Goal: Task Accomplishment & Management: Use online tool/utility

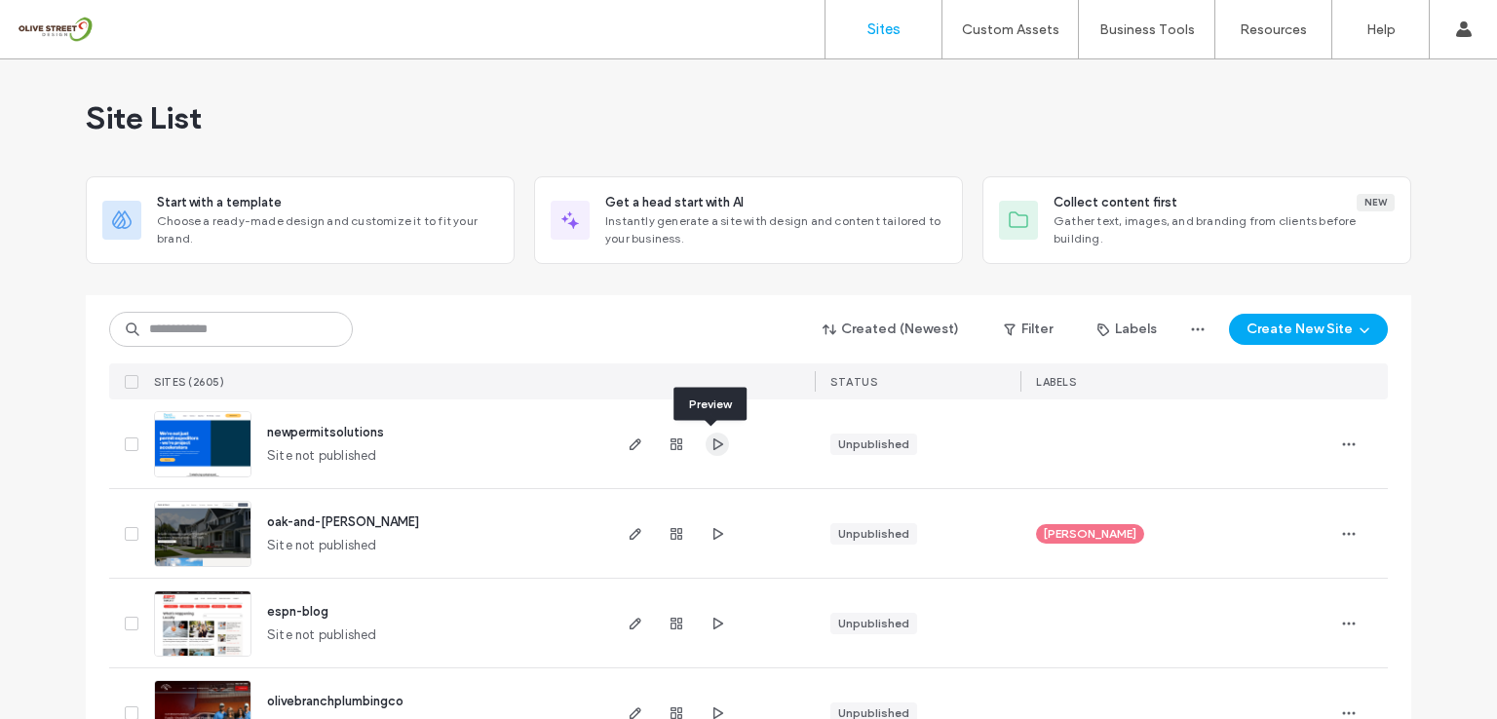
click at [709, 441] on icon "button" at bounding box center [717, 445] width 16 height 16
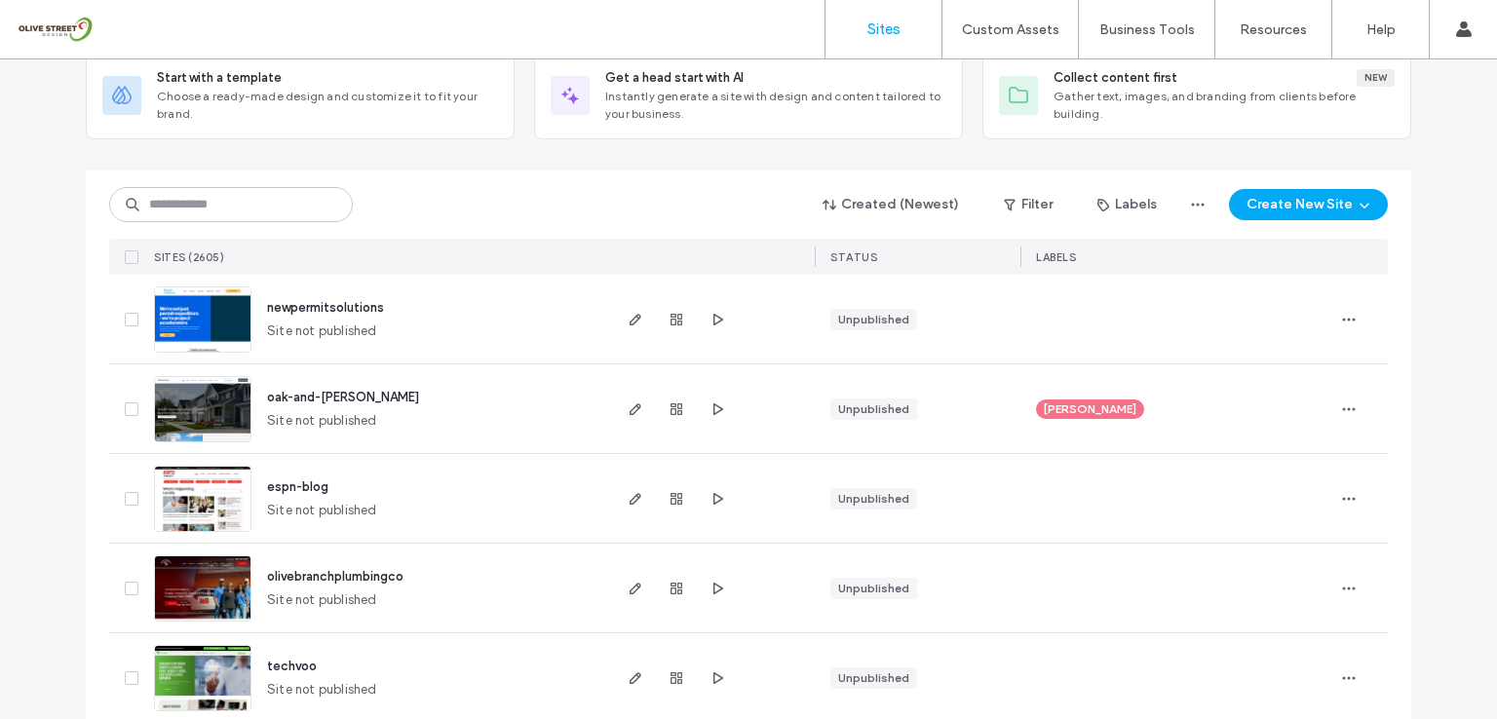
scroll to position [130, 0]
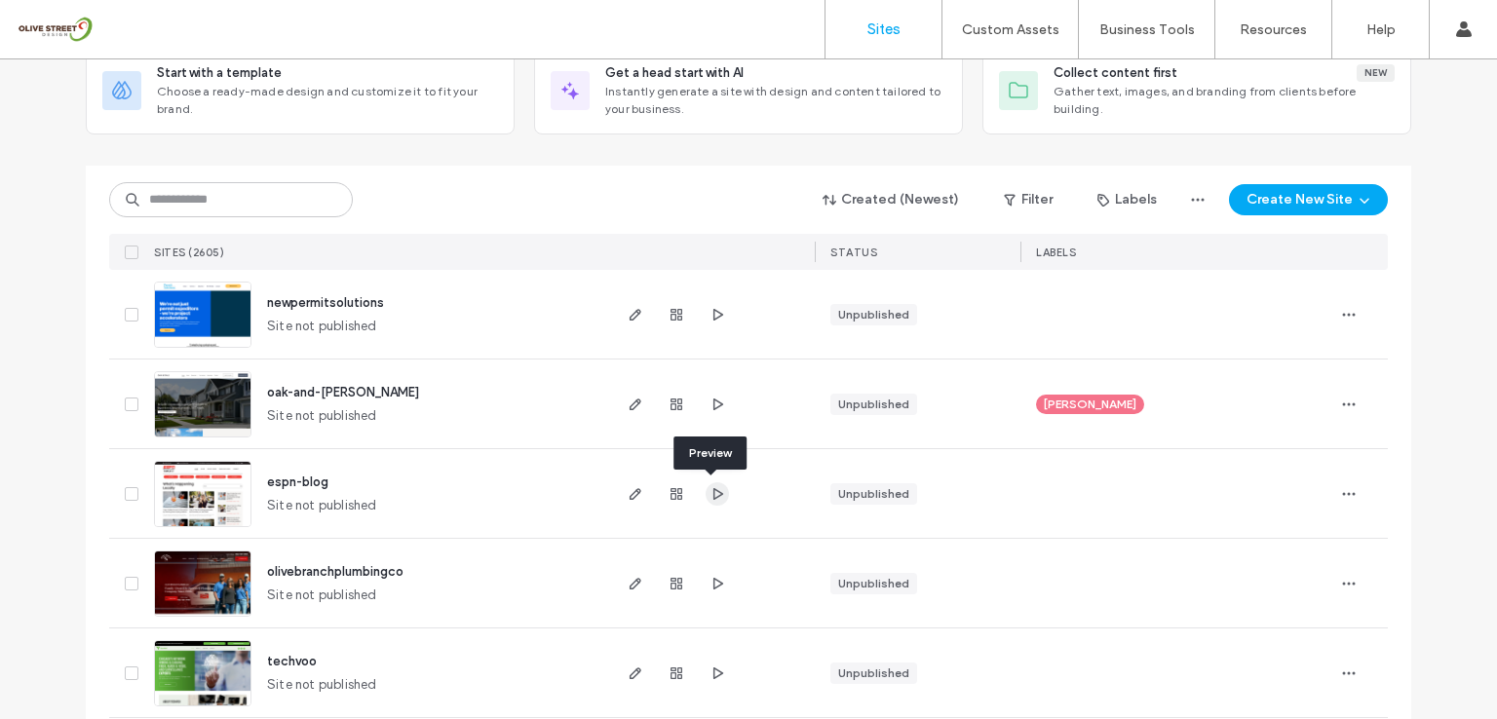
click at [713, 497] on icon "button" at bounding box center [717, 494] width 16 height 16
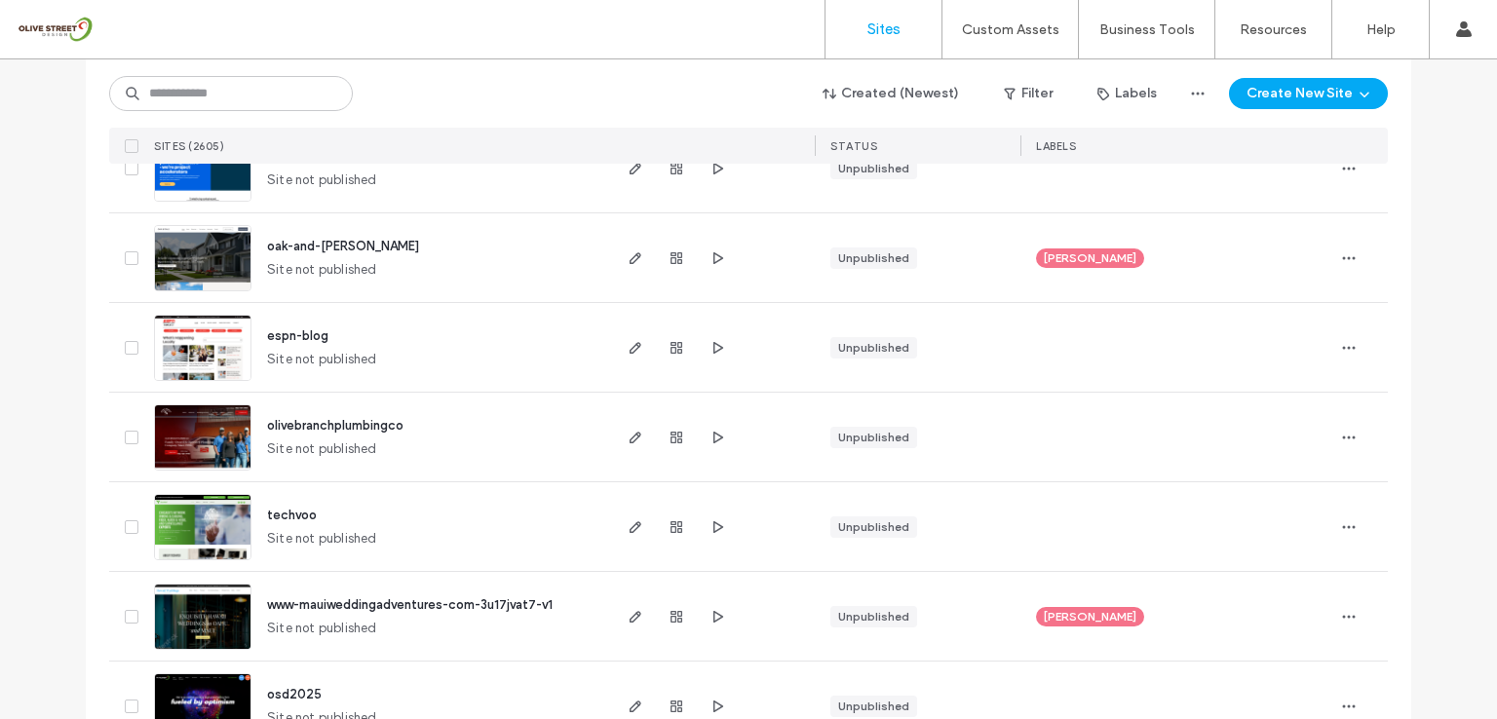
scroll to position [390, 0]
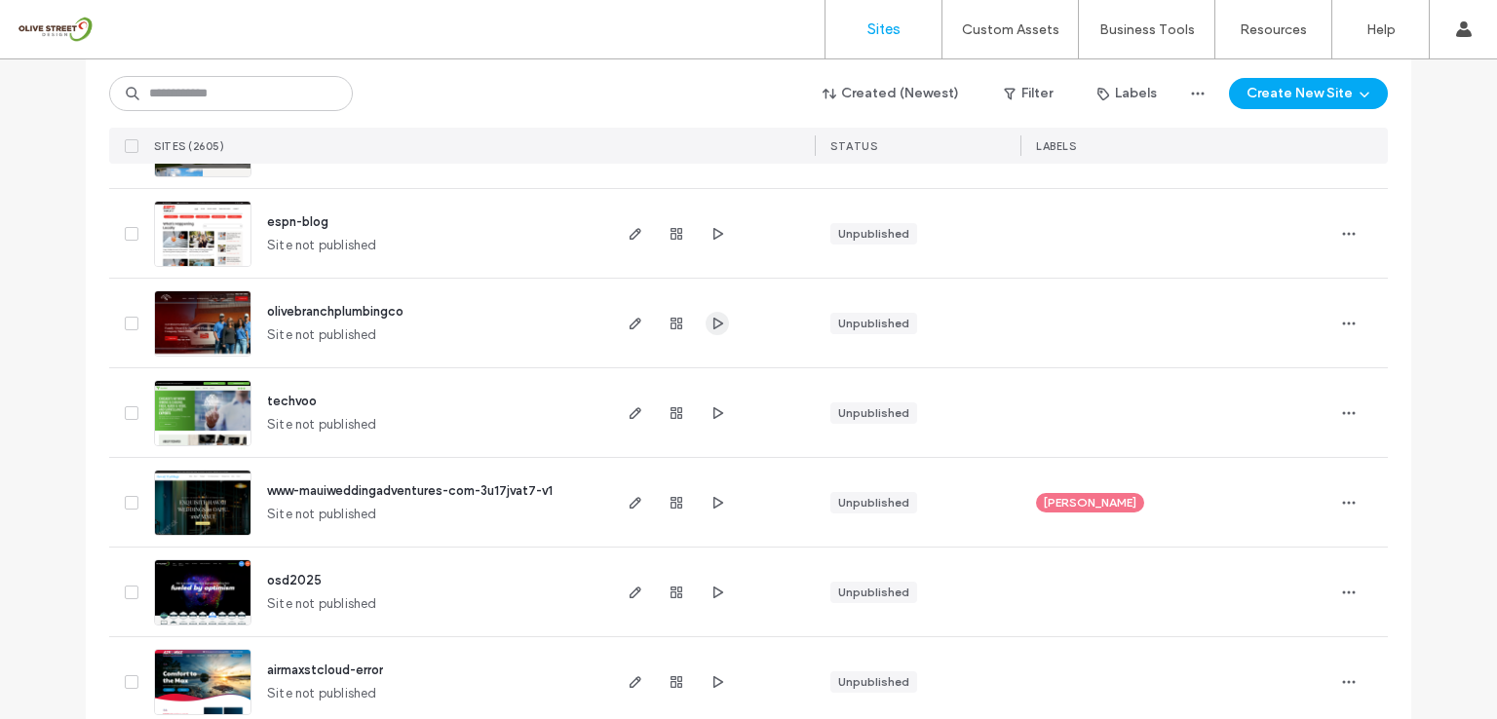
click at [709, 320] on icon "button" at bounding box center [717, 324] width 16 height 16
click at [630, 321] on use "button" at bounding box center [636, 324] width 12 height 12
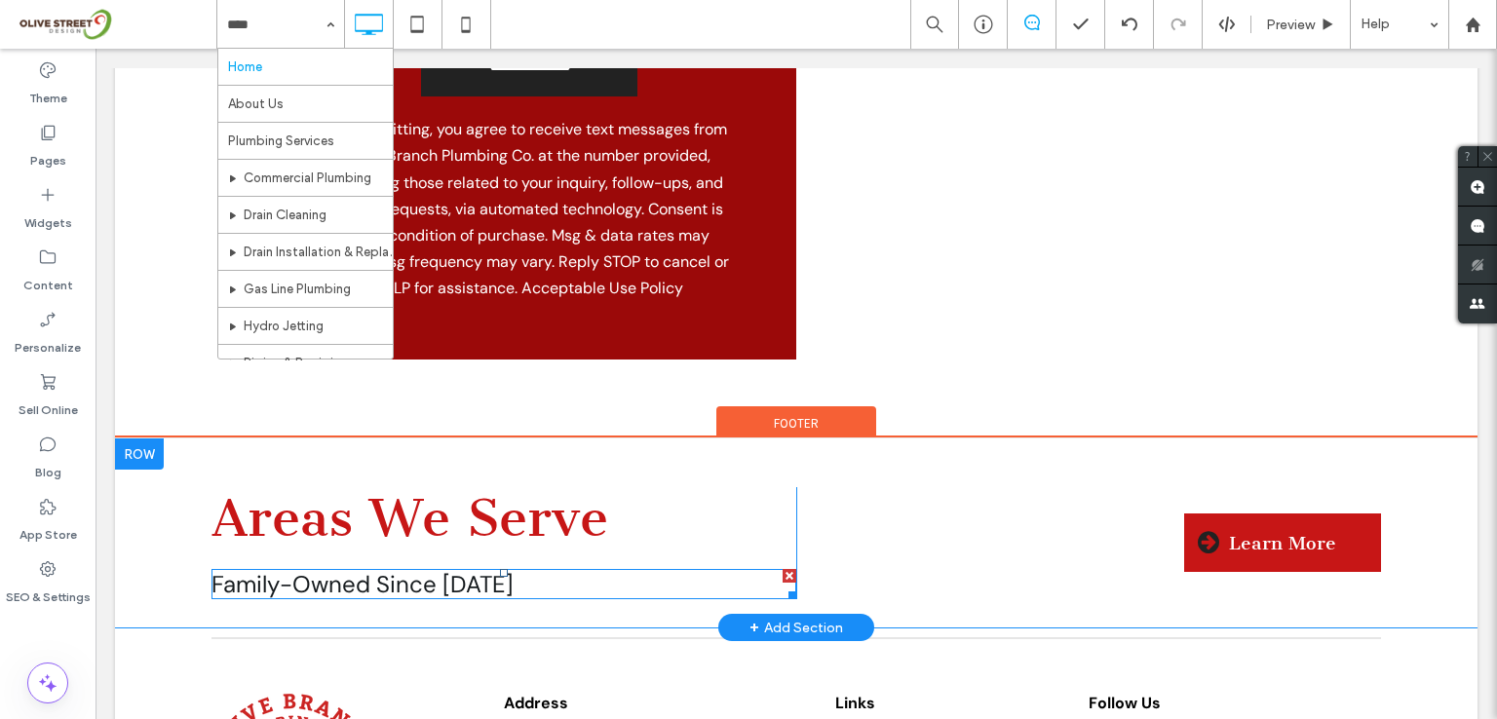
scroll to position [7017, 0]
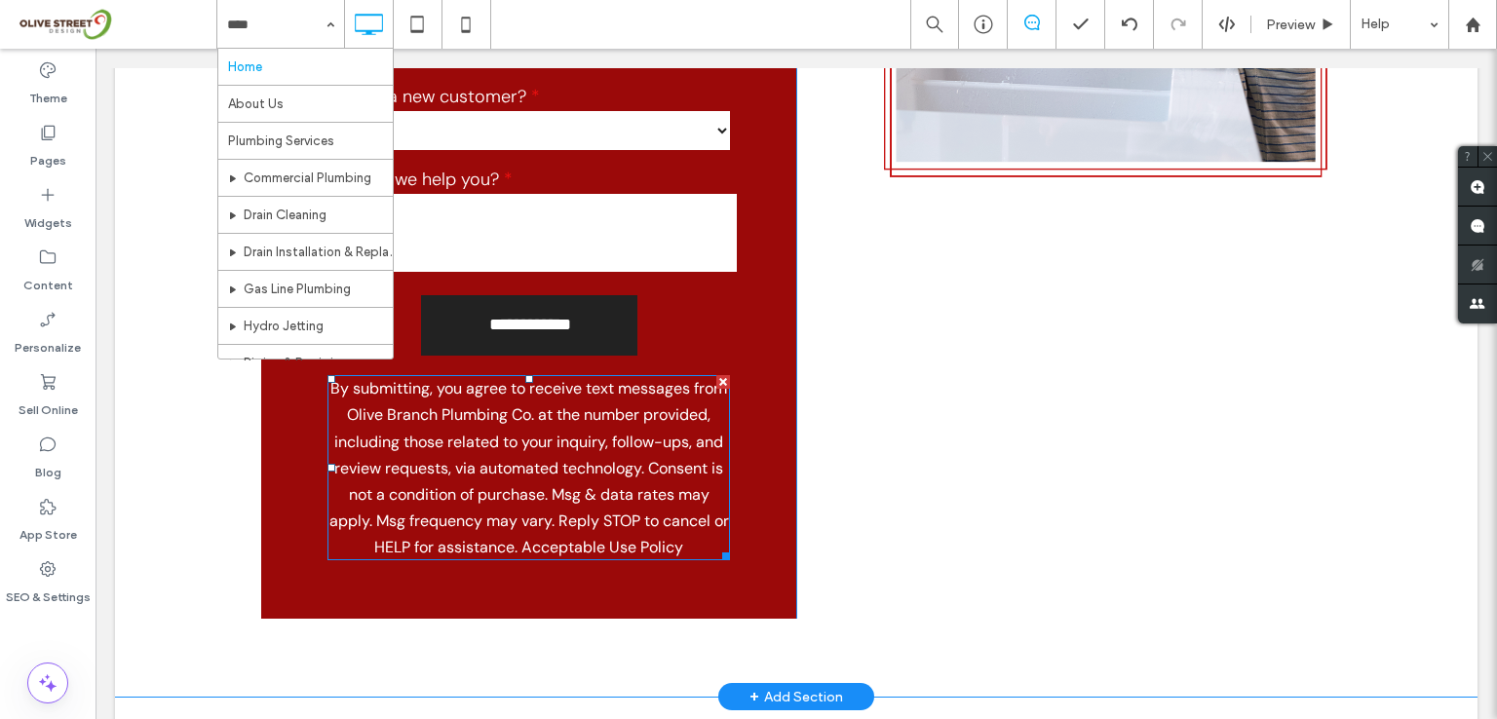
click at [656, 418] on p "By submitting, you agree to receive text messages from Olive Branch Plumbing Co…" at bounding box center [528, 467] width 402 height 185
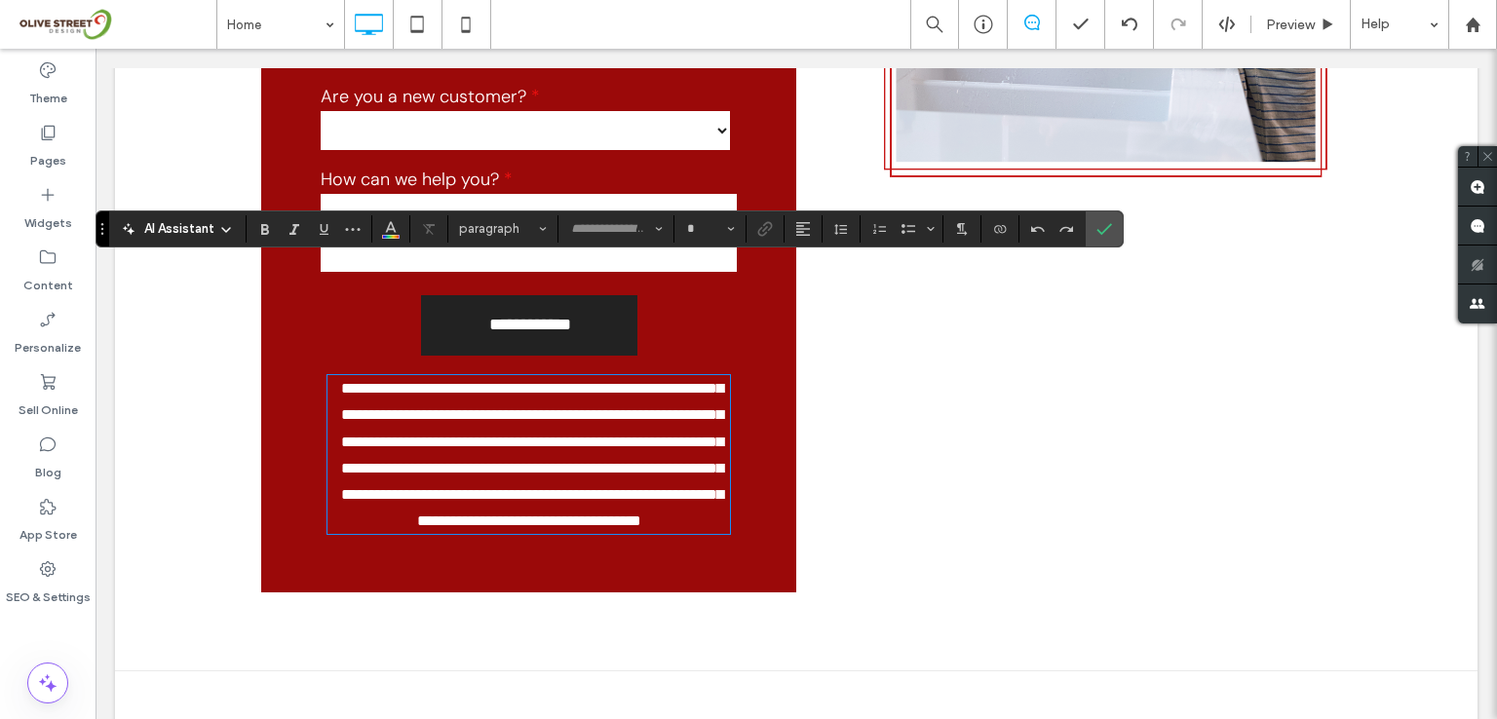
type input "*******"
type input "**"
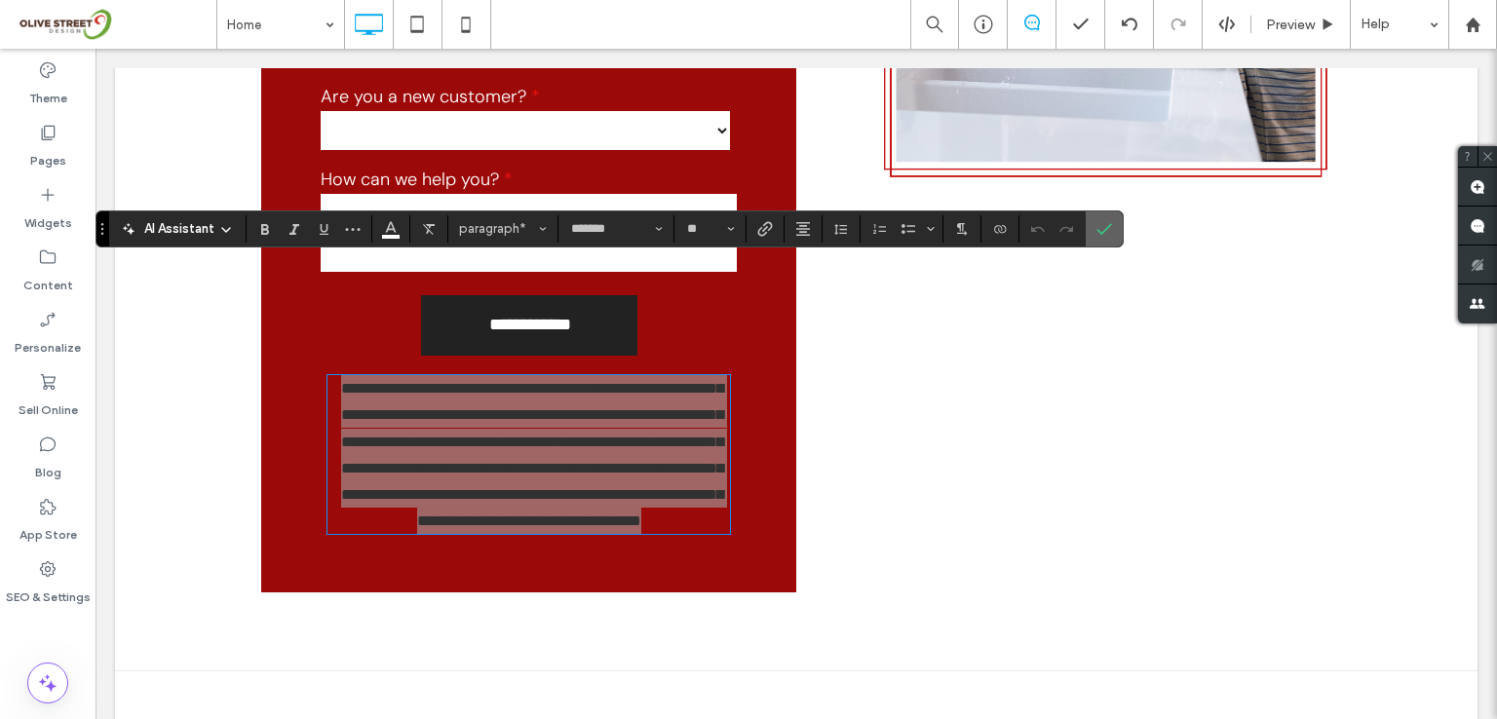
click at [1098, 227] on icon "Confirm" at bounding box center [1104, 229] width 16 height 16
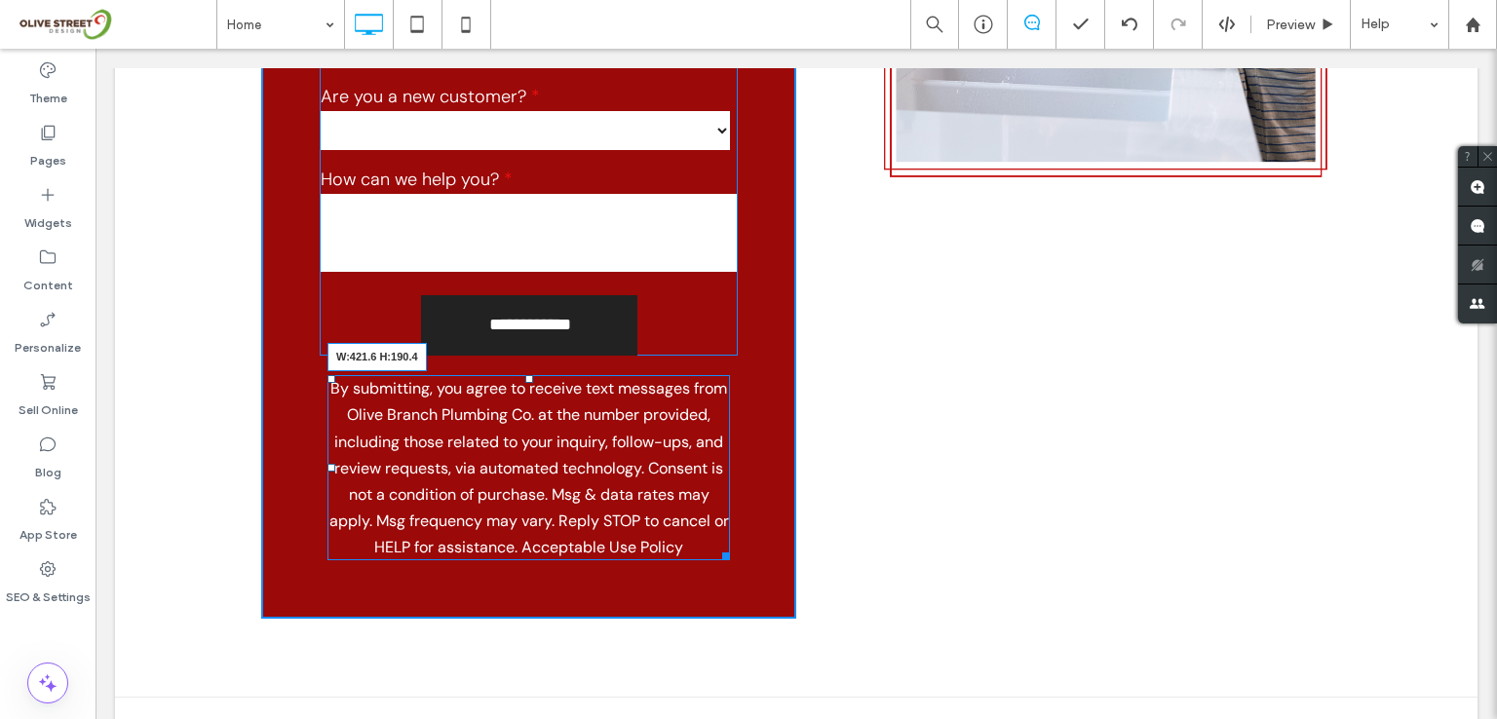
drag, startPoint x: 720, startPoint y: 469, endPoint x: 817, endPoint y: 468, distance: 96.5
click at [817, 468] on div "**********" at bounding box center [796, 81] width 1070 height 1077
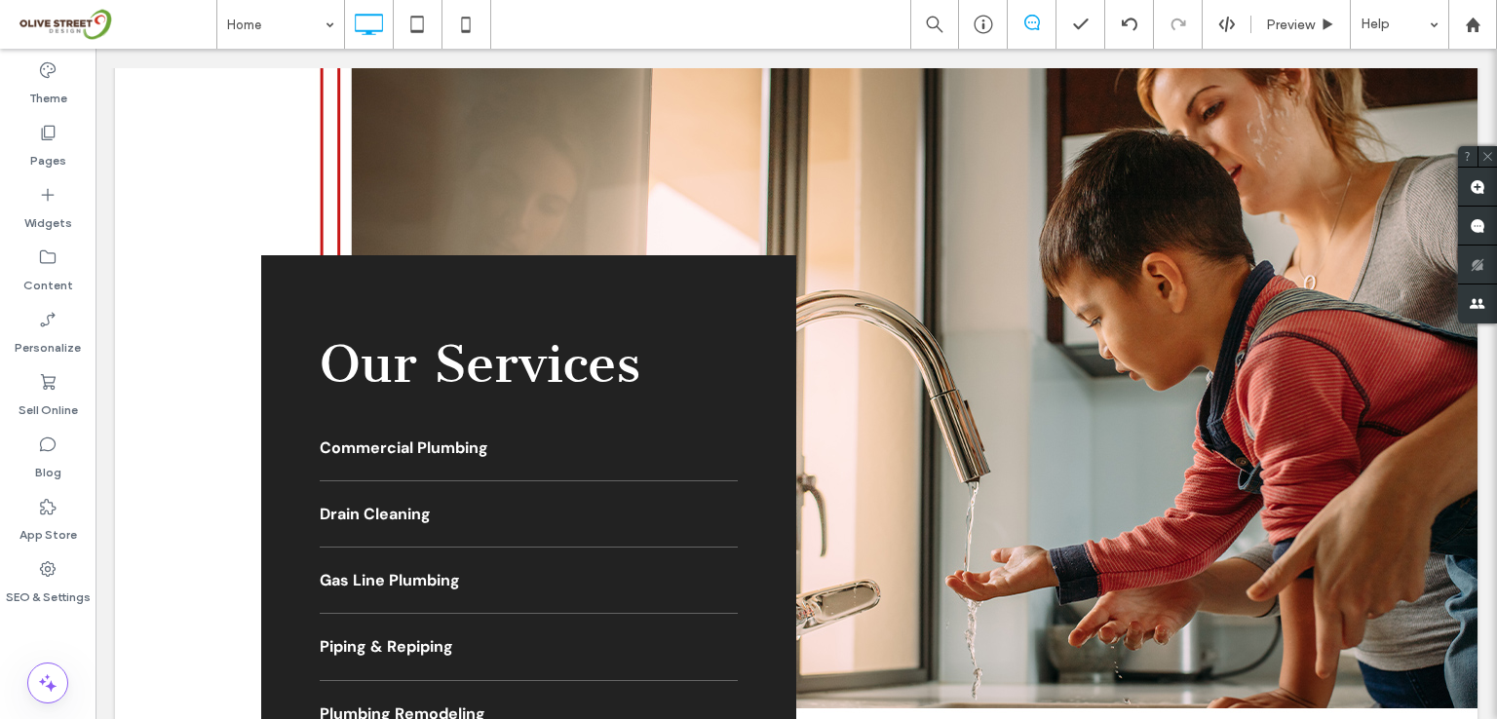
scroll to position [2339, 0]
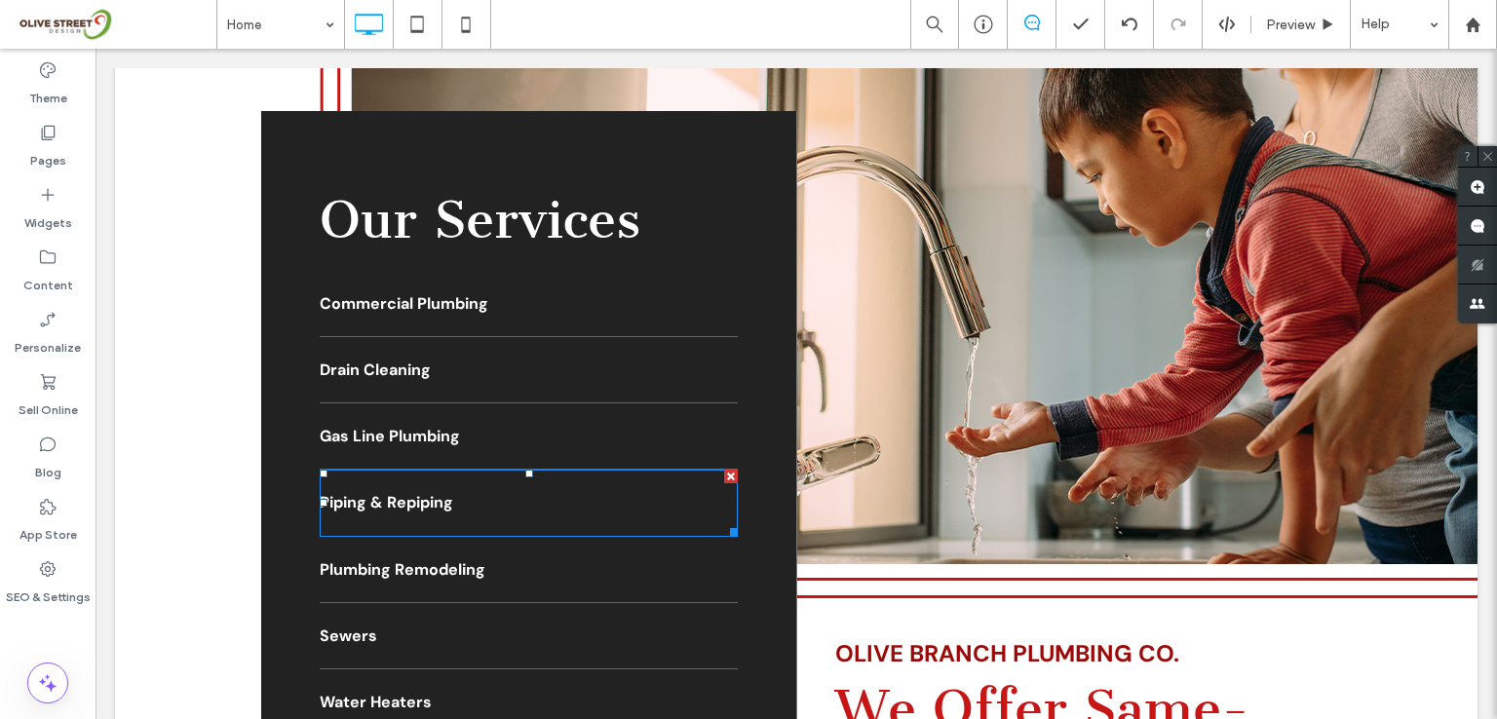
click at [372, 489] on p "Piping & Repiping" at bounding box center [529, 502] width 418 height 26
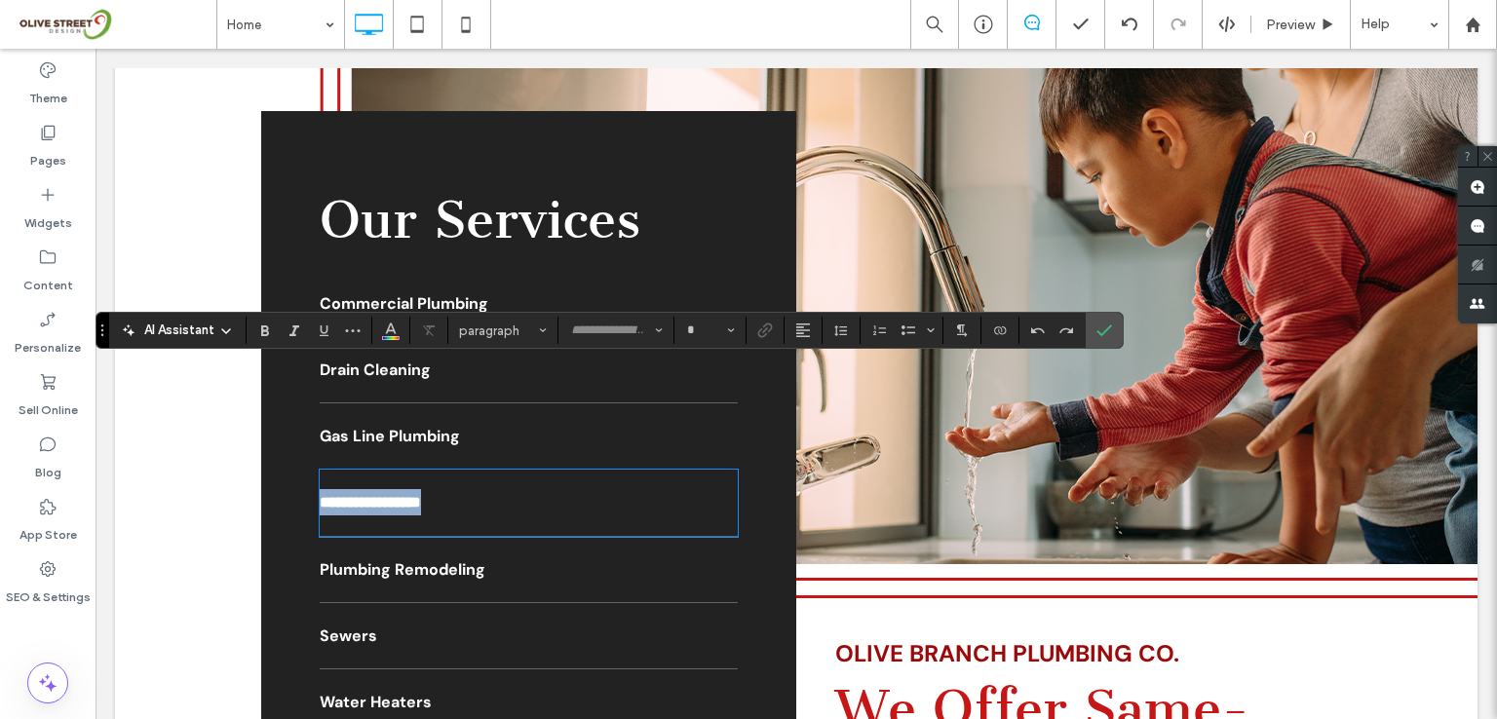
type input "*******"
type input "**"
drag, startPoint x: 1098, startPoint y: 328, endPoint x: 1043, endPoint y: 284, distance: 71.4
click at [1098, 328] on icon "Confirm" at bounding box center [1104, 331] width 16 height 16
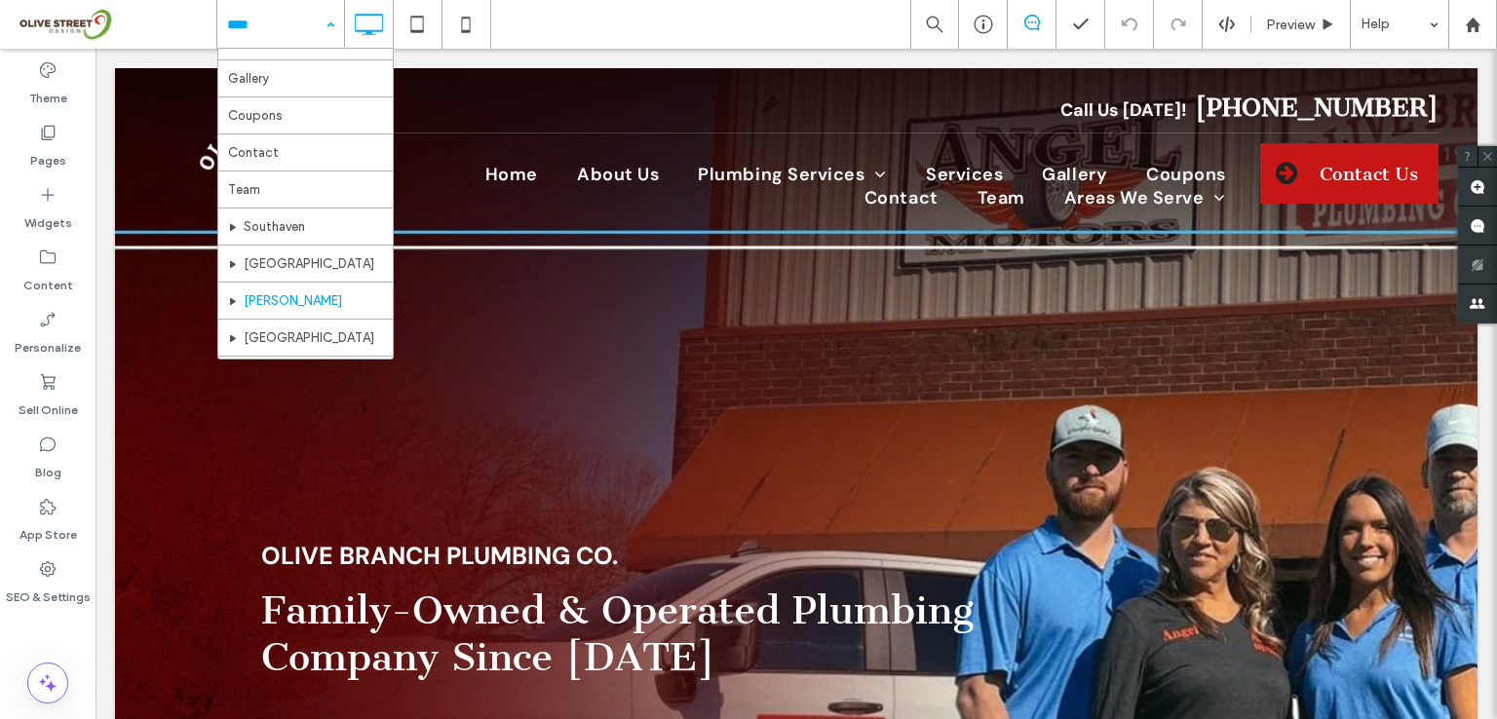
scroll to position [784, 0]
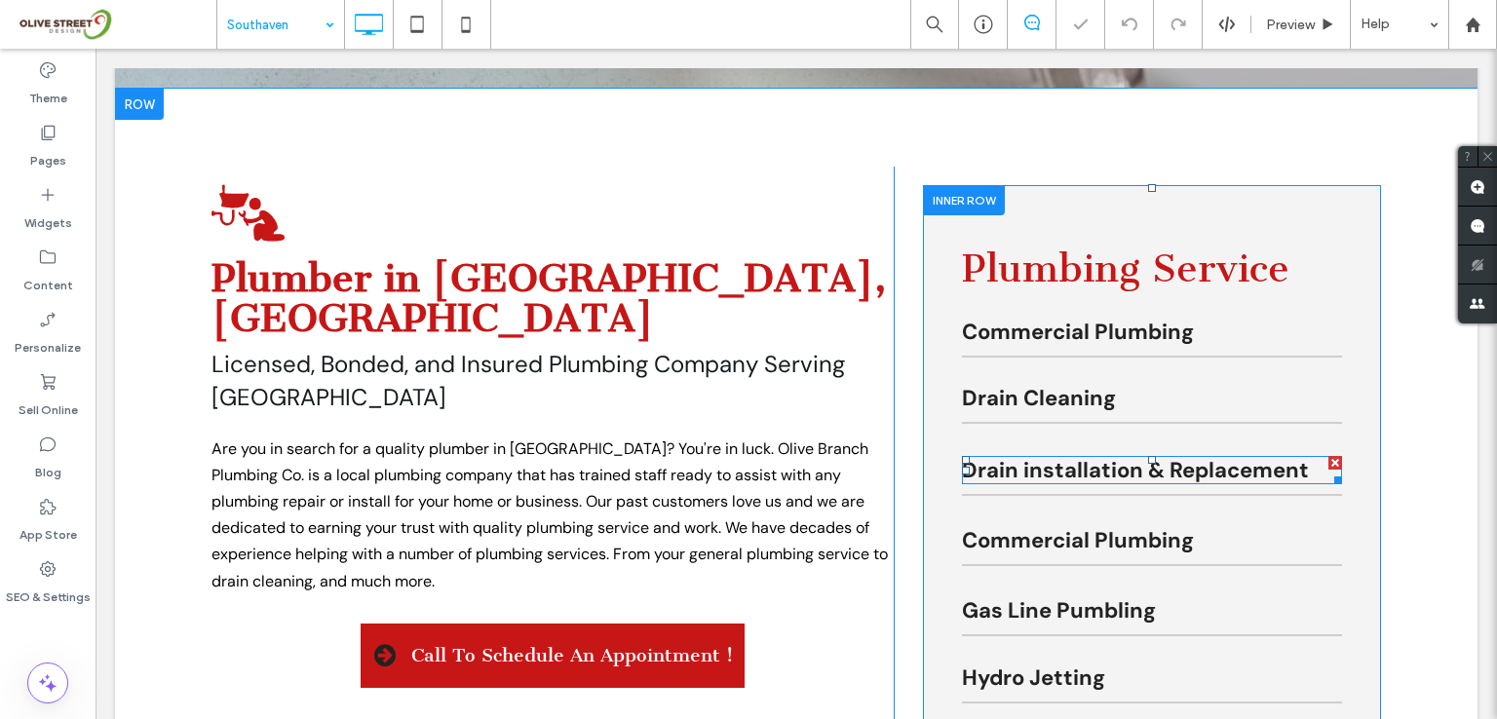
scroll to position [390, 0]
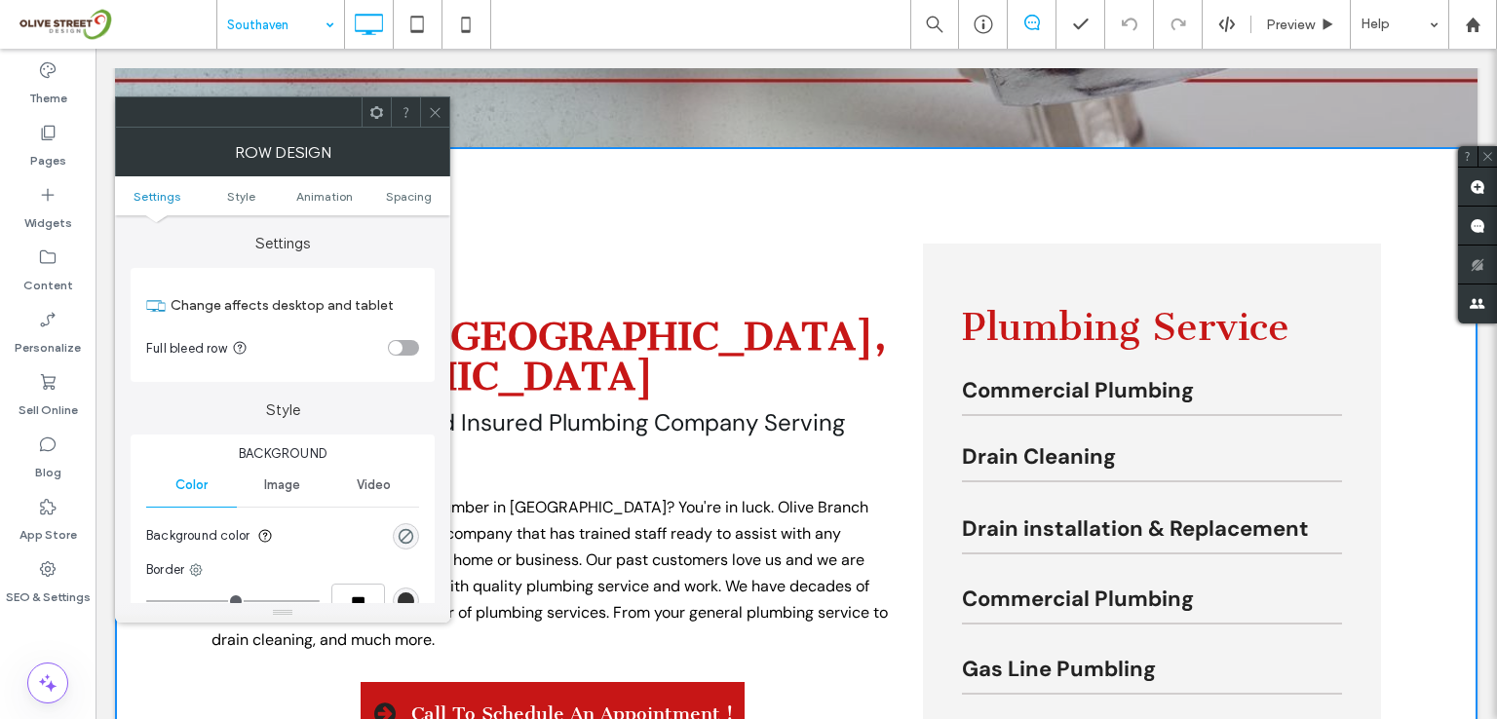
click at [439, 119] on span at bounding box center [435, 111] width 15 height 29
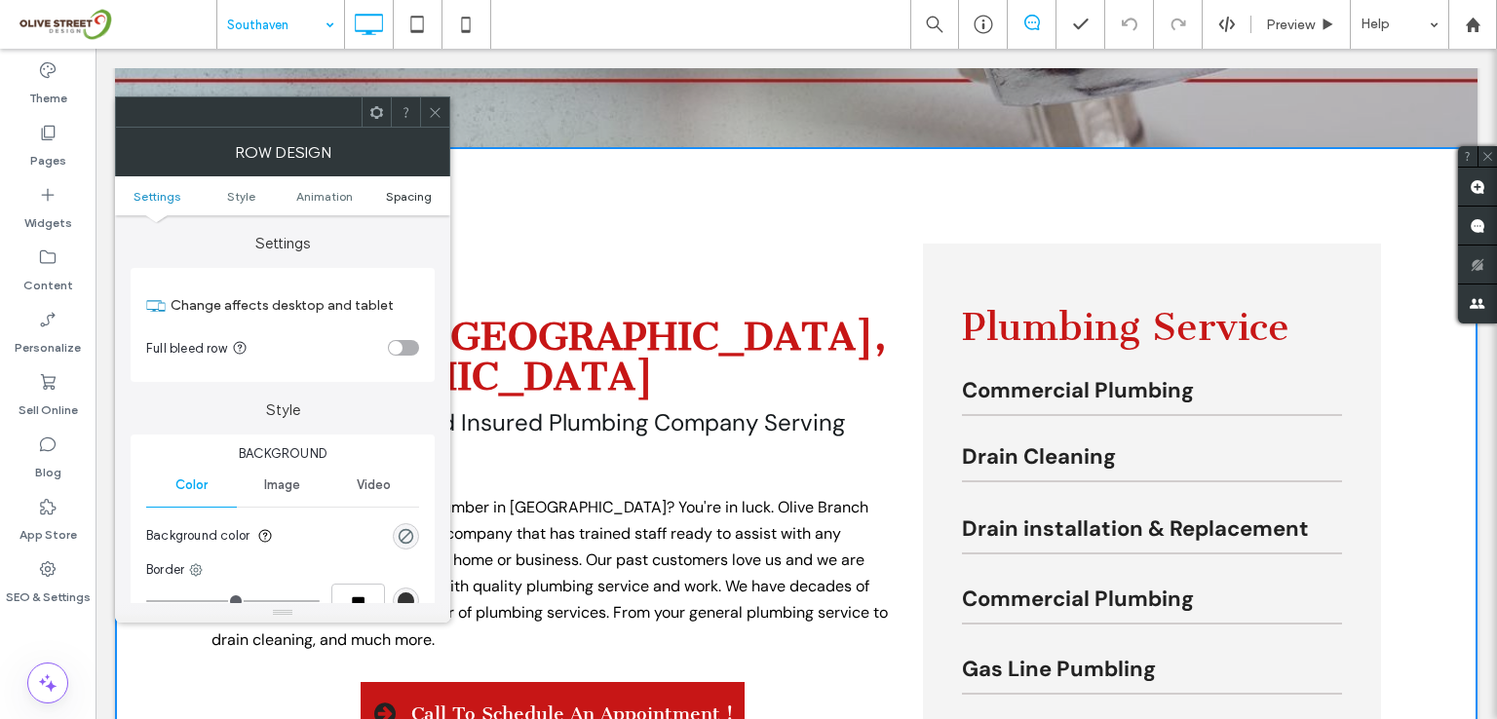
click at [413, 202] on span "Spacing" at bounding box center [409, 196] width 46 height 15
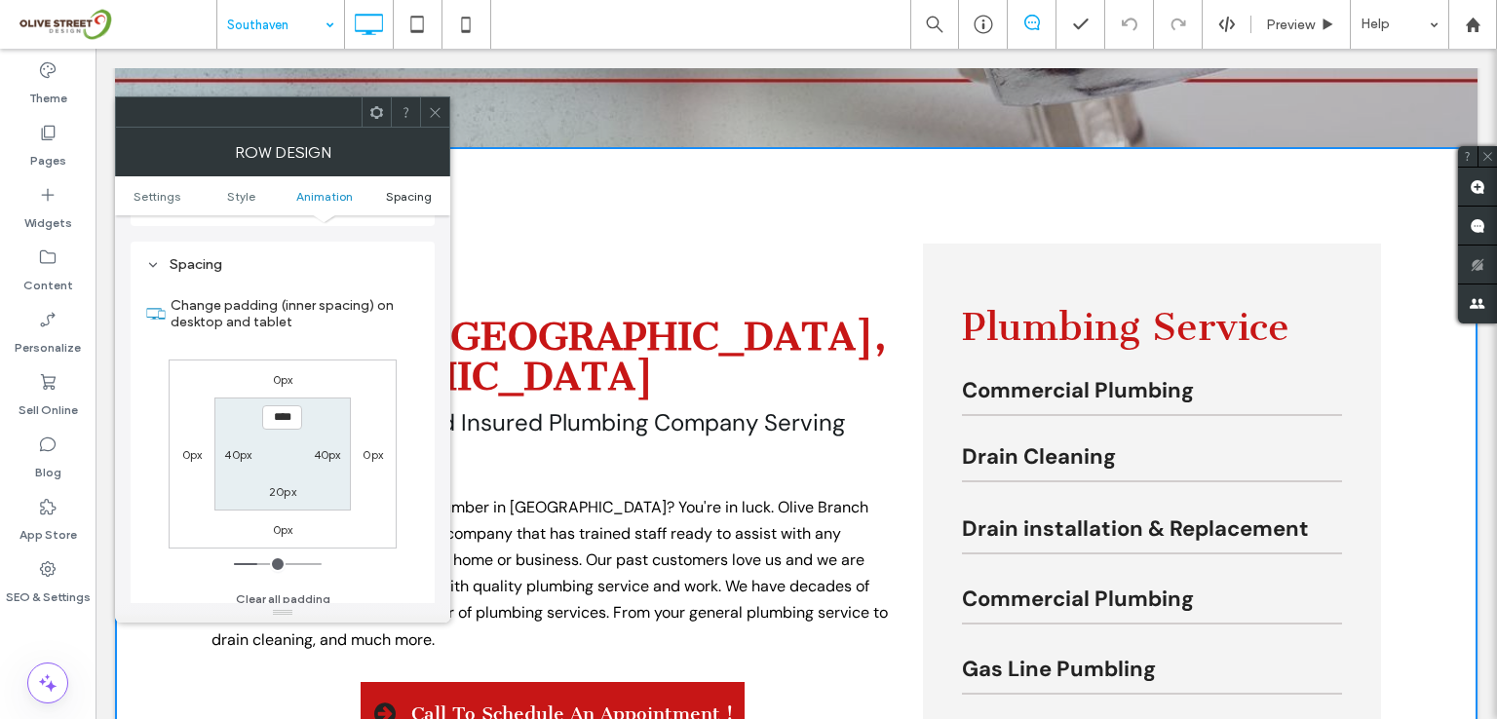
scroll to position [550, 0]
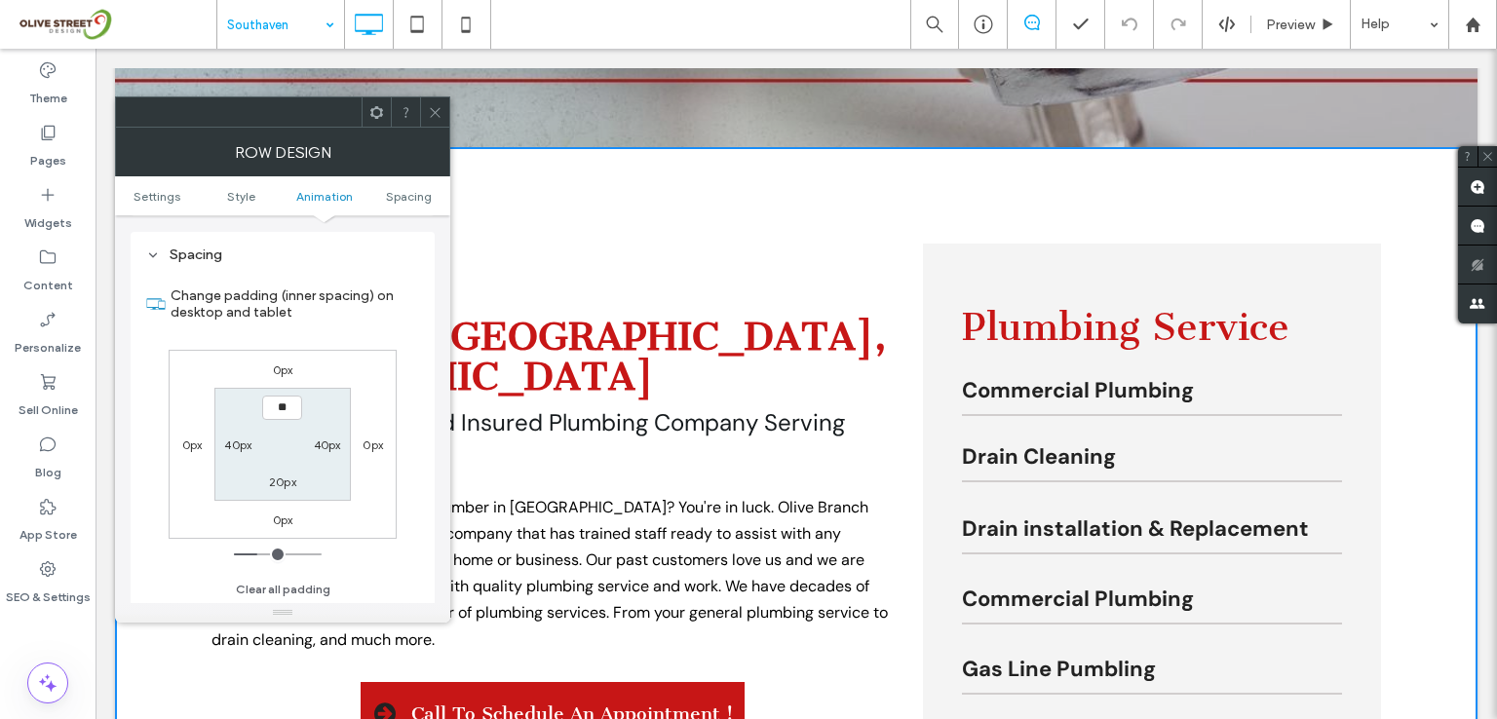
type input "***"
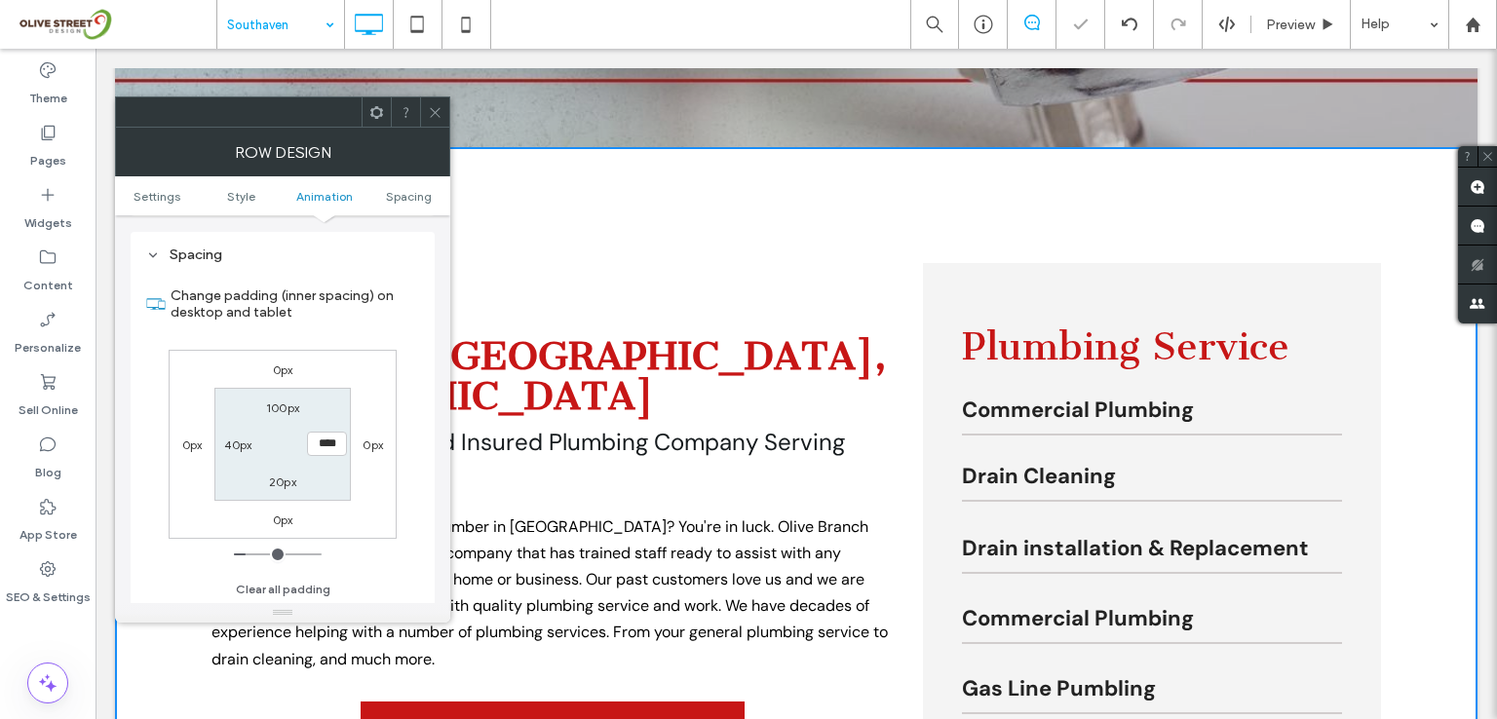
type input "**"
type input "*"
type input "**"
click at [433, 112] on icon at bounding box center [435, 112] width 15 height 15
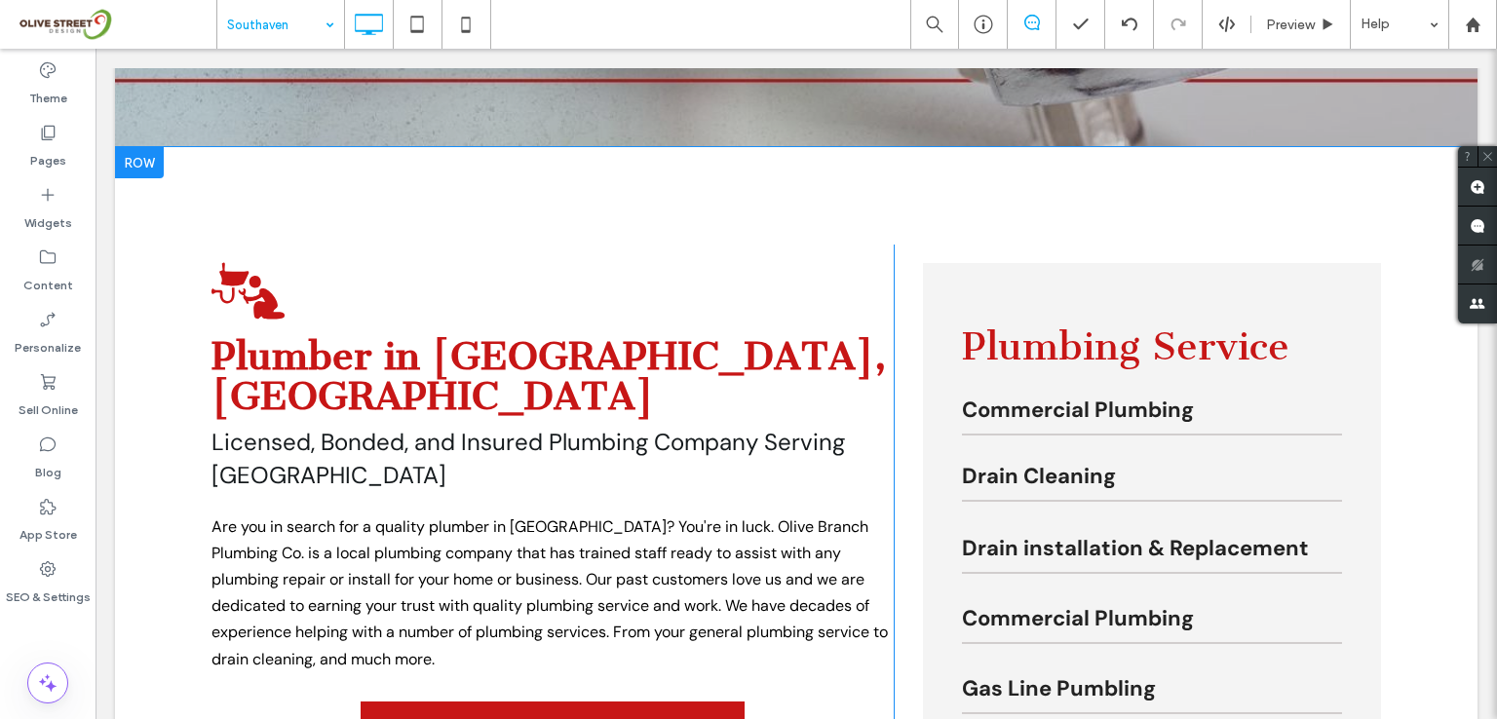
drag, startPoint x: 1148, startPoint y: 262, endPoint x: 1151, endPoint y: 222, distance: 40.1
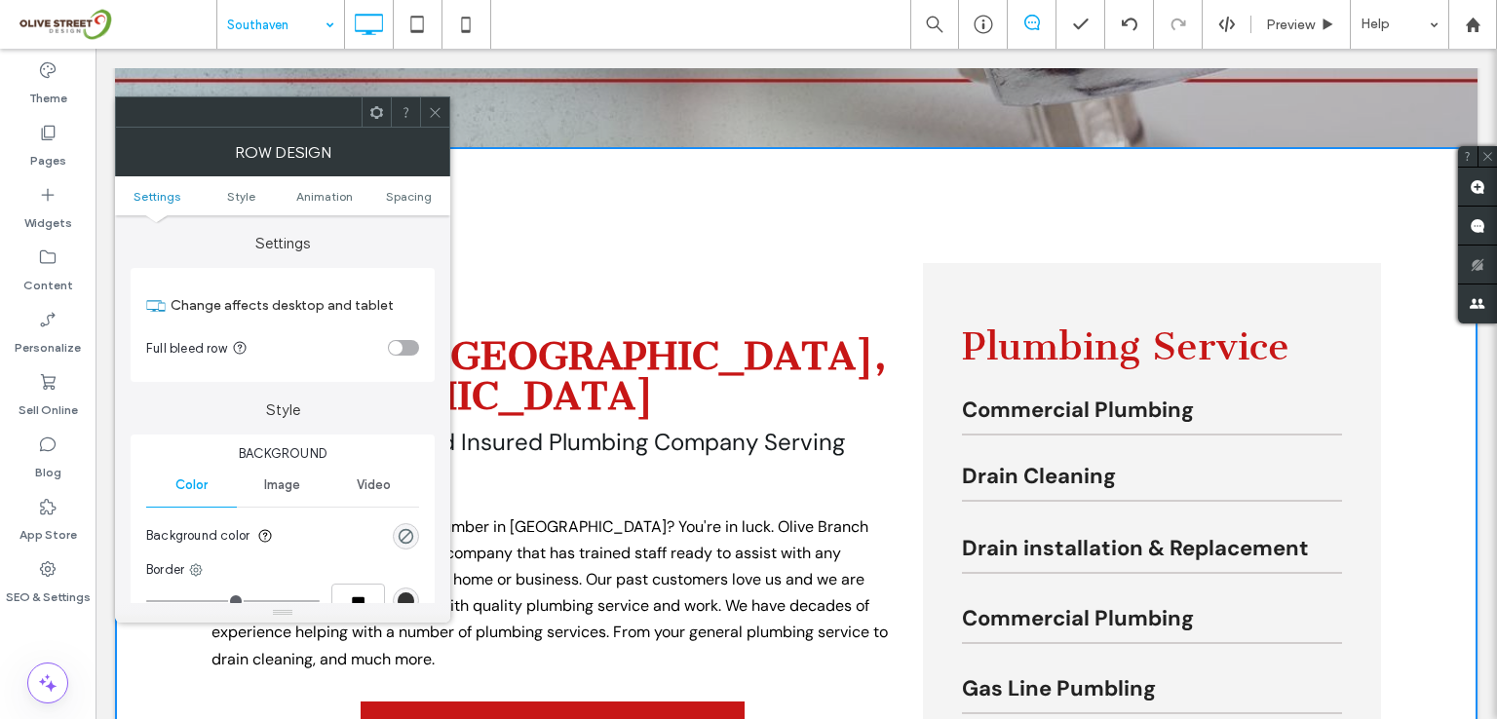
drag, startPoint x: 432, startPoint y: 109, endPoint x: 410, endPoint y: 147, distance: 43.6
click at [432, 109] on icon at bounding box center [435, 112] width 15 height 15
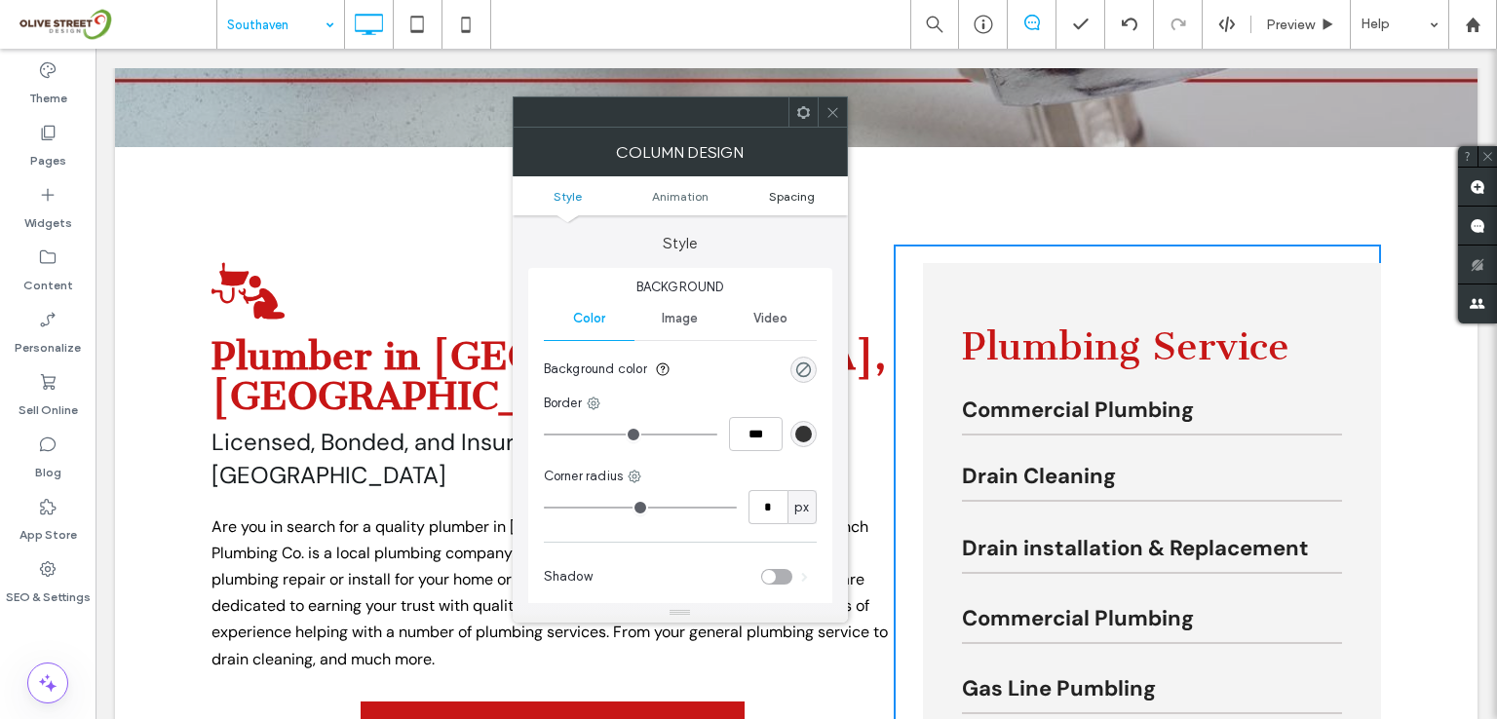
click at [799, 194] on span "Spacing" at bounding box center [792, 196] width 46 height 15
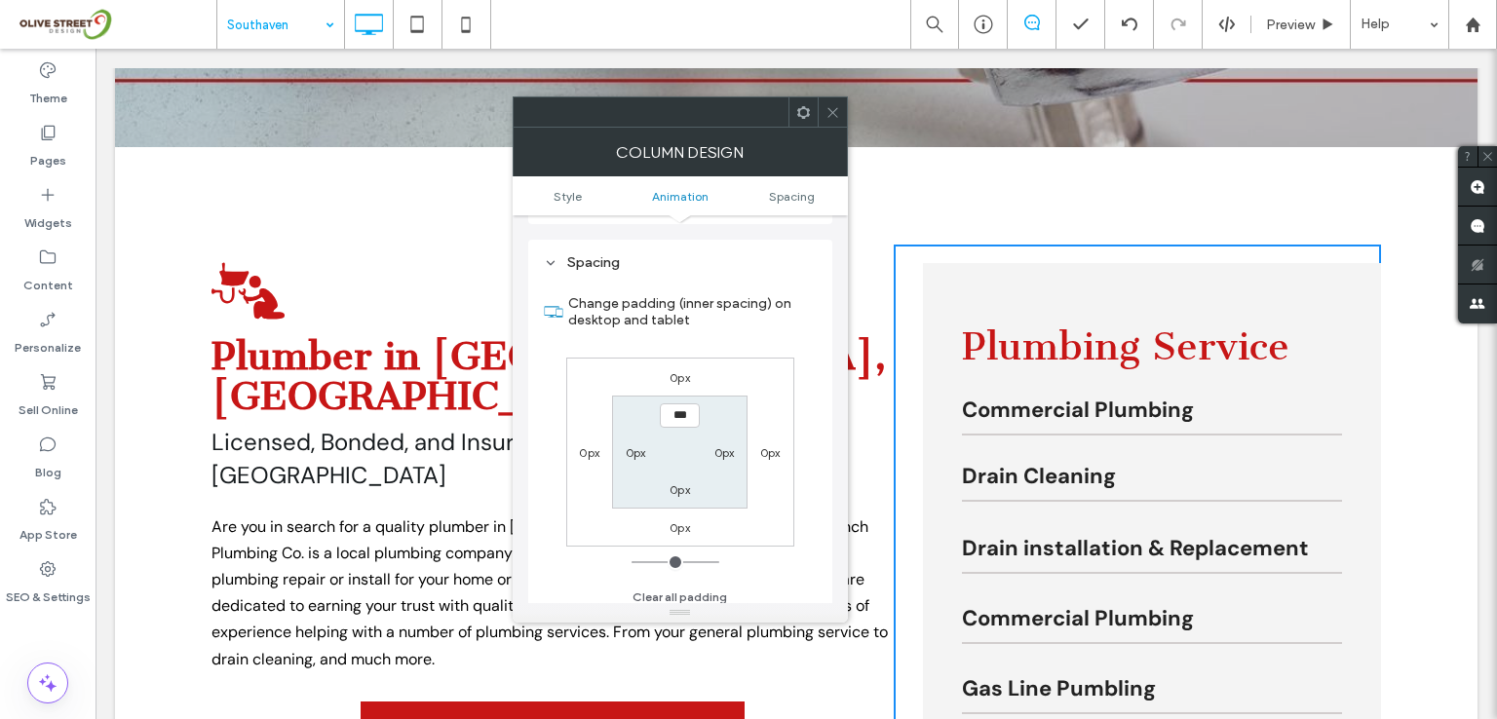
scroll to position [456, 0]
drag, startPoint x: 836, startPoint y: 113, endPoint x: 841, endPoint y: 188, distance: 75.2
click at [836, 113] on icon at bounding box center [832, 112] width 15 height 15
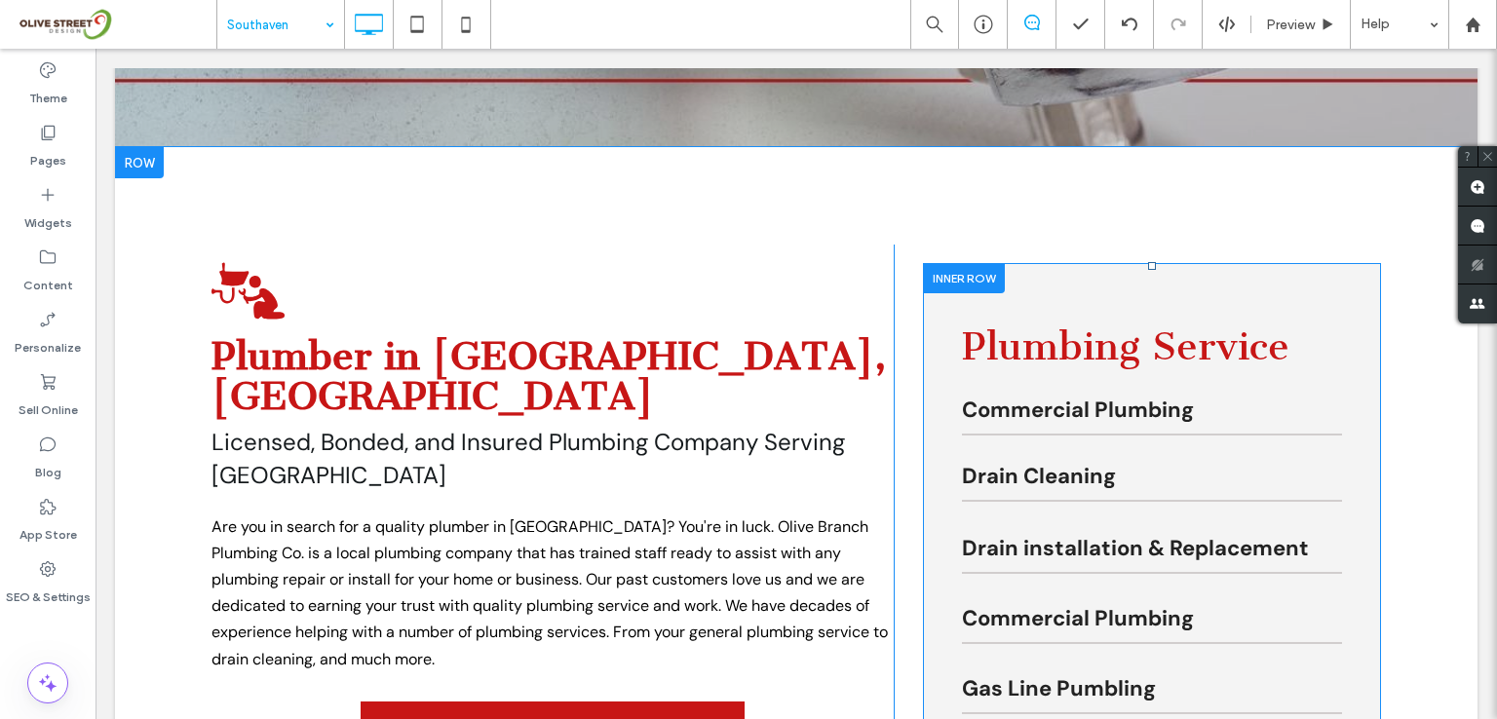
click at [982, 278] on div at bounding box center [964, 278] width 82 height 30
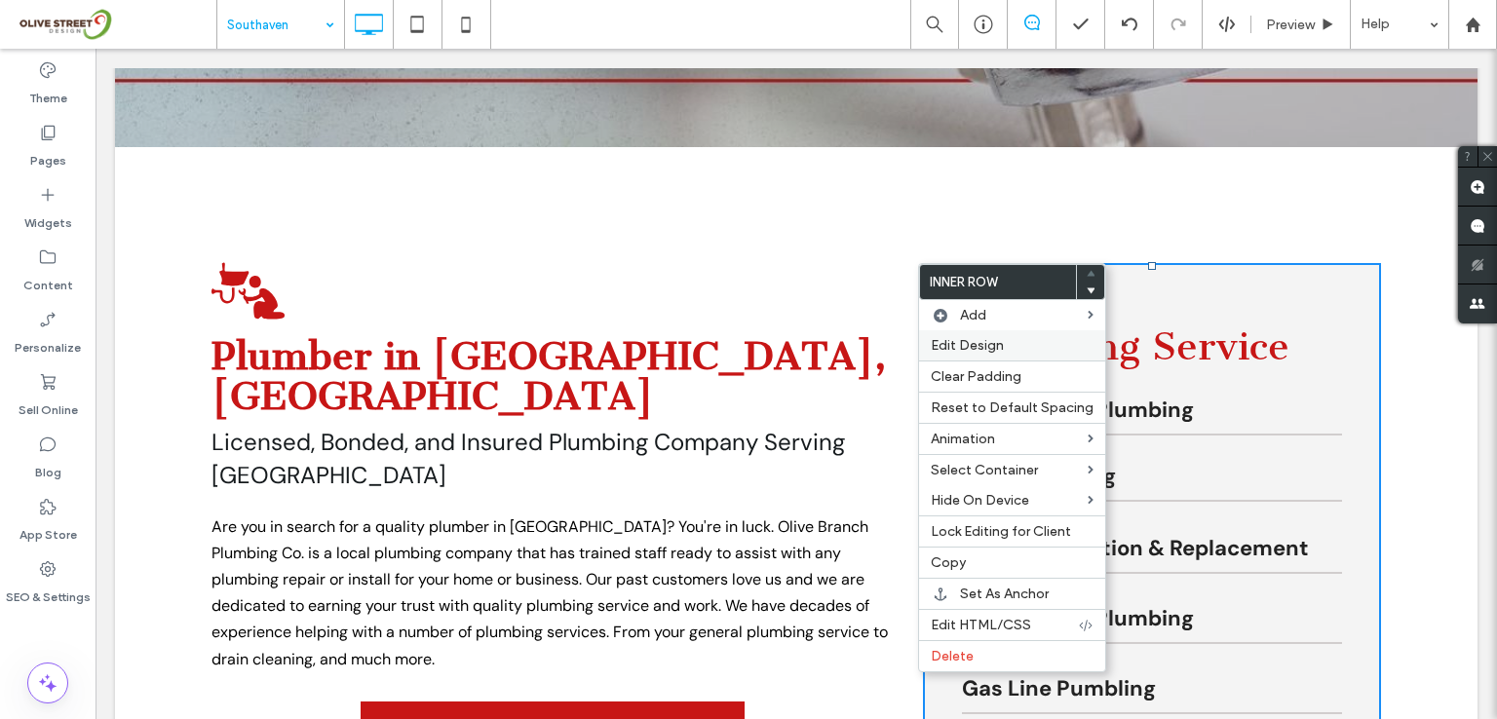
click at [975, 344] on span "Edit Design" at bounding box center [967, 345] width 73 height 17
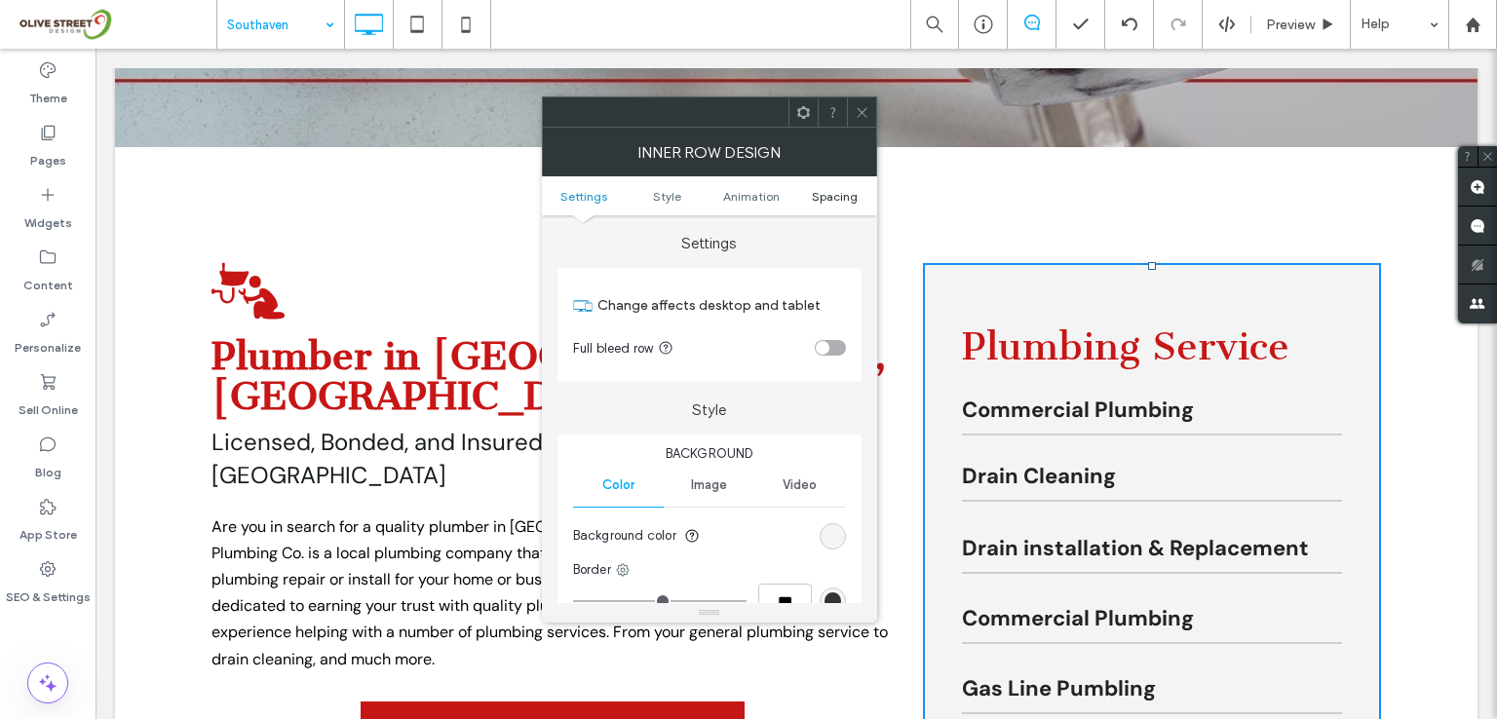
click at [830, 194] on span "Spacing" at bounding box center [835, 196] width 46 height 15
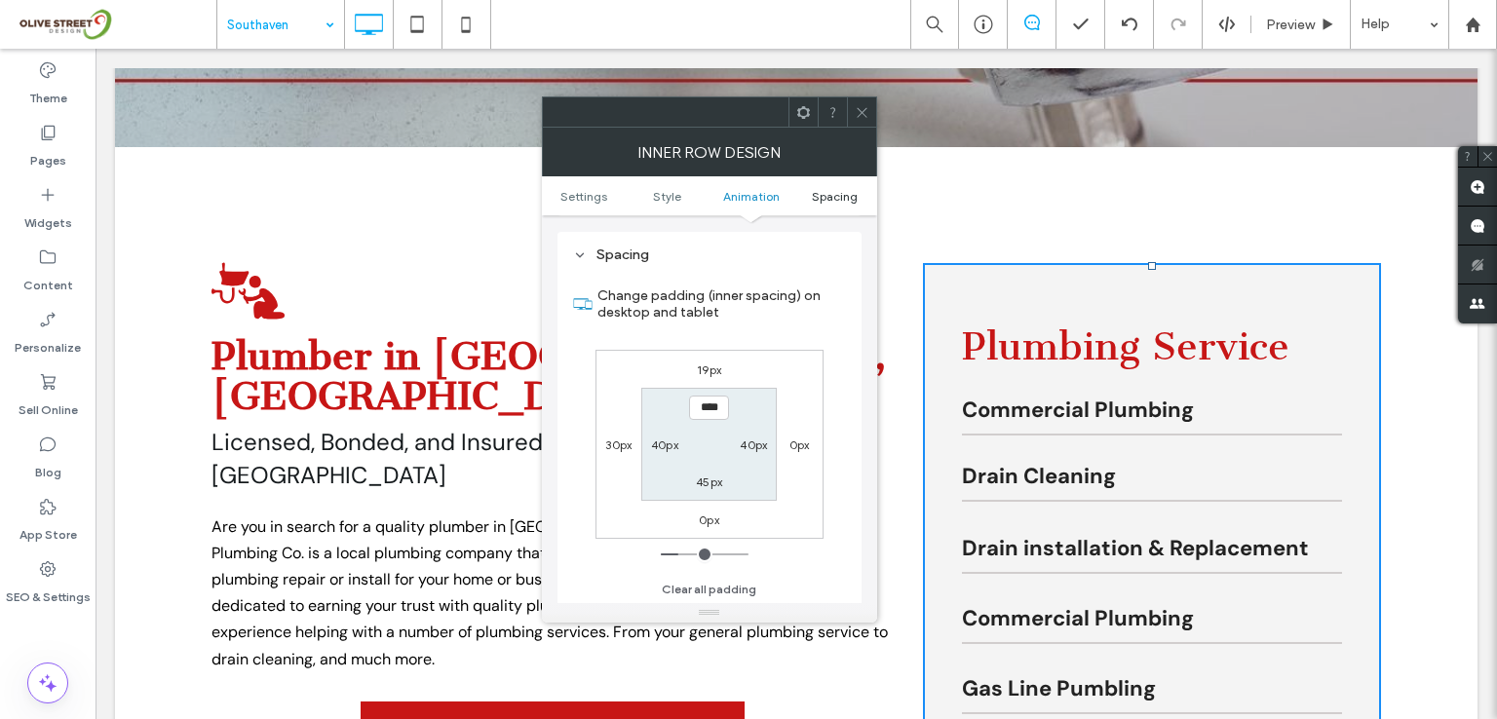
scroll to position [624, 0]
click at [711, 363] on label "19px" at bounding box center [709, 369] width 24 height 15
type input "**"
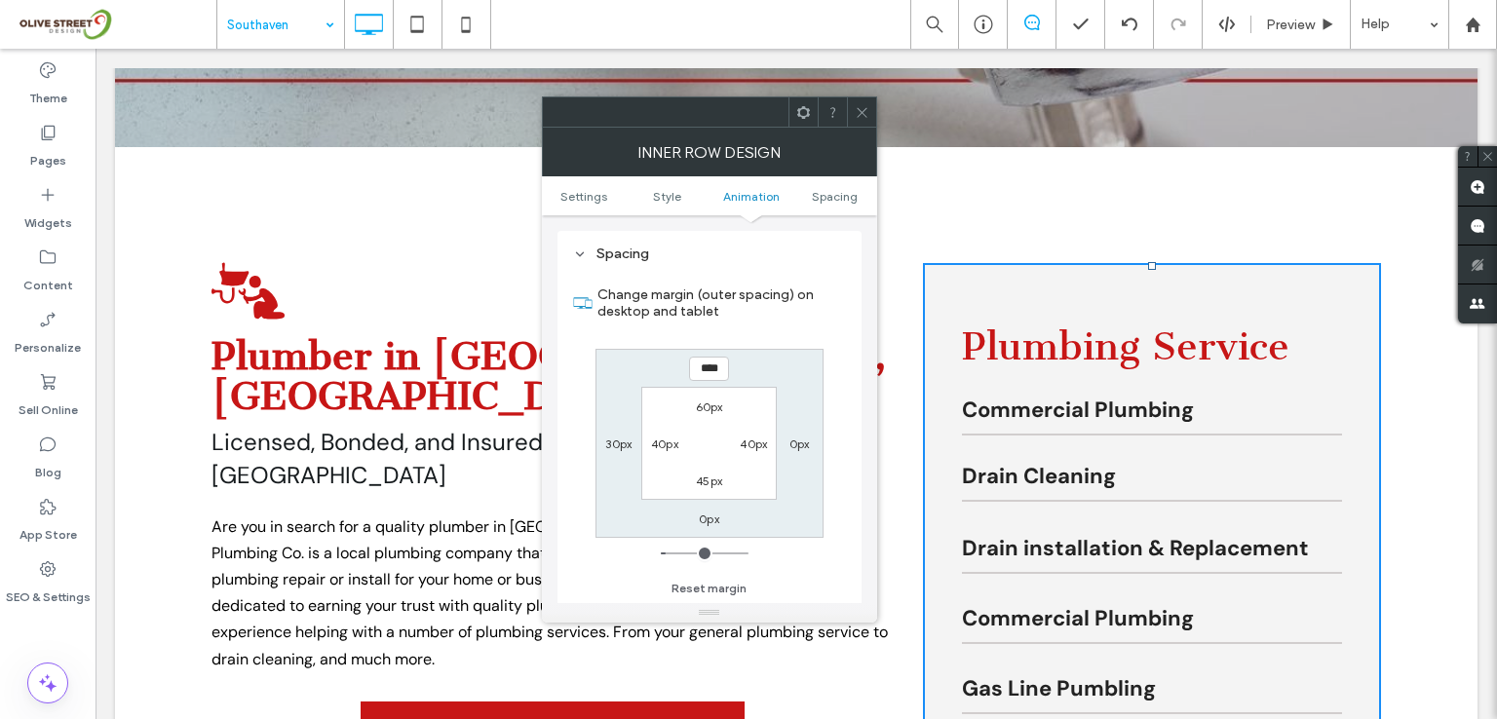
type input "*"
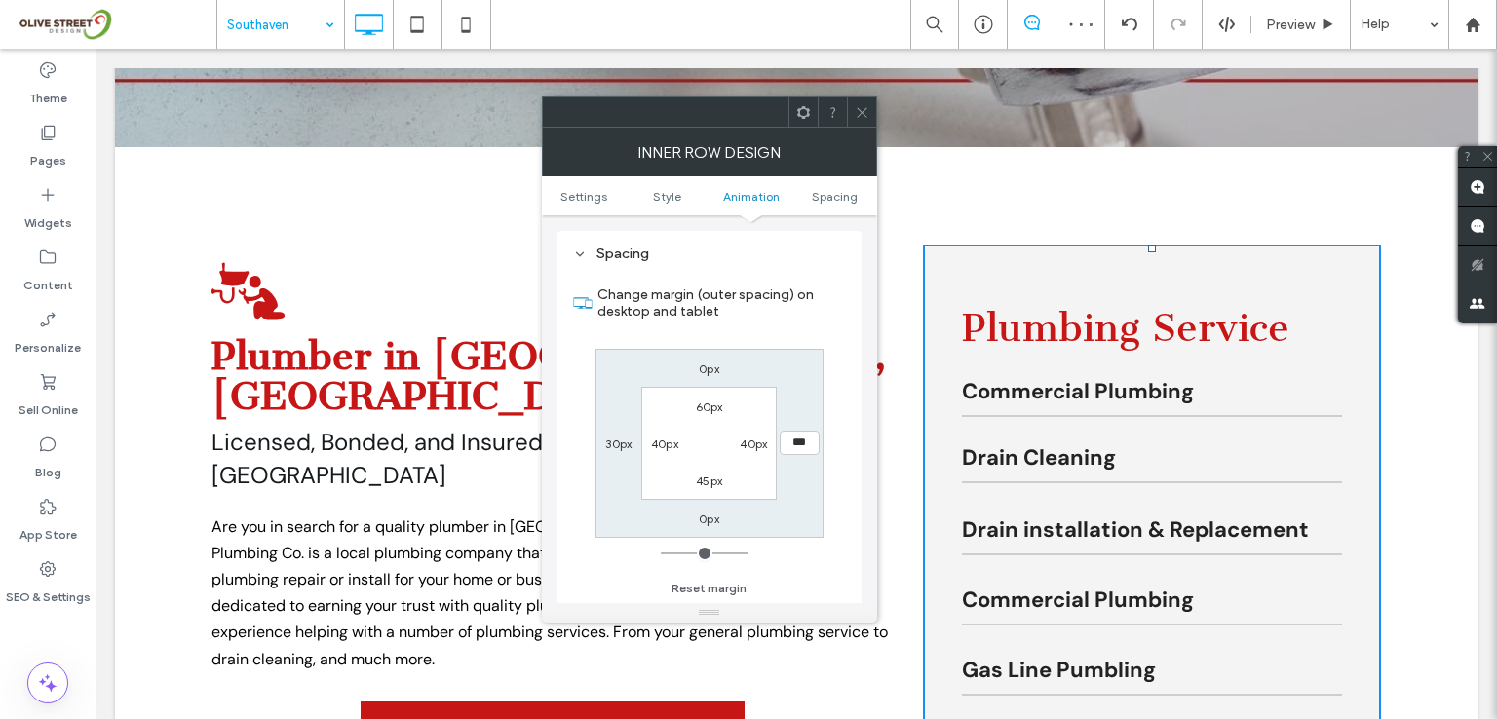
click at [702, 402] on label "60px" at bounding box center [709, 407] width 27 height 15
type input "**"
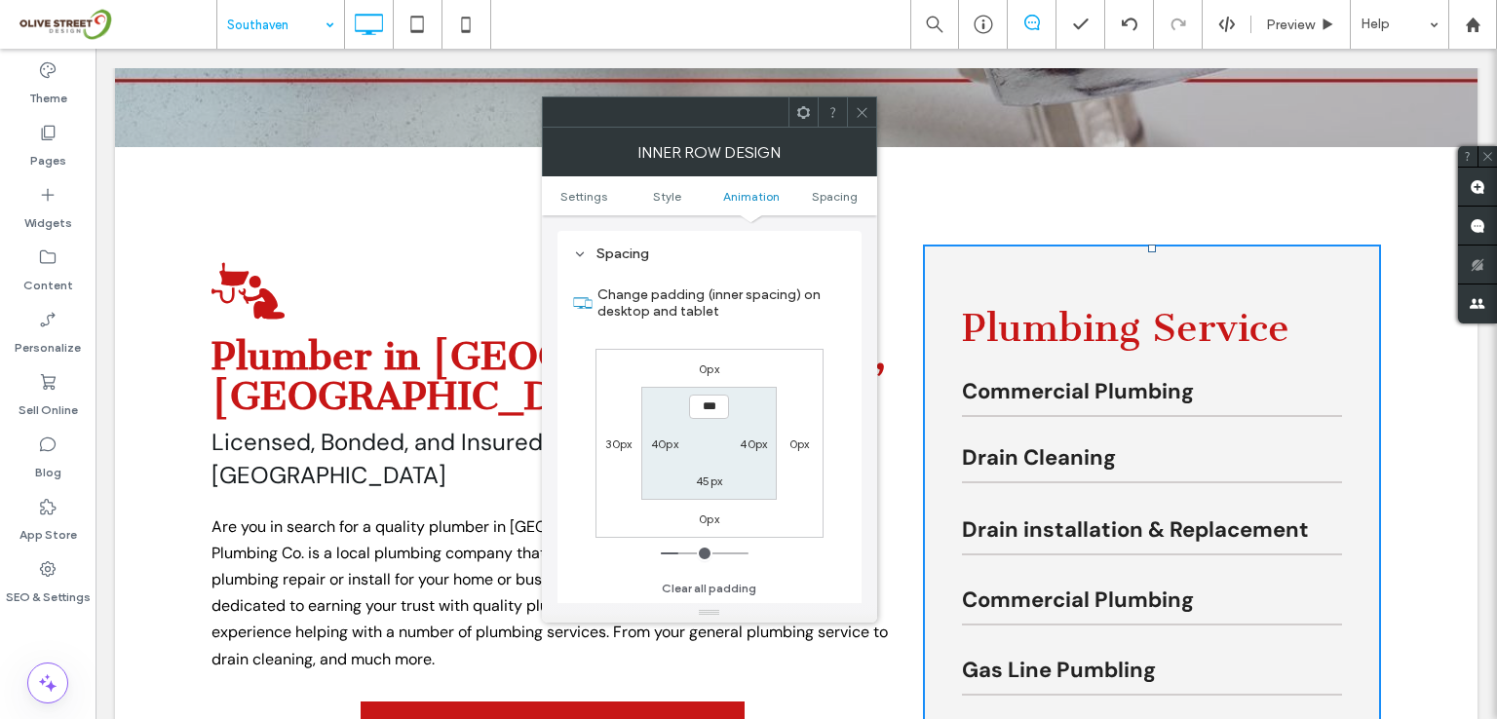
type input "***"
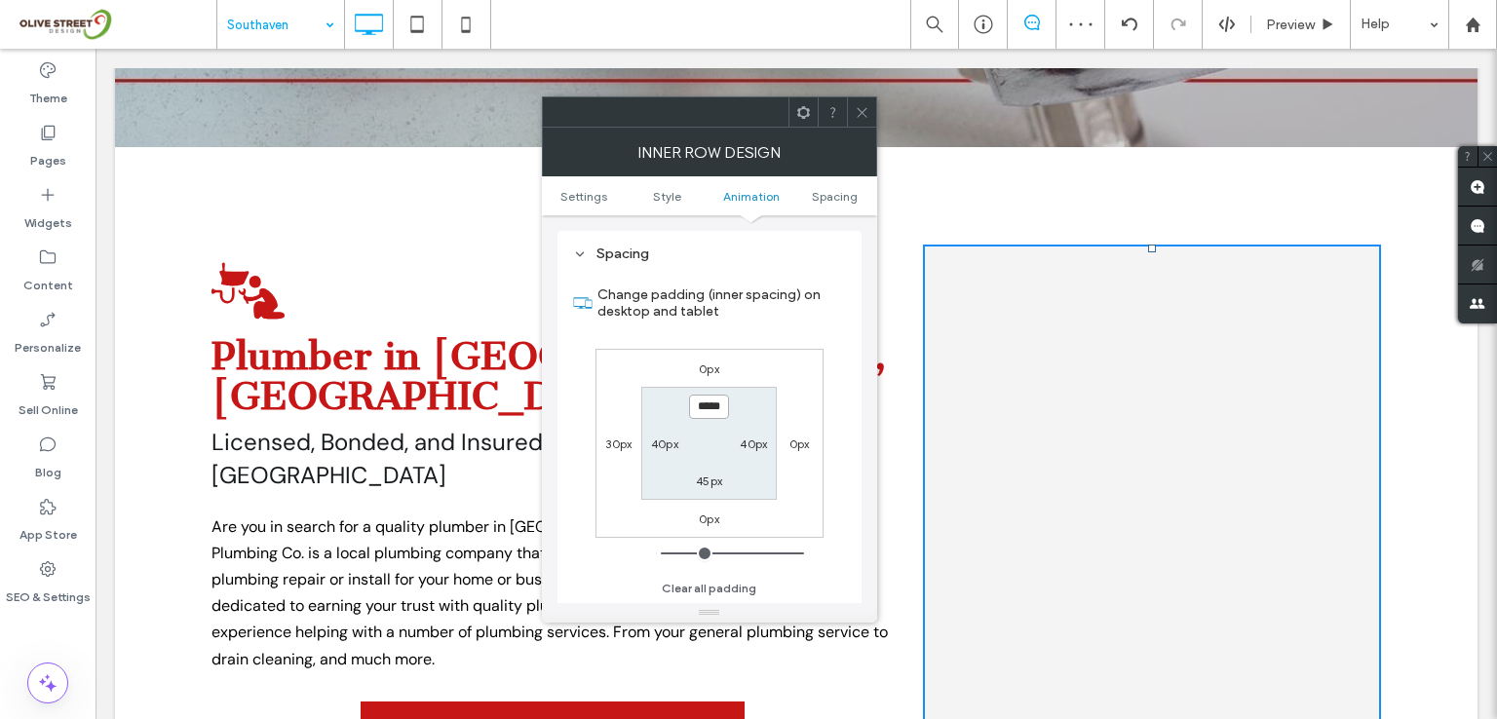
click at [716, 406] on input "*****" at bounding box center [709, 407] width 40 height 24
type input "****"
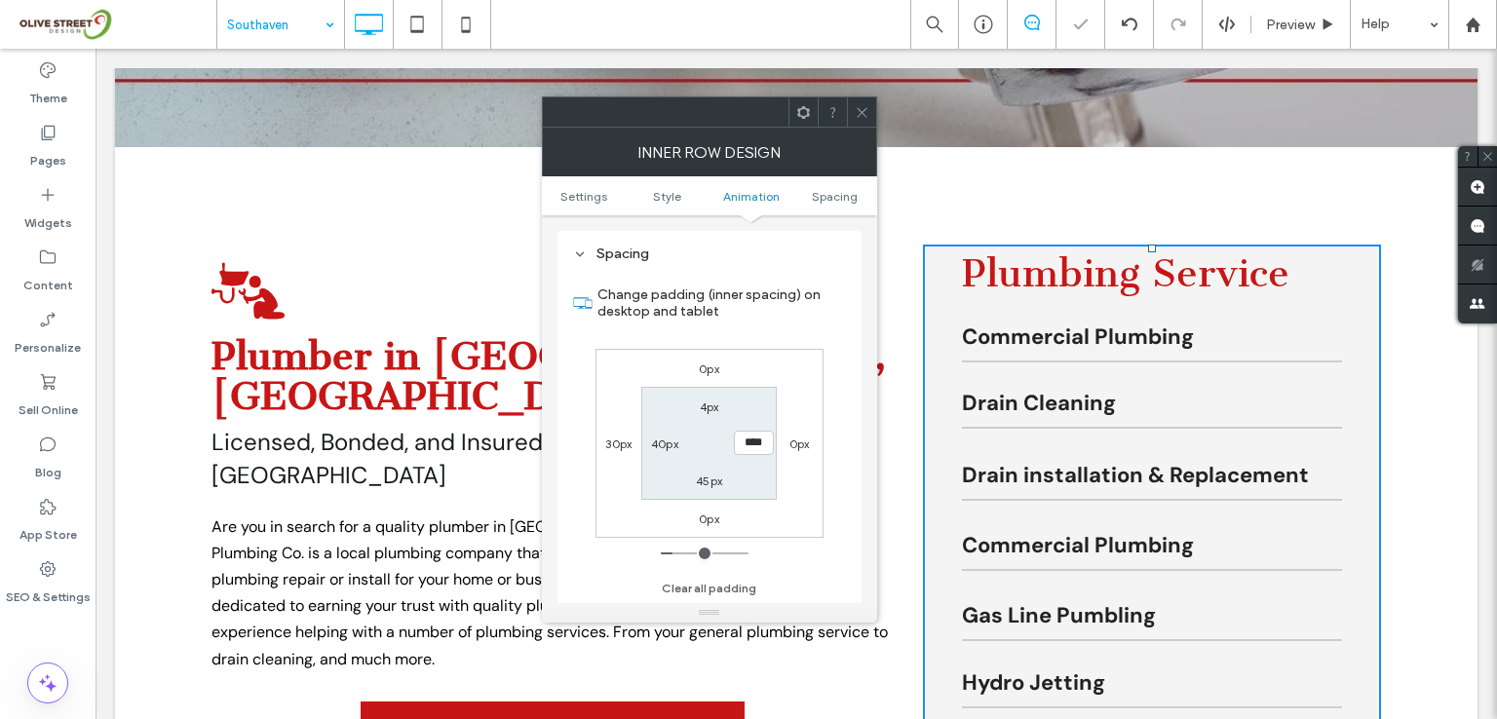
click at [709, 403] on label "4px" at bounding box center [709, 407] width 19 height 15
type input "*"
type input "****"
type input "**"
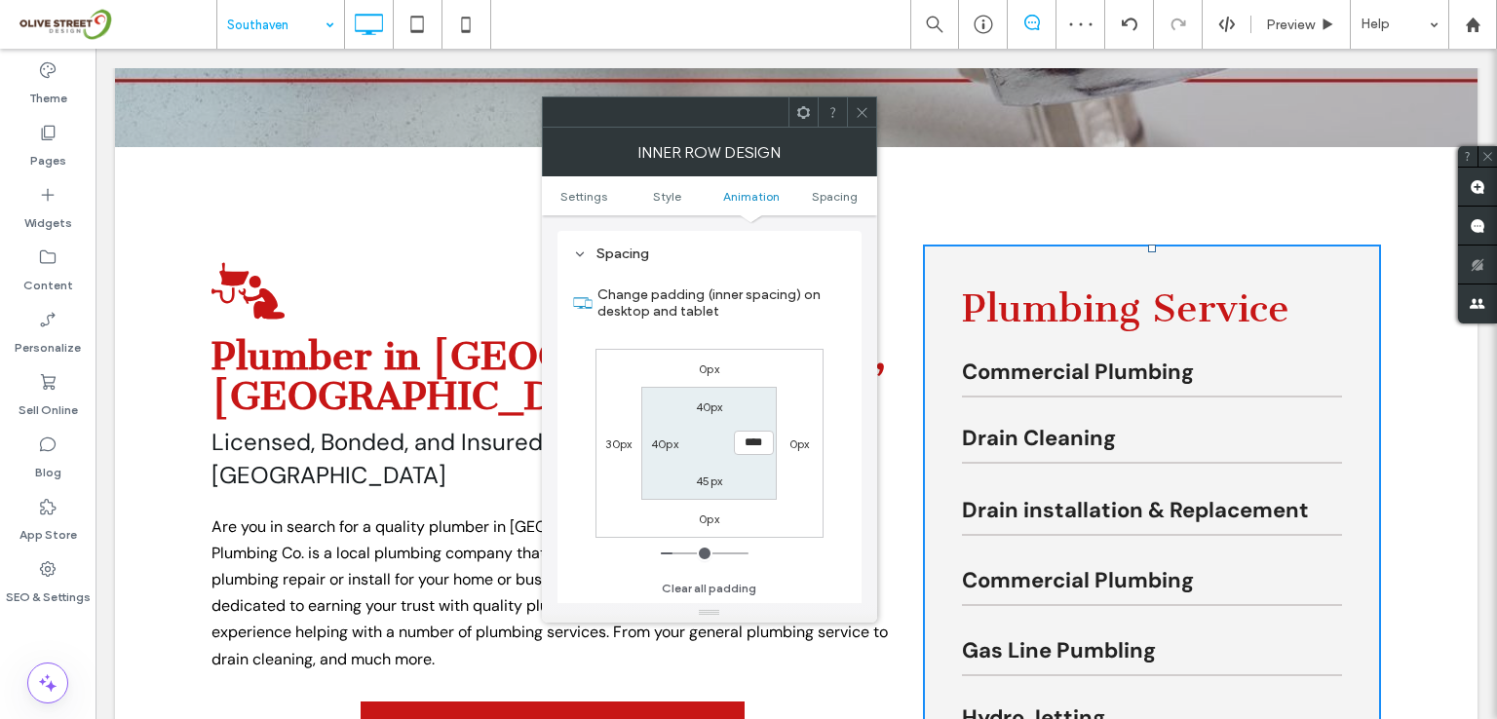
click at [861, 107] on icon at bounding box center [862, 112] width 15 height 15
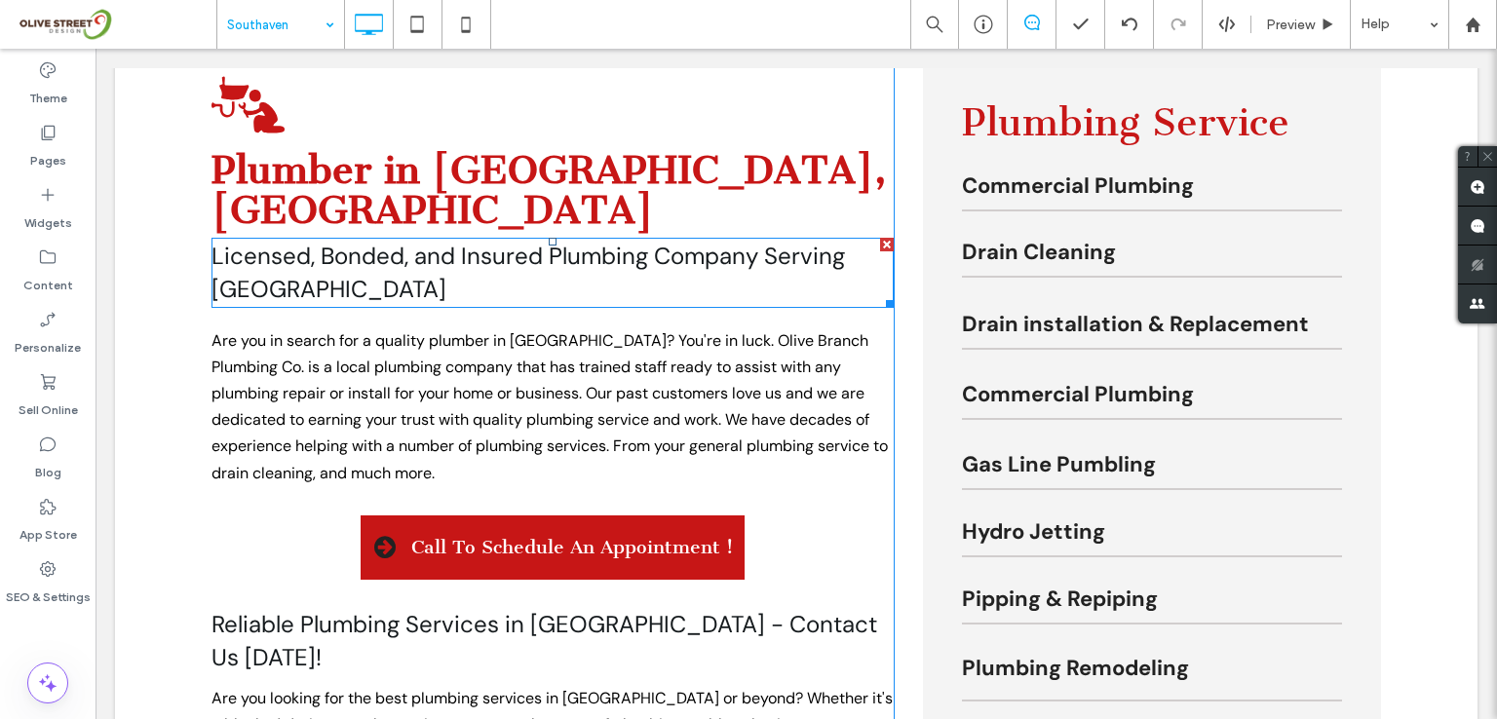
scroll to position [519, 0]
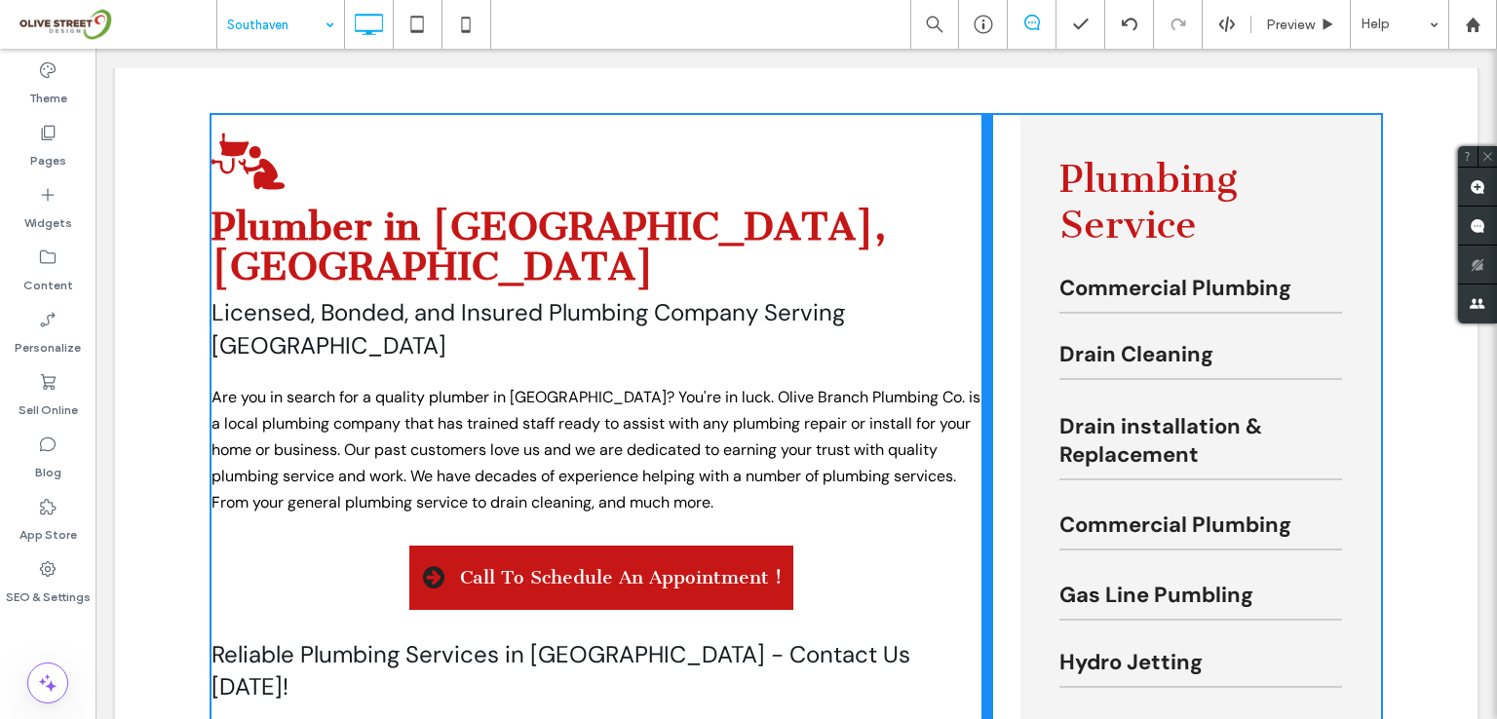
drag, startPoint x: 883, startPoint y: 281, endPoint x: 970, endPoint y: 512, distance: 246.7
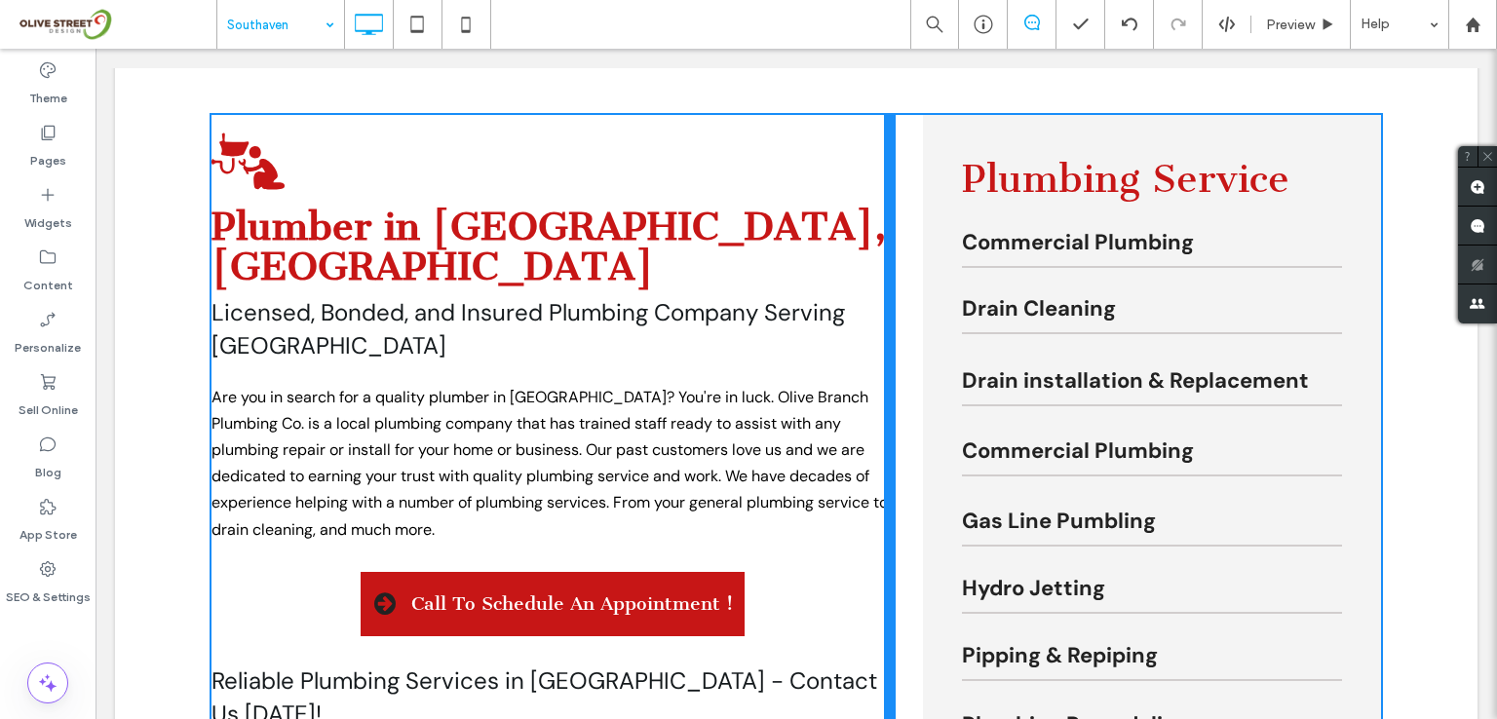
drag, startPoint x: 979, startPoint y: 326, endPoint x: 1213, endPoint y: 435, distance: 257.7
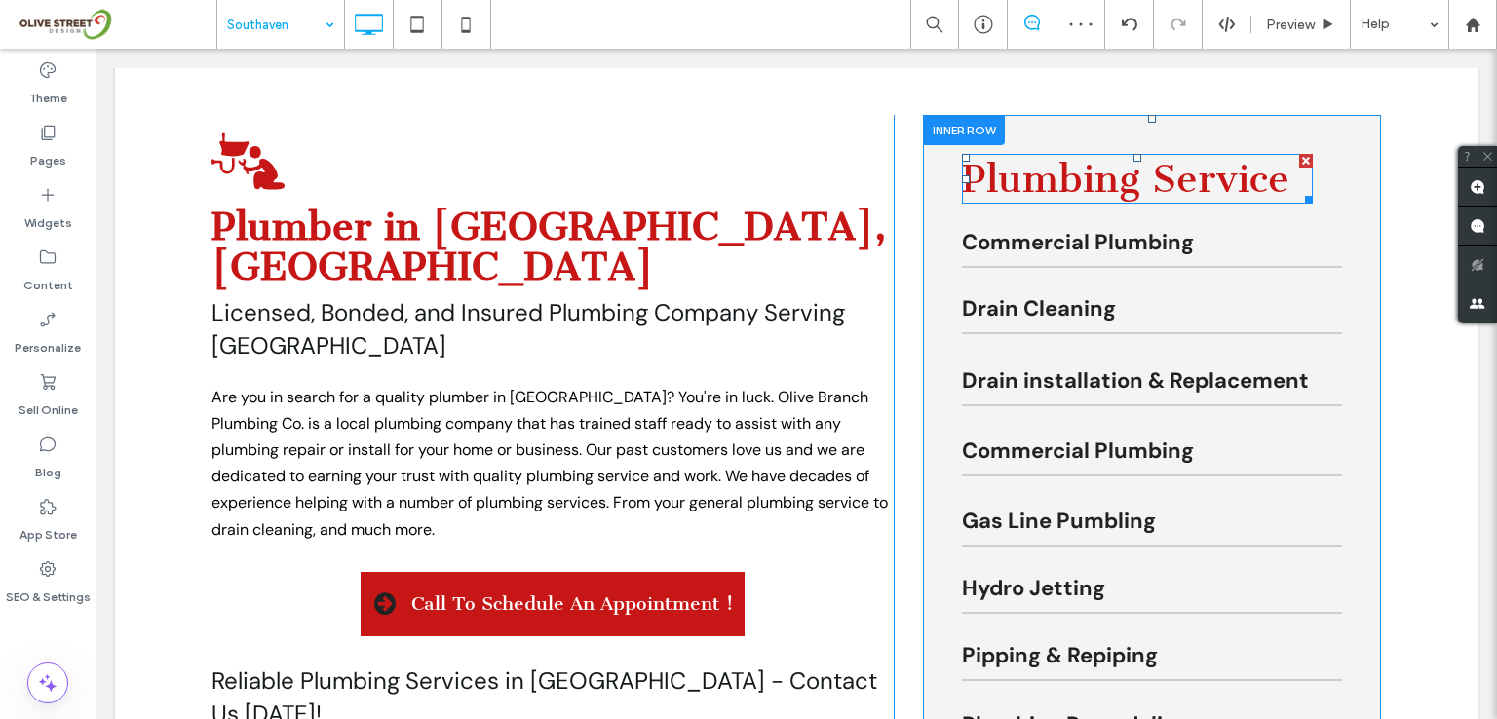
click at [1142, 177] on span "Plumbing Service" at bounding box center [1125, 179] width 327 height 46
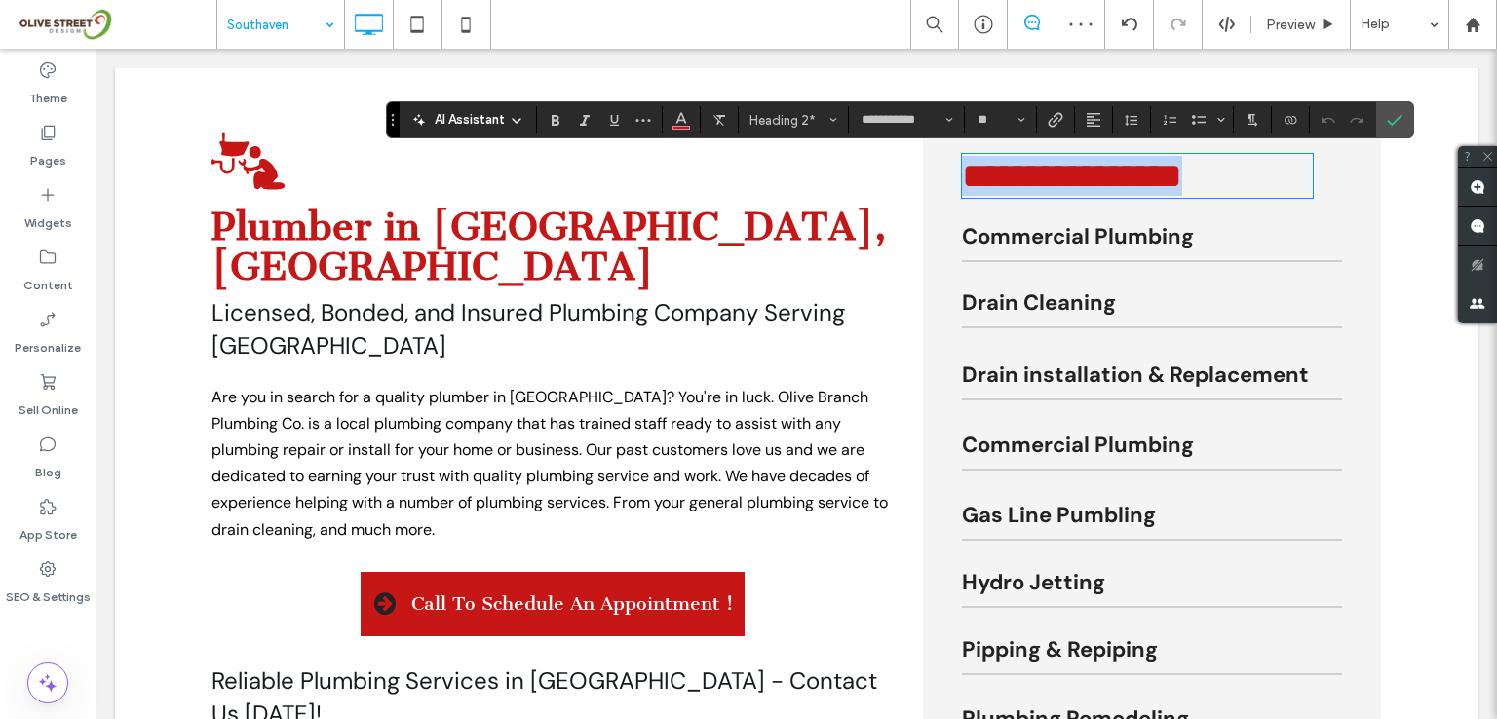
click at [1282, 187] on h2 "**********" at bounding box center [1137, 176] width 351 height 40
drag, startPoint x: 1285, startPoint y: 188, endPoint x: 998, endPoint y: 189, distance: 287.5
click at [998, 189] on h2 "**********" at bounding box center [1137, 176] width 351 height 40
paste div
type input "*******"
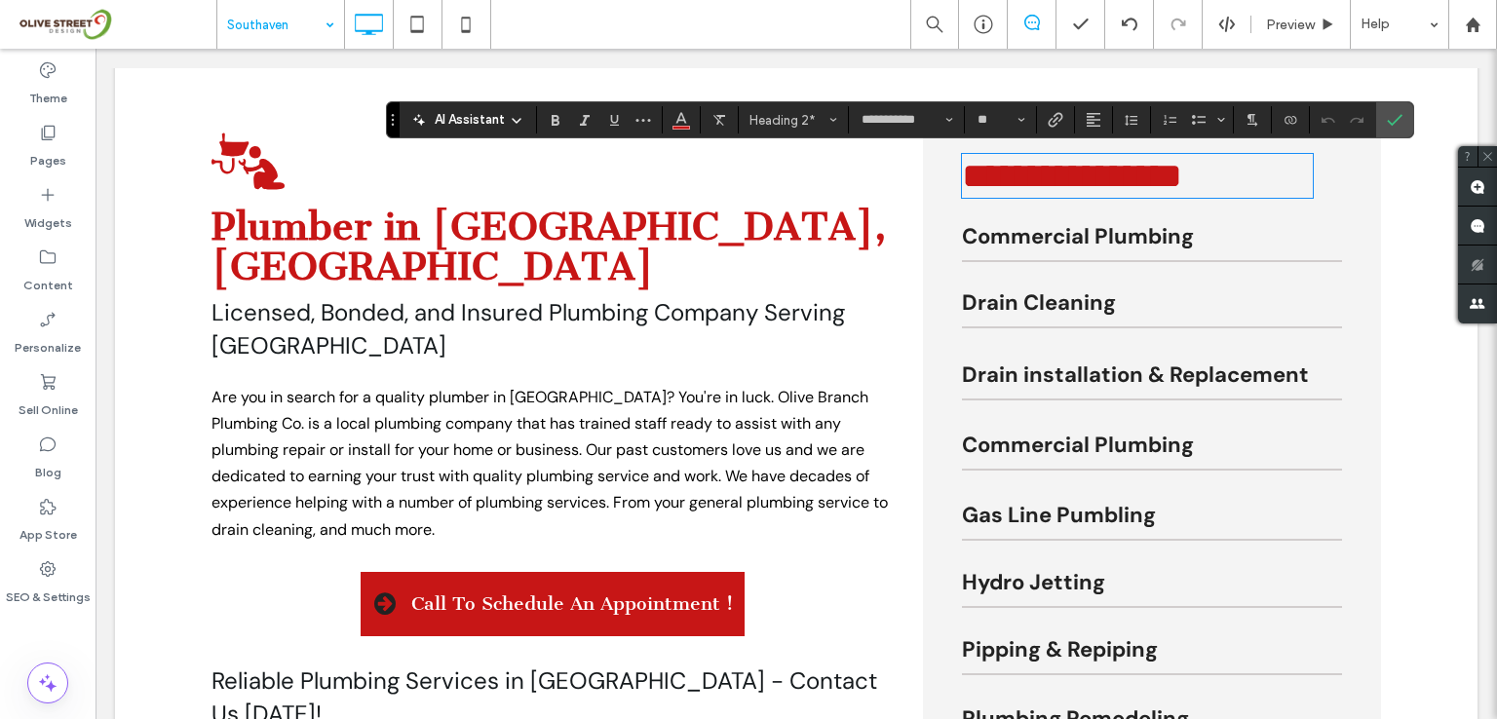
type input "**"
type input "**********"
type input "**"
type input "*******"
type input "**"
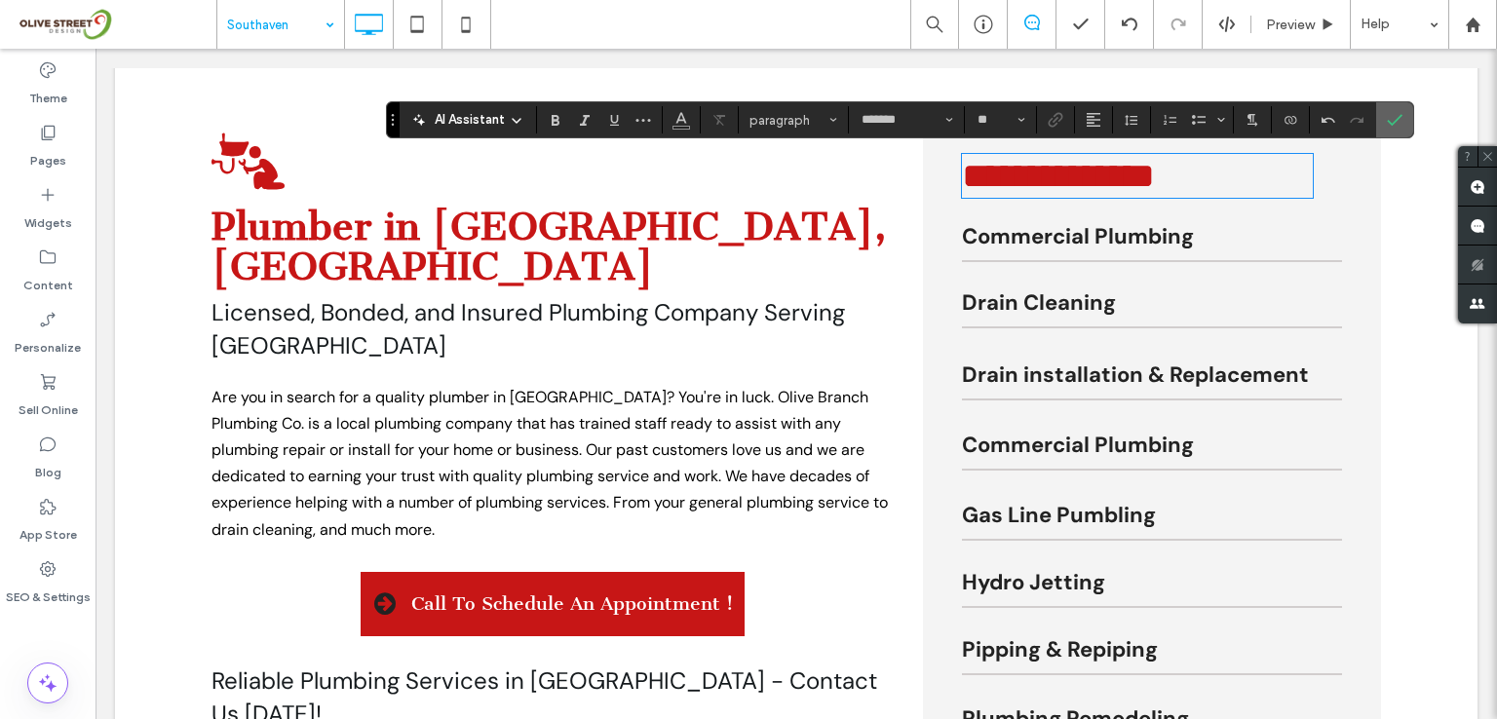
click at [1387, 118] on icon "Confirm" at bounding box center [1395, 120] width 16 height 16
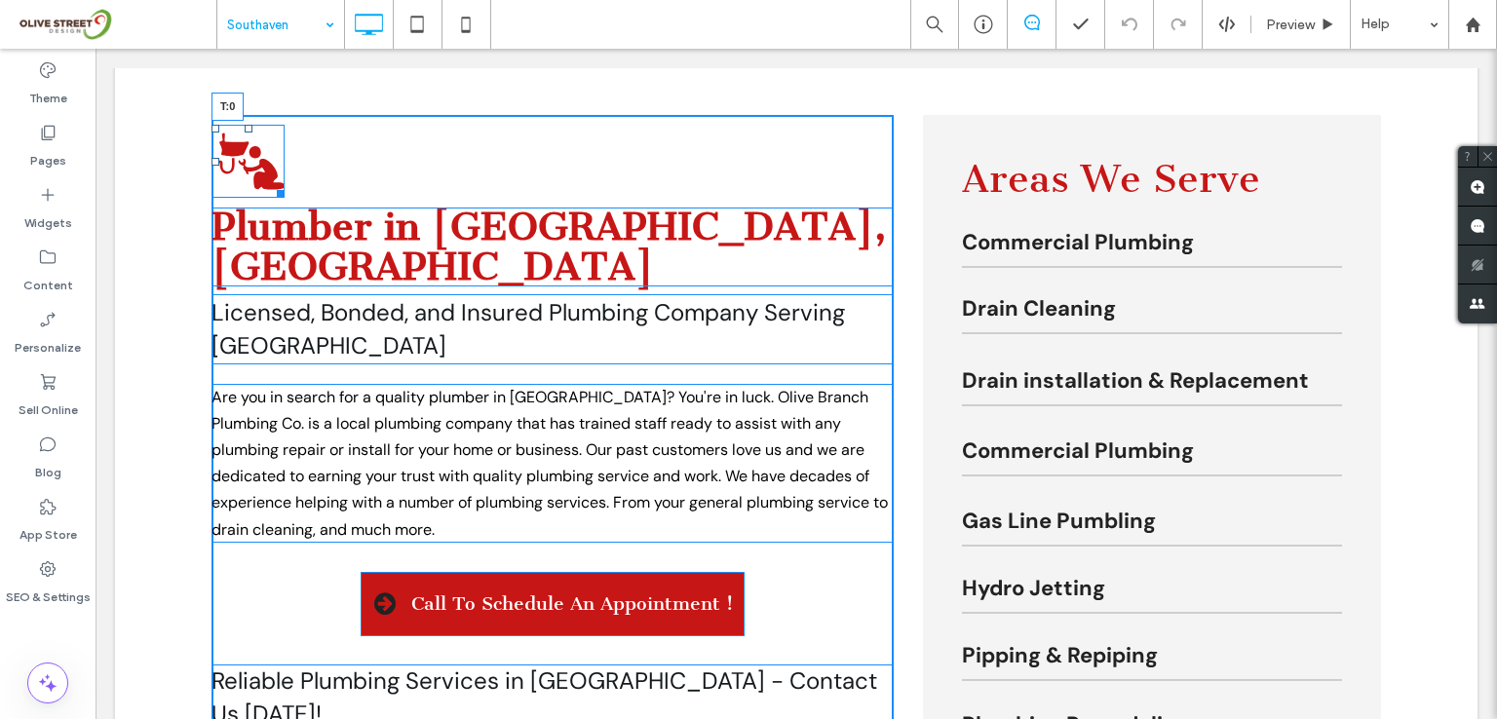
drag, startPoint x: 244, startPoint y: 127, endPoint x: 244, endPoint y: 114, distance: 12.7
click at [245, 125] on div at bounding box center [249, 129] width 8 height 8
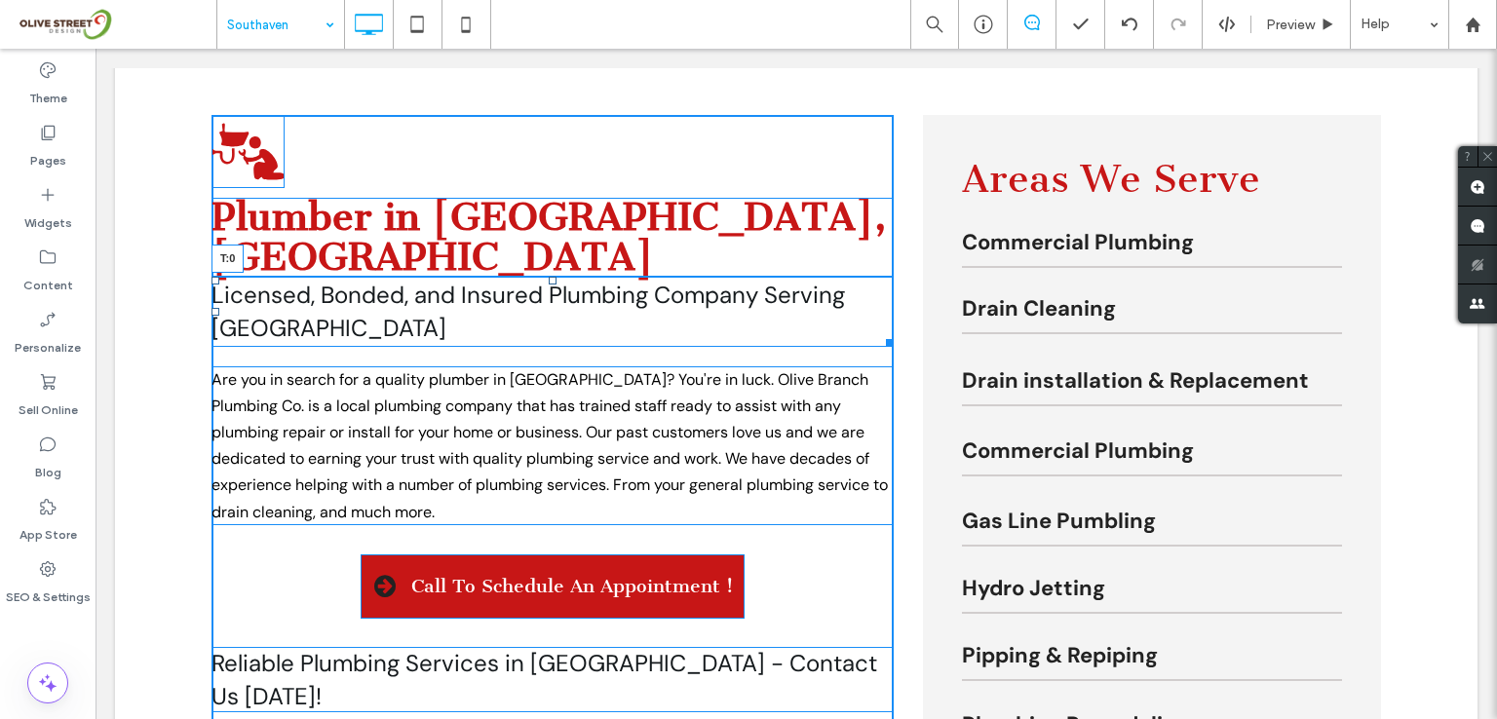
drag, startPoint x: 543, startPoint y: 249, endPoint x: 545, endPoint y: 208, distance: 41.0
drag, startPoint x: 547, startPoint y: 329, endPoint x: 550, endPoint y: 261, distance: 68.3
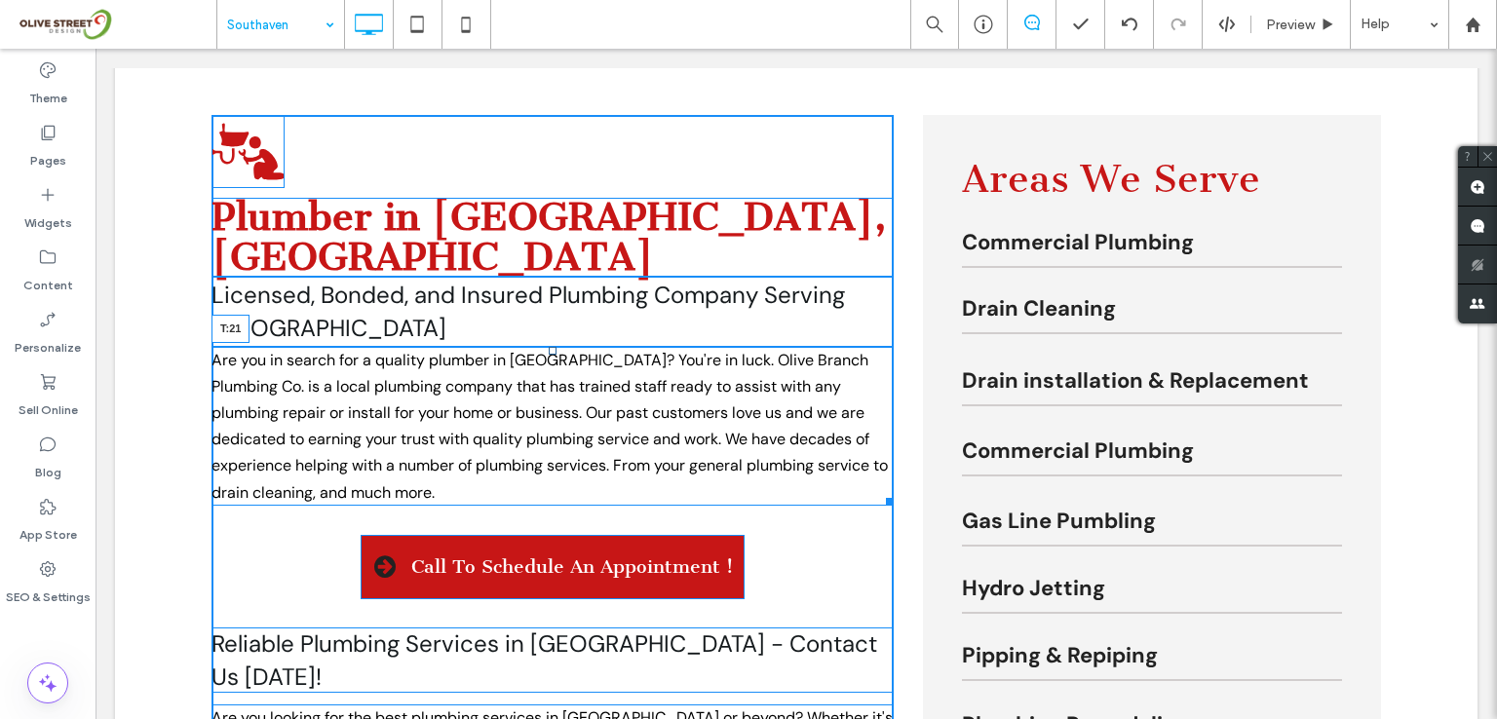
drag, startPoint x: 545, startPoint y: 305, endPoint x: 545, endPoint y: 333, distance: 28.3
click at [549, 347] on div at bounding box center [553, 351] width 8 height 8
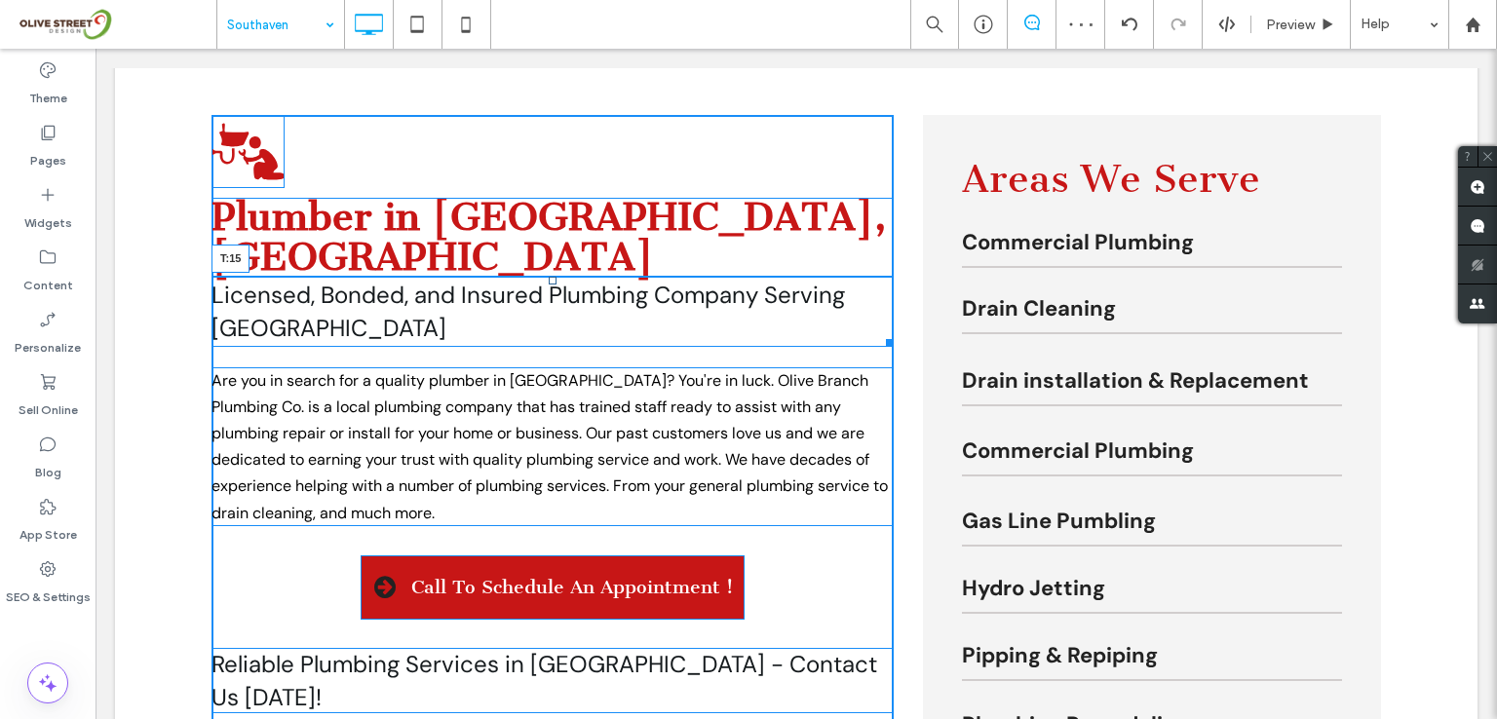
drag, startPoint x: 546, startPoint y: 243, endPoint x: 544, endPoint y: 258, distance: 15.7
click at [549, 277] on div at bounding box center [553, 281] width 8 height 8
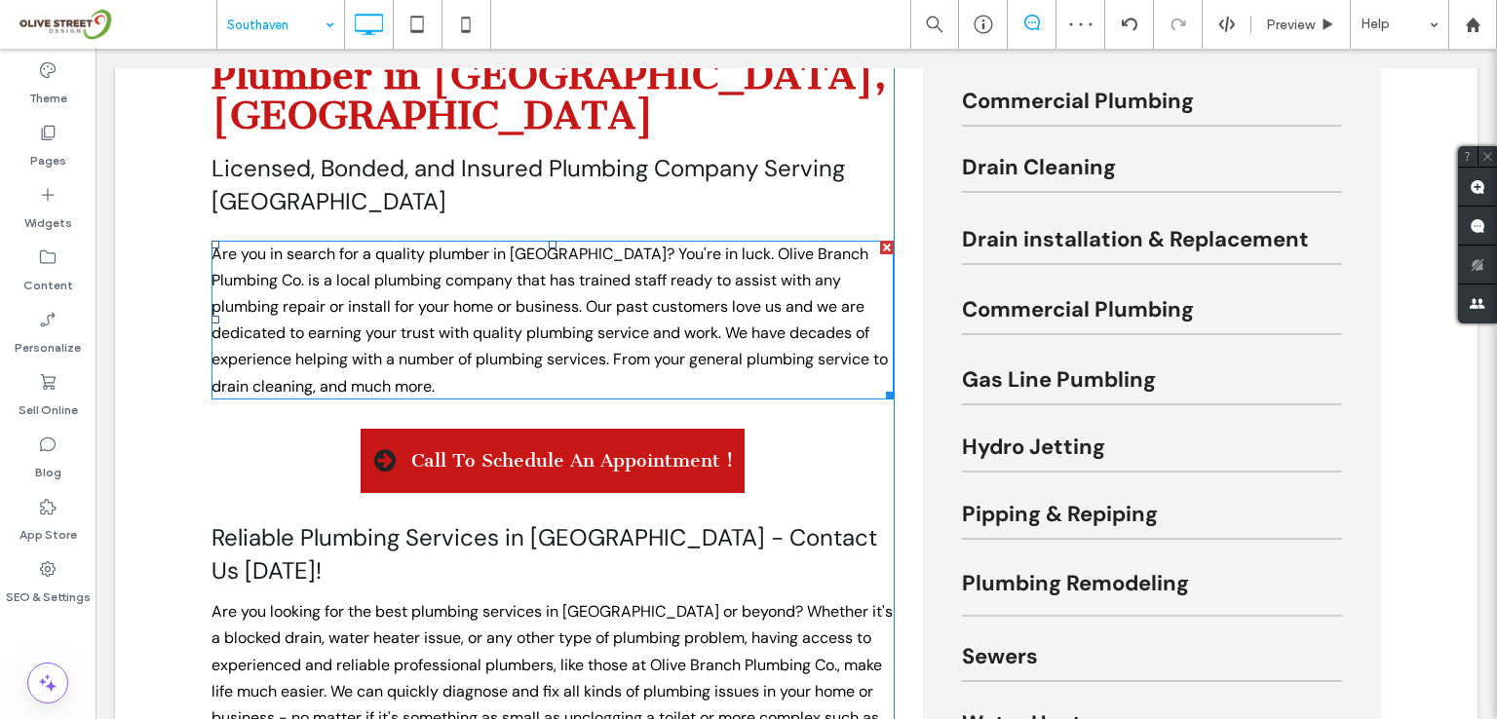
scroll to position [780, 0]
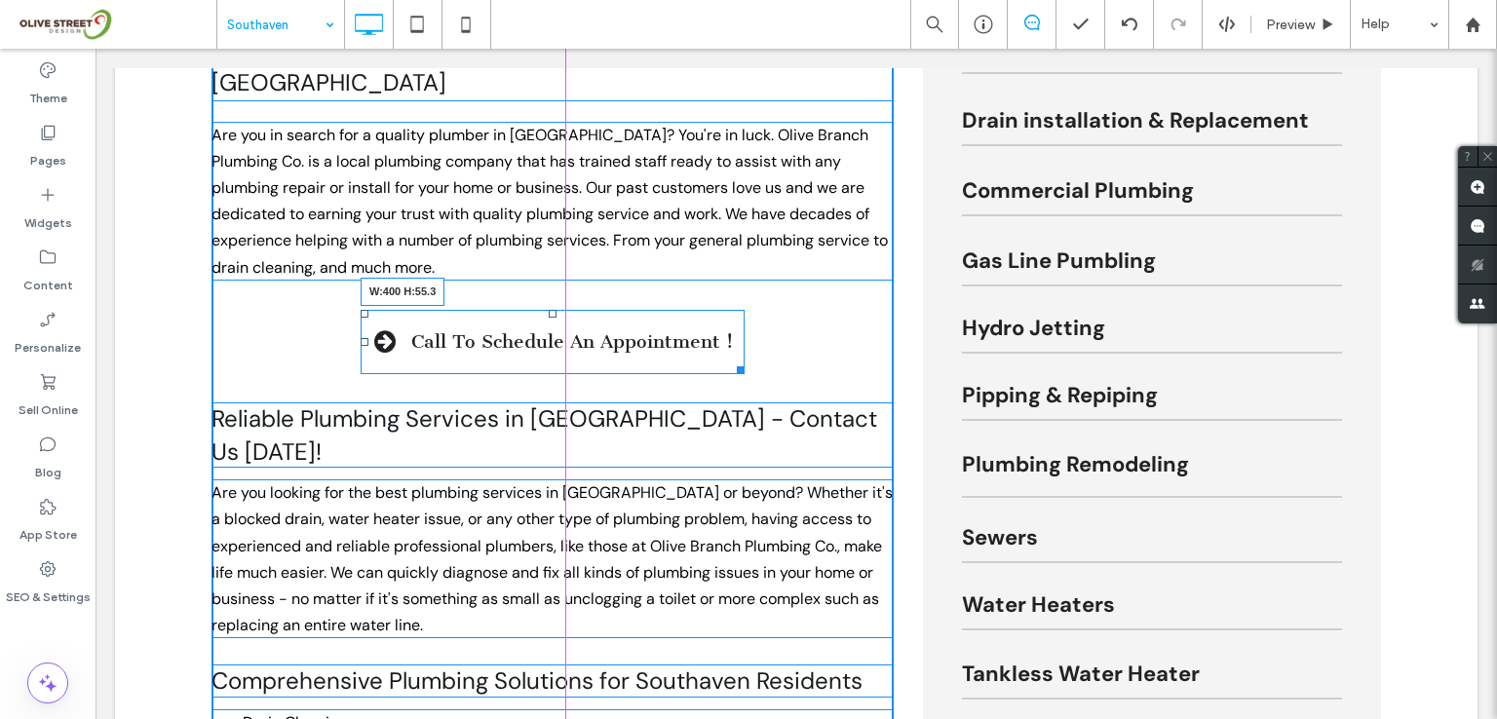
drag, startPoint x: 725, startPoint y: 328, endPoint x: 728, endPoint y: 318, distance: 11.1
click at [730, 360] on div at bounding box center [737, 367] width 15 height 15
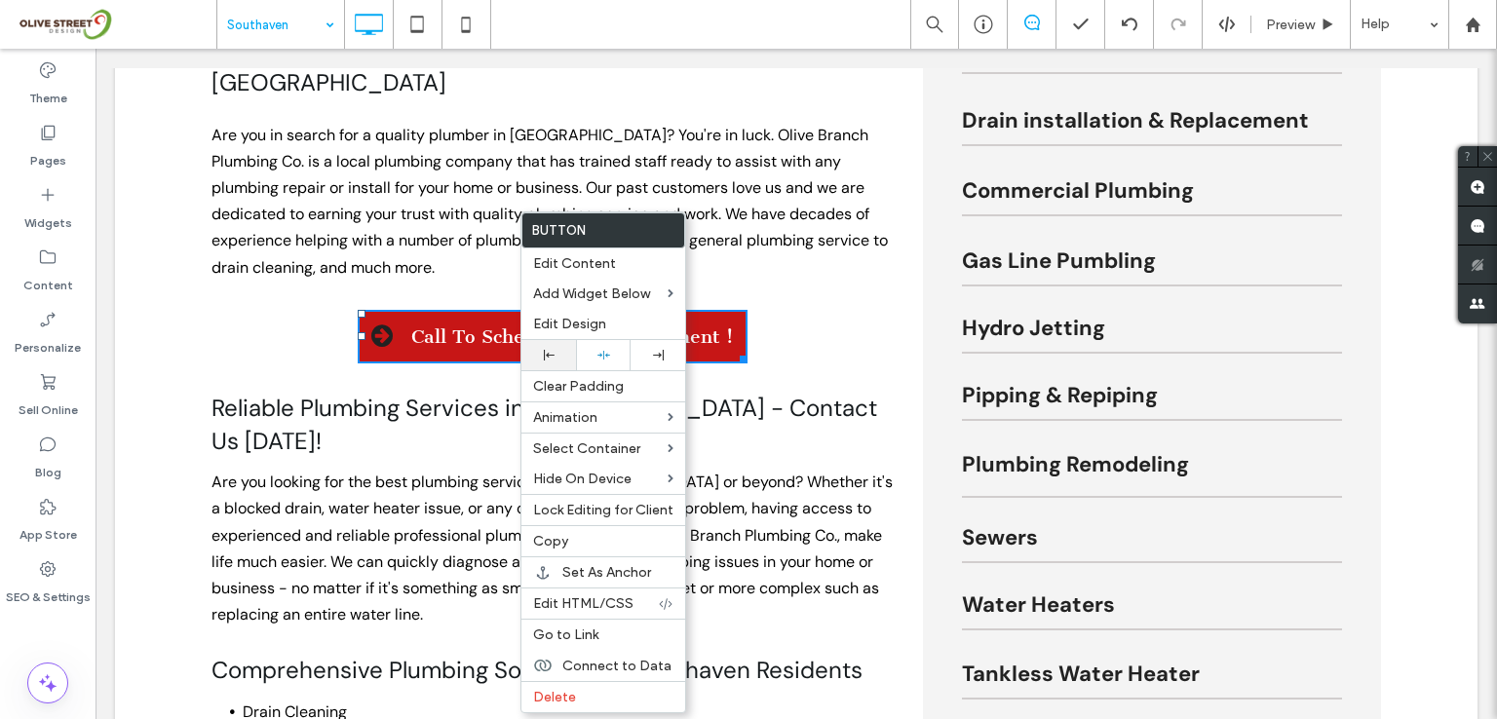
click at [552, 352] on icon at bounding box center [549, 355] width 11 height 11
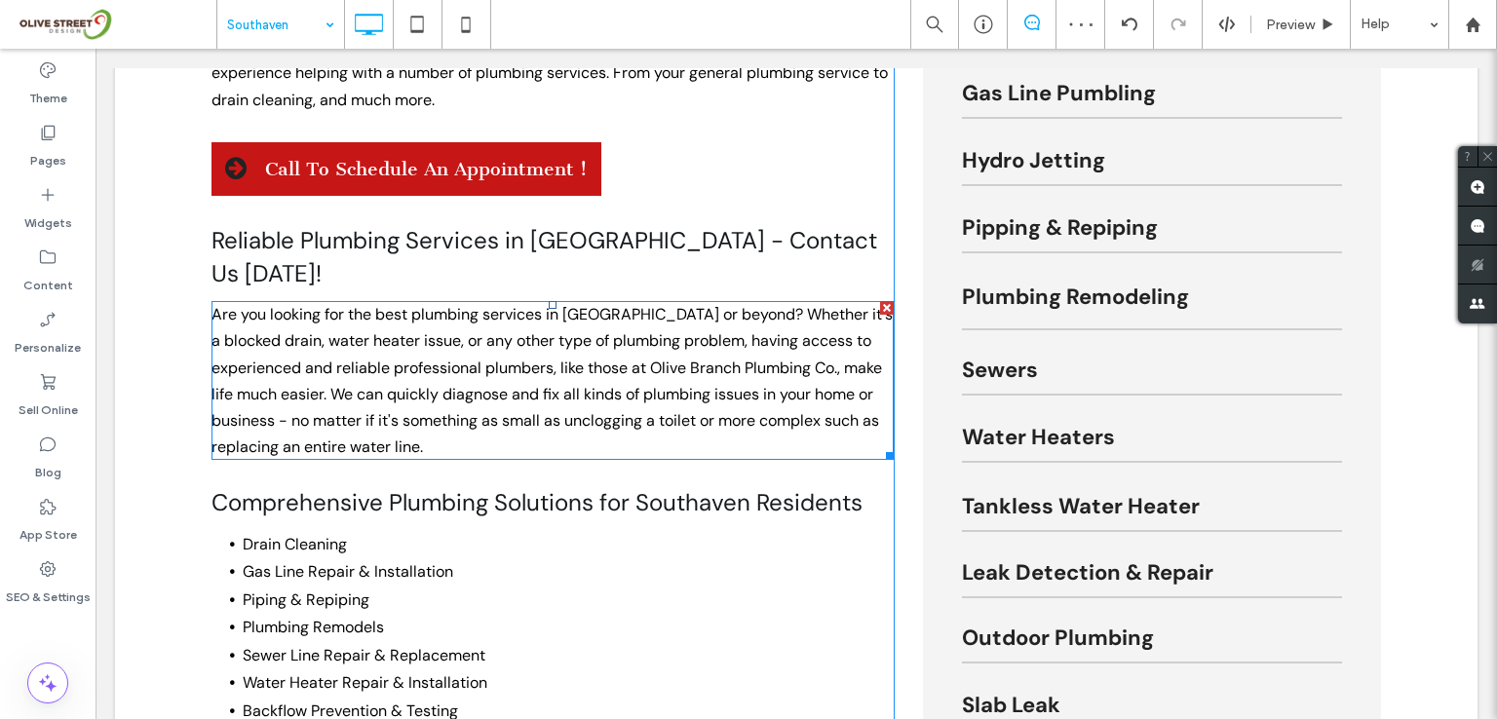
scroll to position [909, 0]
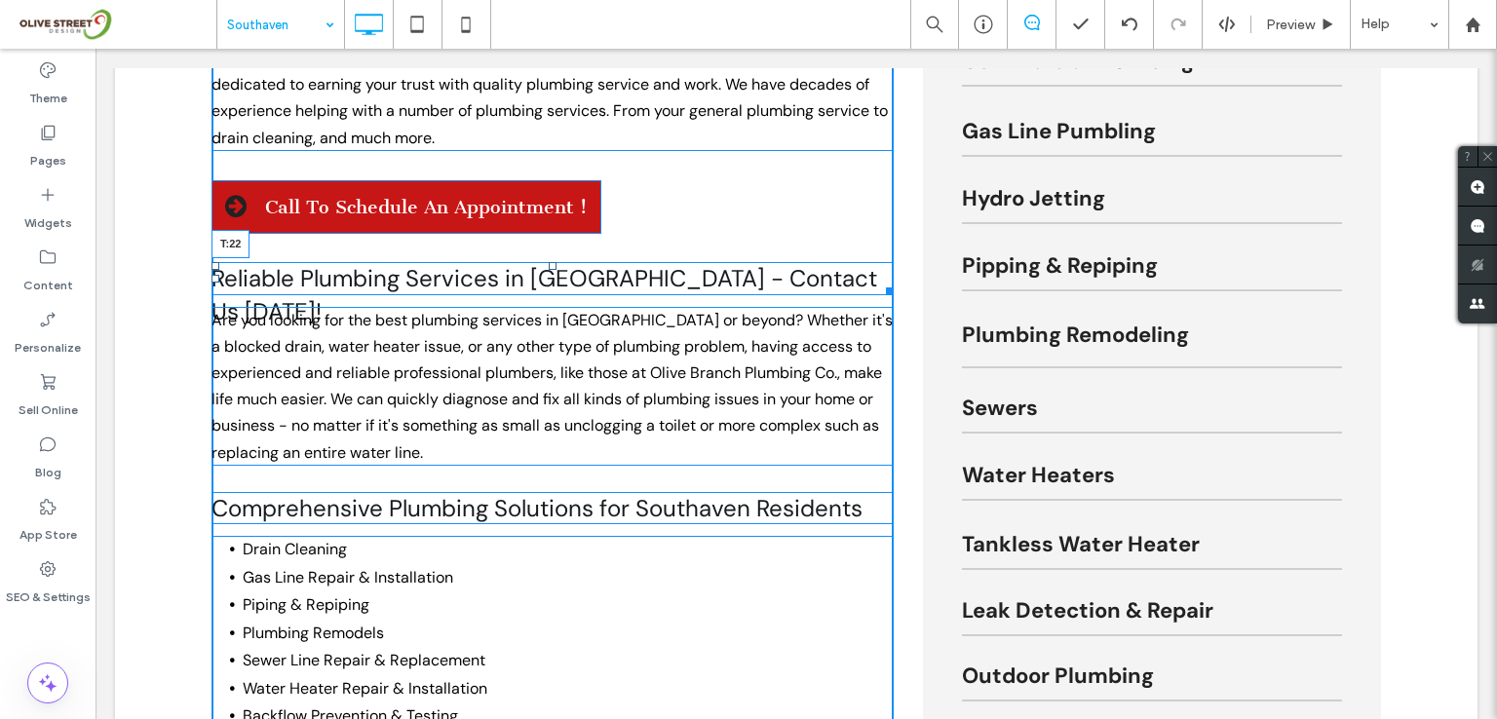
click at [549, 262] on div at bounding box center [553, 266] width 8 height 8
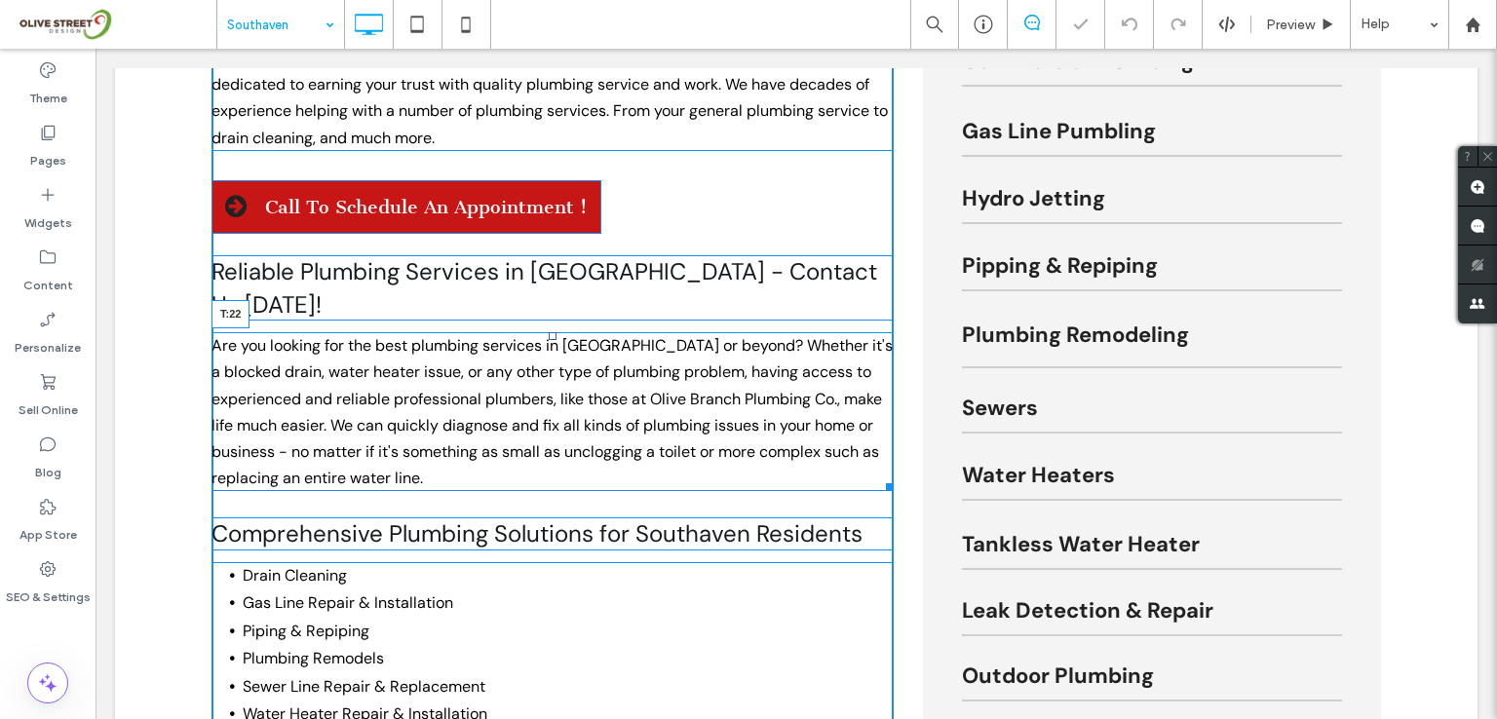
drag, startPoint x: 544, startPoint y: 263, endPoint x: 743, endPoint y: 469, distance: 286.0
click at [549, 332] on div at bounding box center [553, 336] width 8 height 8
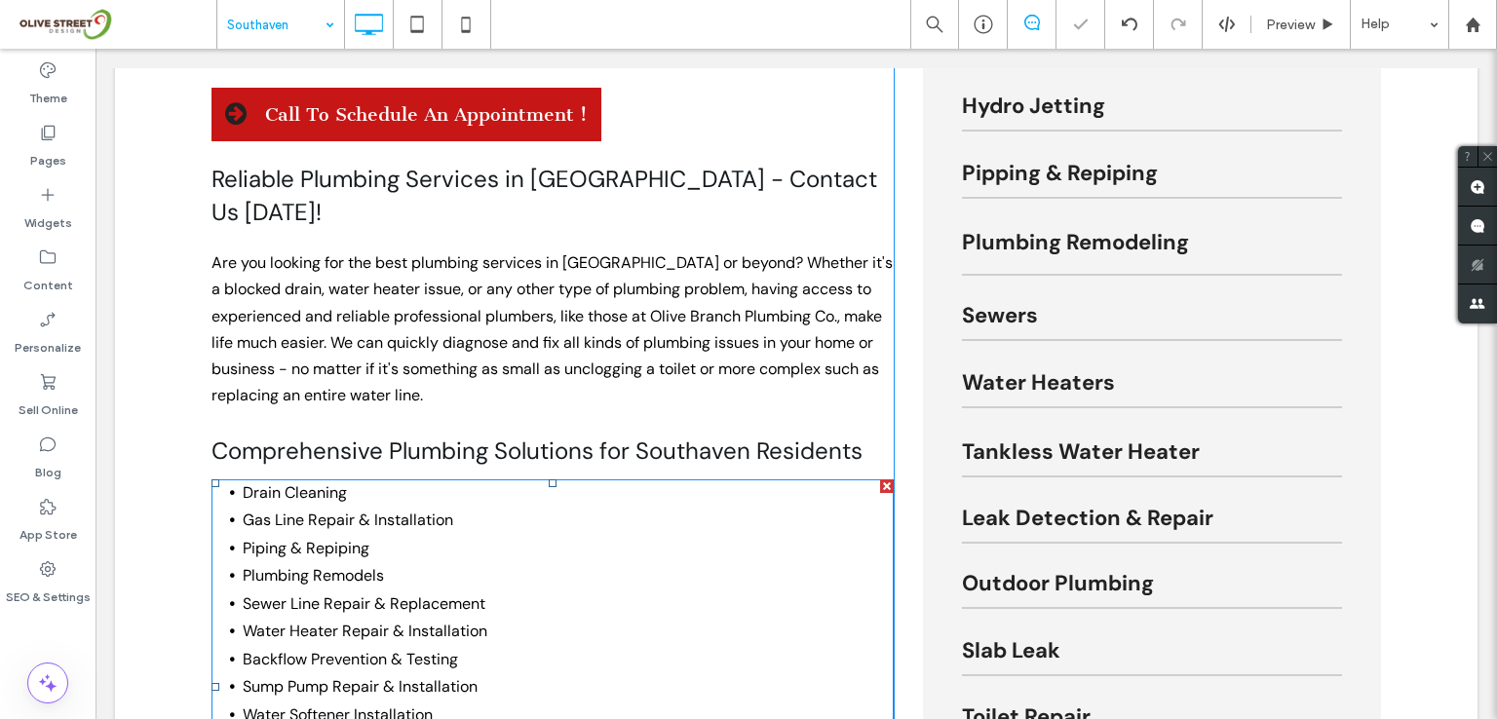
scroll to position [1039, 0]
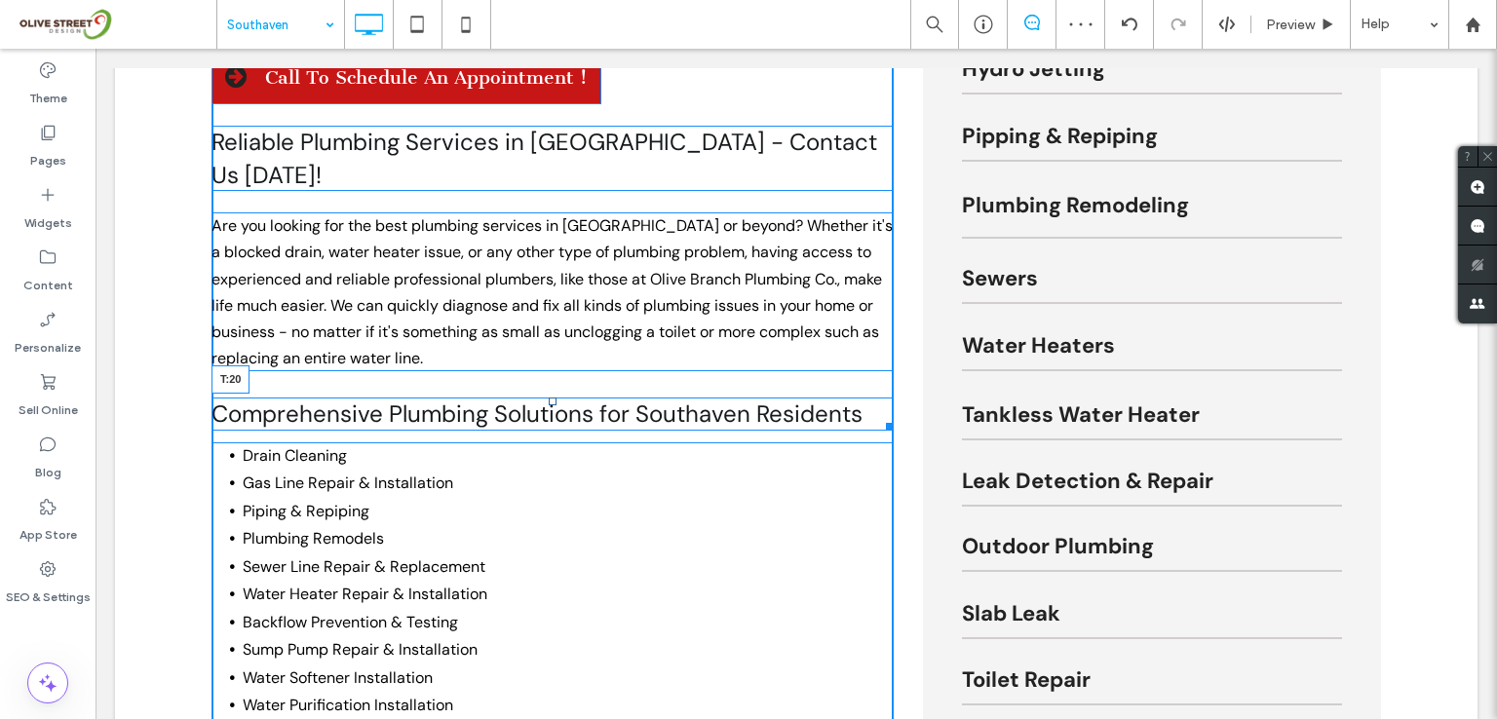
click at [549, 398] on div at bounding box center [553, 402] width 8 height 8
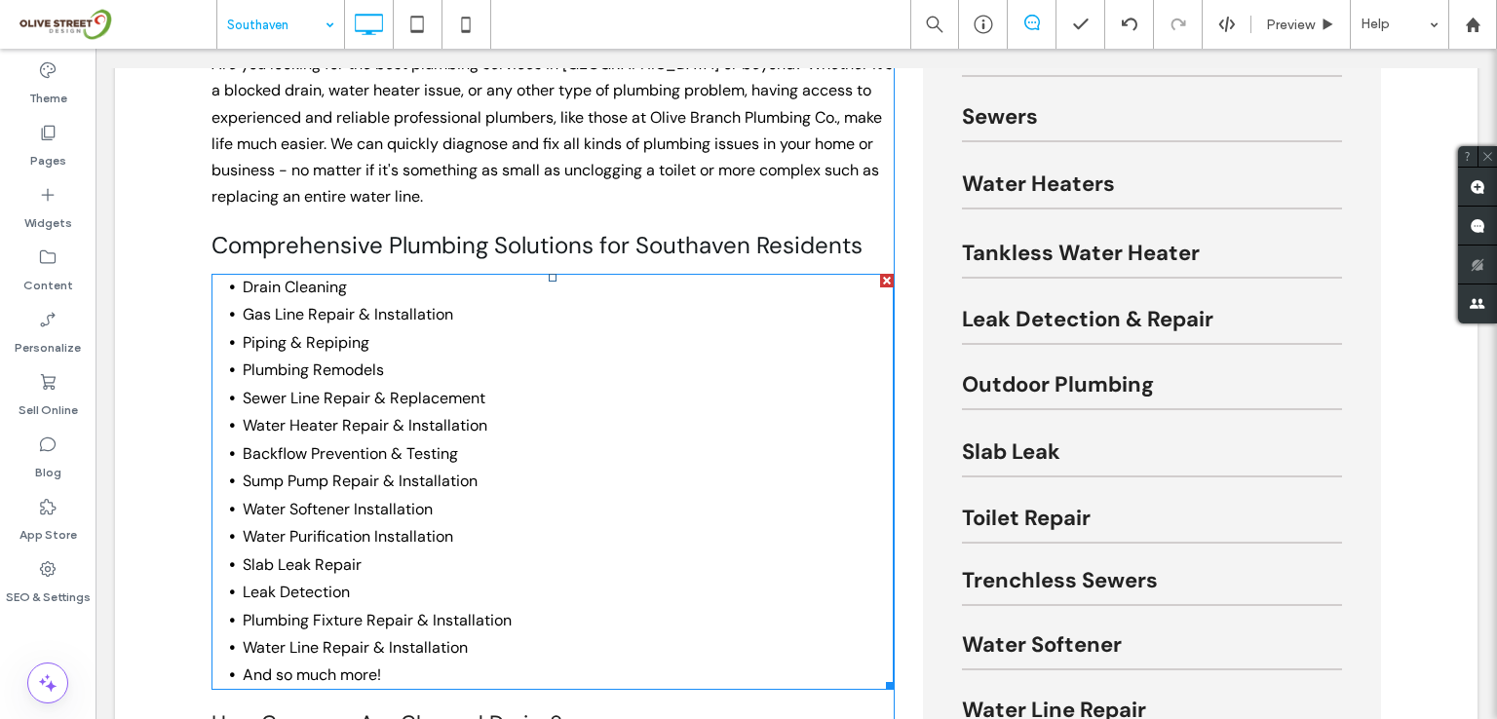
scroll to position [1169, 0]
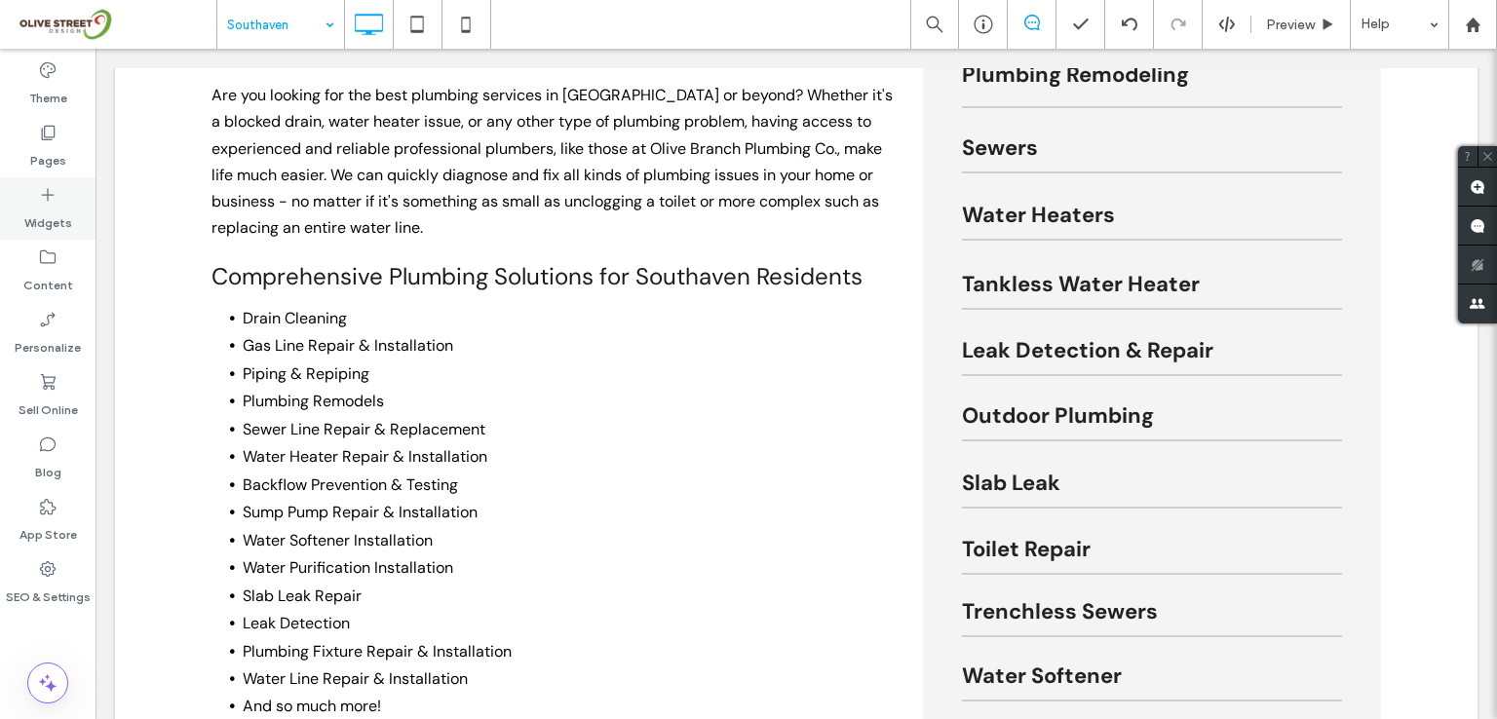
click at [41, 198] on icon at bounding box center [47, 194] width 19 height 19
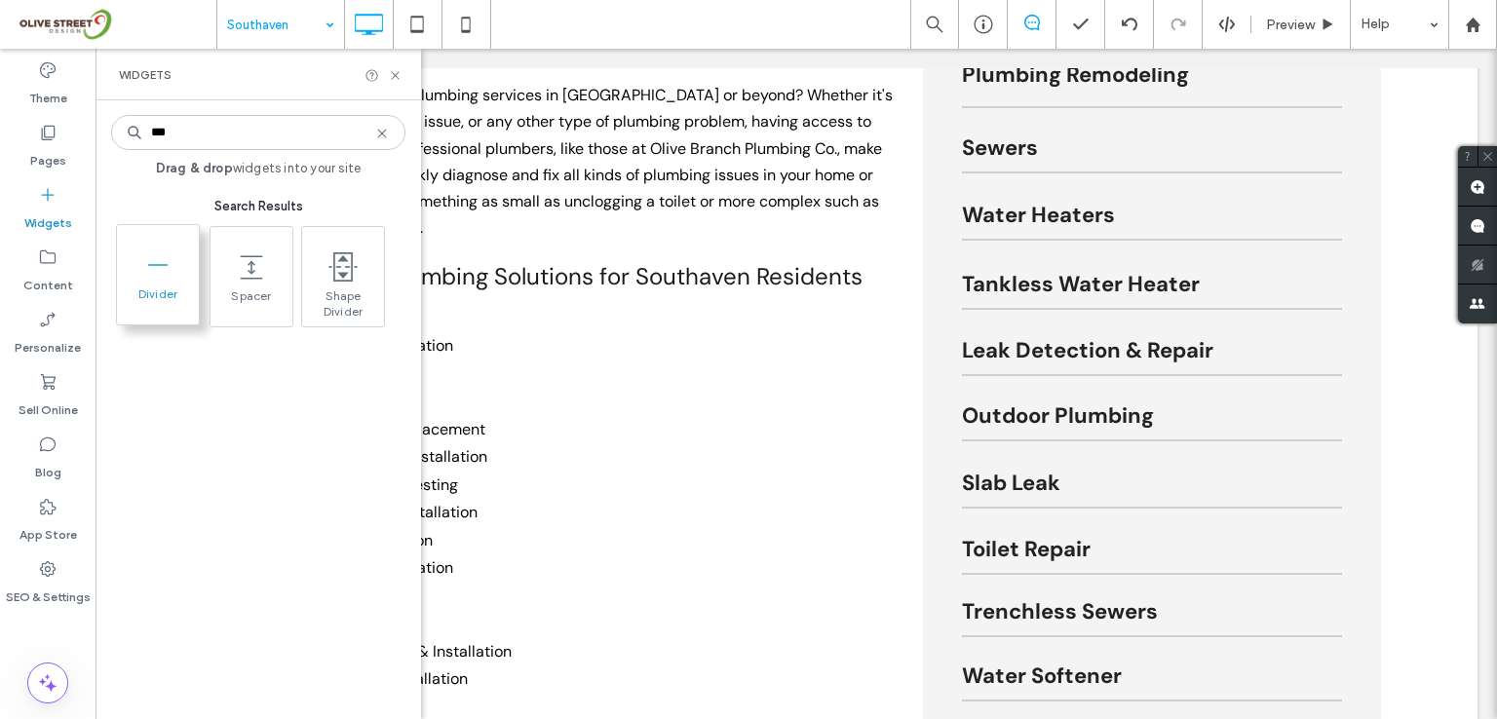
type input "***"
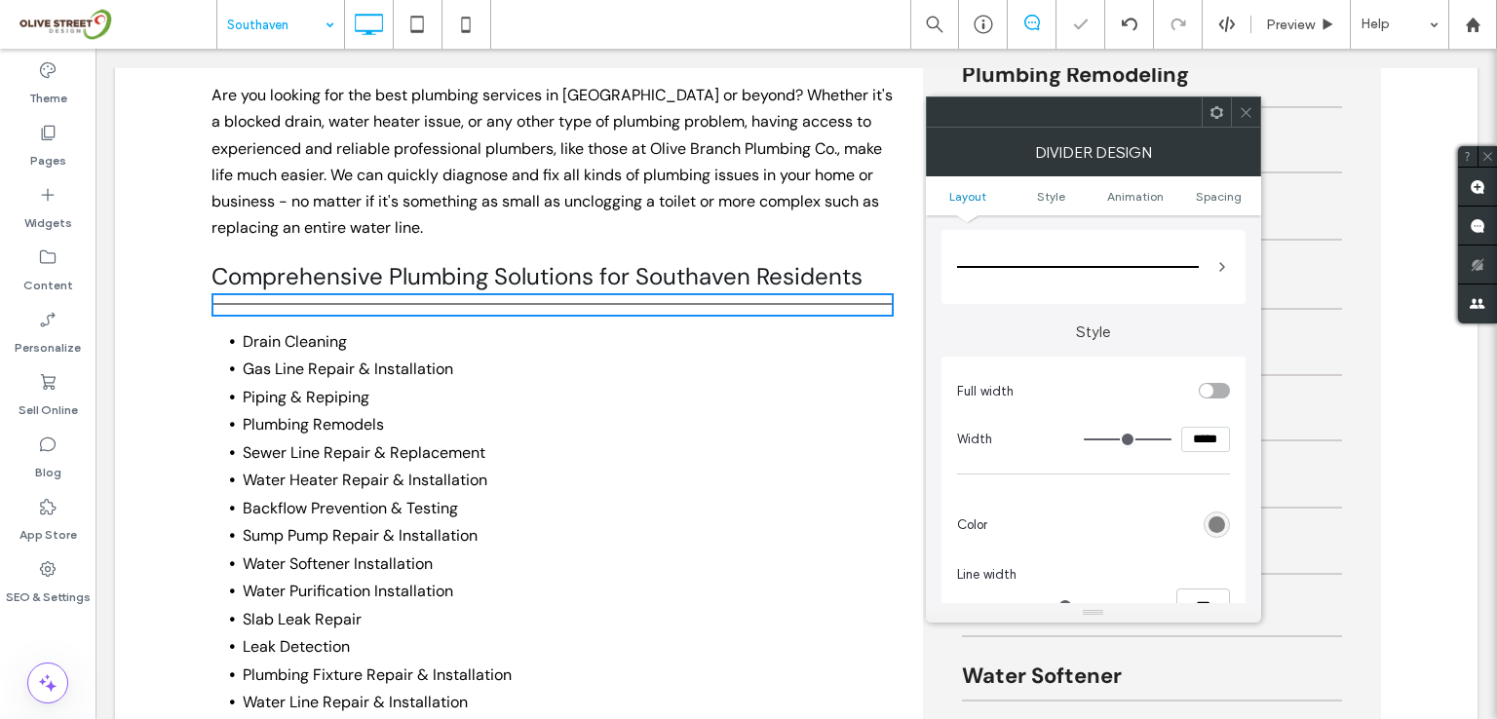
scroll to position [130, 0]
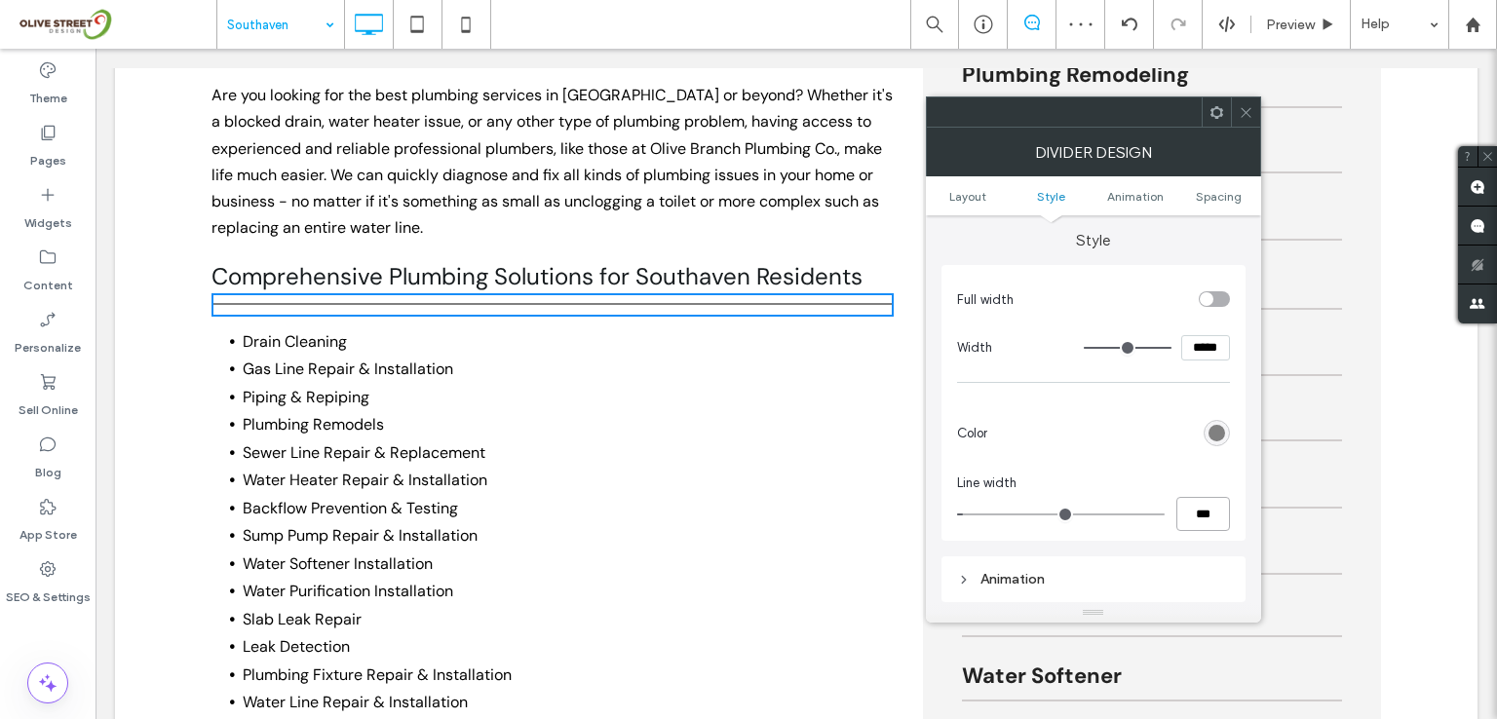
click at [1196, 522] on input "***" at bounding box center [1203, 514] width 54 height 34
type input "*"
type input "***"
click at [1147, 425] on div at bounding box center [1113, 433] width 234 height 34
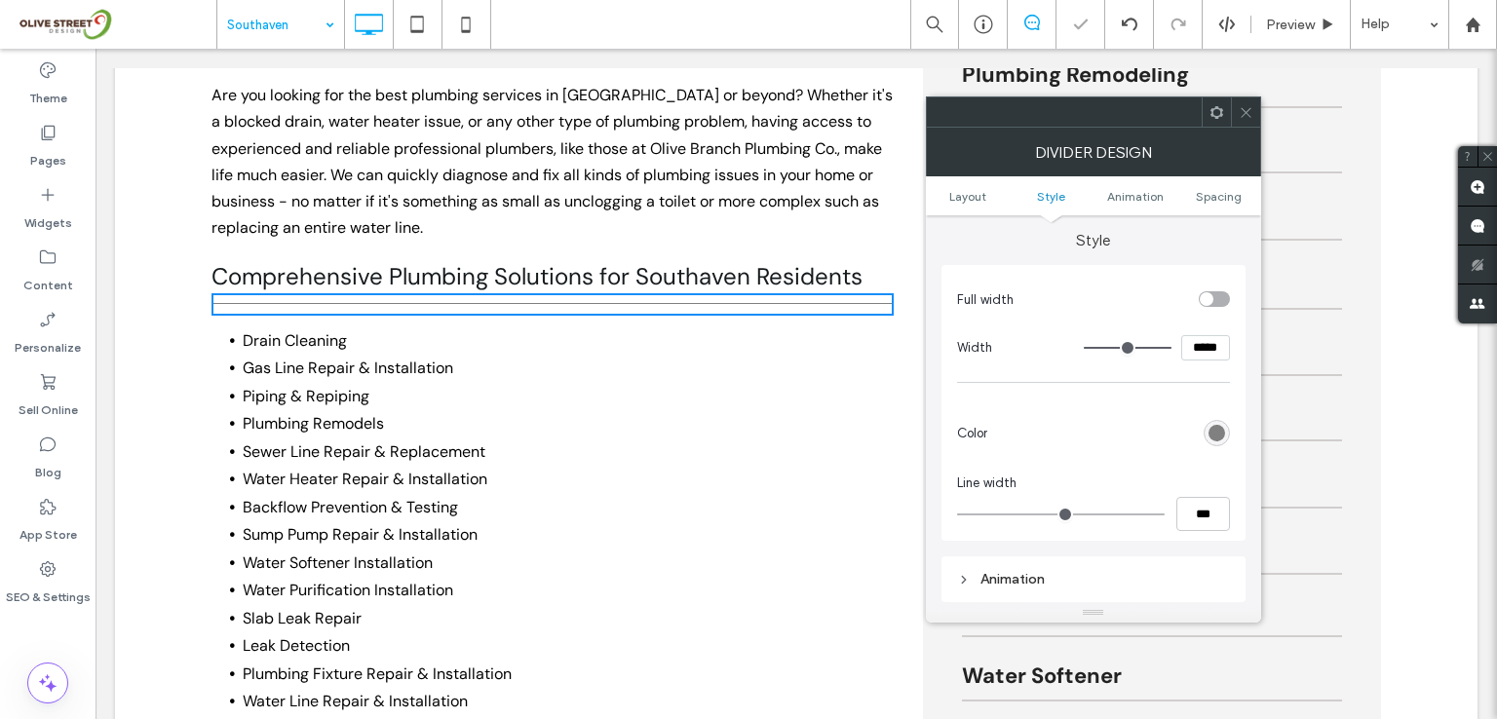
click at [1241, 113] on icon at bounding box center [1246, 112] width 15 height 15
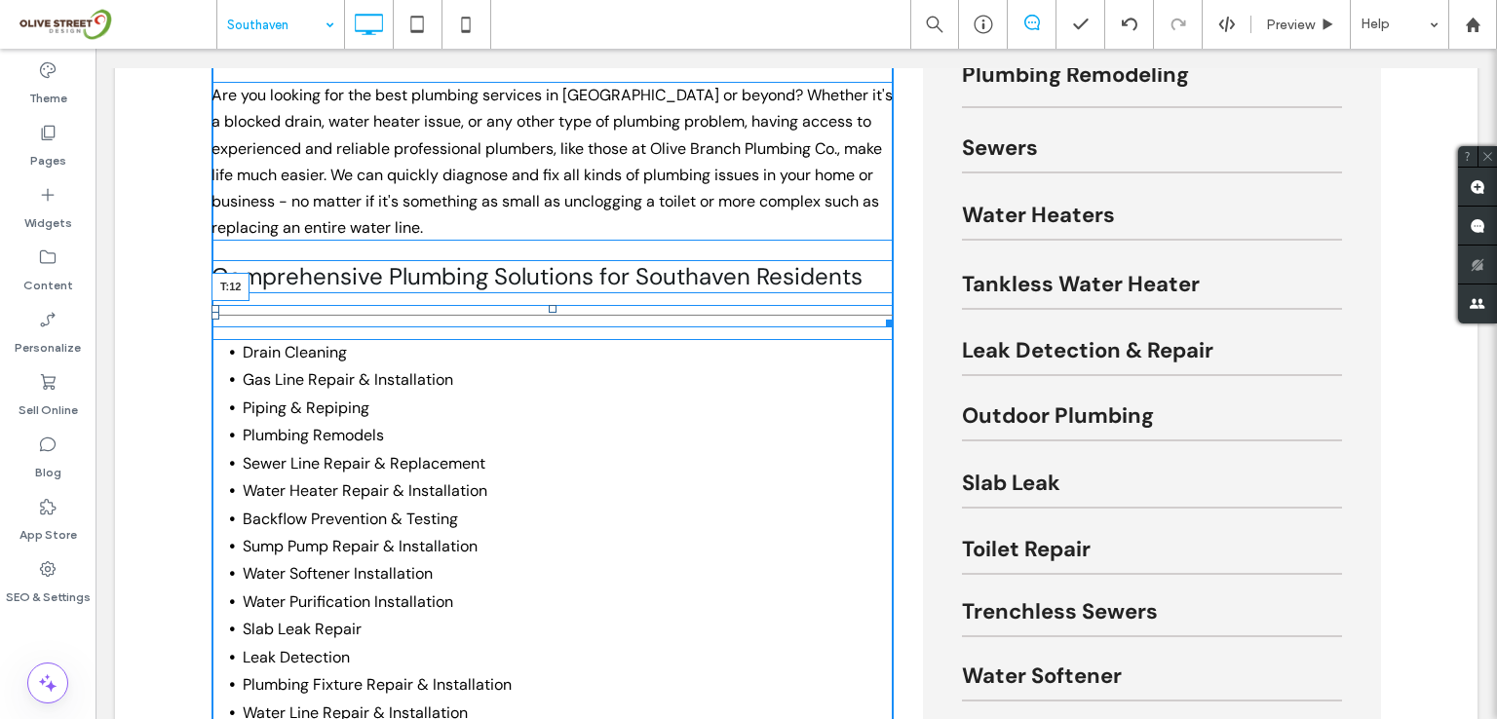
drag, startPoint x: 543, startPoint y: 226, endPoint x: 634, endPoint y: 287, distance: 109.7
click at [539, 305] on div "T:12" at bounding box center [552, 316] width 682 height 22
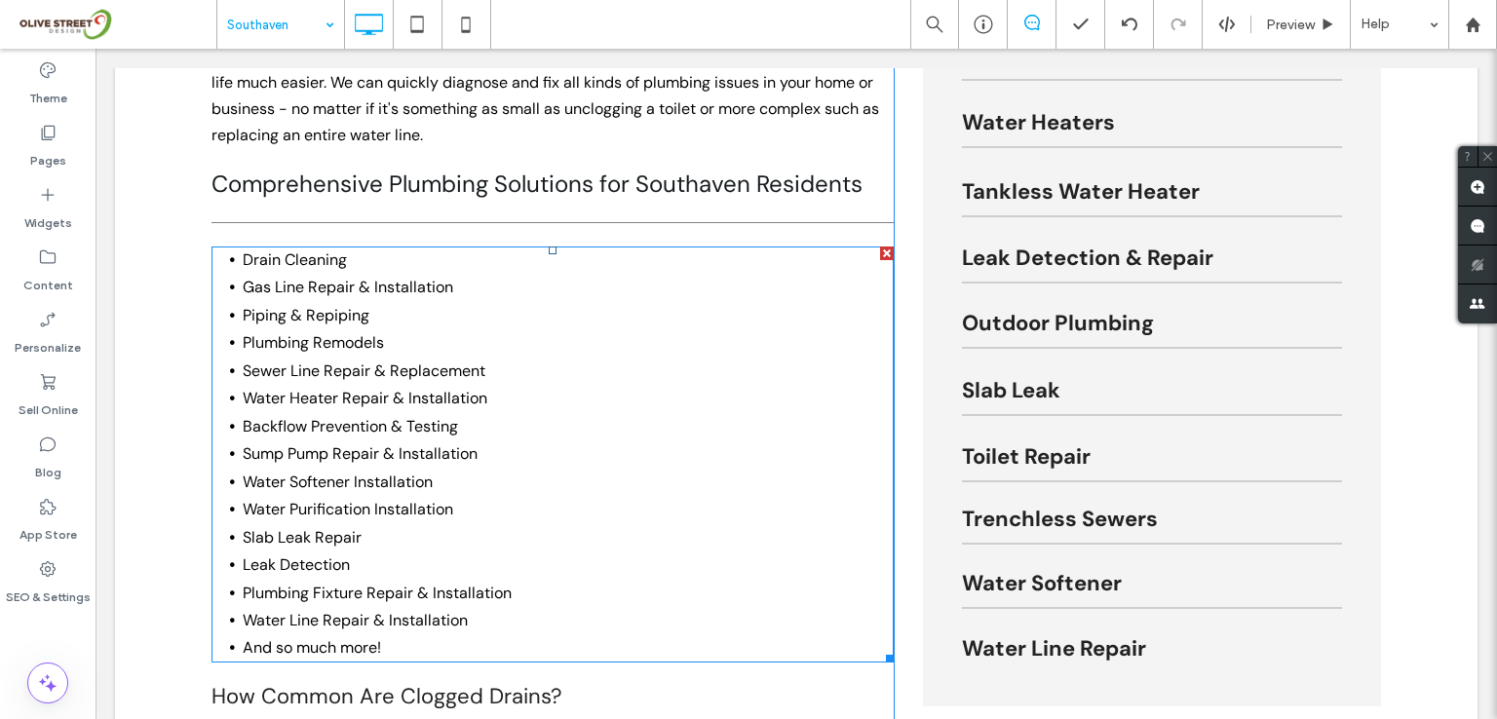
scroll to position [1299, 0]
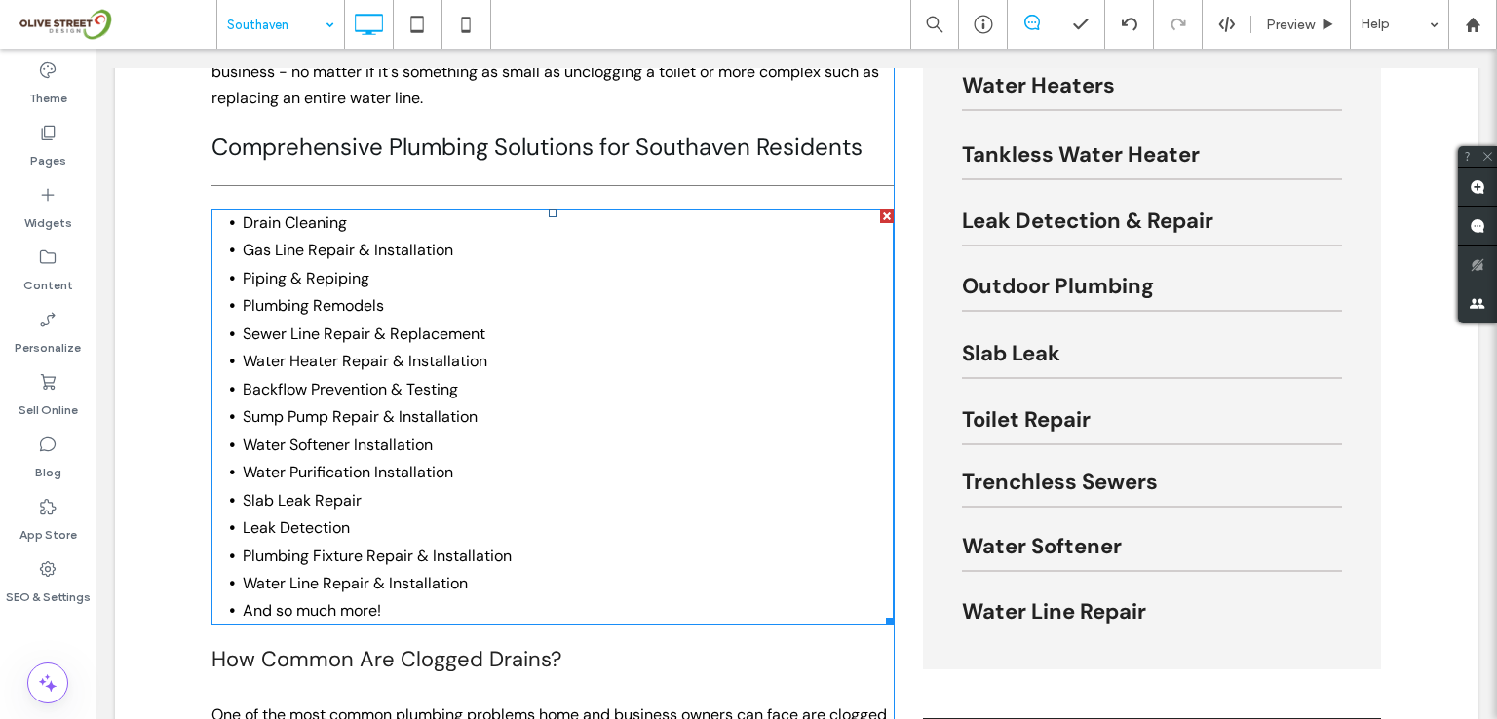
click at [407, 324] on span "Sewer Line Repair & Replacement" at bounding box center [364, 334] width 243 height 20
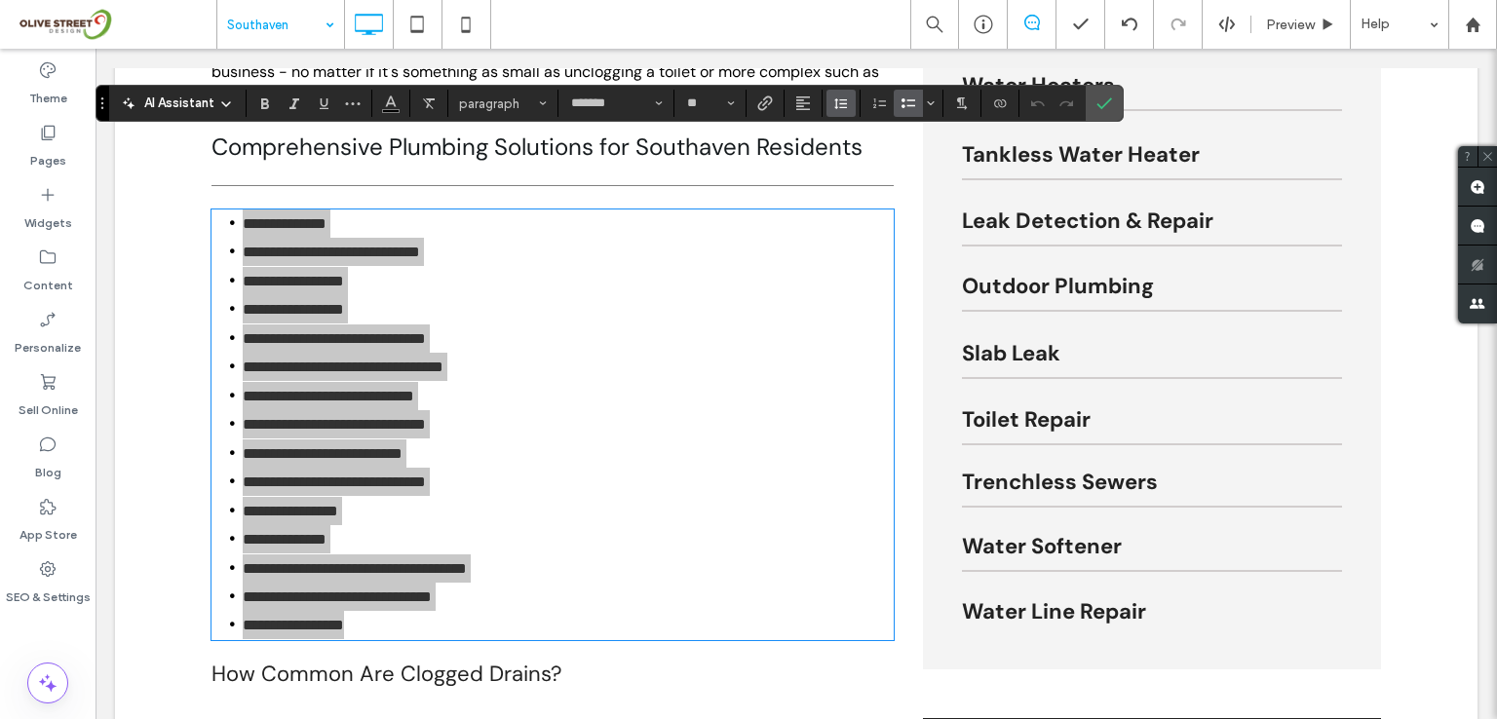
click at [834, 103] on icon "Line Height" at bounding box center [841, 104] width 16 height 16
click at [872, 214] on div "Double" at bounding box center [872, 217] width 48 height 15
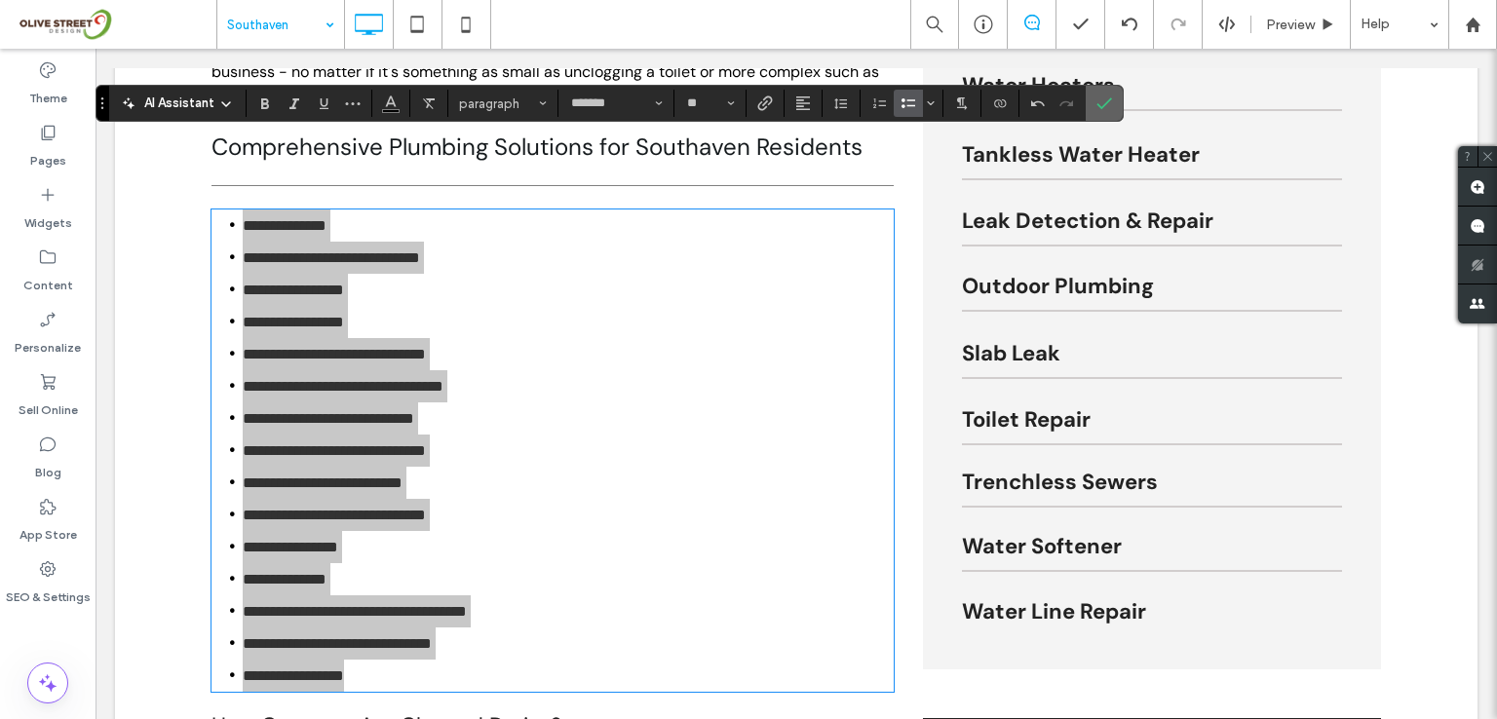
drag, startPoint x: 1100, startPoint y: 102, endPoint x: 943, endPoint y: 168, distance: 169.9
click at [1100, 102] on icon "Confirm" at bounding box center [1104, 104] width 16 height 16
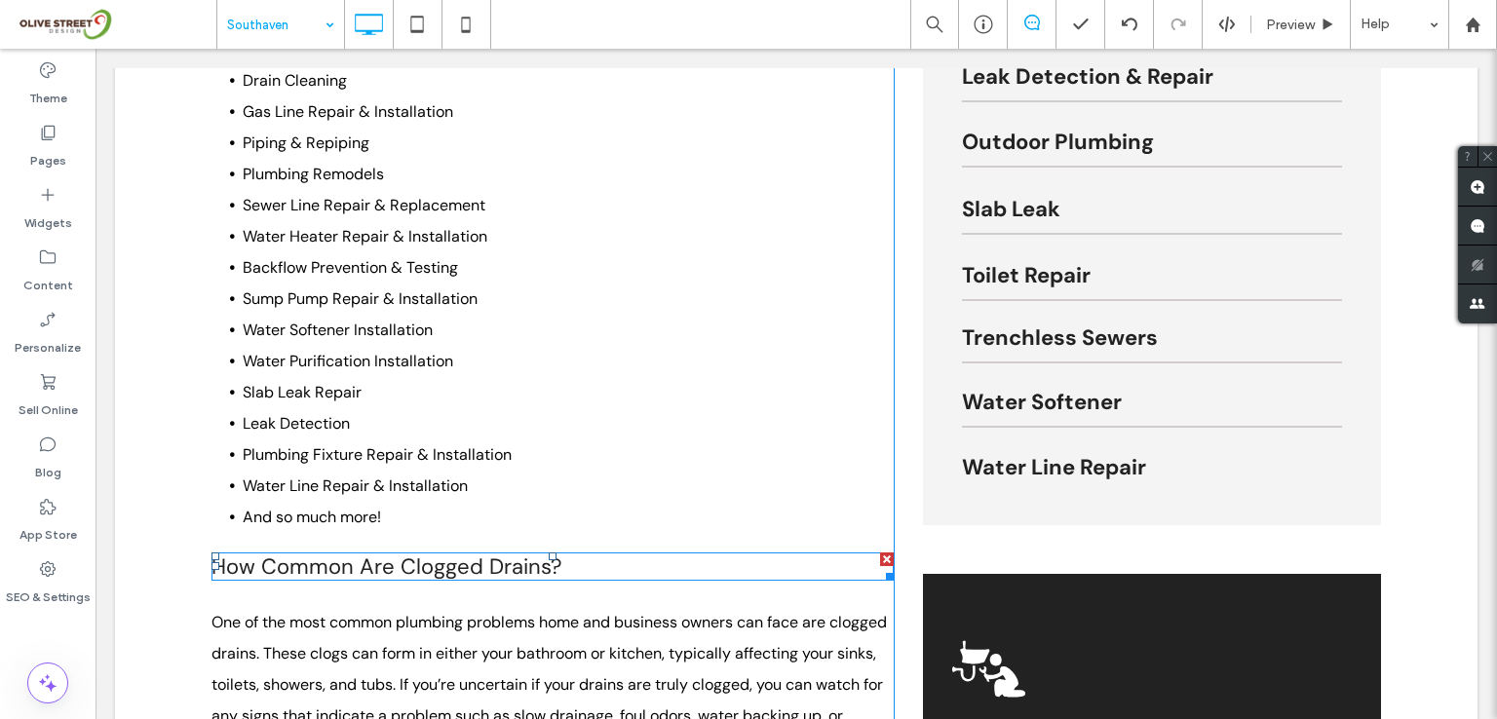
scroll to position [1559, 0]
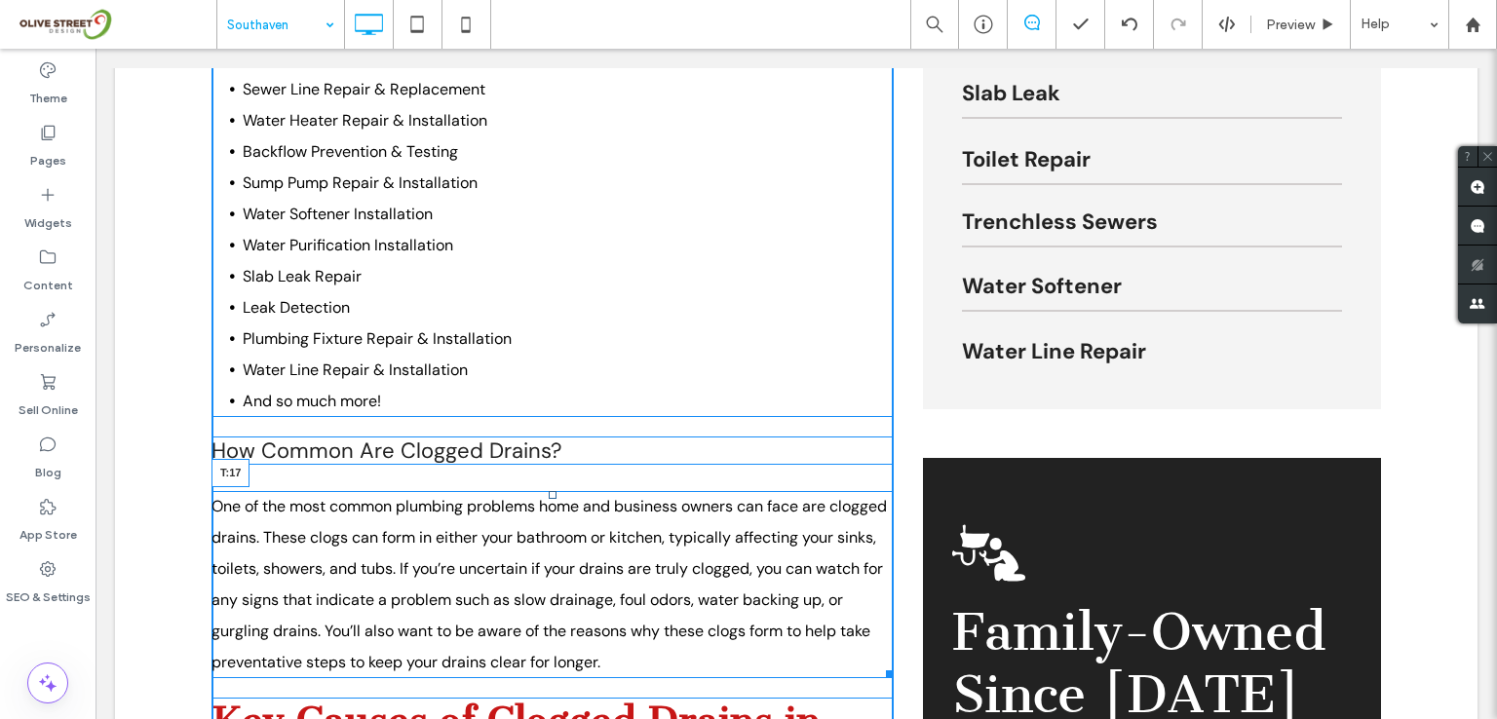
drag, startPoint x: 545, startPoint y: 424, endPoint x: 883, endPoint y: 553, distance: 361.8
click at [549, 491] on div at bounding box center [553, 495] width 8 height 8
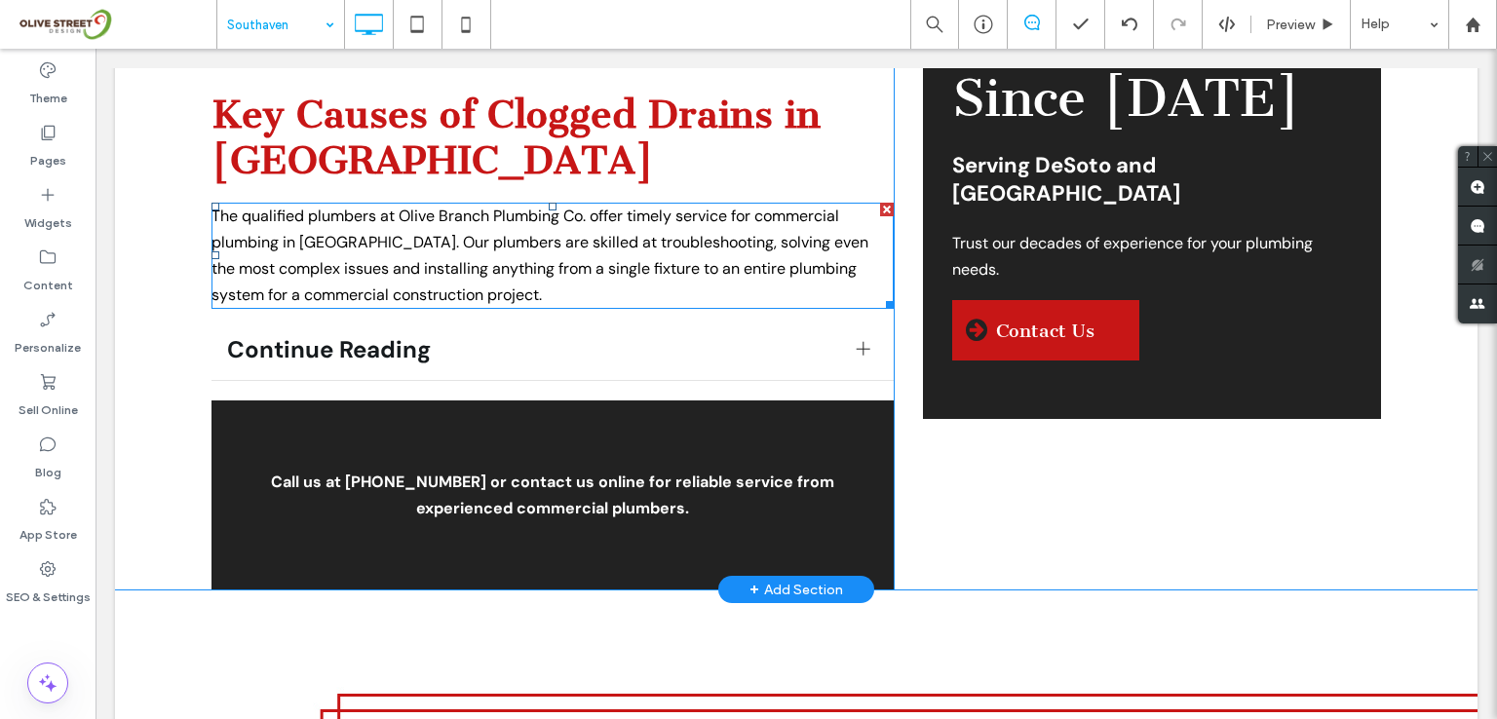
scroll to position [2208, 0]
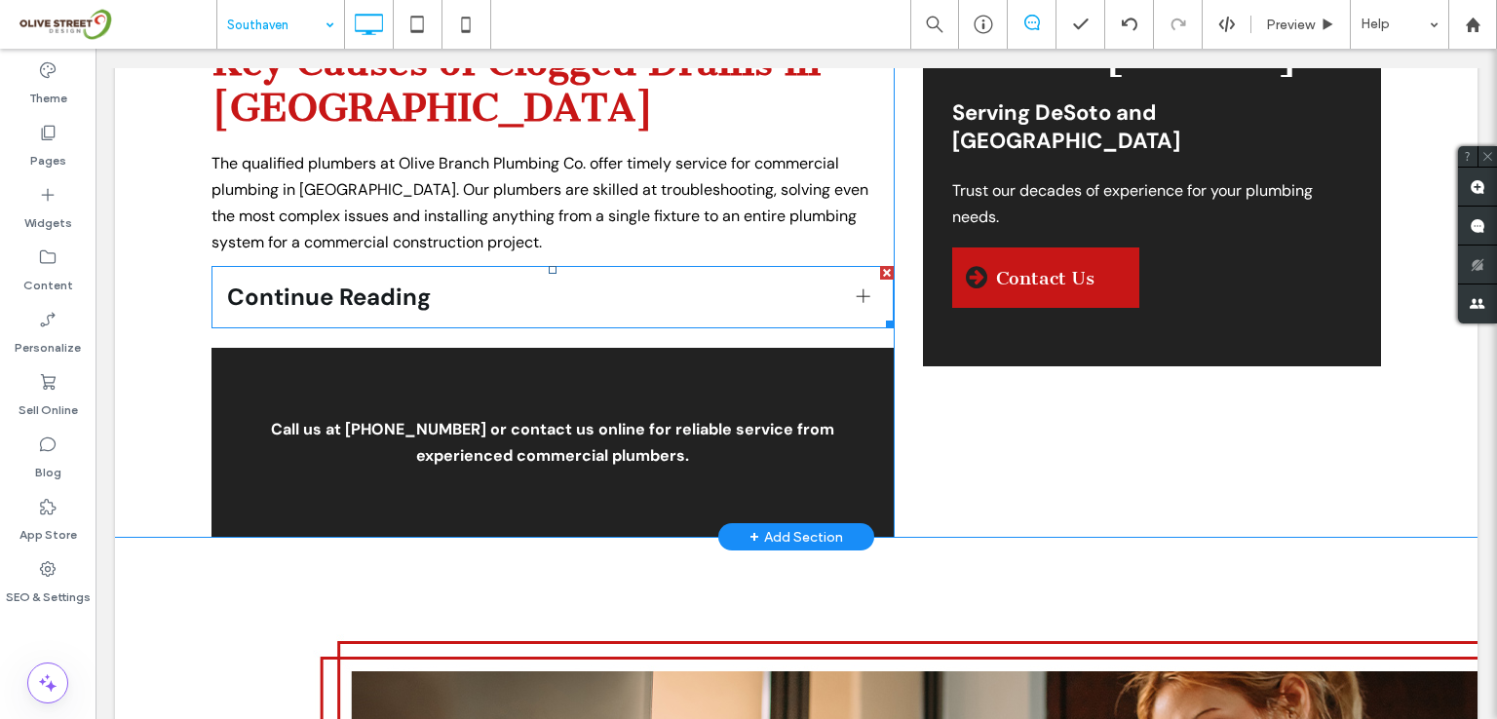
click at [857, 289] on div at bounding box center [864, 296] width 14 height 14
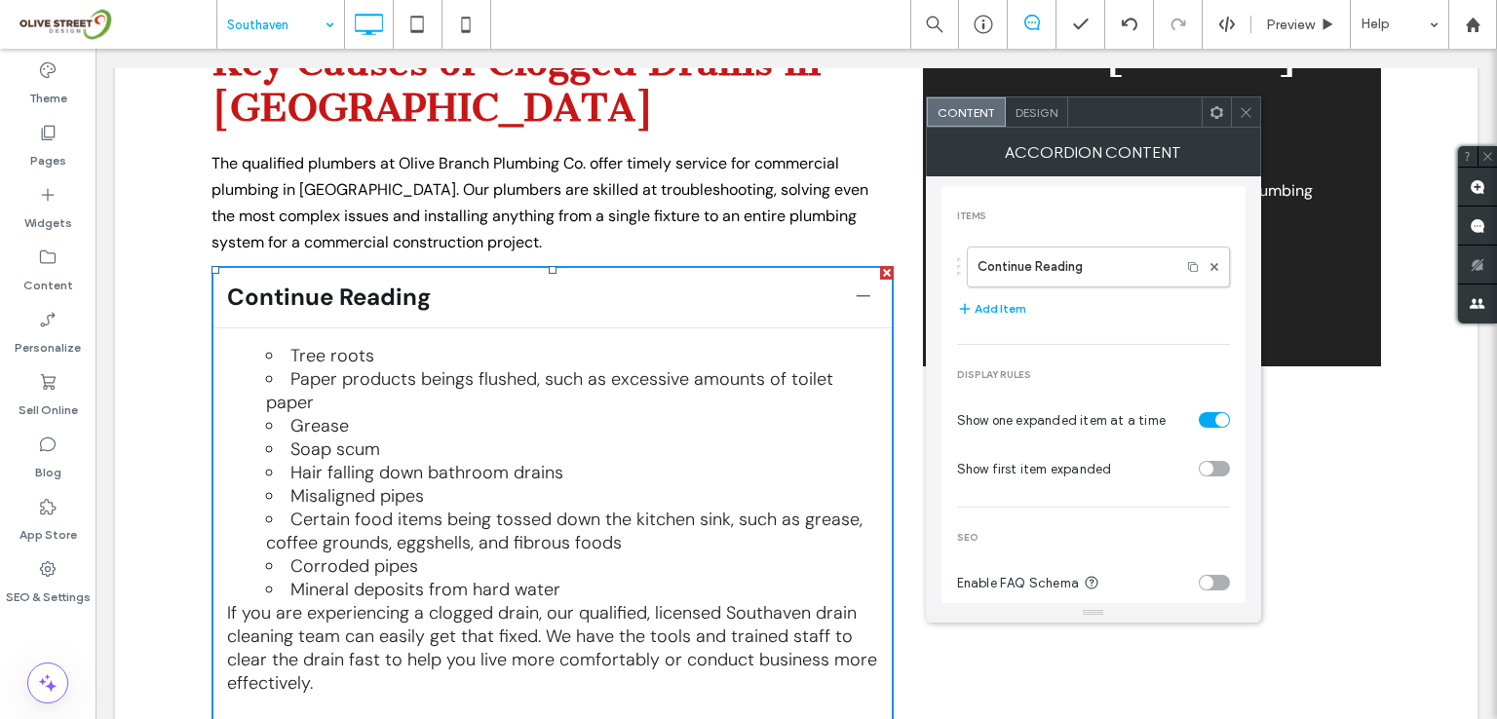
click at [857, 289] on div at bounding box center [864, 296] width 14 height 14
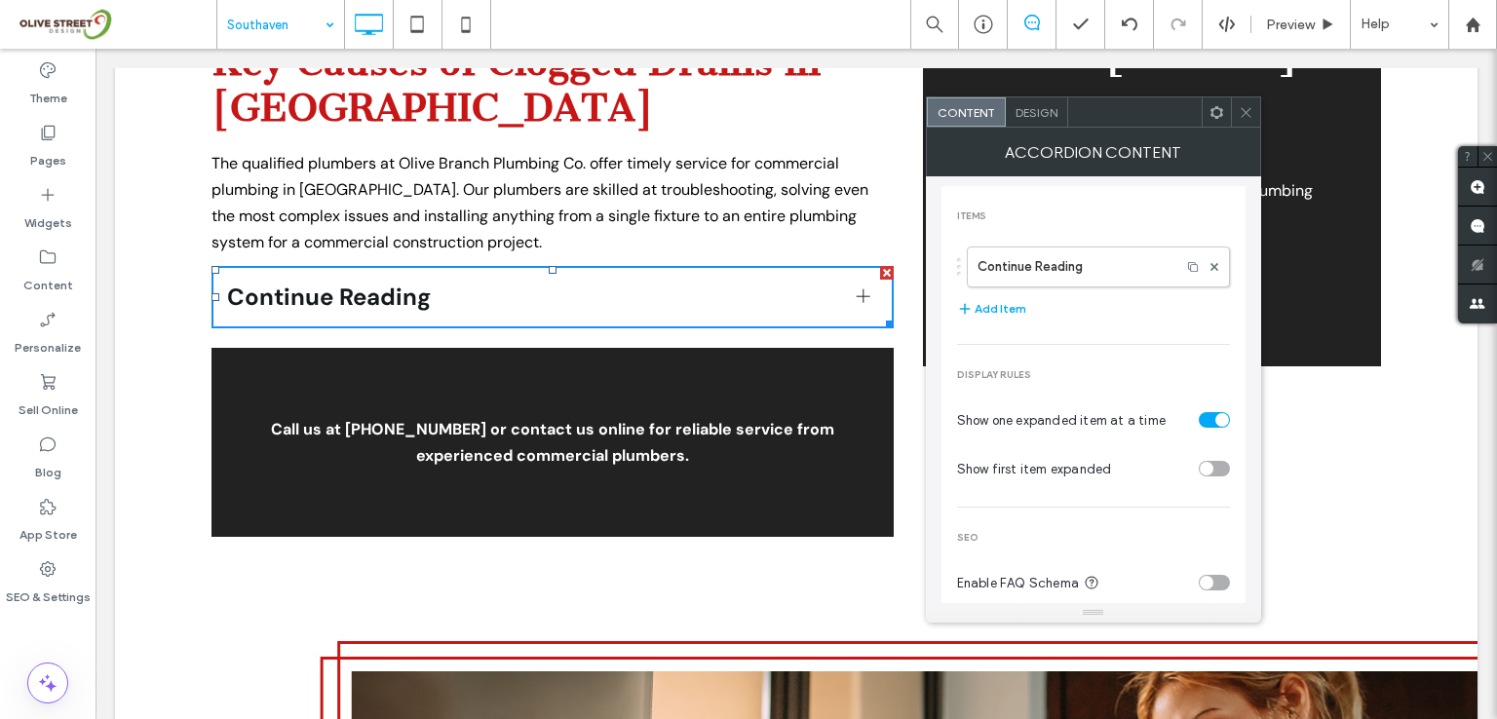
click at [1245, 109] on icon at bounding box center [1246, 112] width 15 height 15
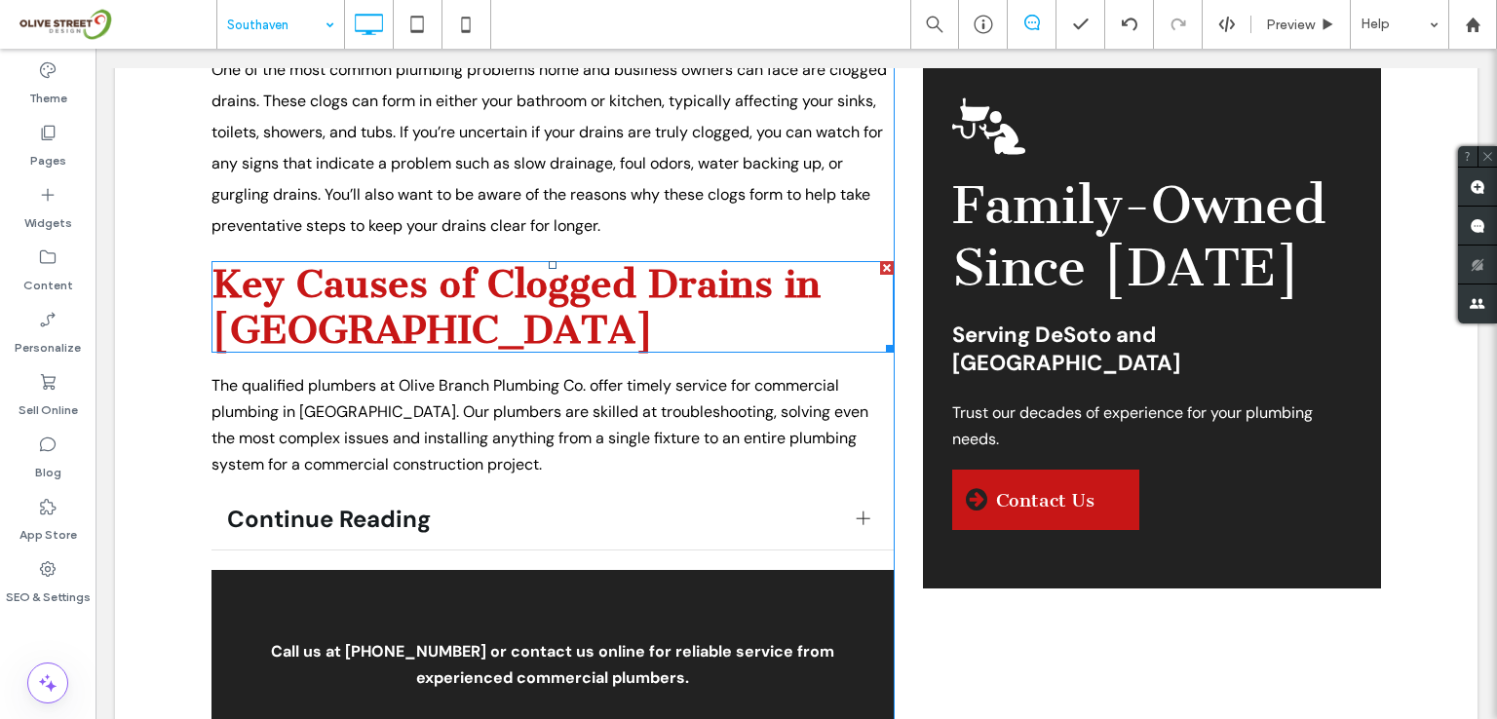
scroll to position [1949, 0]
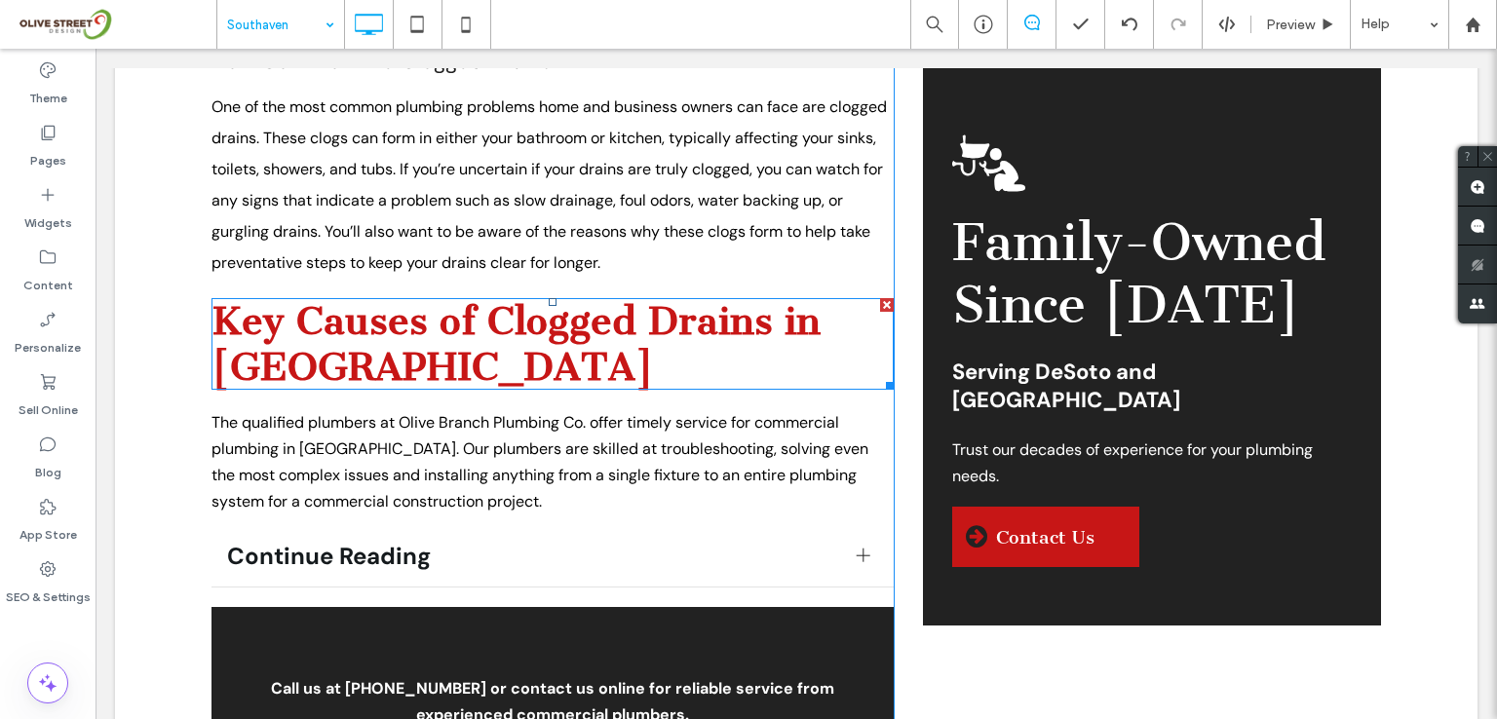
click at [414, 298] on h2 "Key Causes of Clogged Drains in [GEOGRAPHIC_DATA]" at bounding box center [552, 344] width 682 height 92
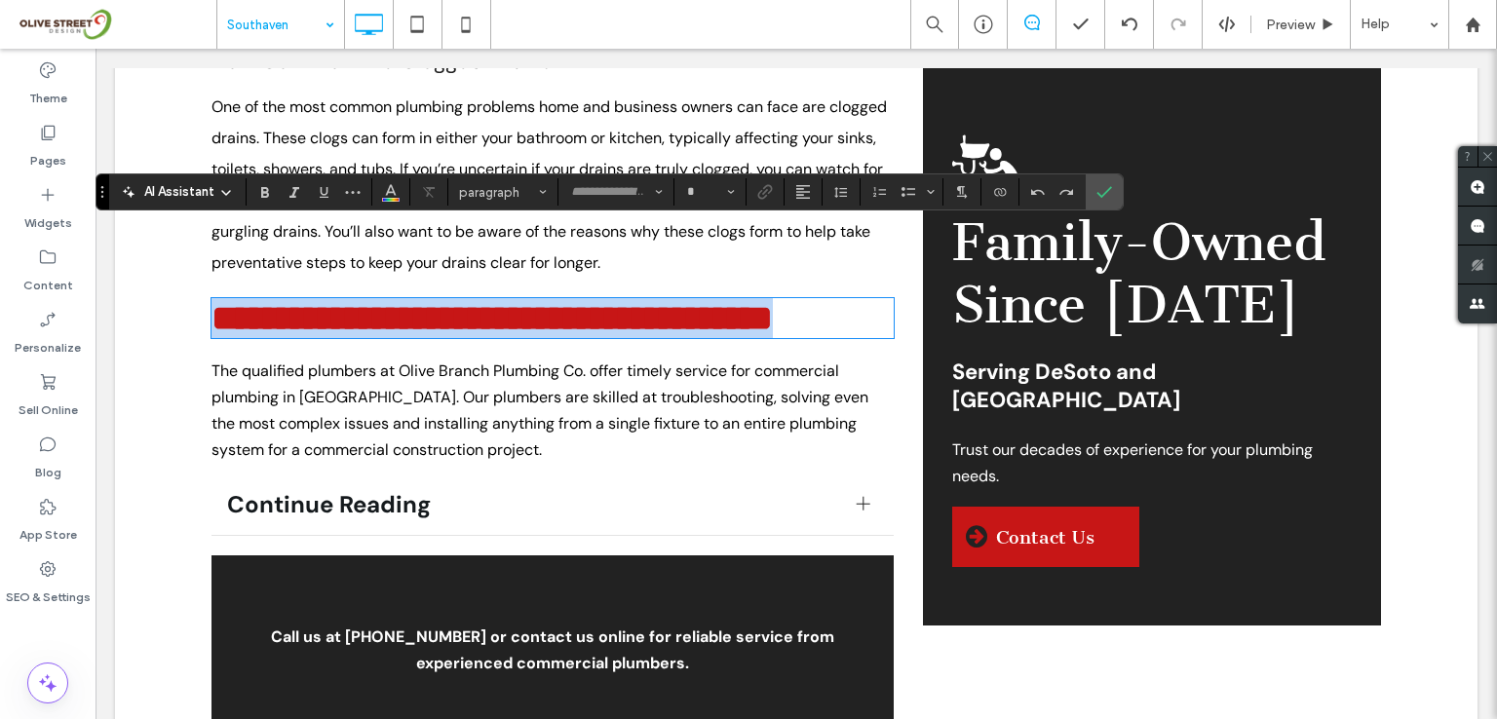
type input "**********"
type input "**"
type input "*******"
type input "**"
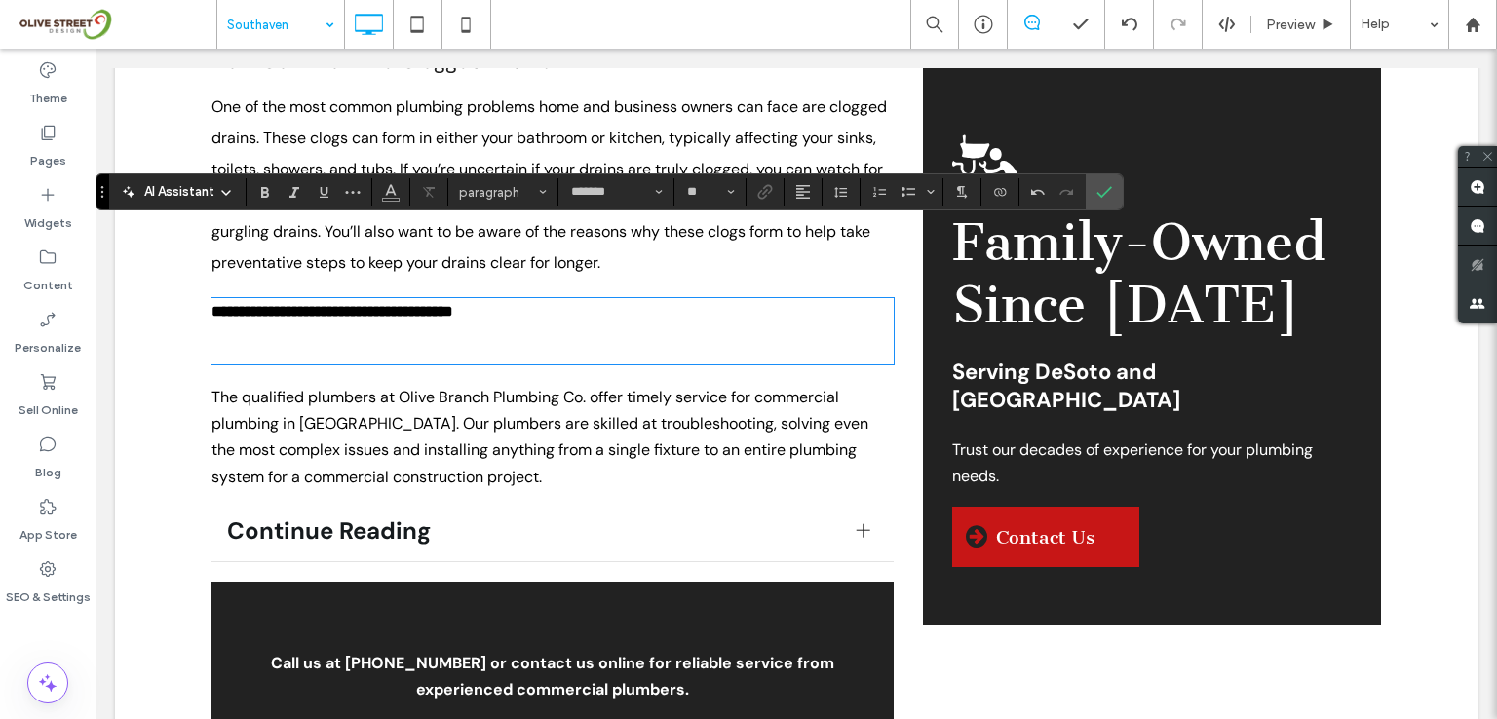
type input "**********"
type input "**"
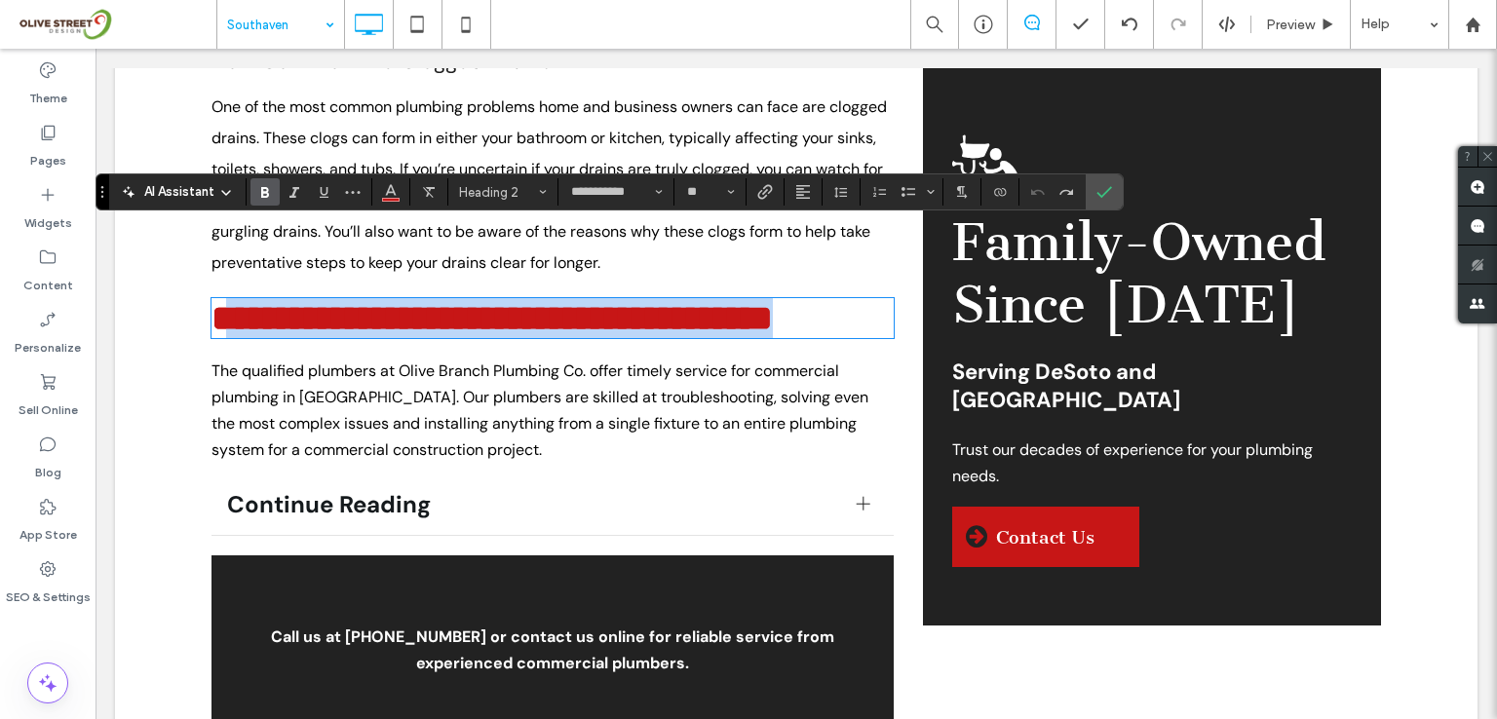
drag, startPoint x: 467, startPoint y: 305, endPoint x: 243, endPoint y: 259, distance: 228.8
click at [243, 298] on h2 "**********" at bounding box center [552, 318] width 682 height 40
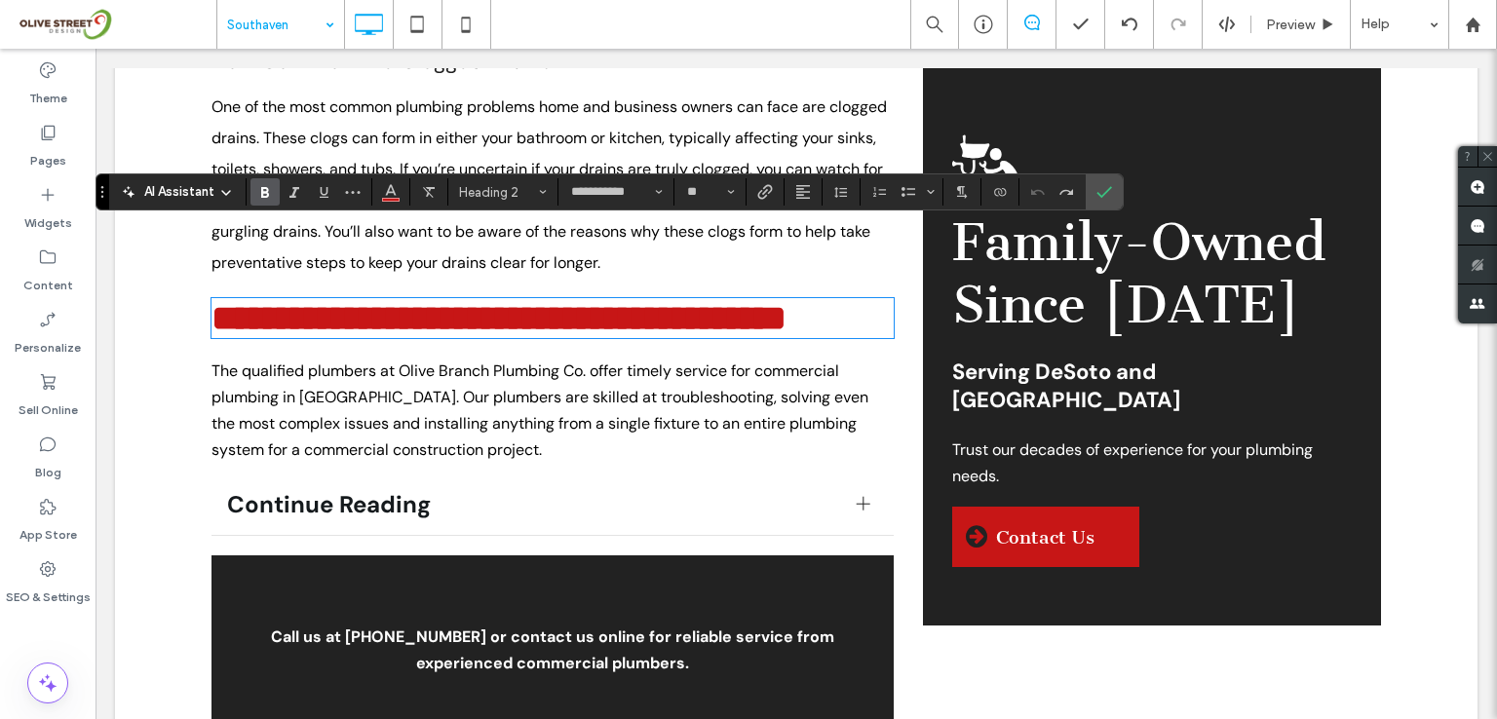
type input "*******"
type input "**"
click at [1118, 189] on section at bounding box center [1104, 191] width 37 height 35
click at [1107, 188] on use "Confirm" at bounding box center [1105, 193] width 16 height 12
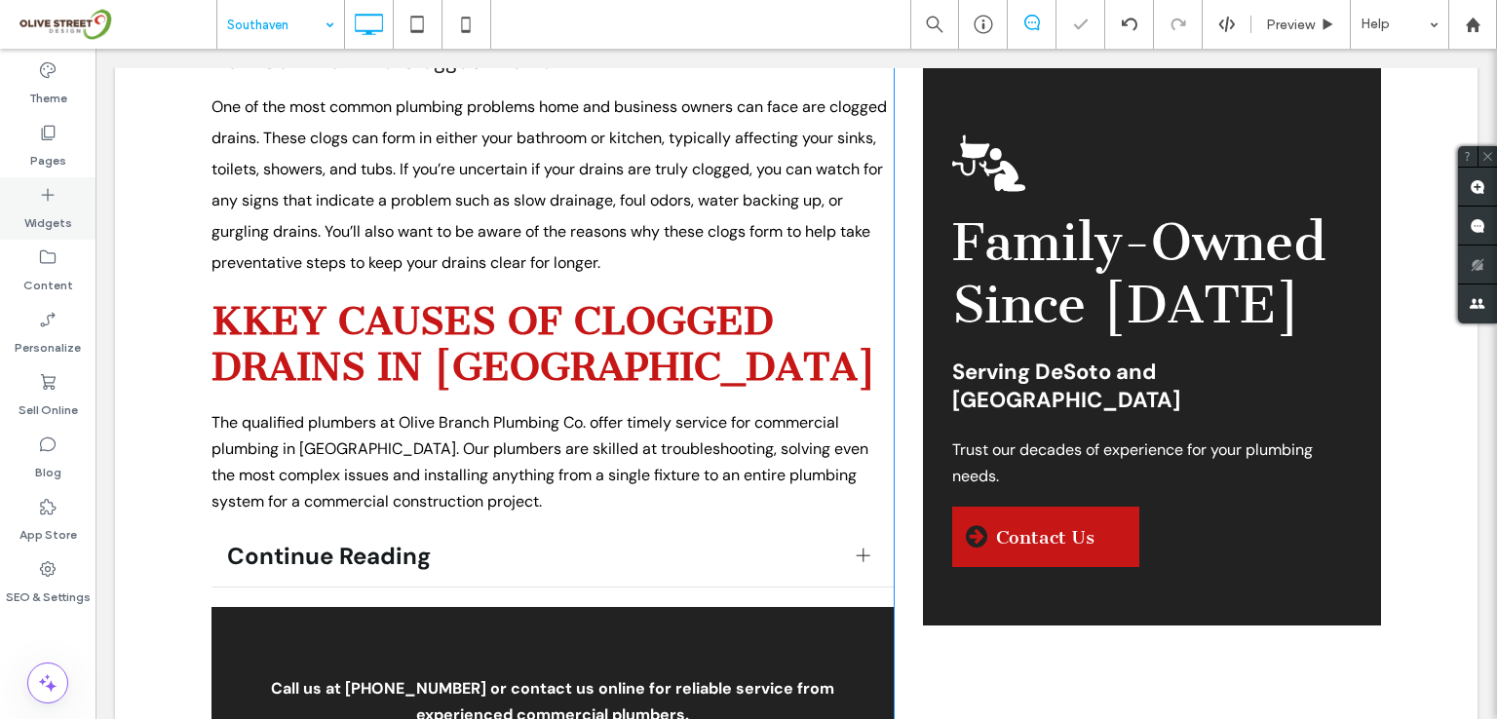
click at [51, 202] on icon at bounding box center [47, 194] width 19 height 19
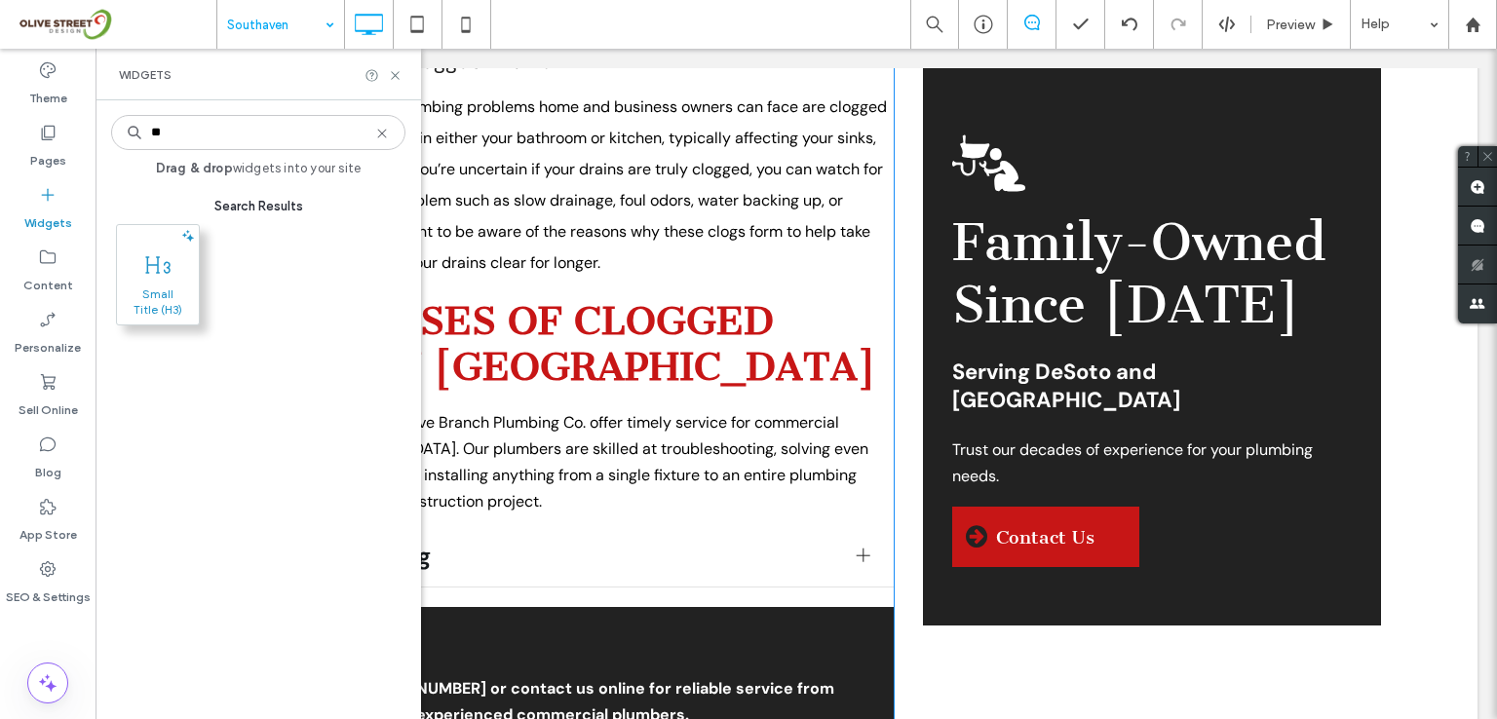
type input "**"
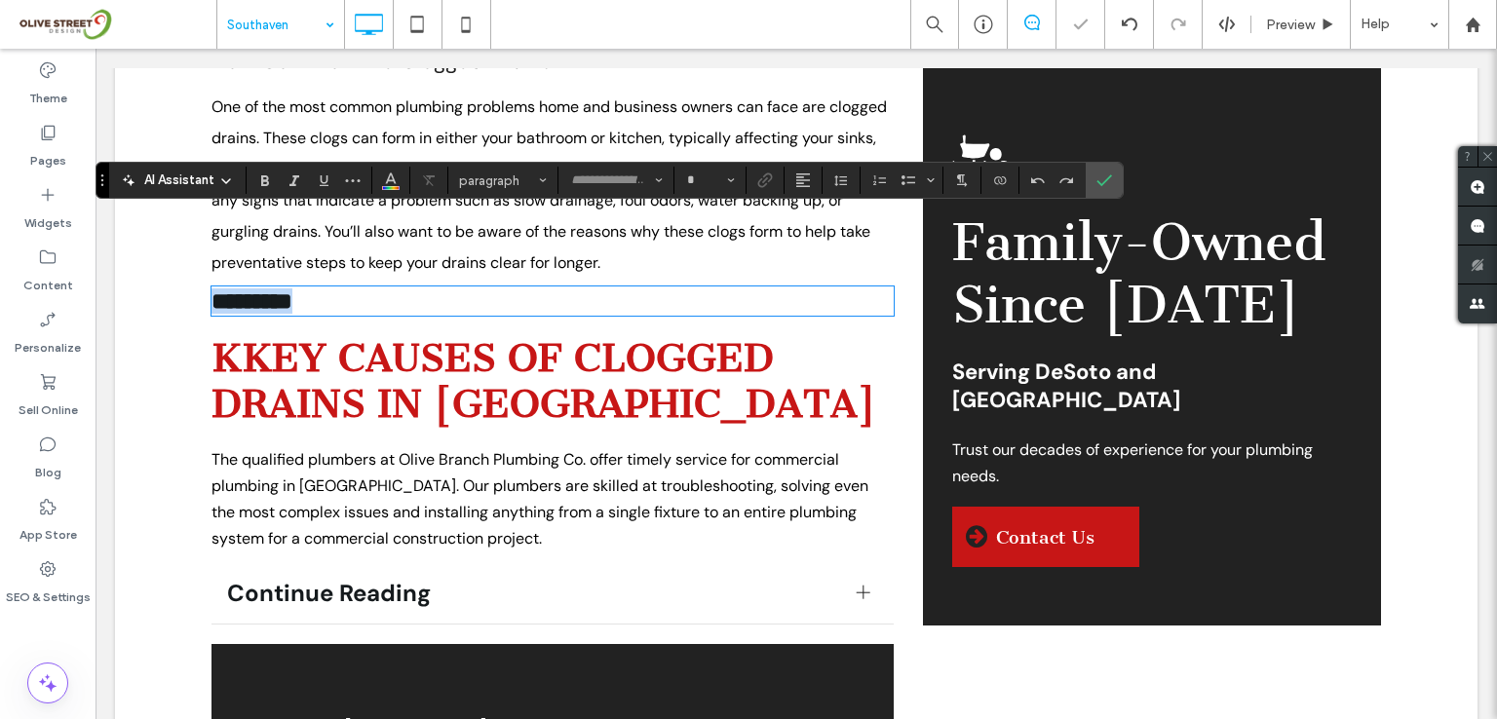
type input "*******"
click at [325, 288] on h3 "*********" at bounding box center [552, 300] width 682 height 25
drag, startPoint x: 310, startPoint y: 232, endPoint x: 226, endPoint y: 231, distance: 83.8
click at [226, 288] on h3 "*********" at bounding box center [552, 300] width 682 height 25
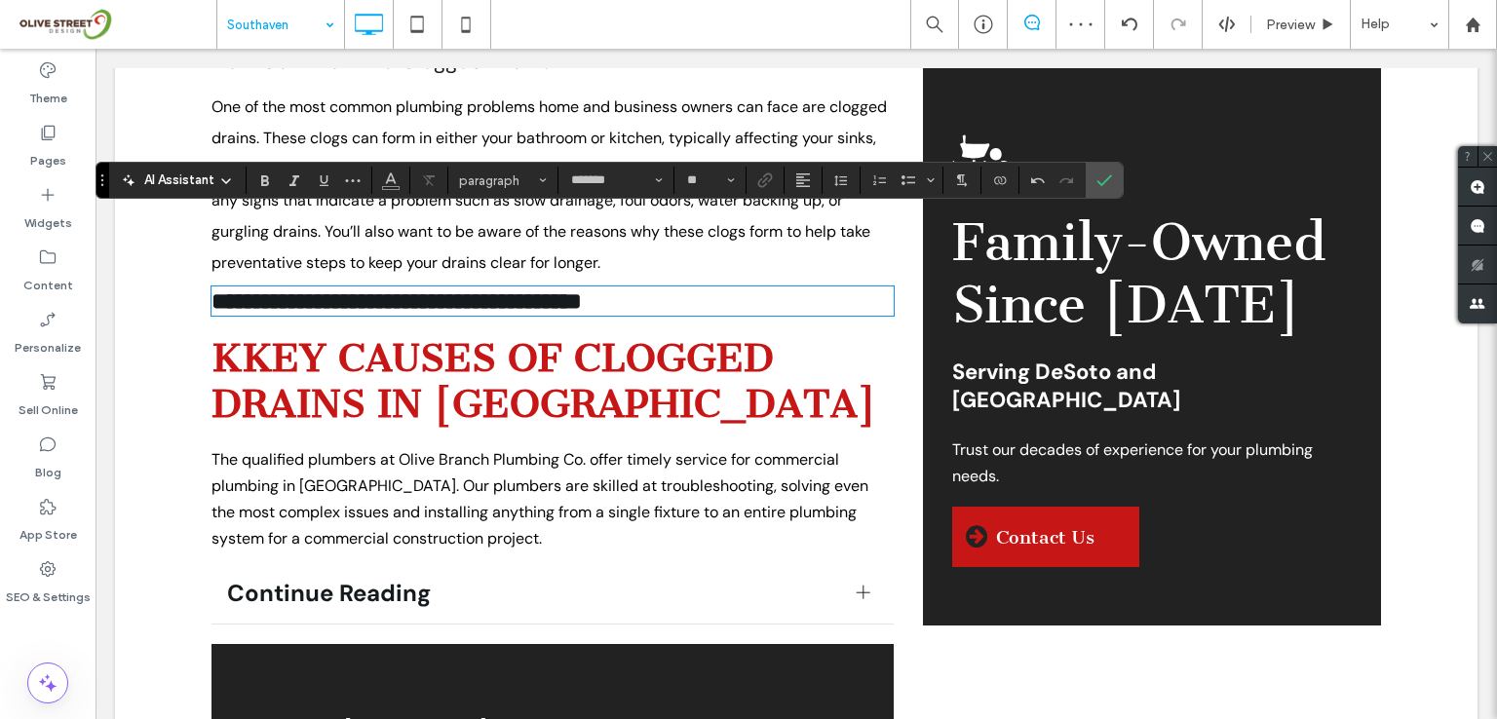
type input "**"
drag, startPoint x: 218, startPoint y: 233, endPoint x: 177, endPoint y: 233, distance: 40.9
click at [389, 188] on span "Color" at bounding box center [391, 178] width 16 height 25
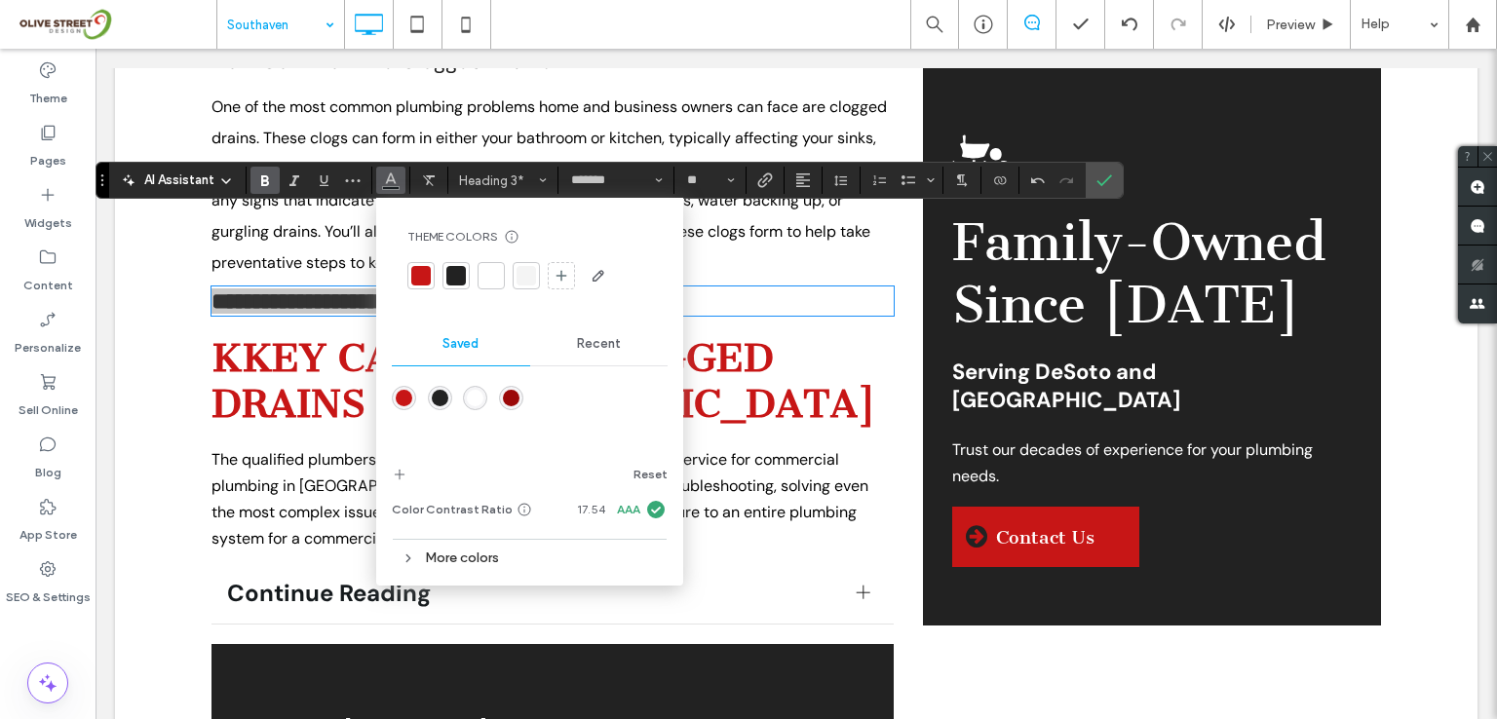
click at [423, 274] on div at bounding box center [420, 275] width 19 height 19
click at [1100, 175] on icon "Confirm" at bounding box center [1104, 180] width 16 height 16
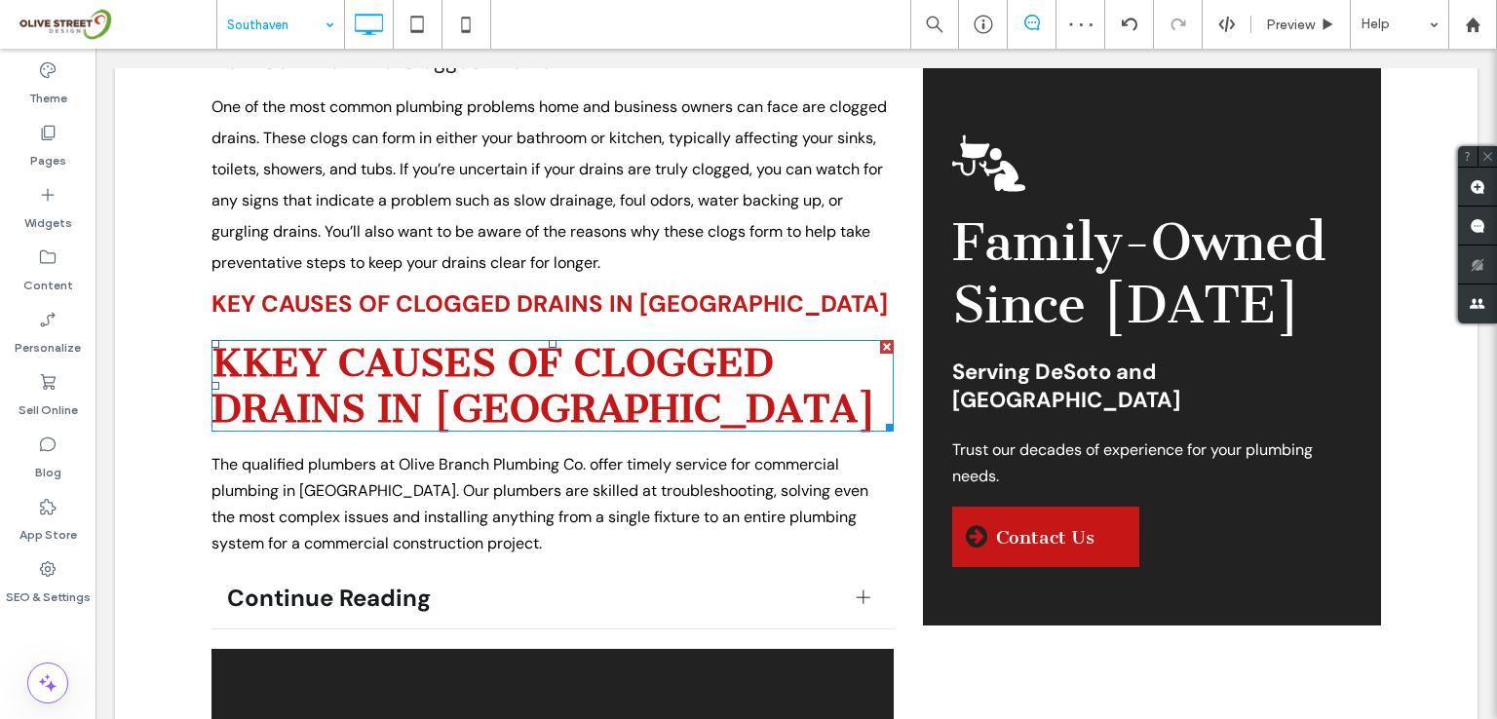
click at [880, 340] on div at bounding box center [887, 347] width 14 height 14
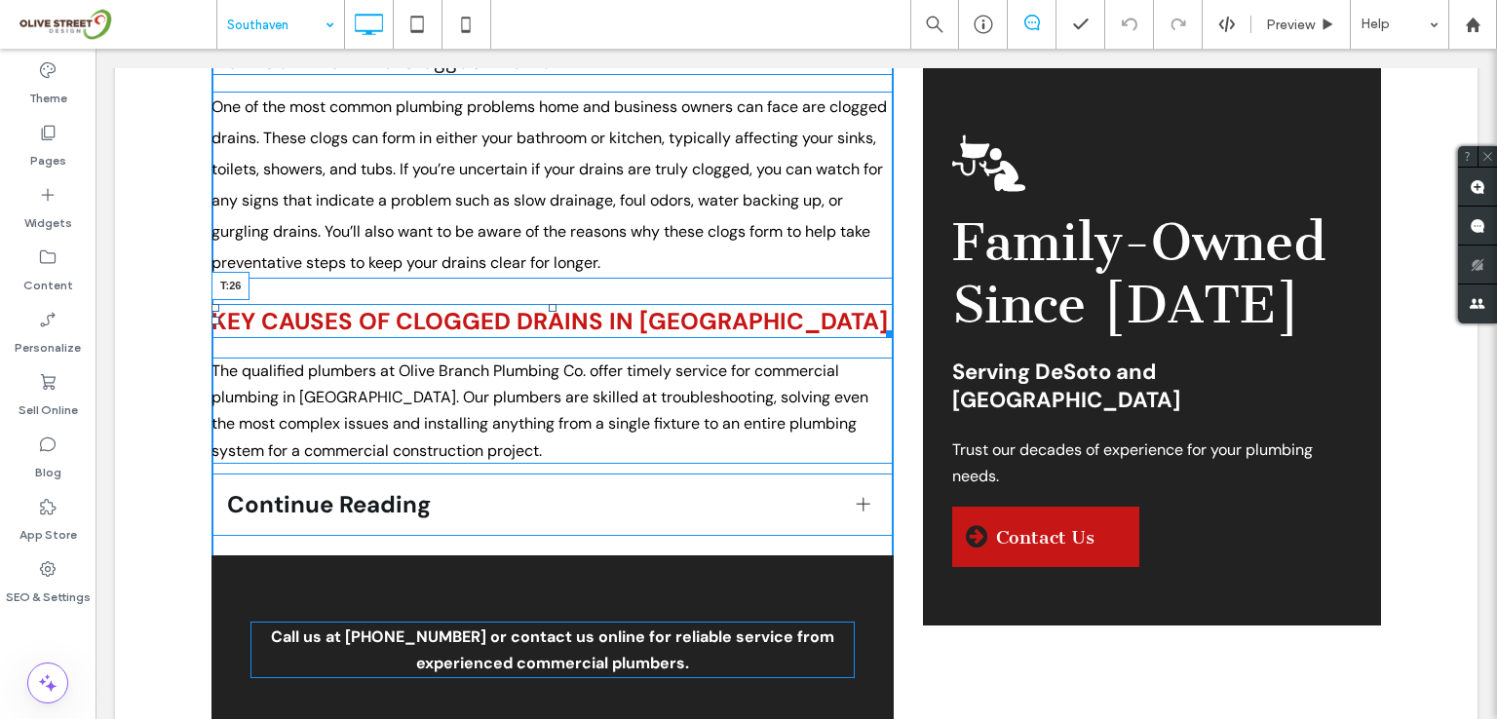
drag, startPoint x: 543, startPoint y: 215, endPoint x: 634, endPoint y: 282, distance: 113.1
click at [539, 304] on div "Key Causes of Clogged Drains in Southaven T:26" at bounding box center [552, 321] width 682 height 34
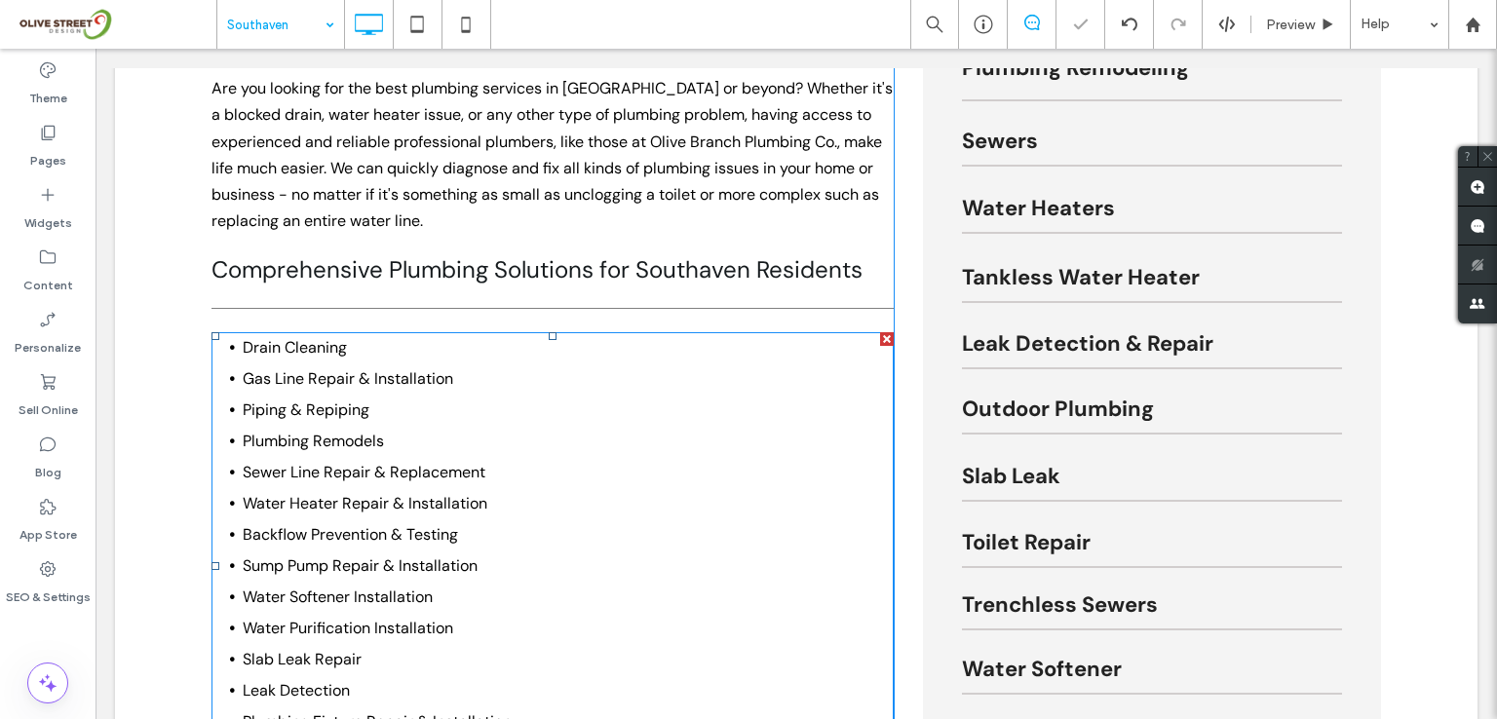
scroll to position [1039, 0]
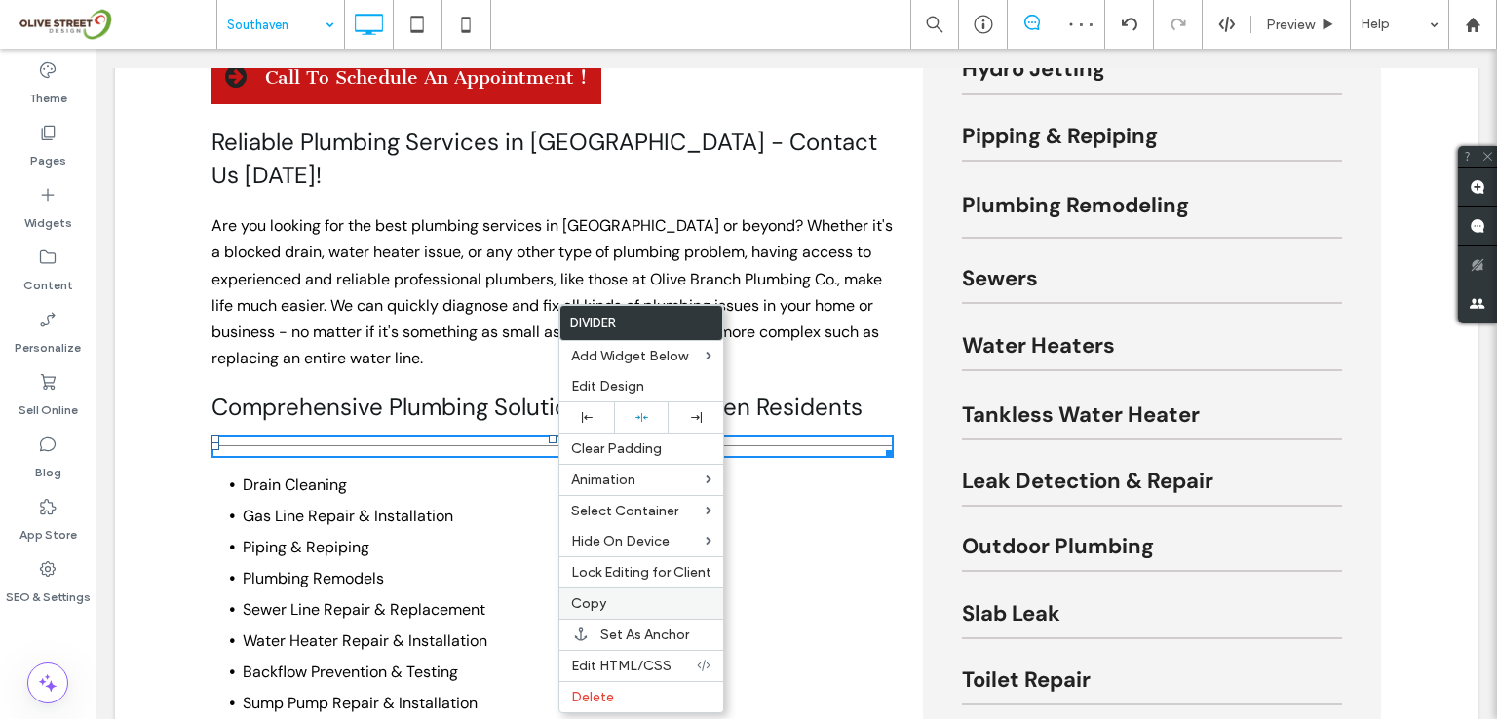
click at [593, 597] on span "Copy" at bounding box center [588, 603] width 35 height 17
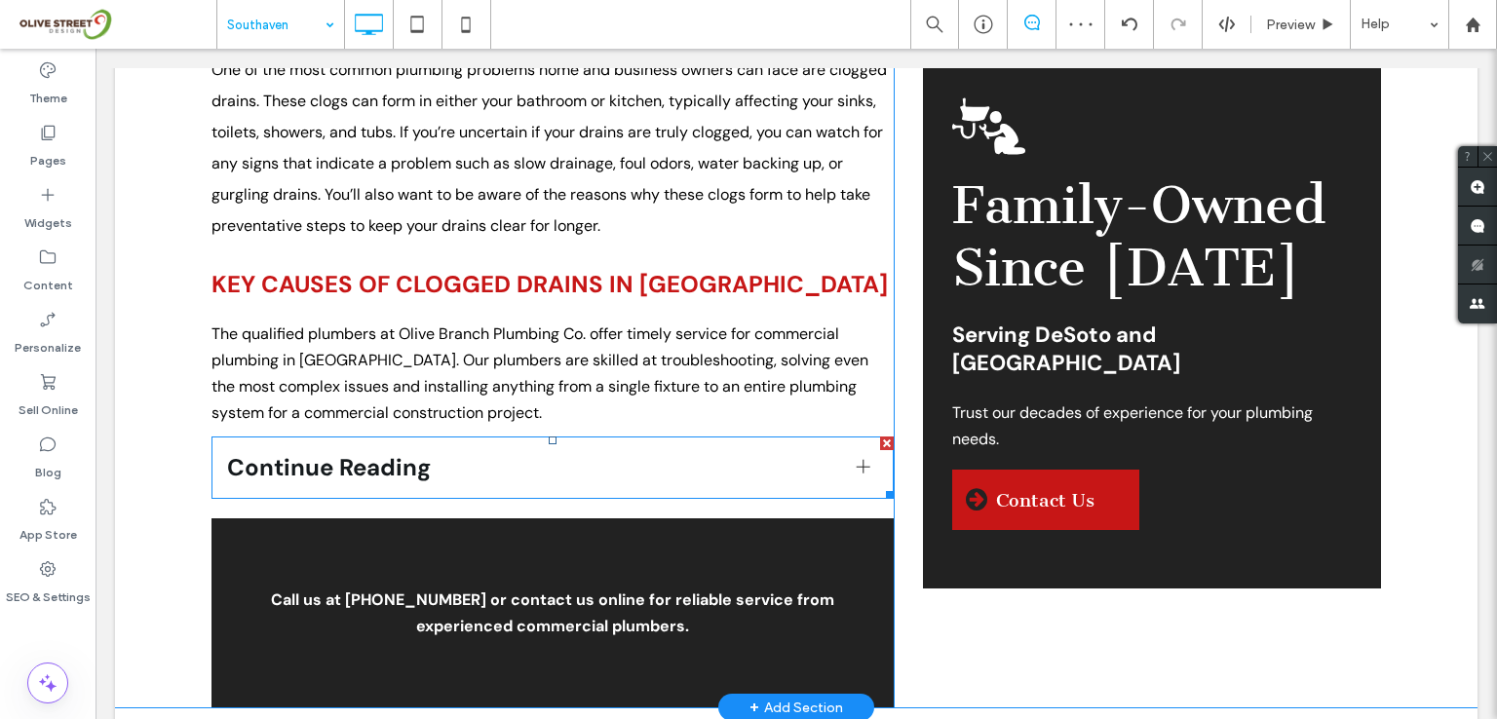
scroll to position [1949, 0]
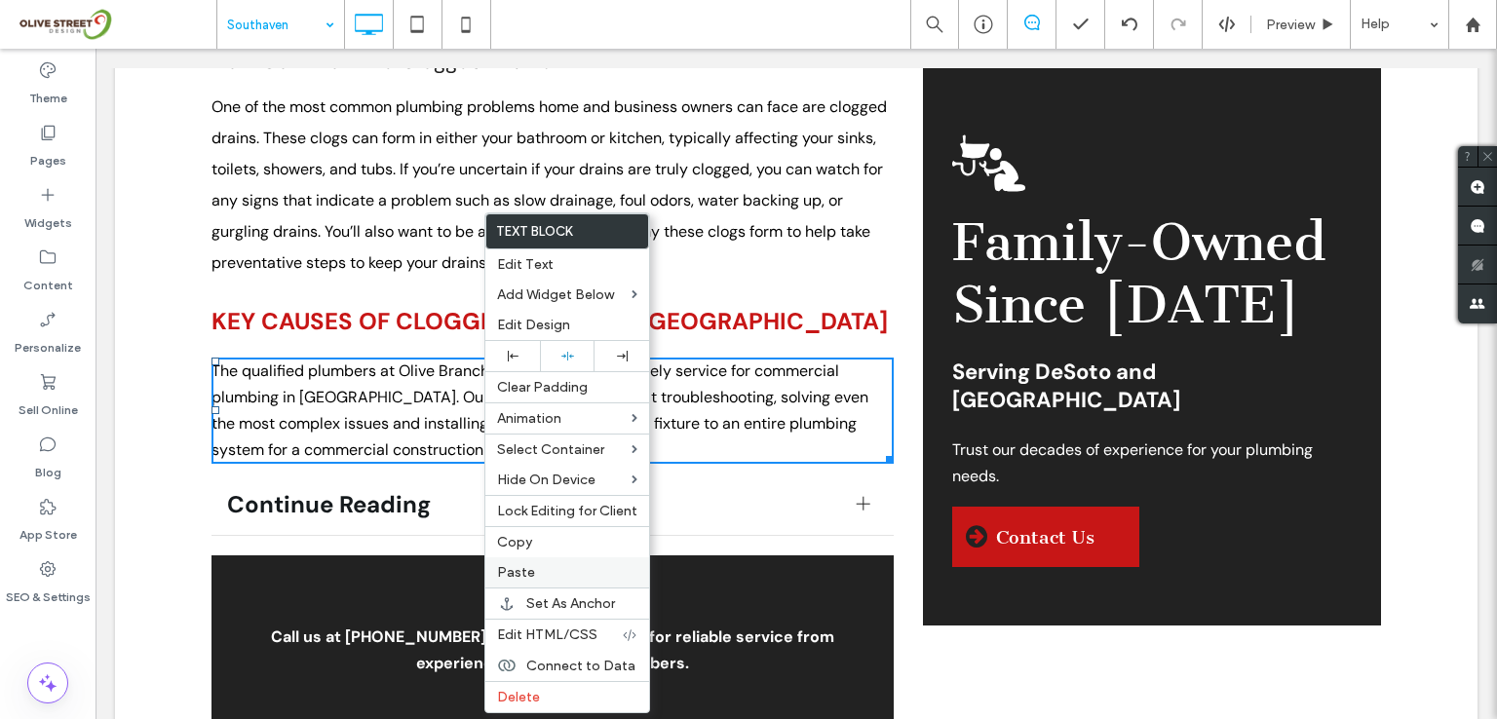
click at [526, 576] on span "Paste" at bounding box center [516, 572] width 38 height 17
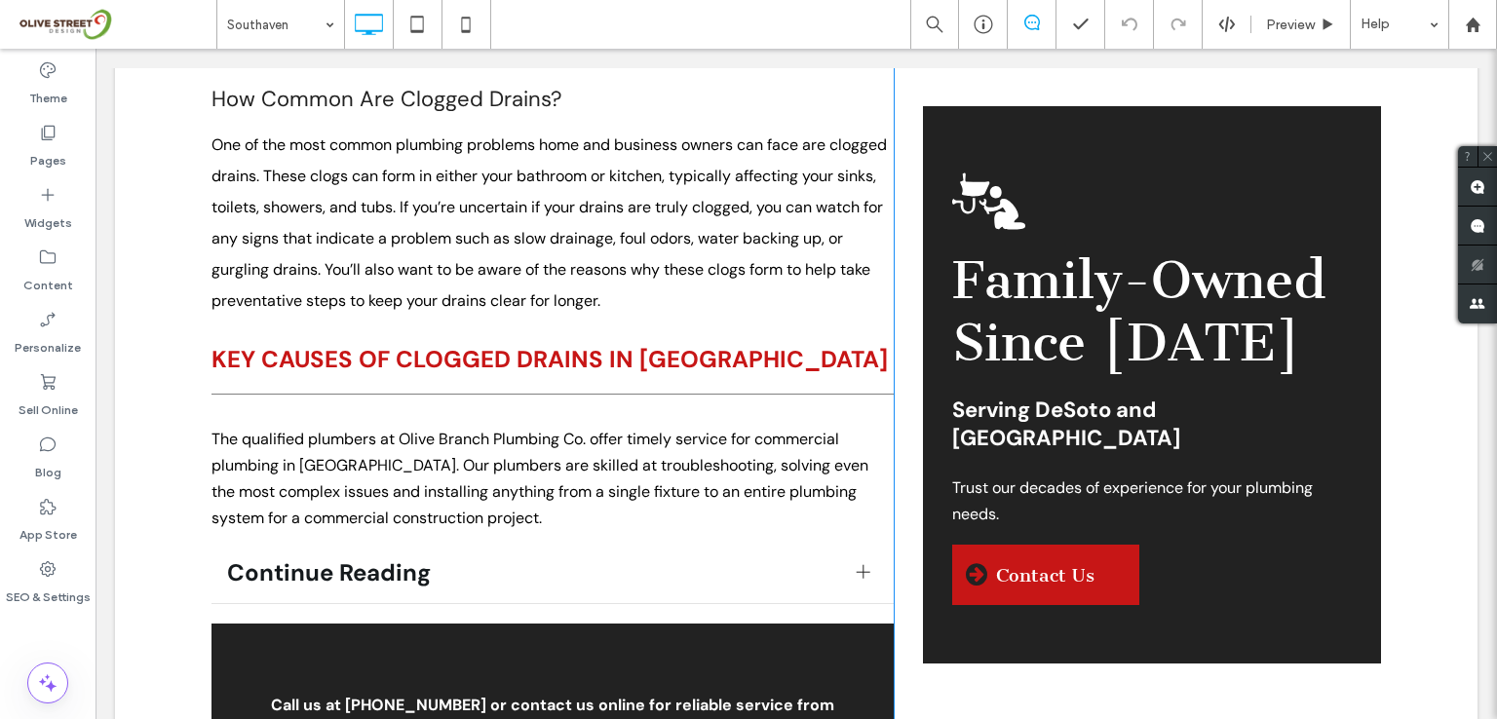
scroll to position [1949, 0]
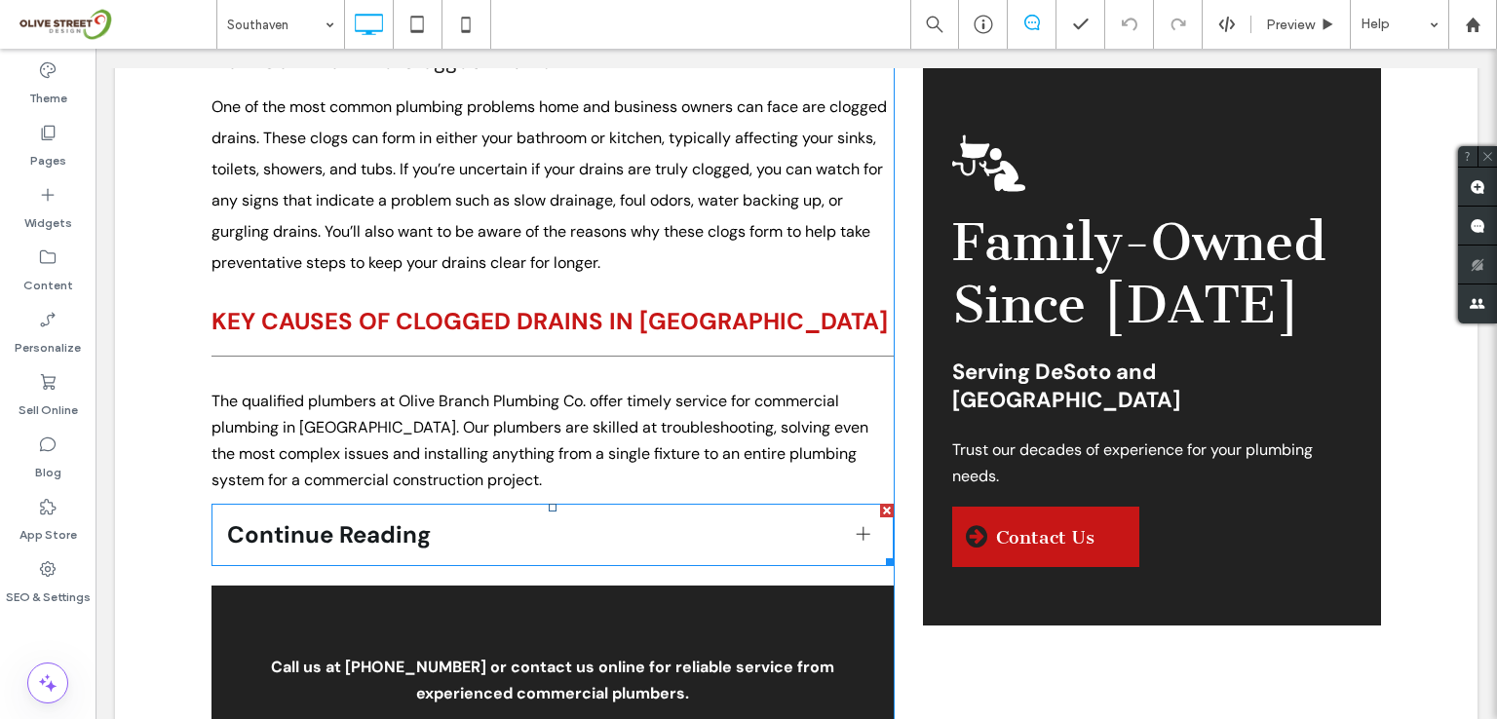
click at [857, 527] on div at bounding box center [864, 534] width 14 height 14
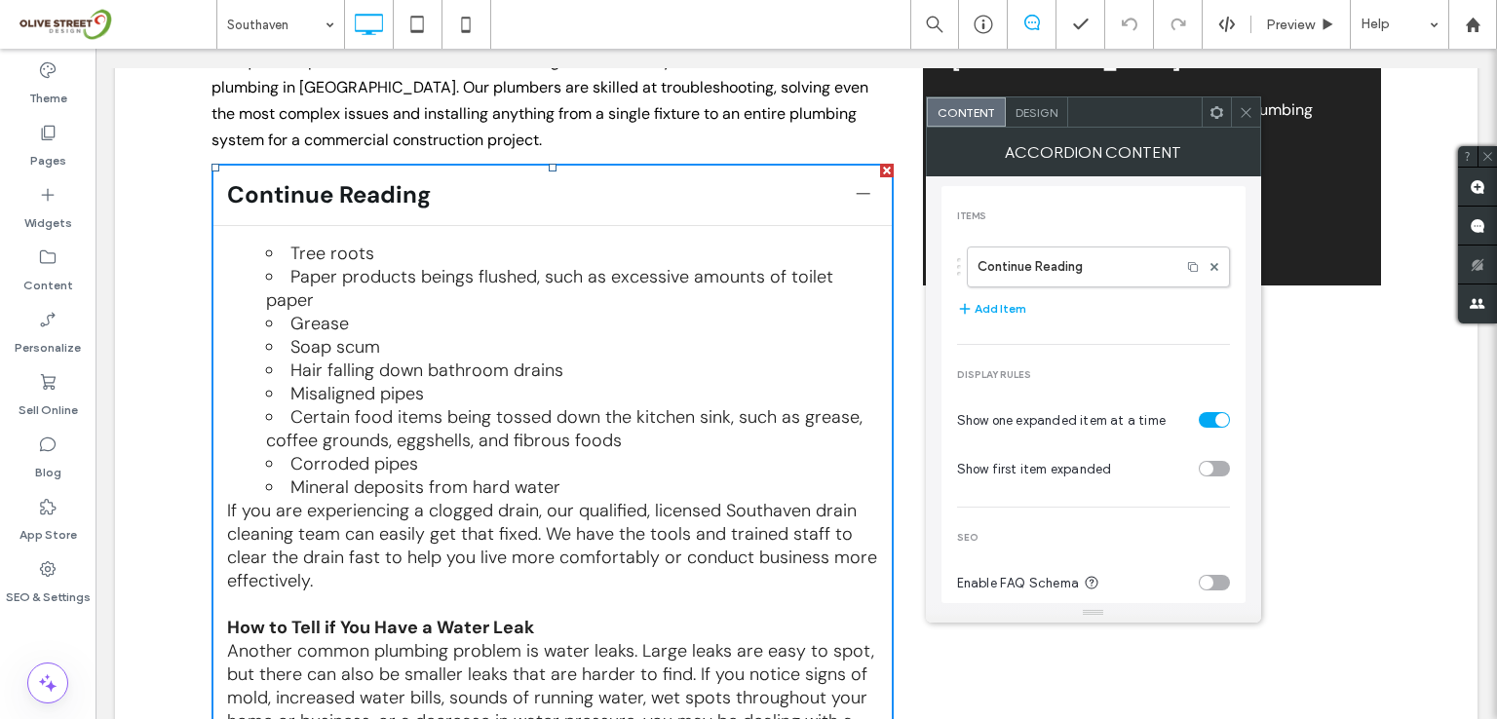
scroll to position [2339, 0]
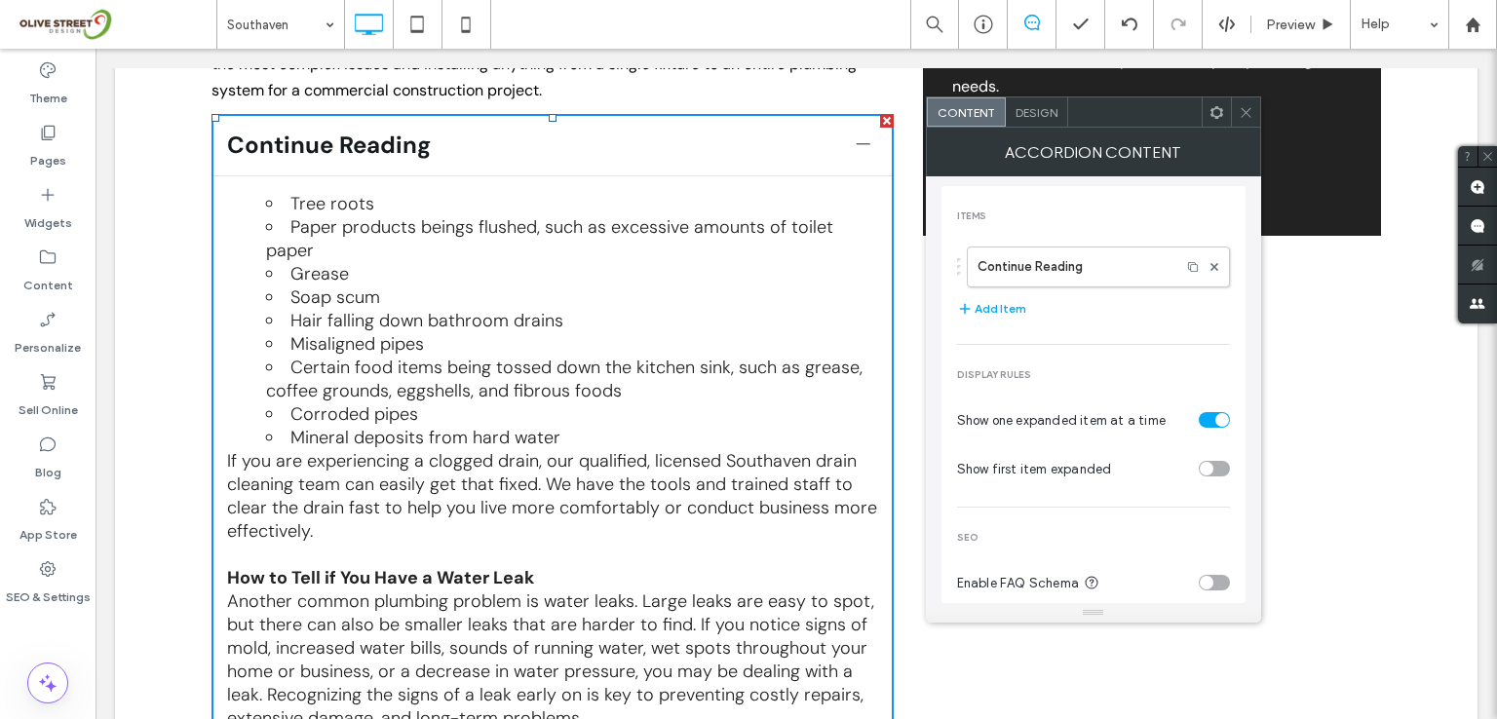
click at [1245, 114] on icon at bounding box center [1246, 112] width 15 height 15
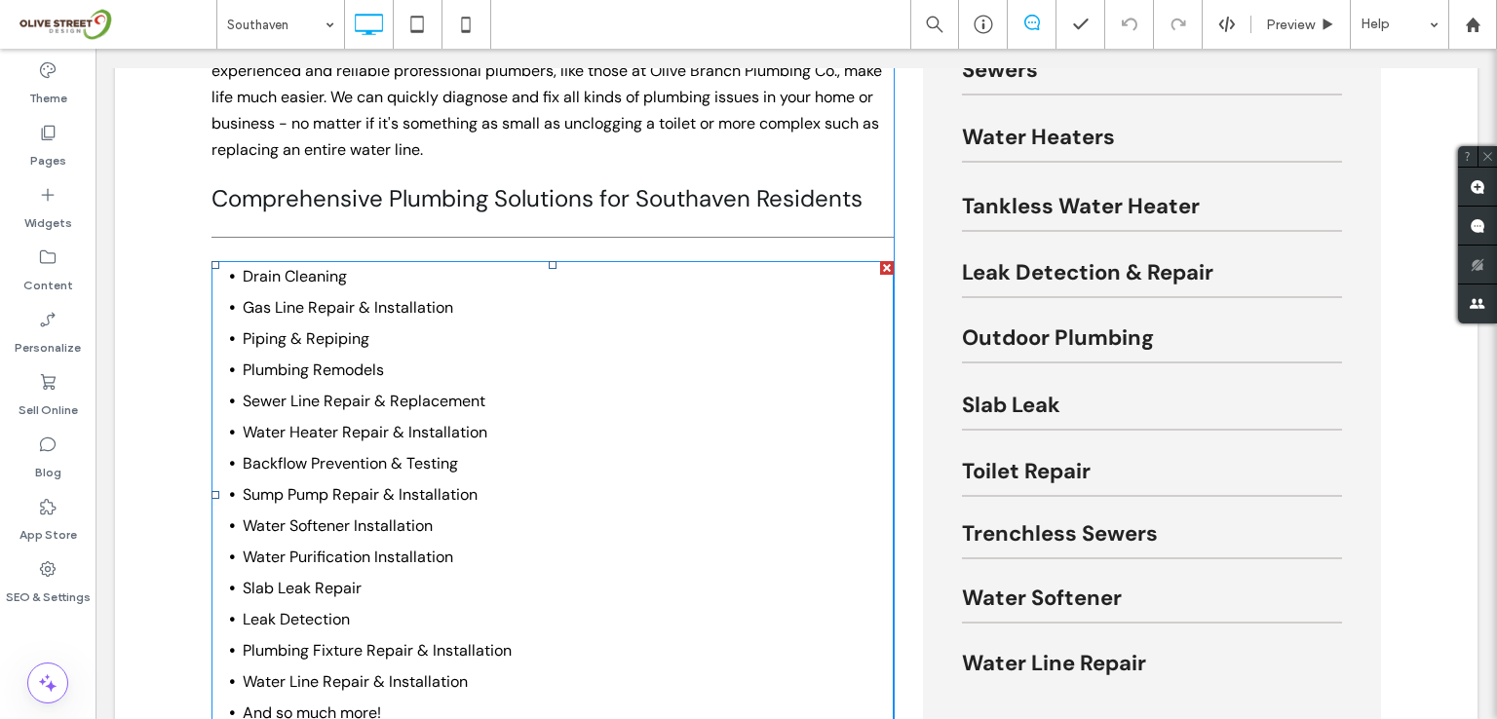
scroll to position [1299, 0]
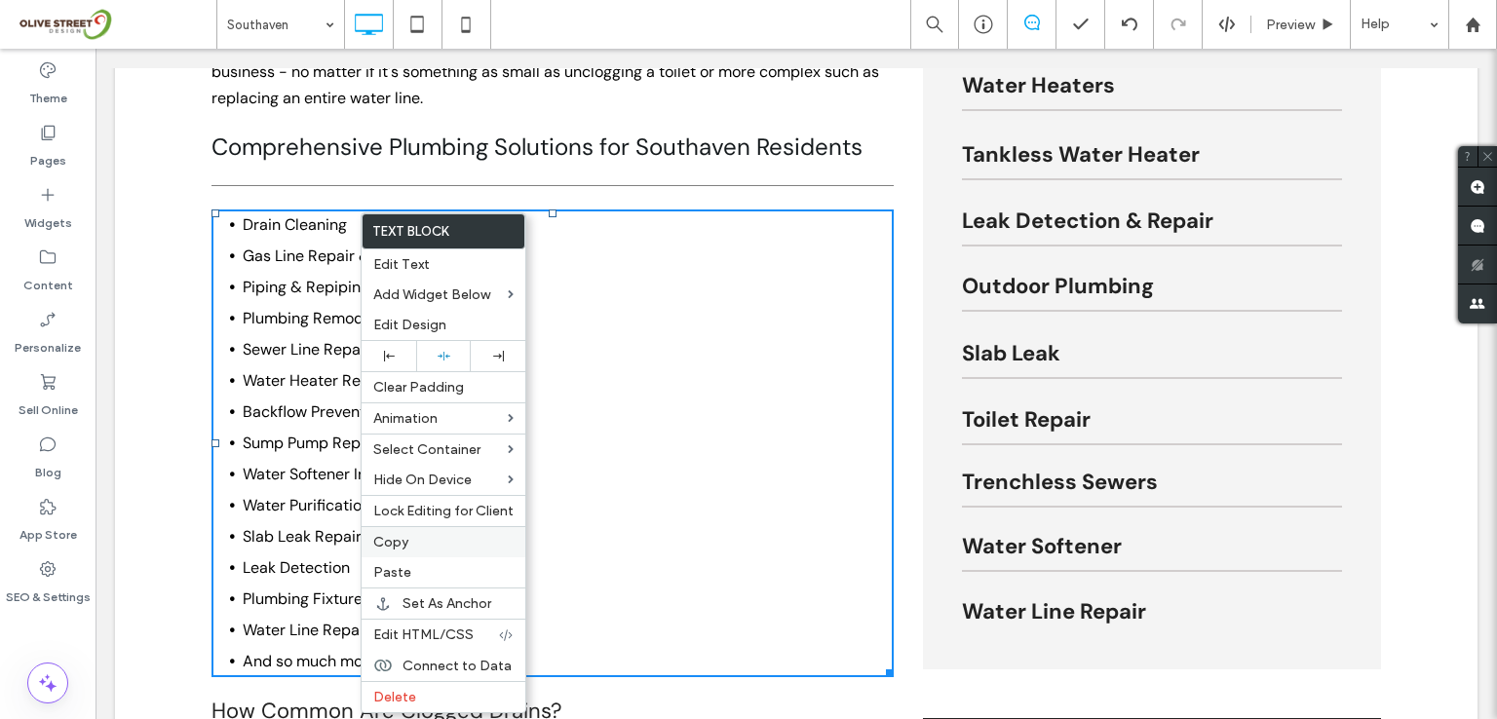
click at [388, 543] on span "Copy" at bounding box center [390, 542] width 35 height 17
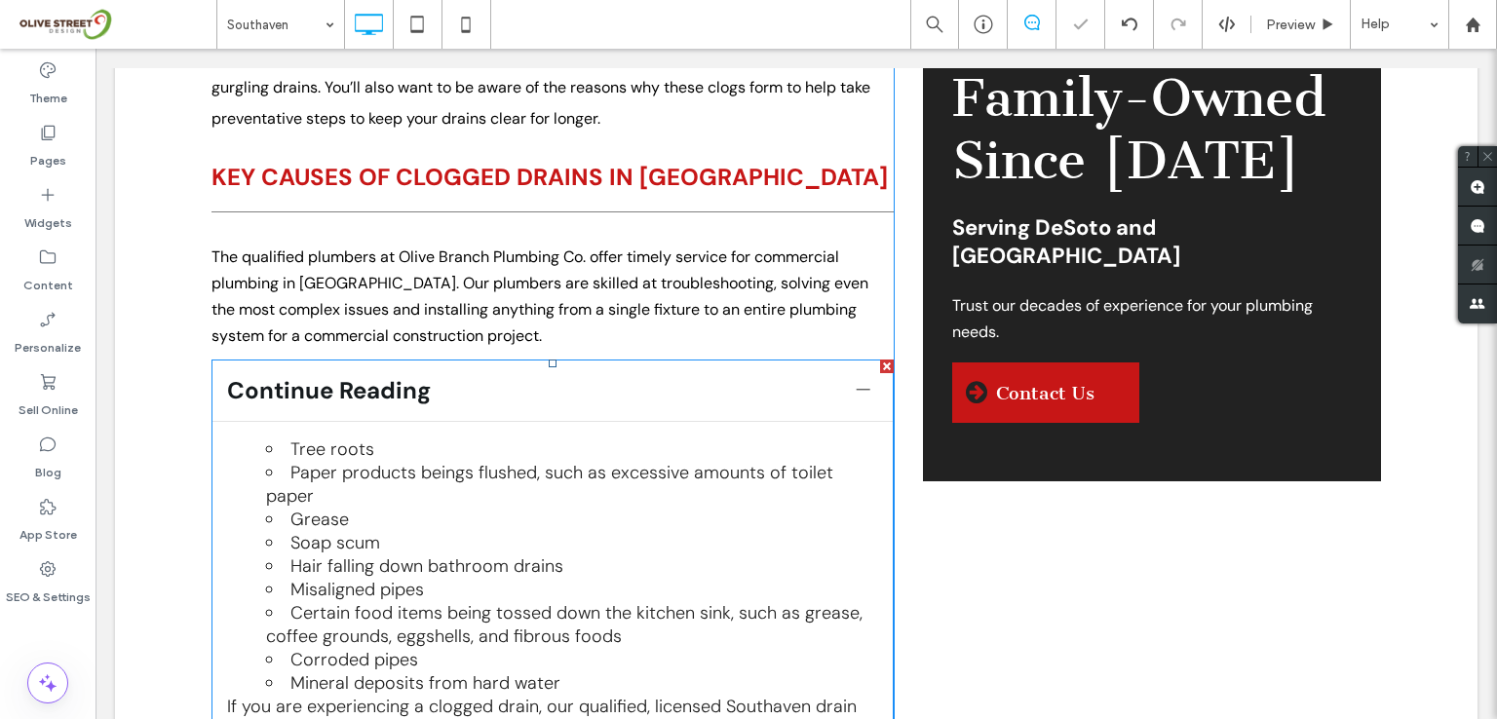
scroll to position [1949, 0]
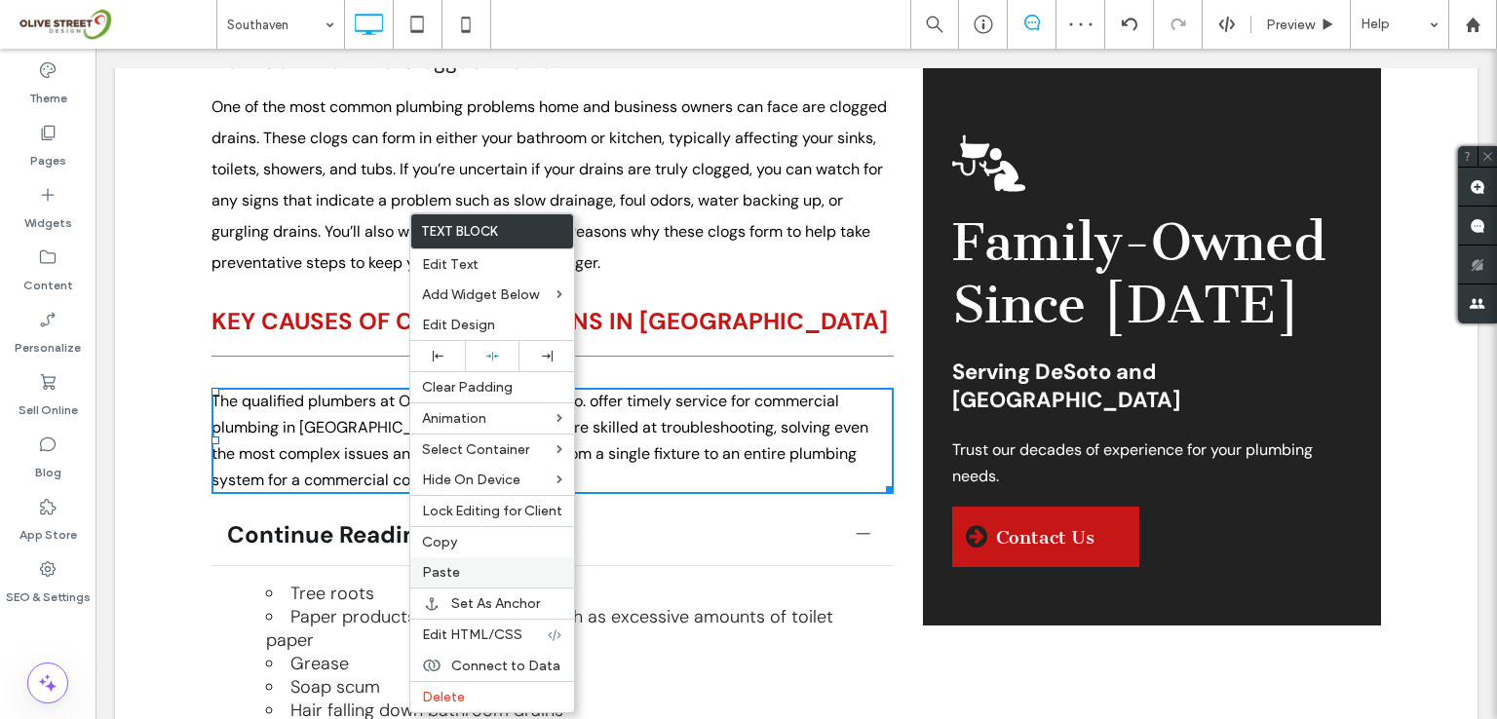
click at [441, 565] on span "Paste" at bounding box center [441, 572] width 38 height 17
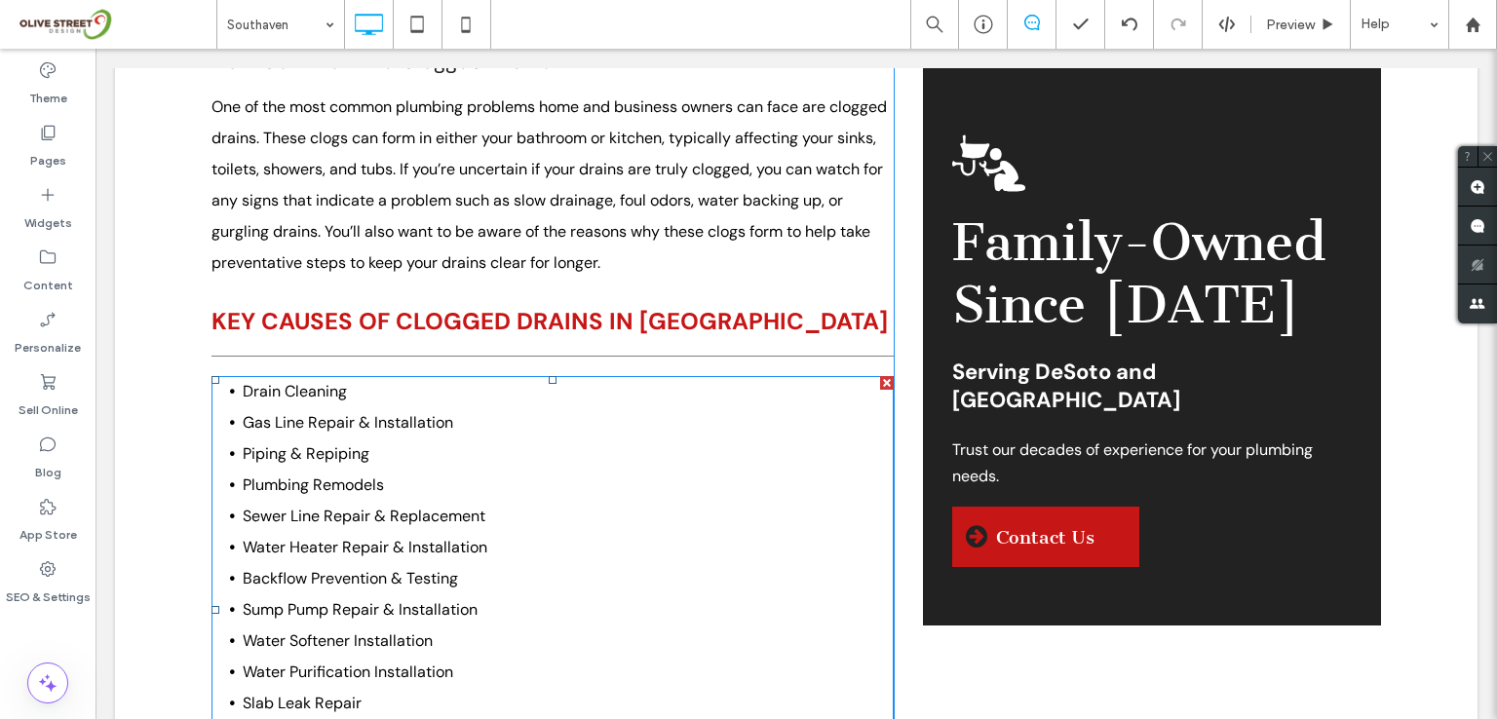
click at [431, 537] on span "Water Heater Repair & Installation" at bounding box center [365, 547] width 245 height 20
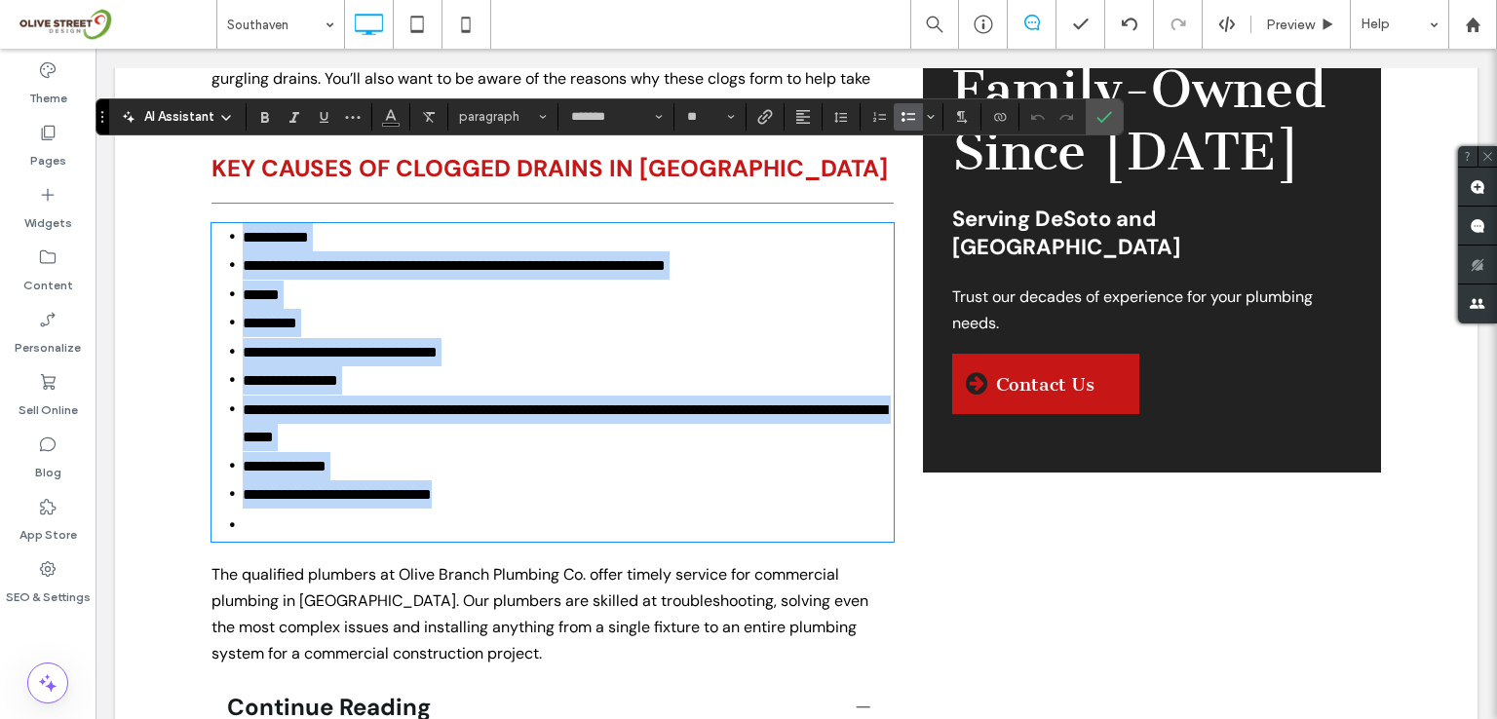
scroll to position [0, 0]
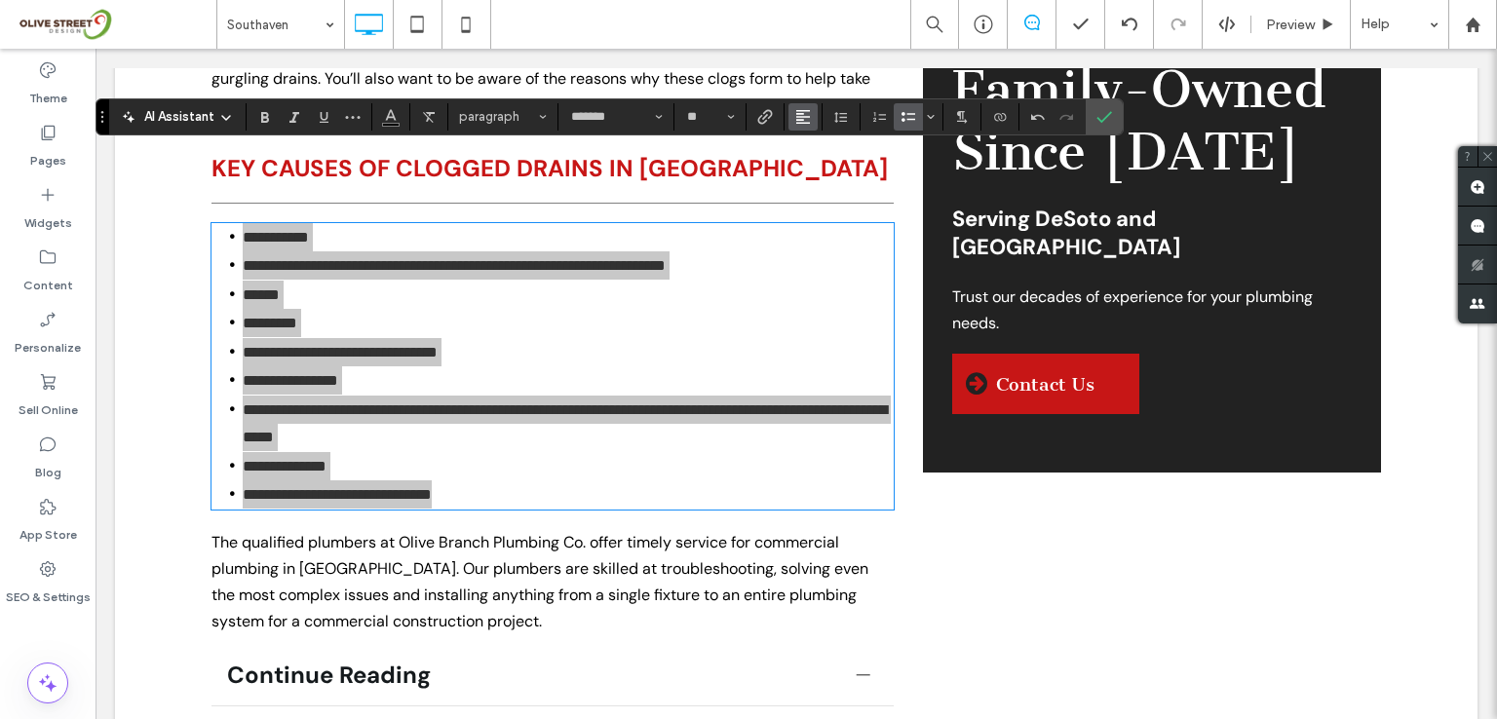
click at [800, 114] on use "Alignment" at bounding box center [803, 117] width 14 height 14
click at [835, 117] on icon "Line Height" at bounding box center [841, 117] width 16 height 16
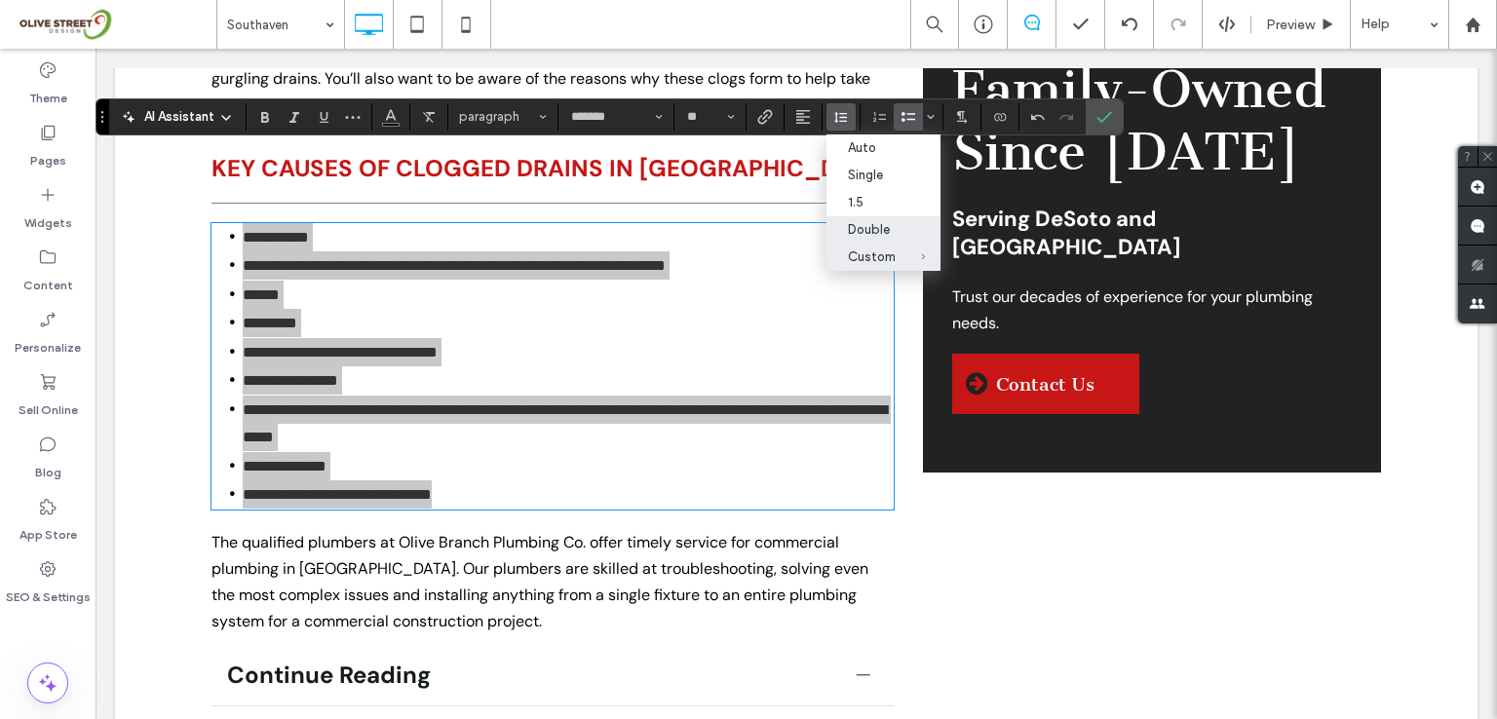
click at [877, 227] on div "Double" at bounding box center [872, 229] width 48 height 15
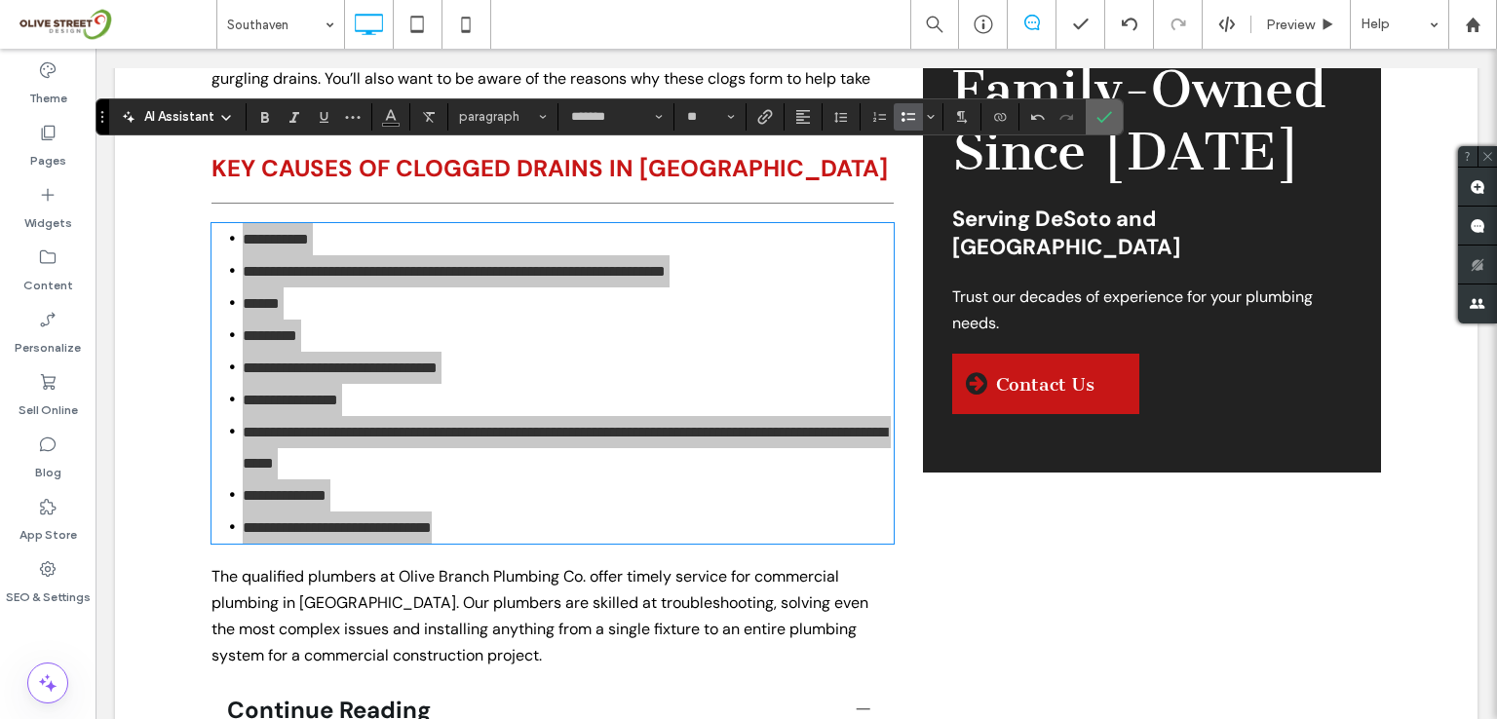
drag, startPoint x: 1089, startPoint y: 111, endPoint x: 976, endPoint y: 128, distance: 113.3
click at [1090, 111] on label "Confirm" at bounding box center [1104, 116] width 29 height 35
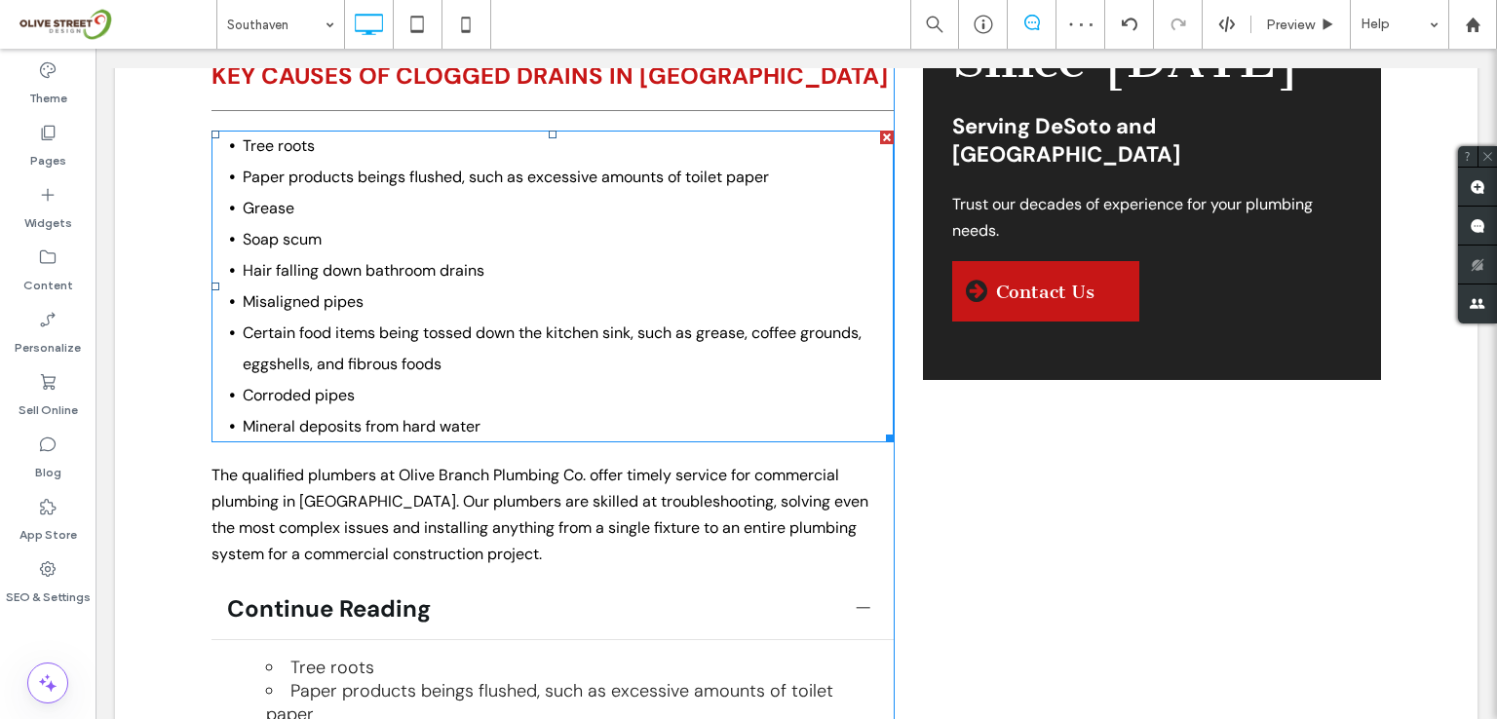
scroll to position [2233, 0]
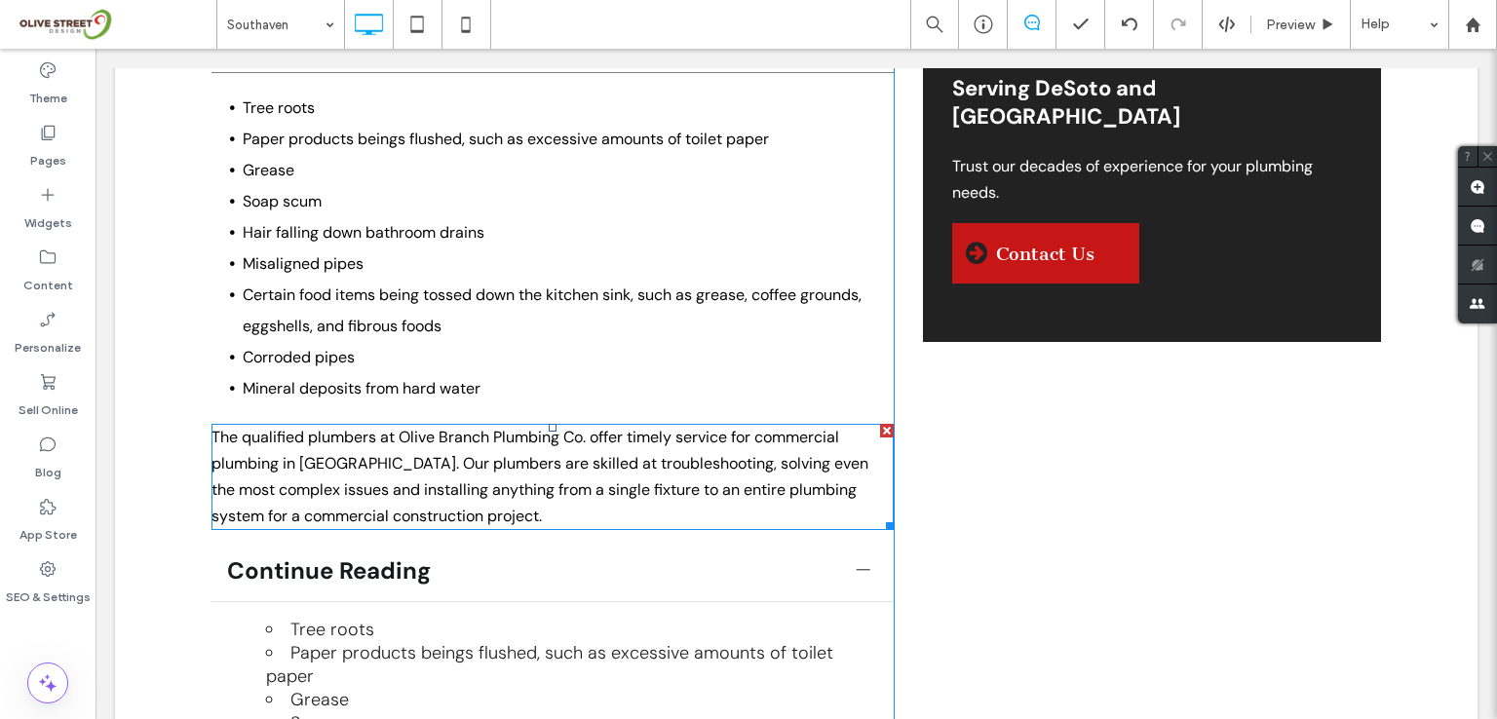
click at [534, 427] on span "The qualified plumbers at Olive Branch Plumbing Co. offer timely service for co…" at bounding box center [539, 477] width 657 height 100
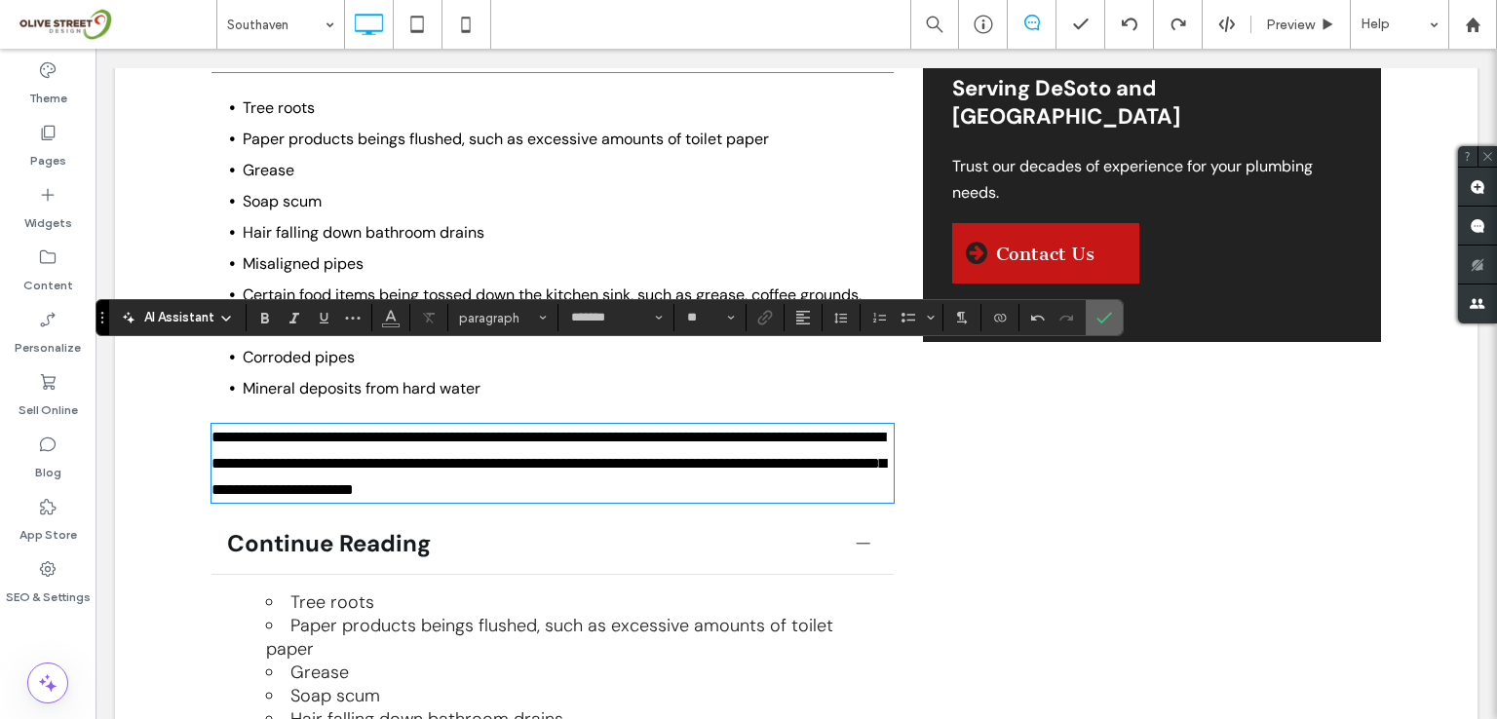
drag, startPoint x: 1104, startPoint y: 309, endPoint x: 1004, endPoint y: 271, distance: 107.3
click at [1104, 309] on span "Confirm" at bounding box center [1104, 317] width 16 height 33
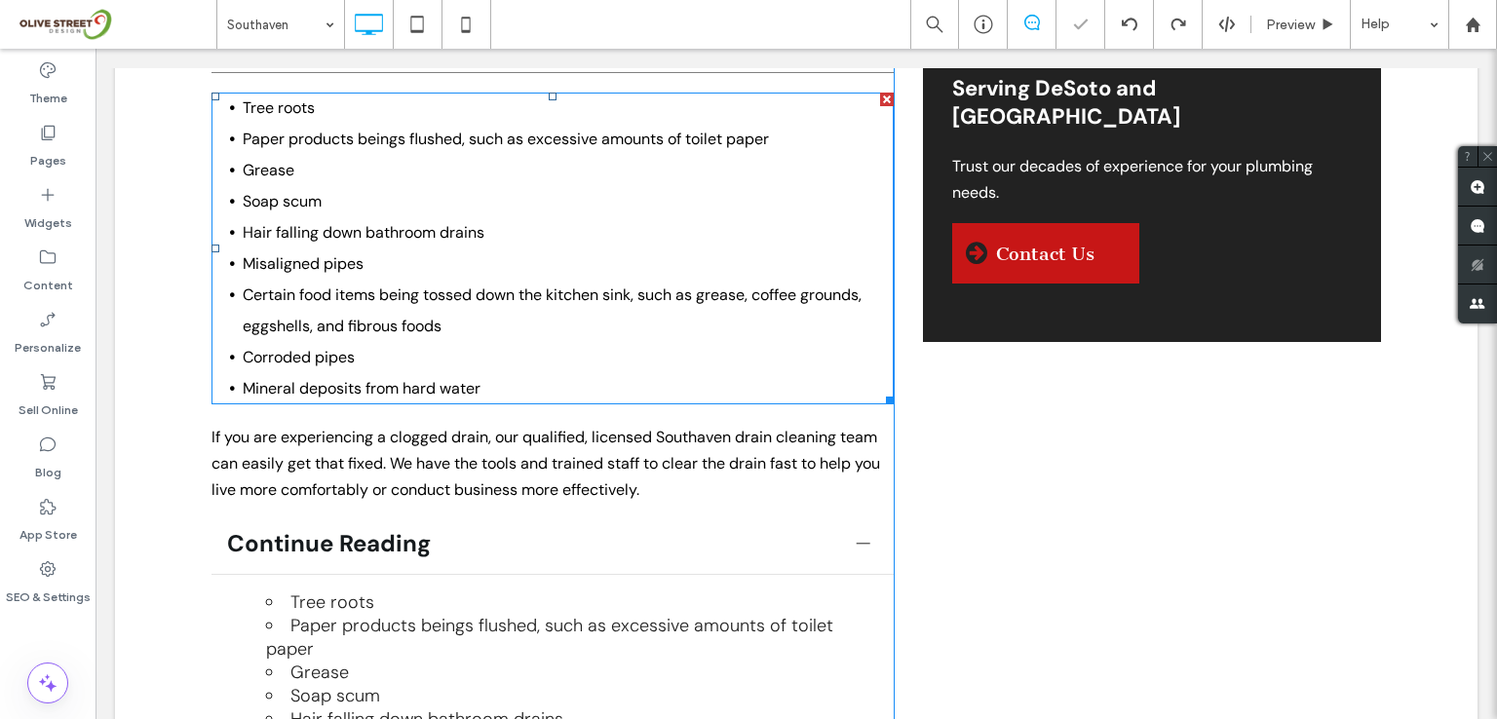
scroll to position [1843, 0]
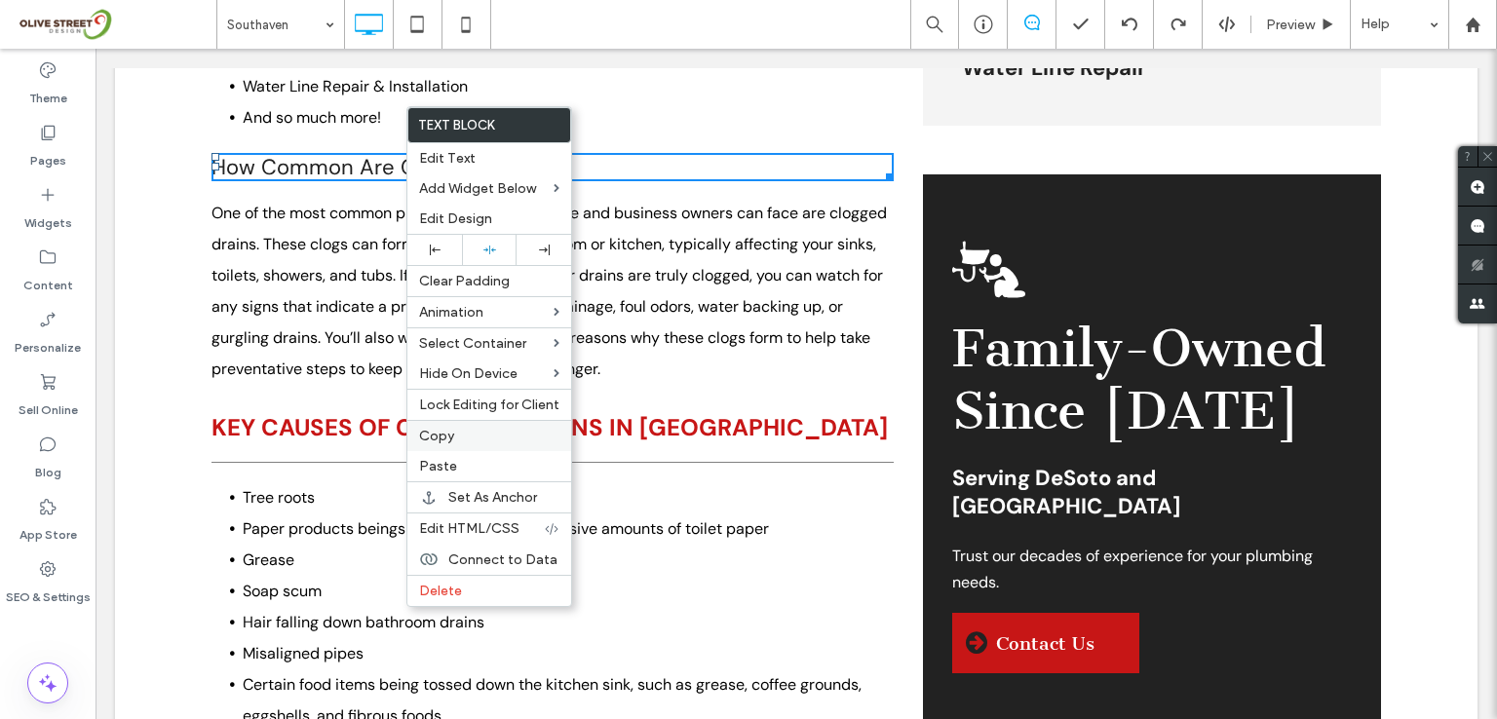
click at [444, 440] on span "Copy" at bounding box center [436, 436] width 35 height 17
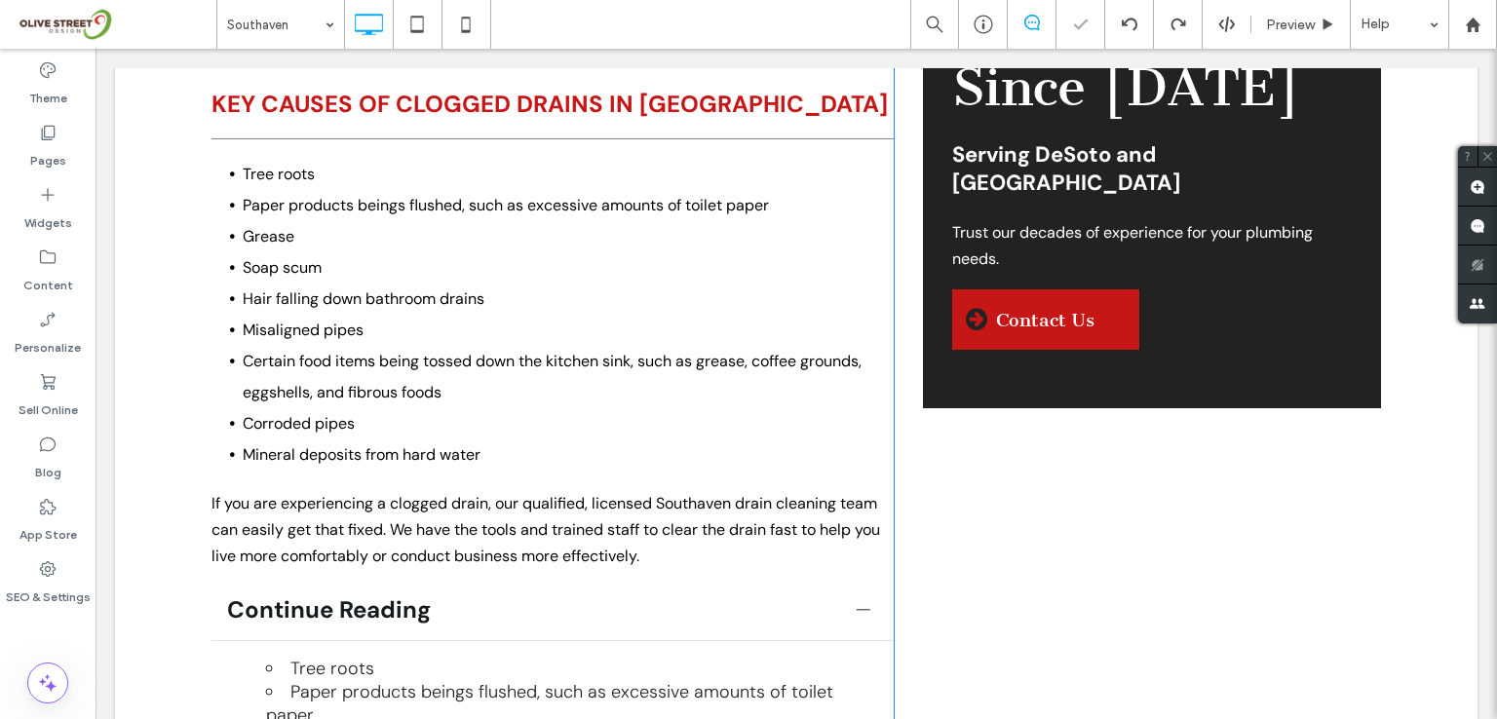
scroll to position [2362, 0]
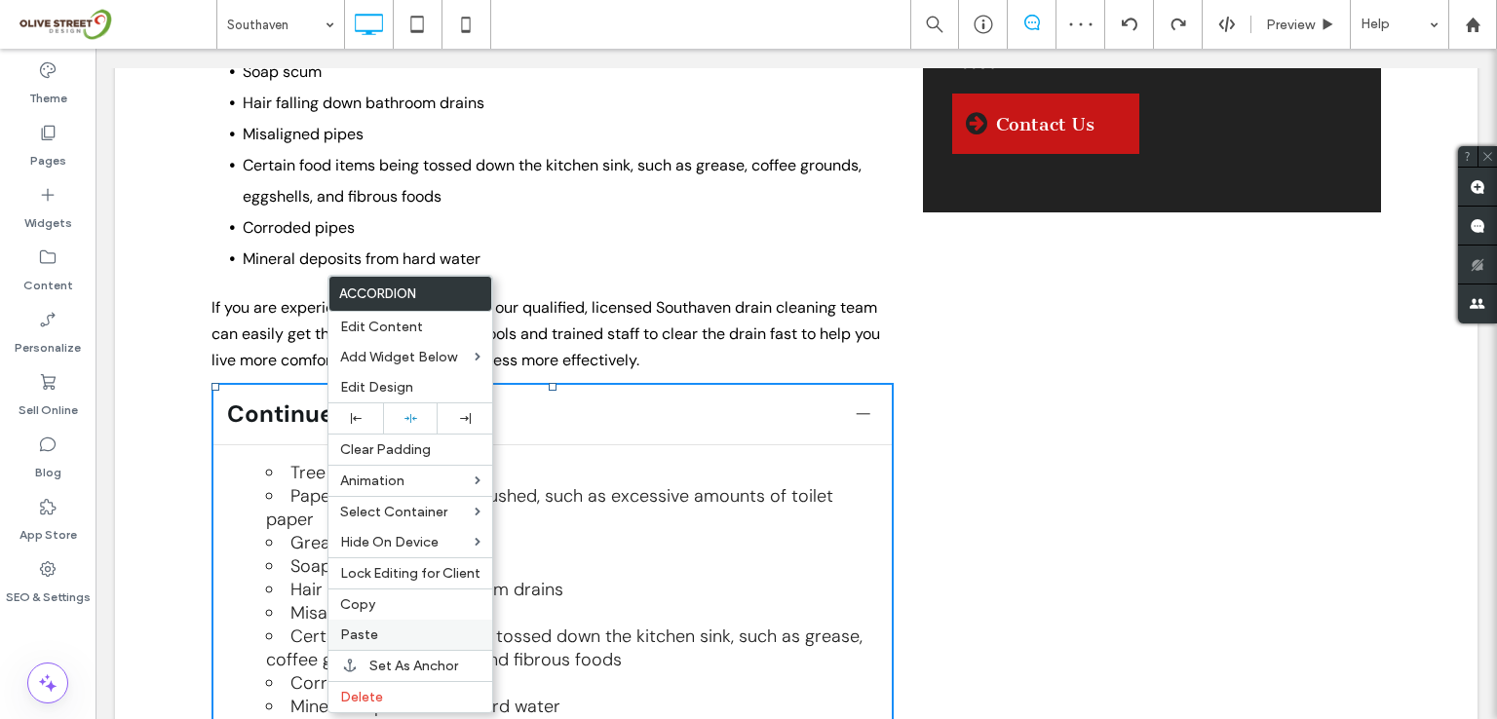
click at [369, 630] on span "Paste" at bounding box center [359, 635] width 38 height 17
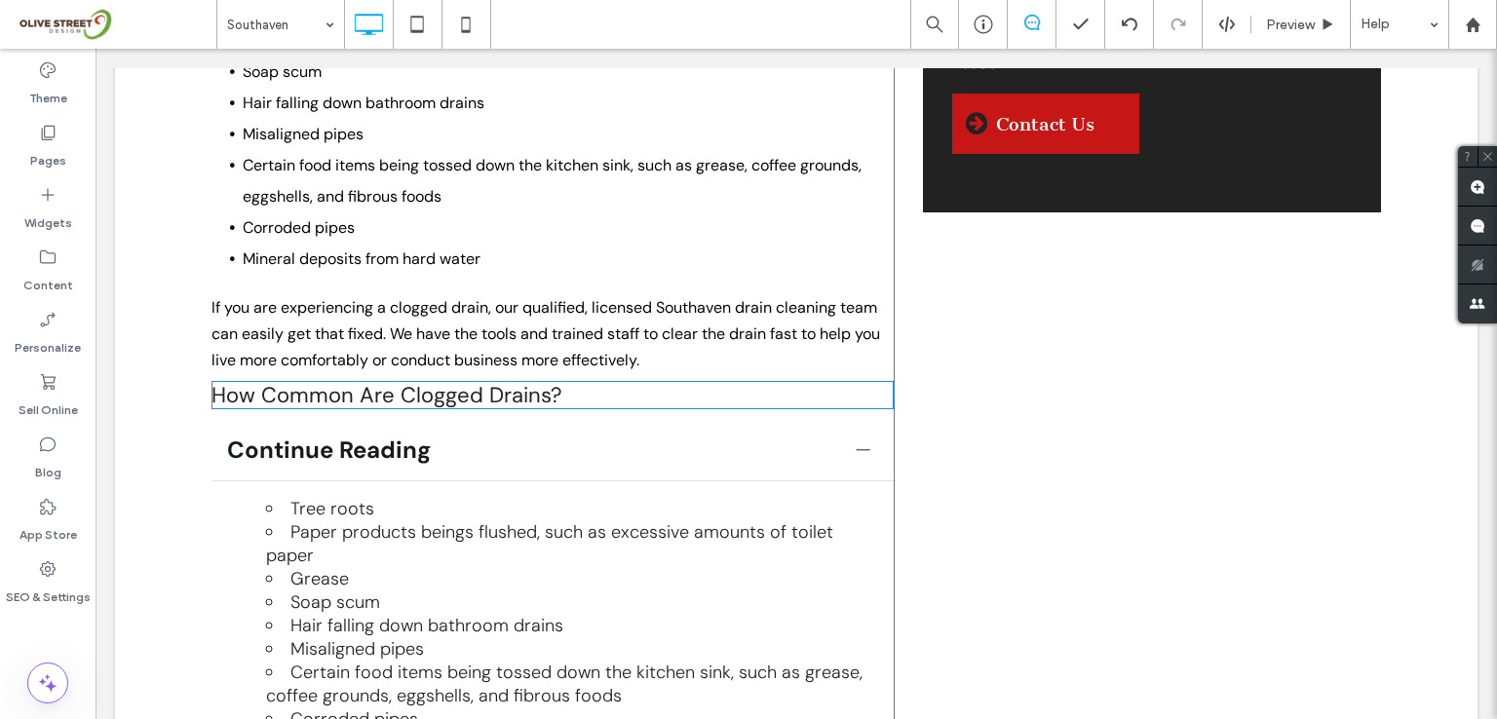
click at [483, 381] on span "How Common Are Clogged Drains?" at bounding box center [386, 395] width 351 height 28
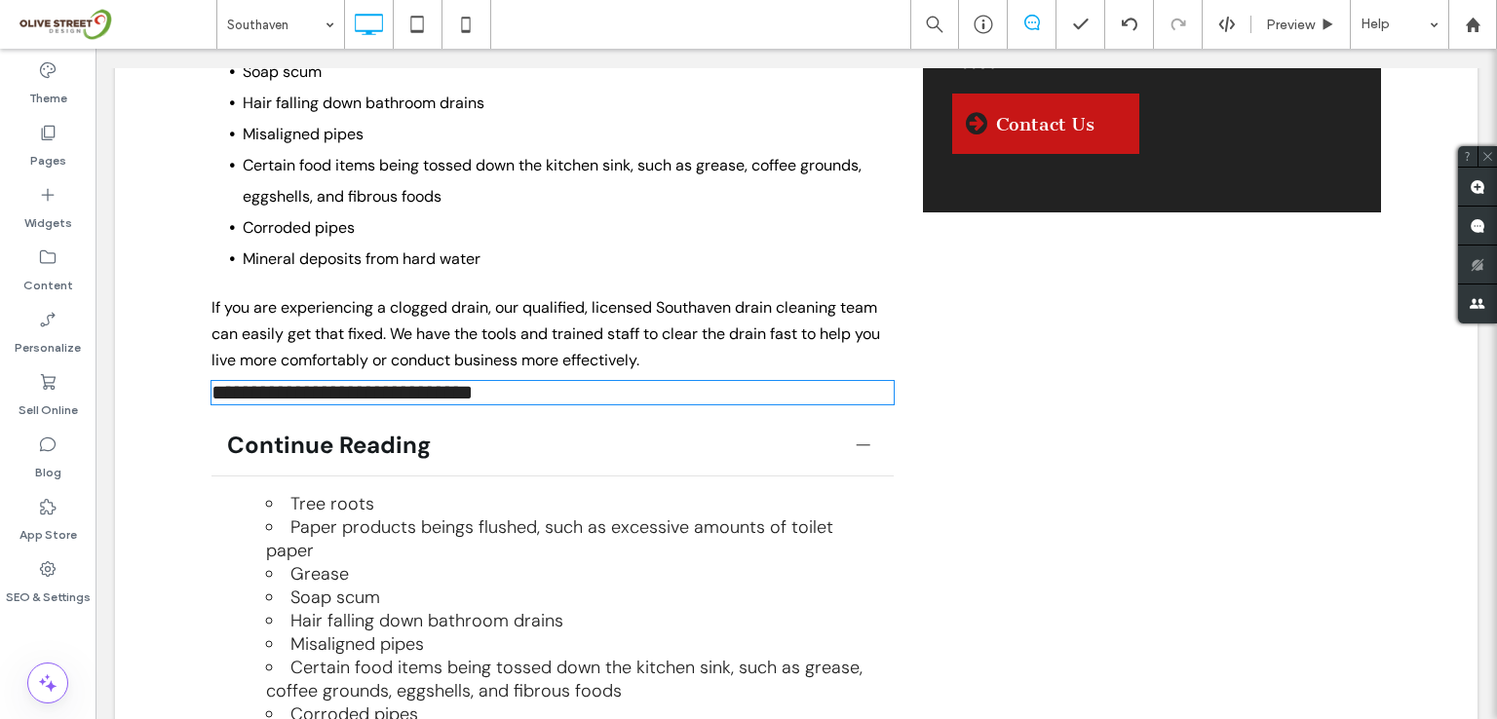
type input "*******"
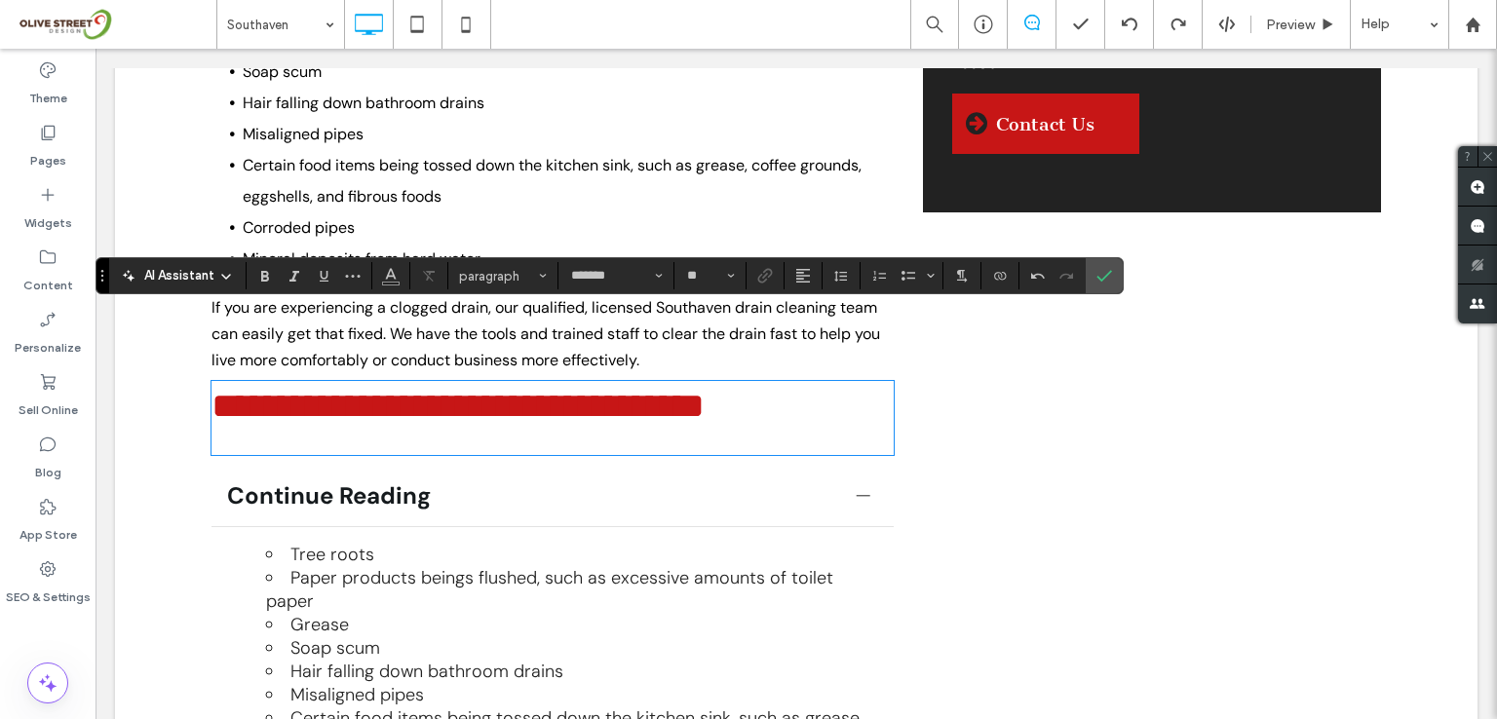
scroll to position [0, 0]
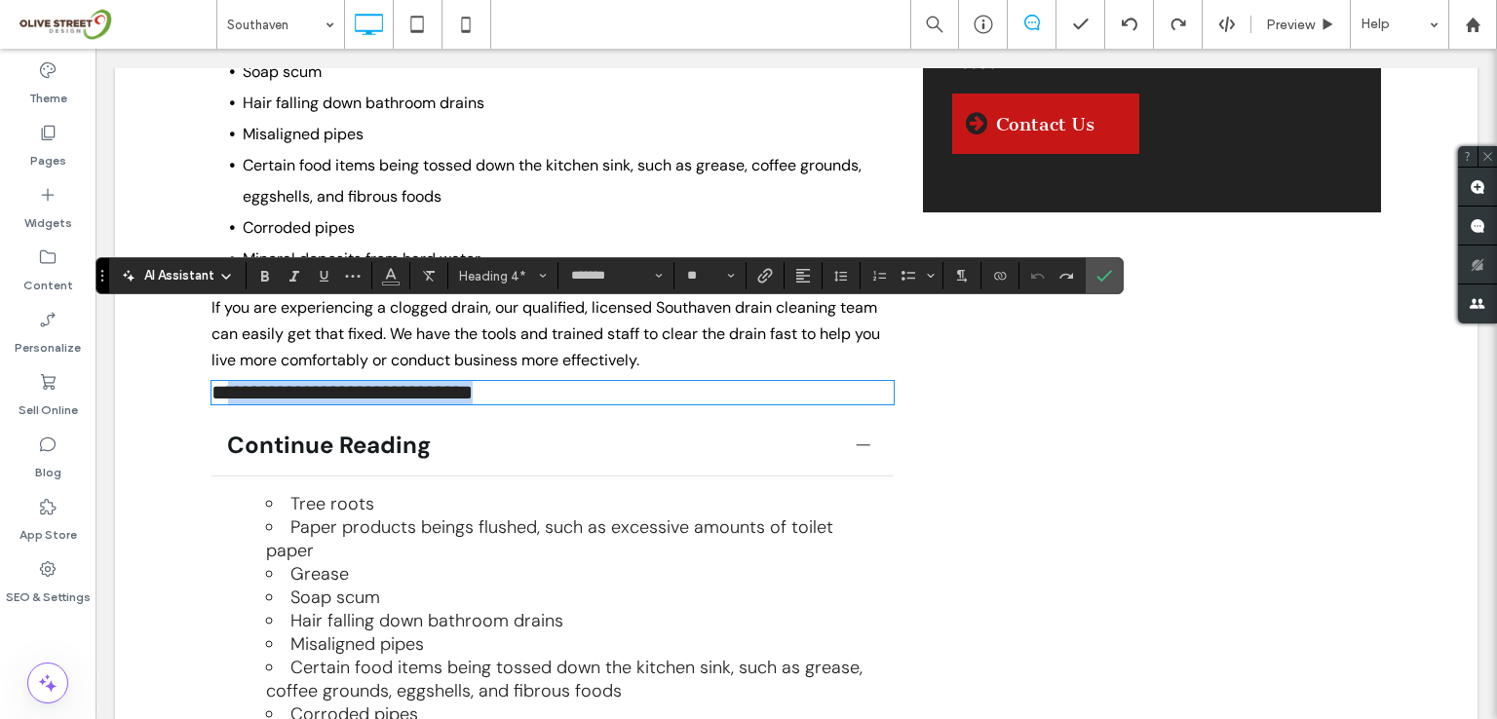
drag, startPoint x: 557, startPoint y: 317, endPoint x: 234, endPoint y: 321, distance: 323.6
click at [234, 381] on h4 "**********" at bounding box center [552, 392] width 682 height 23
type input "**"
drag, startPoint x: 238, startPoint y: 321, endPoint x: 173, endPoint y: 323, distance: 64.3
click at [173, 323] on div "Plumber in [GEOGRAPHIC_DATA], [GEOGRAPHIC_DATA] Licensed, Bonded, and Insured P…" at bounding box center [796, 192] width 1362 height 4035
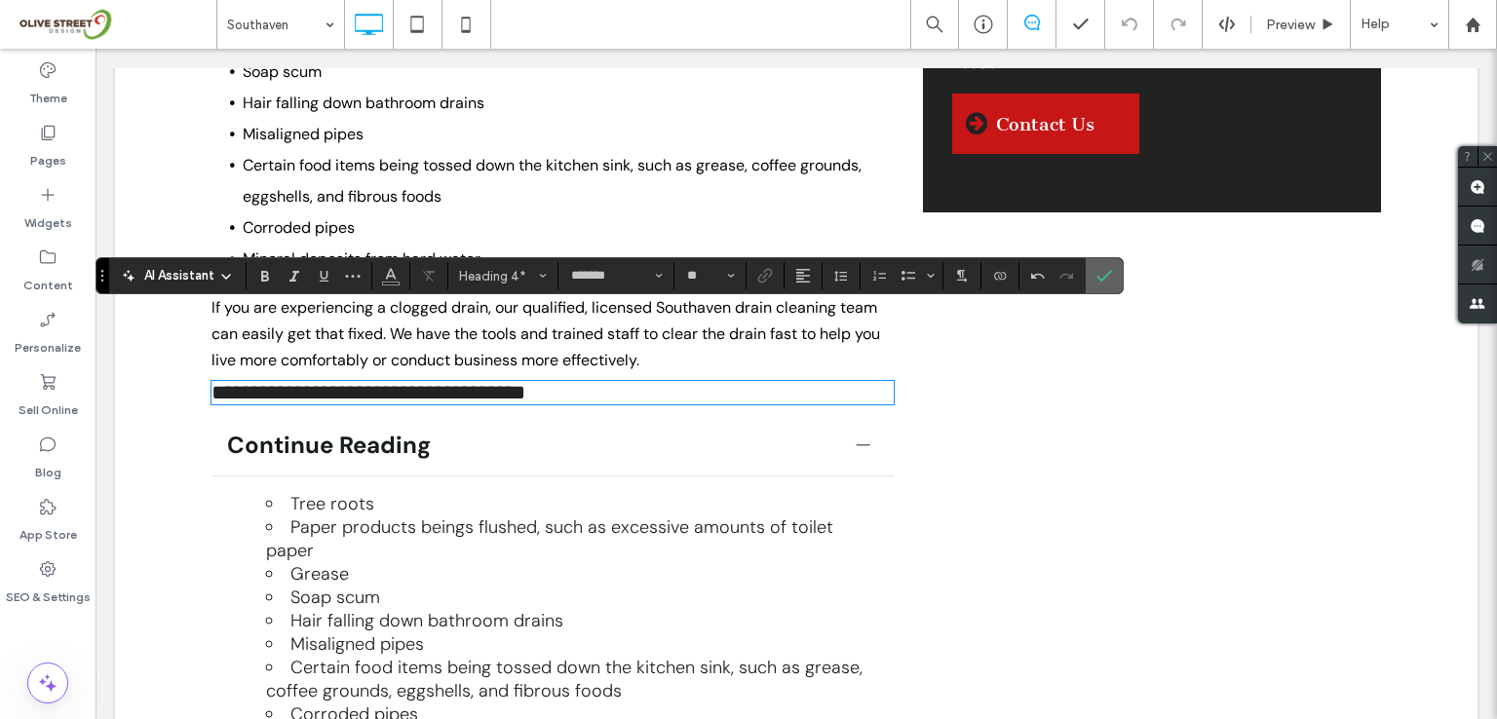
drag, startPoint x: 1099, startPoint y: 275, endPoint x: 887, endPoint y: 245, distance: 214.6
click at [1099, 275] on icon "Confirm" at bounding box center [1104, 276] width 16 height 16
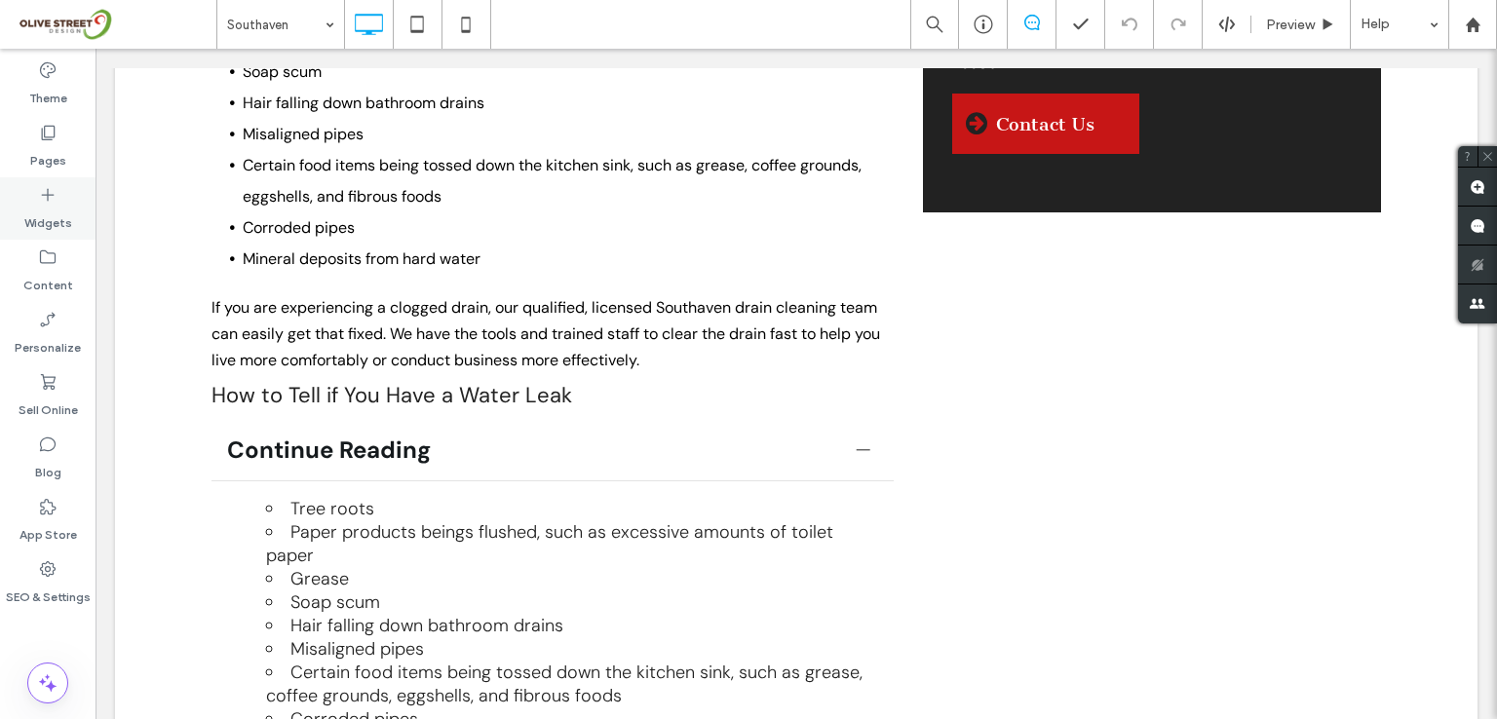
click at [44, 194] on use at bounding box center [48, 195] width 13 height 13
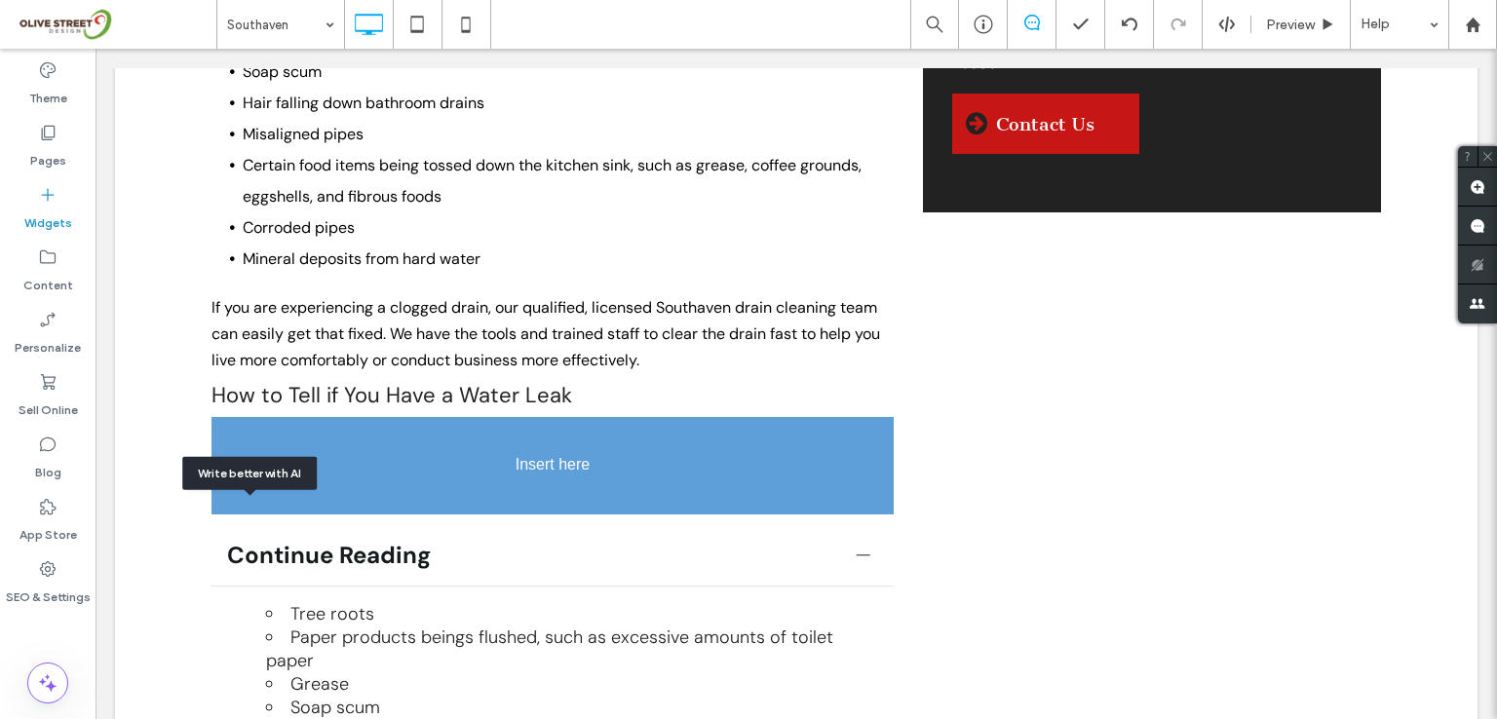
scroll to position [2371, 0]
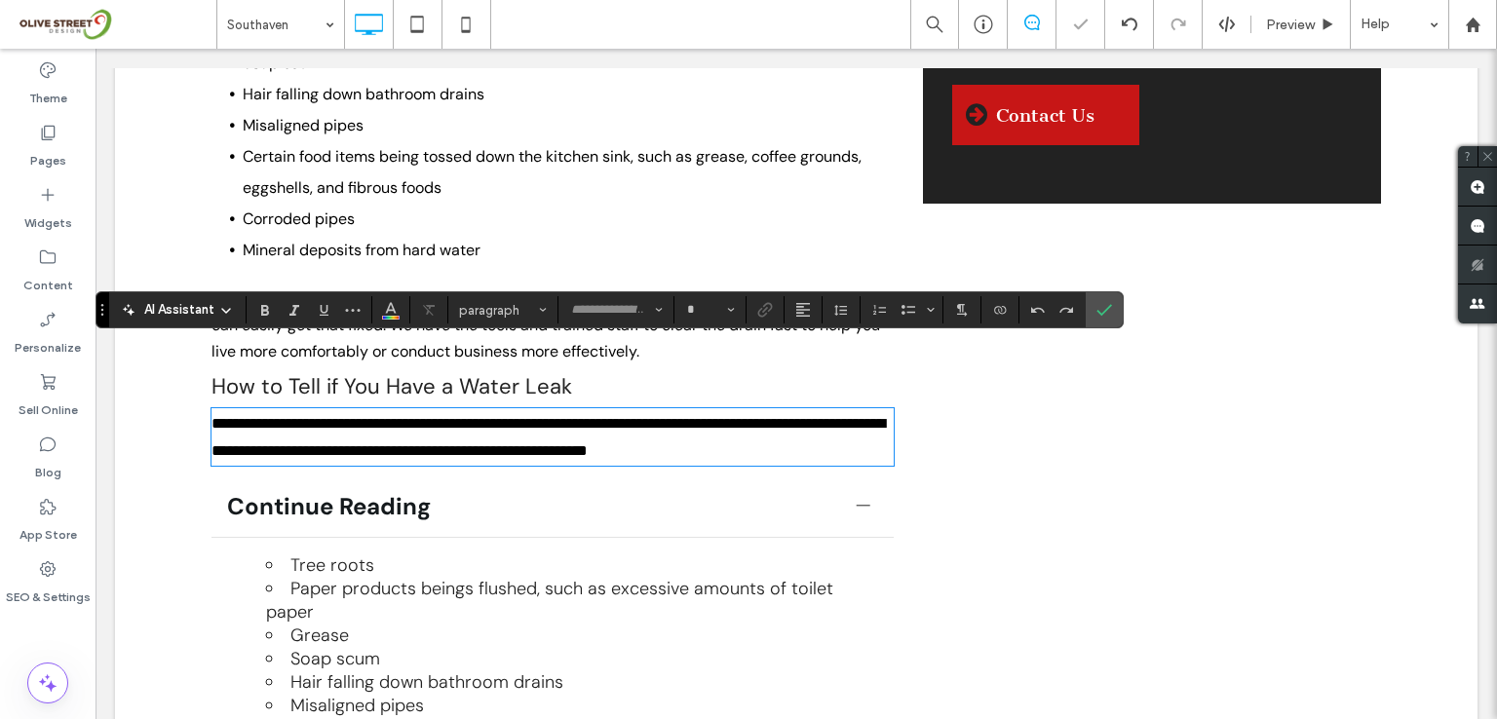
type input "*******"
type input "**"
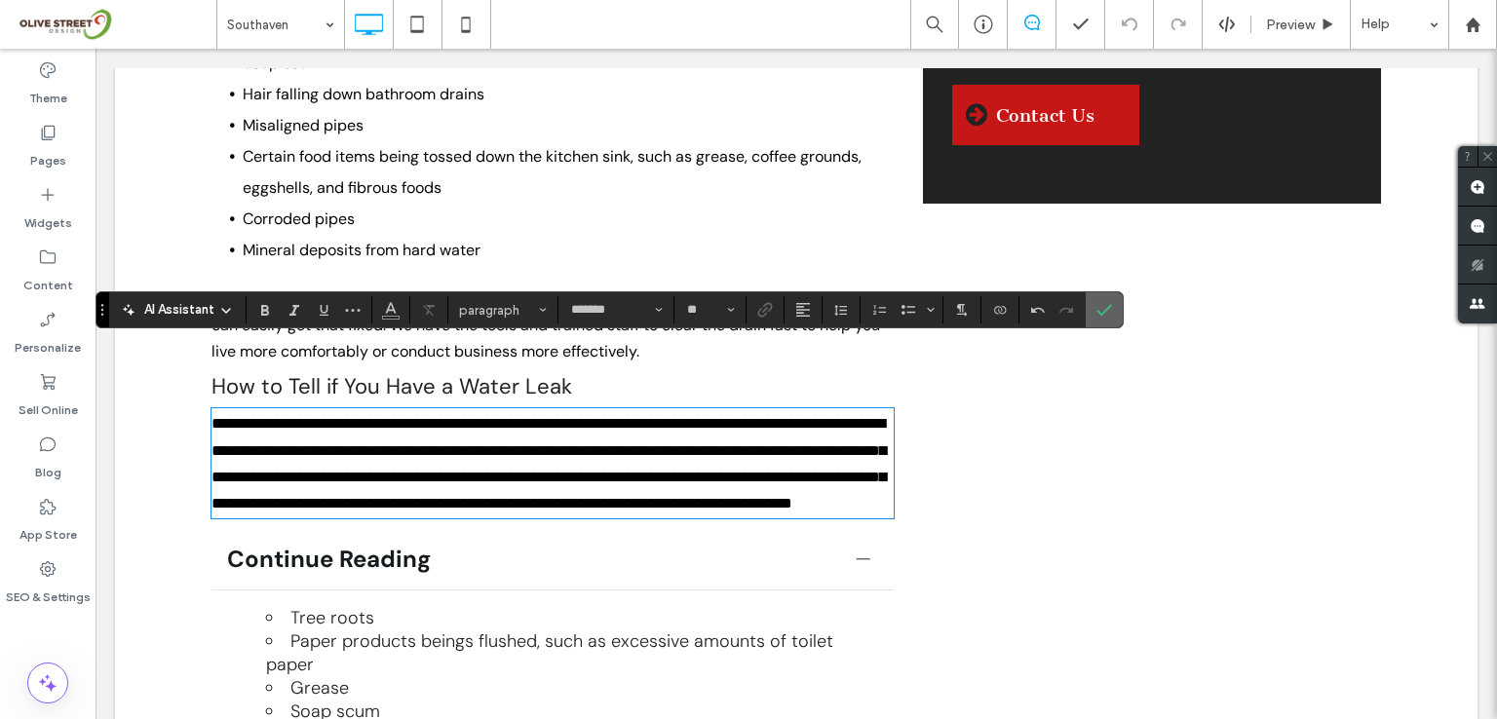
click at [1112, 313] on label "Confirm" at bounding box center [1104, 309] width 29 height 35
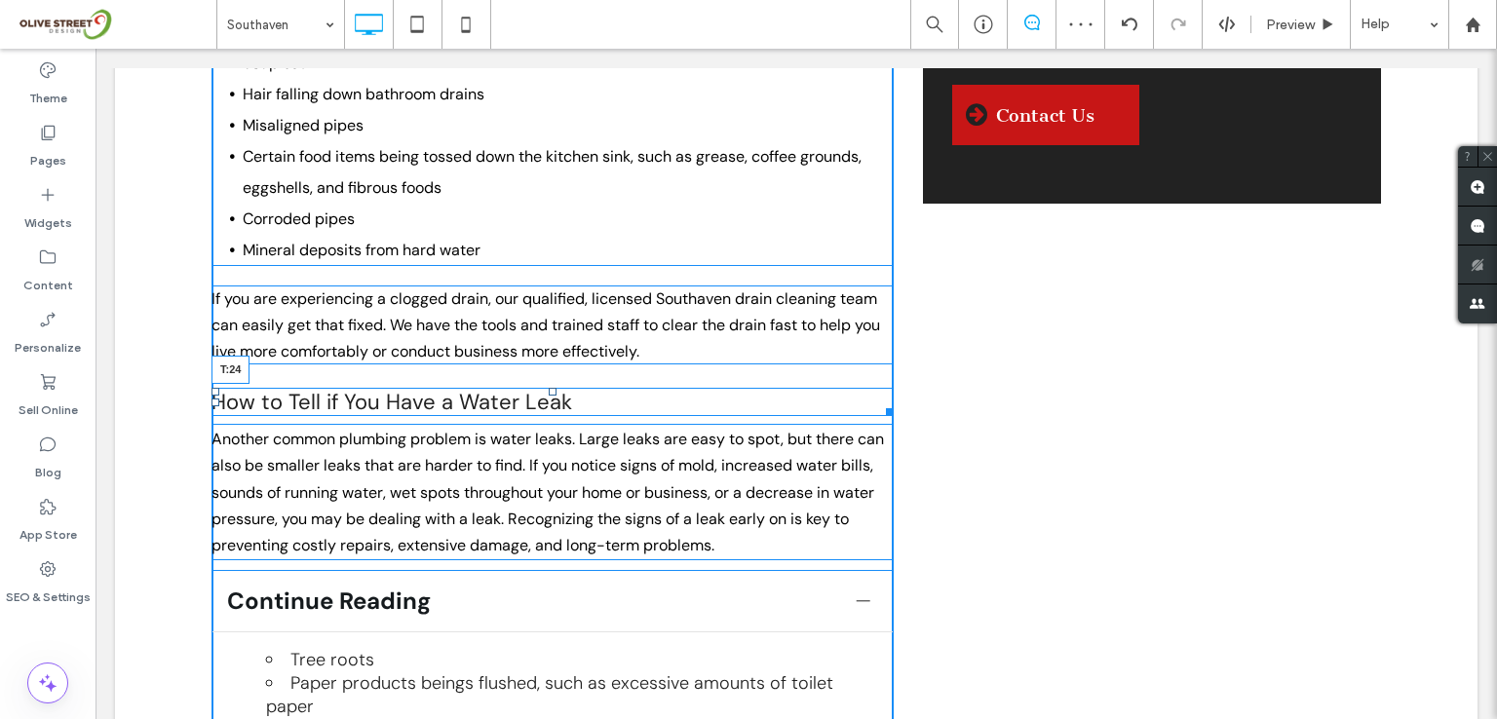
drag, startPoint x: 544, startPoint y: 305, endPoint x: 544, endPoint y: 321, distance: 15.6
click at [549, 388] on div at bounding box center [553, 392] width 8 height 8
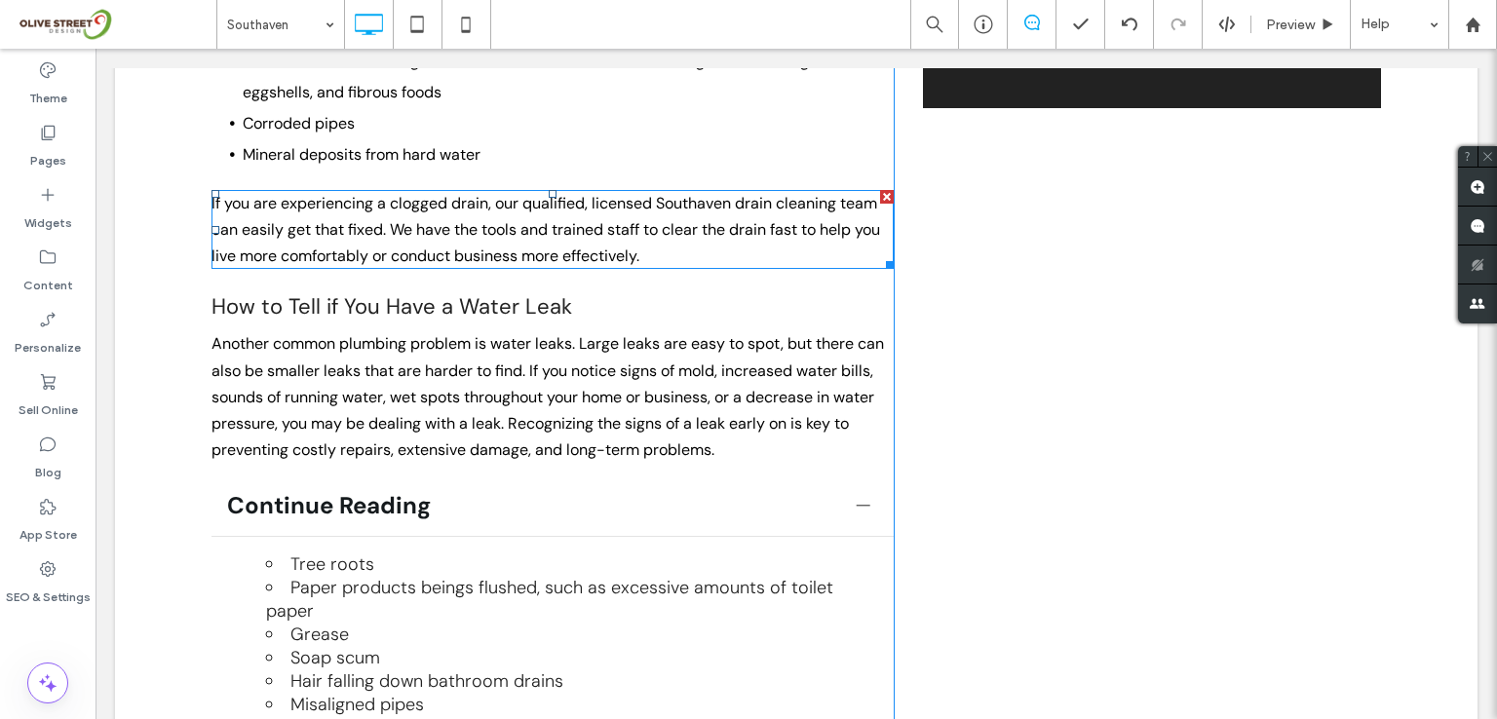
scroll to position [2502, 0]
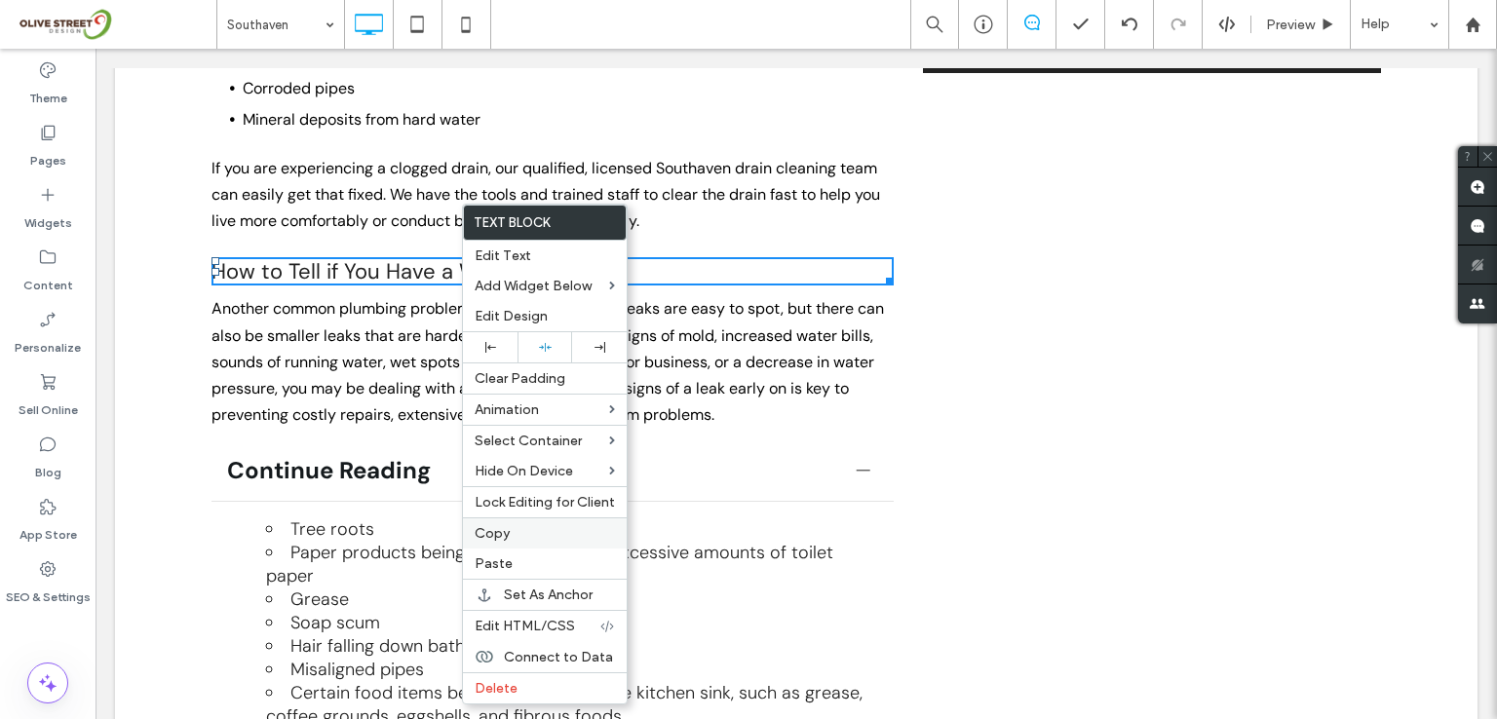
click at [497, 531] on span "Copy" at bounding box center [492, 533] width 35 height 17
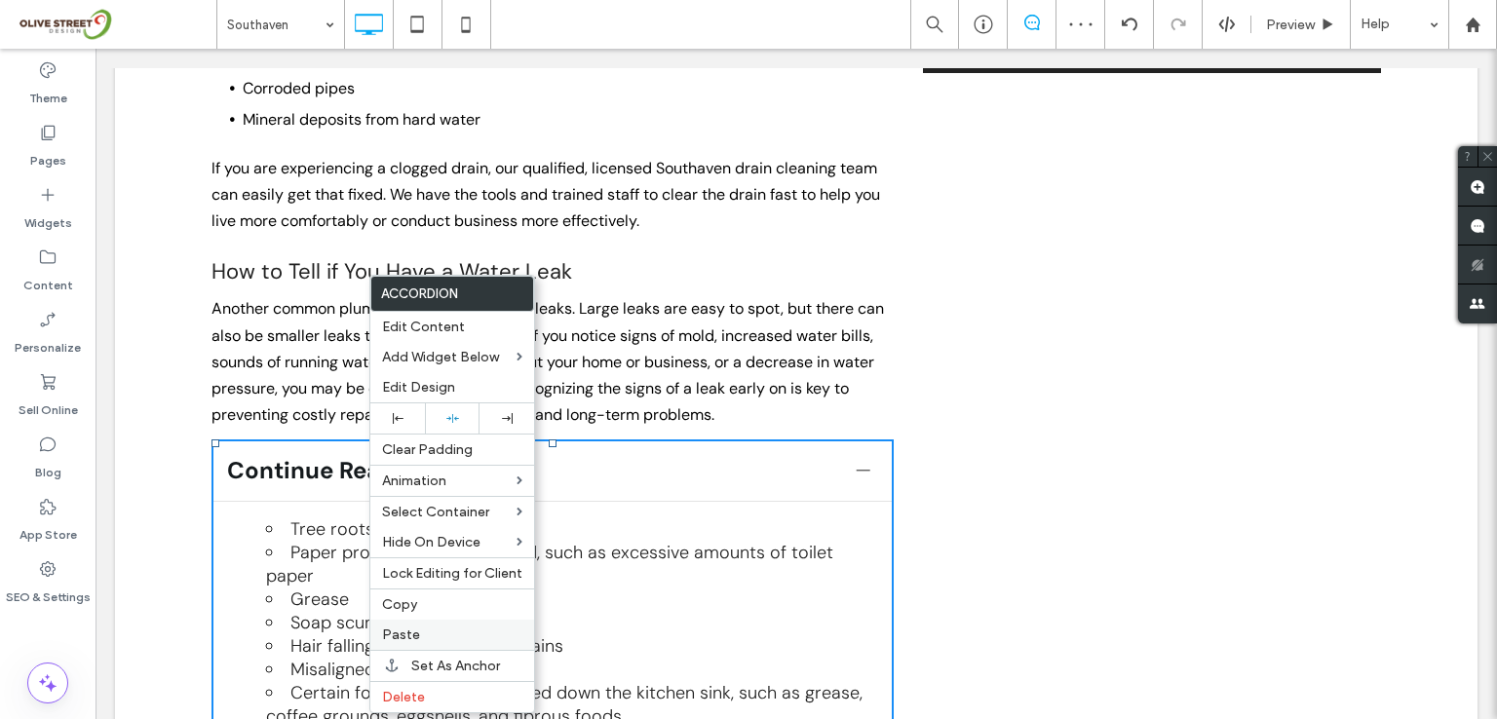
click at [402, 633] on span "Paste" at bounding box center [401, 635] width 38 height 17
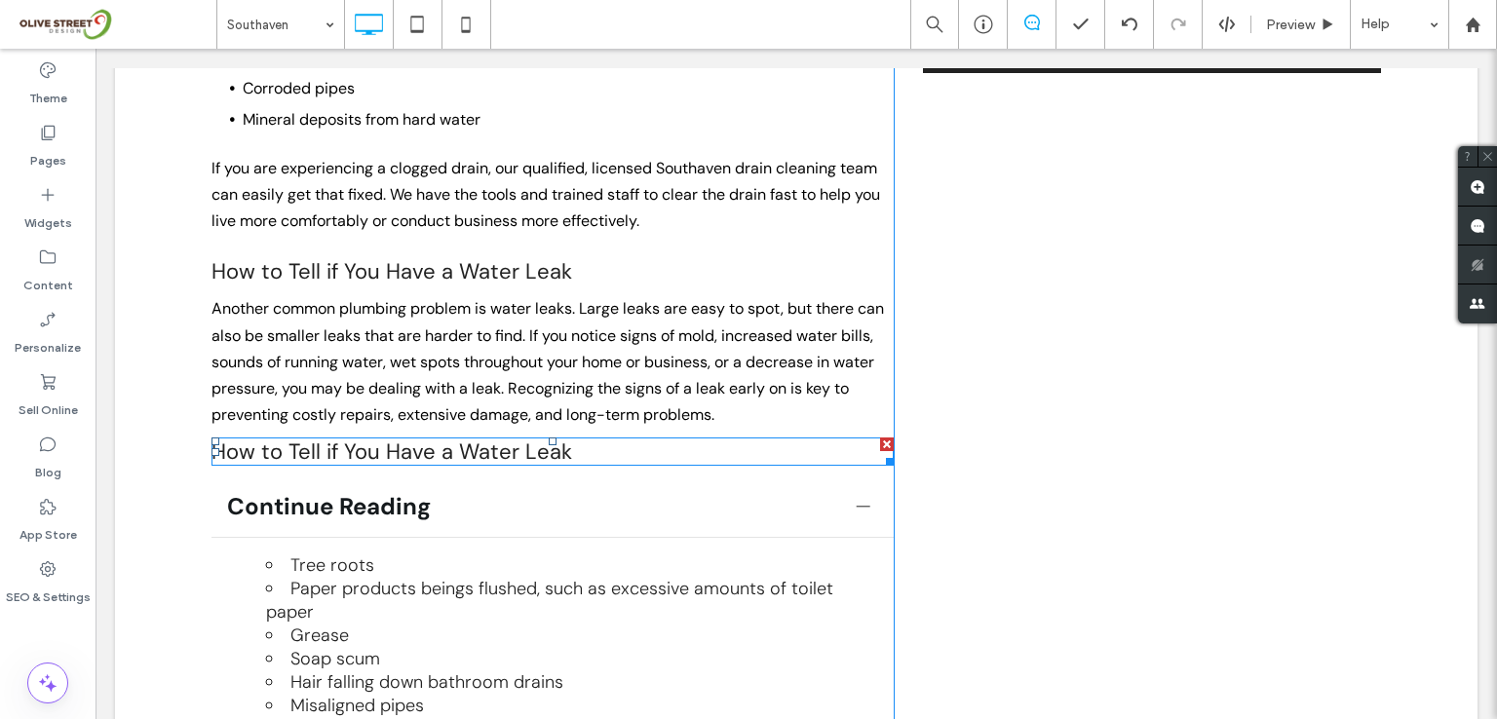
click at [455, 438] on span "How to Tell if You Have a Water Leak" at bounding box center [391, 452] width 361 height 28
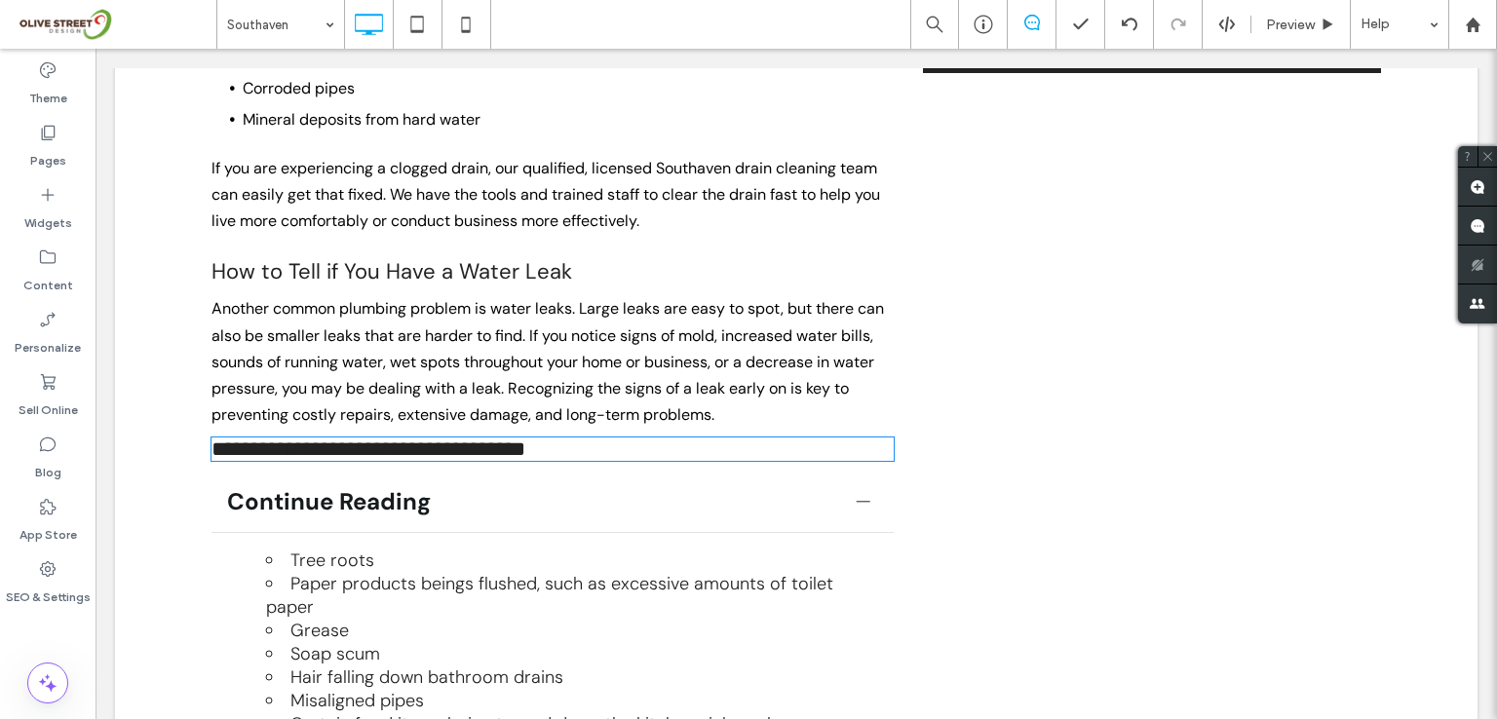
type input "*******"
type input "**"
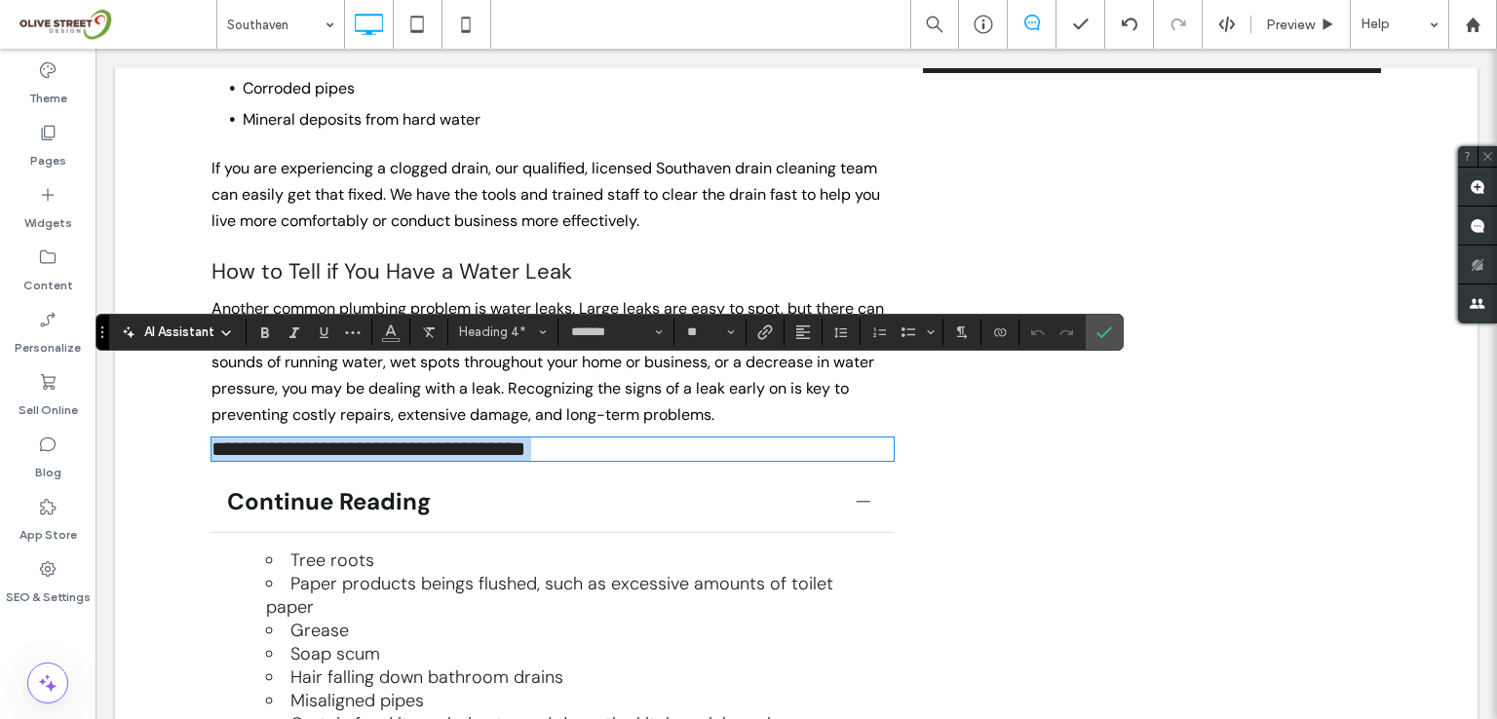
paste div
drag, startPoint x: 581, startPoint y: 381, endPoint x: 226, endPoint y: 374, distance: 354.8
click at [226, 438] on h4 "**********" at bounding box center [552, 449] width 682 height 23
type input "**"
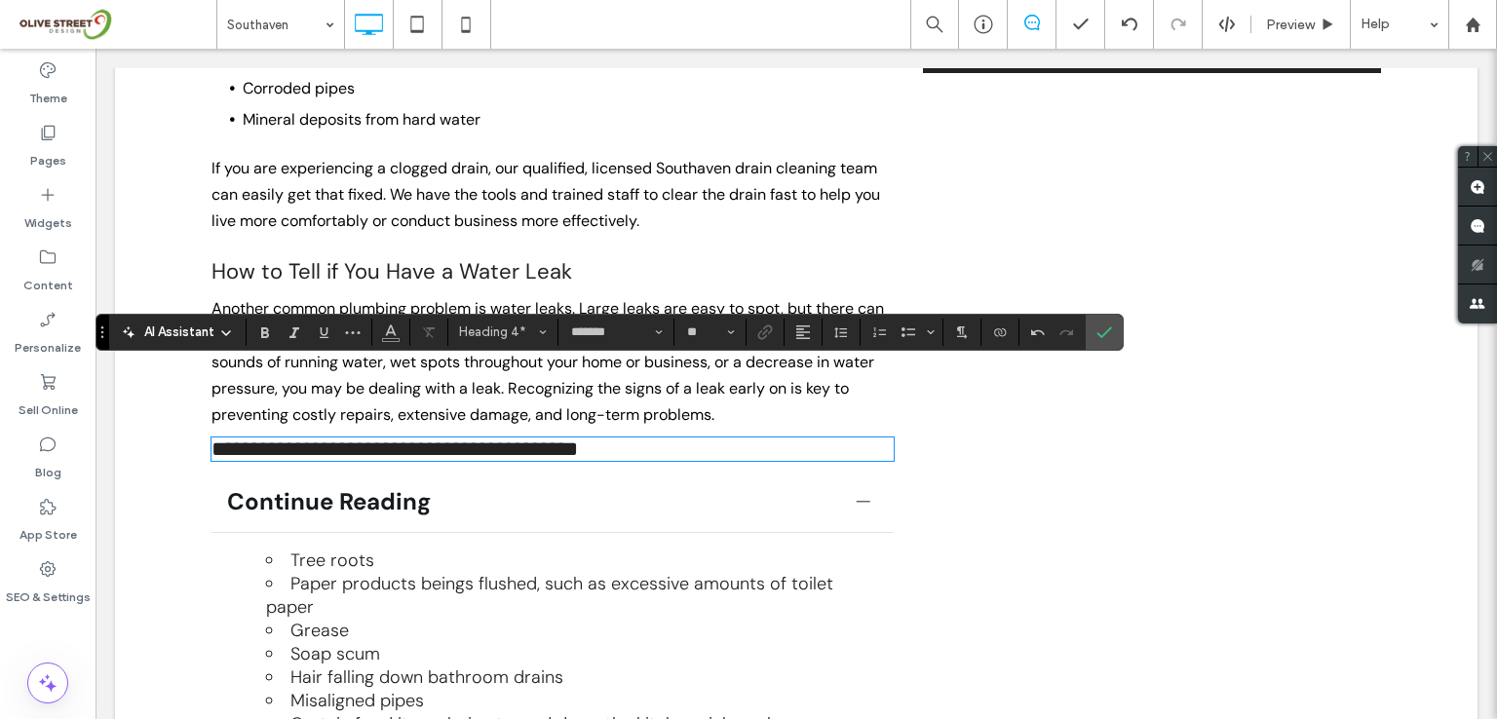
drag, startPoint x: 230, startPoint y: 378, endPoint x: 198, endPoint y: 381, distance: 32.3
click at [198, 381] on div "Plumber in [GEOGRAPHIC_DATA], [GEOGRAPHIC_DATA] Licensed, Bonded, and Insured P…" at bounding box center [796, 150] width 1362 height 4230
drag, startPoint x: 1102, startPoint y: 326, endPoint x: 957, endPoint y: 327, distance: 145.2
click at [1102, 326] on icon "Confirm" at bounding box center [1104, 333] width 16 height 16
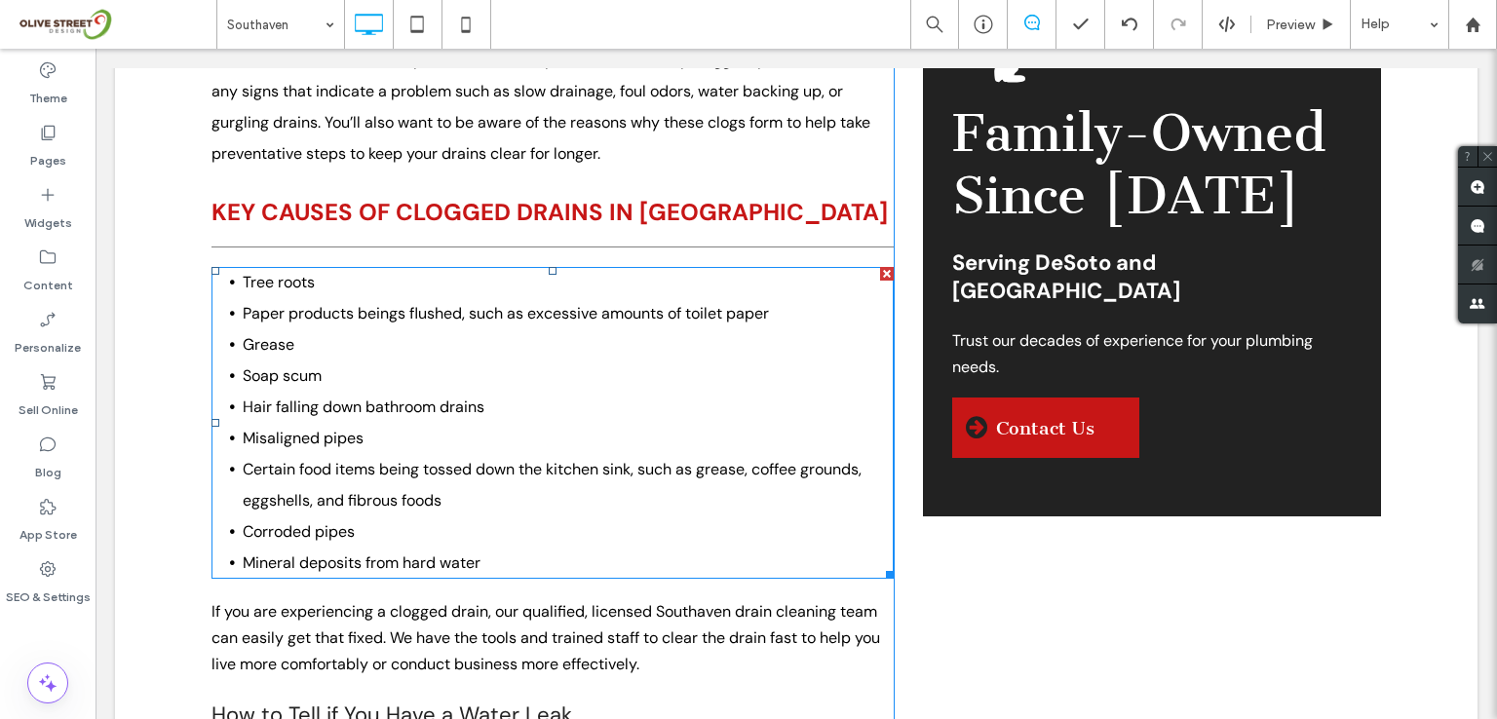
scroll to position [1981, 0]
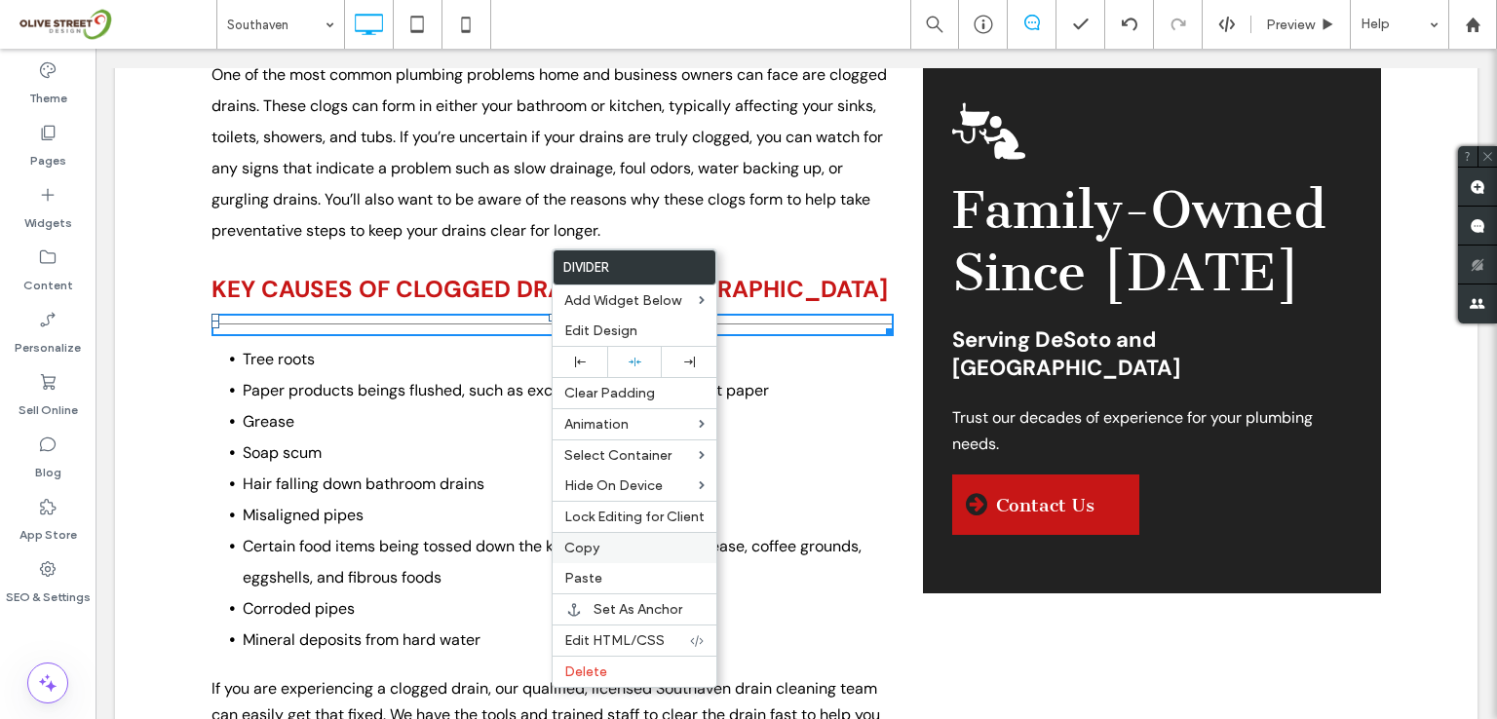
click at [591, 546] on span "Copy" at bounding box center [581, 548] width 35 height 17
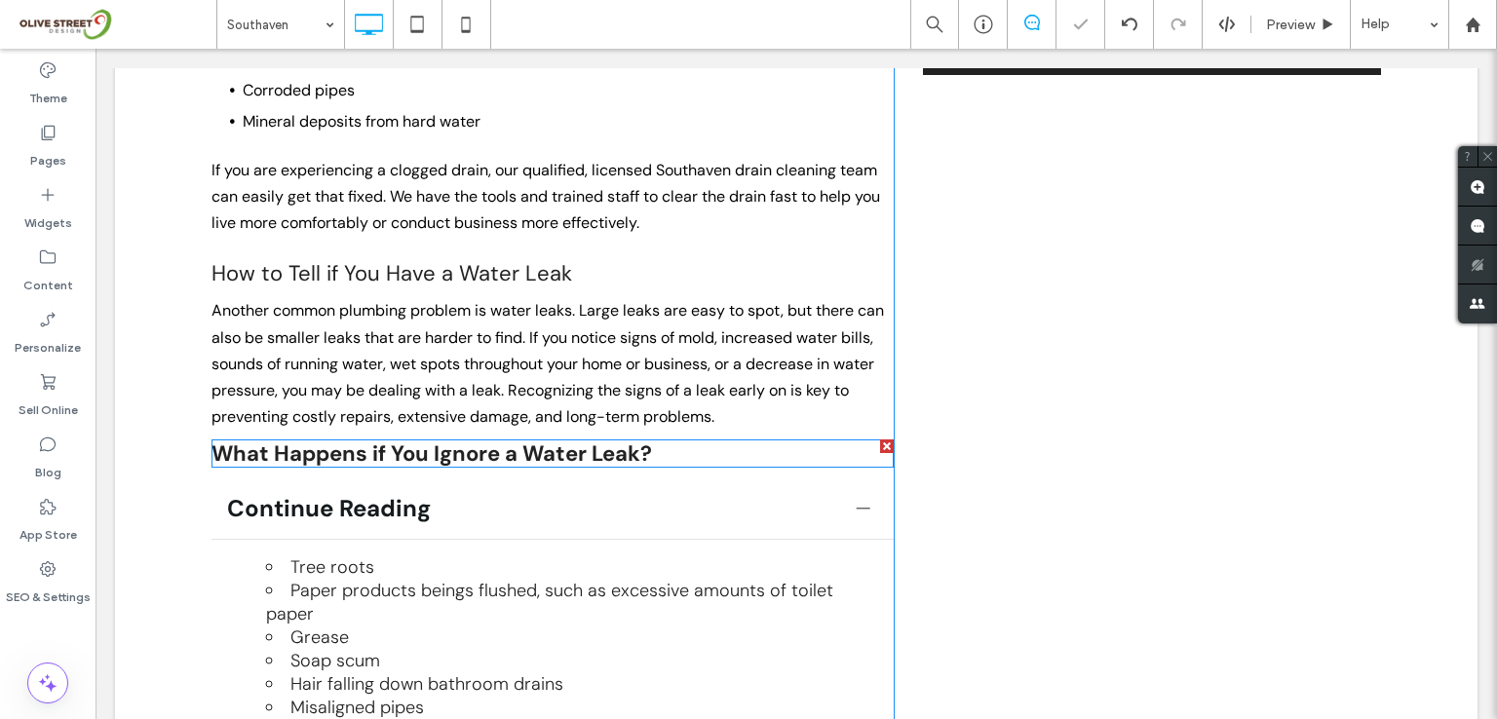
scroll to position [2502, 0]
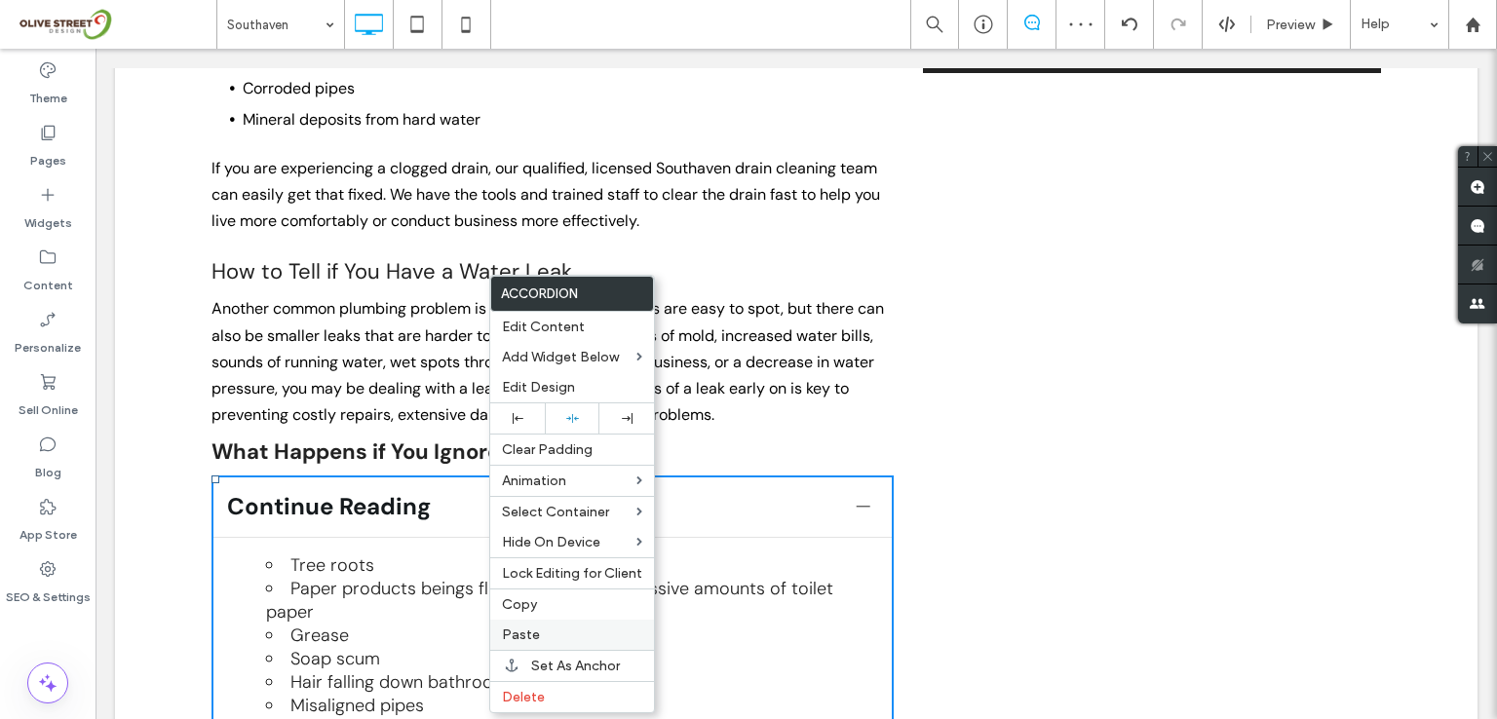
click at [522, 627] on span "Paste" at bounding box center [521, 635] width 38 height 17
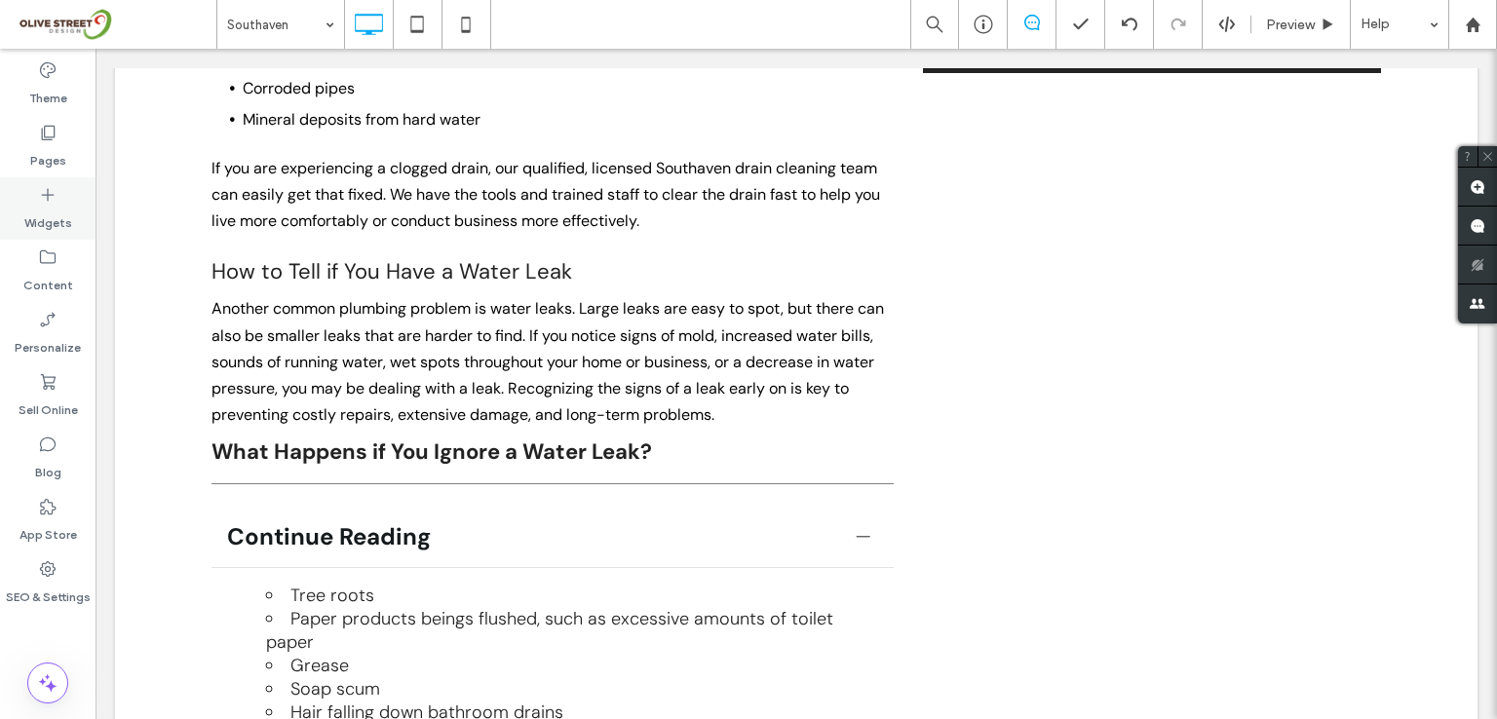
click at [45, 200] on icon at bounding box center [47, 194] width 19 height 19
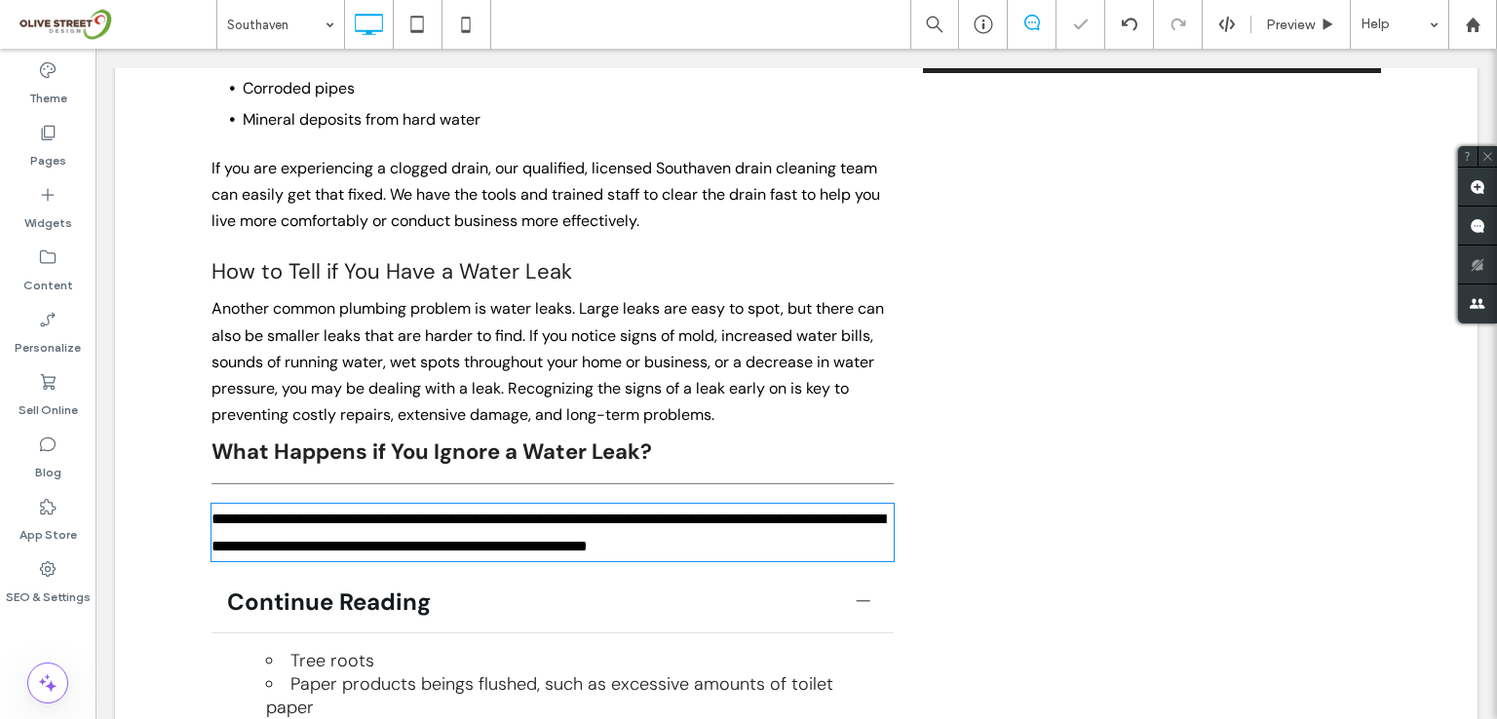
type input "*******"
type input "**"
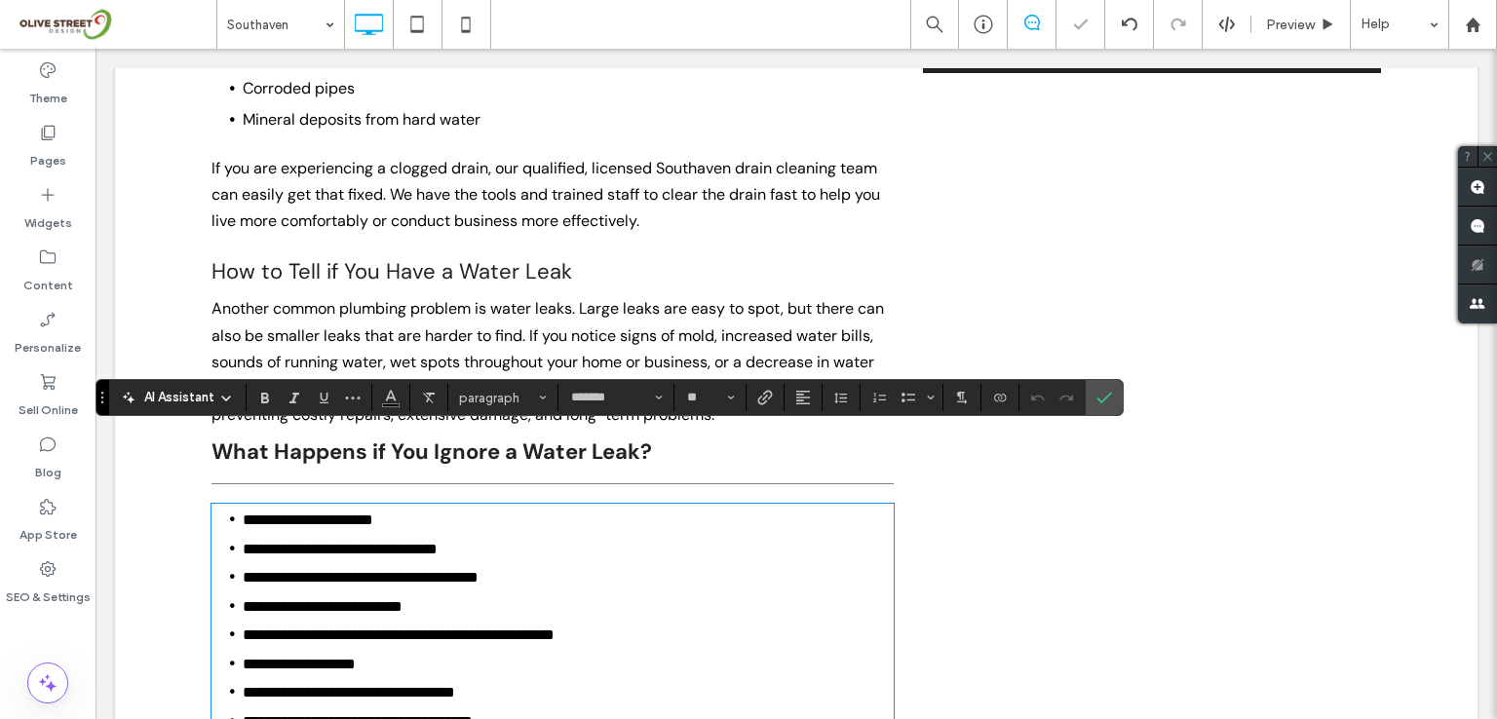
scroll to position [0, 0]
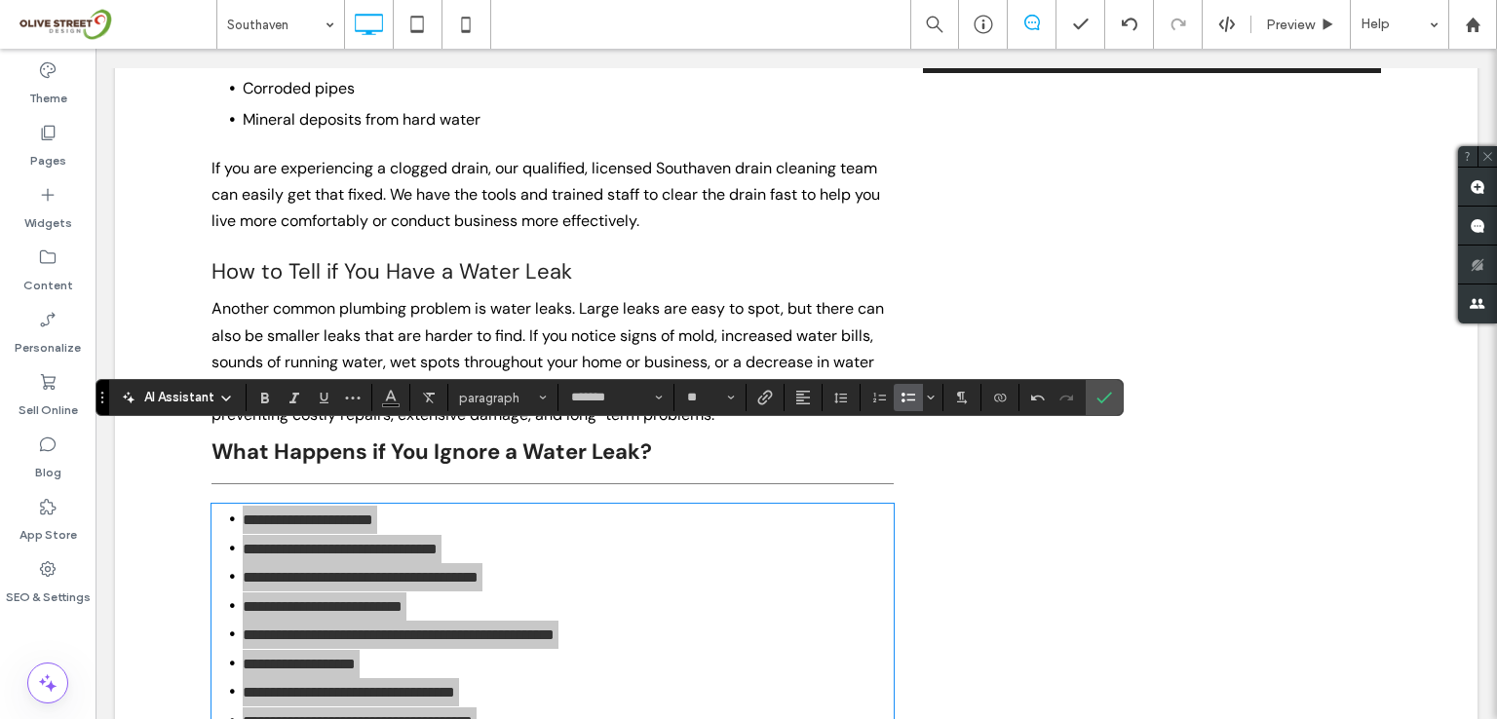
click at [900, 399] on icon "Bulleted List" at bounding box center [908, 398] width 16 height 16
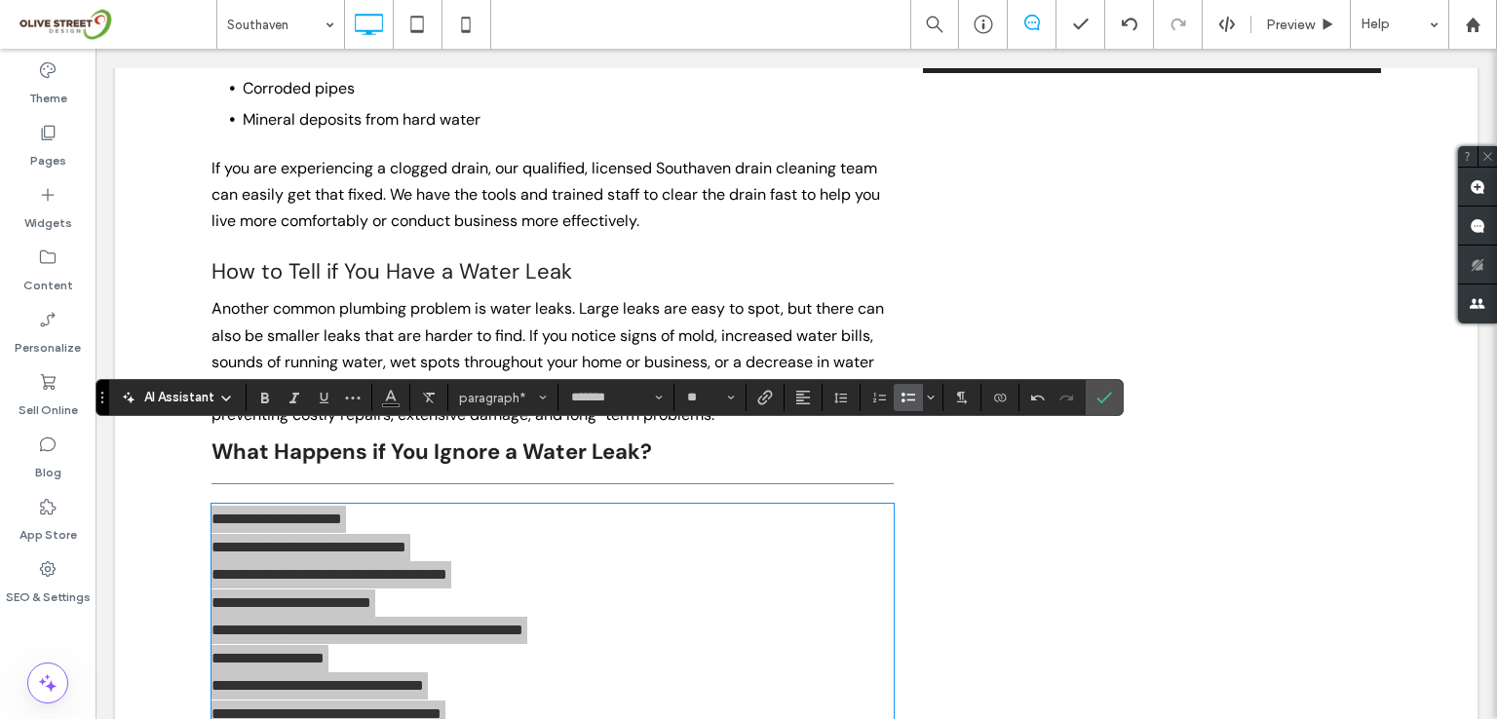
click at [900, 399] on icon "Bulleted List" at bounding box center [908, 398] width 16 height 16
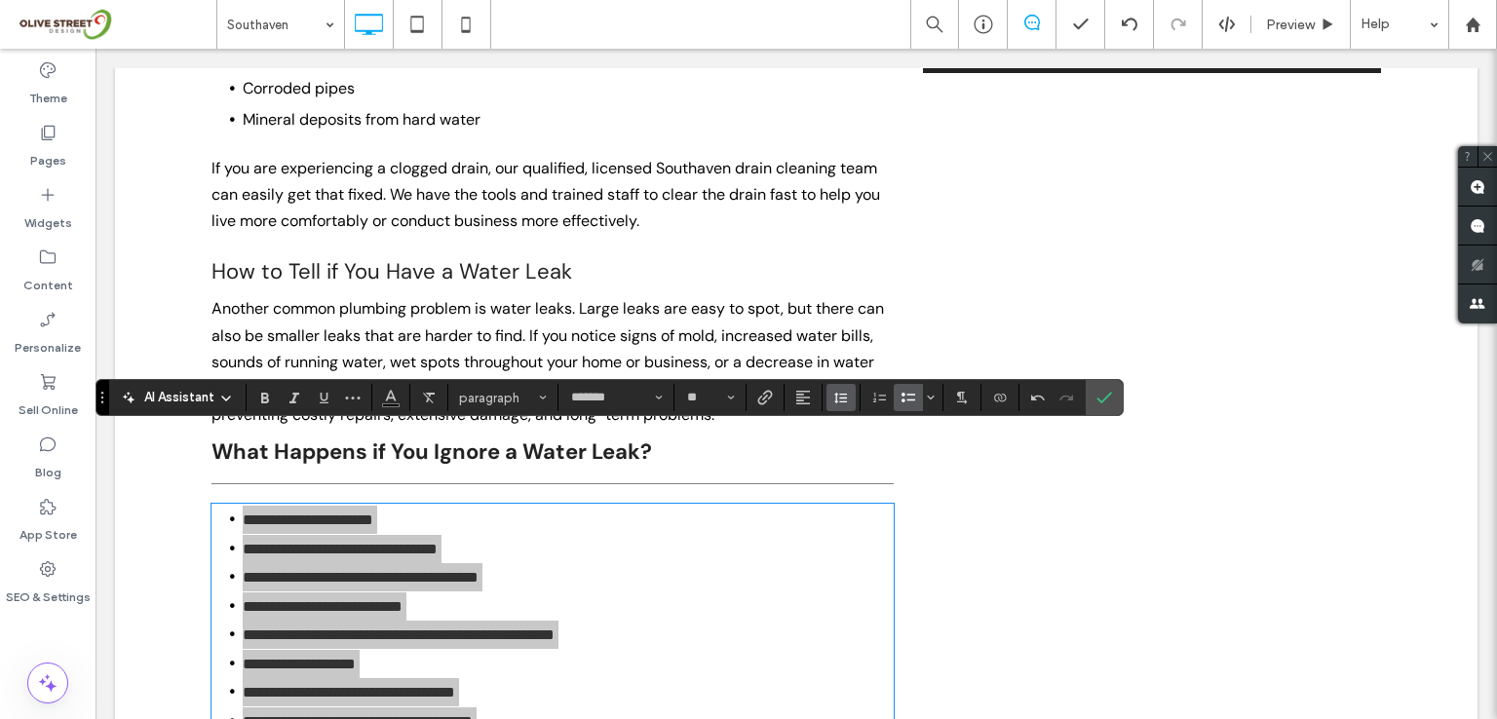
click at [834, 395] on icon "Line Height" at bounding box center [841, 398] width 16 height 16
drag, startPoint x: 865, startPoint y: 506, endPoint x: 784, endPoint y: 453, distance: 97.3
click at [865, 508] on div "Double" at bounding box center [872, 511] width 48 height 15
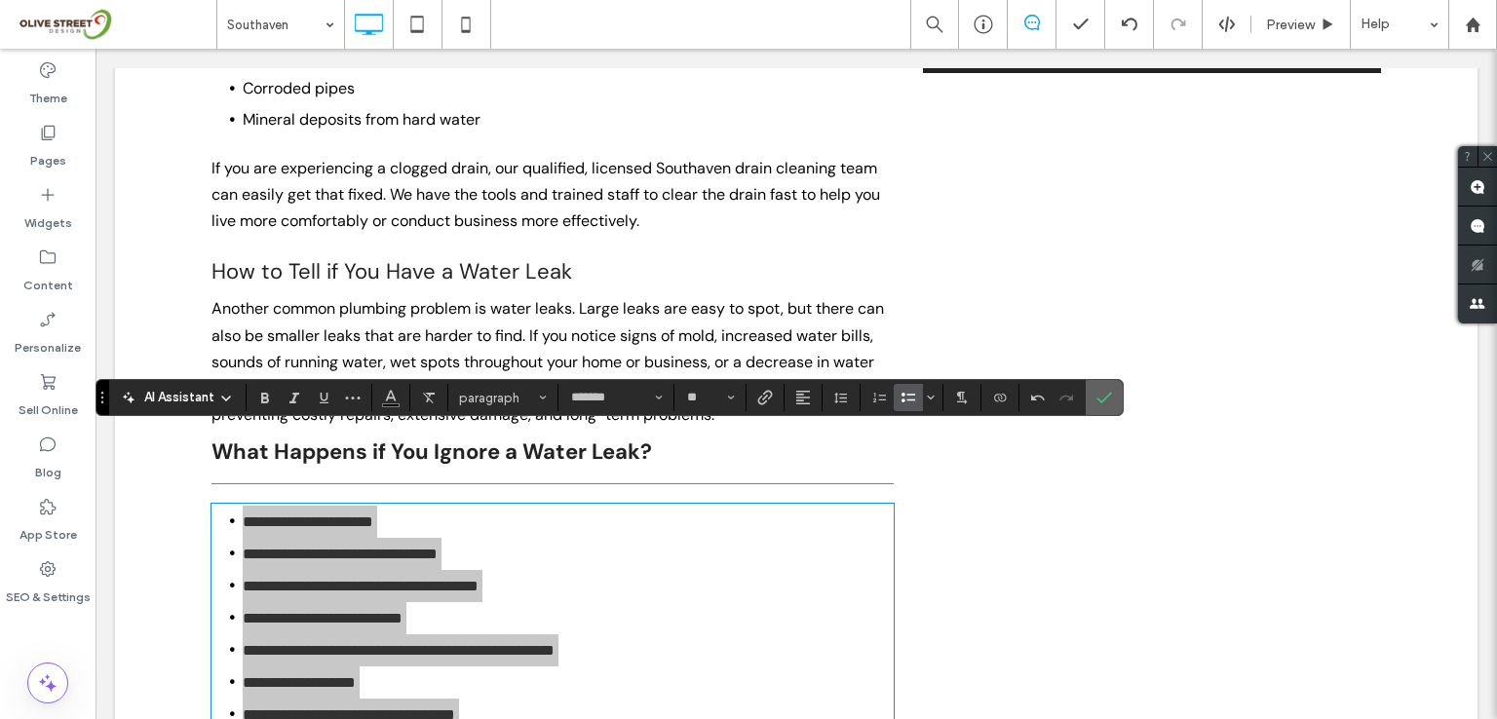
click at [1104, 401] on icon "Confirm" at bounding box center [1104, 398] width 16 height 16
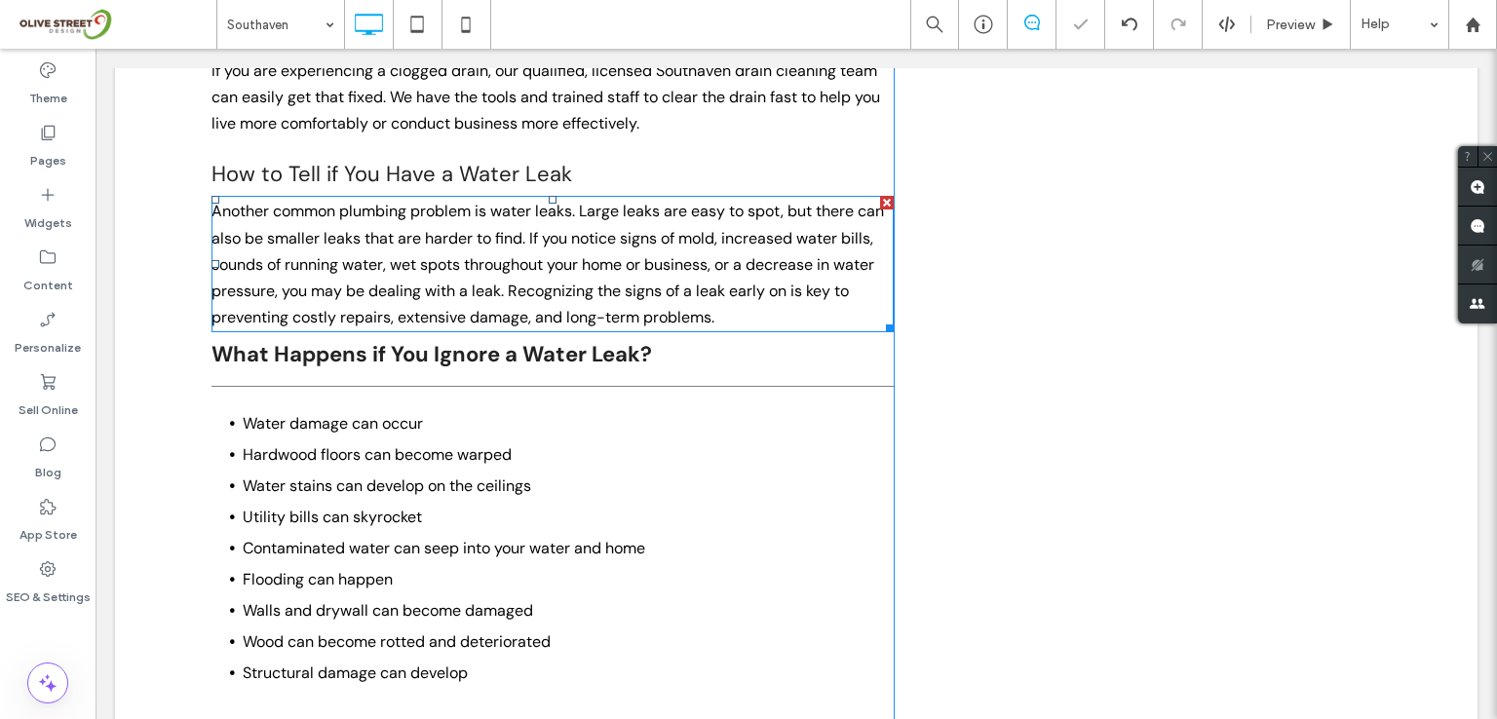
scroll to position [2631, 0]
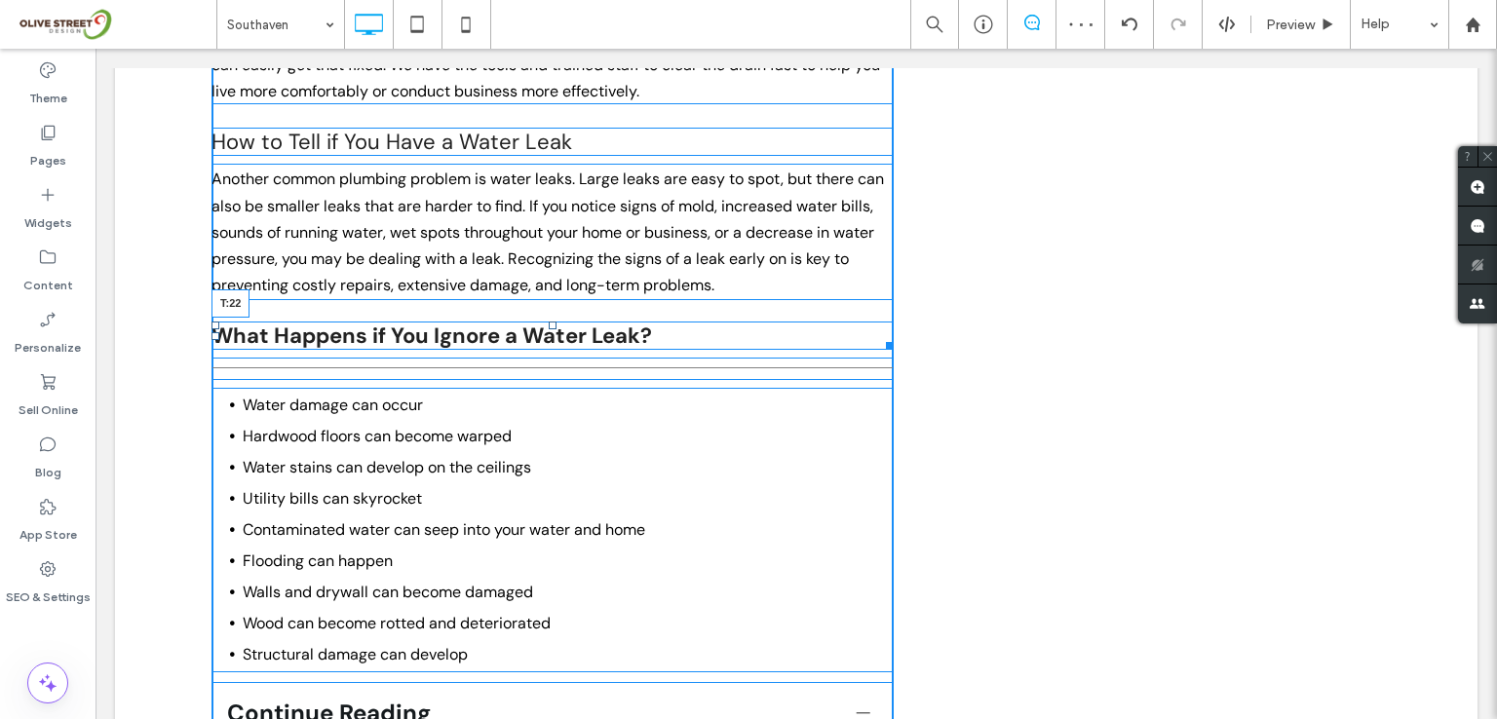
drag, startPoint x: 544, startPoint y: 237, endPoint x: 542, endPoint y: 250, distance: 13.8
click at [549, 322] on div at bounding box center [553, 326] width 8 height 8
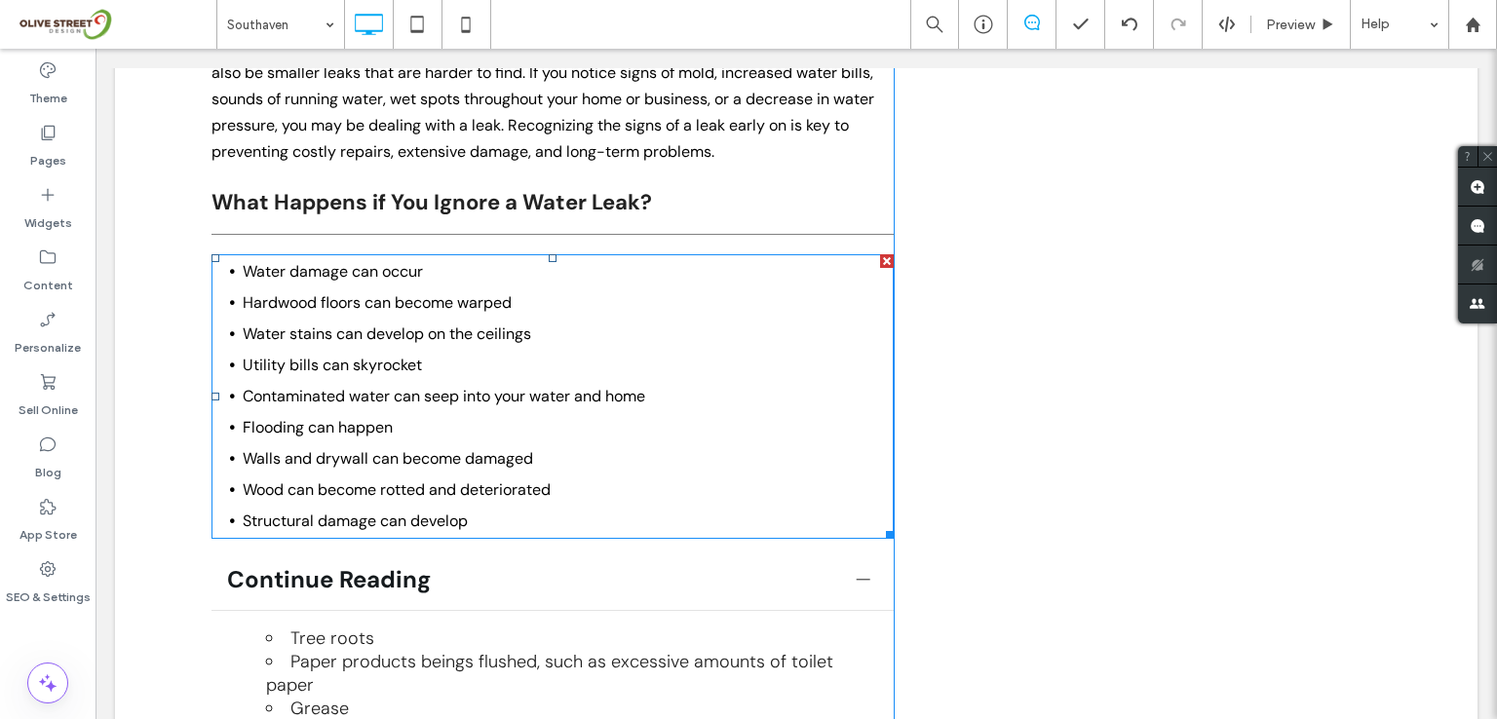
scroll to position [2891, 0]
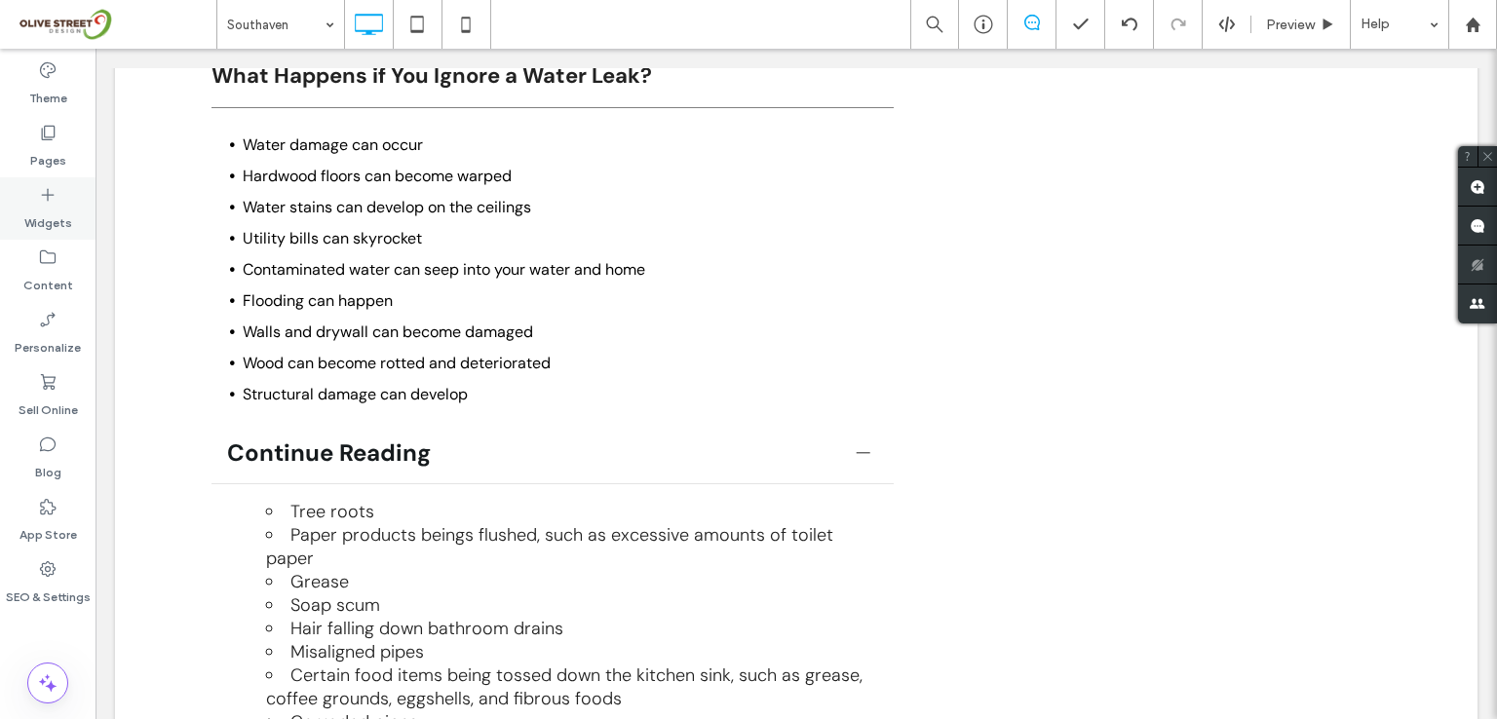
click at [43, 196] on icon at bounding box center [47, 194] width 19 height 19
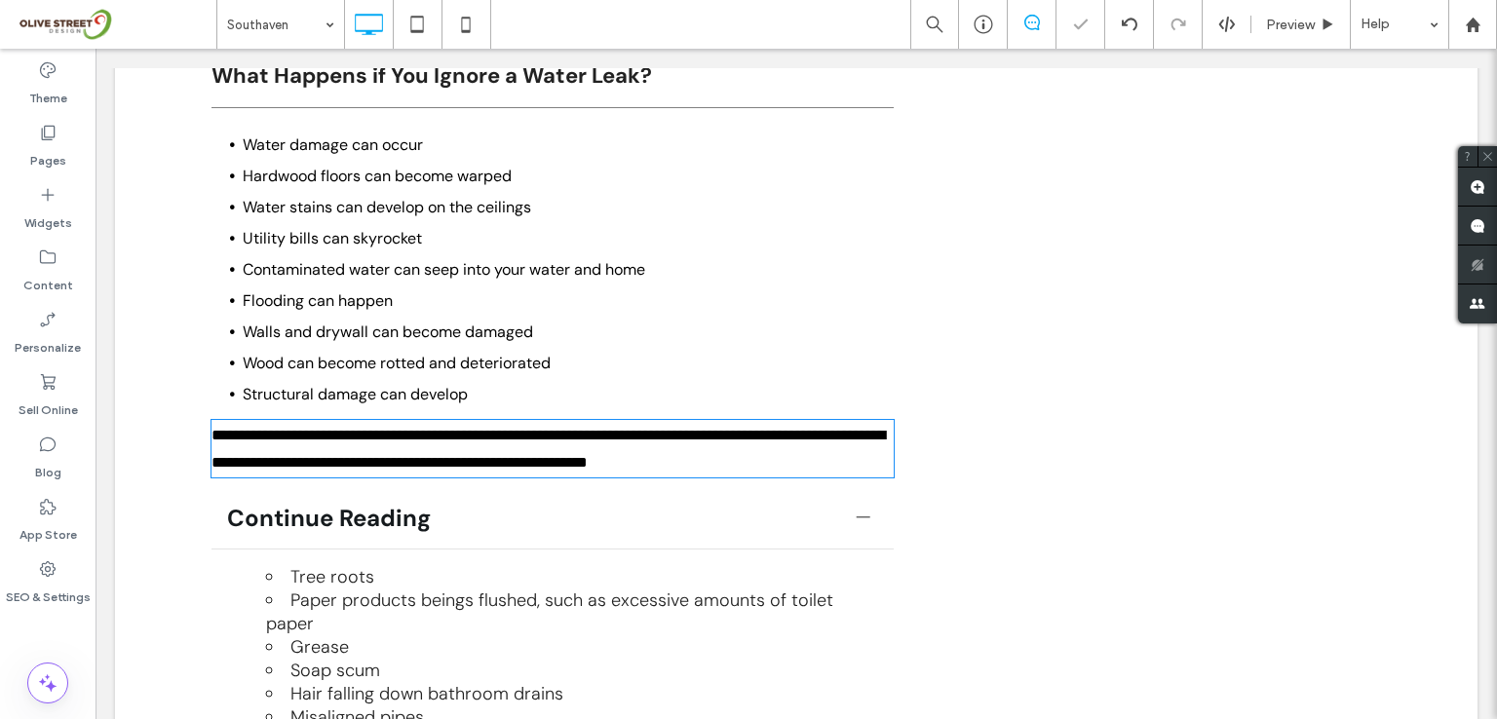
type input "*******"
type input "**"
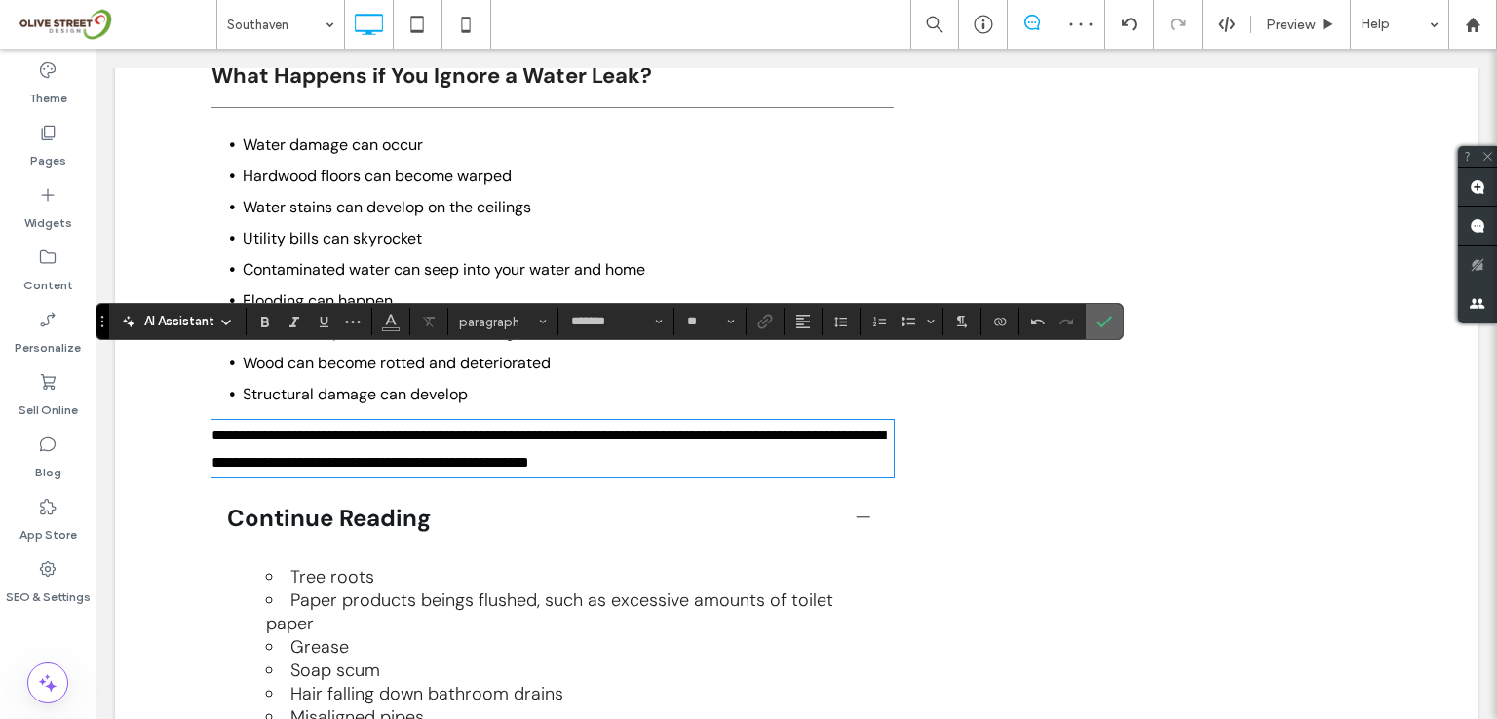
drag, startPoint x: 1107, startPoint y: 313, endPoint x: 986, endPoint y: 286, distance: 123.9
click at [1107, 313] on span "Confirm" at bounding box center [1104, 321] width 16 height 33
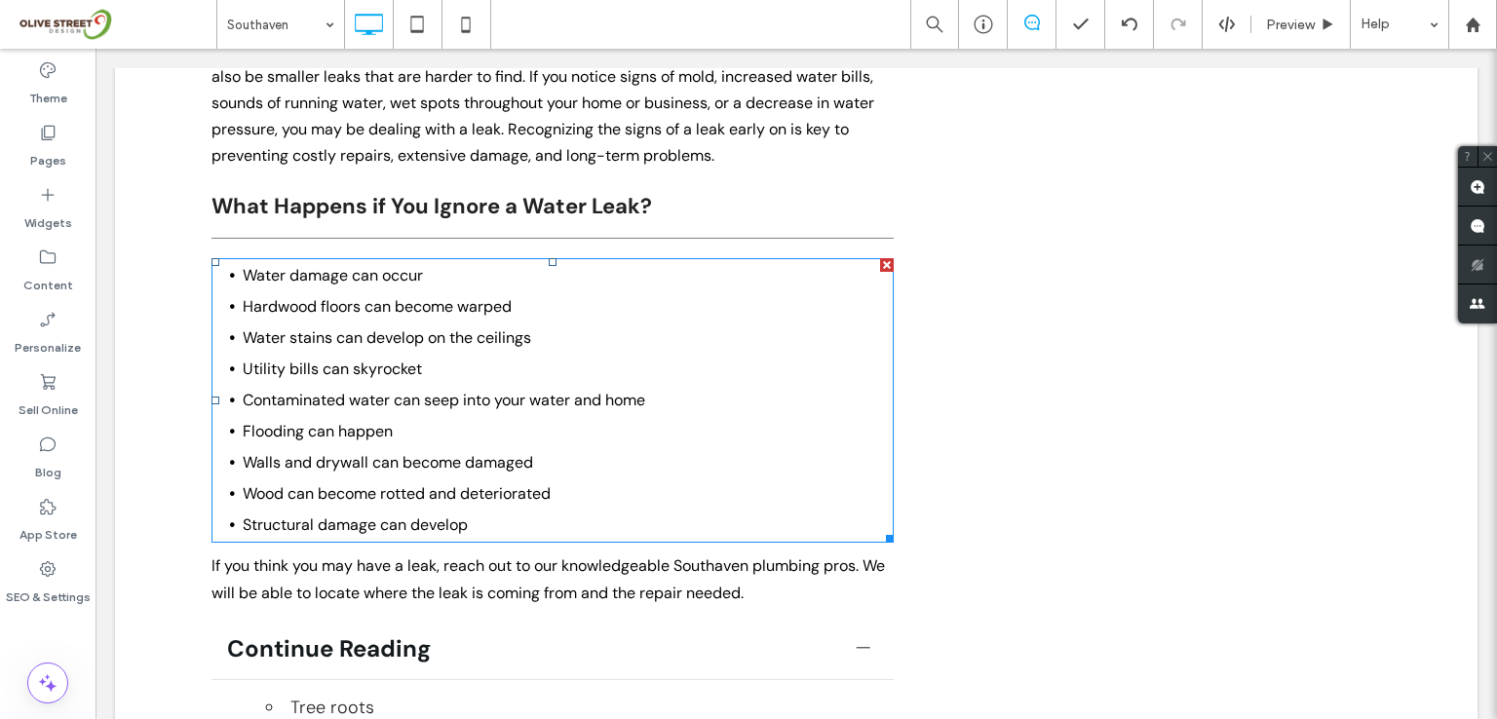
scroll to position [2631, 0]
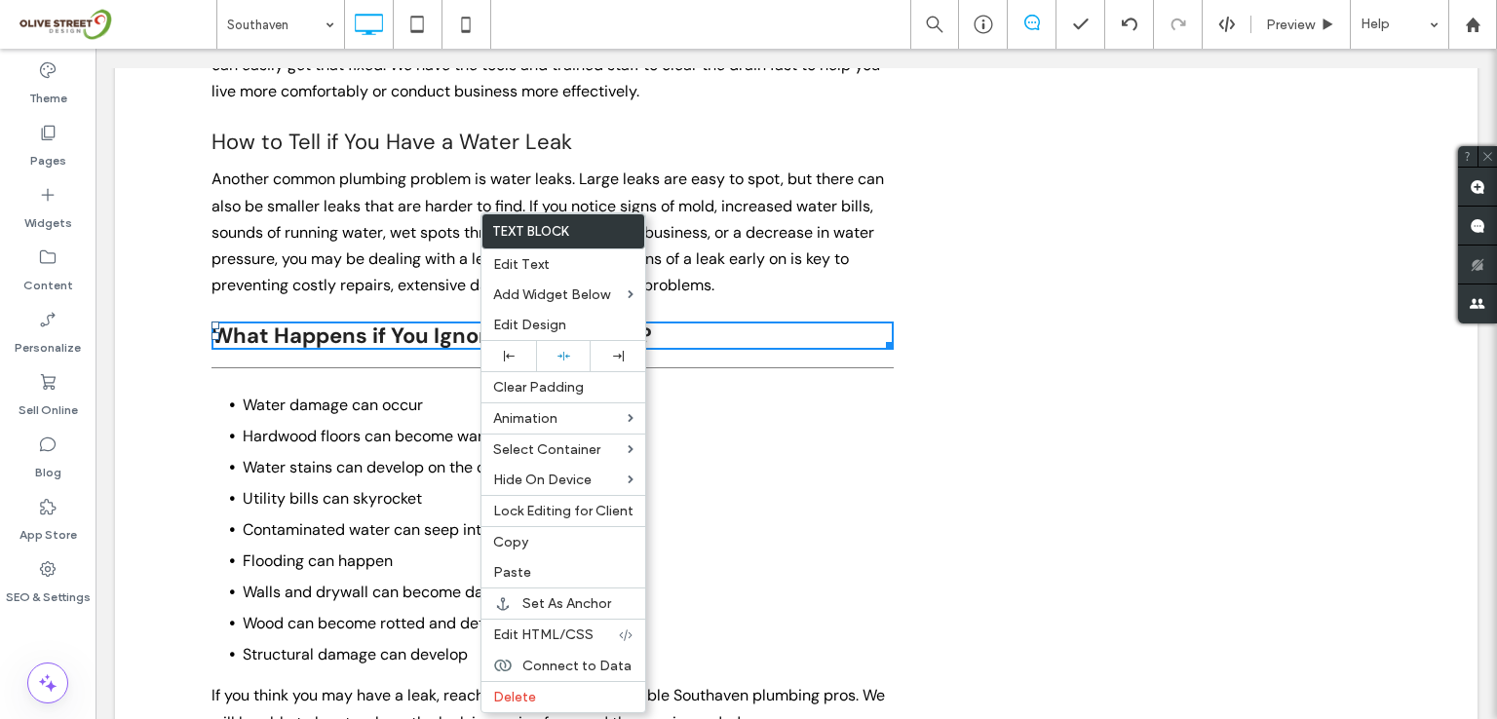
click at [1013, 219] on div "Areas We Serve Commercial Plumbing Drain Cleaning Drain installation & Replacem…" at bounding box center [1137, 272] width 487 height 4538
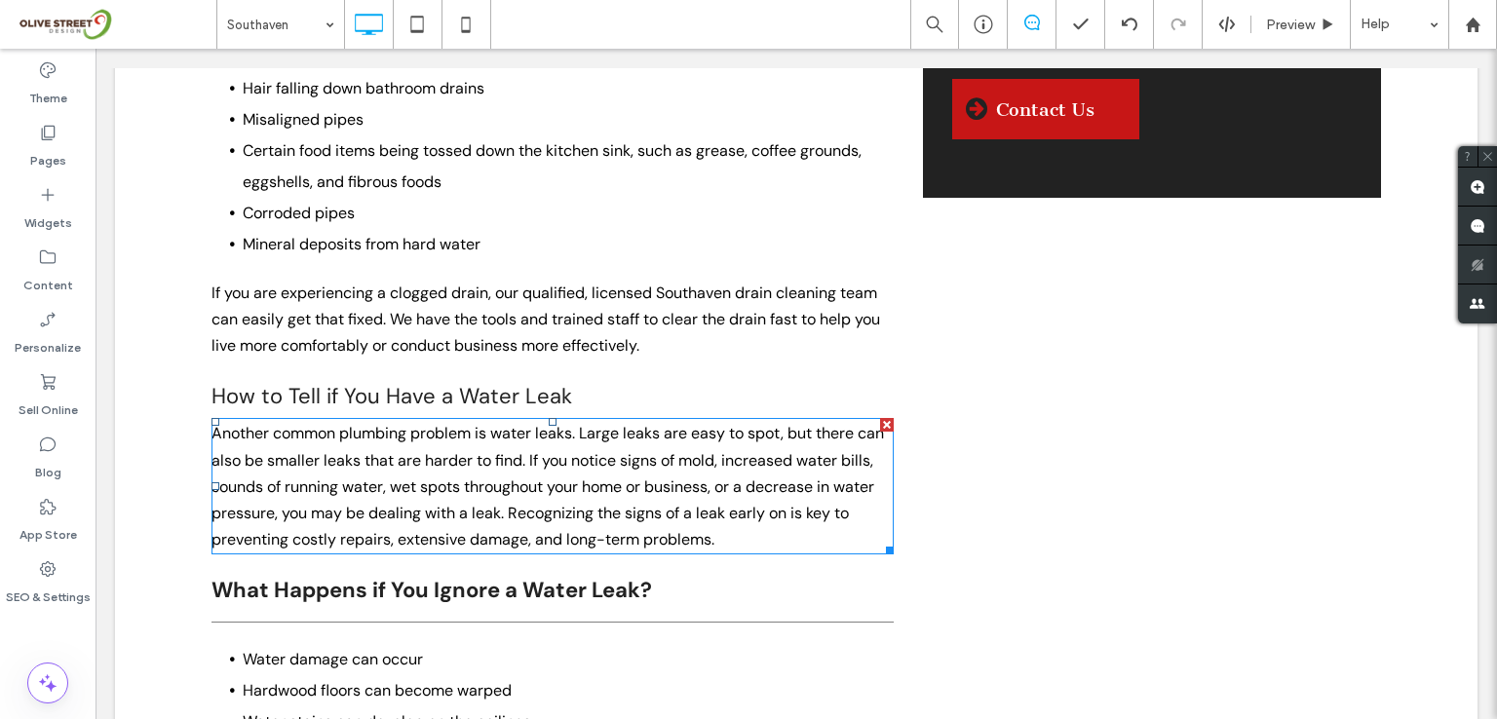
scroll to position [2371, 0]
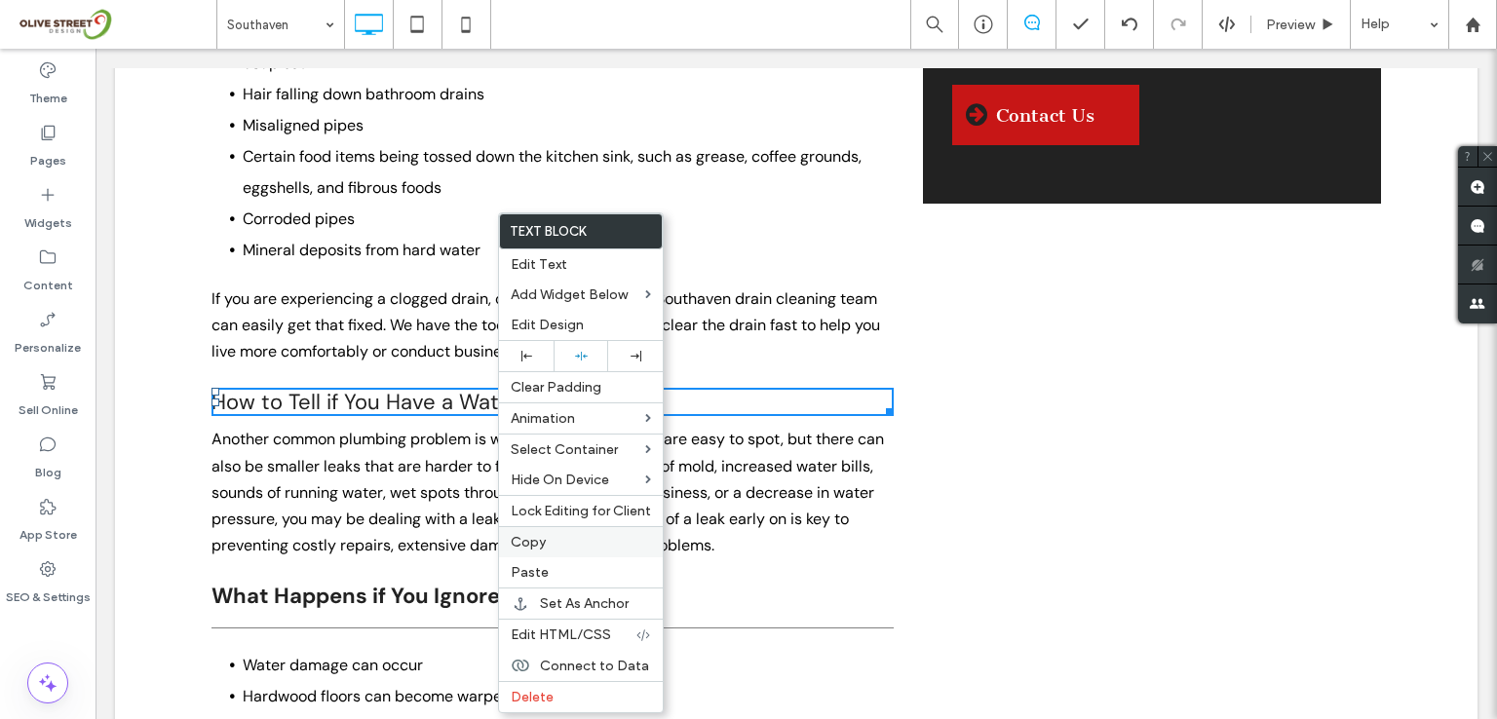
click at [541, 546] on span "Copy" at bounding box center [528, 542] width 35 height 17
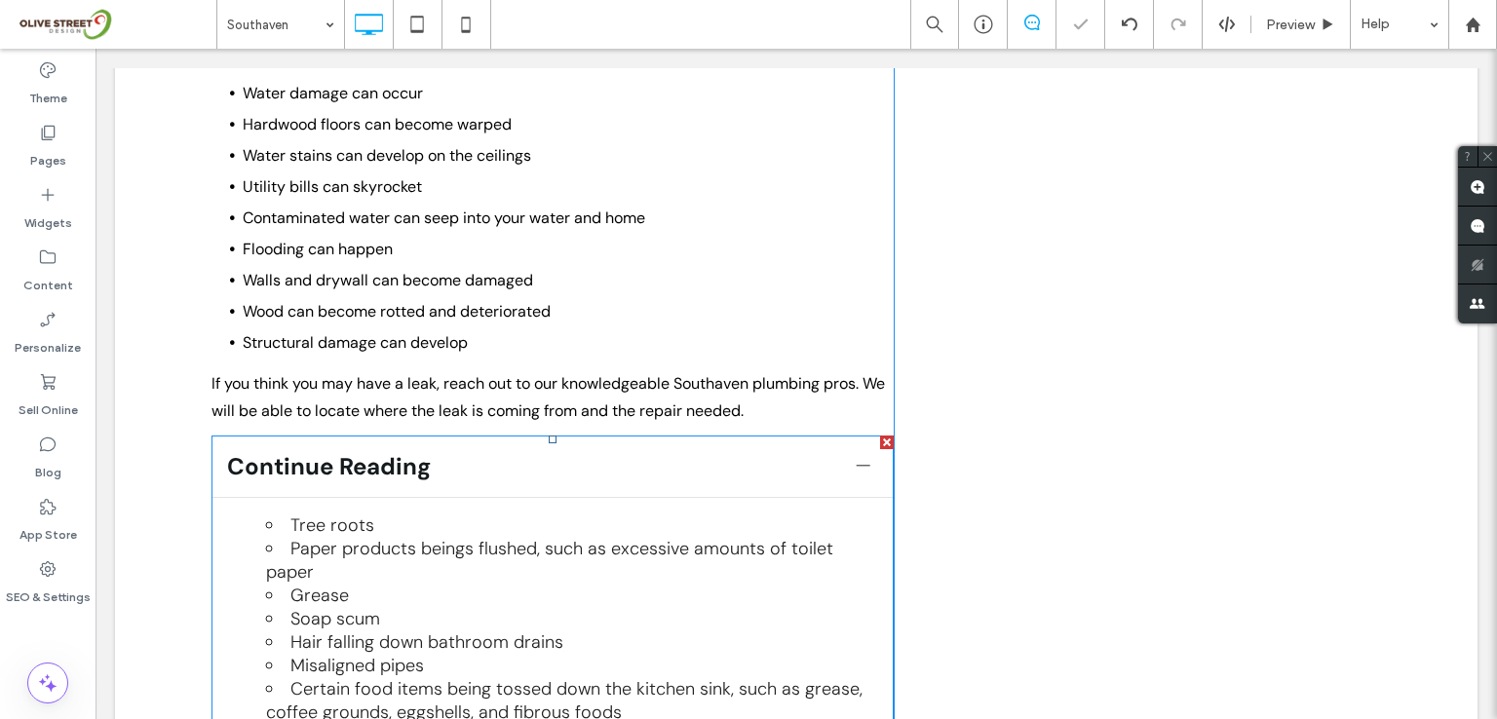
scroll to position [3021, 0]
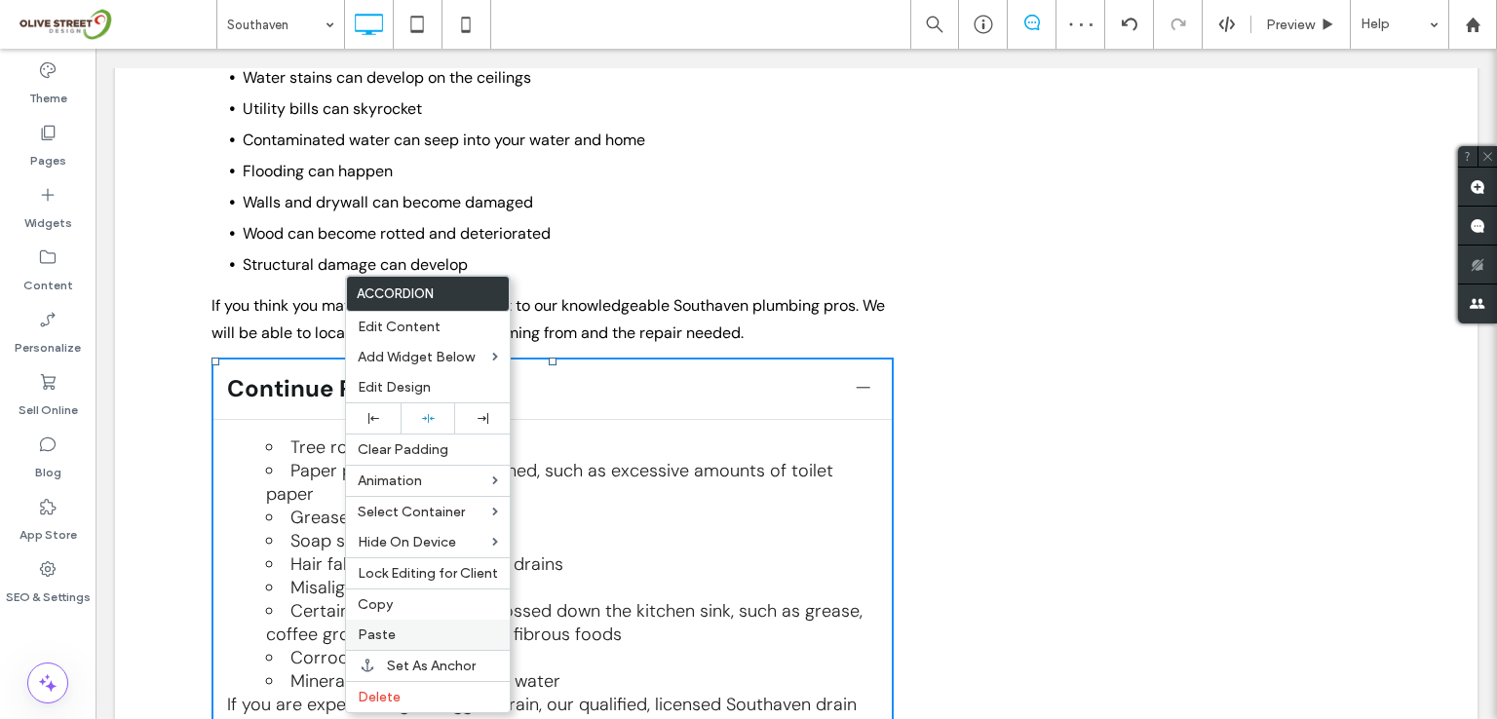
click at [378, 629] on span "Paste" at bounding box center [377, 635] width 38 height 17
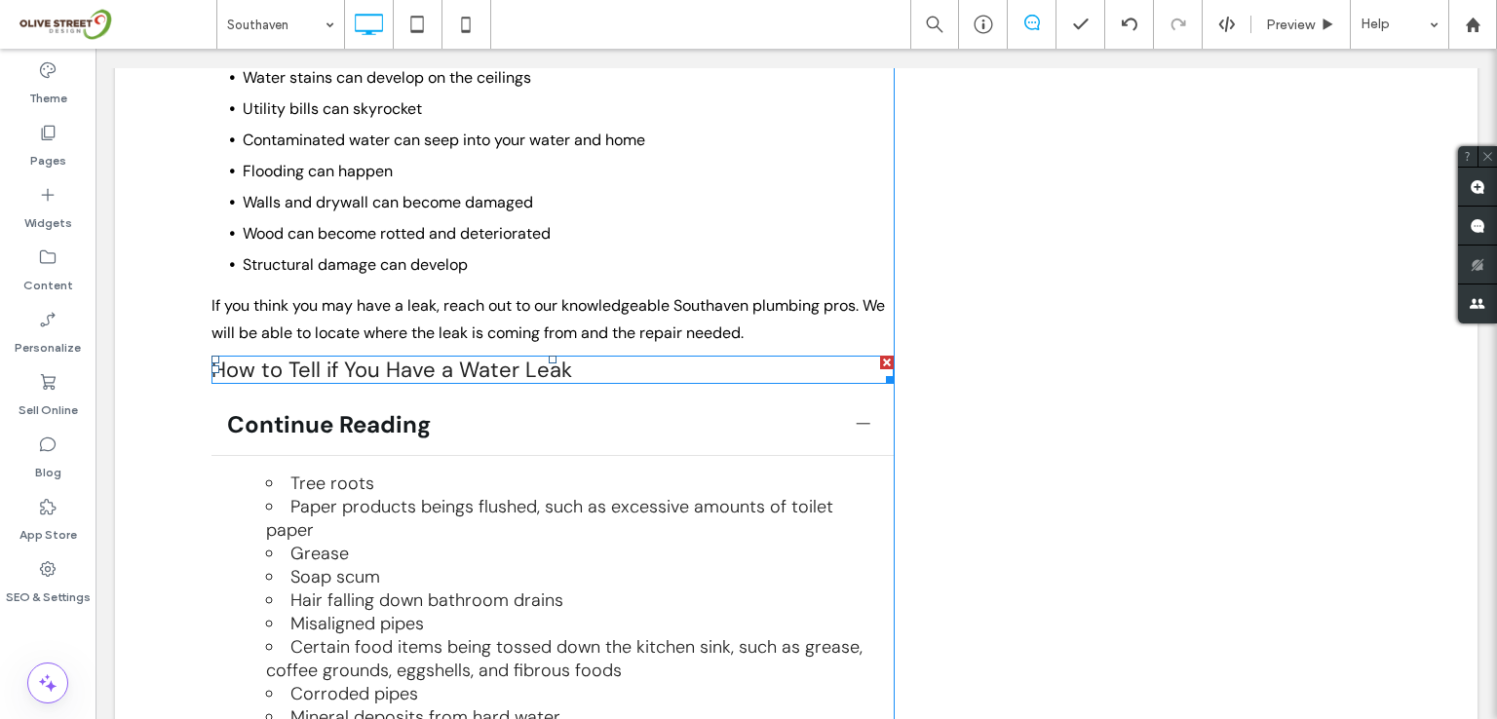
click at [437, 356] on span "How to Tell if You Have a Water Leak" at bounding box center [391, 370] width 361 height 28
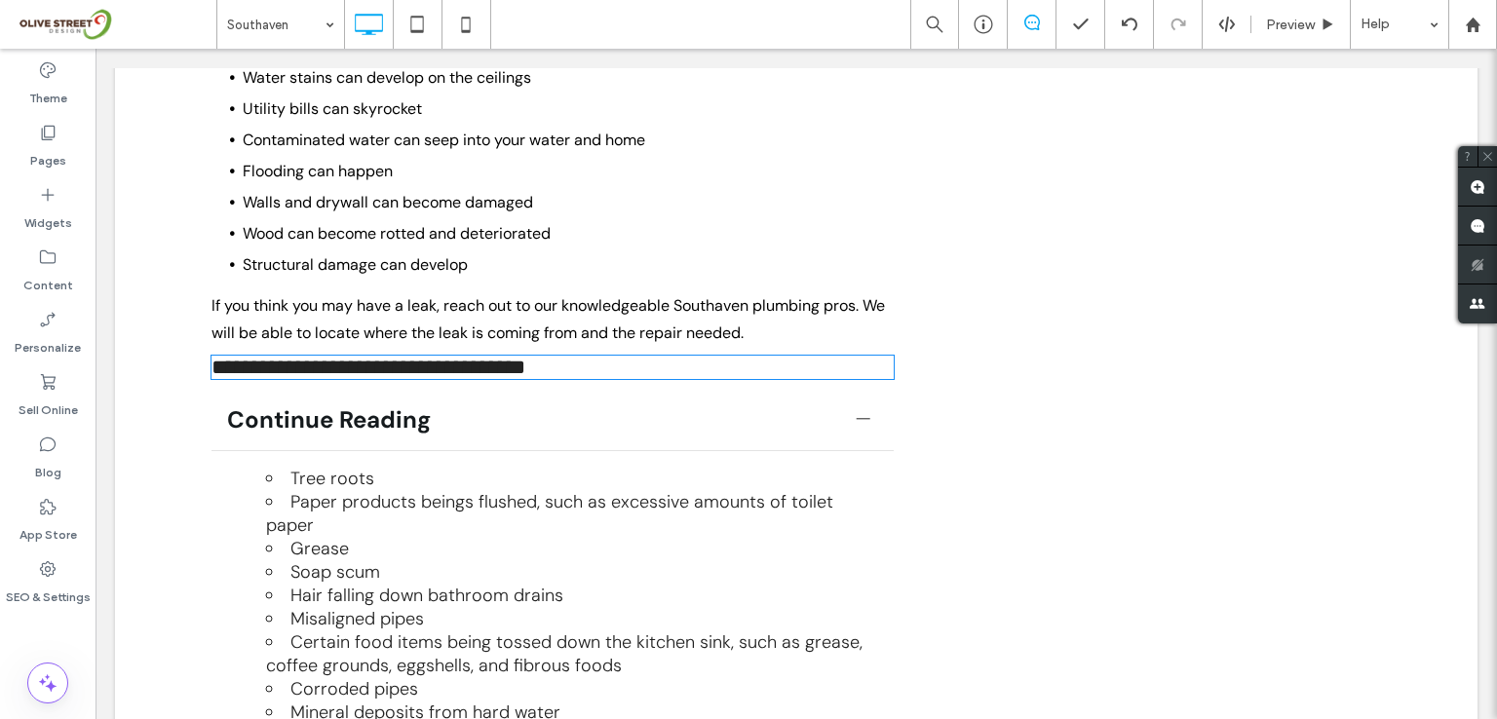
type input "*******"
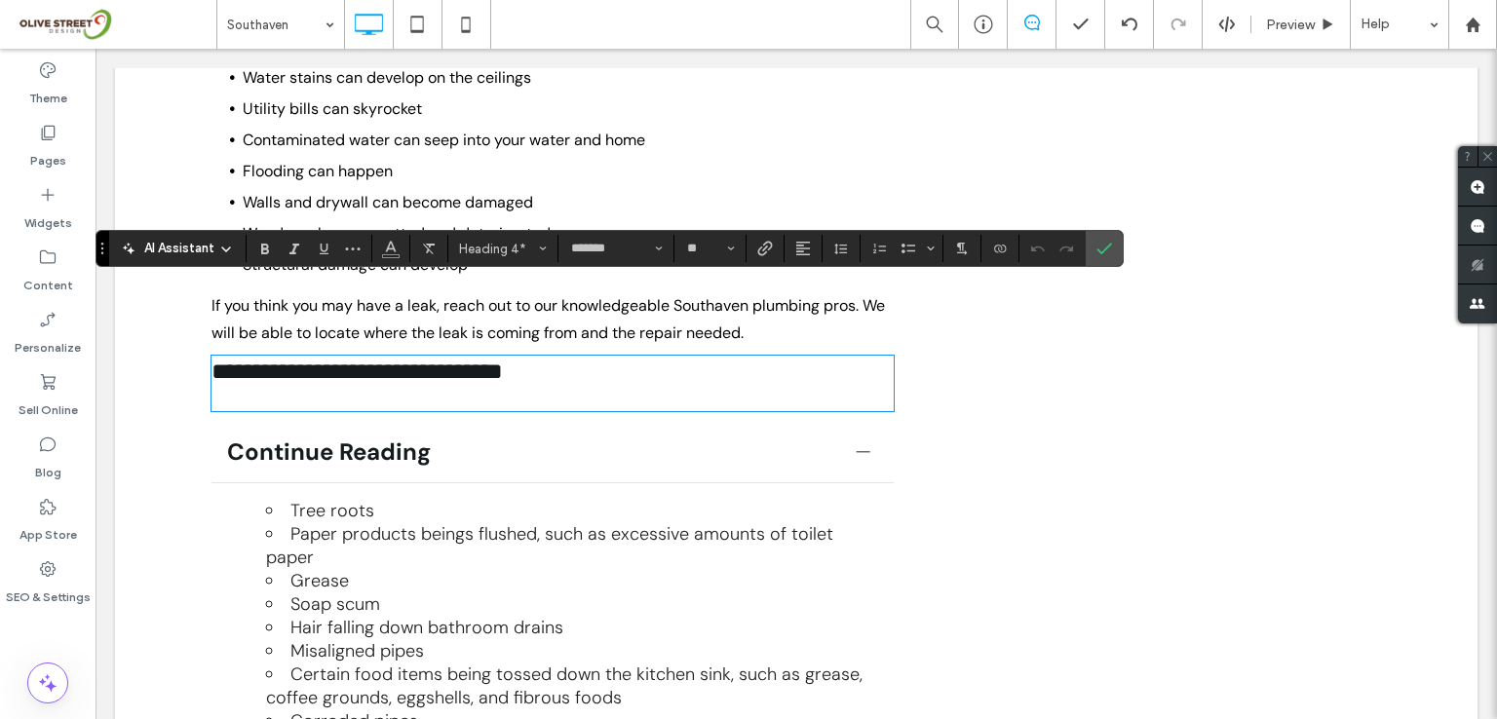
scroll to position [0, 0]
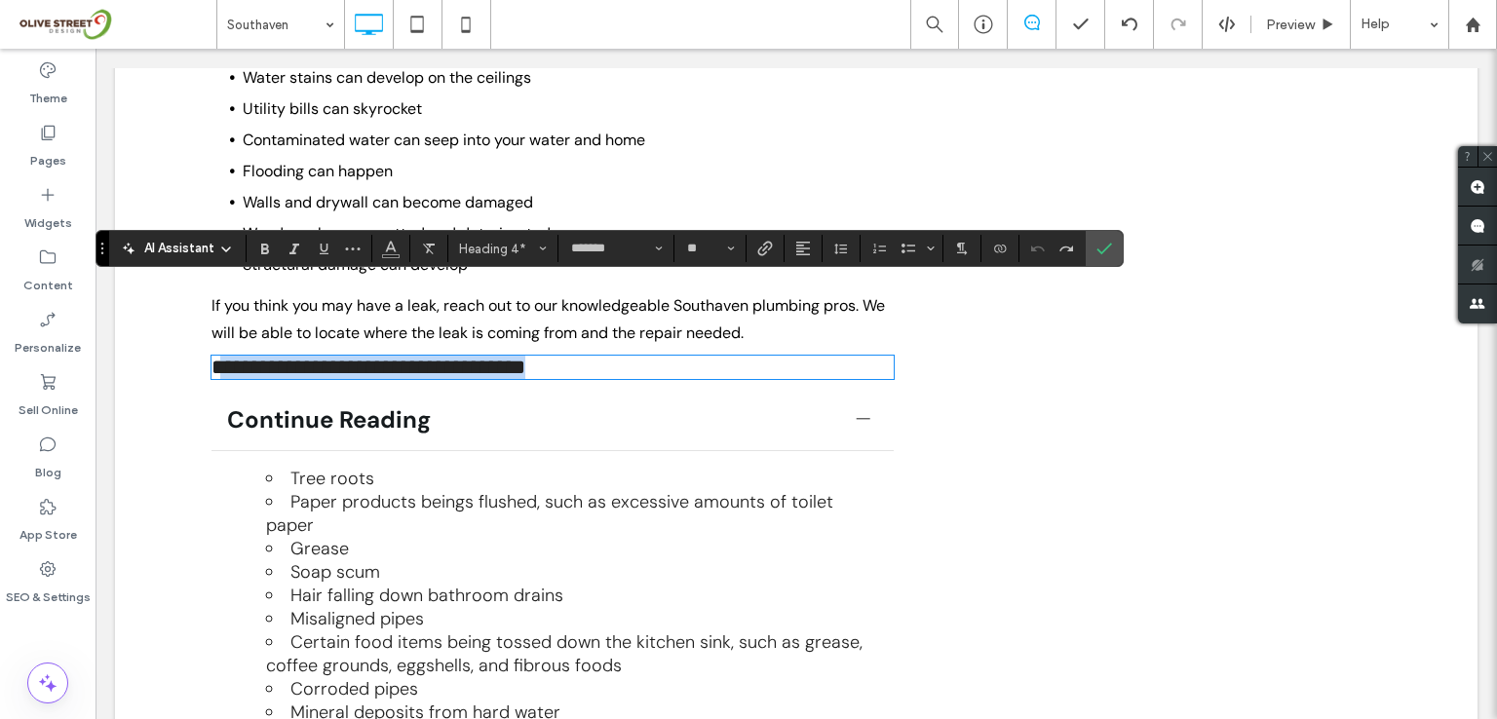
drag, startPoint x: 587, startPoint y: 294, endPoint x: 224, endPoint y: 293, distance: 362.5
click at [224, 356] on h4 "**********" at bounding box center [552, 367] width 682 height 23
type input "**"
drag, startPoint x: 218, startPoint y: 297, endPoint x: 189, endPoint y: 307, distance: 30.8
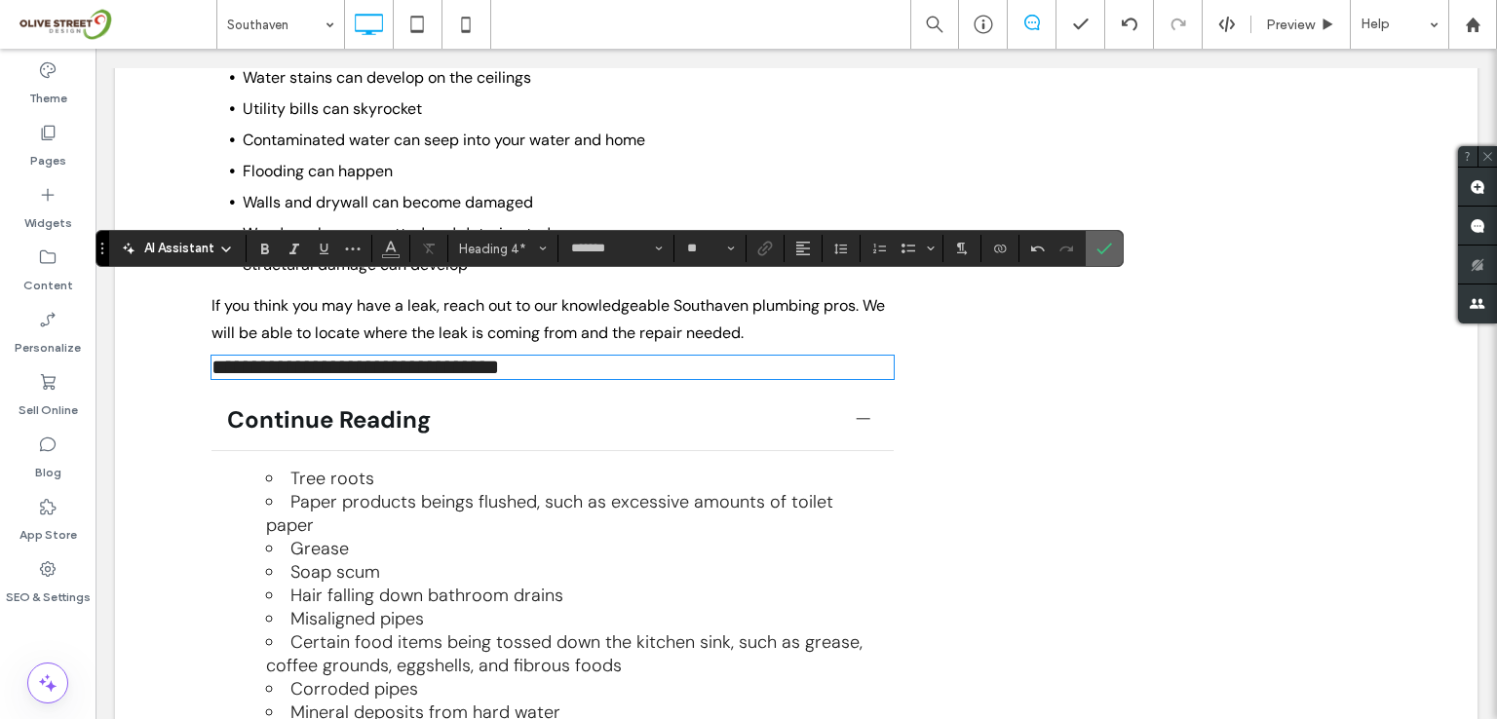
click at [1105, 252] on icon "Confirm" at bounding box center [1104, 249] width 16 height 16
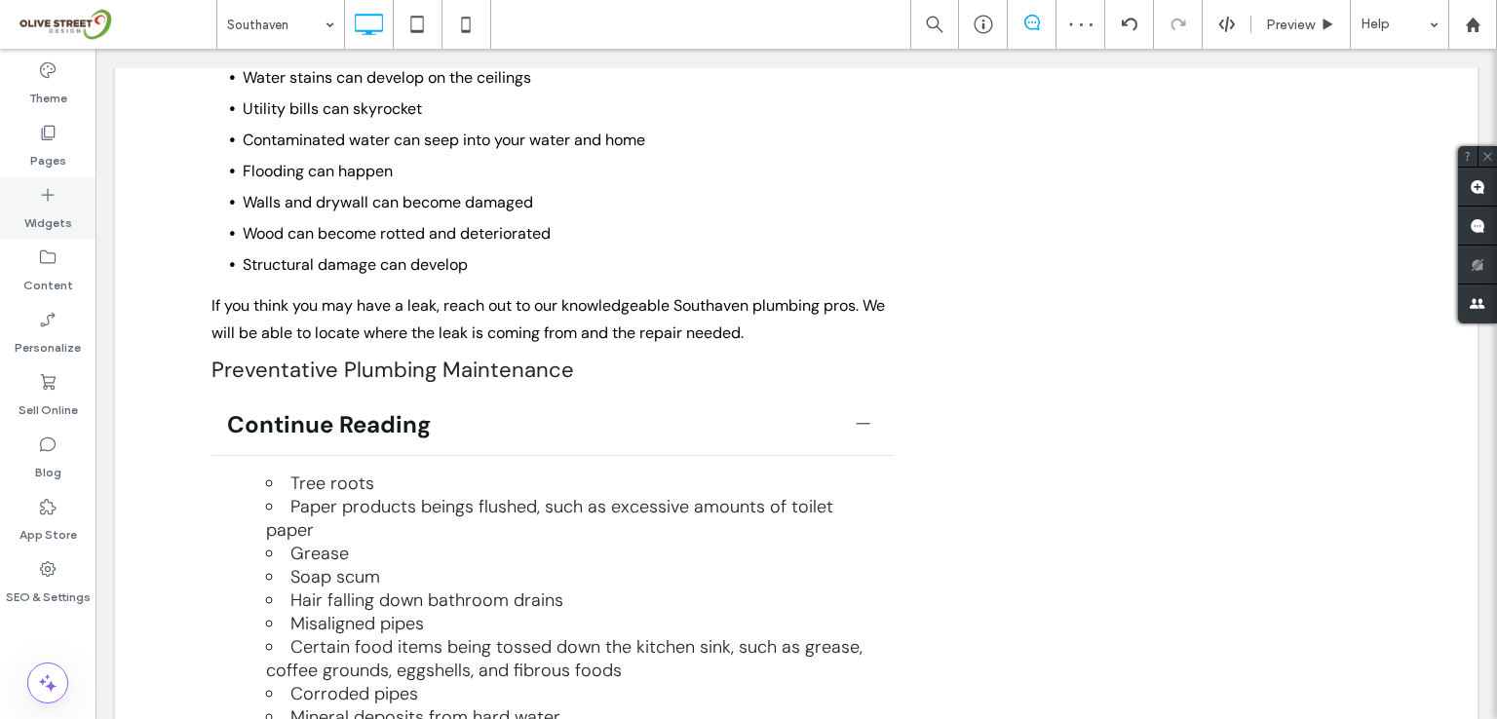
click at [48, 199] on use at bounding box center [48, 195] width 13 height 13
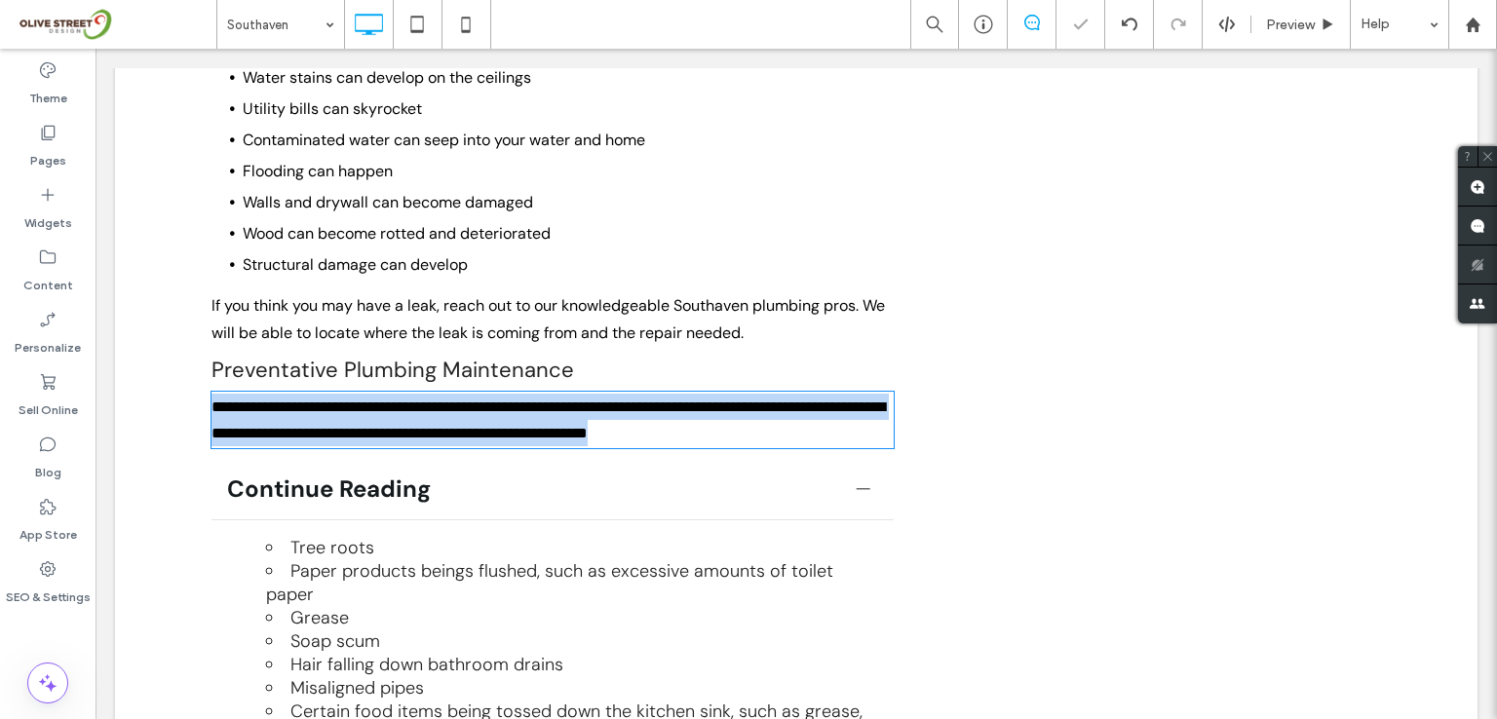
type input "*******"
type input "**"
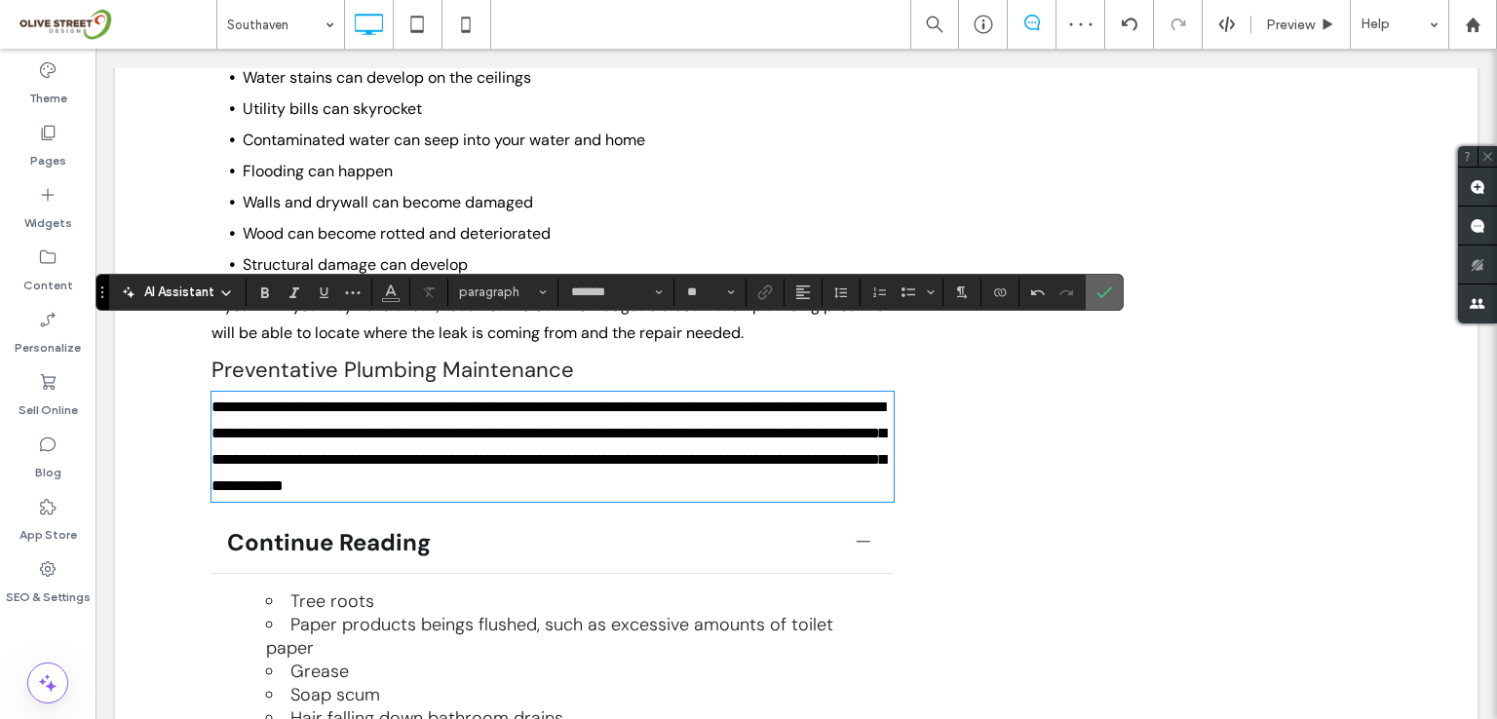
drag, startPoint x: 1017, startPoint y: 240, endPoint x: 1113, endPoint y: 287, distance: 106.8
click at [1113, 287] on label "Confirm" at bounding box center [1104, 292] width 29 height 35
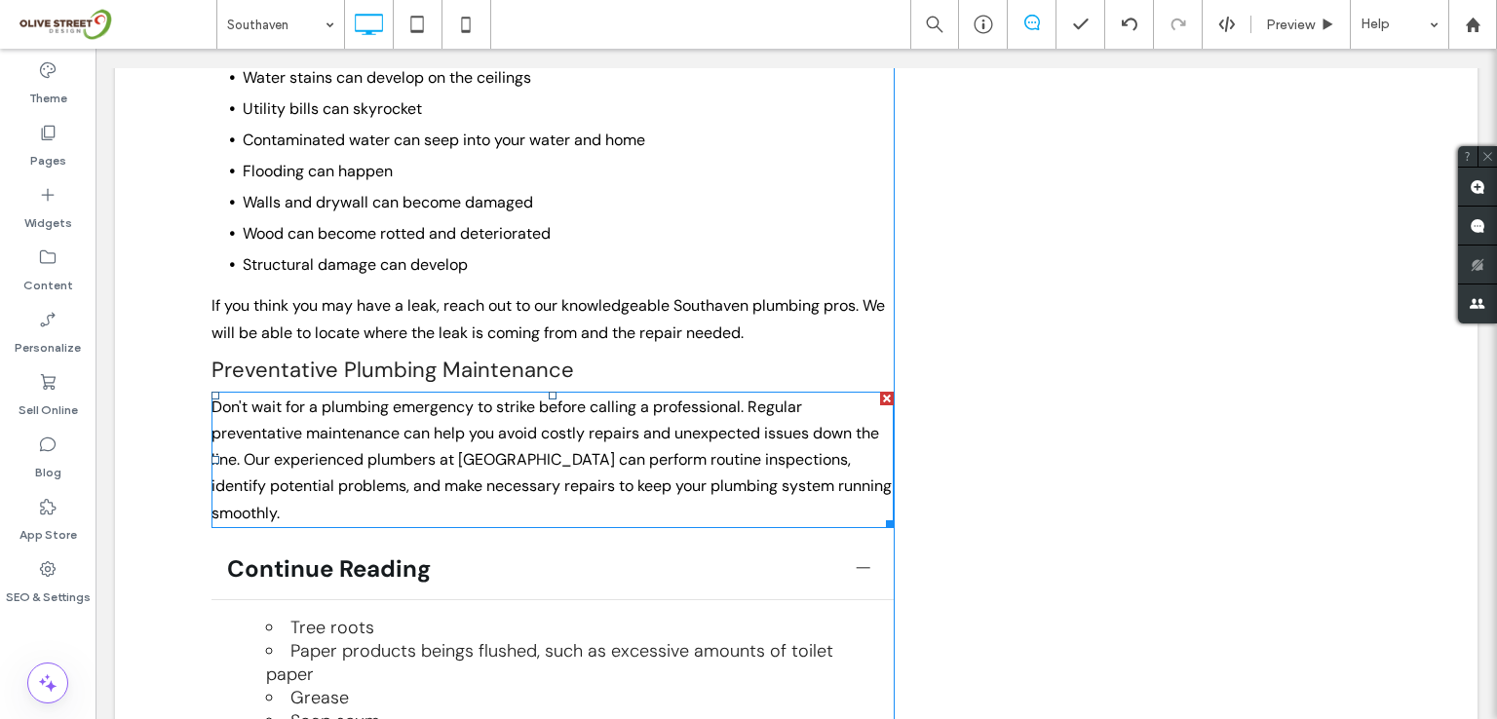
click at [648, 437] on p "Don't wait for a plumbing emergency to strike before calling a professional. Re…" at bounding box center [552, 460] width 682 height 133
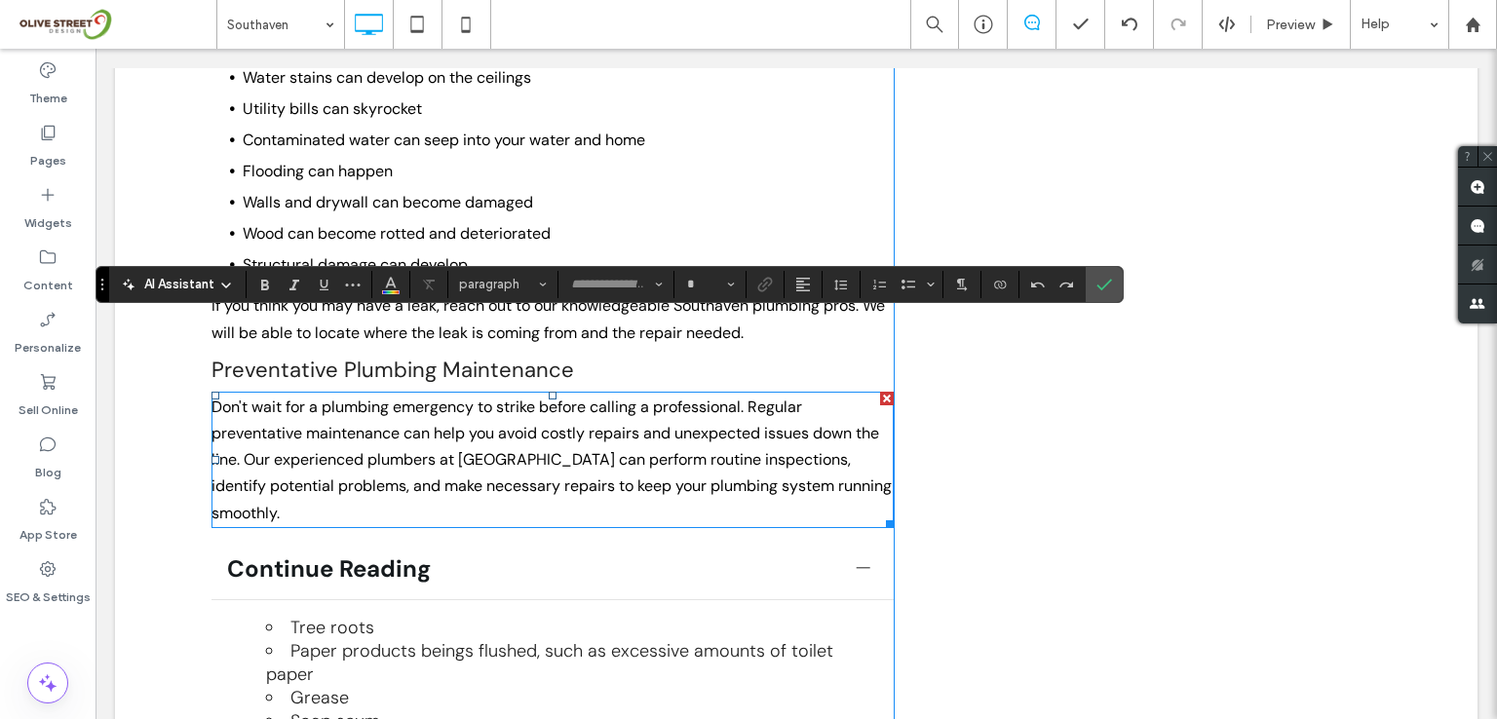
type input "*******"
type input "**"
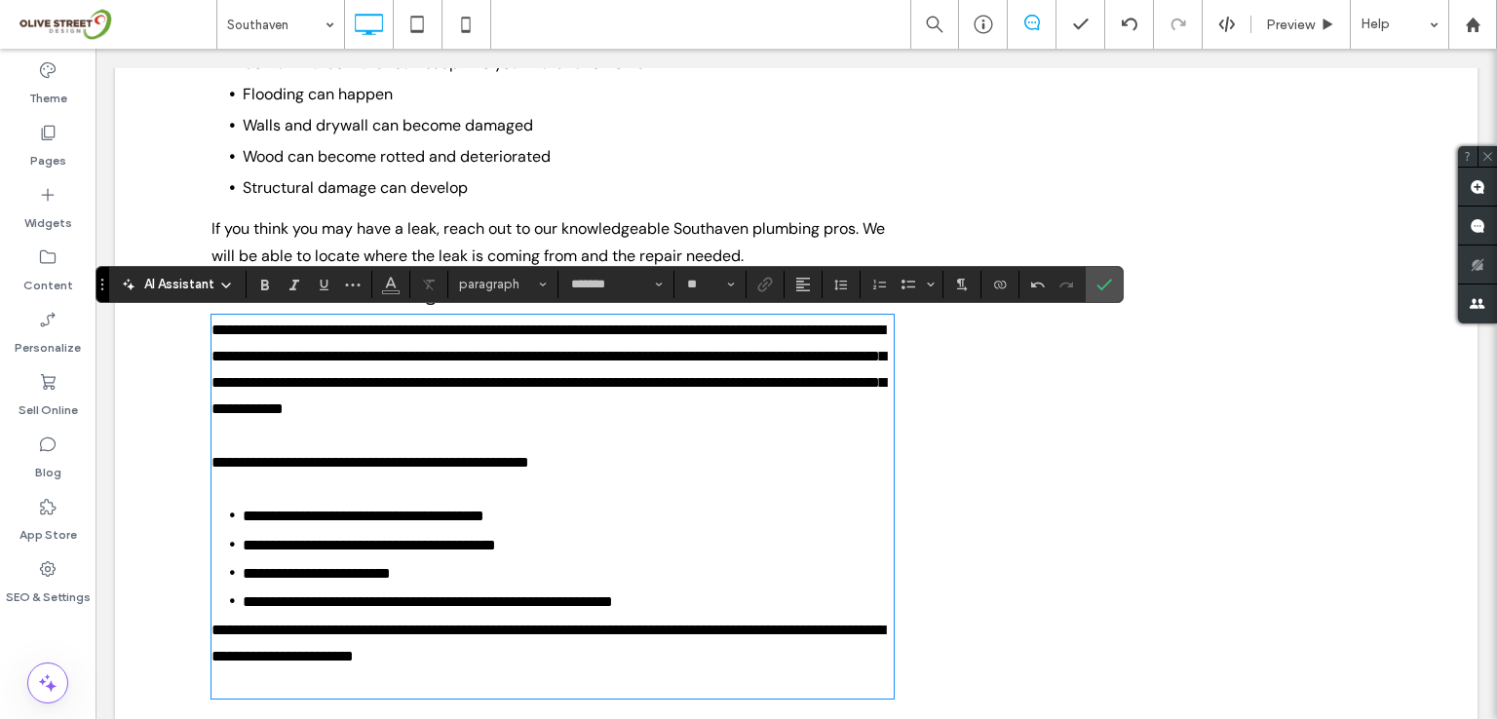
scroll to position [3151, 0]
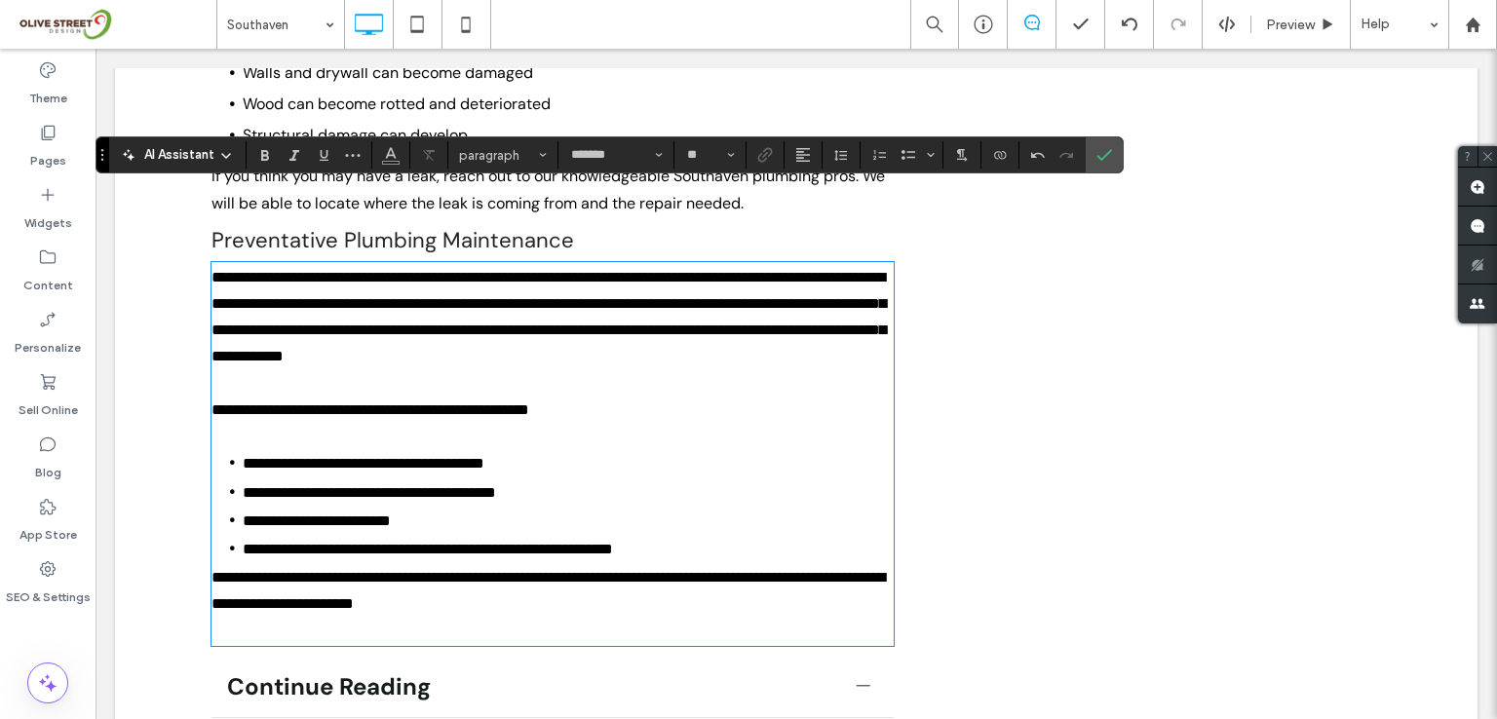
click at [438, 423] on p at bounding box center [552, 436] width 682 height 26
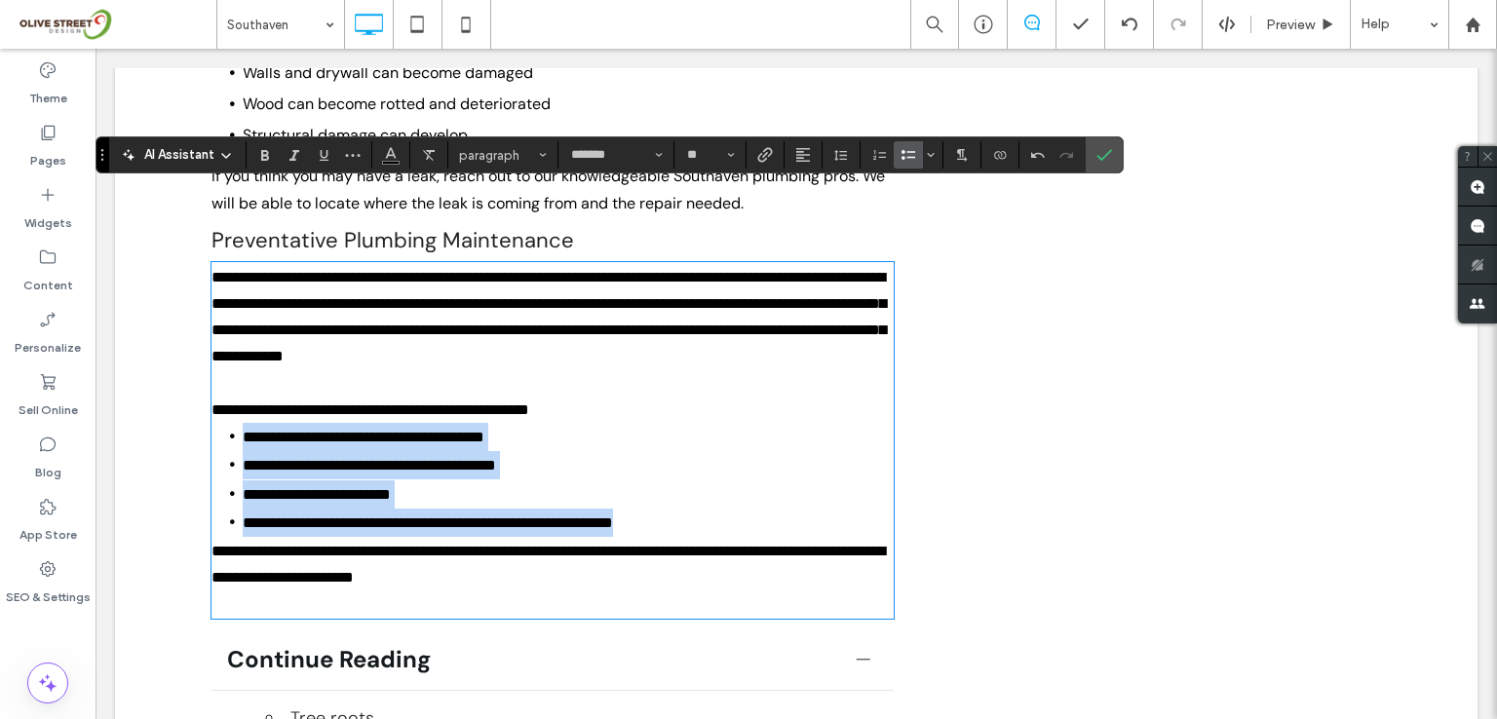
drag, startPoint x: 746, startPoint y: 482, endPoint x: 172, endPoint y: 393, distance: 581.0
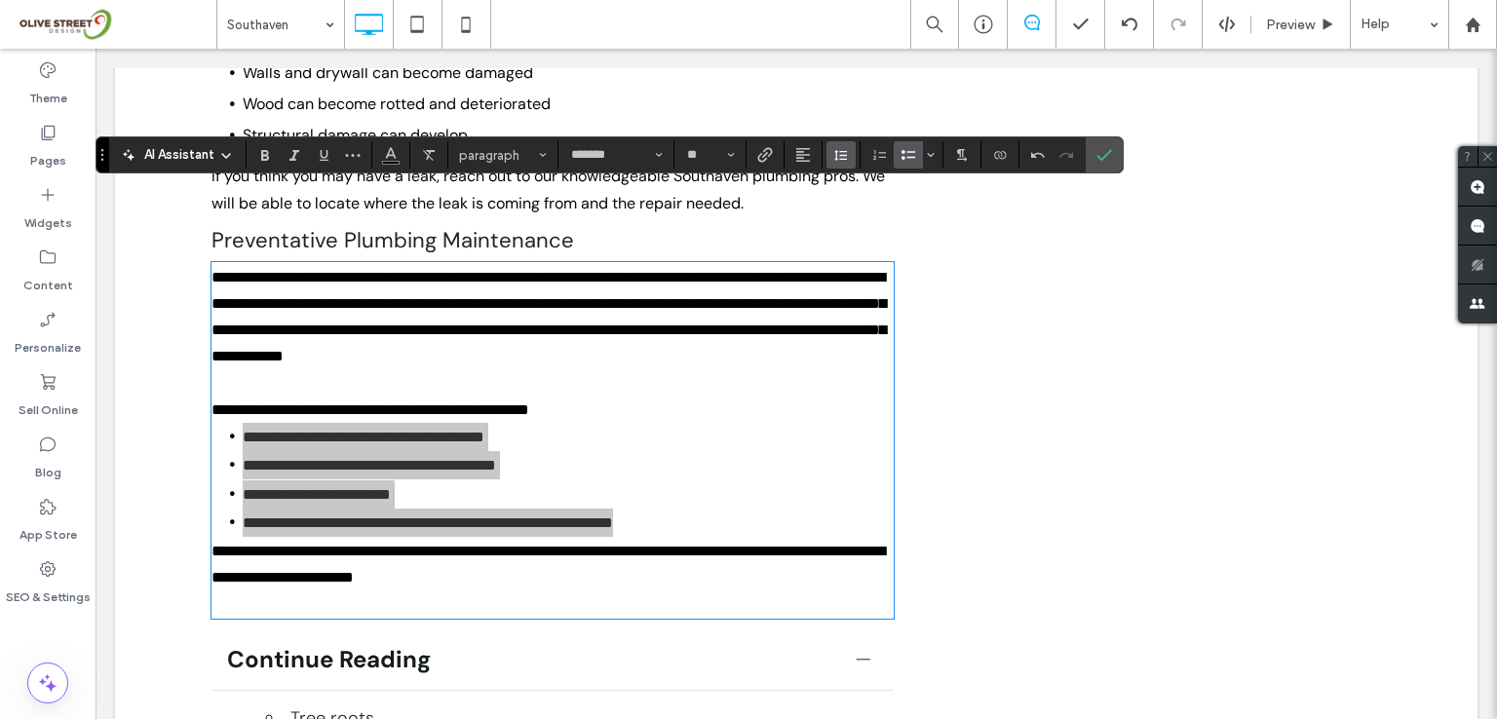
click at [840, 157] on icon "Line Height" at bounding box center [841, 155] width 16 height 16
click at [868, 272] on div "Double" at bounding box center [872, 268] width 48 height 15
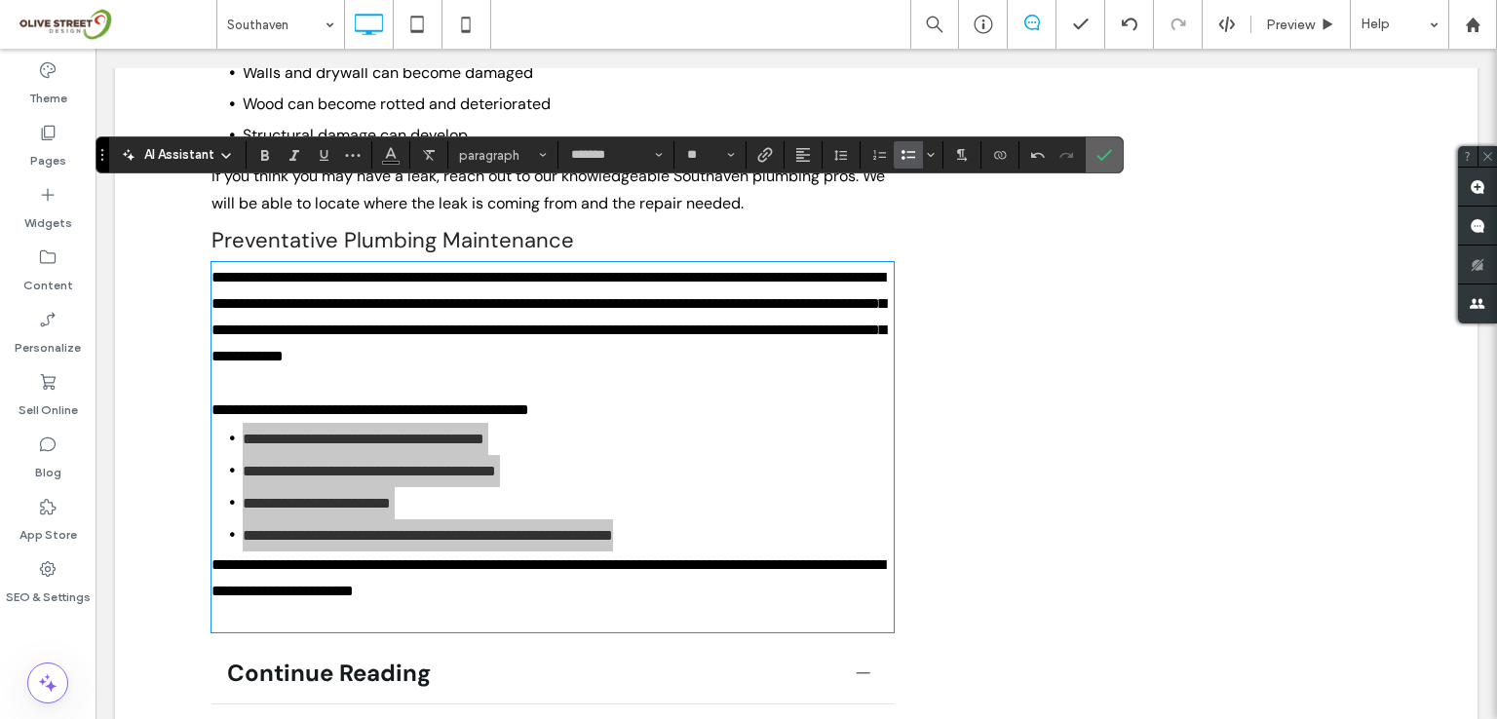
click at [1099, 159] on use "Confirm" at bounding box center [1105, 155] width 16 height 12
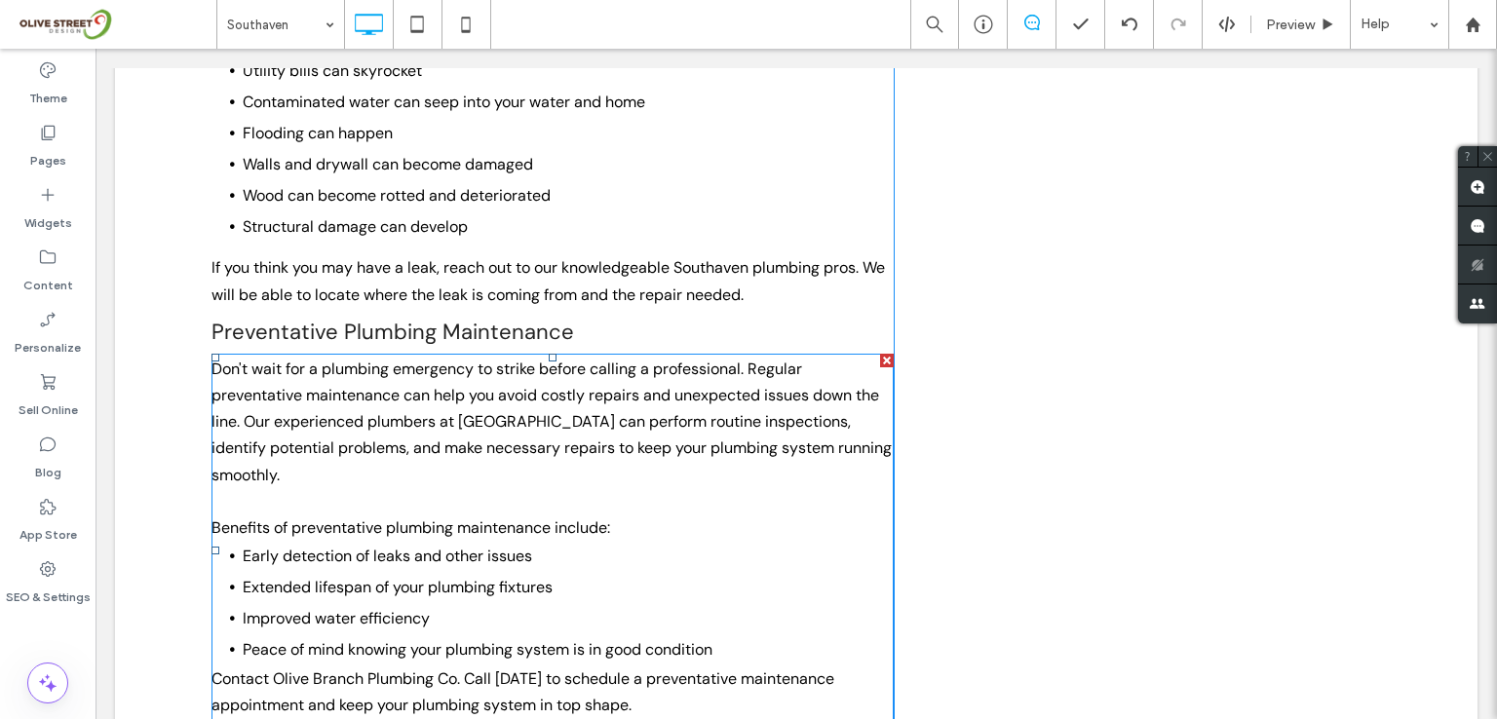
scroll to position [3021, 0]
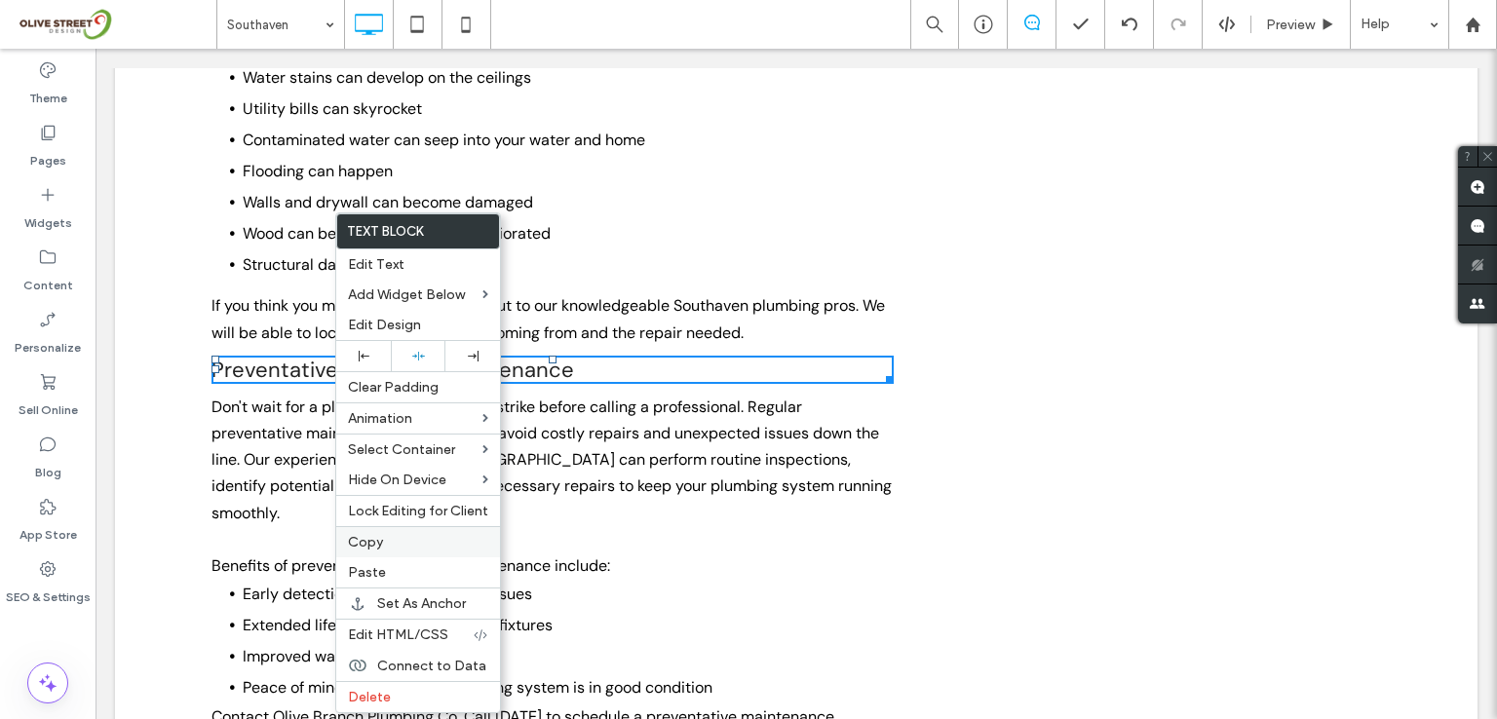
click at [375, 542] on span "Copy" at bounding box center [365, 542] width 35 height 17
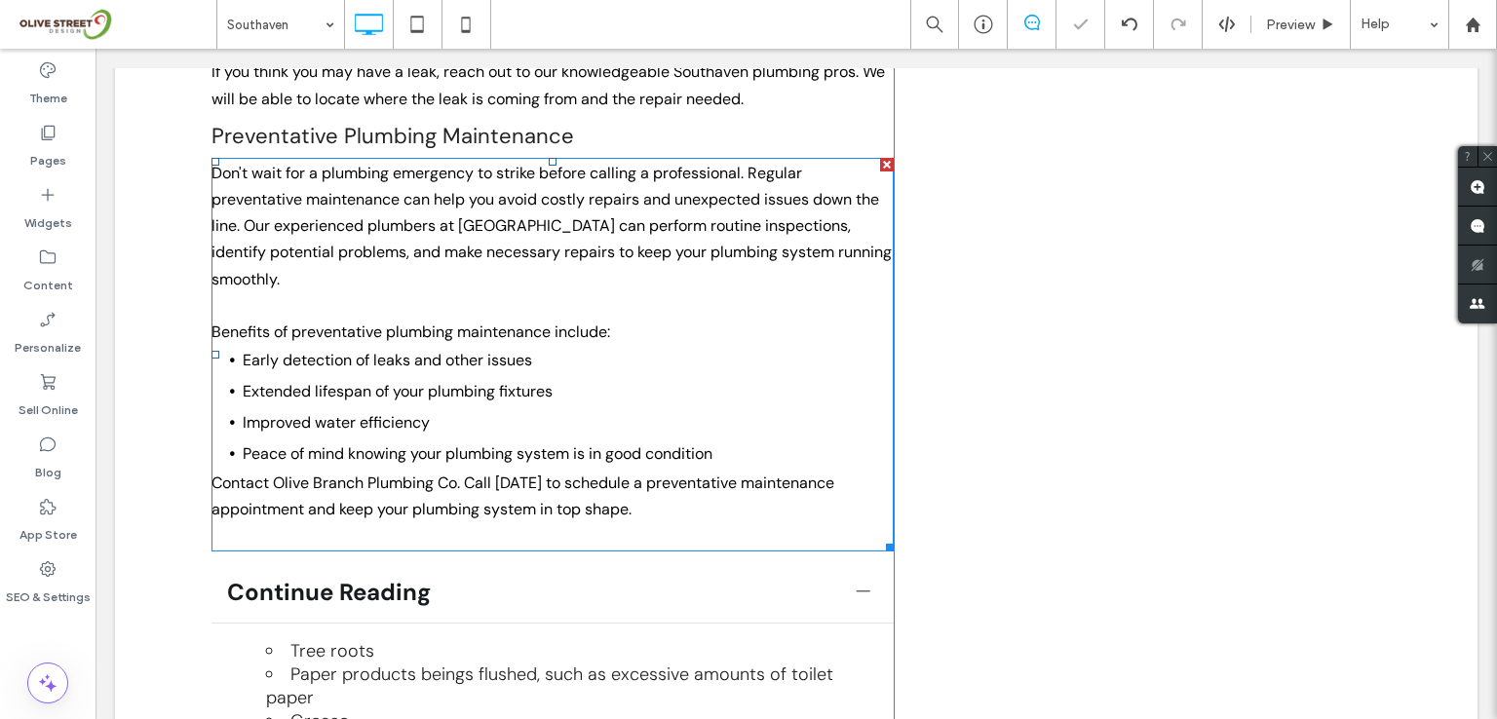
scroll to position [3411, 0]
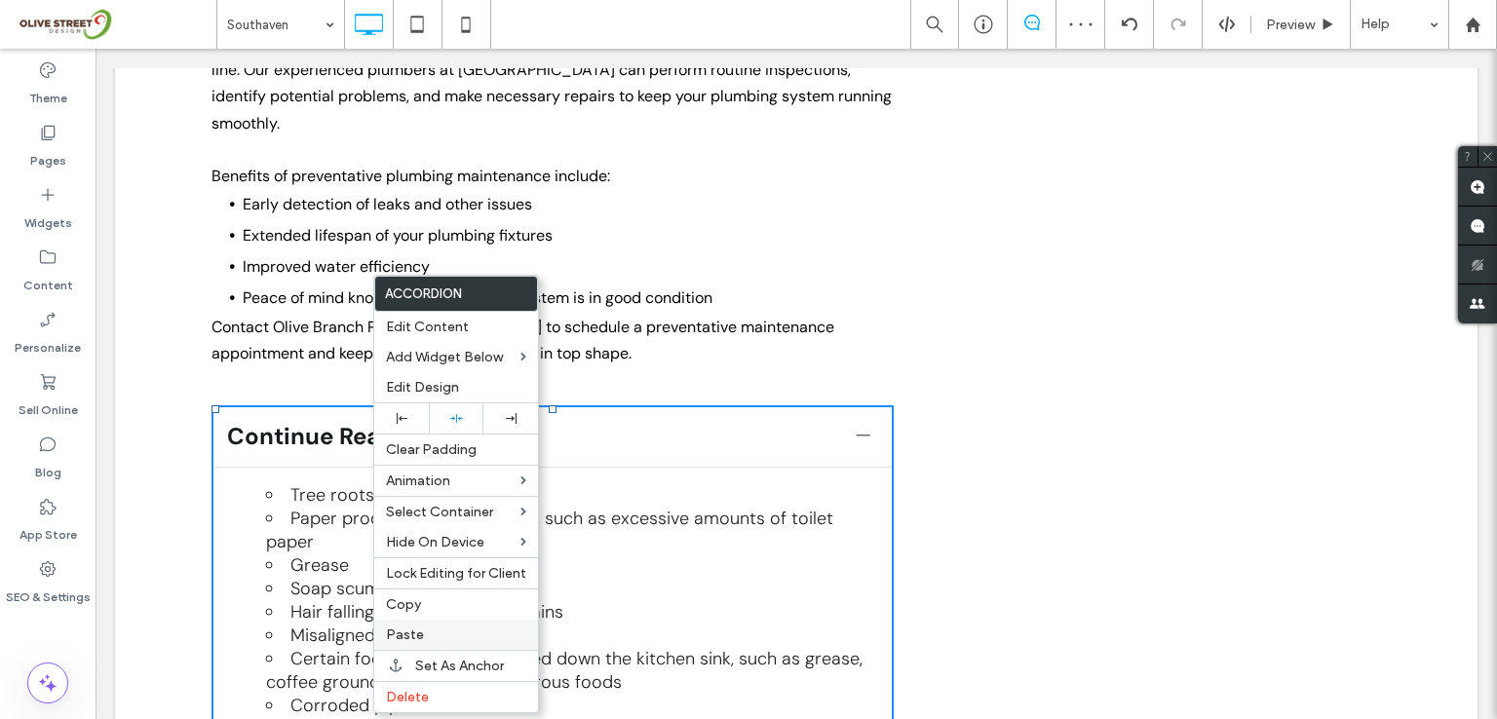
click at [417, 630] on span "Paste" at bounding box center [405, 635] width 38 height 17
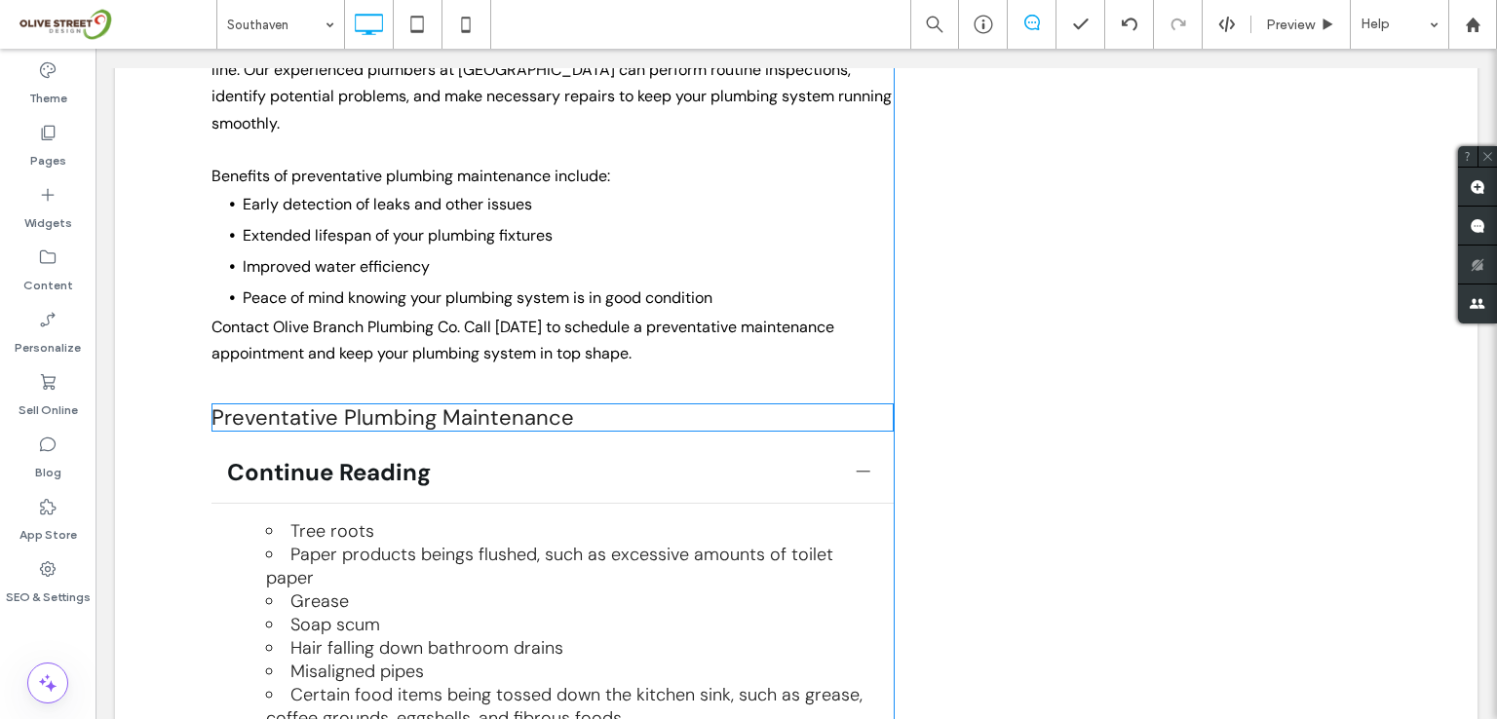
click at [538, 403] on span "Preventative Plumbing Maintenance" at bounding box center [392, 417] width 363 height 28
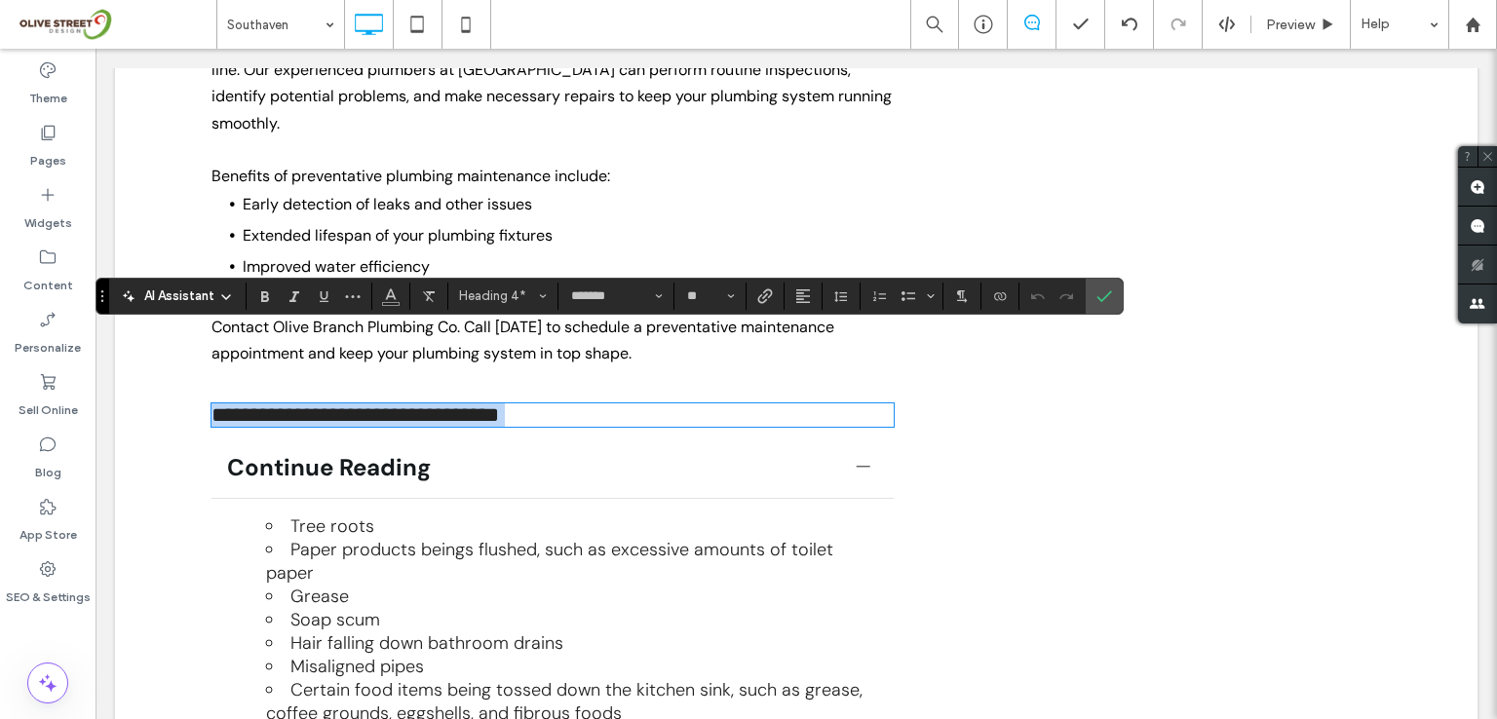
click at [601, 403] on h4 "**********" at bounding box center [552, 414] width 682 height 23
drag, startPoint x: 425, startPoint y: 345, endPoint x: 214, endPoint y: 336, distance: 210.7
click at [214, 403] on h4 "**********" at bounding box center [552, 414] width 682 height 23
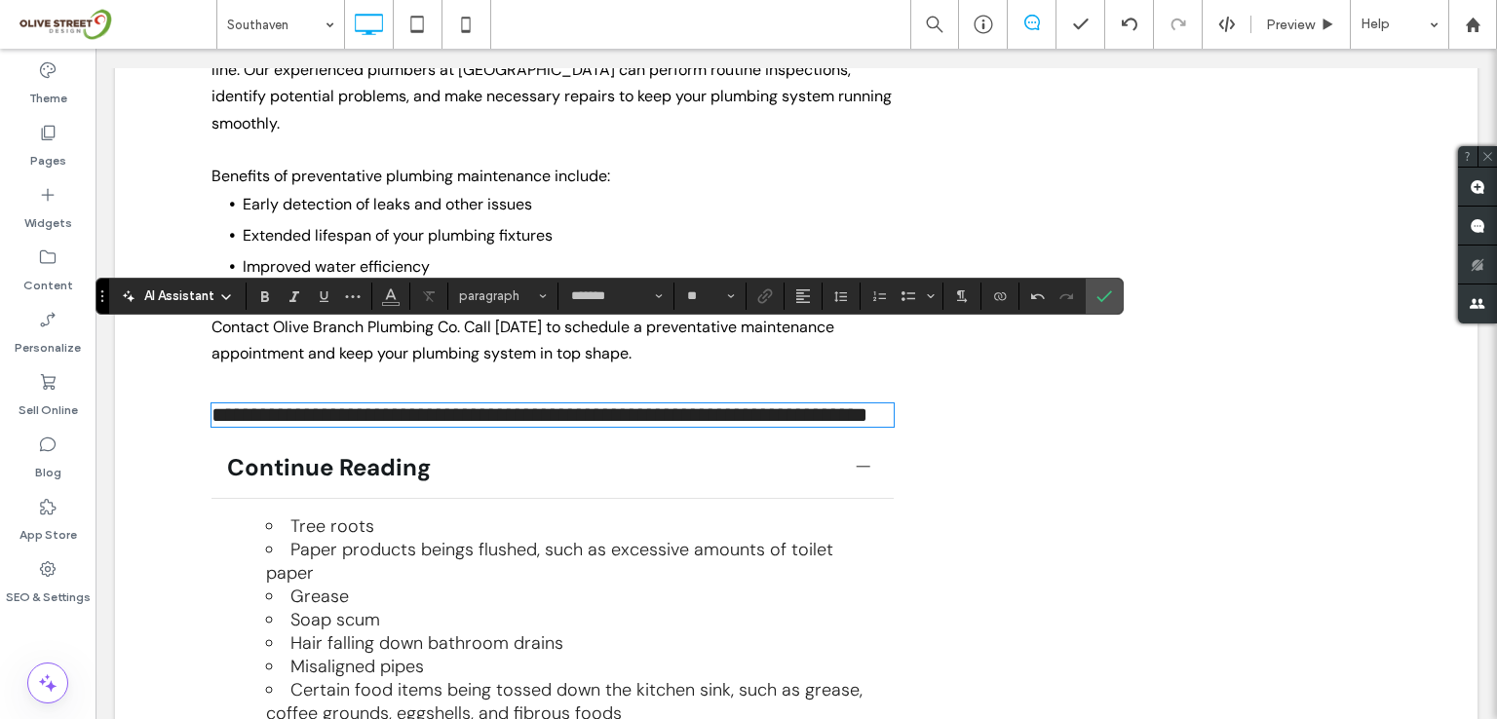
type input "**"
drag, startPoint x: 218, startPoint y: 335, endPoint x: 189, endPoint y: 339, distance: 29.5
click at [1098, 291] on icon "Confirm" at bounding box center [1104, 296] width 16 height 16
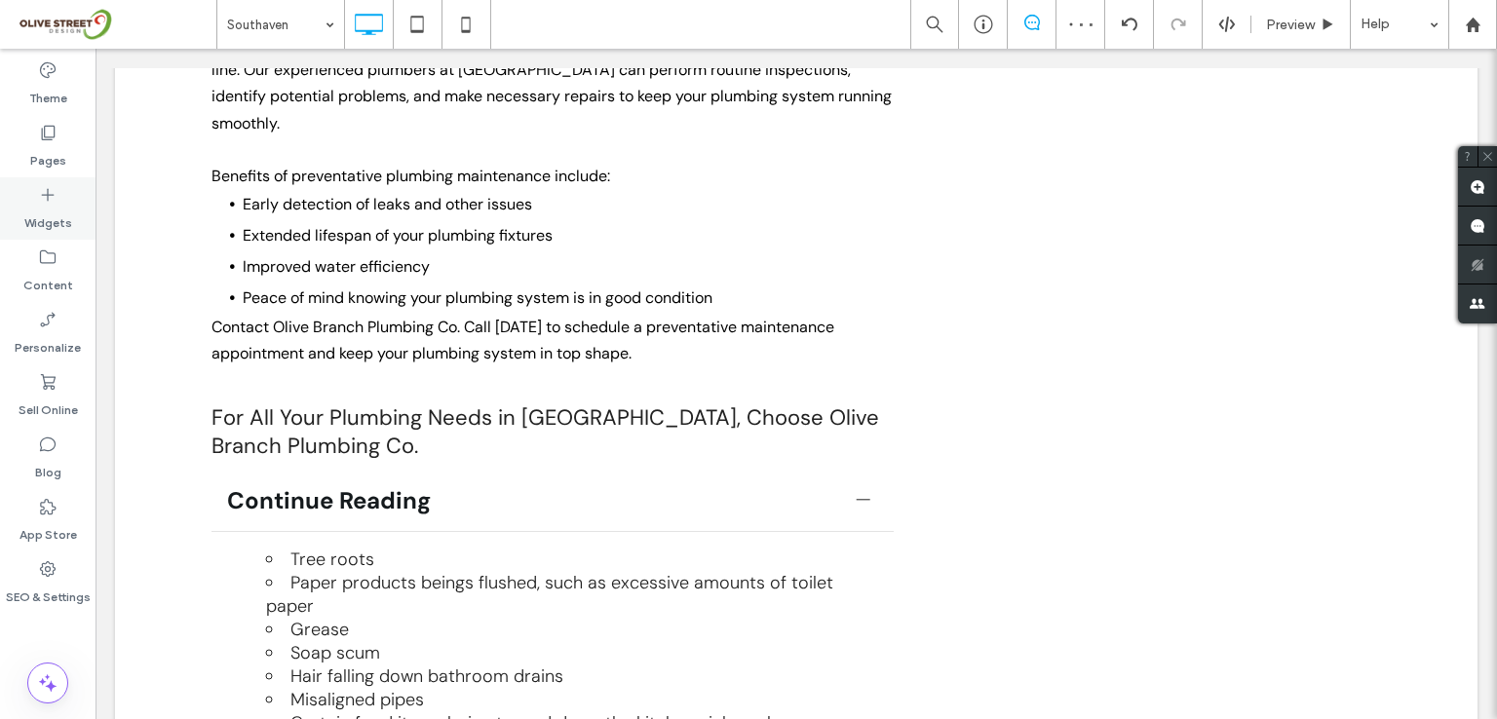
click at [46, 207] on label "Widgets" at bounding box center [48, 218] width 48 height 27
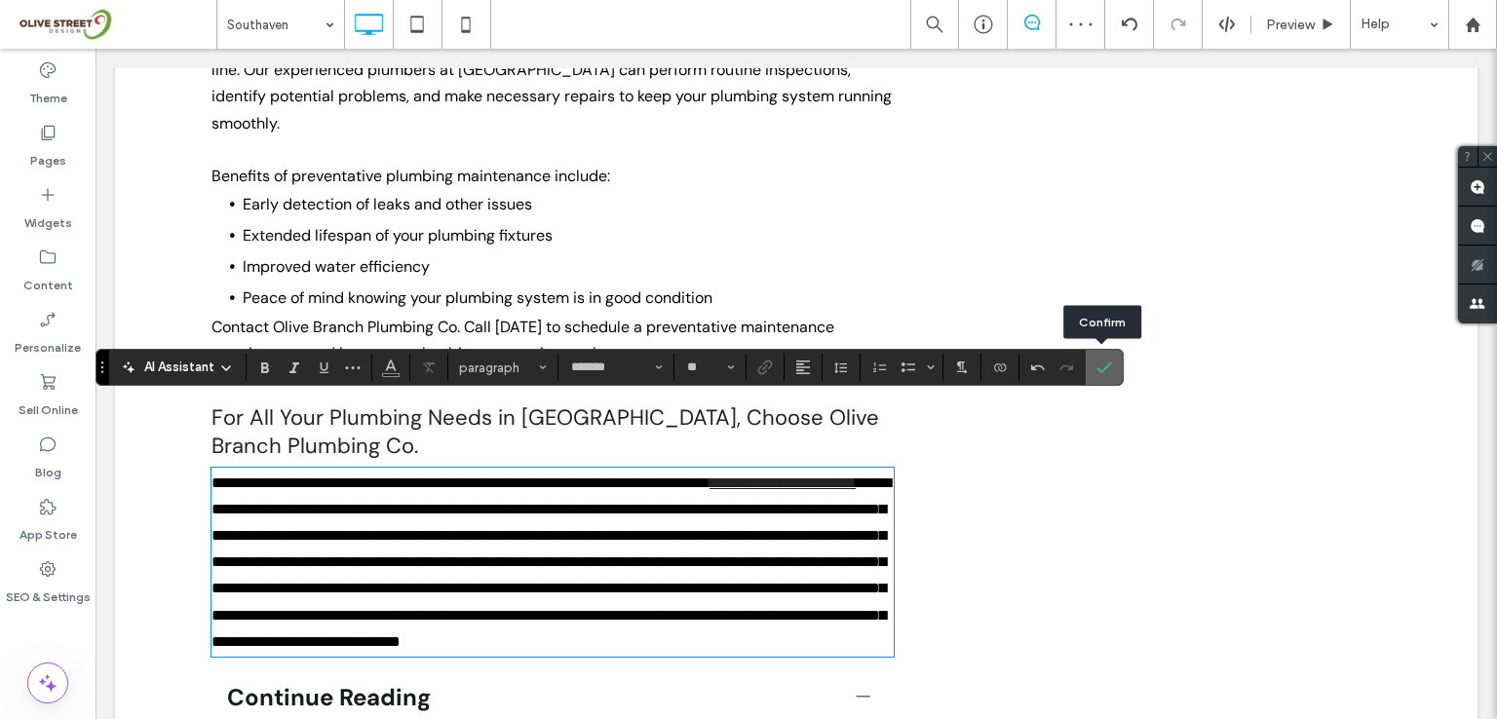
click at [1099, 364] on icon "Confirm" at bounding box center [1104, 368] width 16 height 16
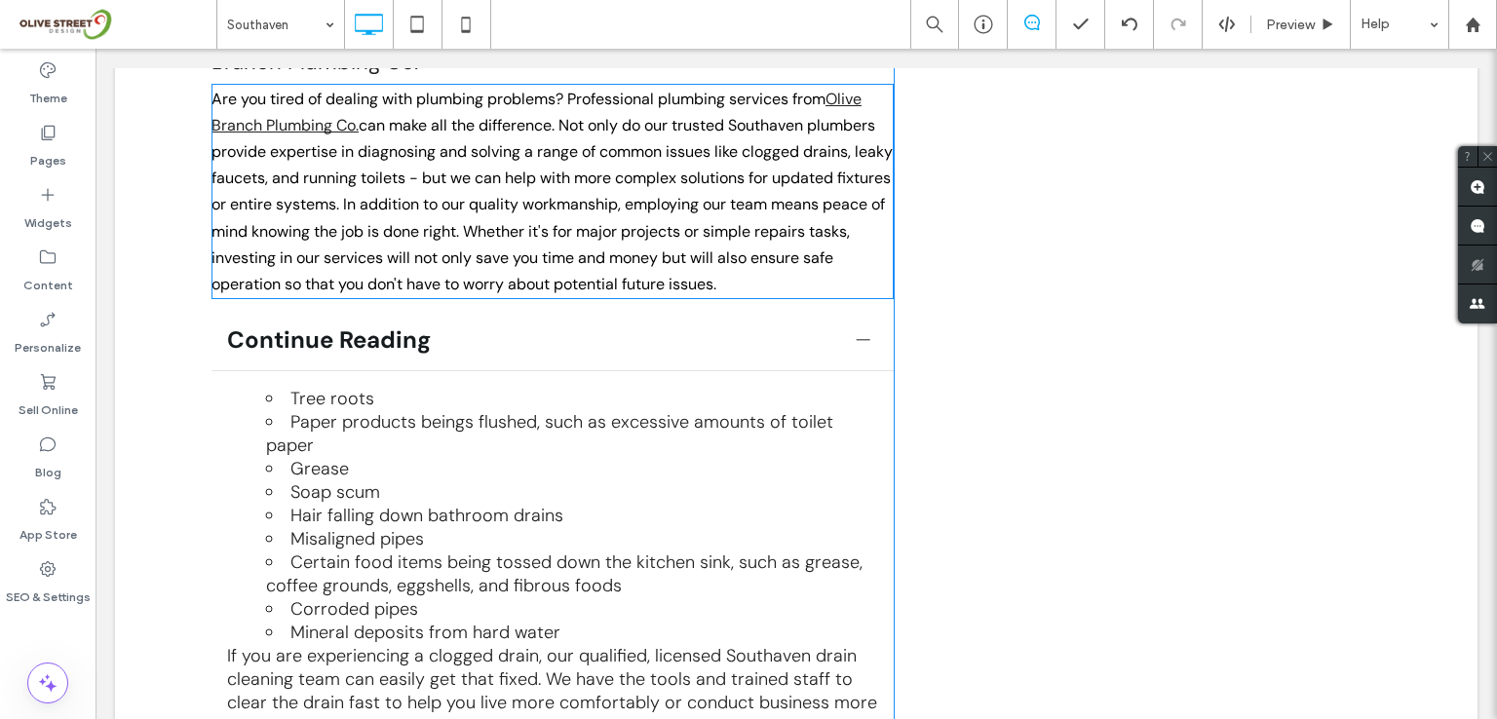
scroll to position [3801, 0]
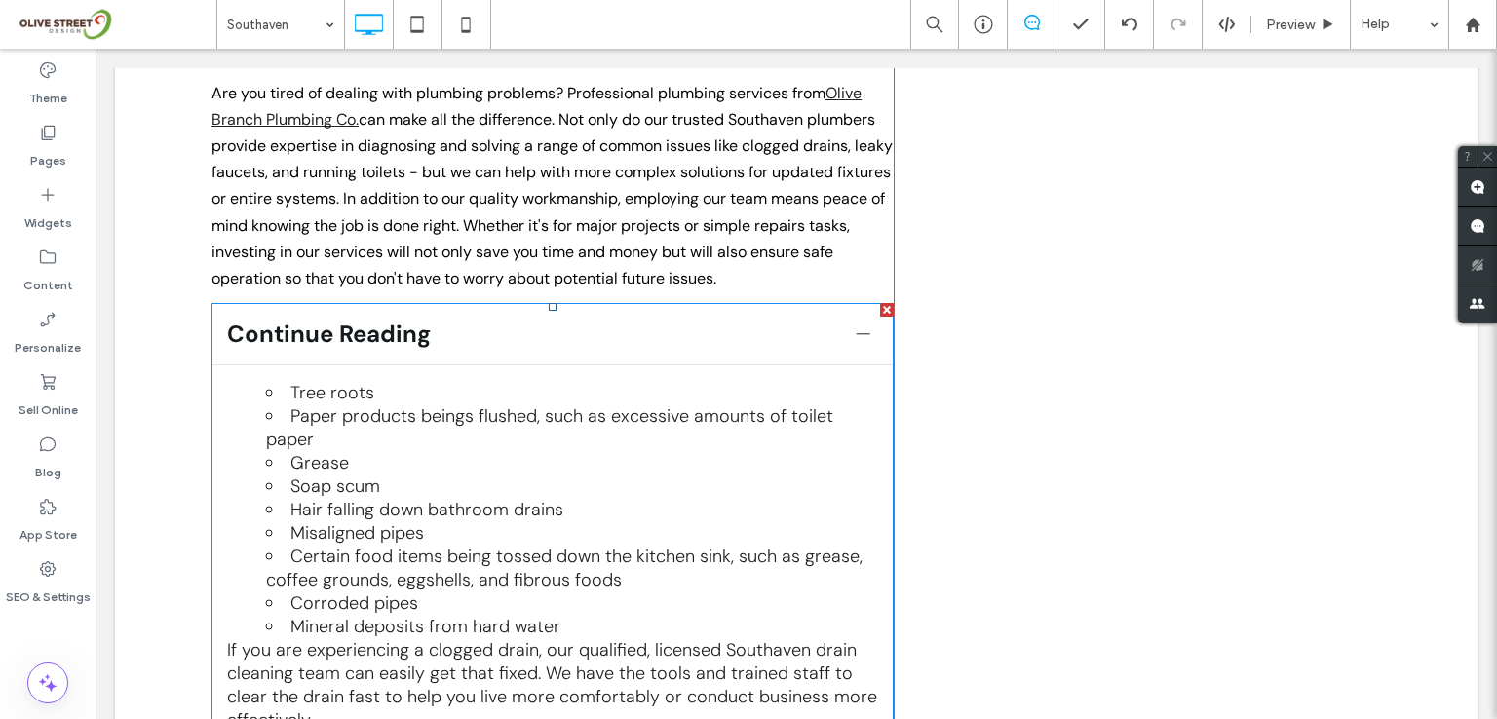
click at [880, 303] on div at bounding box center [887, 310] width 14 height 14
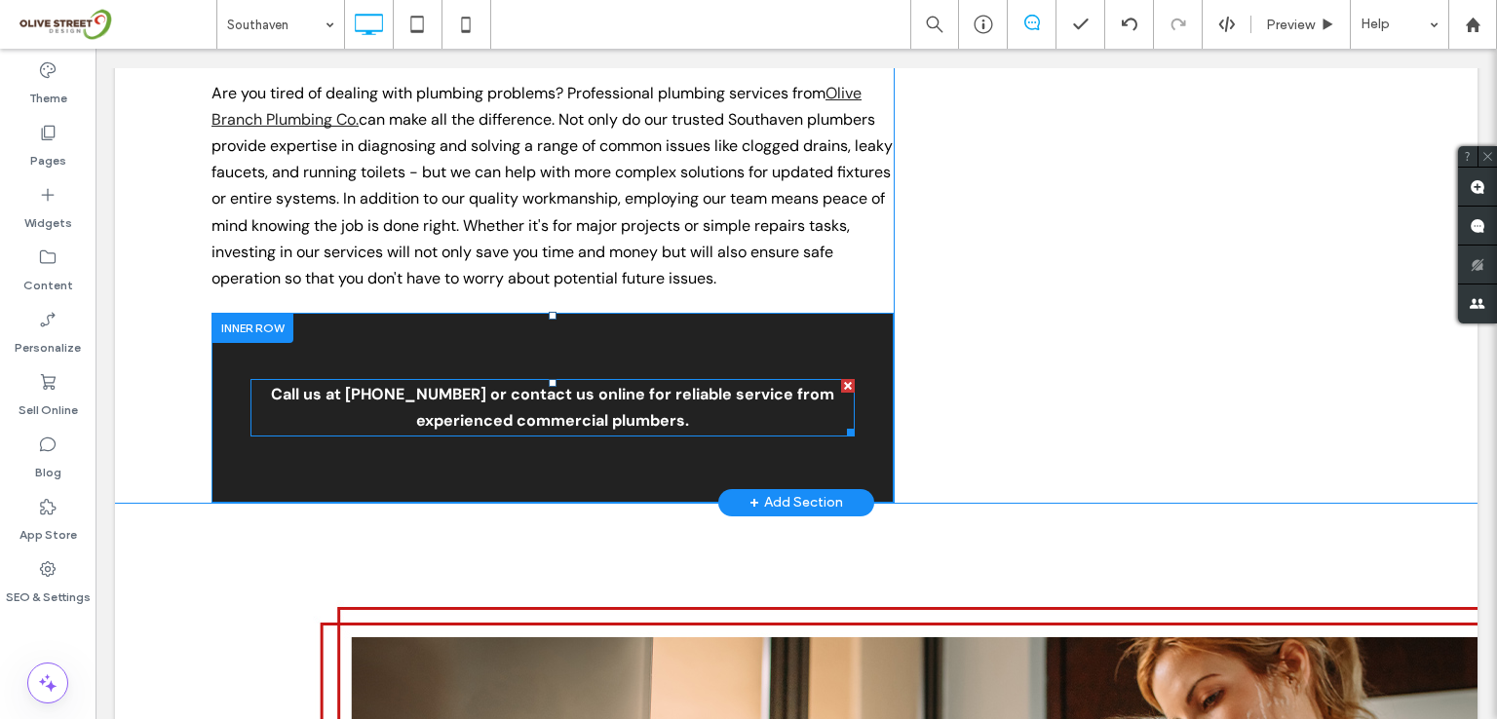
click at [509, 381] on p "Call us at [PHONE_NUMBER] or contact us online for reliable service from experi…" at bounding box center [552, 407] width 604 height 53
type input "*******"
type input "**"
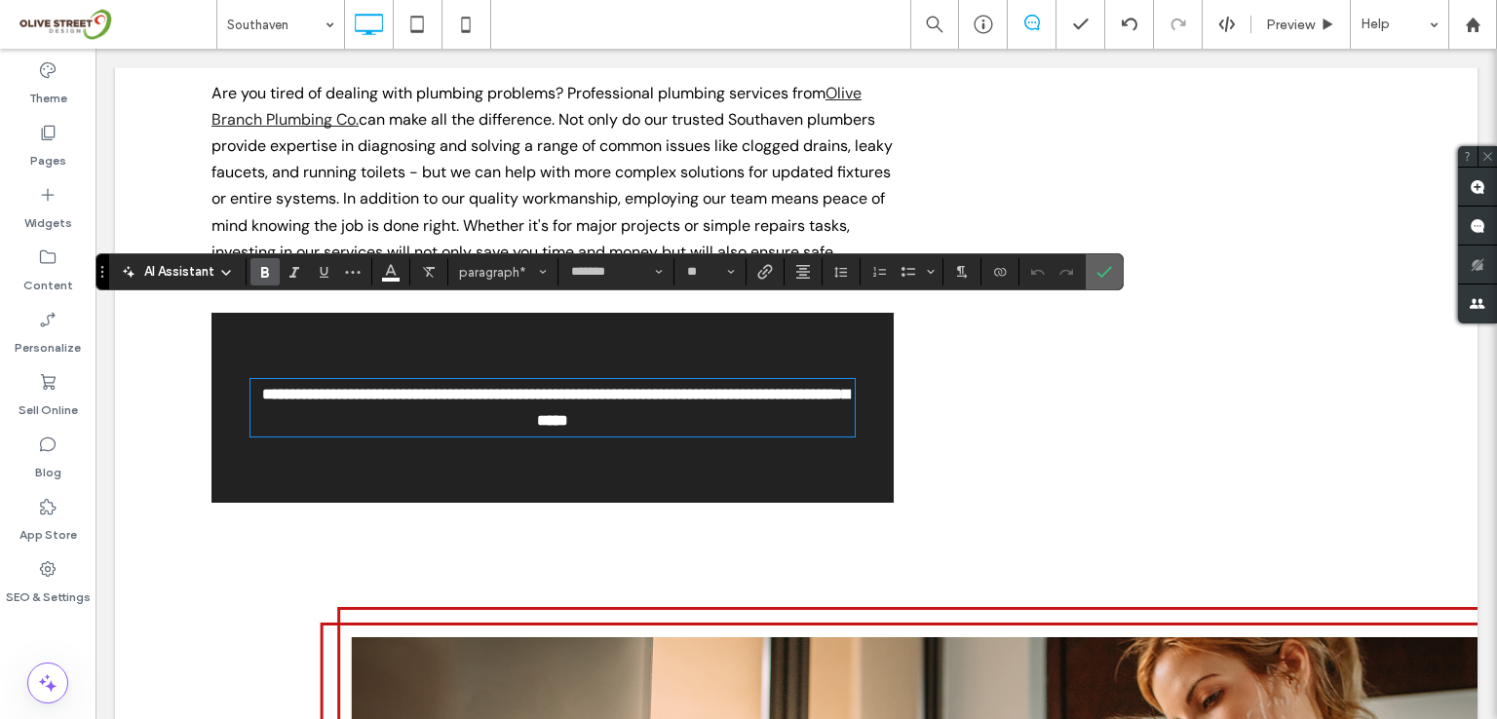
click at [1107, 267] on use "Confirm" at bounding box center [1105, 272] width 16 height 12
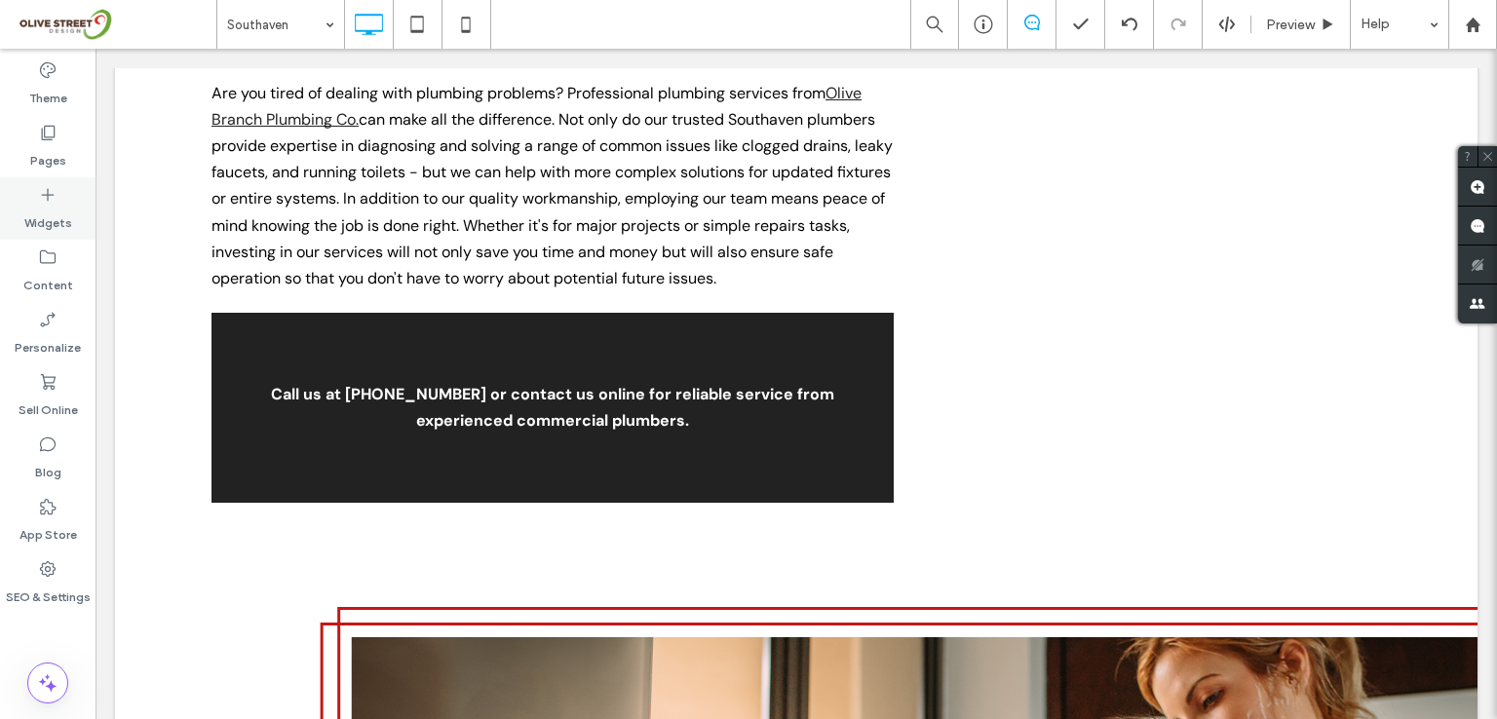
click at [51, 195] on use at bounding box center [48, 195] width 13 height 13
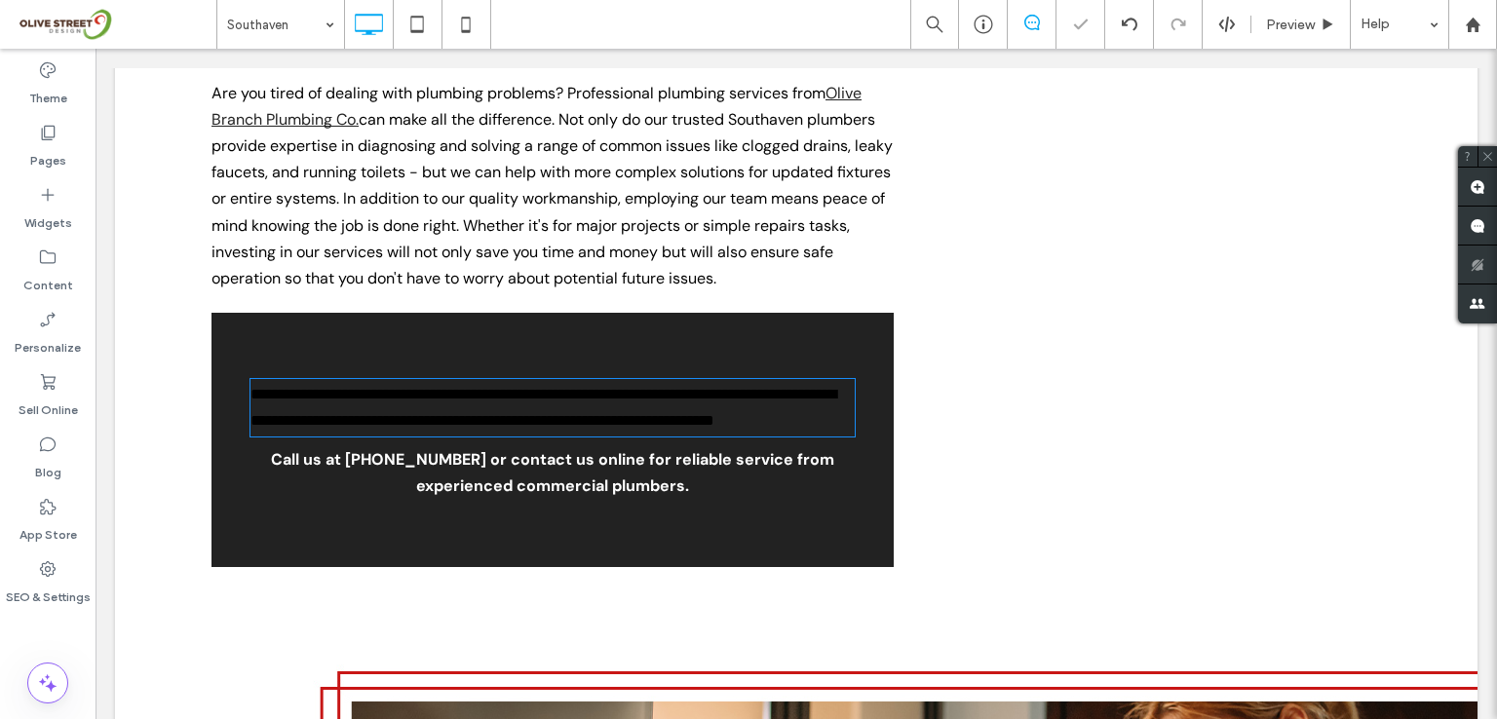
type input "*******"
type input "**"
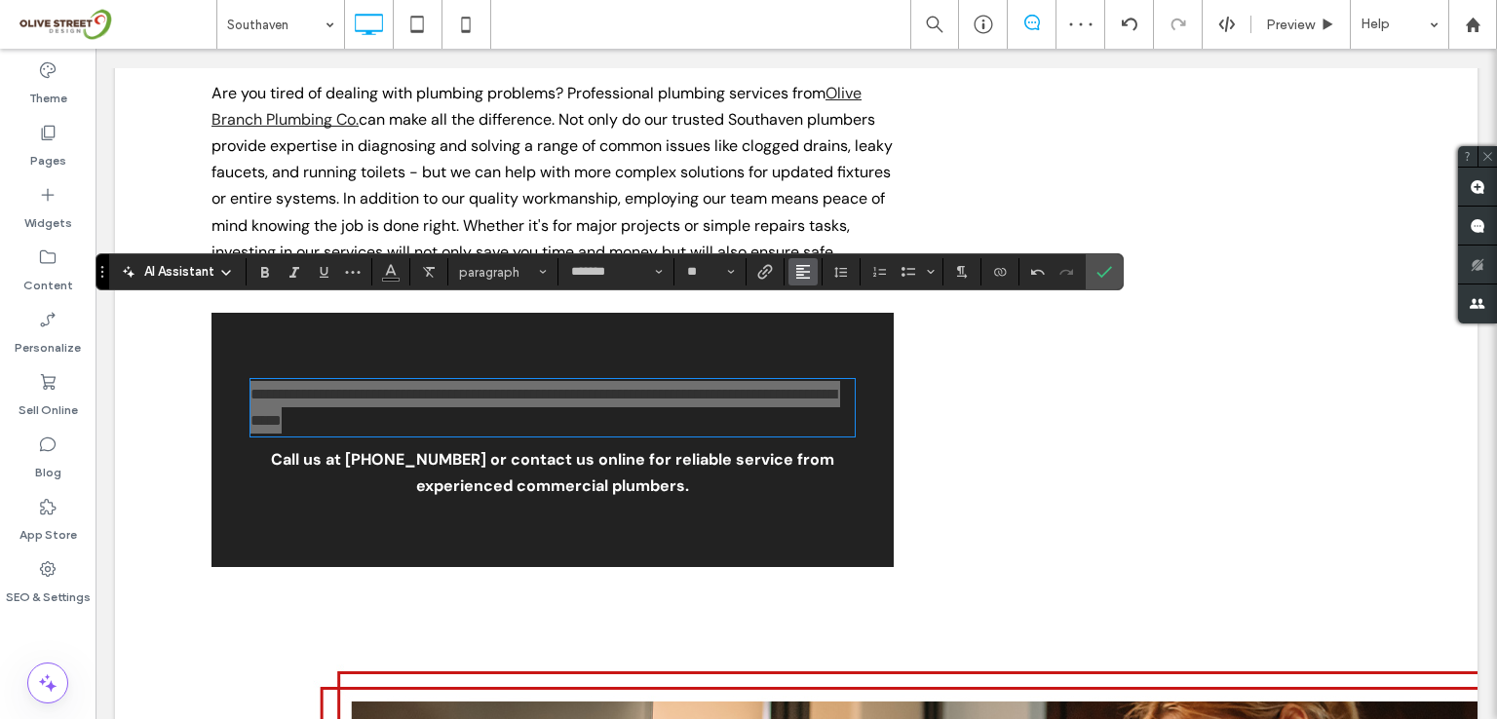
click at [799, 277] on icon "Alignment" at bounding box center [803, 272] width 16 height 16
drag, startPoint x: 817, startPoint y: 332, endPoint x: 535, endPoint y: 269, distance: 288.7
click at [817, 332] on icon "ui.textEditor.alignment.center" at bounding box center [818, 333] width 16 height 16
click at [397, 273] on icon "Color" at bounding box center [391, 270] width 16 height 16
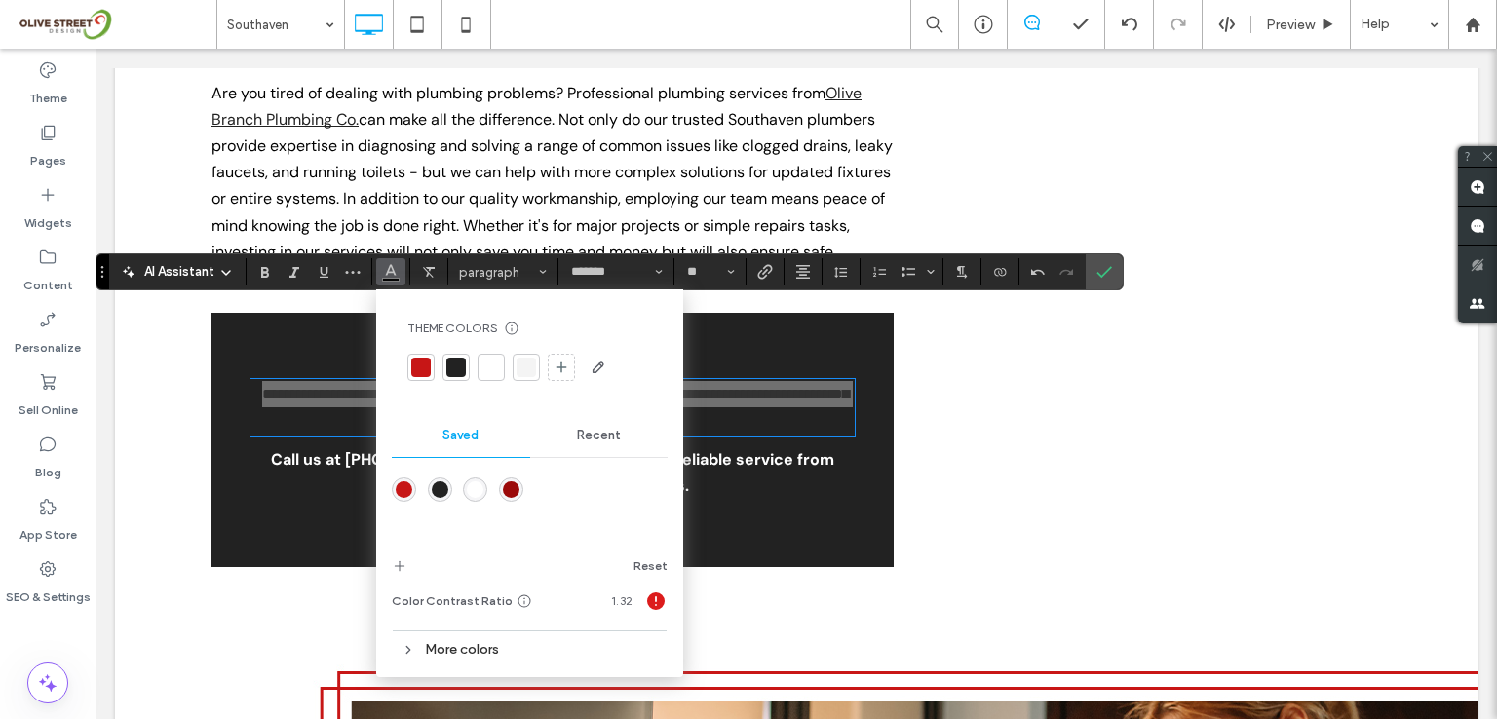
click at [487, 364] on div at bounding box center [490, 367] width 19 height 19
click at [1099, 268] on icon "Confirm" at bounding box center [1104, 272] width 16 height 16
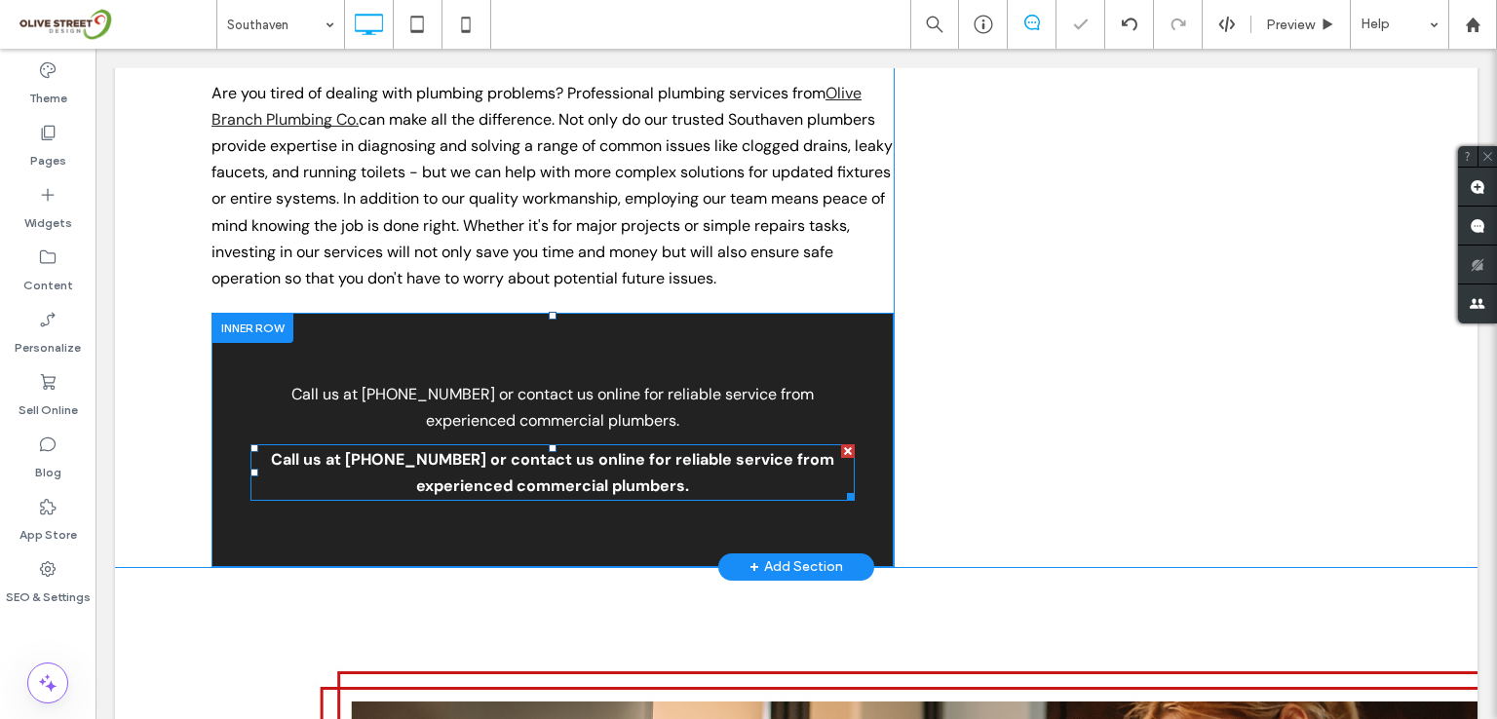
click at [841, 444] on div at bounding box center [848, 451] width 14 height 14
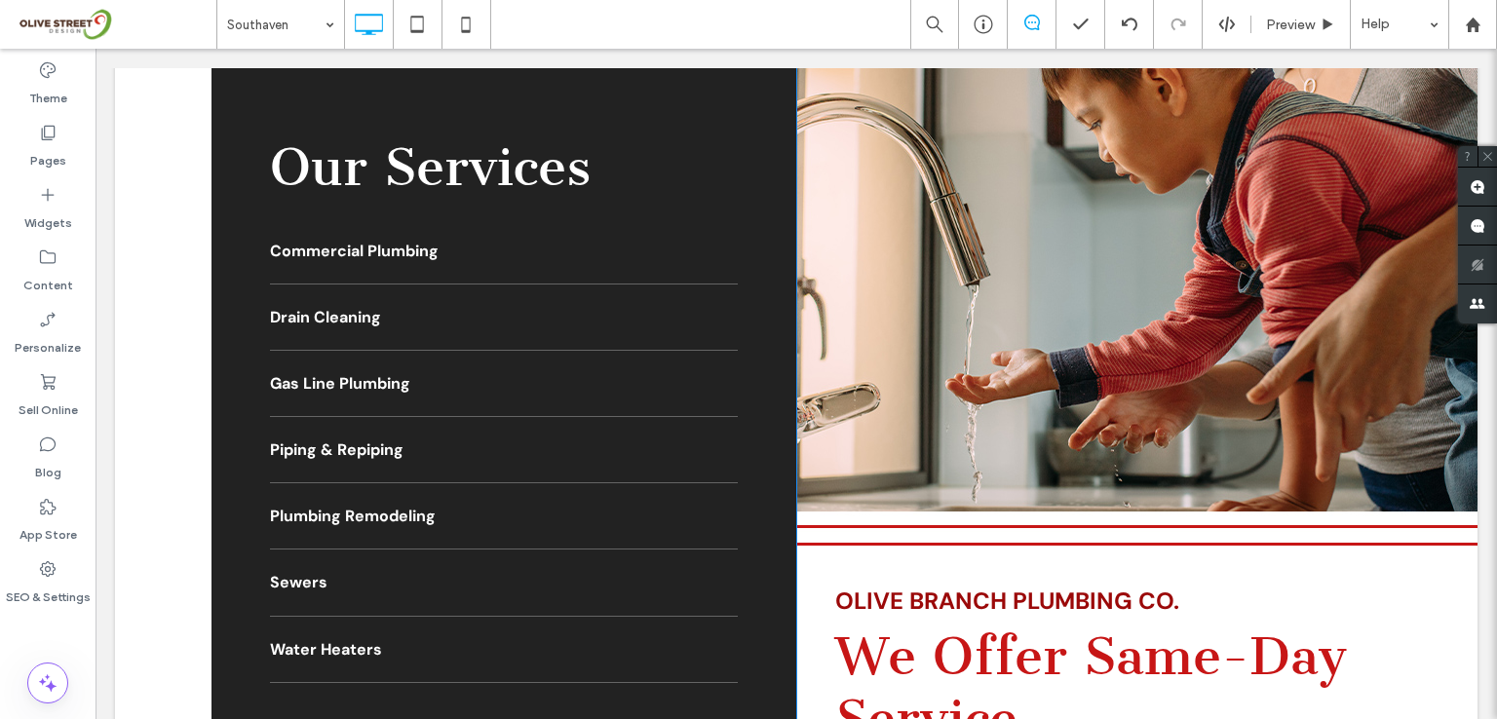
scroll to position [4580, 0]
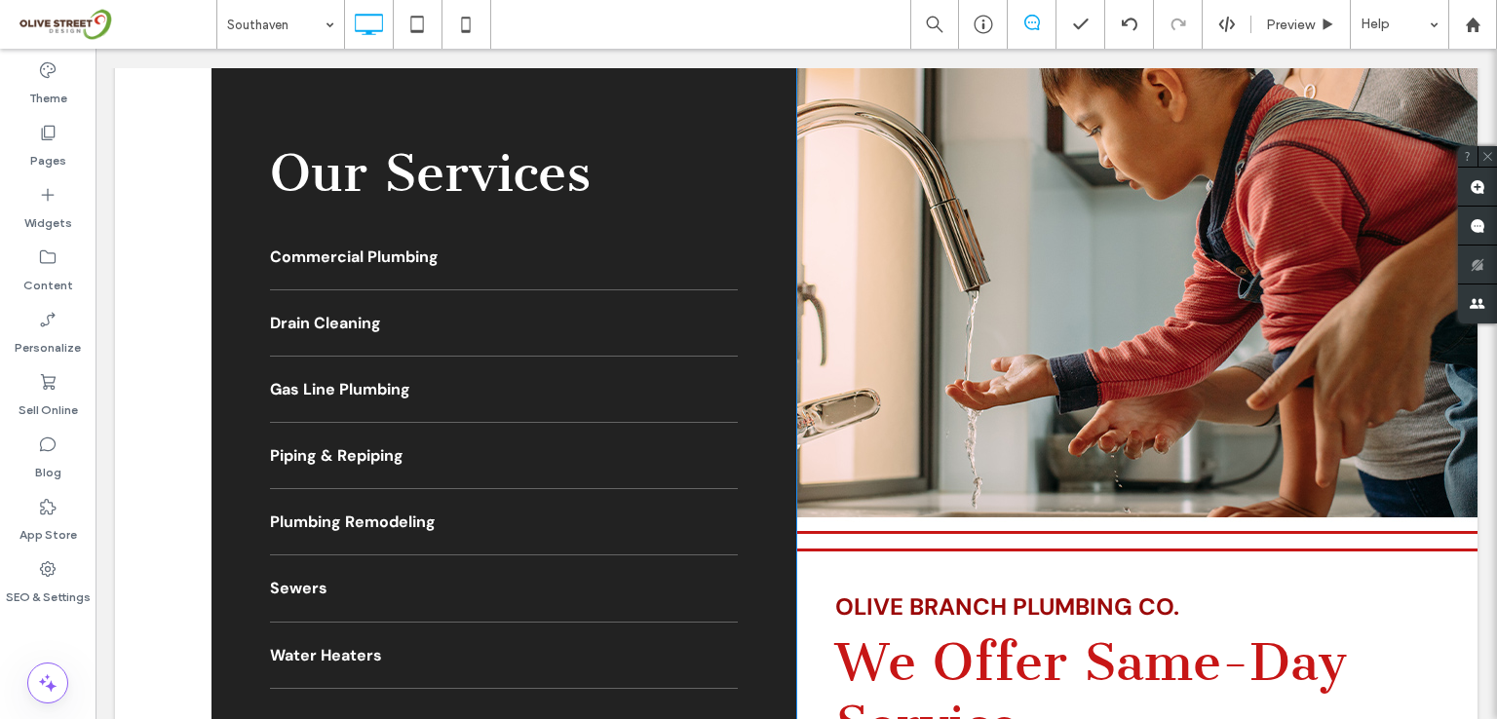
click at [160, 292] on div "Our Services Commercial Plumbing Drain Cleaning Gas Line Plumbing Piping & Repi…" at bounding box center [796, 323] width 1362 height 1005
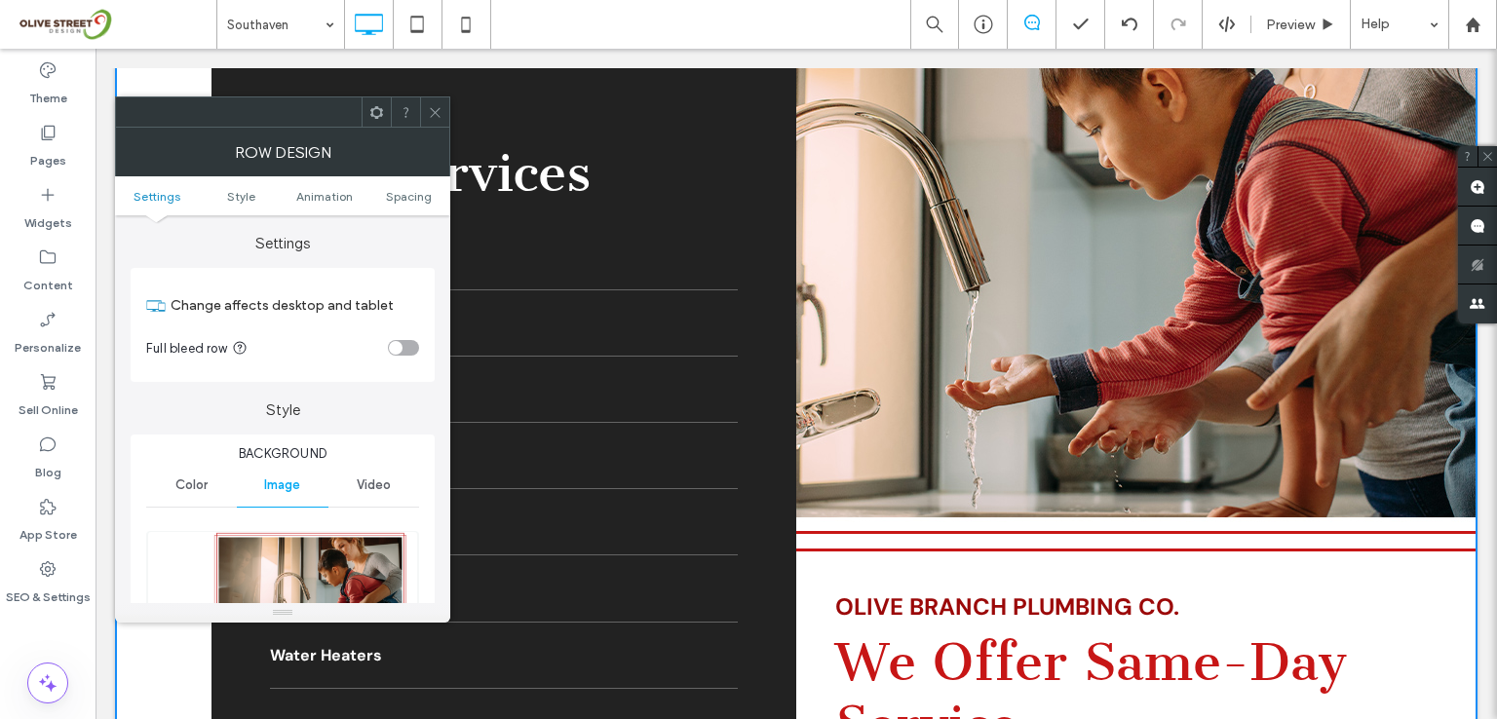
click at [440, 109] on icon at bounding box center [435, 112] width 15 height 15
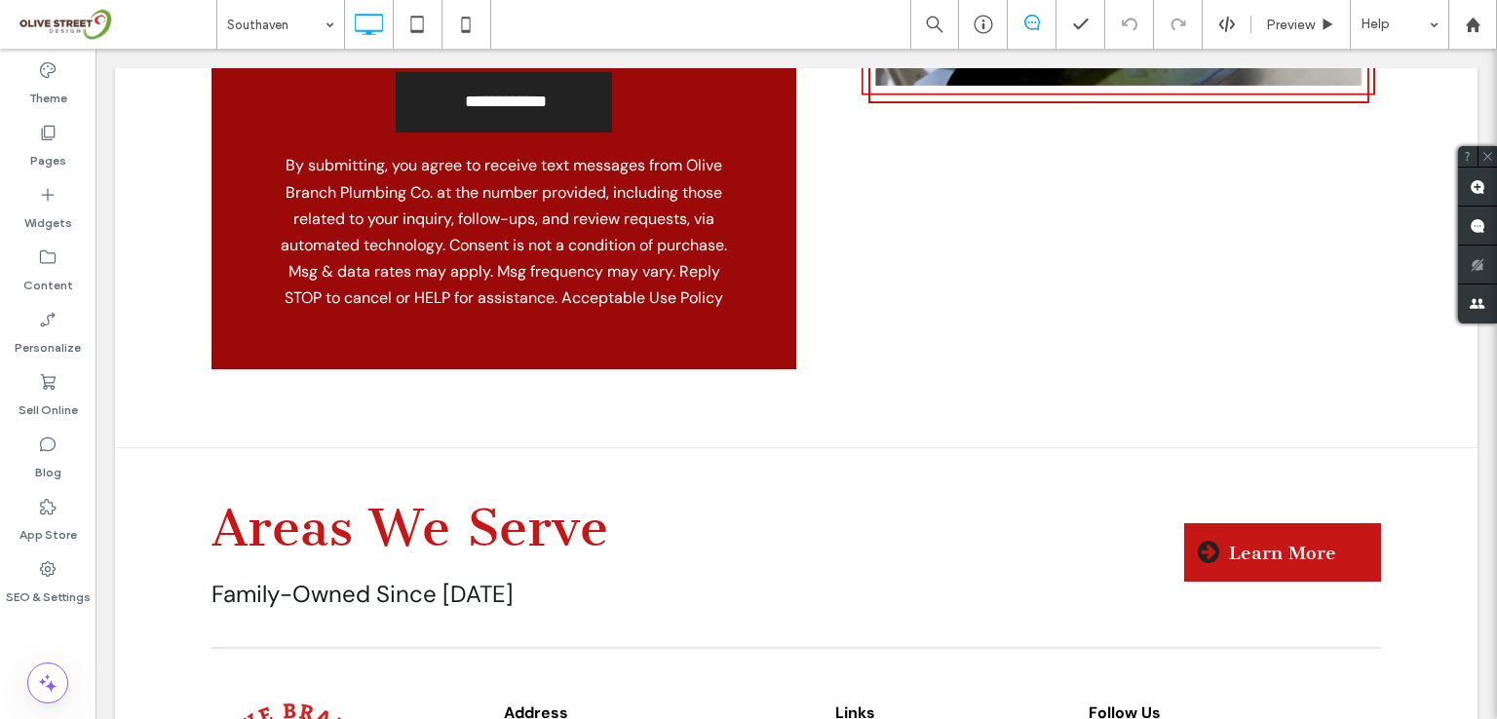
scroll to position [8478, 0]
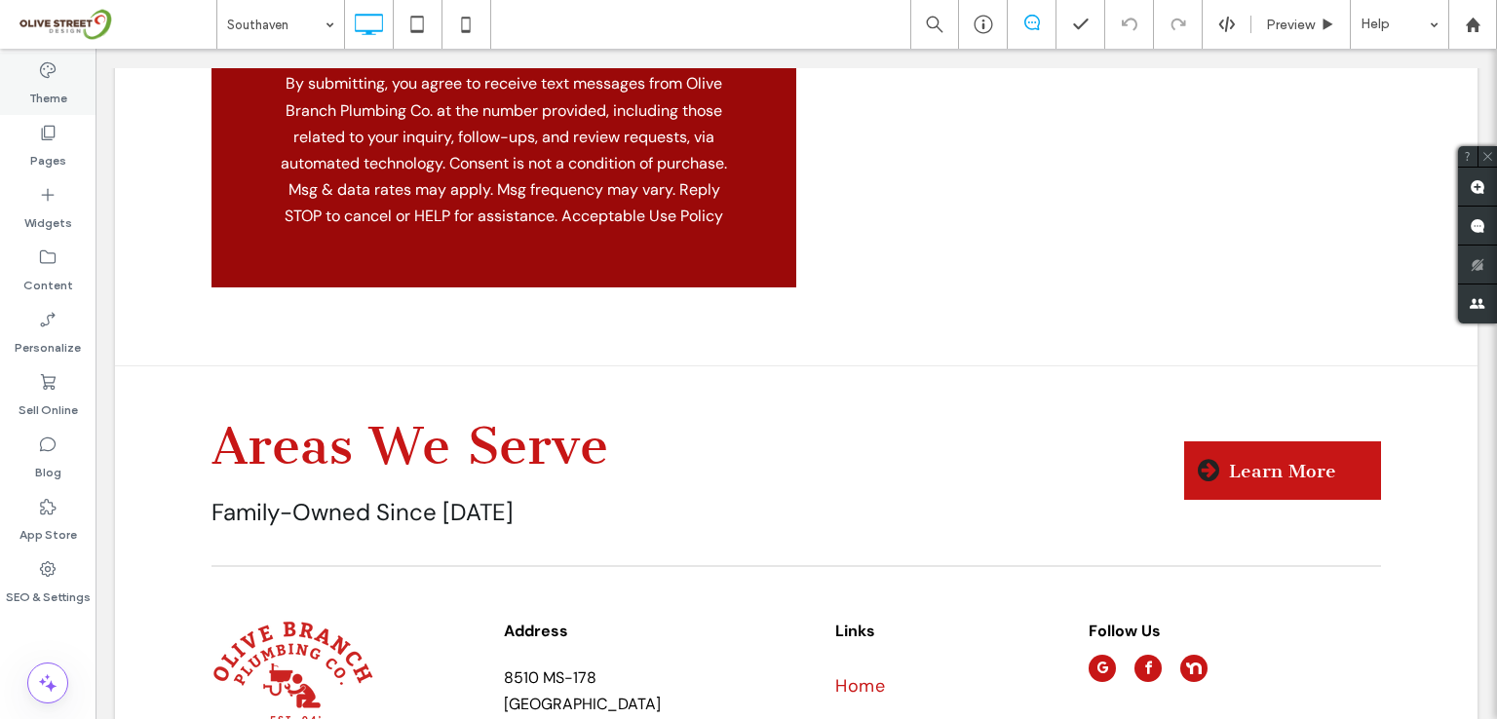
click at [46, 72] on icon at bounding box center [47, 69] width 19 height 19
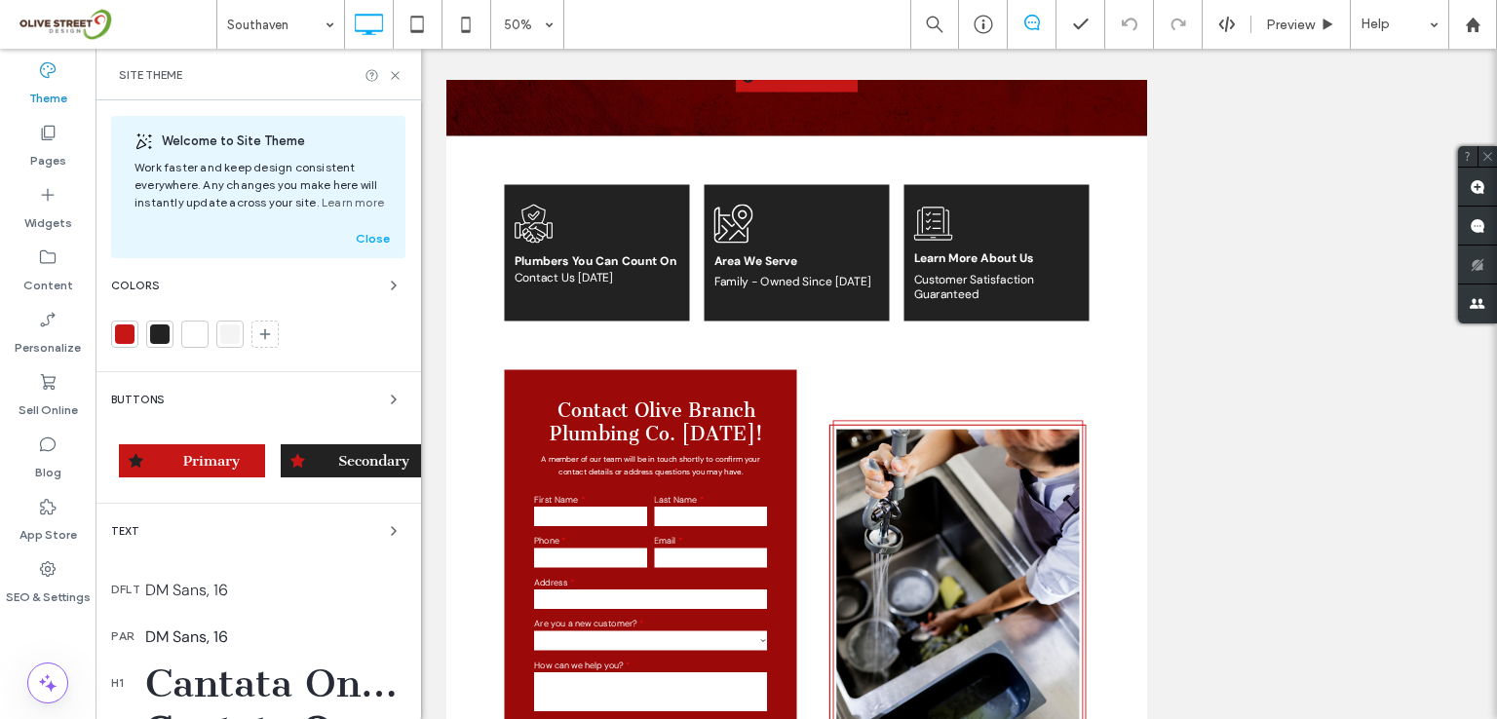
scroll to position [458, 0]
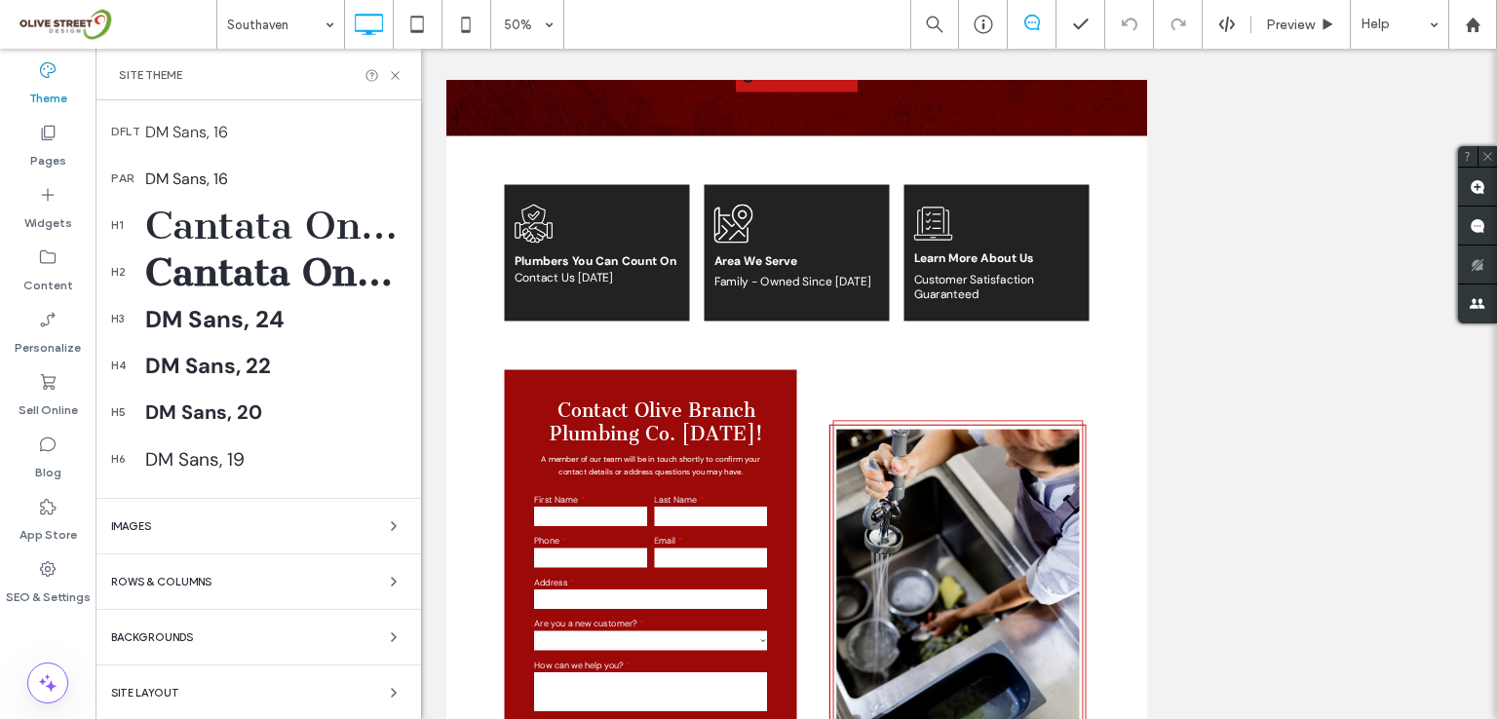
click at [182, 185] on div "DM Sans, 16" at bounding box center [275, 179] width 260 height 20
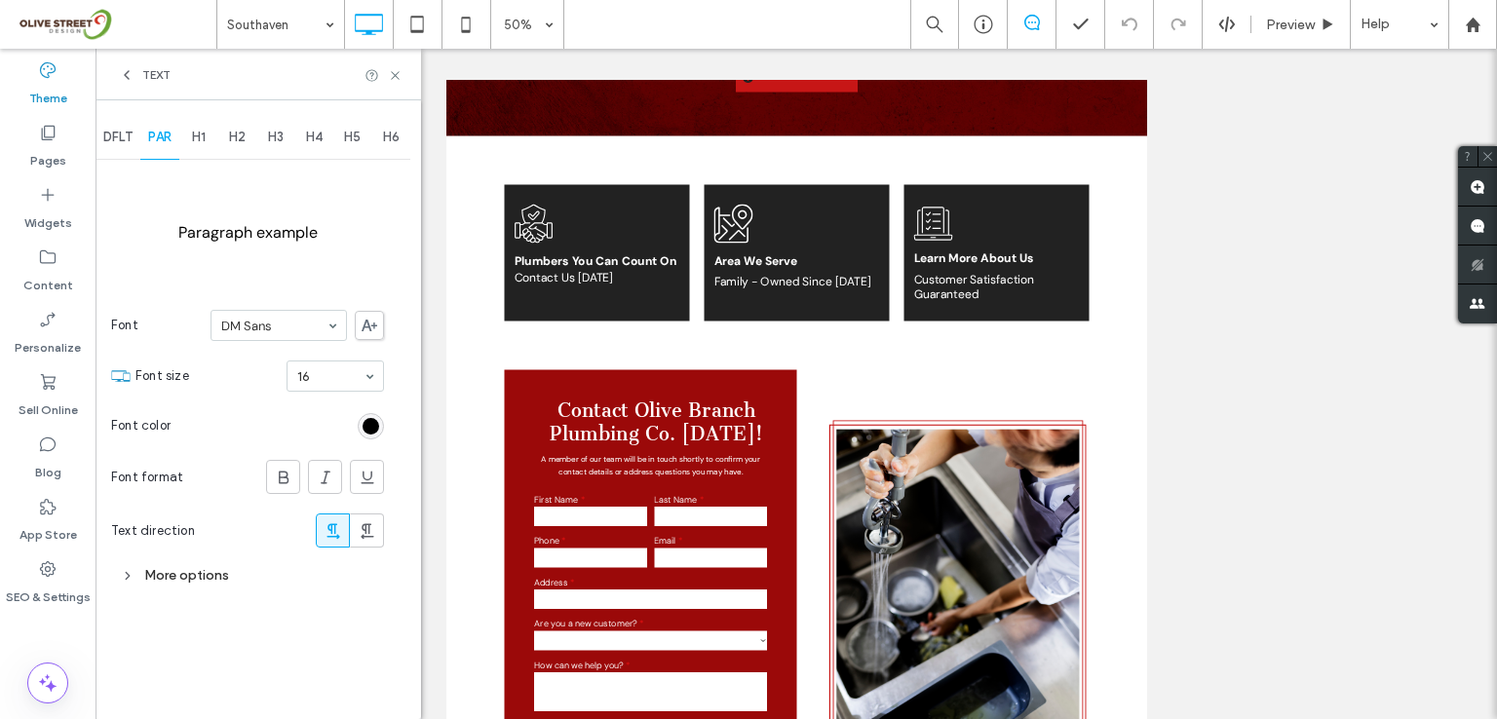
scroll to position [0, 0]
click at [193, 579] on div "More options" at bounding box center [247, 575] width 273 height 26
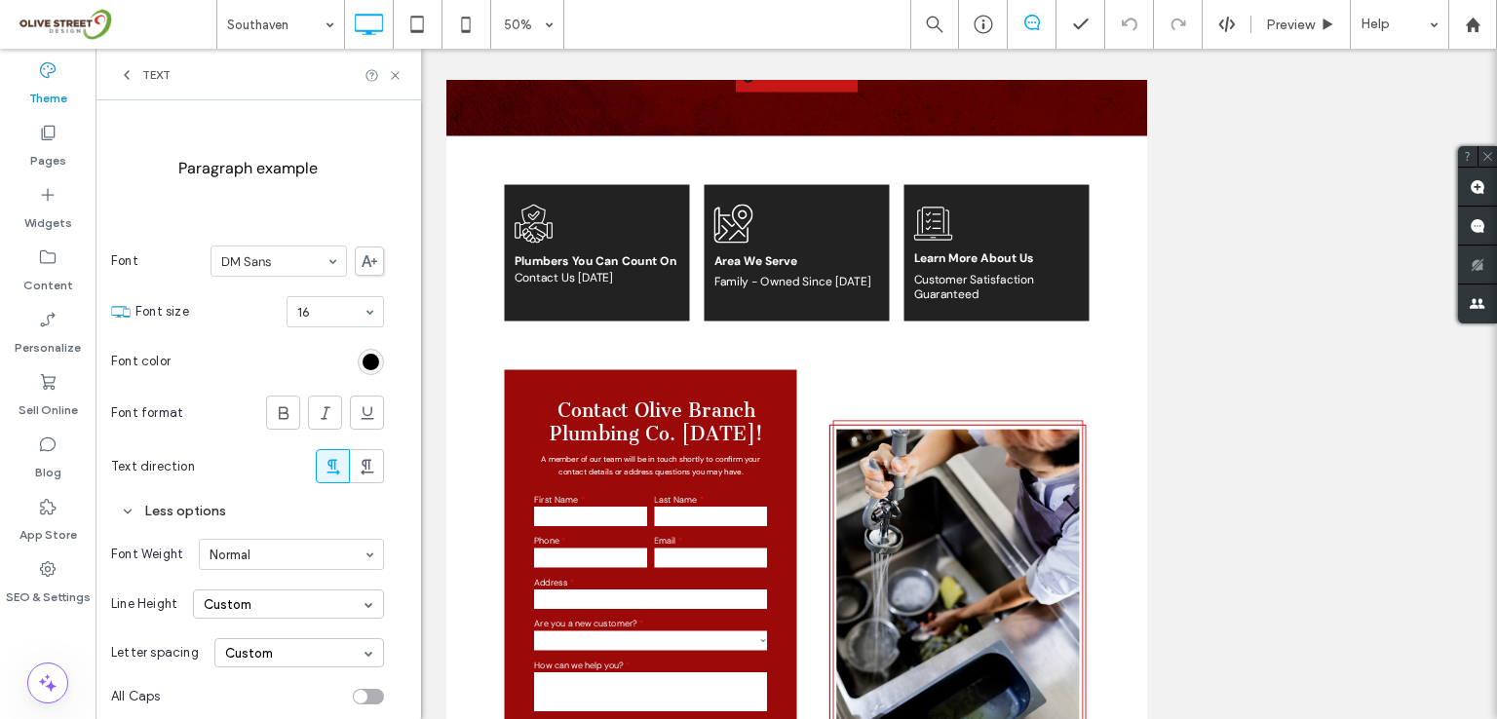
scroll to position [114, 0]
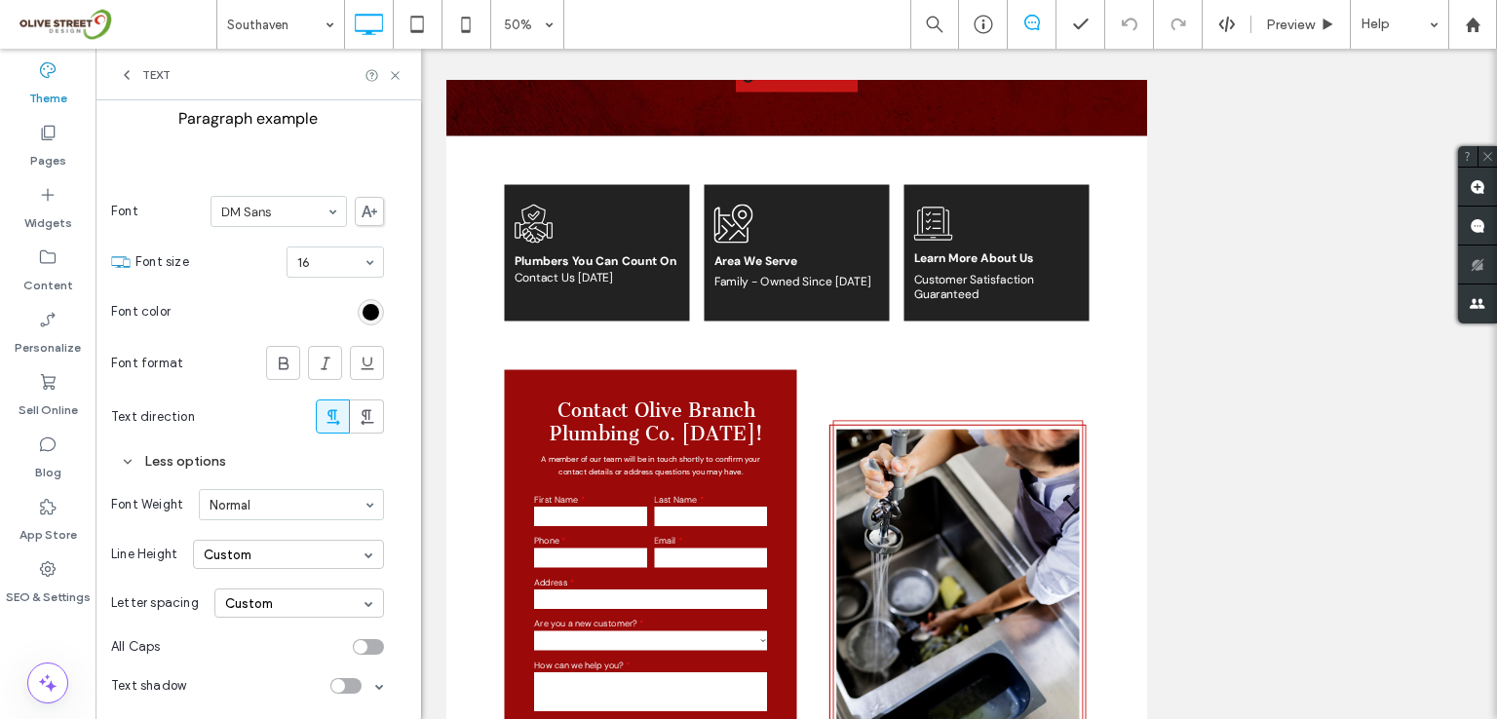
click at [126, 81] on icon at bounding box center [127, 75] width 16 height 16
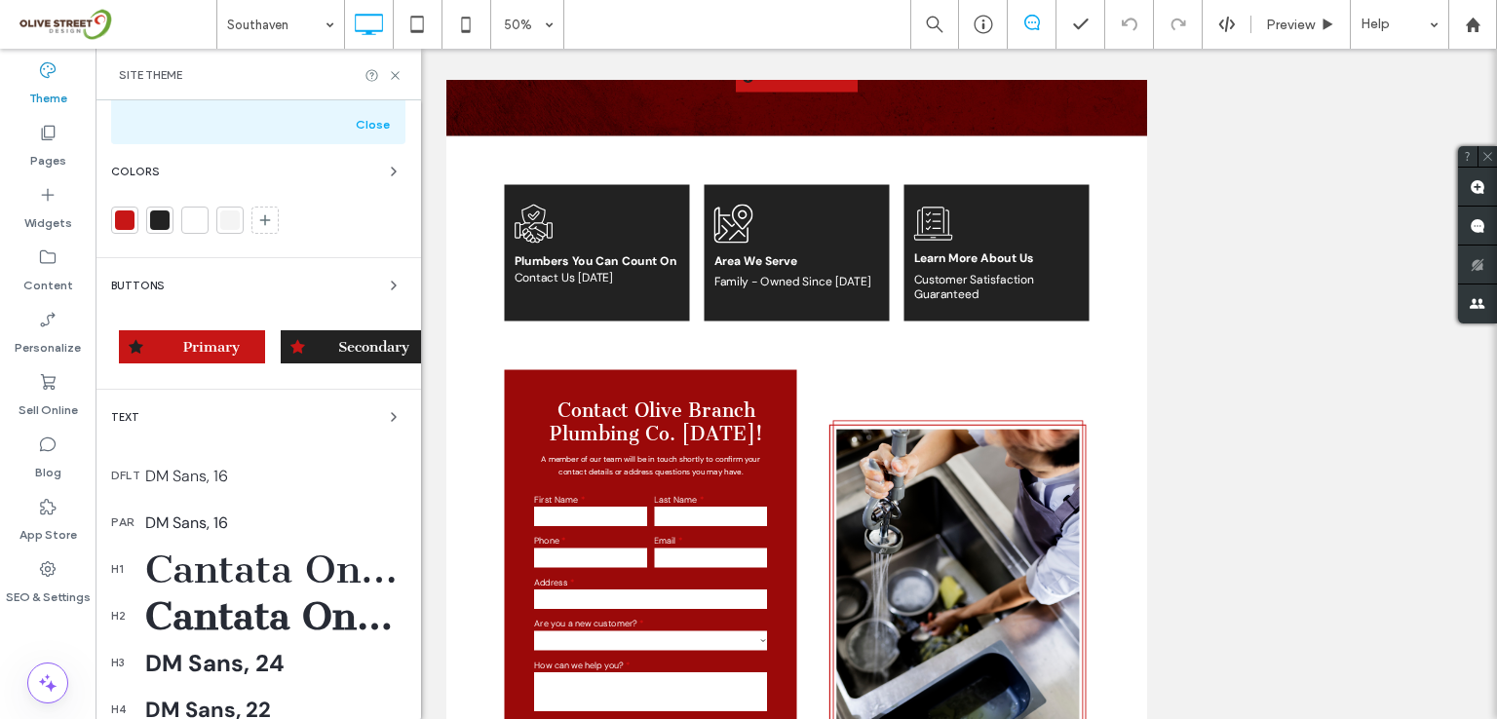
click at [157, 476] on div "DM Sans, 16" at bounding box center [275, 476] width 260 height 20
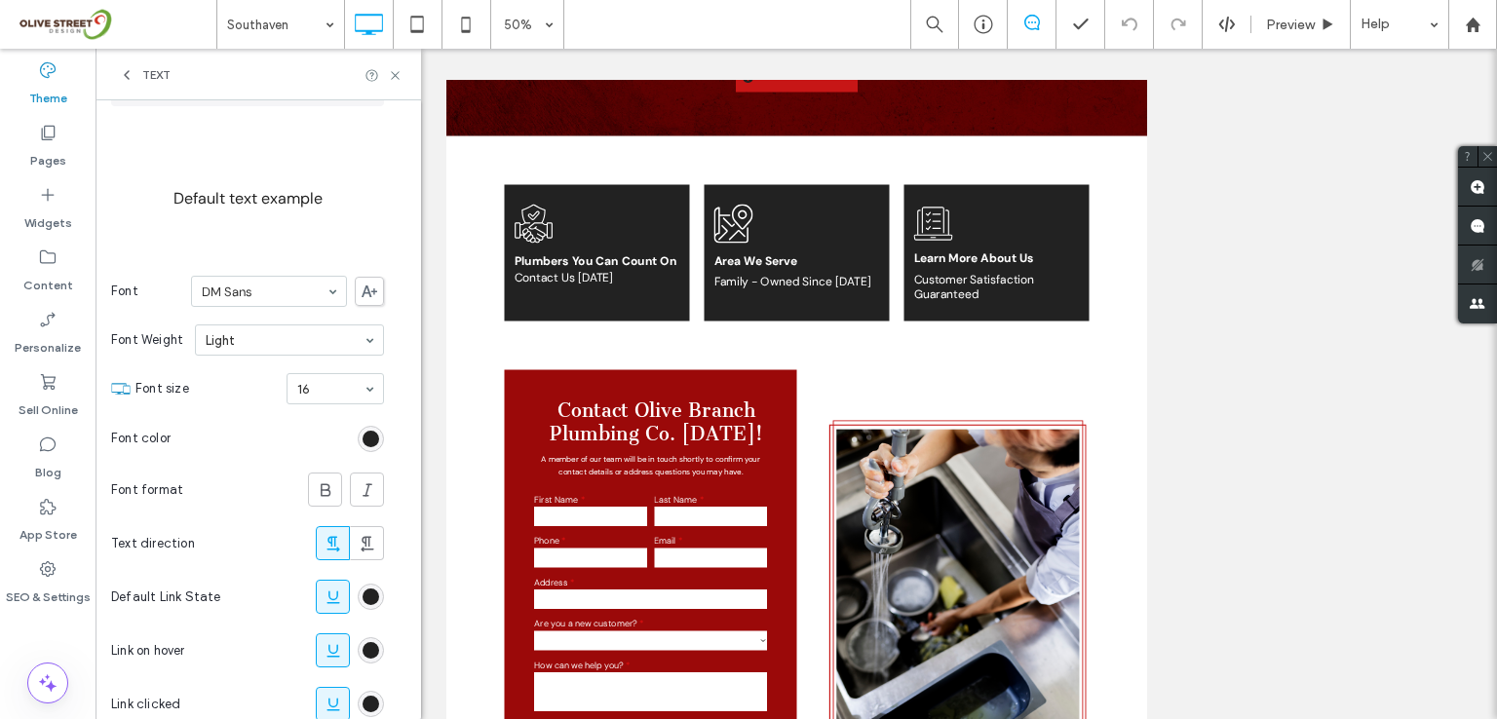
scroll to position [248, 0]
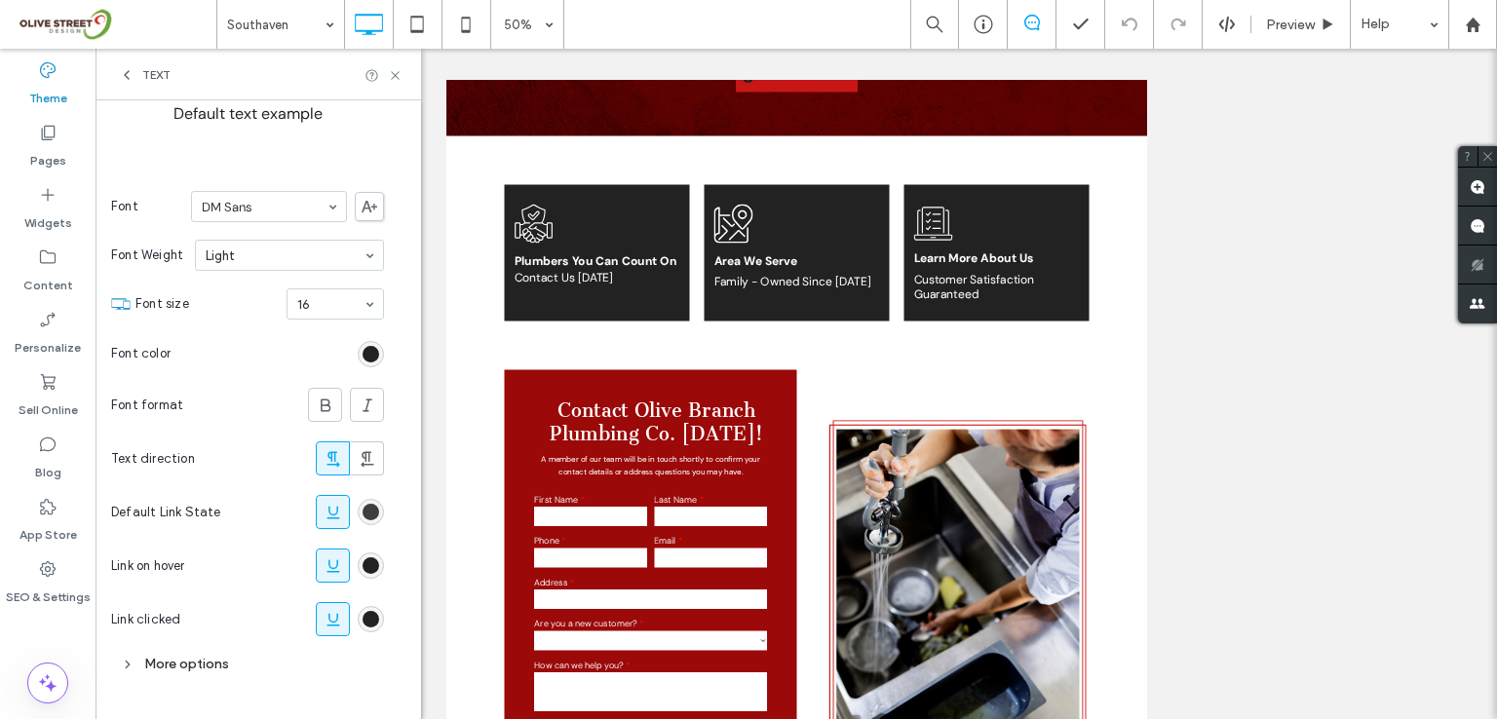
click at [372, 510] on div "rgb(34, 34, 34)" at bounding box center [371, 512] width 17 height 17
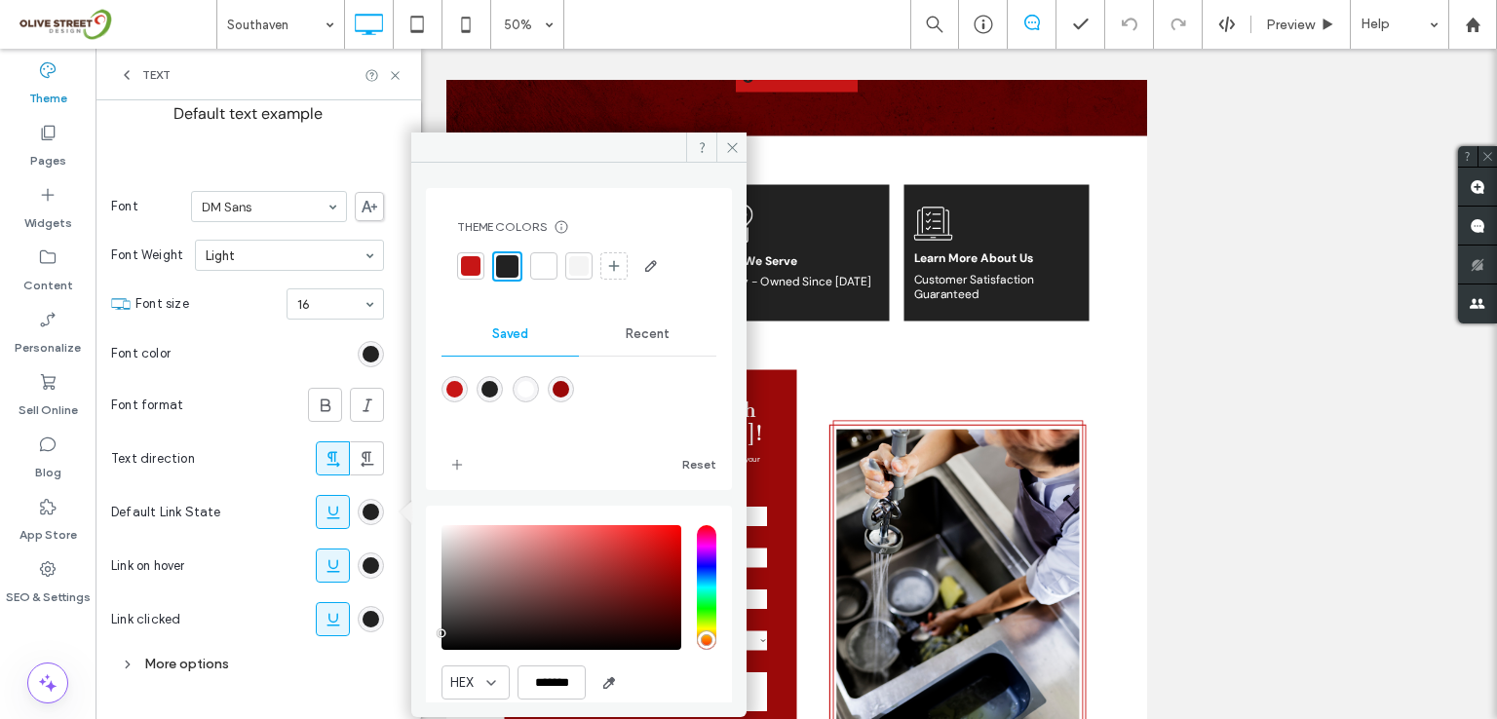
click at [479, 267] on div at bounding box center [470, 265] width 19 height 19
click at [725, 144] on icon at bounding box center [732, 147] width 15 height 15
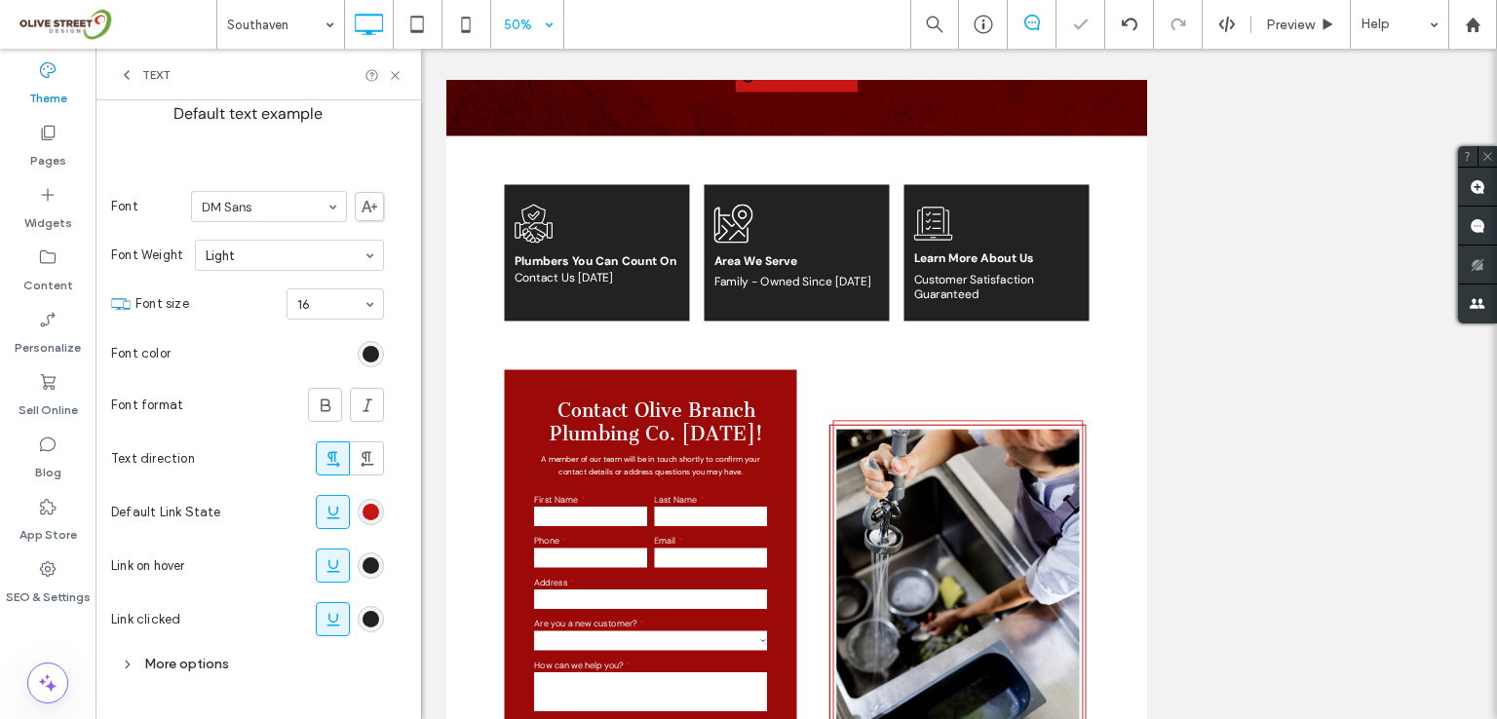
click at [518, 20] on div "50%" at bounding box center [518, 24] width 55 height 49
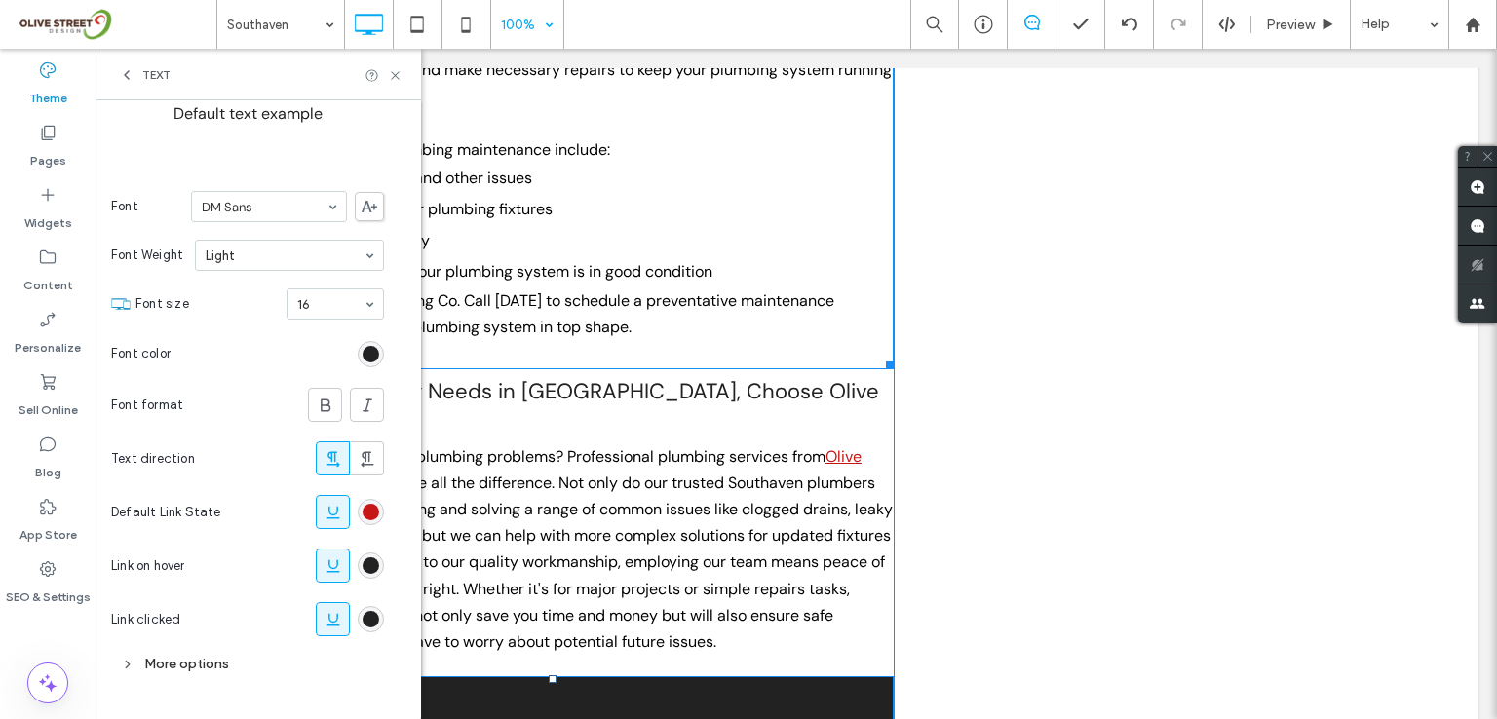
scroll to position [3474, 0]
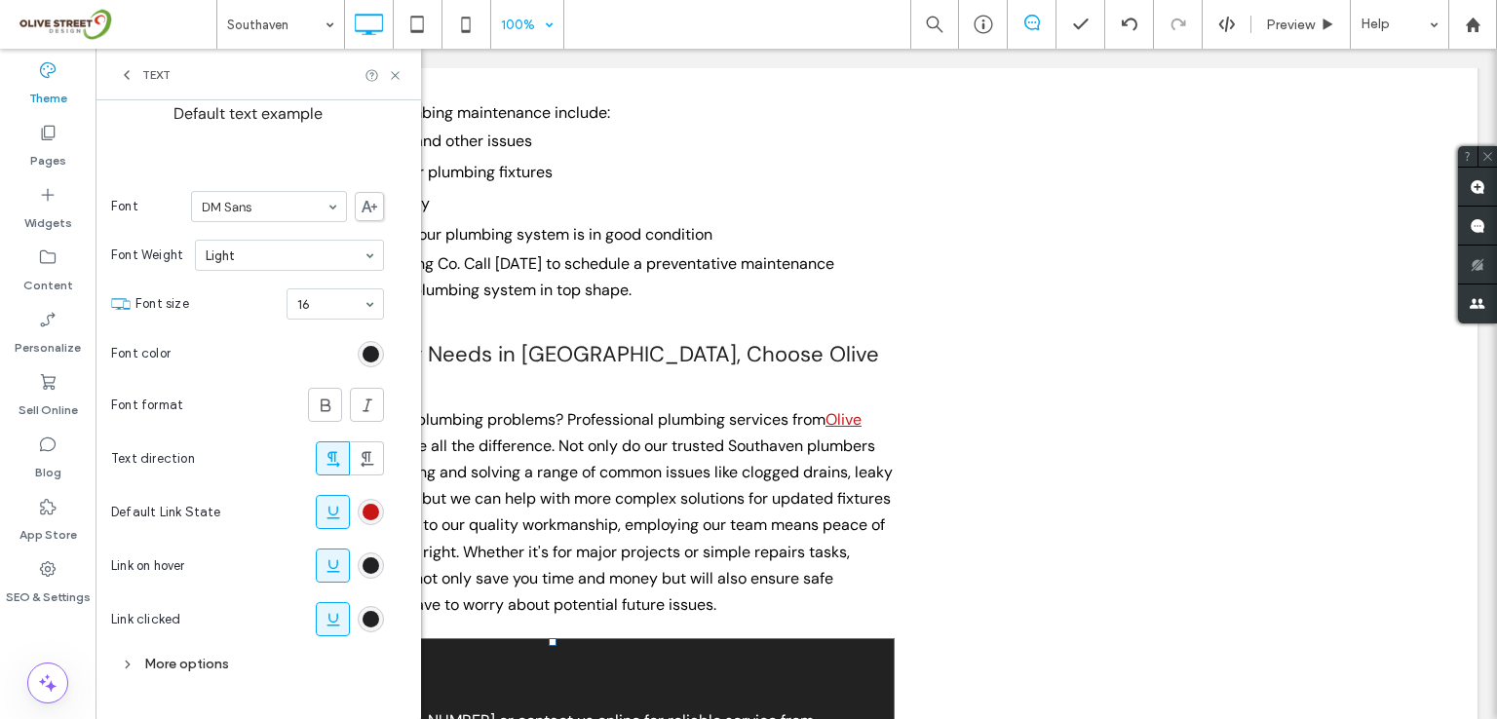
click at [331, 511] on icon at bounding box center [333, 512] width 19 height 19
click at [329, 514] on icon at bounding box center [333, 512] width 19 height 19
click at [334, 515] on icon at bounding box center [333, 512] width 19 height 19
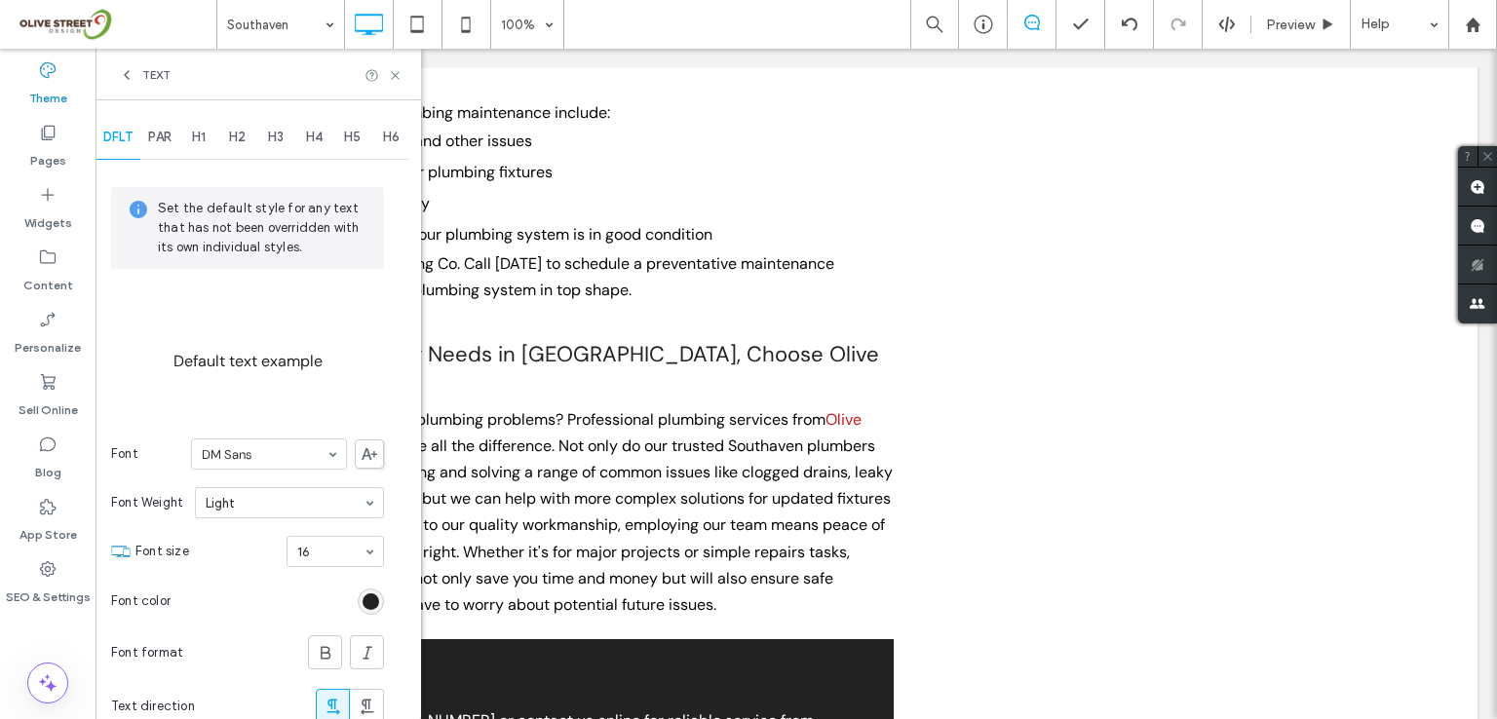
scroll to position [248, 0]
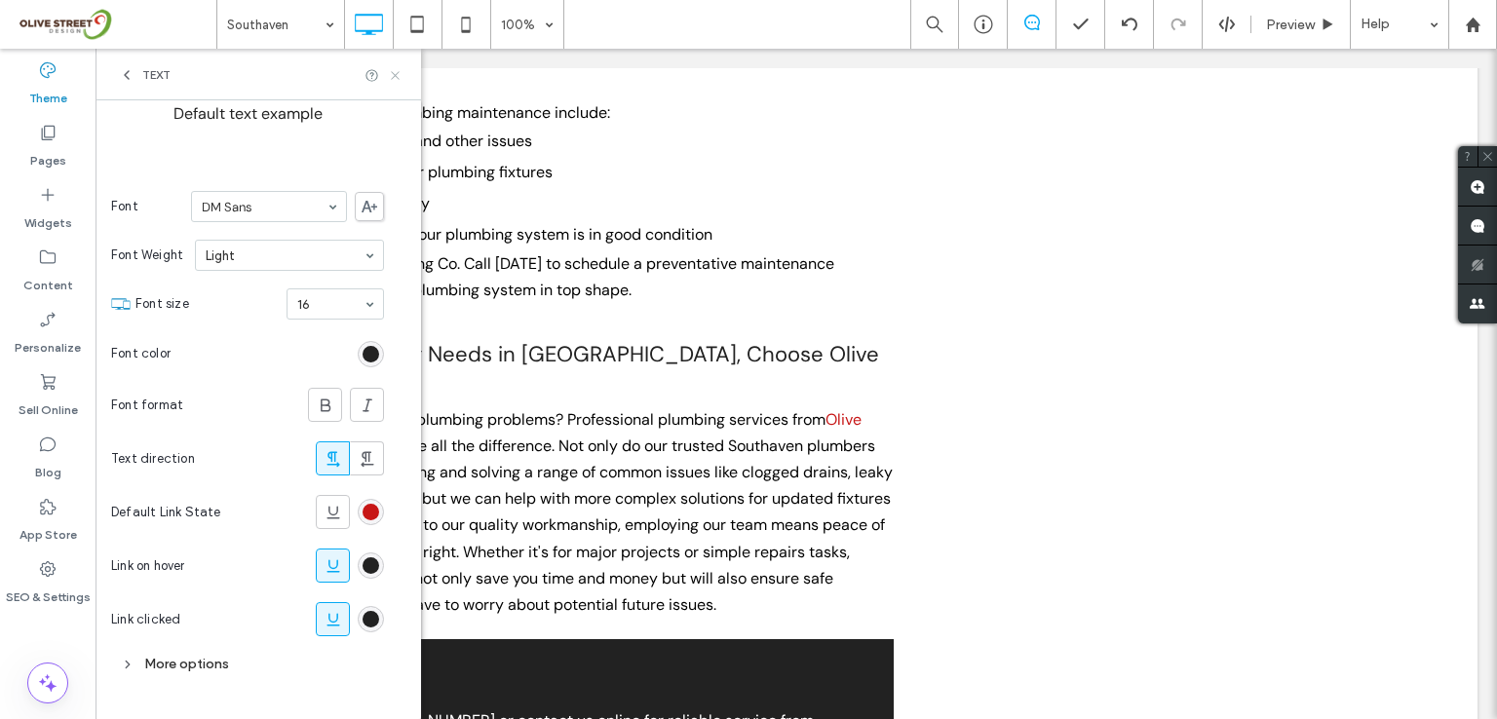
click at [391, 73] on icon at bounding box center [395, 75] width 15 height 15
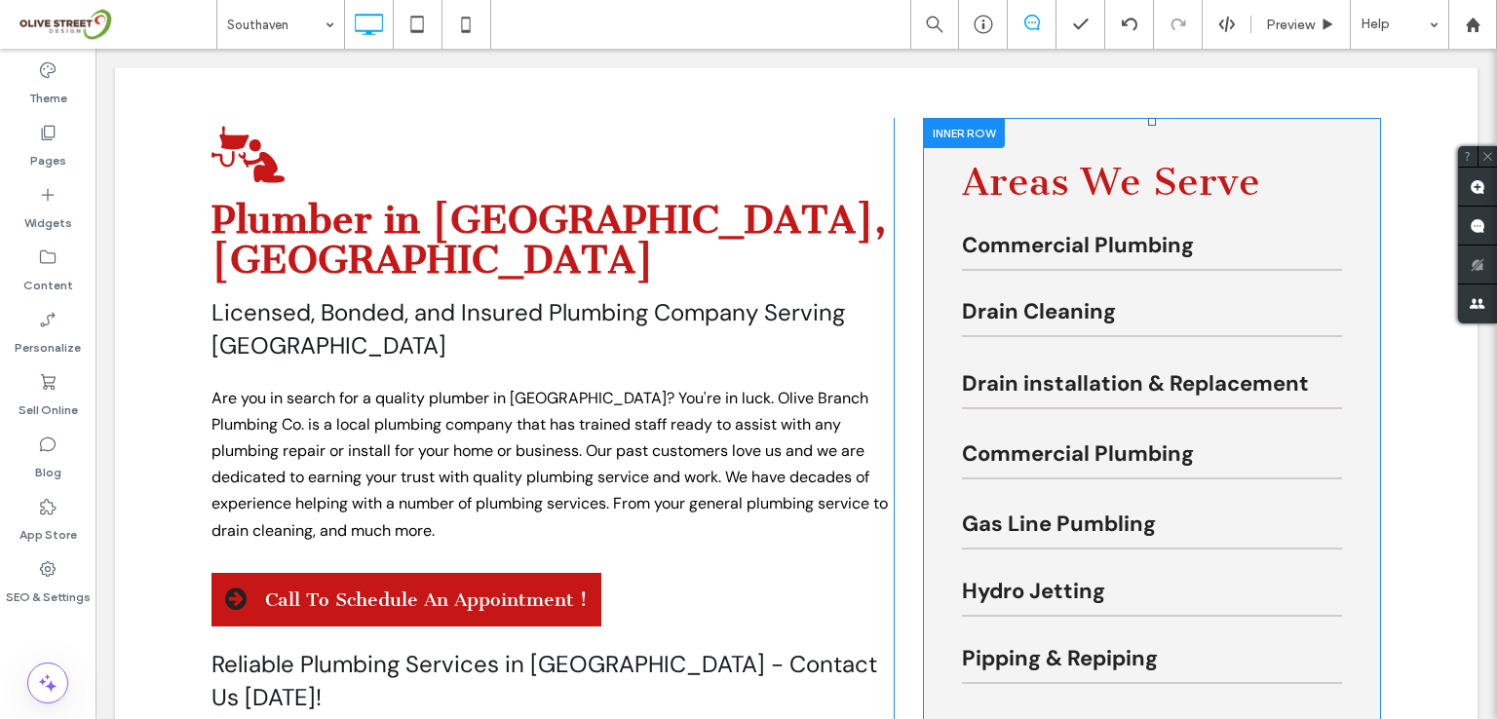
scroll to position [486, 0]
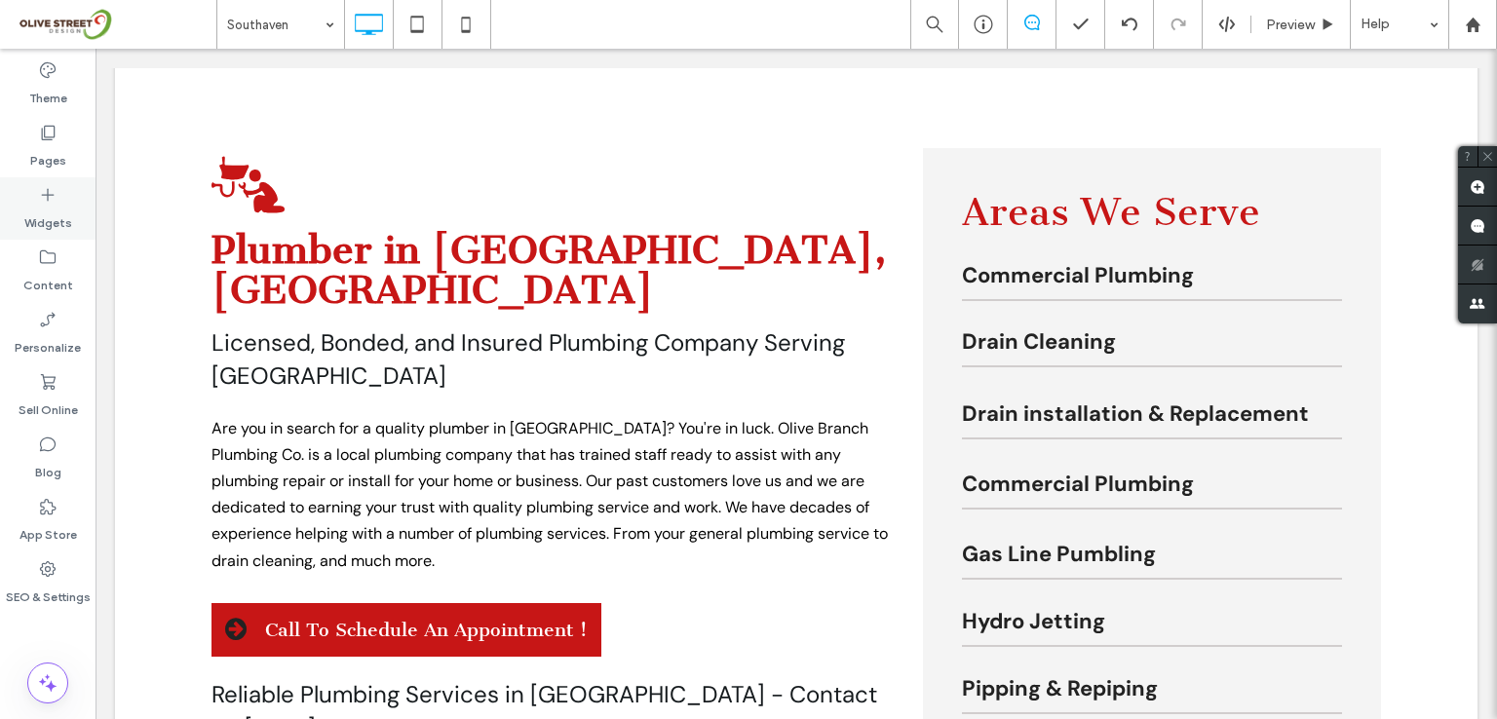
click at [53, 200] on icon at bounding box center [47, 194] width 19 height 19
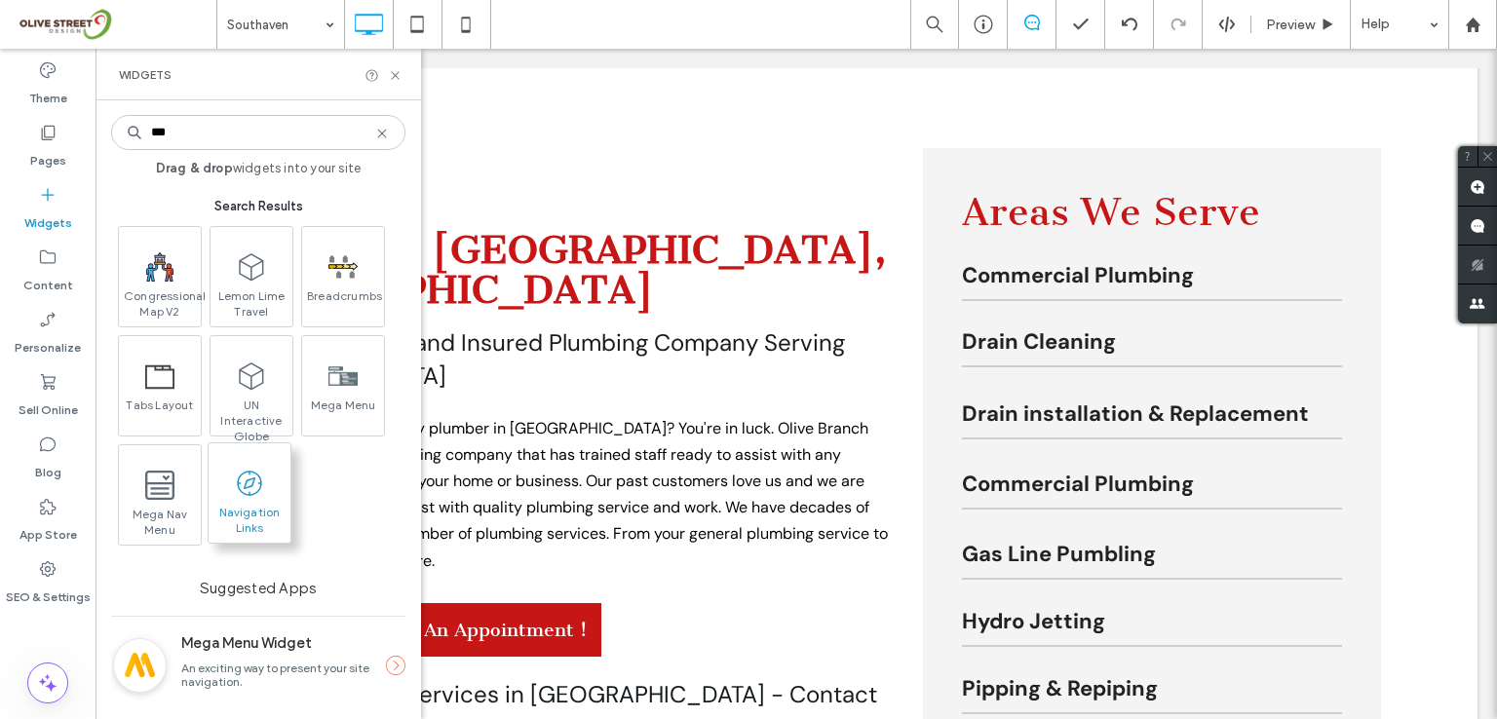
type input "***"
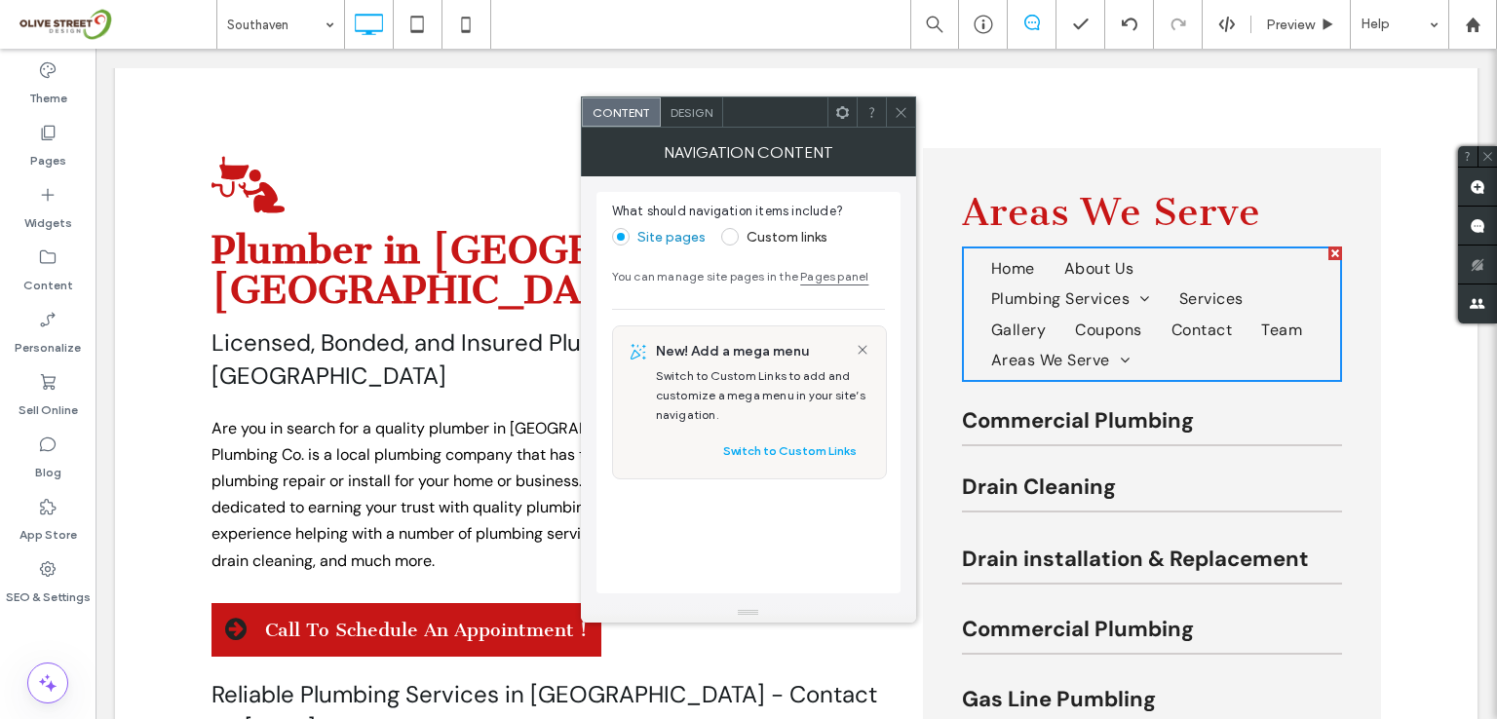
click at [732, 239] on span at bounding box center [730, 237] width 18 height 18
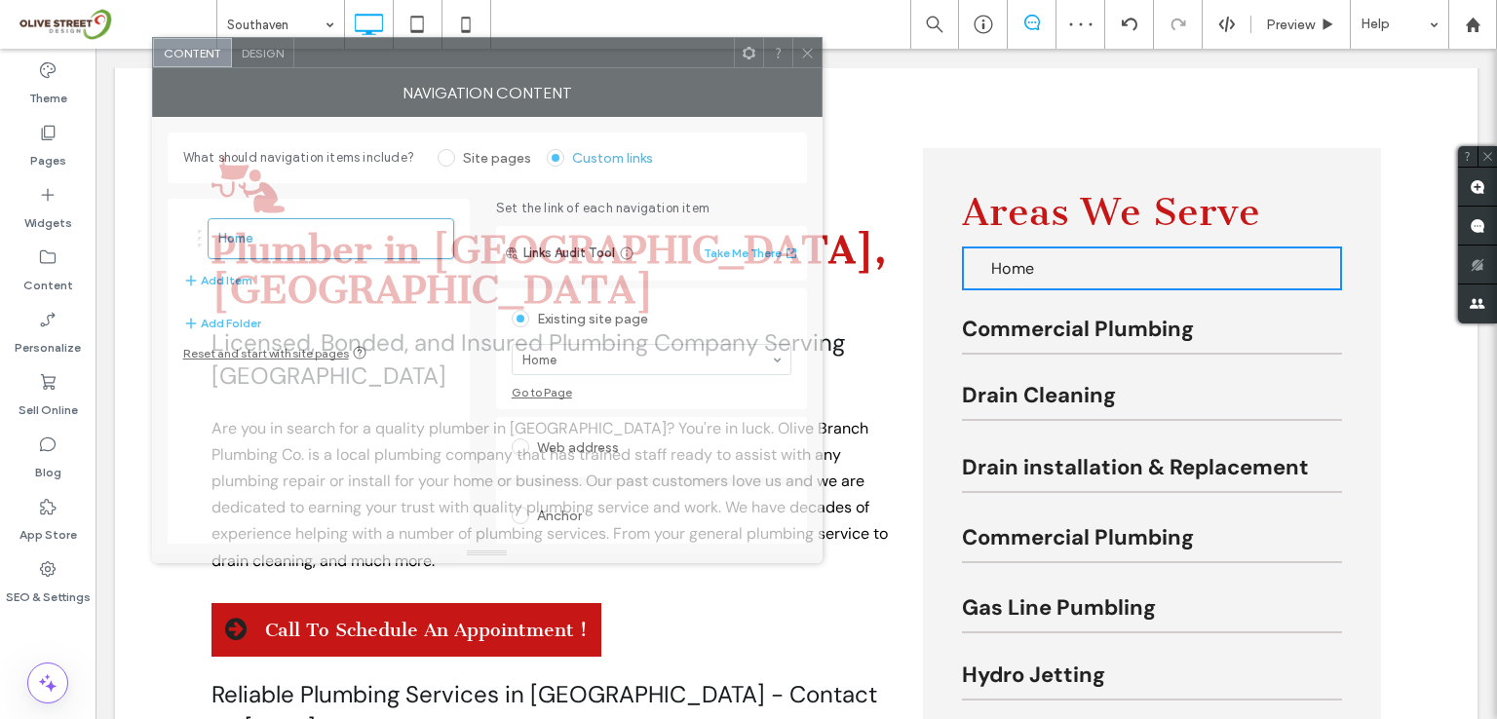
drag, startPoint x: 951, startPoint y: 119, endPoint x: 522, endPoint y: 59, distance: 432.9
click at [522, 59] on div at bounding box center [514, 52] width 440 height 29
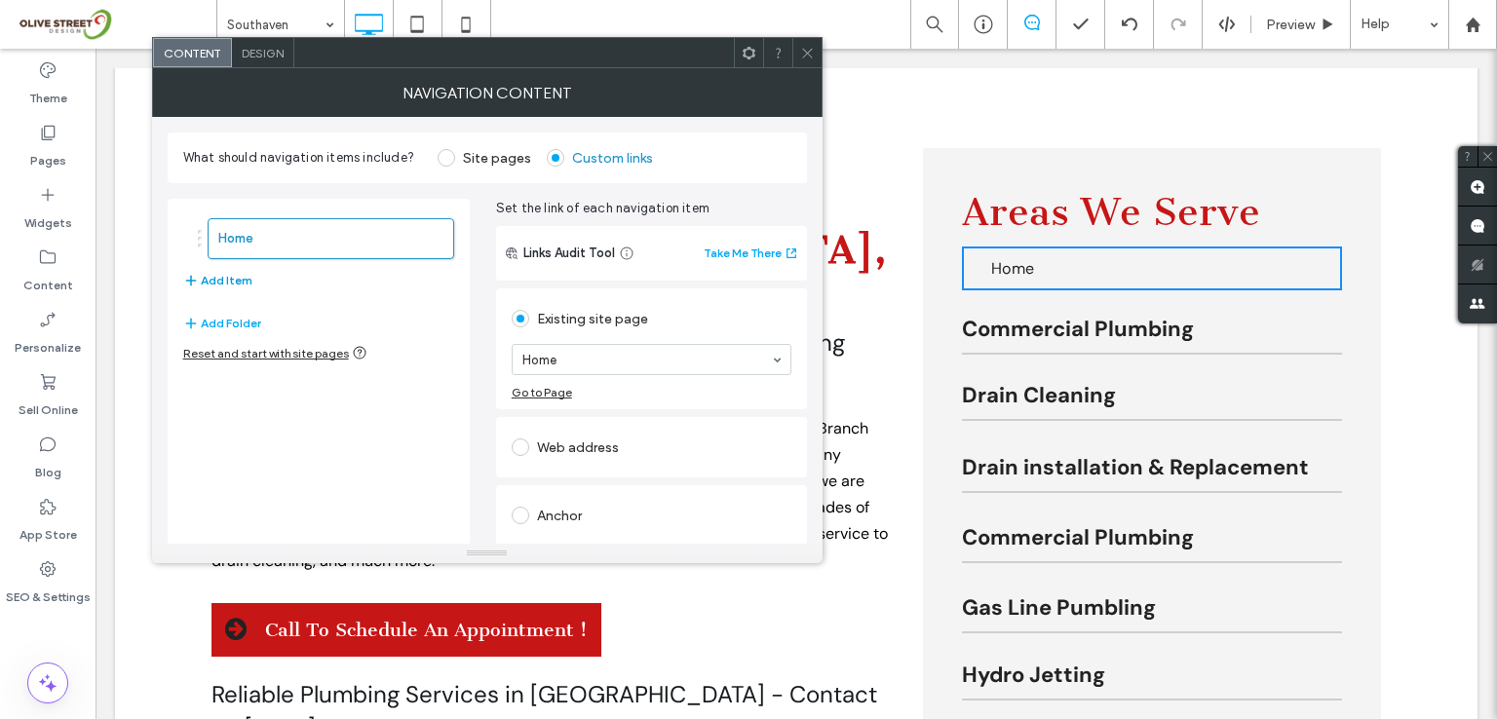
click at [214, 282] on button "Add Item" at bounding box center [217, 280] width 69 height 23
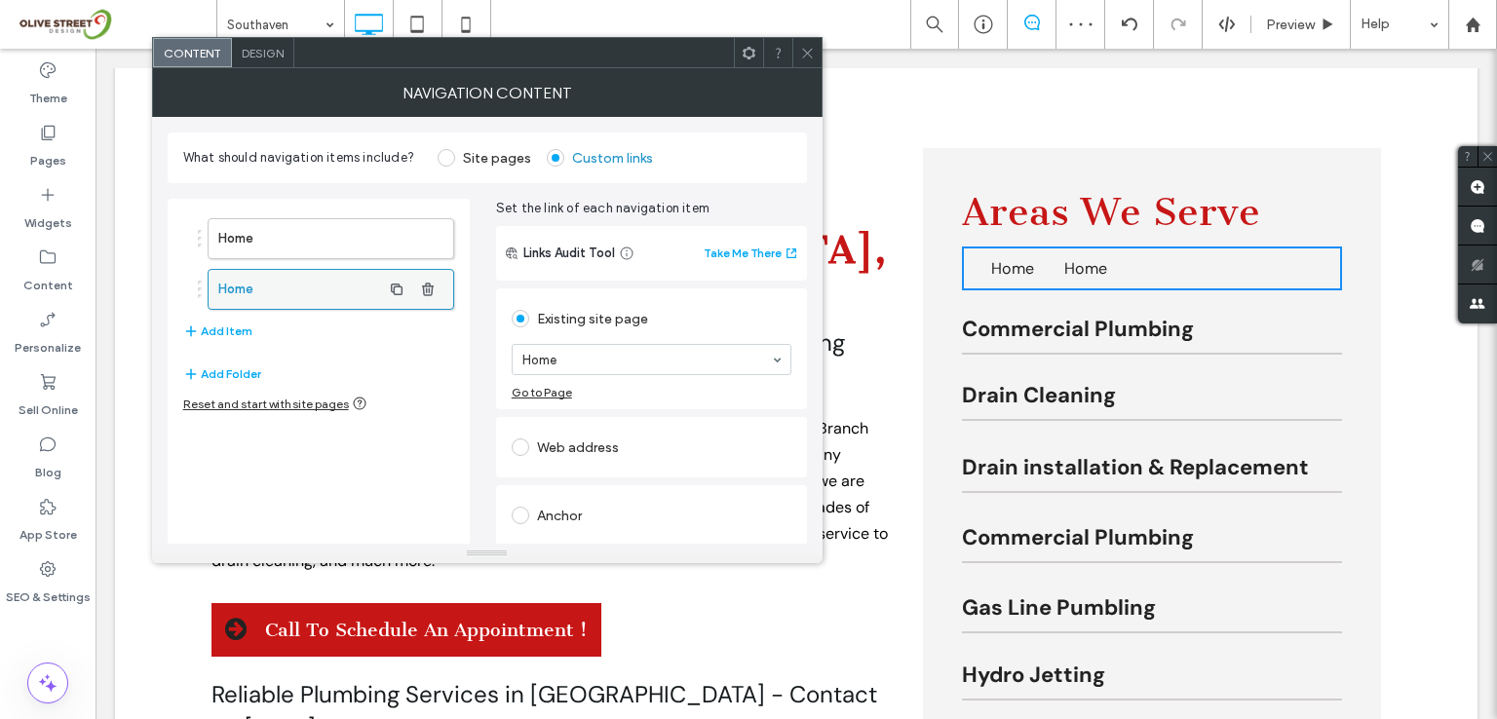
click at [265, 296] on label "Home" at bounding box center [299, 289] width 163 height 39
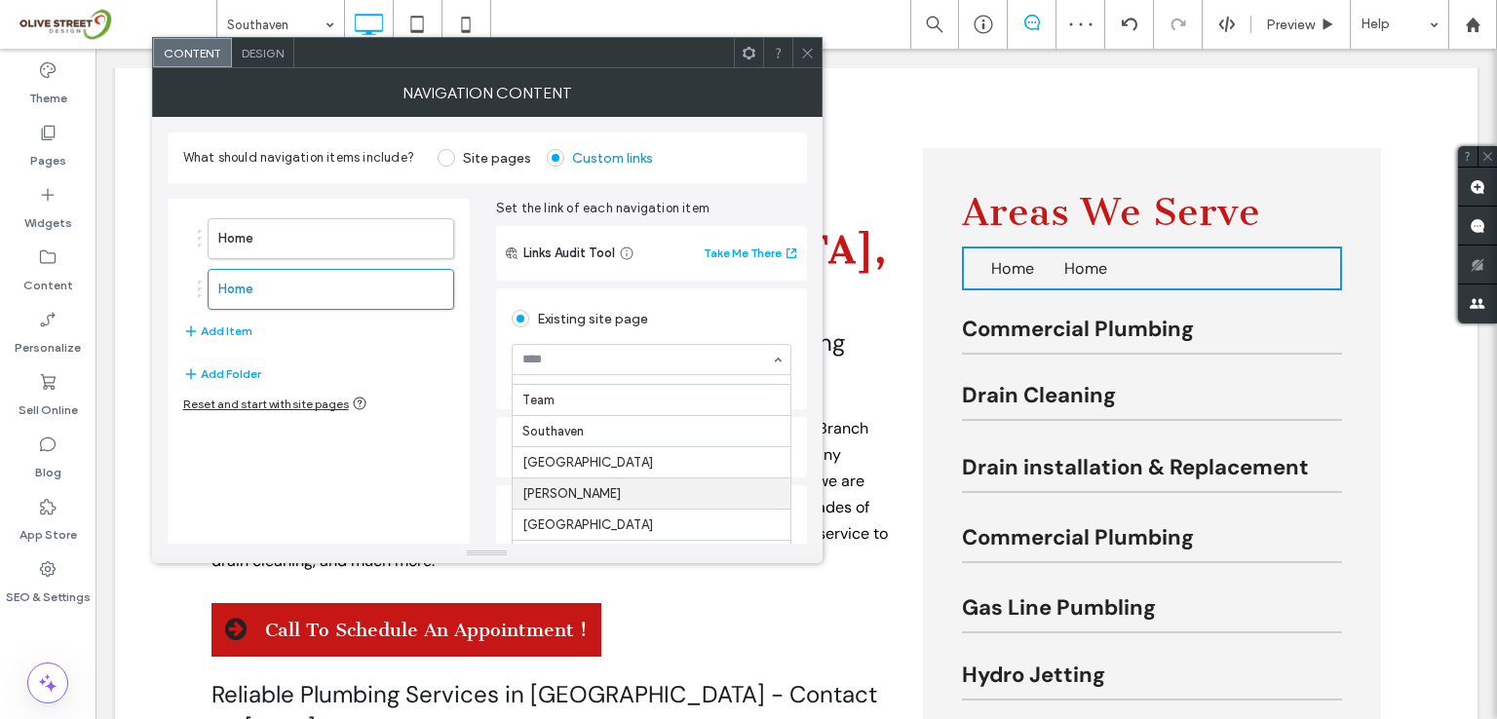
scroll to position [733, 0]
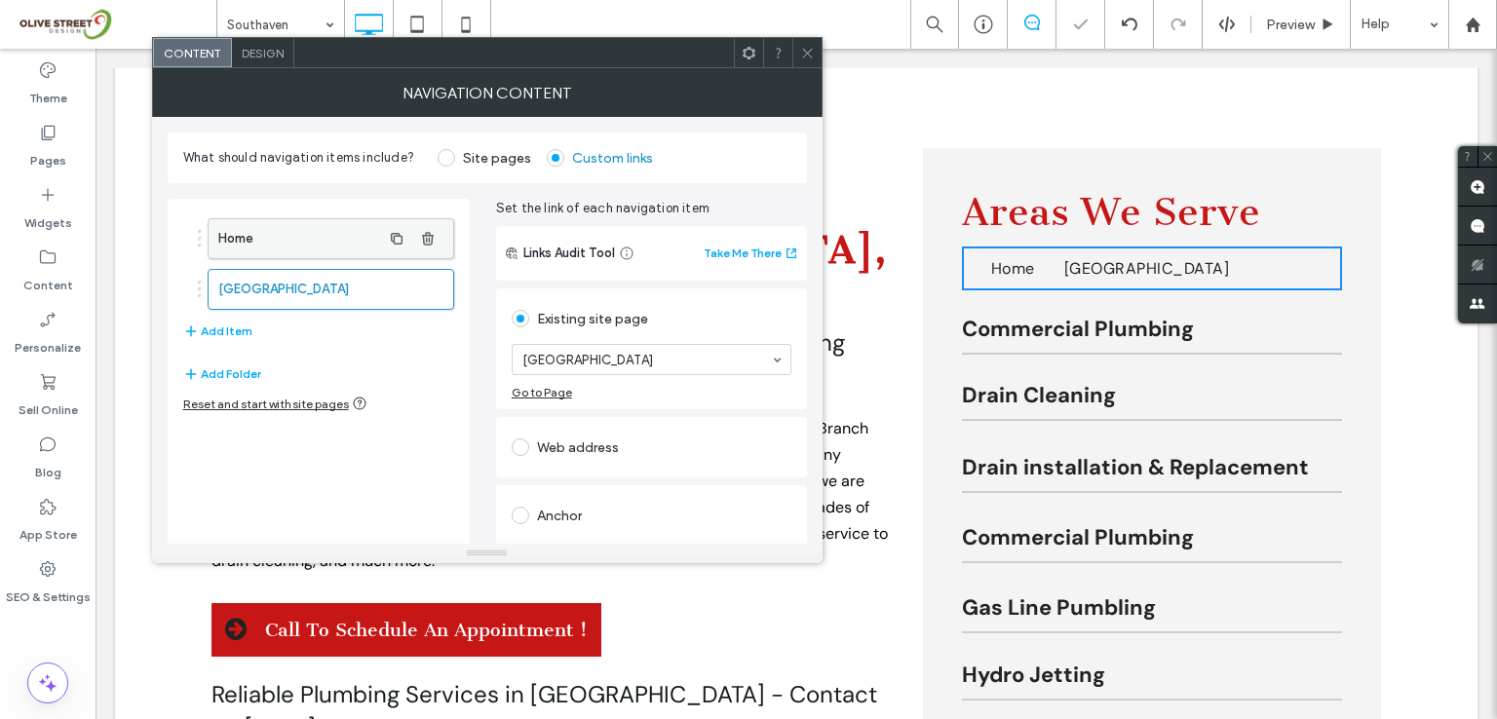
click at [335, 244] on label "Home" at bounding box center [299, 238] width 163 height 39
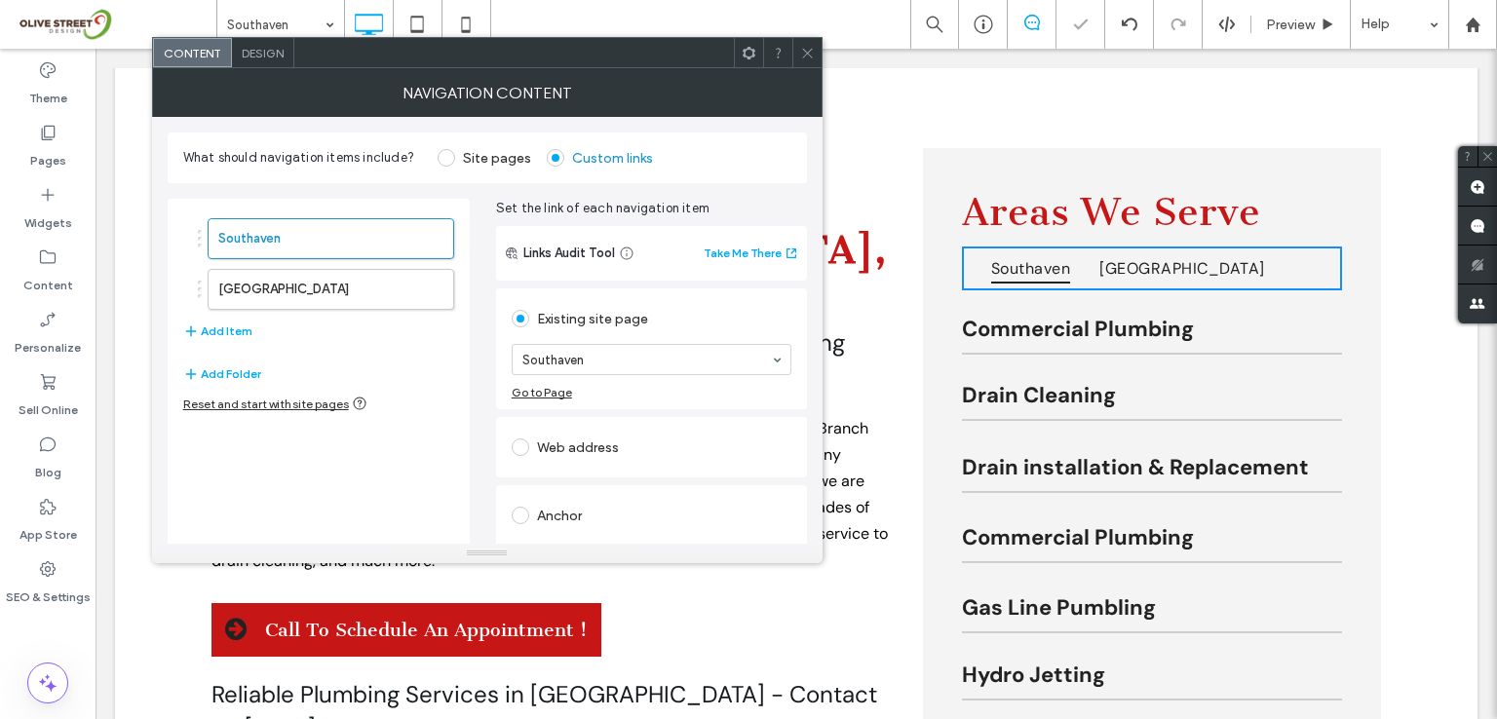
click at [803, 55] on icon at bounding box center [807, 53] width 15 height 15
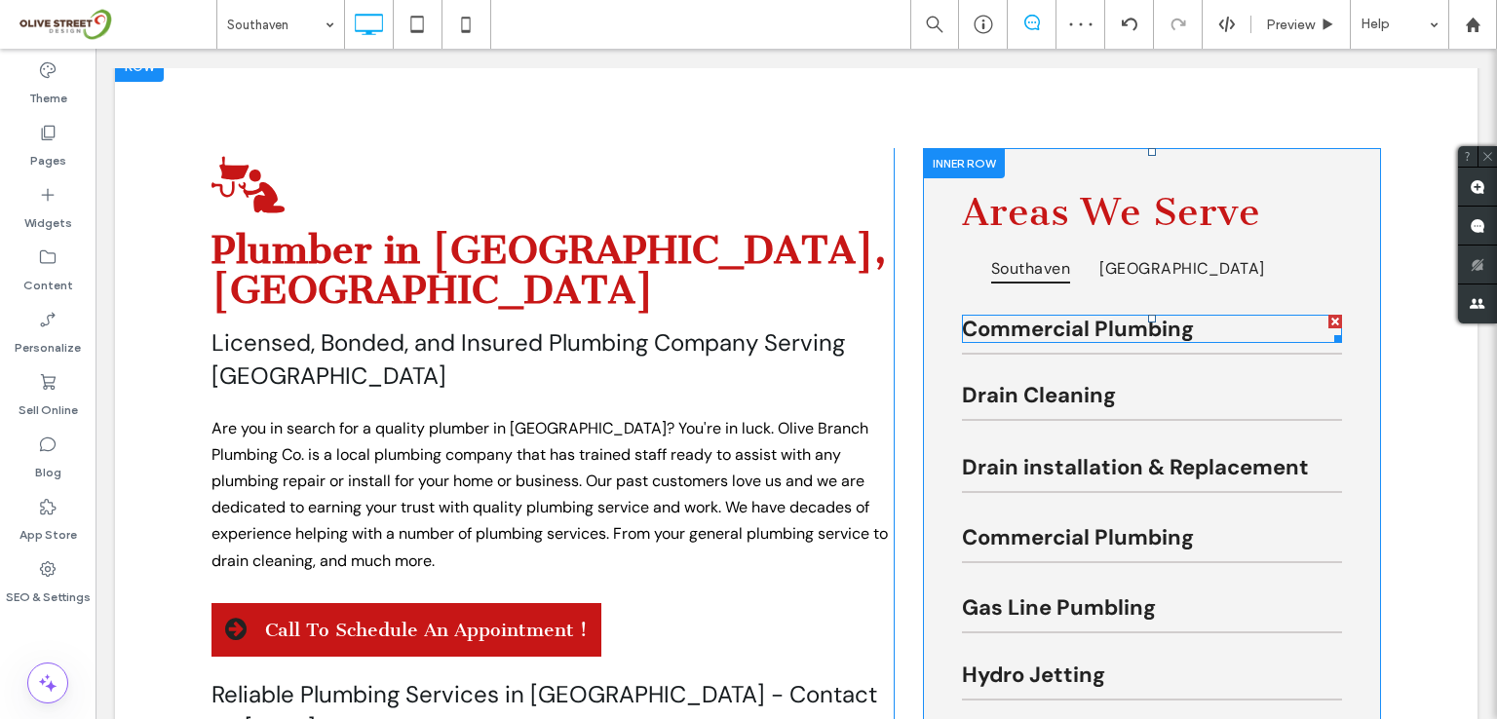
click at [1328, 322] on div at bounding box center [1335, 322] width 14 height 14
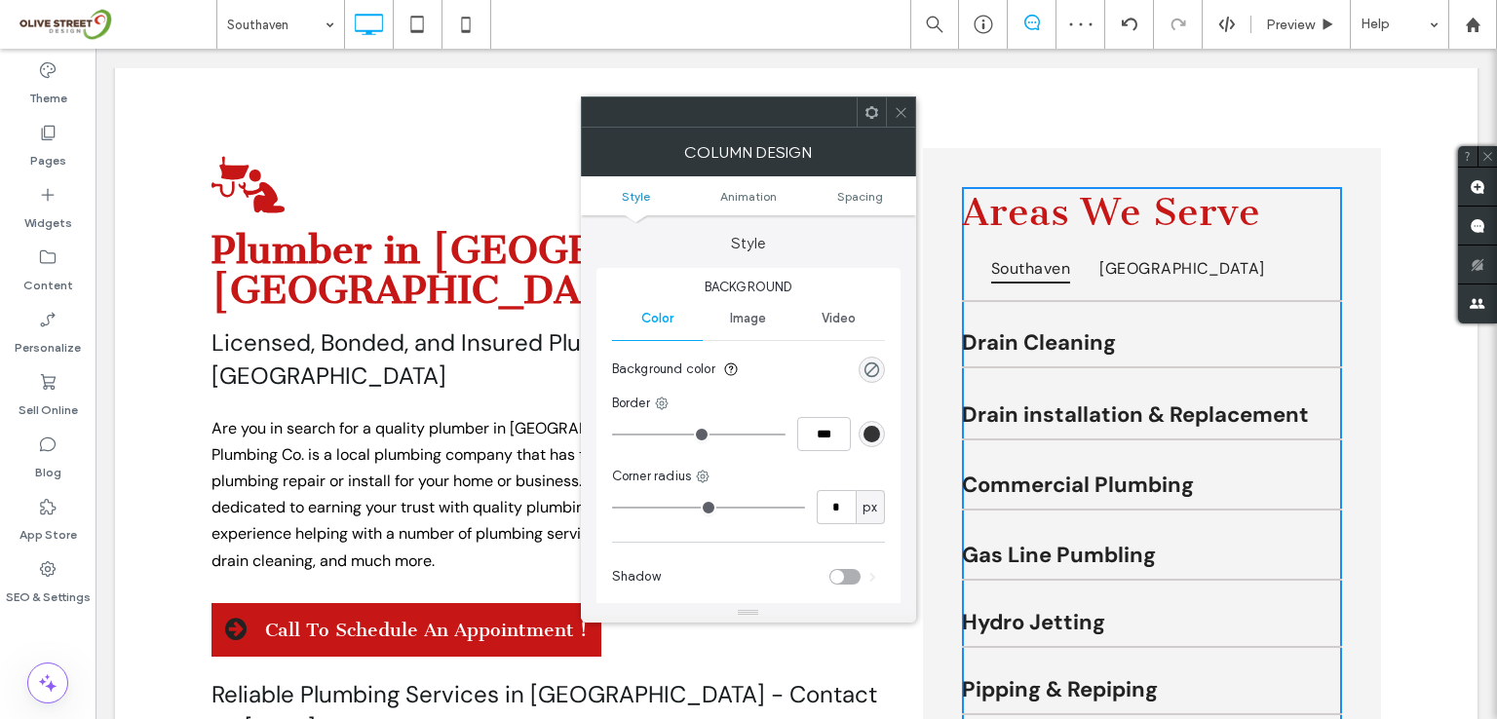
click at [895, 110] on icon at bounding box center [901, 112] width 15 height 15
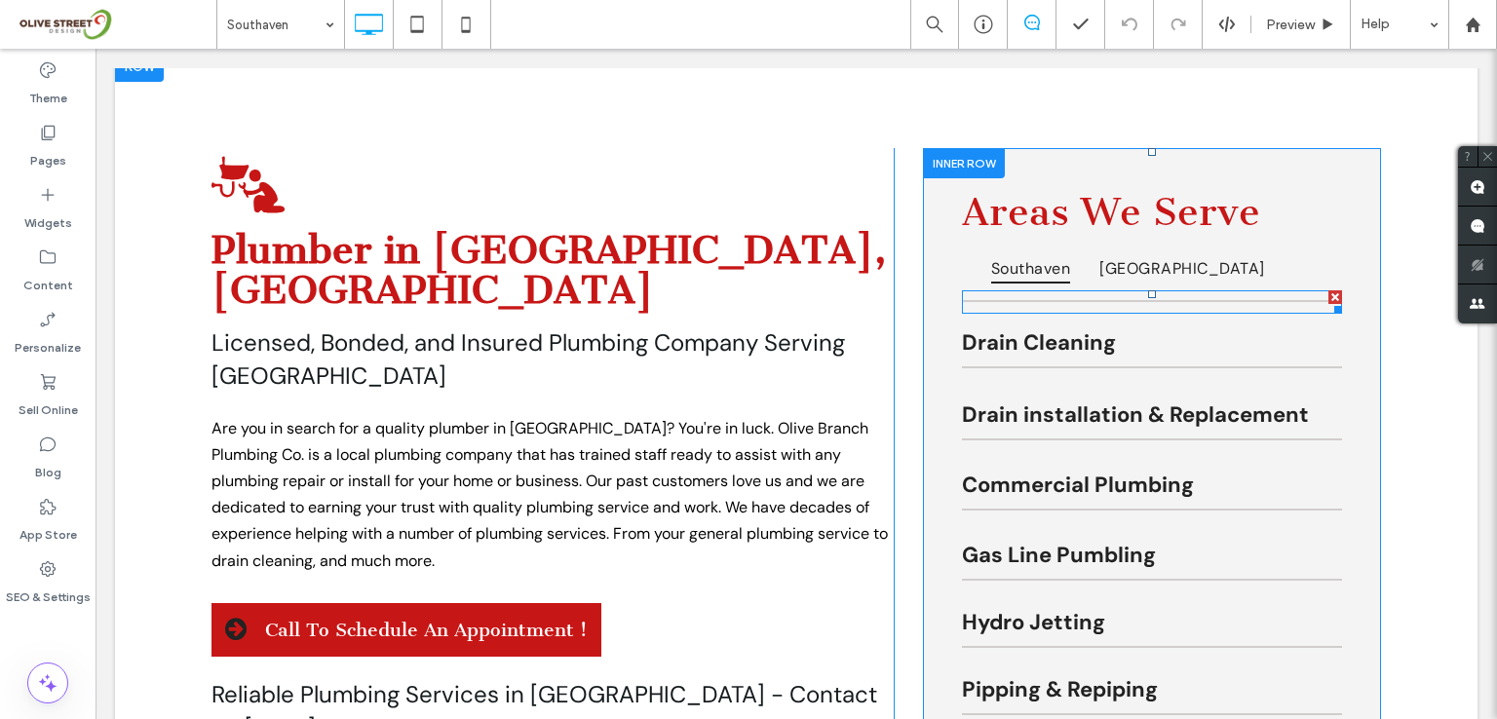
click at [1328, 293] on div at bounding box center [1335, 297] width 14 height 14
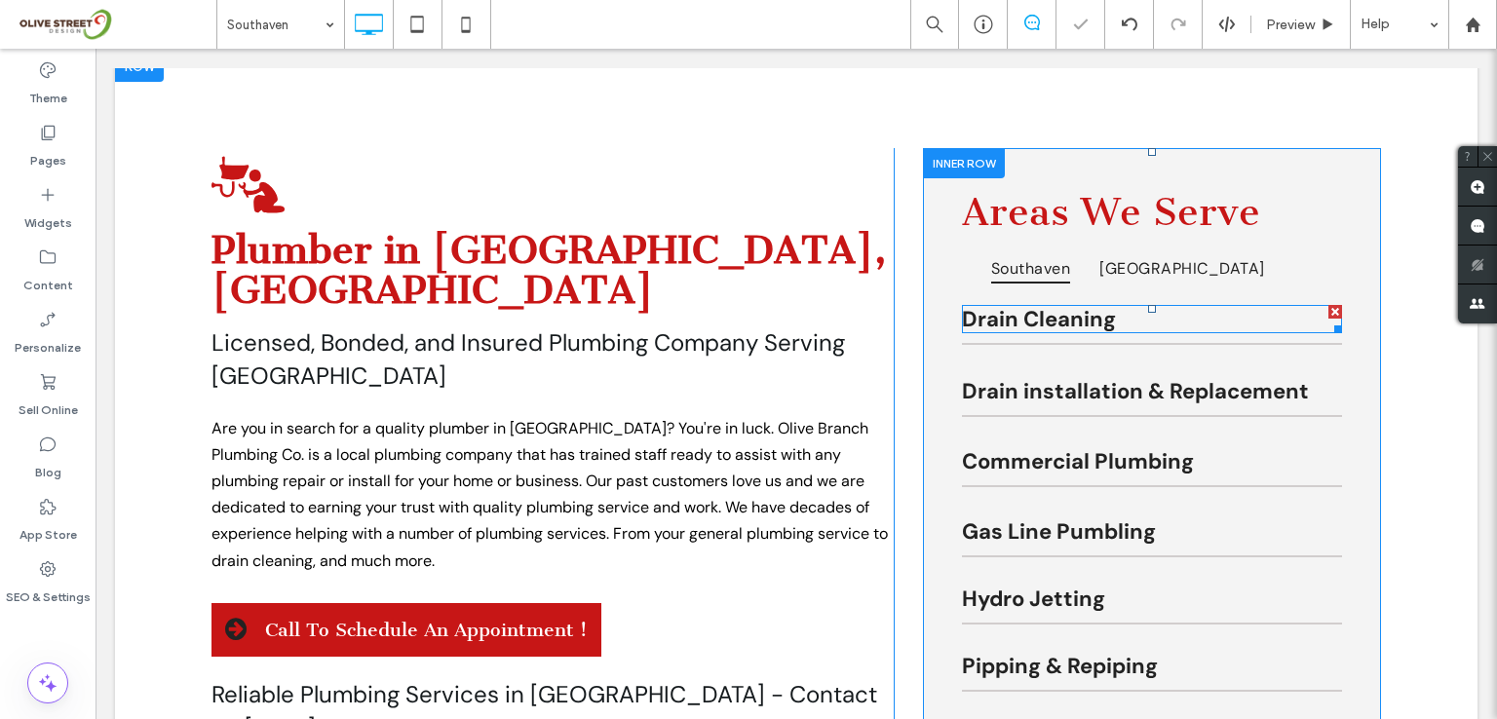
click at [1329, 312] on div at bounding box center [1335, 312] width 14 height 14
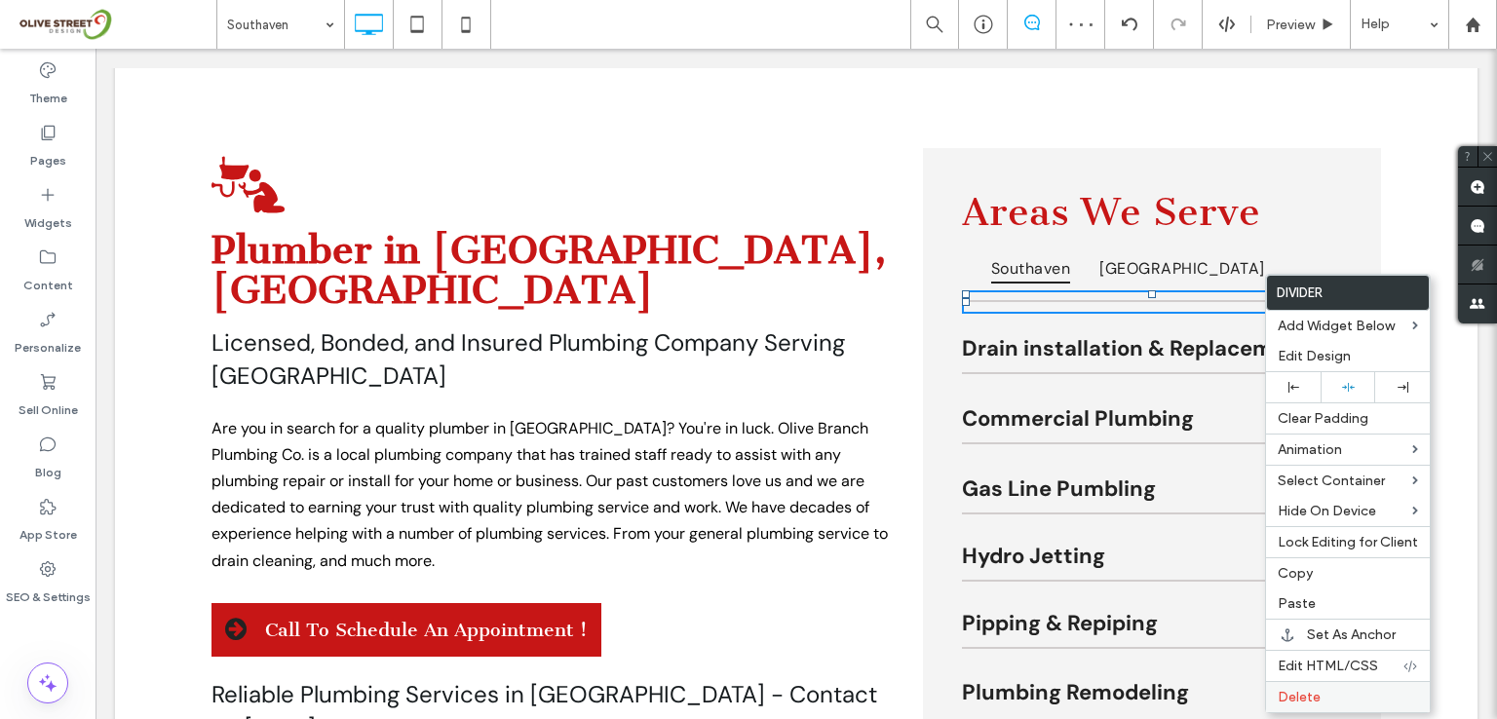
click at [1322, 690] on label "Delete" at bounding box center [1348, 697] width 140 height 17
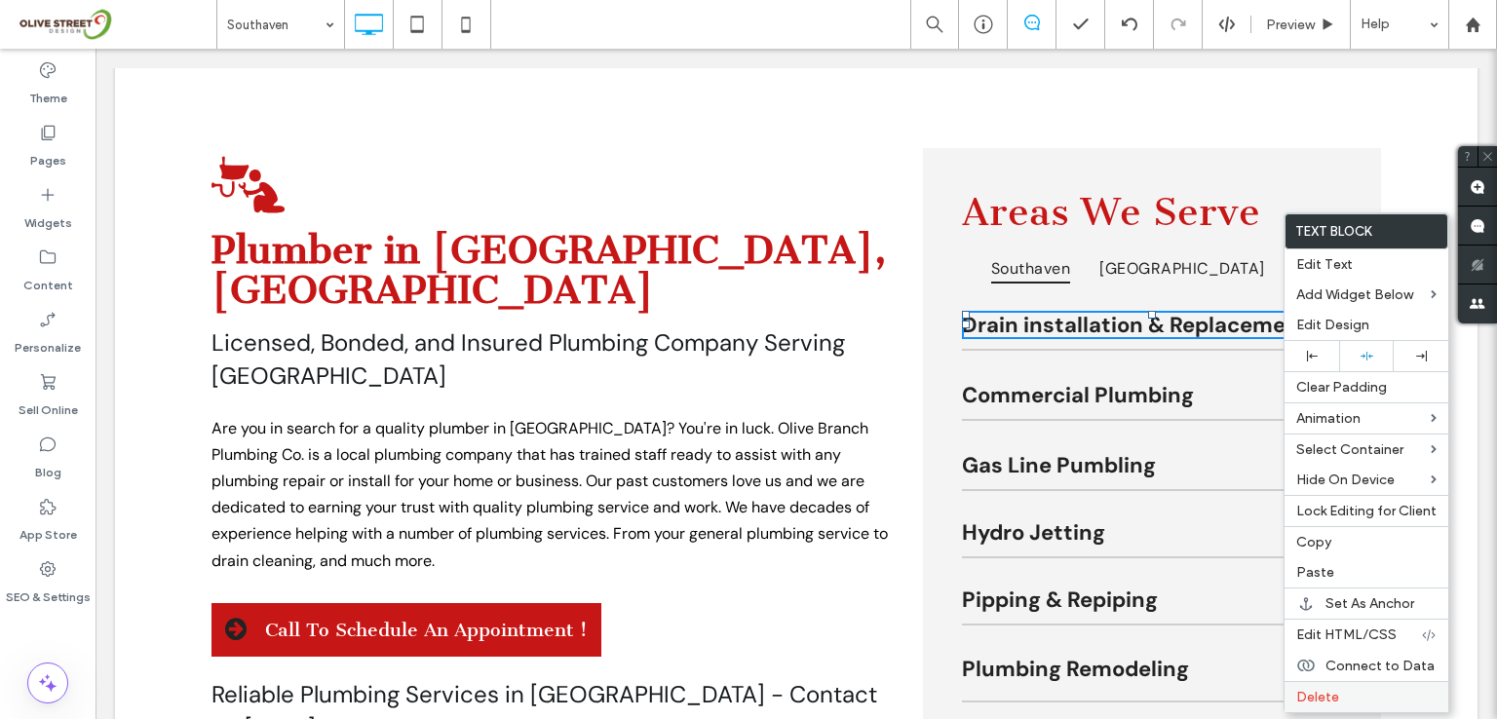
click at [1338, 696] on label "Delete" at bounding box center [1366, 697] width 140 height 17
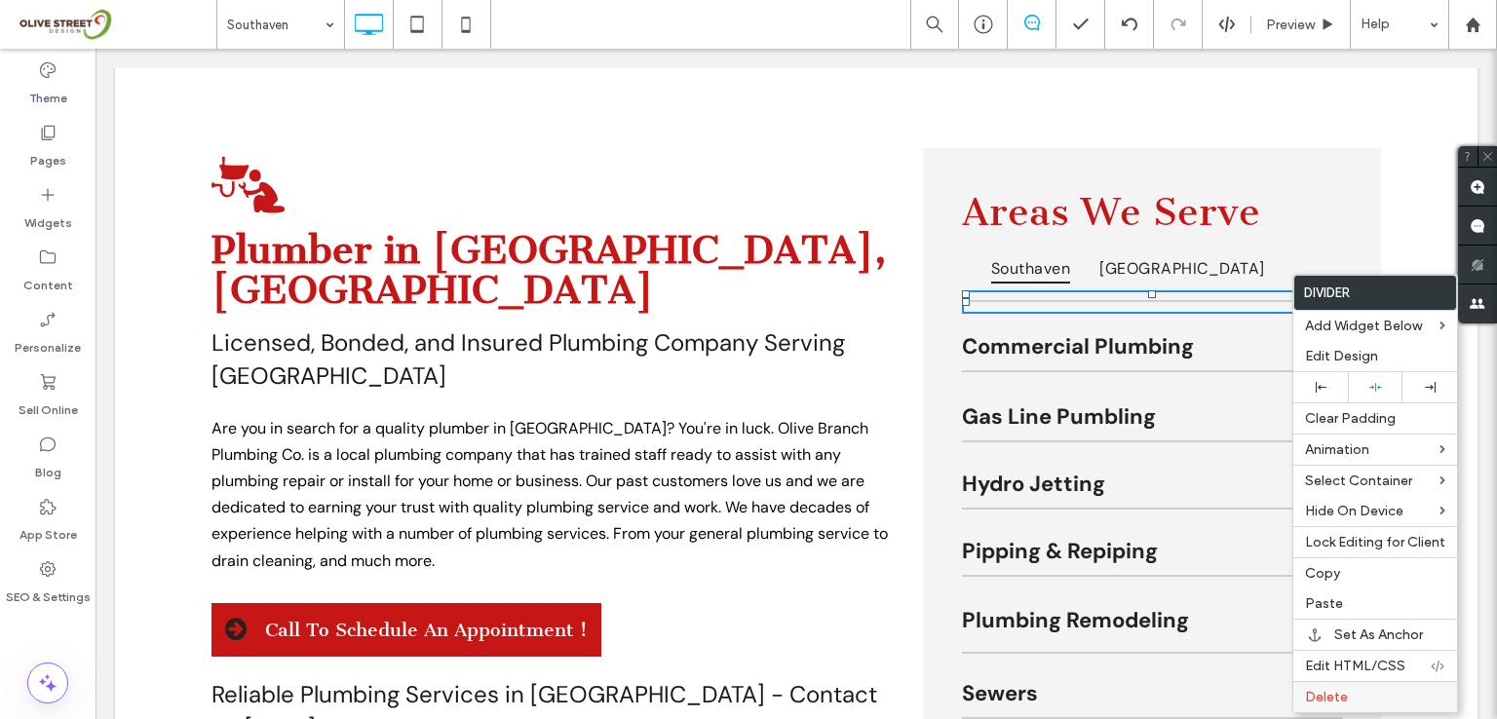
click at [1339, 698] on span "Delete" at bounding box center [1326, 697] width 43 height 17
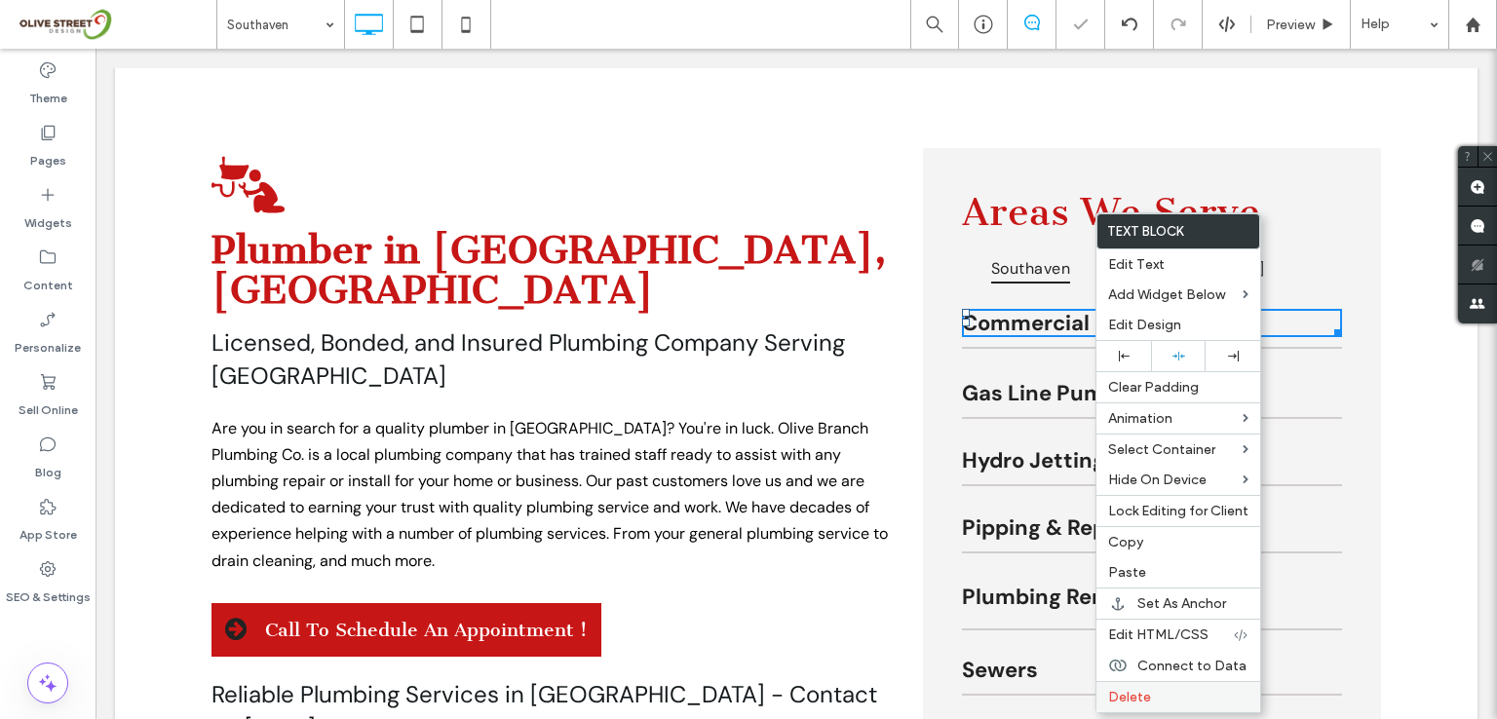
click at [1146, 699] on span "Delete" at bounding box center [1129, 697] width 43 height 17
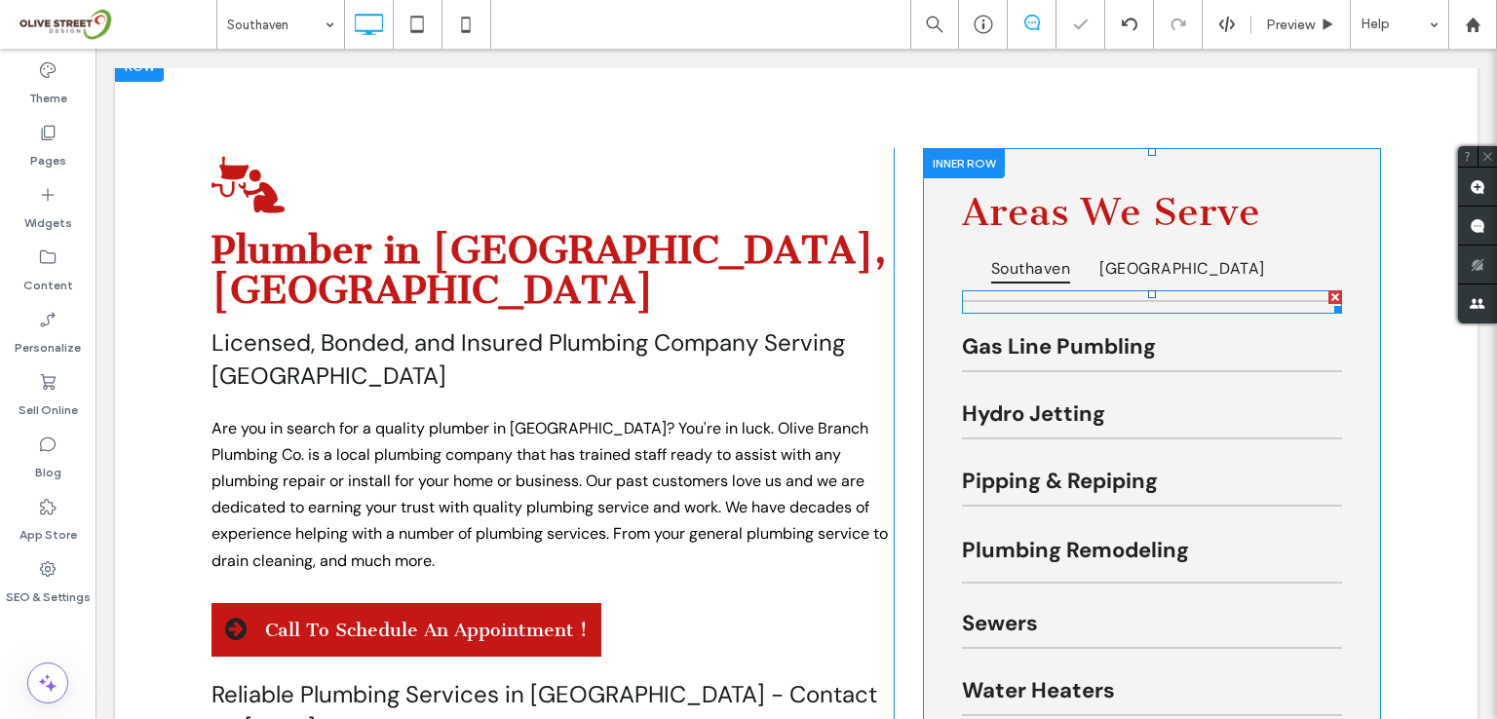
click at [1070, 310] on div at bounding box center [1152, 301] width 380 height 23
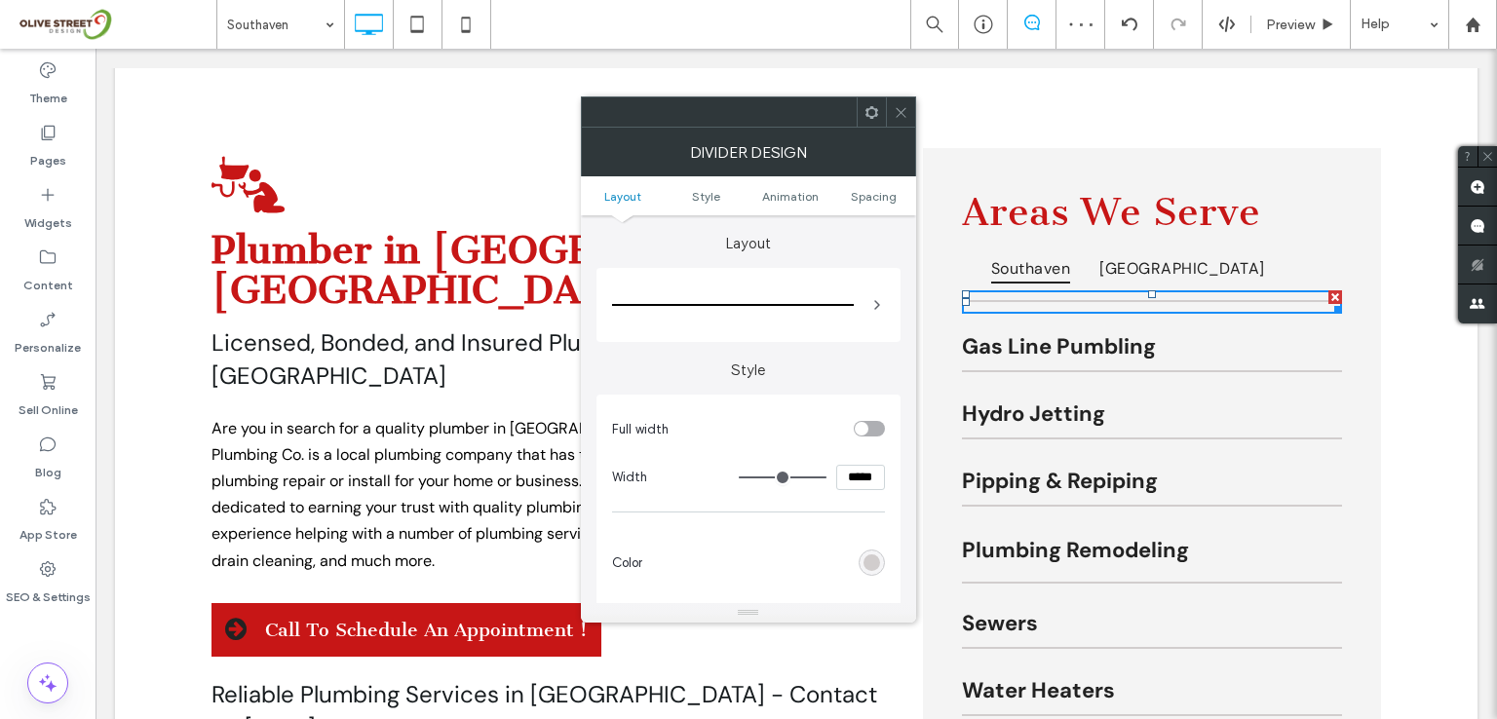
click at [894, 112] on icon at bounding box center [901, 112] width 15 height 15
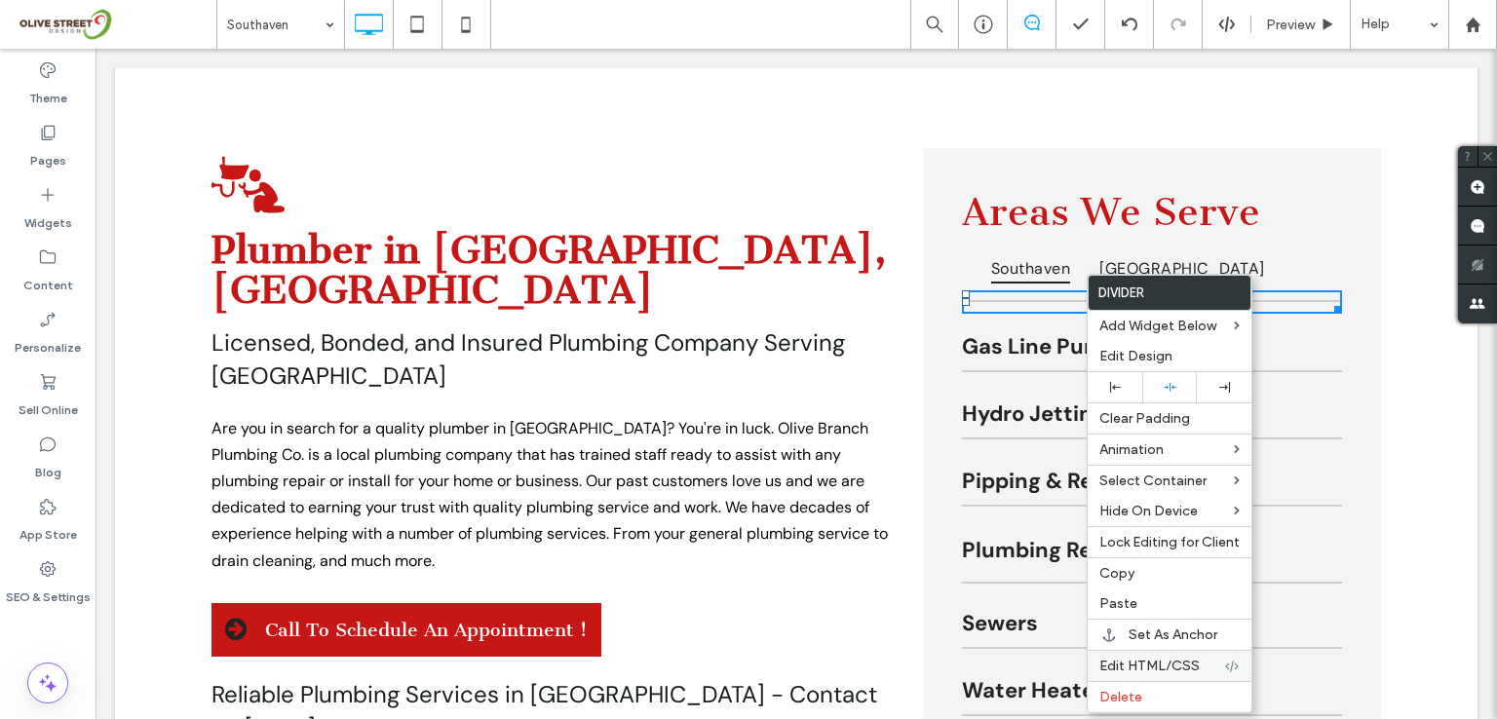
click at [1111, 675] on div "Edit HTML/CSS" at bounding box center [1170, 665] width 164 height 31
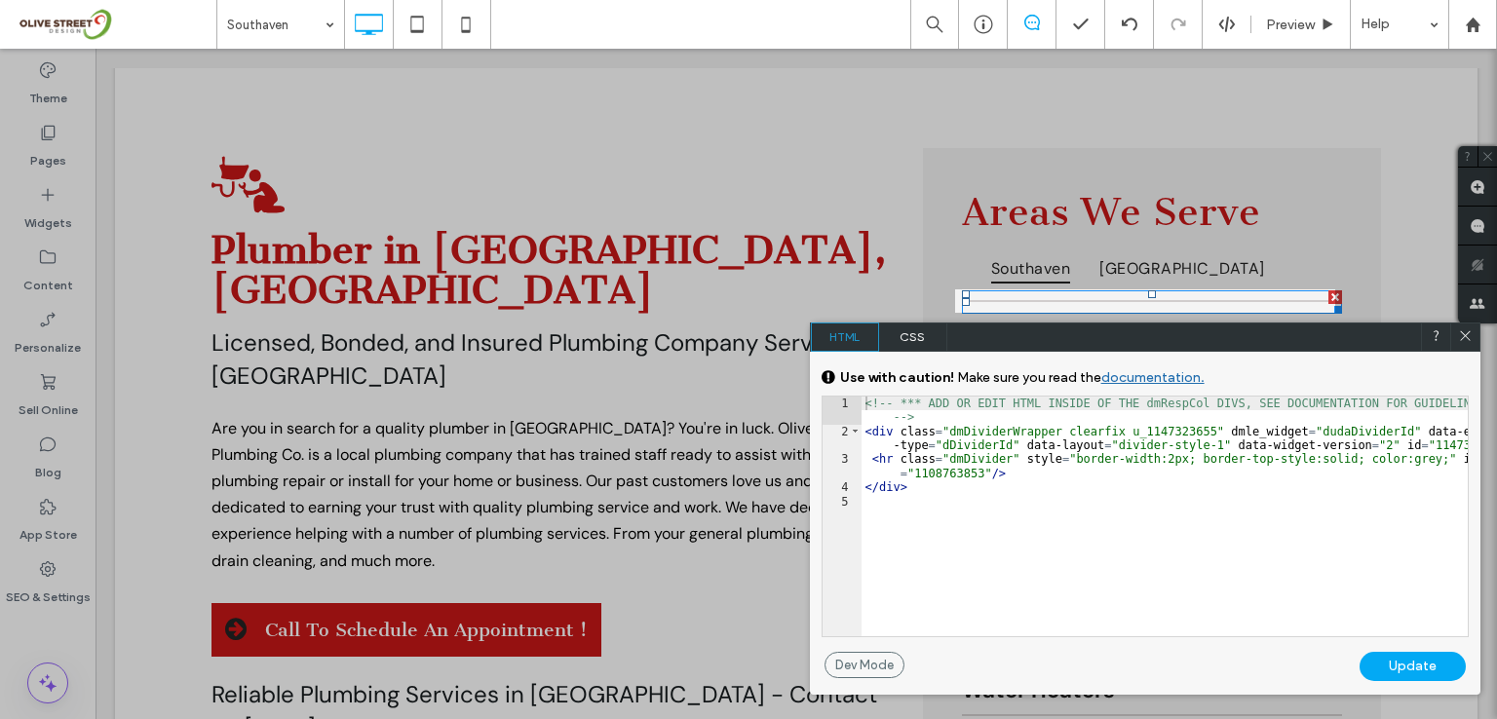
drag, startPoint x: 1461, startPoint y: 340, endPoint x: 1352, endPoint y: 299, distance: 116.6
click at [1461, 340] on icon at bounding box center [1465, 335] width 15 height 15
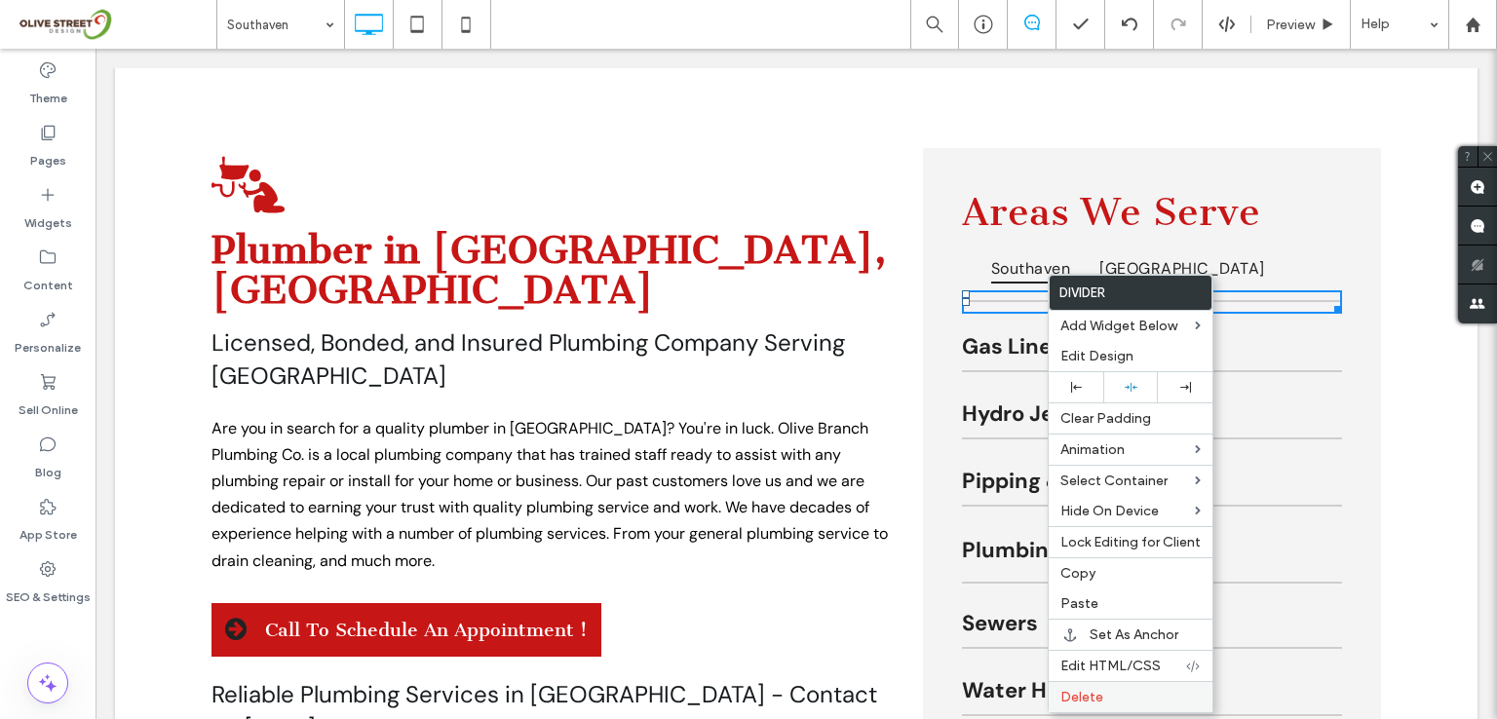
click at [1099, 697] on span "Delete" at bounding box center [1081, 697] width 43 height 17
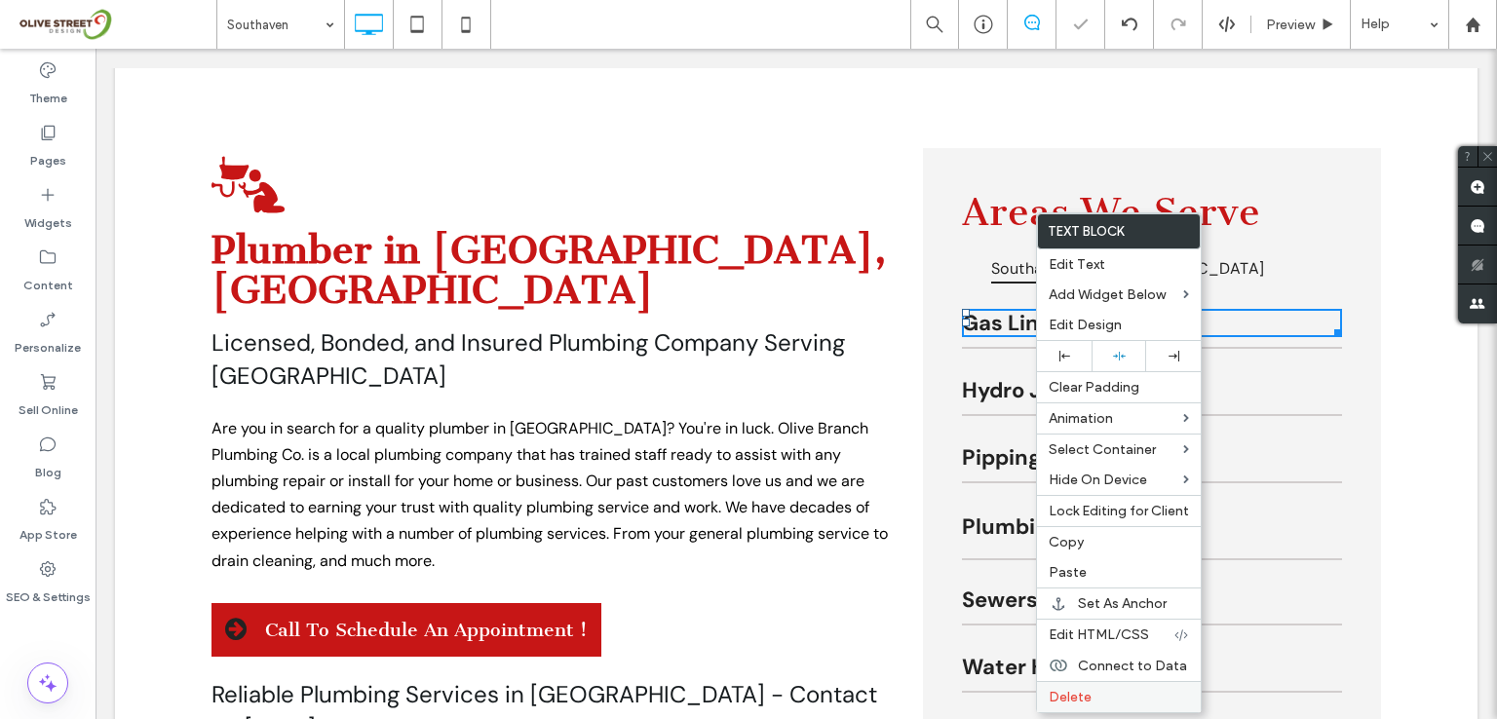
click at [1078, 703] on div "Delete" at bounding box center [1119, 696] width 164 height 31
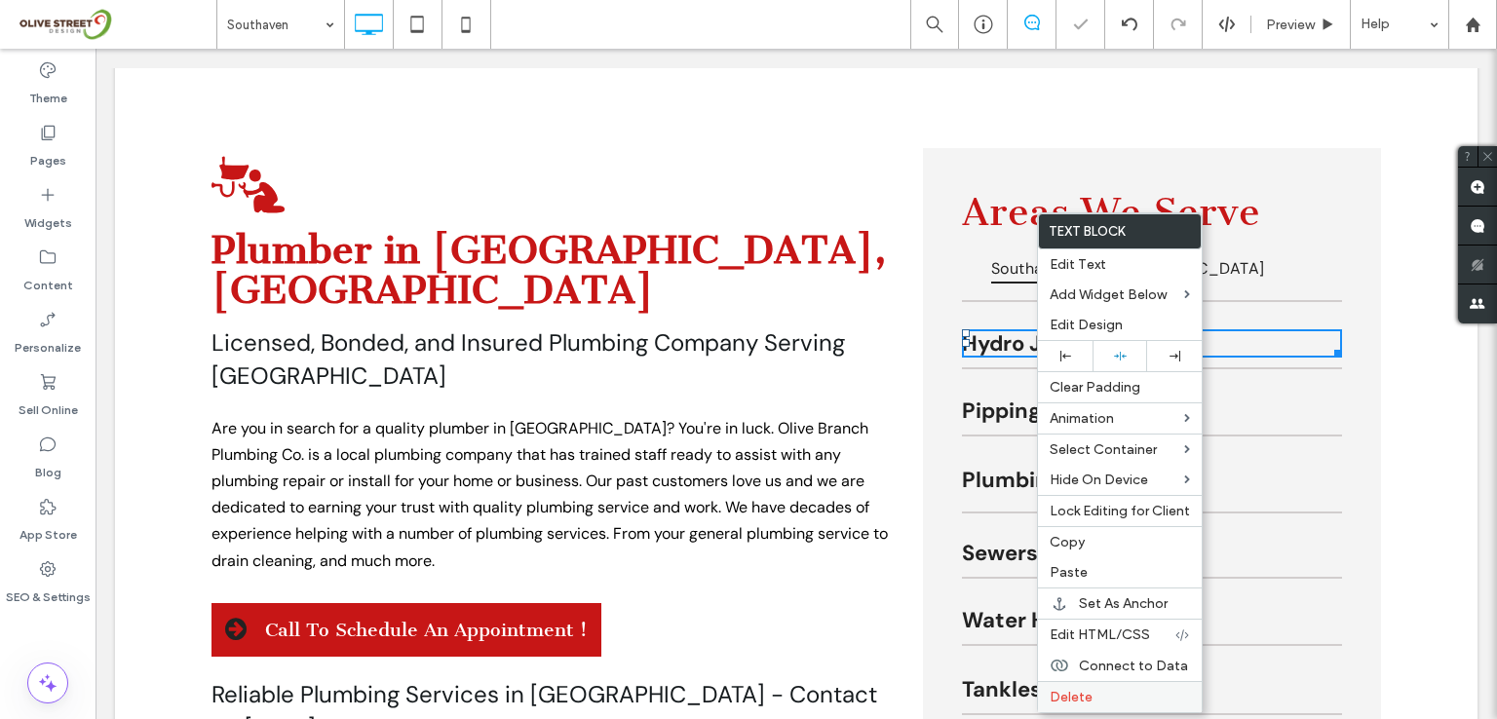
click at [1077, 691] on span "Delete" at bounding box center [1071, 697] width 43 height 17
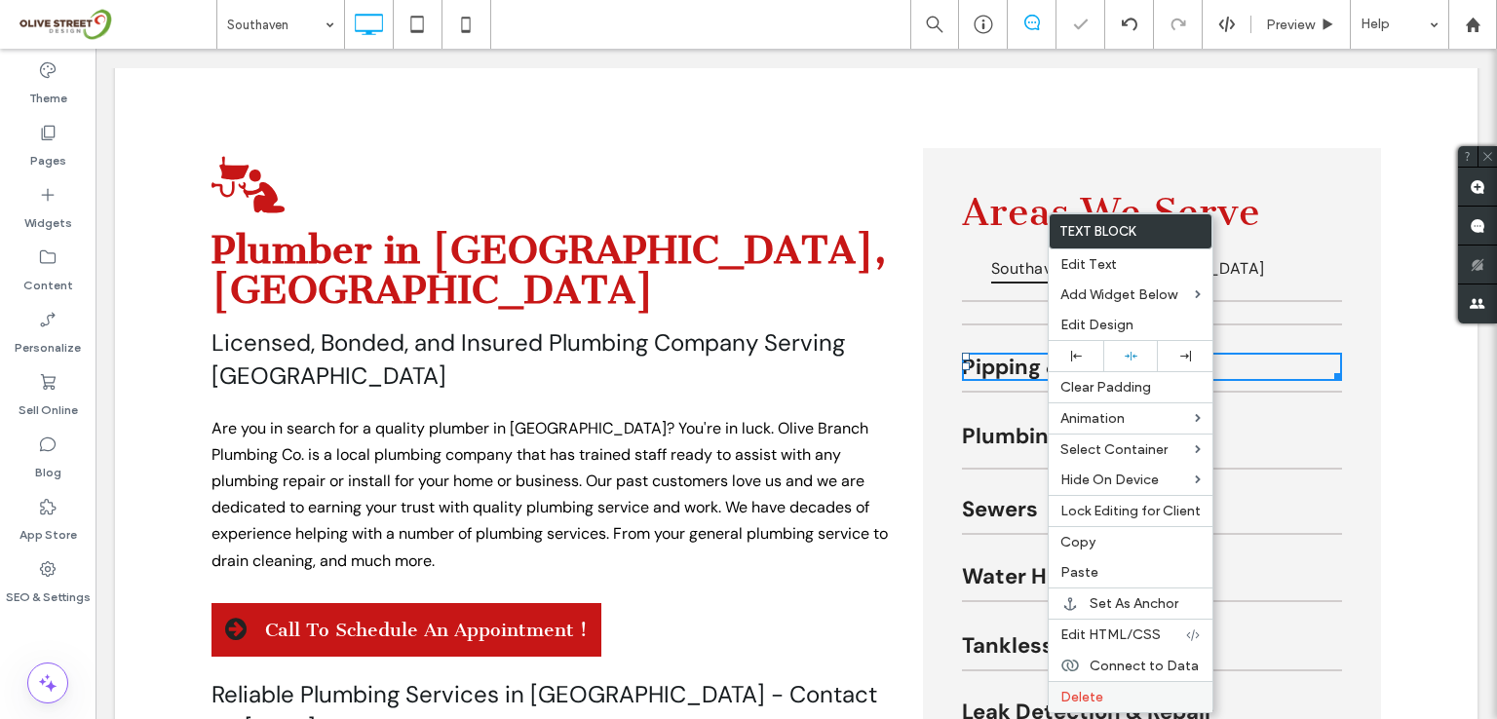
click at [1095, 695] on span "Delete" at bounding box center [1081, 697] width 43 height 17
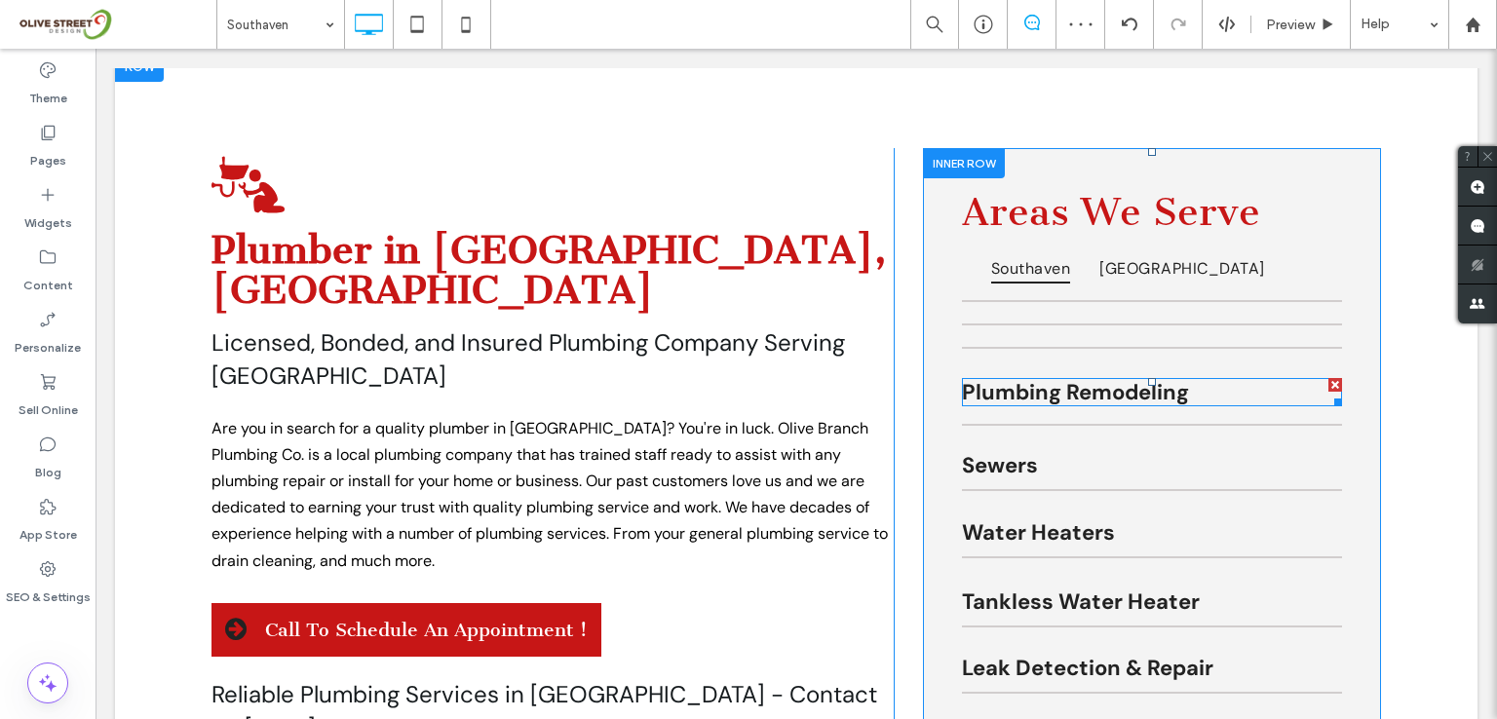
drag, startPoint x: 1329, startPoint y: 383, endPoint x: 1425, endPoint y: 431, distance: 106.8
click at [1329, 383] on div at bounding box center [1335, 385] width 14 height 14
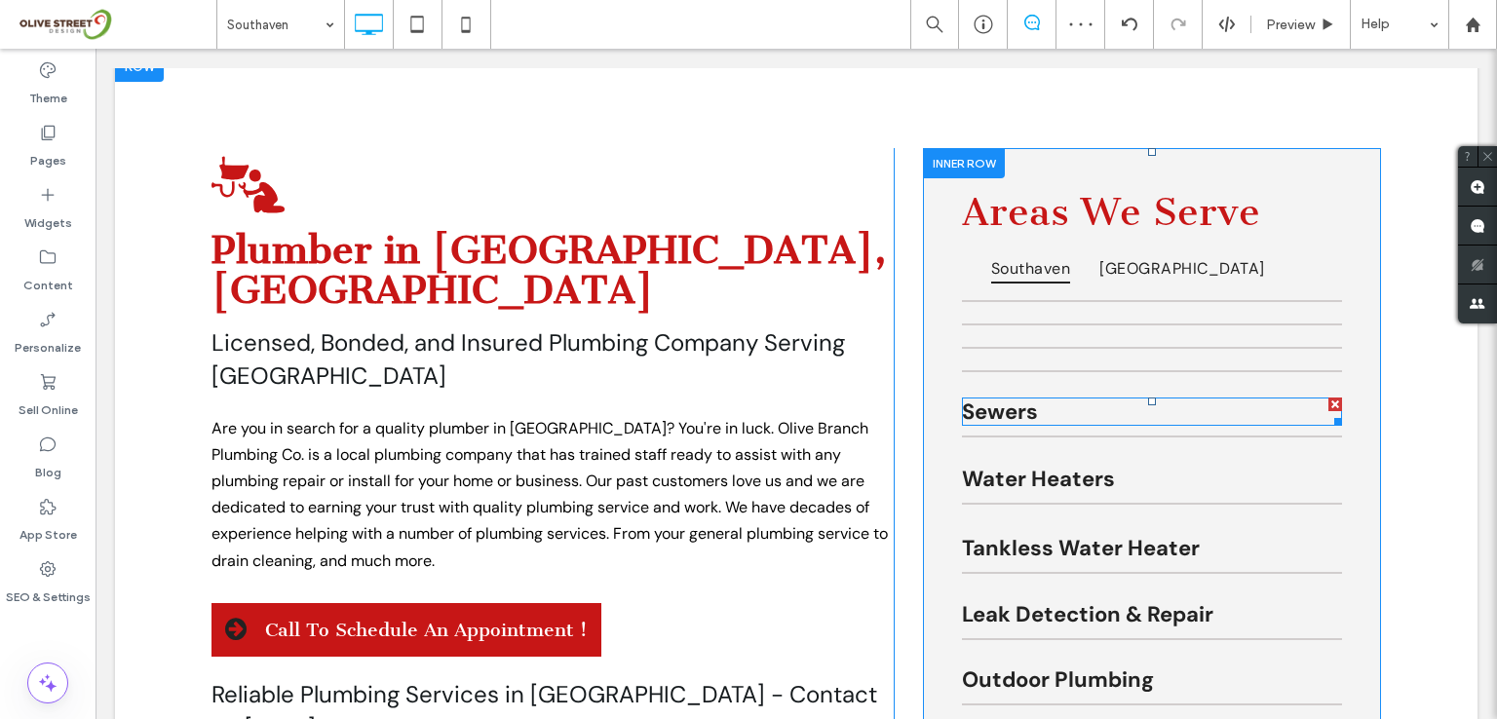
click at [1328, 398] on div at bounding box center [1335, 405] width 14 height 14
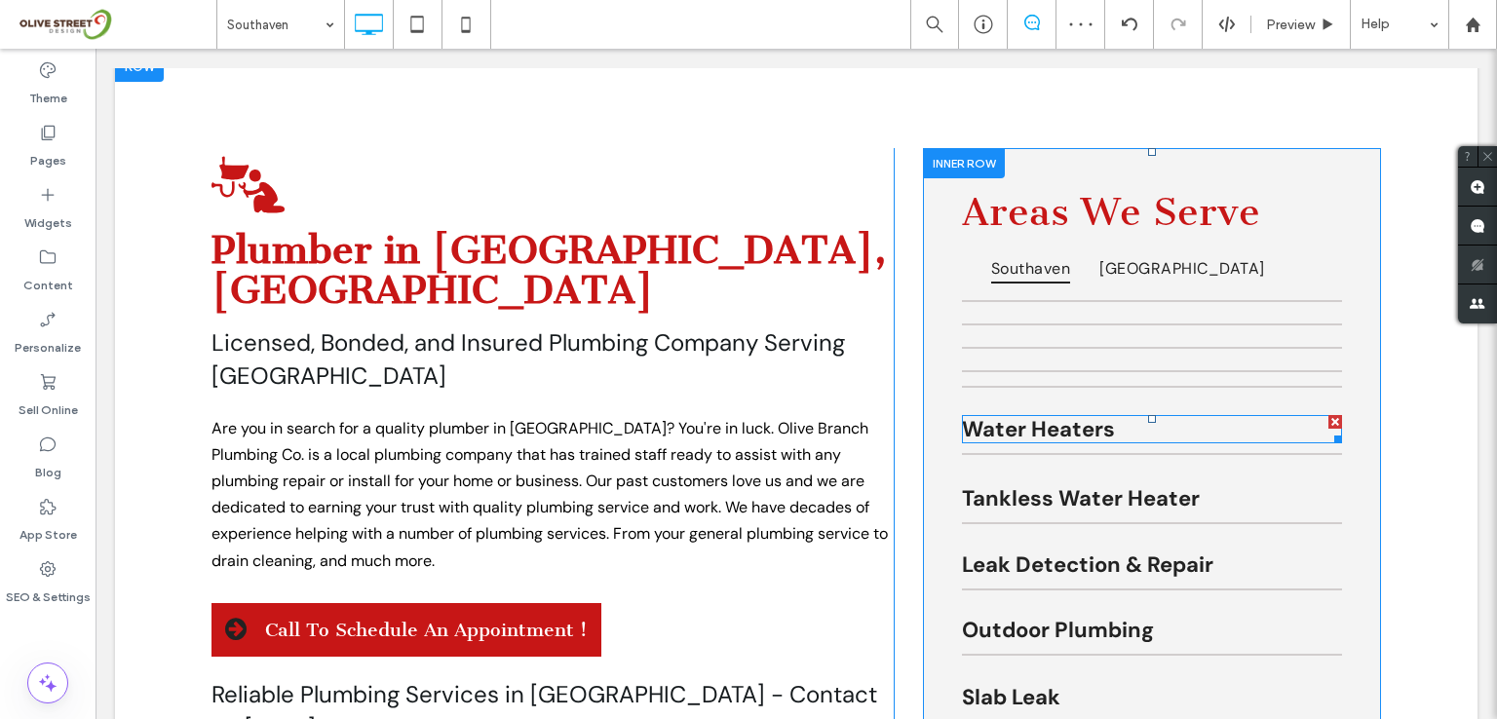
drag, startPoint x: 1325, startPoint y: 415, endPoint x: 1421, endPoint y: 471, distance: 110.5
click at [1328, 415] on div at bounding box center [1335, 422] width 14 height 14
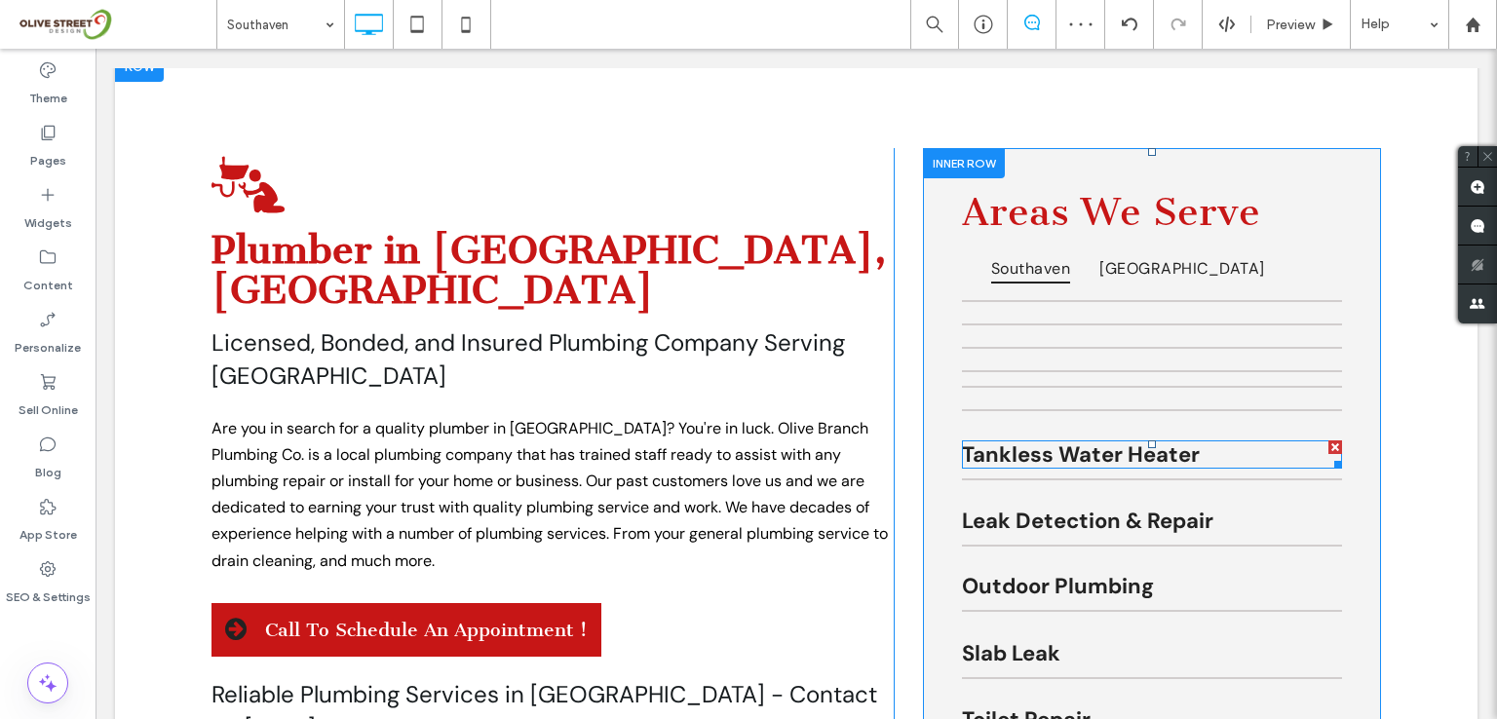
click at [1328, 440] on div at bounding box center [1335, 447] width 14 height 14
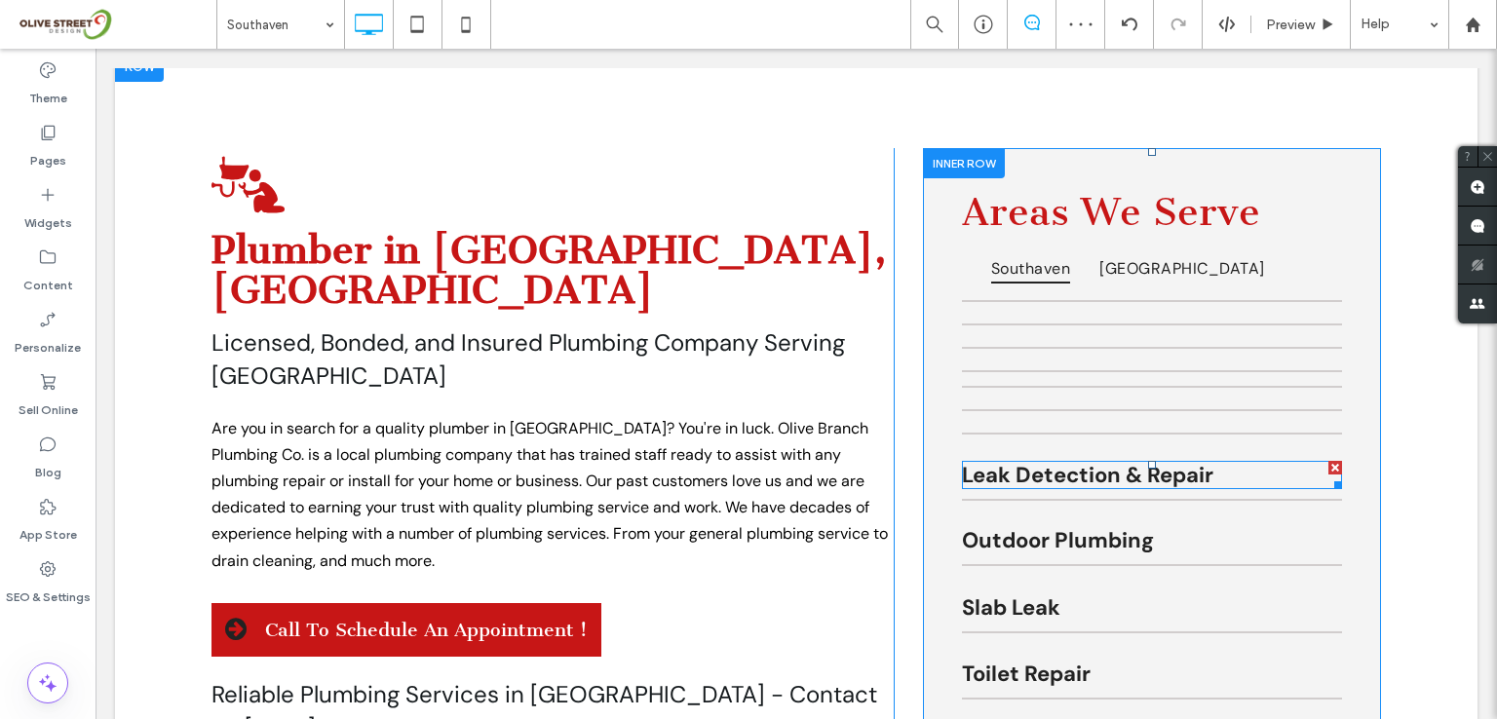
drag, startPoint x: 1329, startPoint y: 462, endPoint x: 1432, endPoint y: 545, distance: 131.7
click at [1329, 462] on div at bounding box center [1335, 468] width 14 height 14
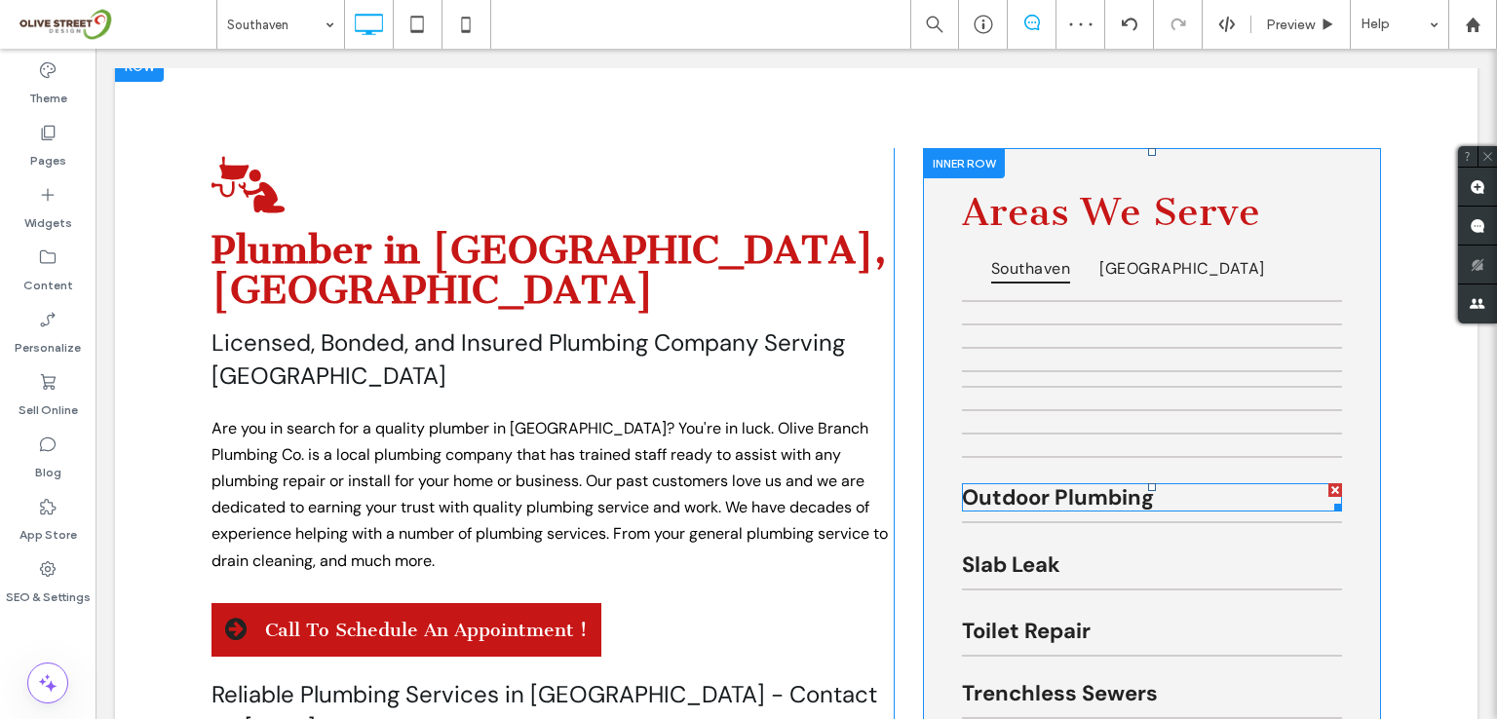
drag, startPoint x: 1323, startPoint y: 484, endPoint x: 1427, endPoint y: 569, distance: 133.6
click at [1328, 484] on div at bounding box center [1335, 490] width 14 height 14
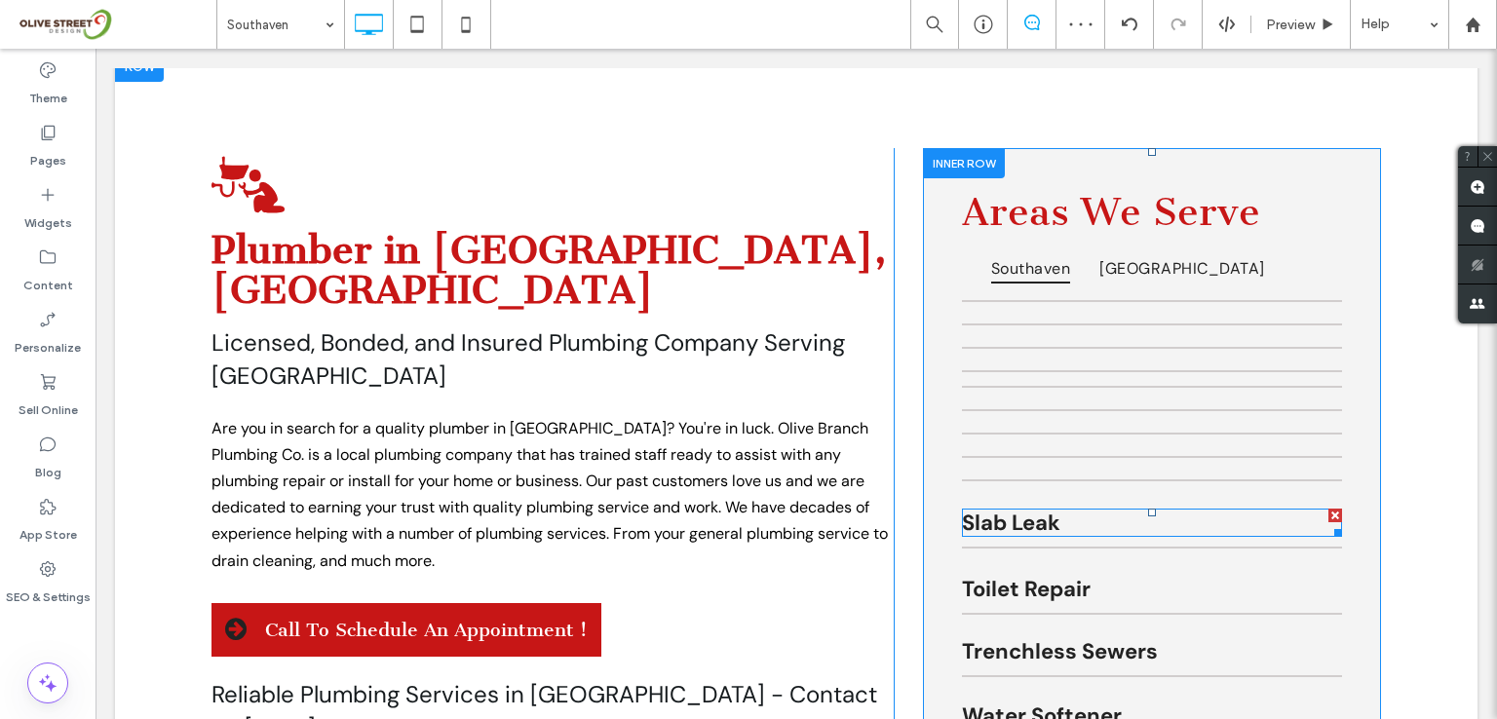
click at [1330, 516] on div at bounding box center [1335, 516] width 14 height 14
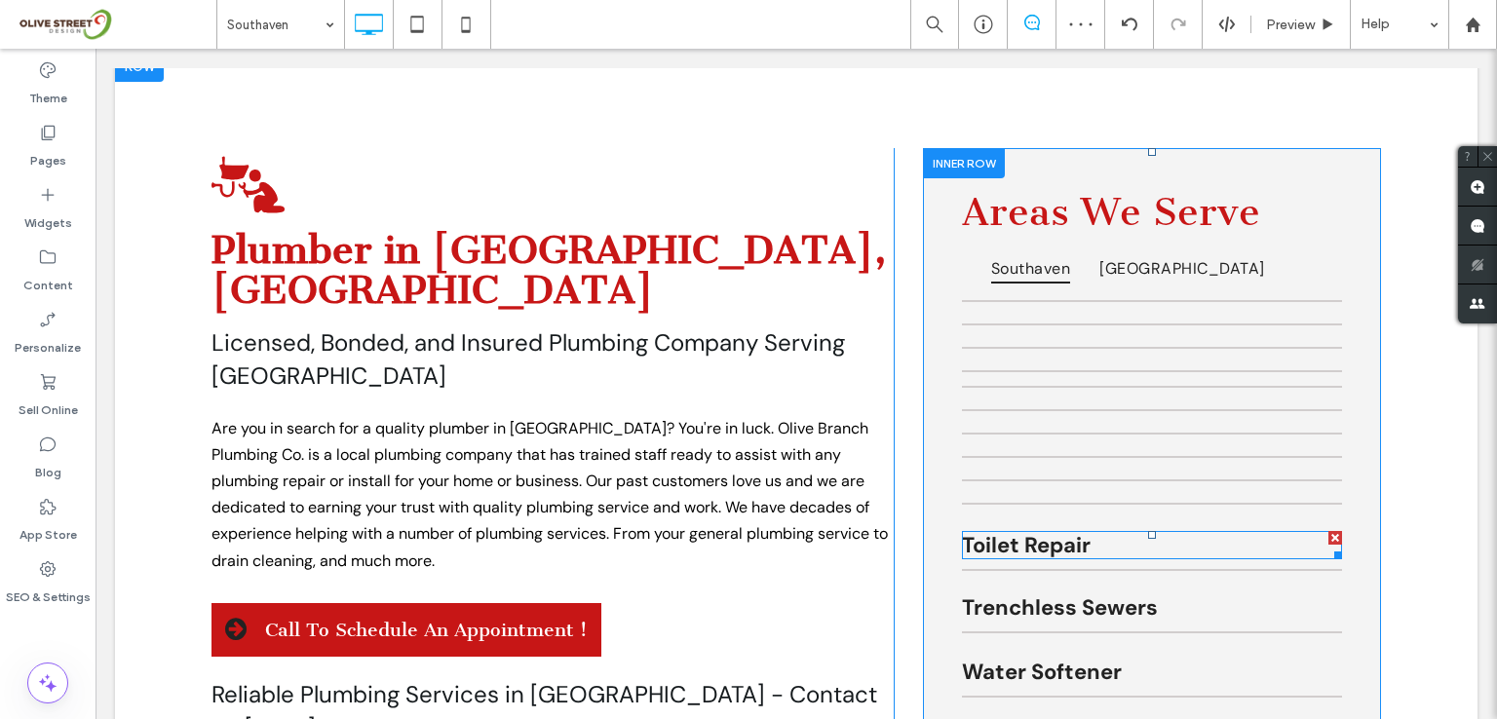
click at [1328, 531] on div at bounding box center [1335, 538] width 14 height 14
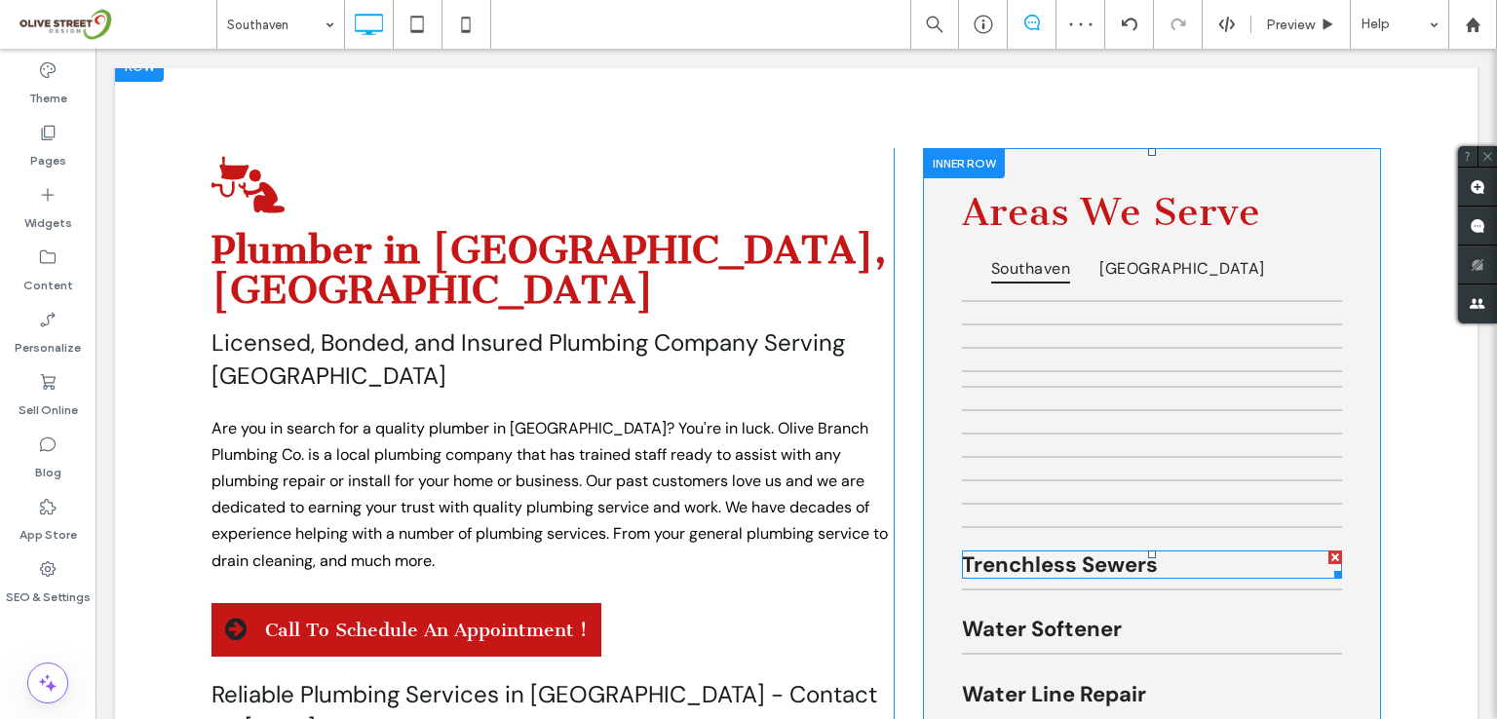
click at [1328, 551] on div at bounding box center [1335, 558] width 14 height 14
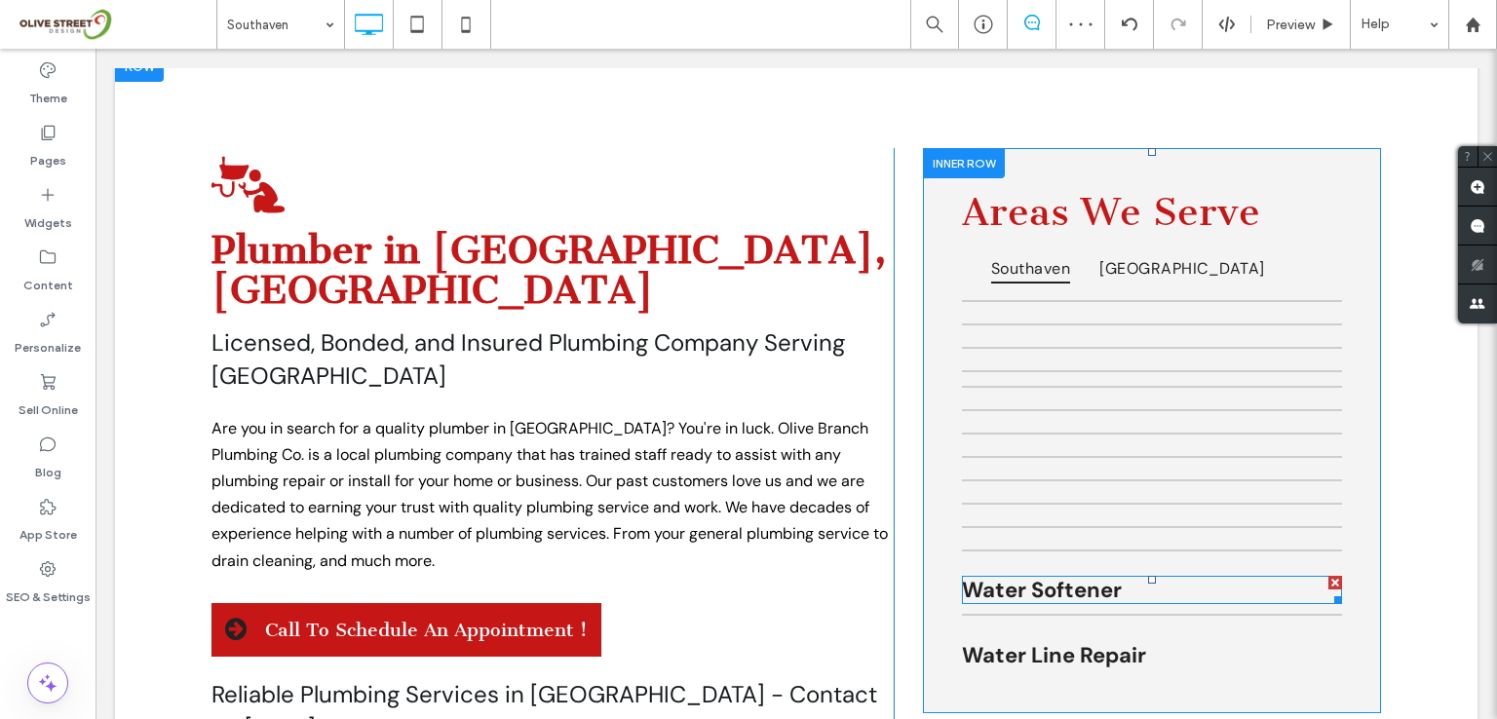
drag, startPoint x: 1321, startPoint y: 574, endPoint x: 1423, endPoint y: 653, distance: 128.5
click at [1328, 576] on div at bounding box center [1335, 583] width 14 height 14
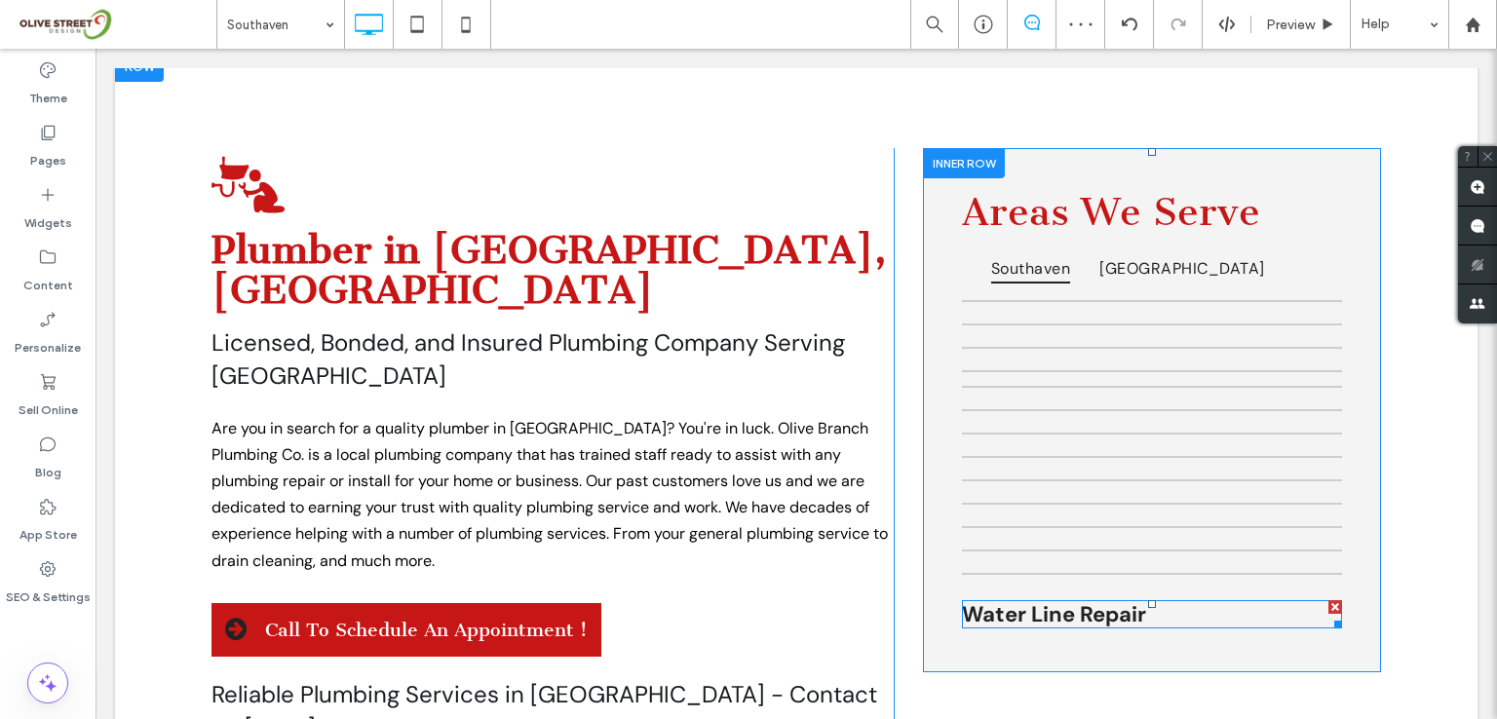
click at [1328, 600] on div at bounding box center [1335, 607] width 14 height 14
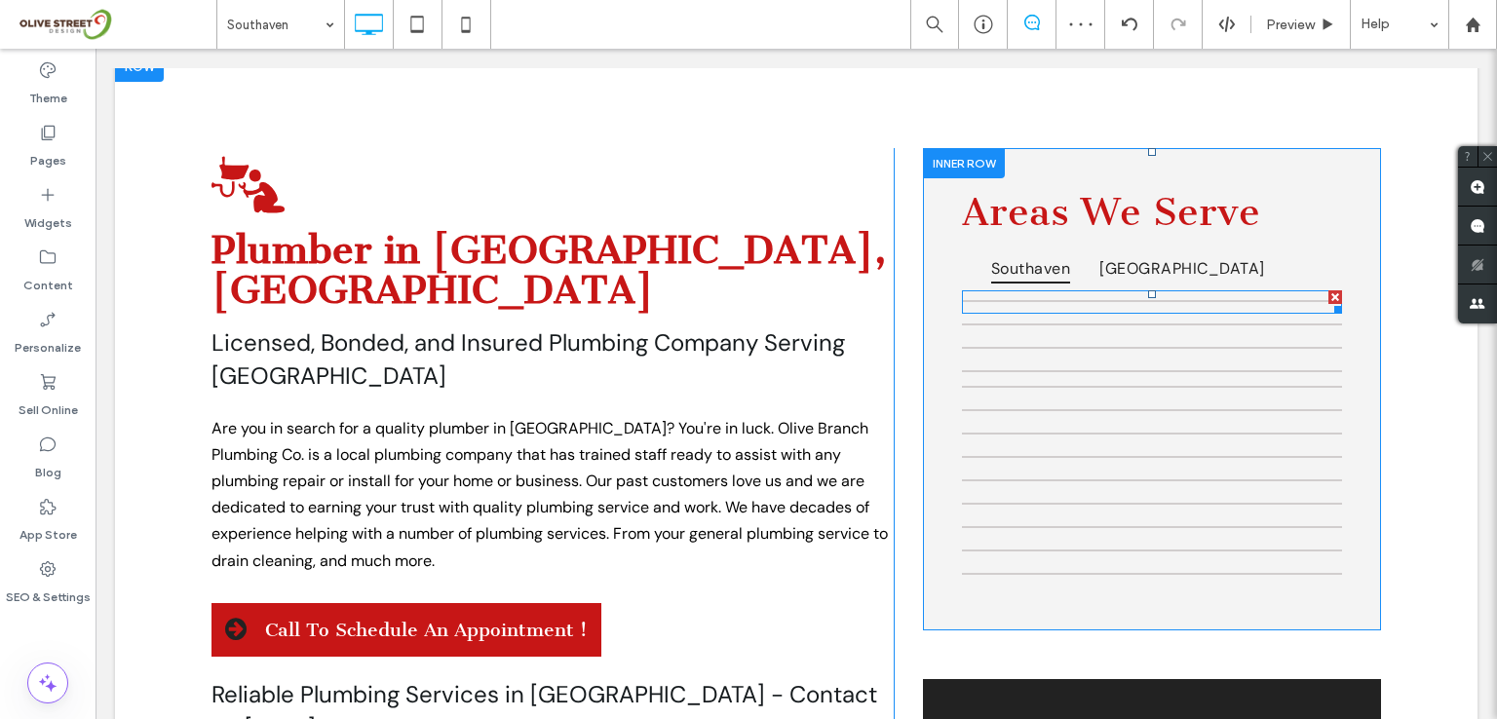
click at [1331, 296] on div at bounding box center [1335, 297] width 14 height 14
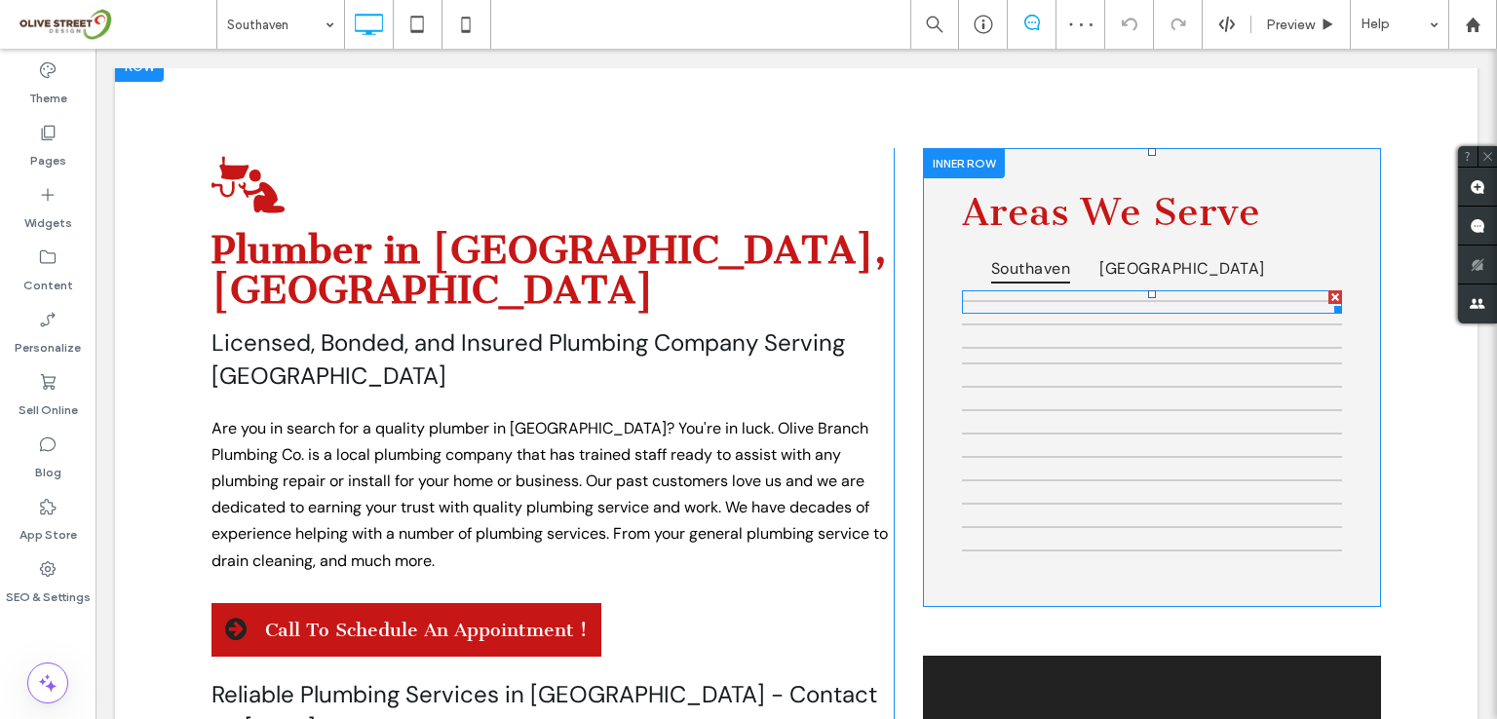
click at [1329, 293] on div at bounding box center [1335, 297] width 14 height 14
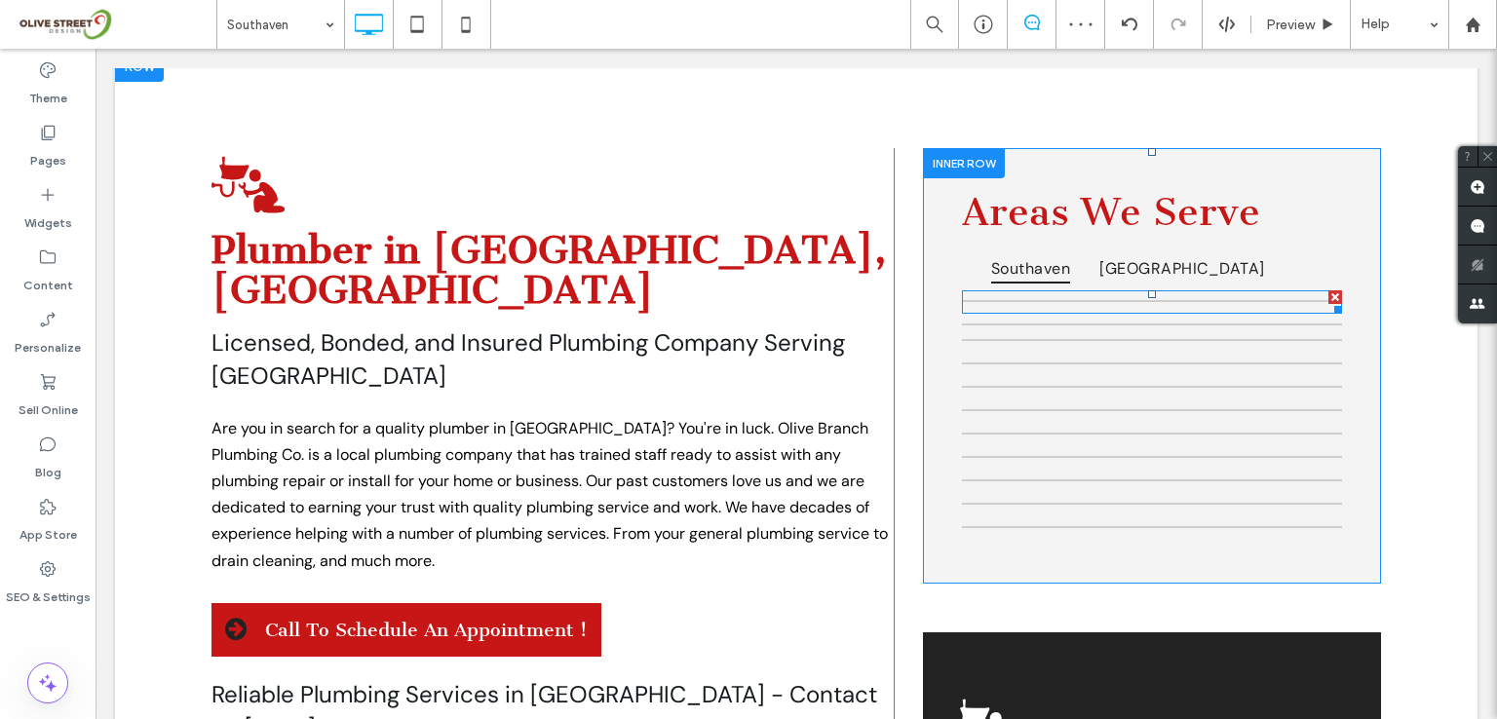
drag, startPoint x: 1325, startPoint y: 292, endPoint x: 1428, endPoint y: 346, distance: 115.5
click at [1328, 292] on div at bounding box center [1335, 297] width 14 height 14
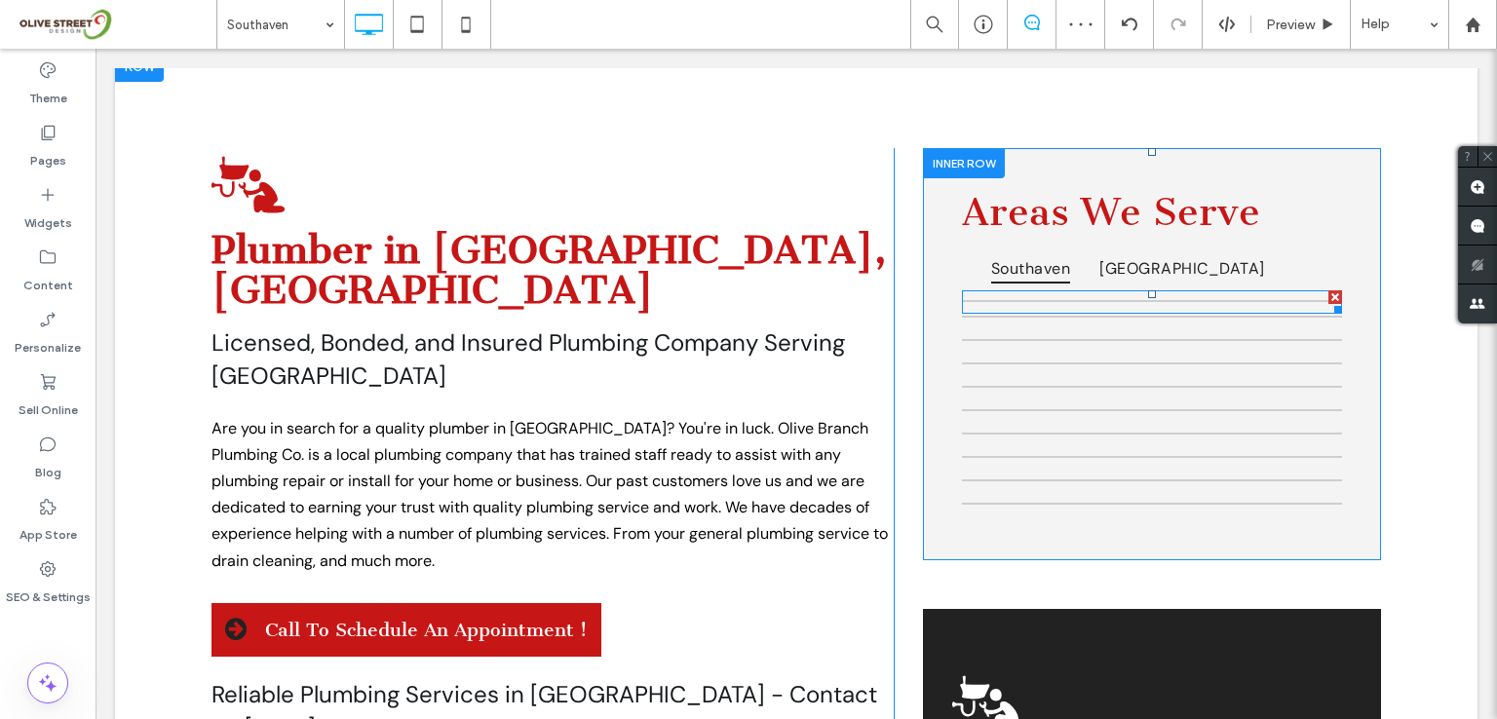
click at [1328, 290] on div at bounding box center [1335, 297] width 14 height 14
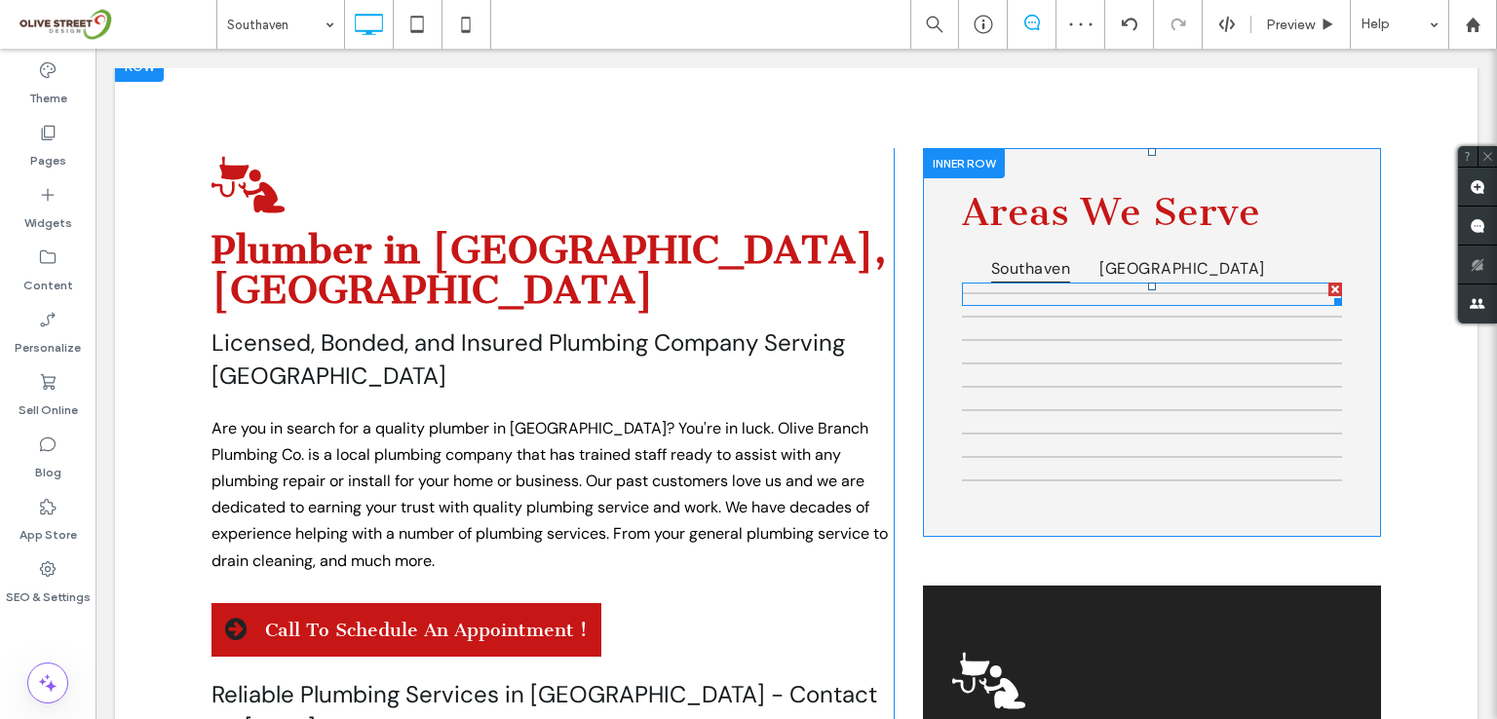
drag, startPoint x: 1329, startPoint y: 286, endPoint x: 1429, endPoint y: 341, distance: 113.9
click at [1329, 286] on div at bounding box center [1335, 290] width 14 height 14
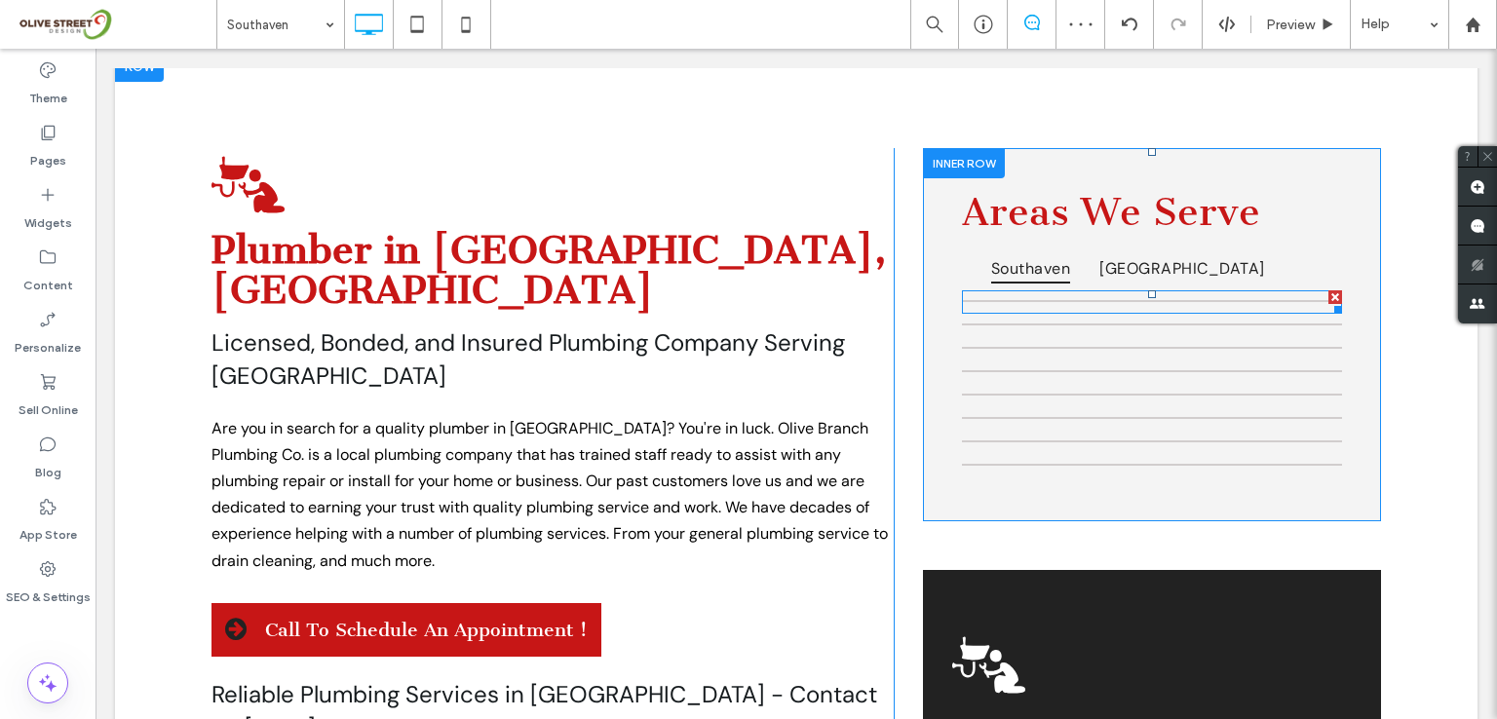
click at [1330, 290] on div at bounding box center [1335, 297] width 14 height 14
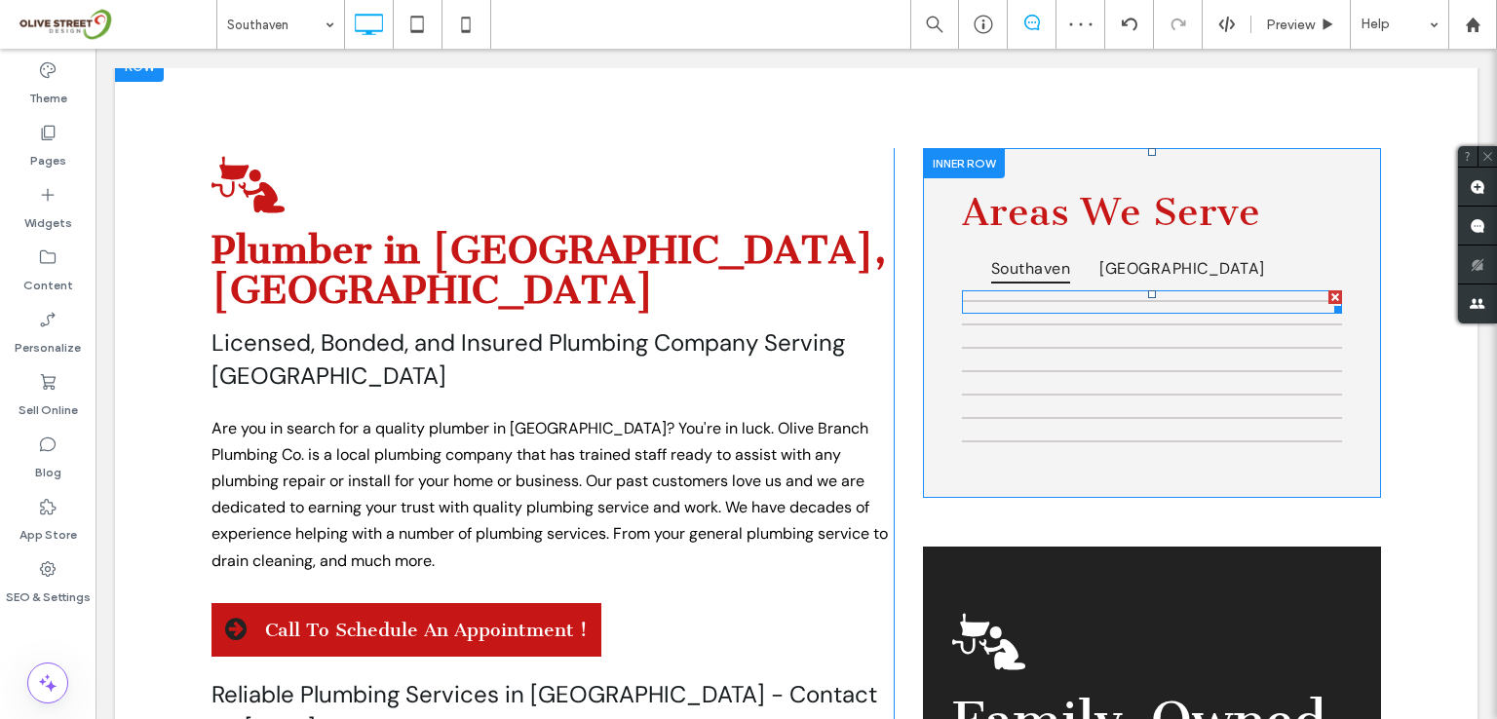
drag, startPoint x: 1329, startPoint y: 294, endPoint x: 1431, endPoint y: 346, distance: 113.8
click at [1329, 294] on div at bounding box center [1335, 297] width 14 height 14
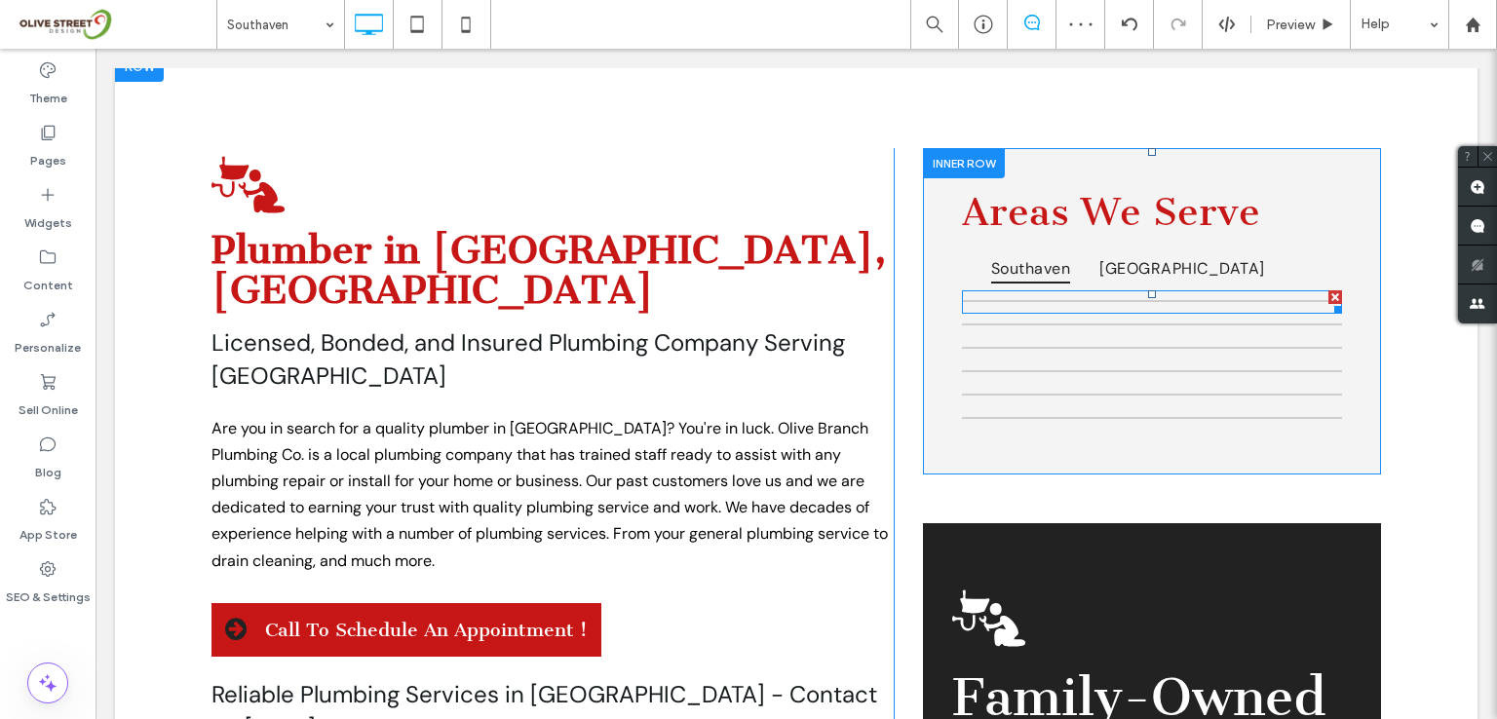
drag, startPoint x: 1325, startPoint y: 293, endPoint x: 1434, endPoint y: 358, distance: 125.9
click at [1328, 293] on div at bounding box center [1335, 297] width 14 height 14
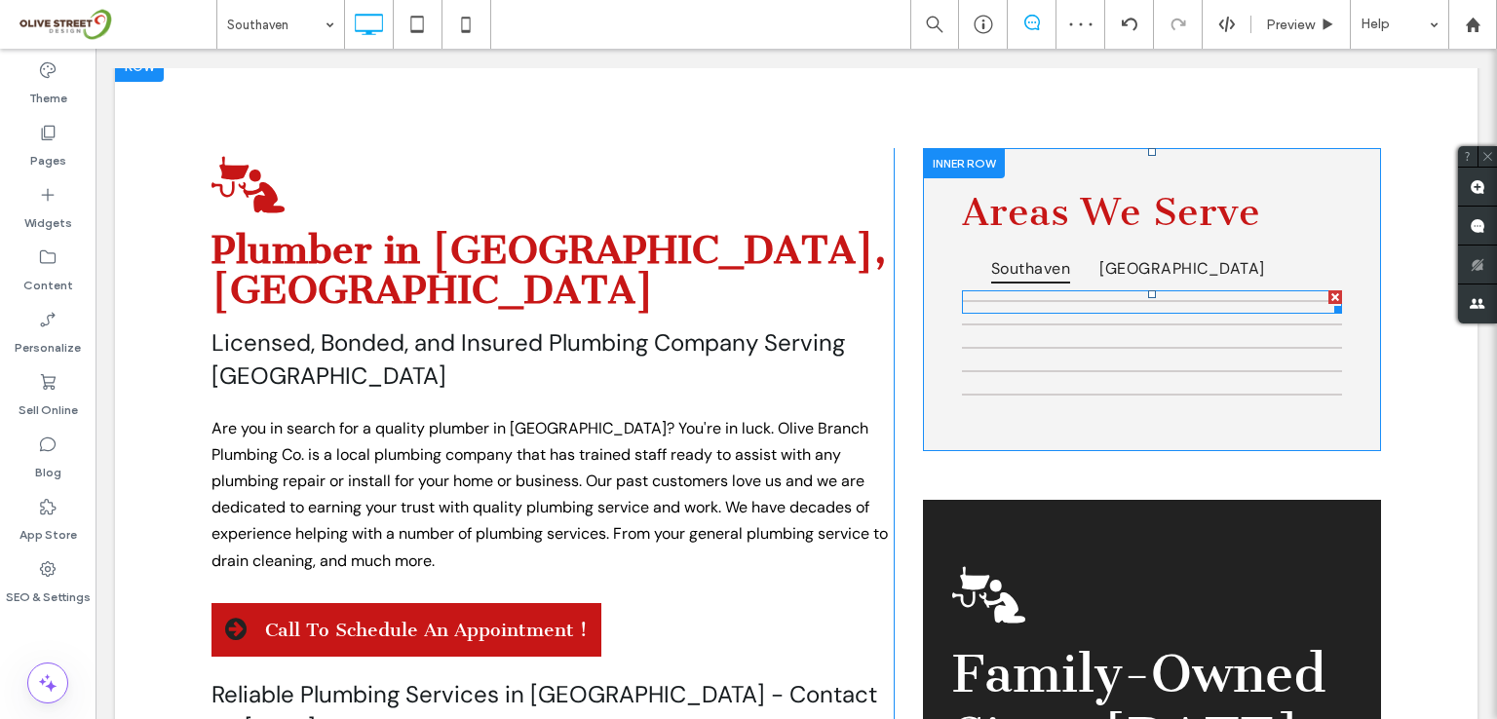
click at [1328, 293] on div at bounding box center [1335, 297] width 14 height 14
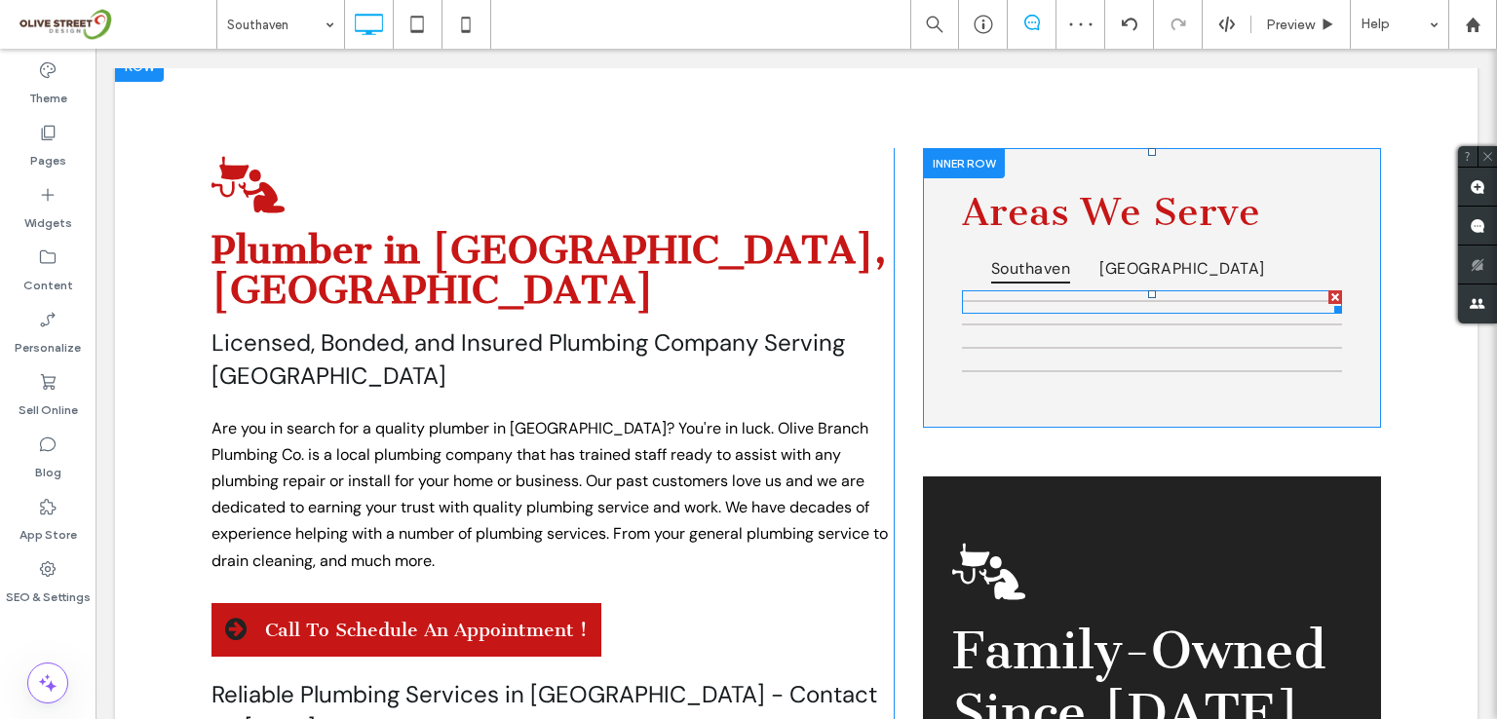
click at [1328, 294] on div at bounding box center [1335, 297] width 14 height 14
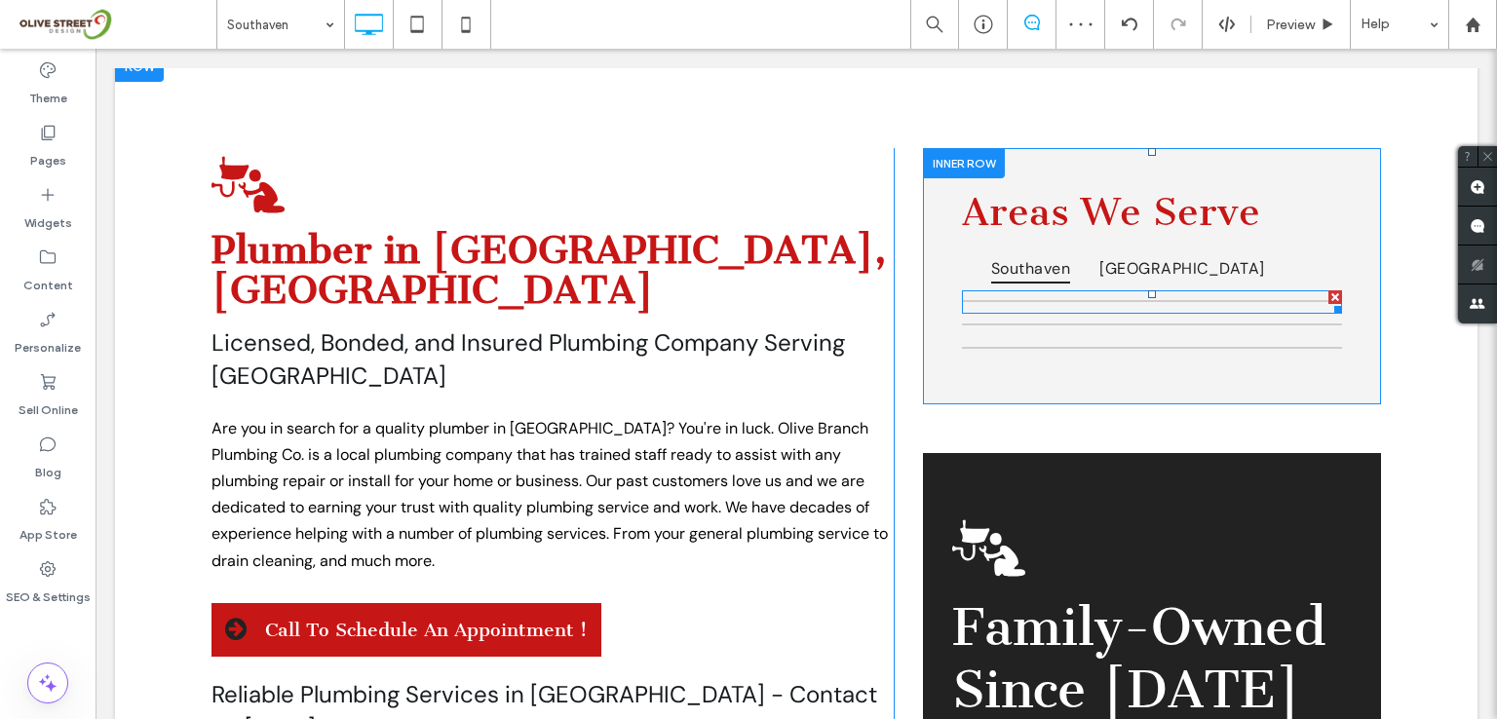
click at [1328, 296] on div at bounding box center [1335, 297] width 14 height 14
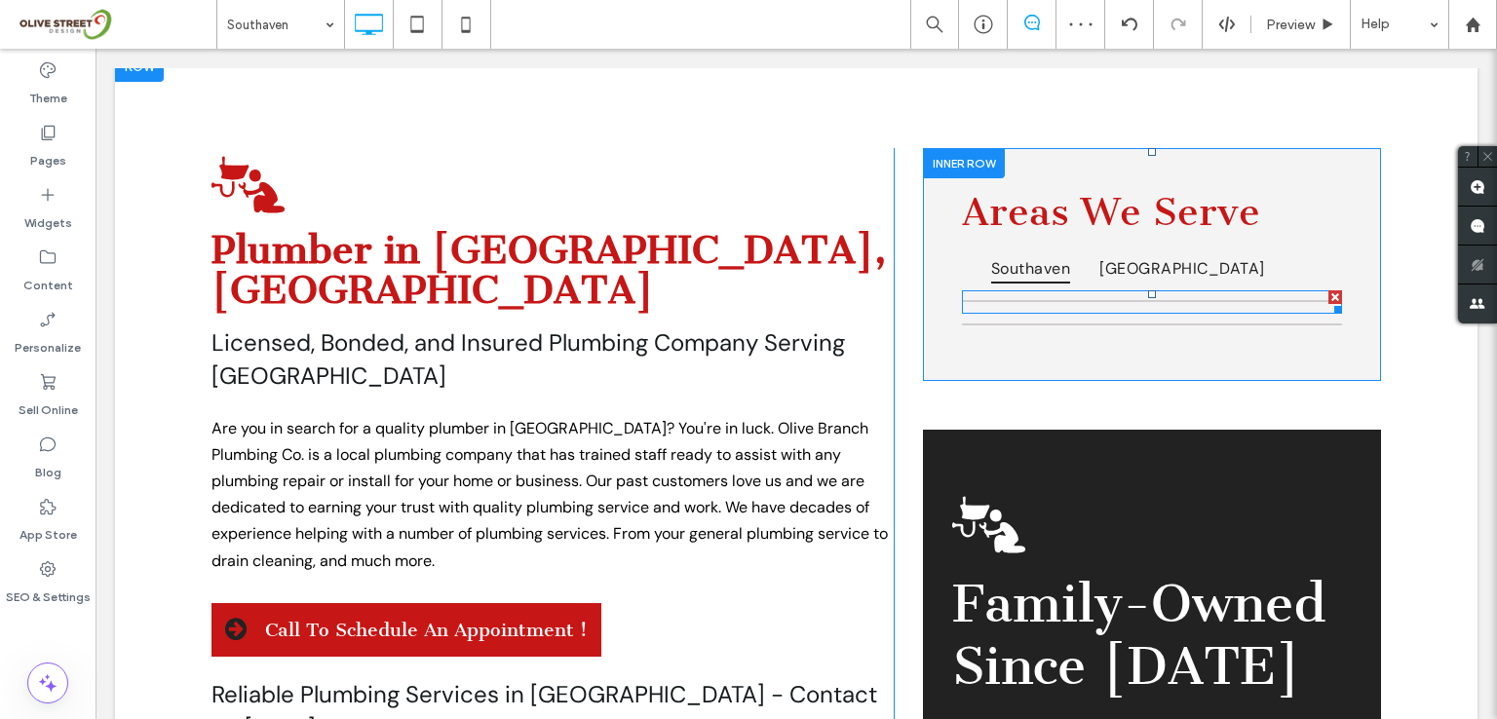
click at [1328, 296] on div at bounding box center [1335, 297] width 14 height 14
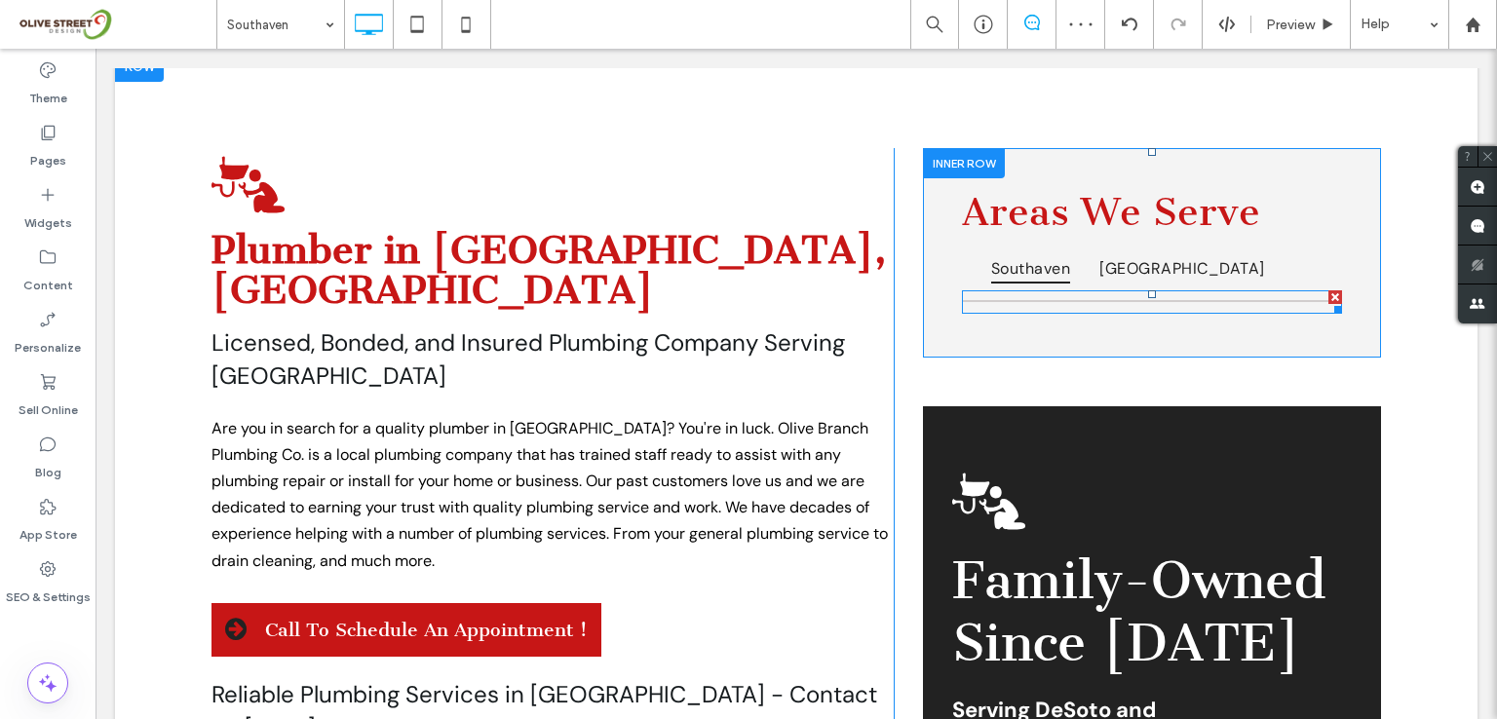
click at [1329, 294] on div at bounding box center [1335, 297] width 14 height 14
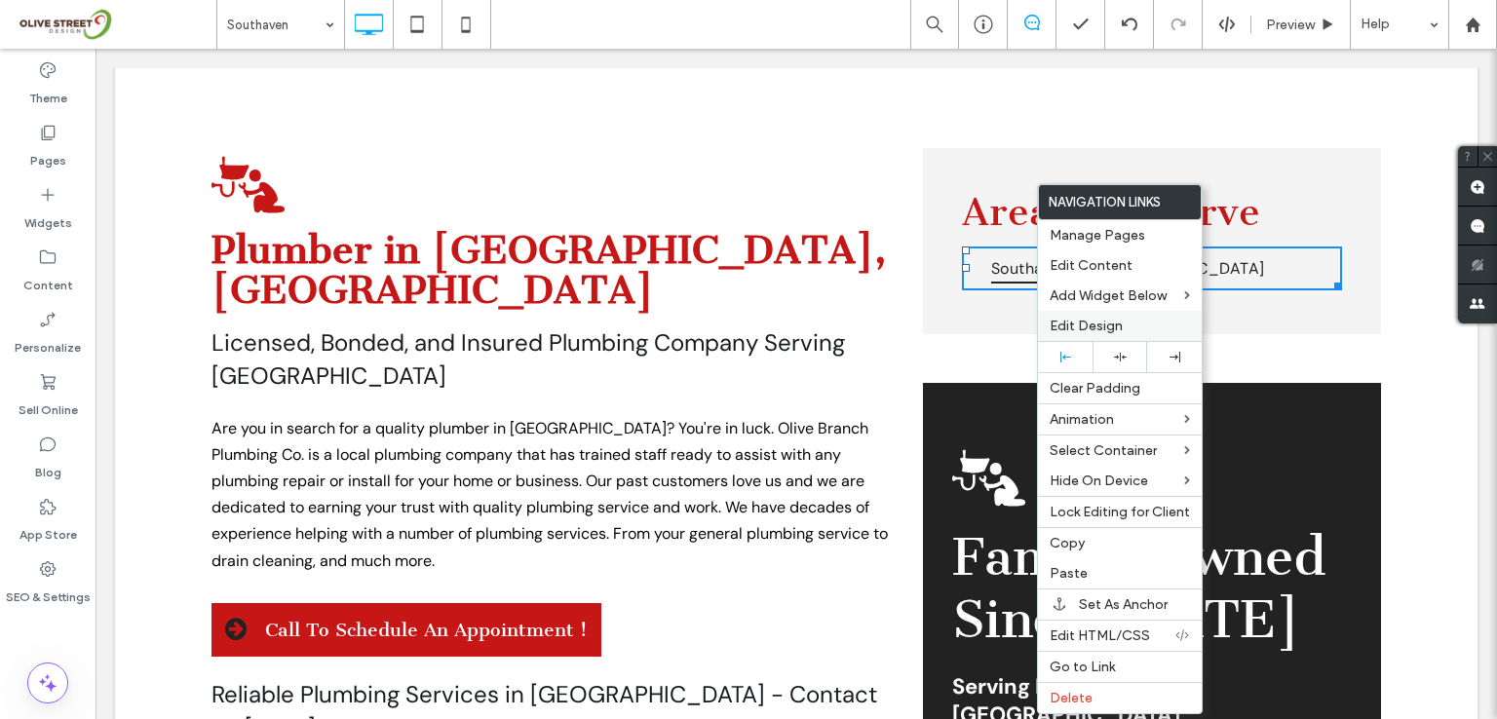
click at [1088, 329] on span "Edit Design" at bounding box center [1086, 326] width 73 height 17
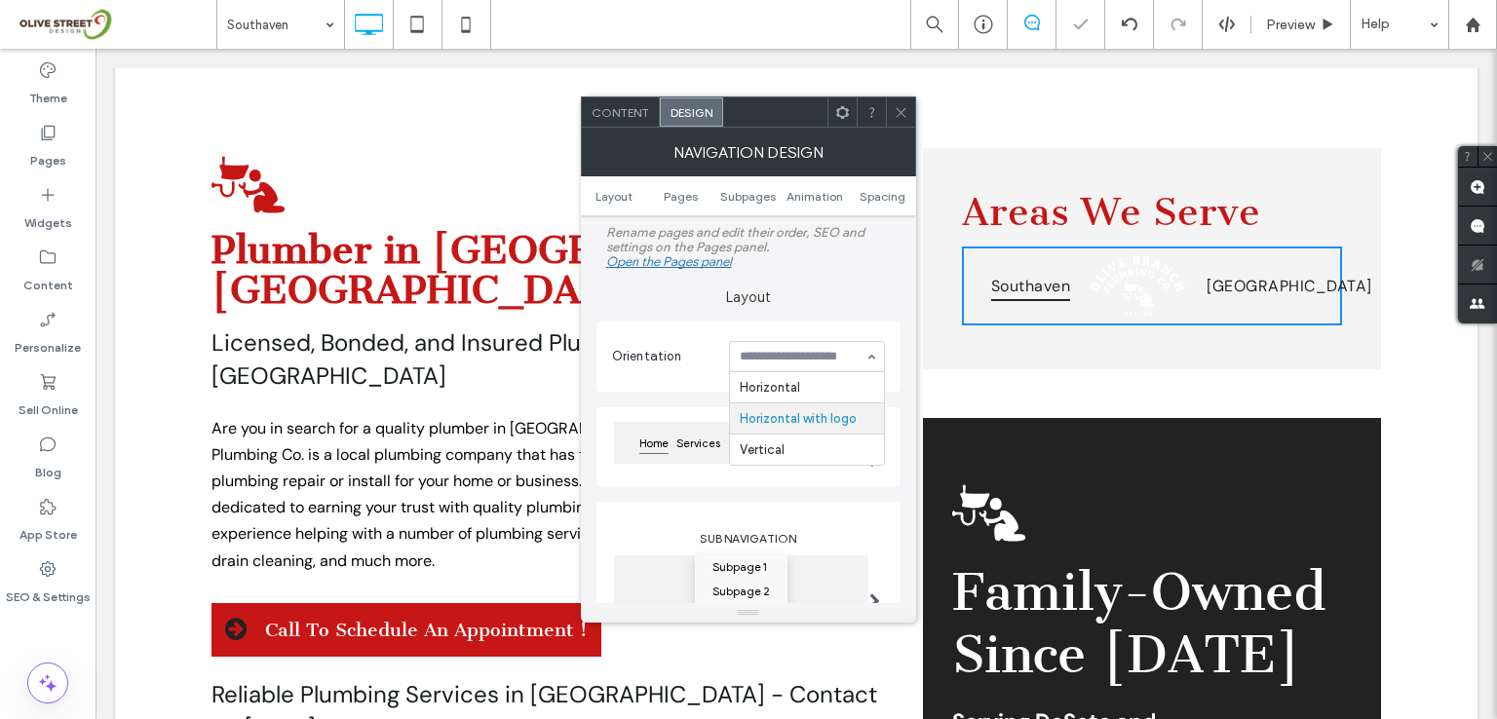
click at [806, 363] on input at bounding box center [802, 357] width 125 height 14
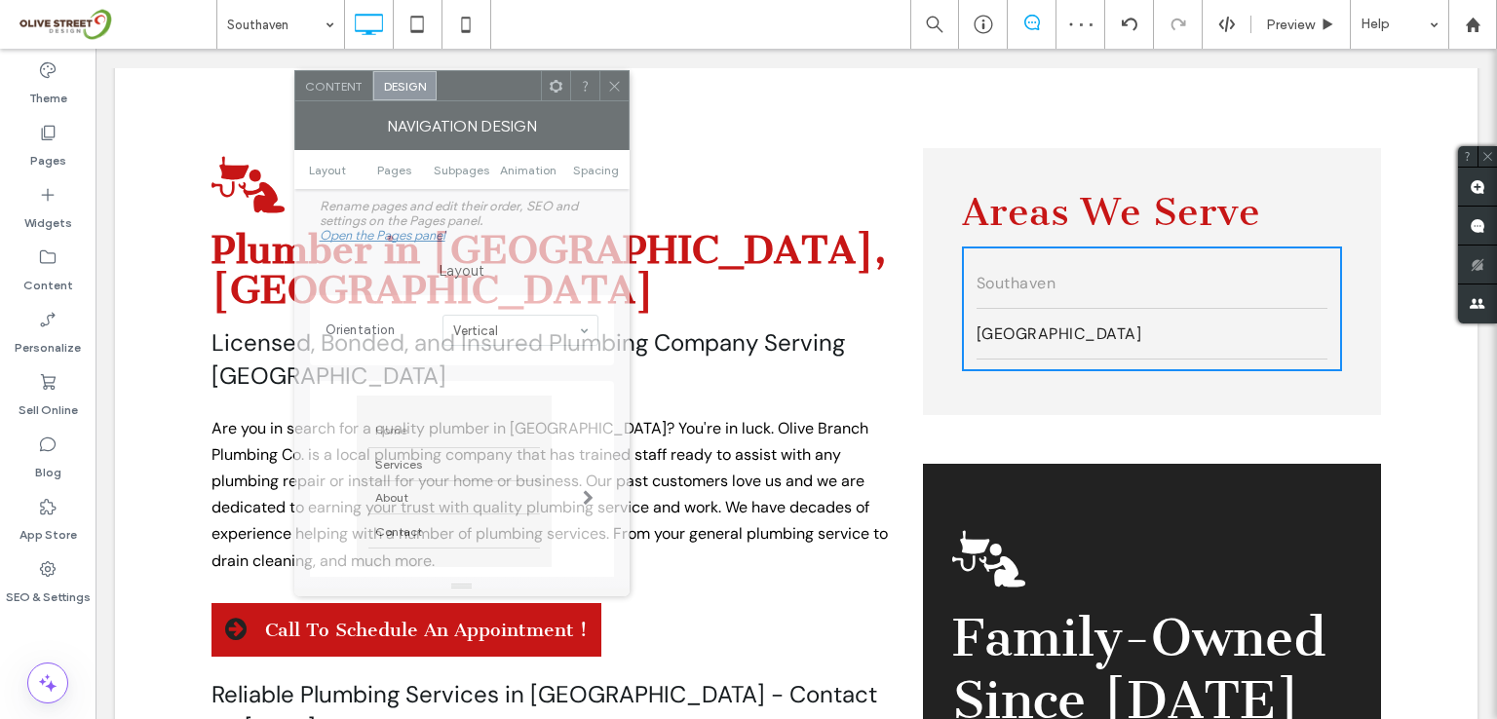
drag, startPoint x: 781, startPoint y: 122, endPoint x: 494, endPoint y: 96, distance: 287.7
click at [494, 96] on div at bounding box center [489, 85] width 104 height 29
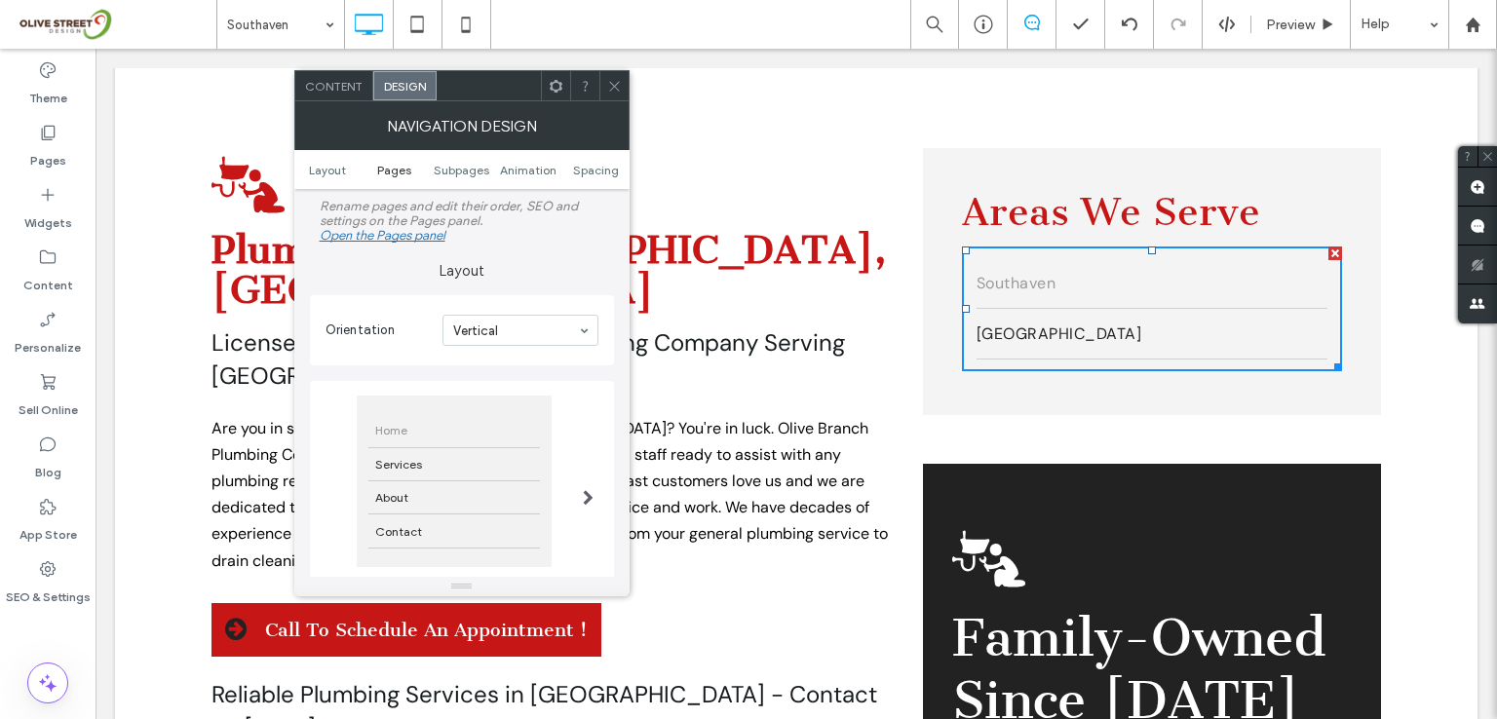
click at [392, 168] on span "Pages" at bounding box center [394, 170] width 34 height 15
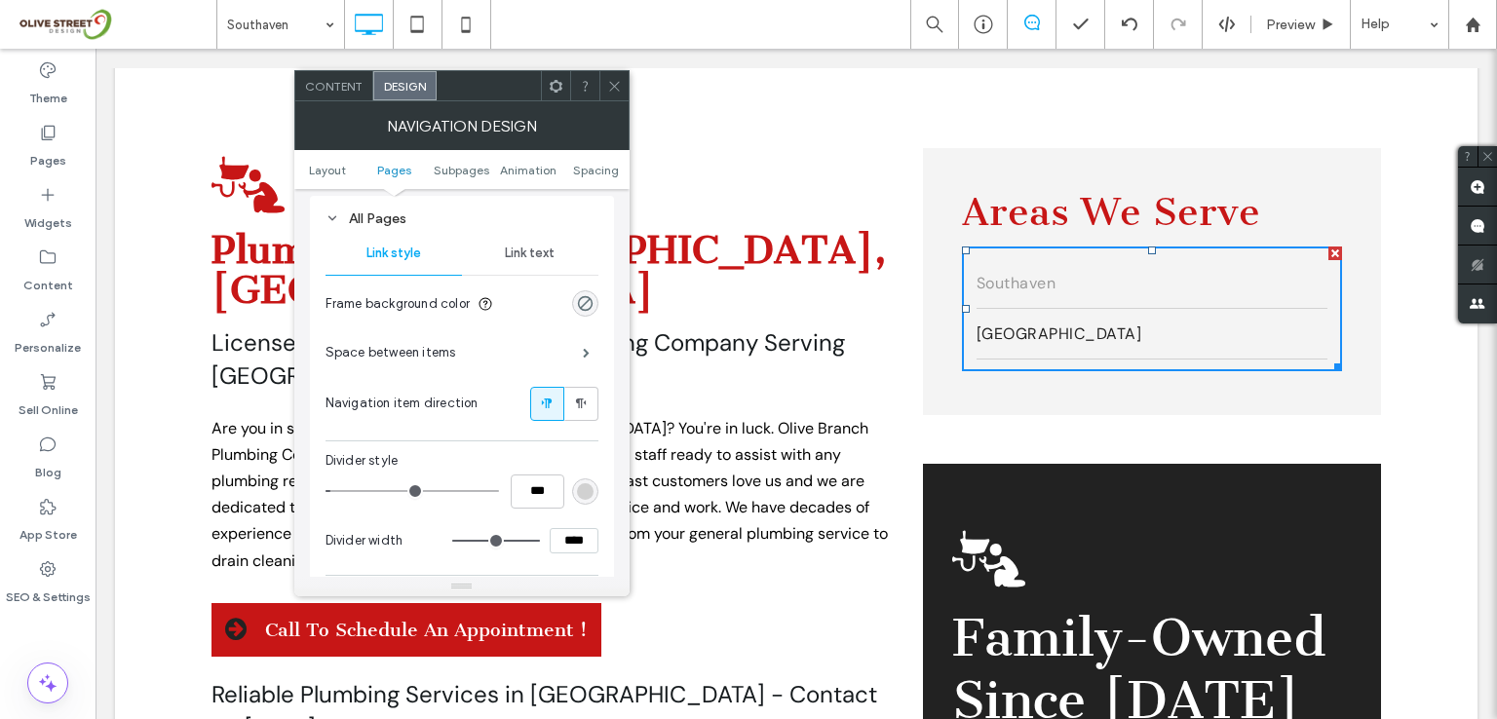
scroll to position [503, 0]
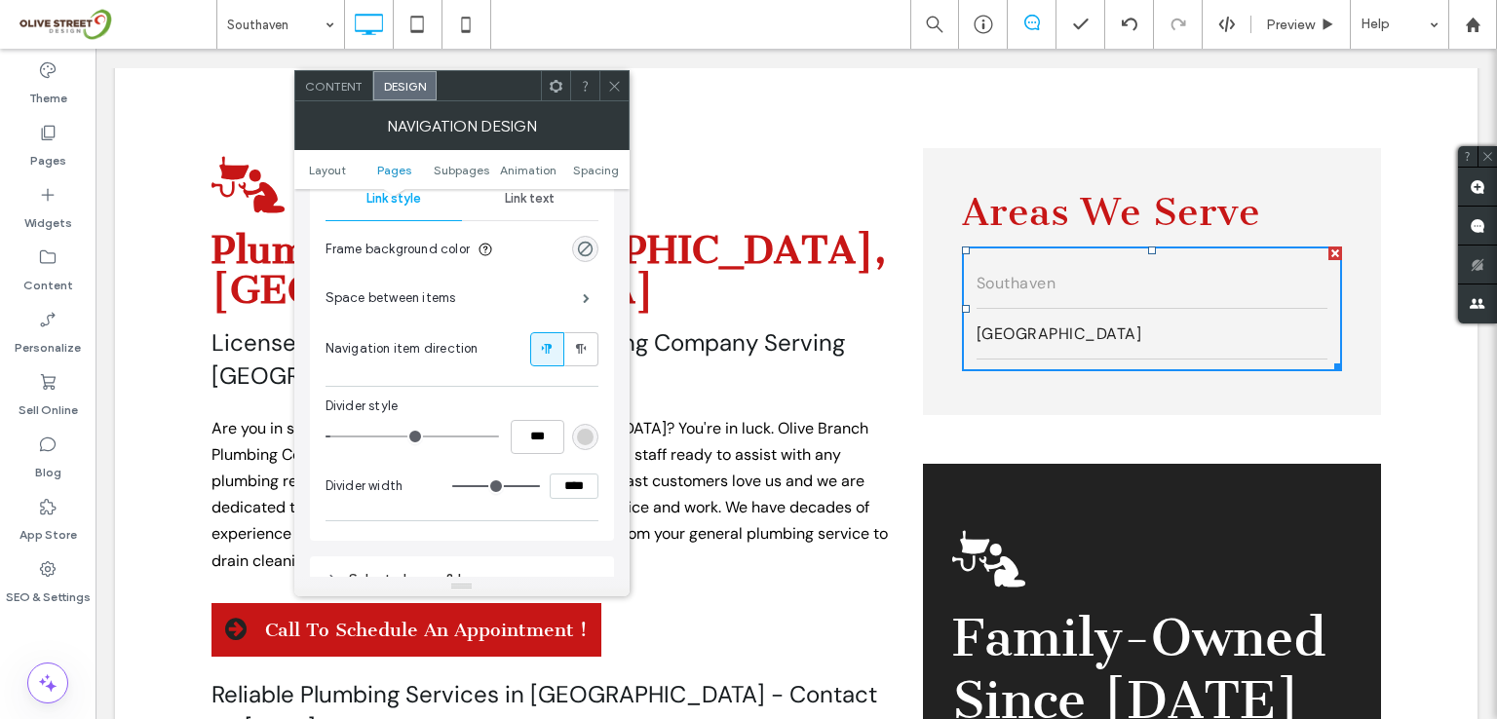
click at [542, 205] on span "Link text" at bounding box center [530, 199] width 50 height 16
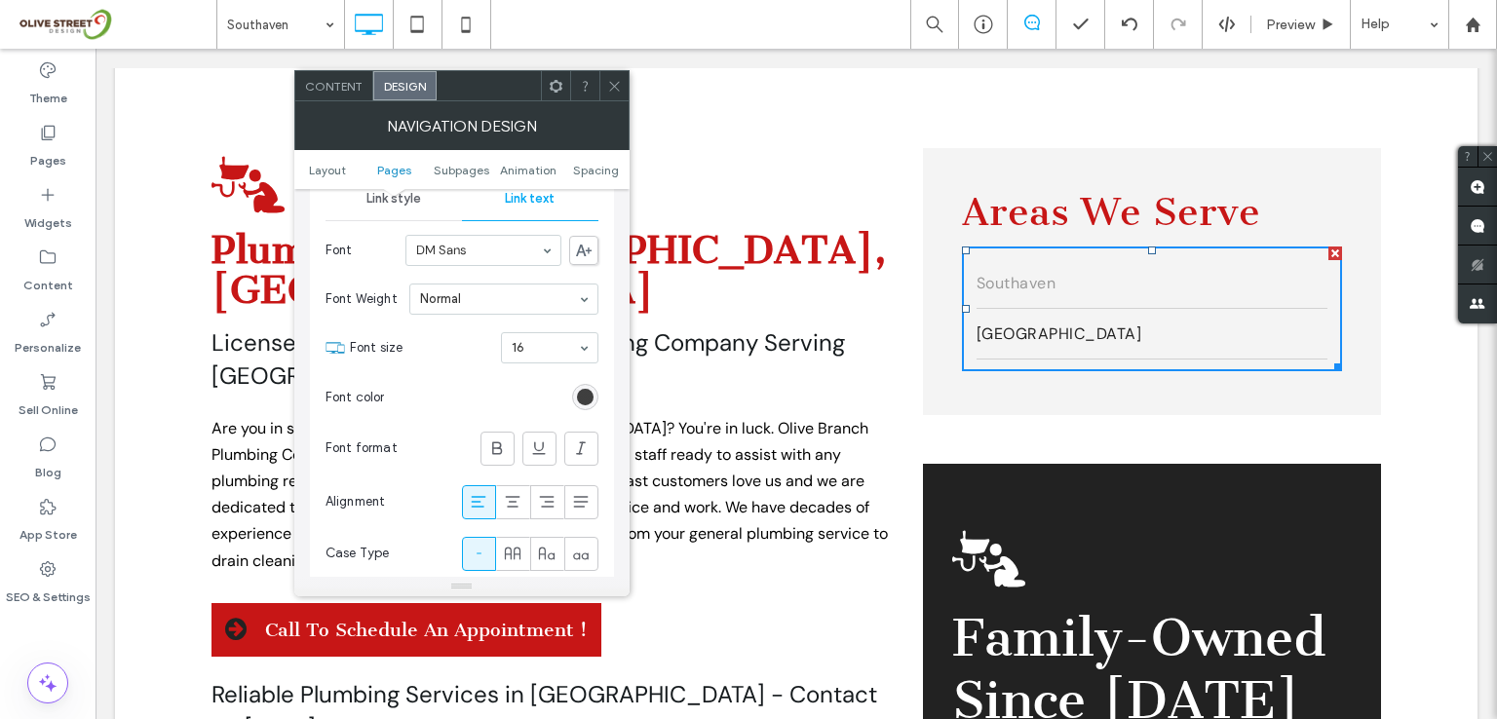
click at [583, 399] on div "rgb(34, 34, 34)" at bounding box center [585, 397] width 17 height 17
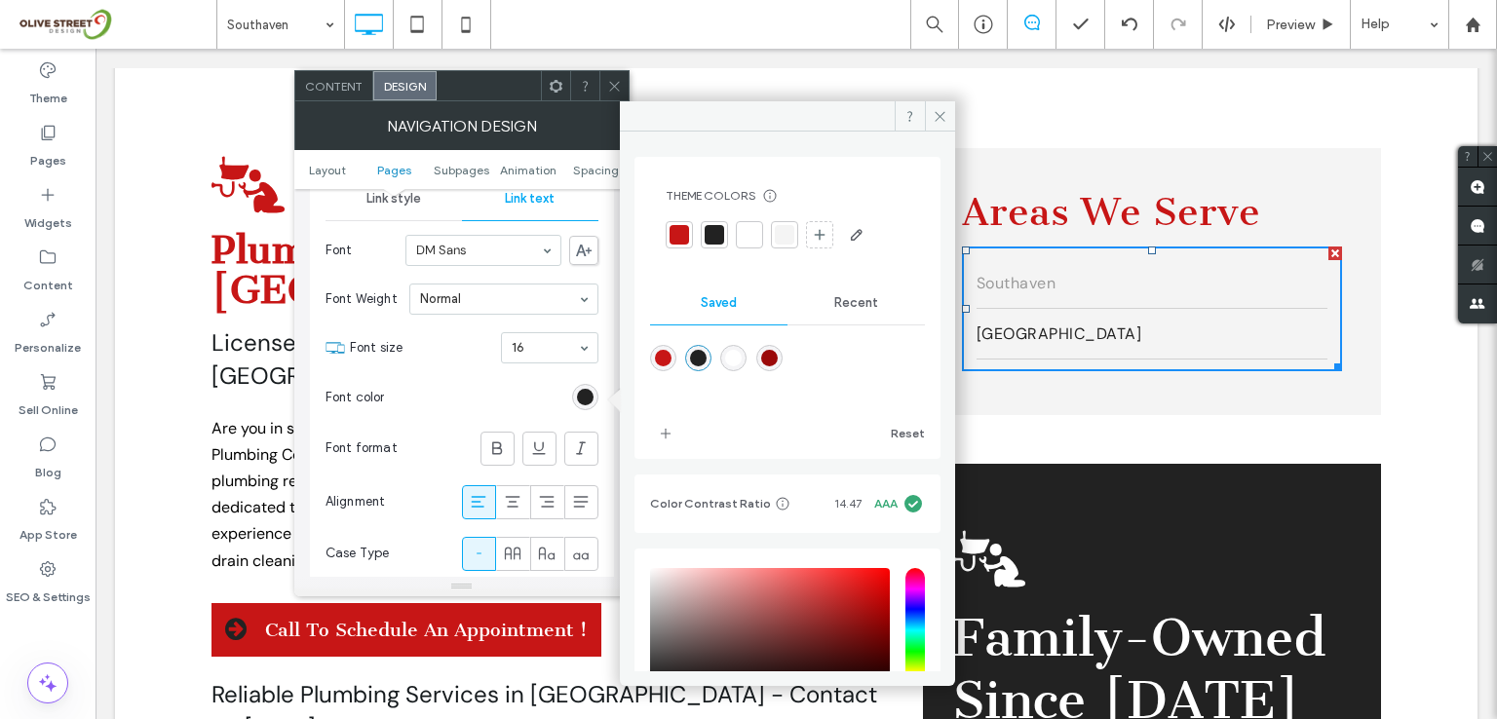
click at [702, 356] on div "rgba(34,34,34,1)" at bounding box center [698, 358] width 17 height 17
click at [939, 110] on icon at bounding box center [940, 116] width 15 height 15
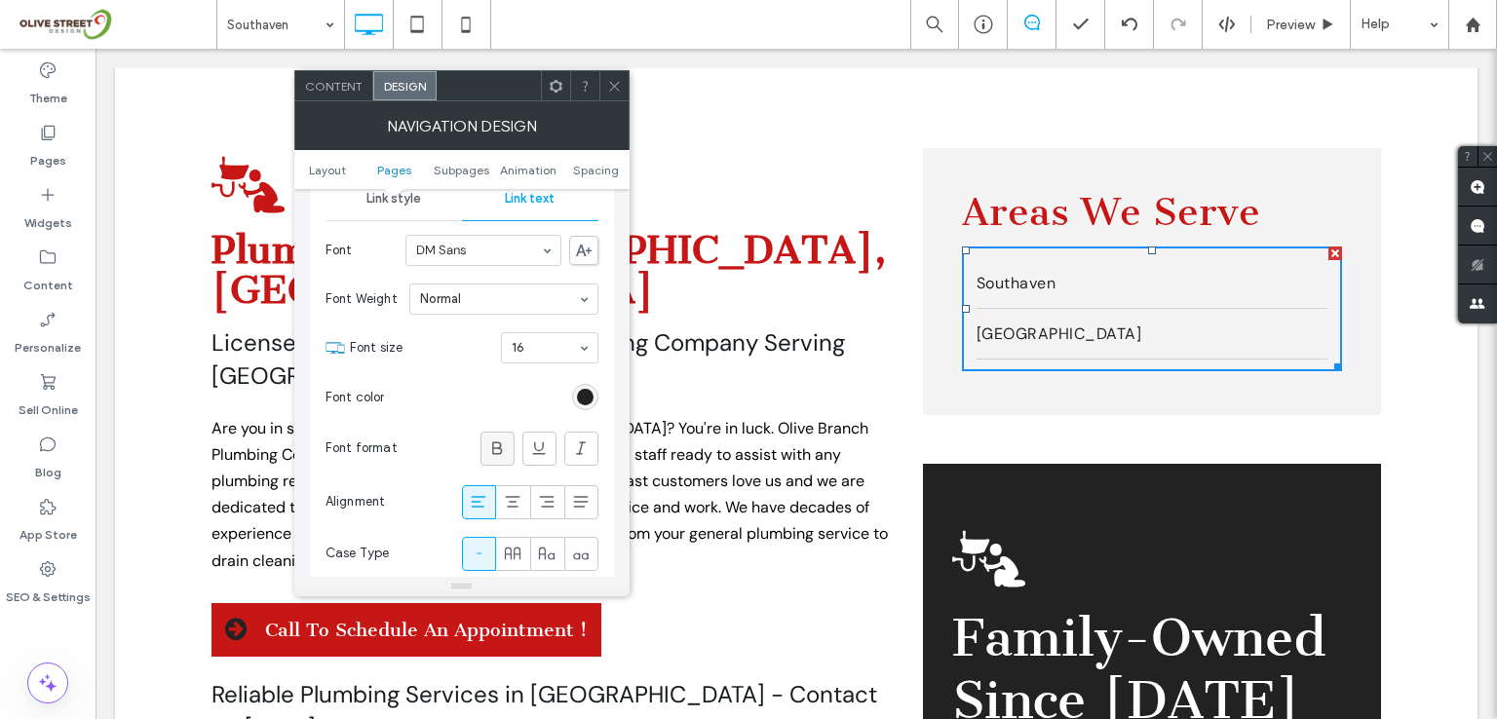
click at [494, 443] on use at bounding box center [497, 448] width 10 height 13
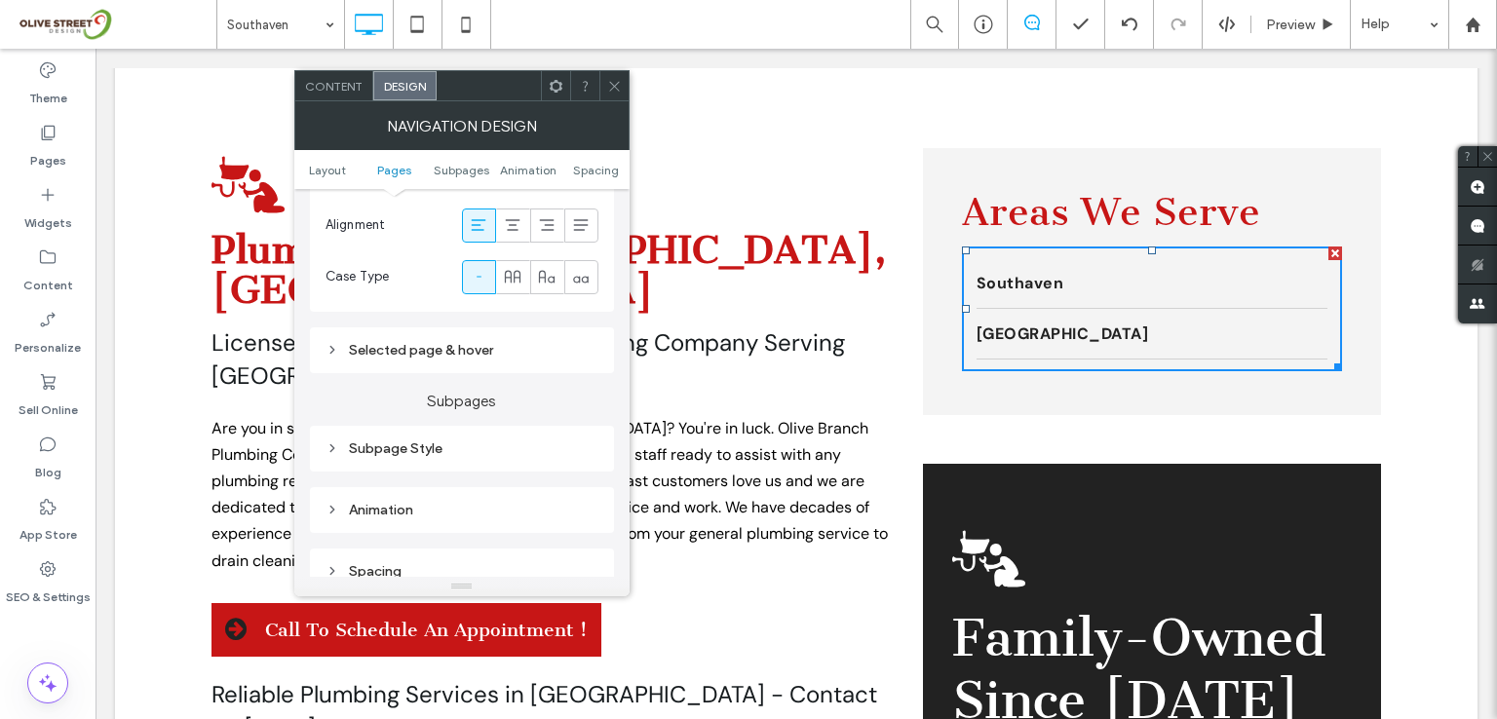
scroll to position [893, 0]
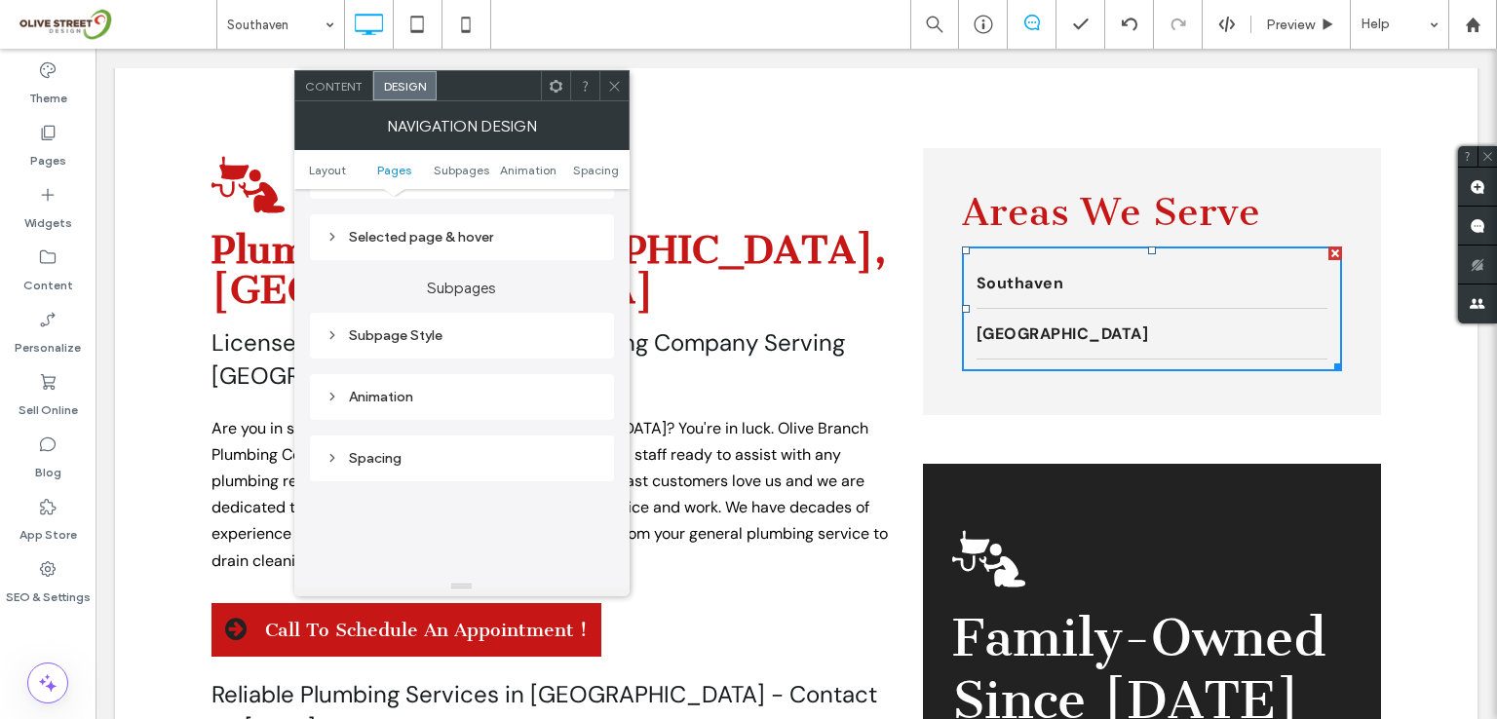
click at [402, 240] on div "Selected page & hover" at bounding box center [461, 237] width 273 height 17
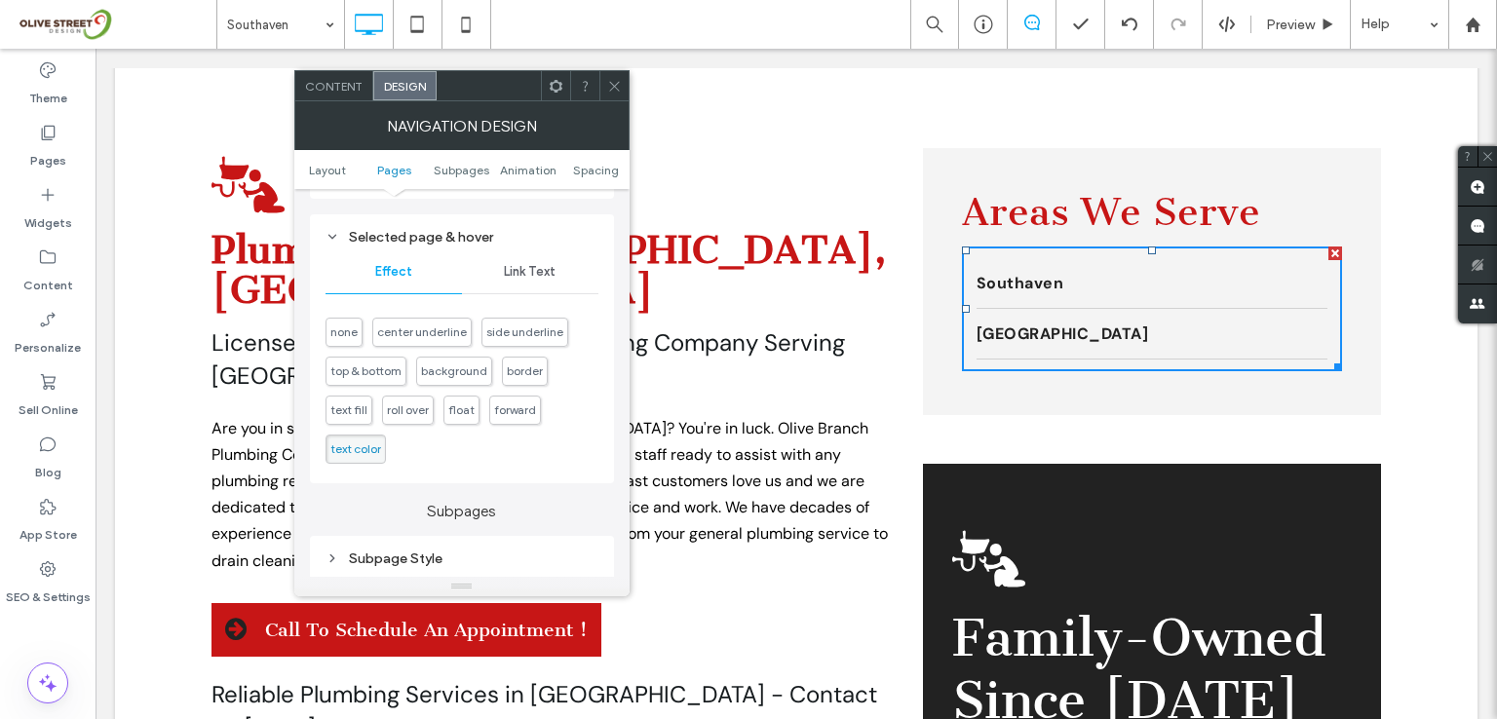
click at [545, 271] on span "Link Text" at bounding box center [530, 272] width 52 height 16
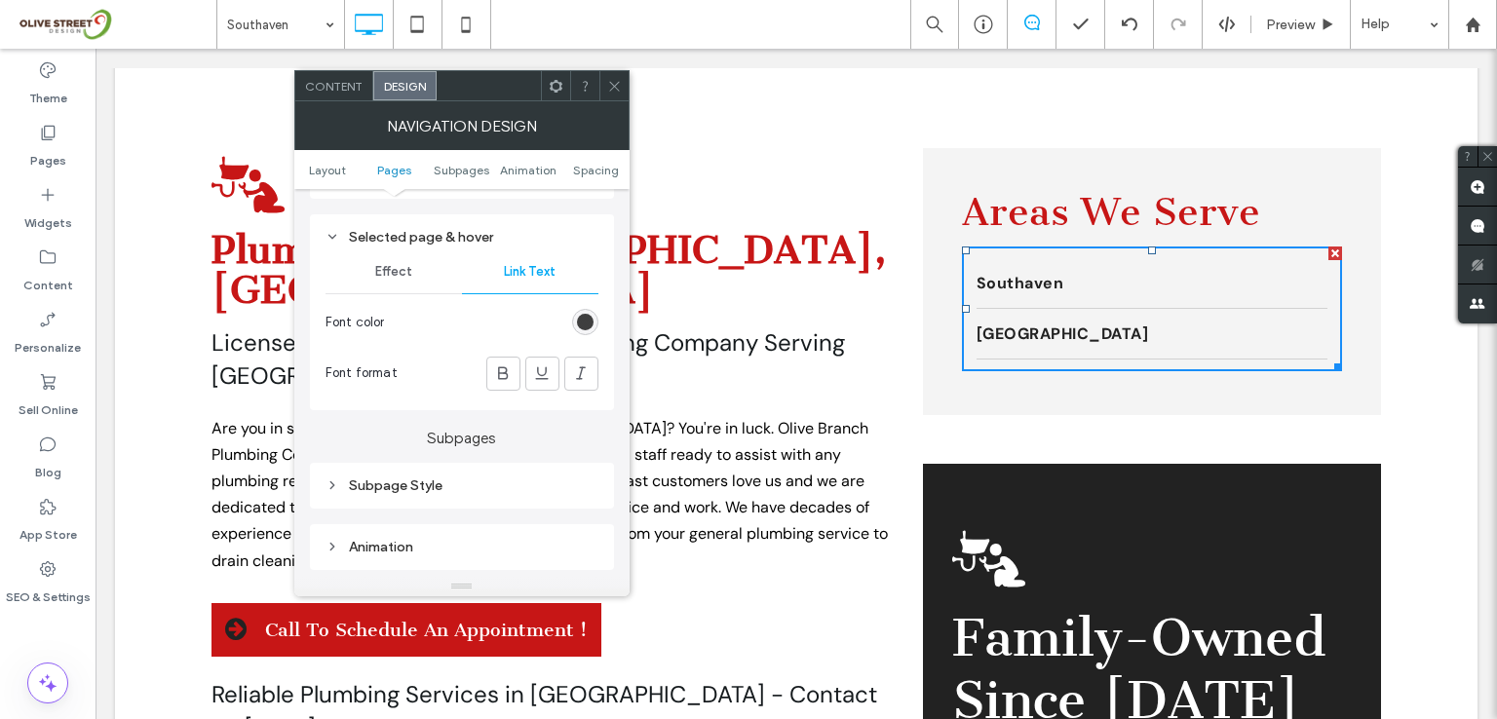
click at [587, 325] on div "rgb(34, 34, 34)" at bounding box center [585, 322] width 17 height 17
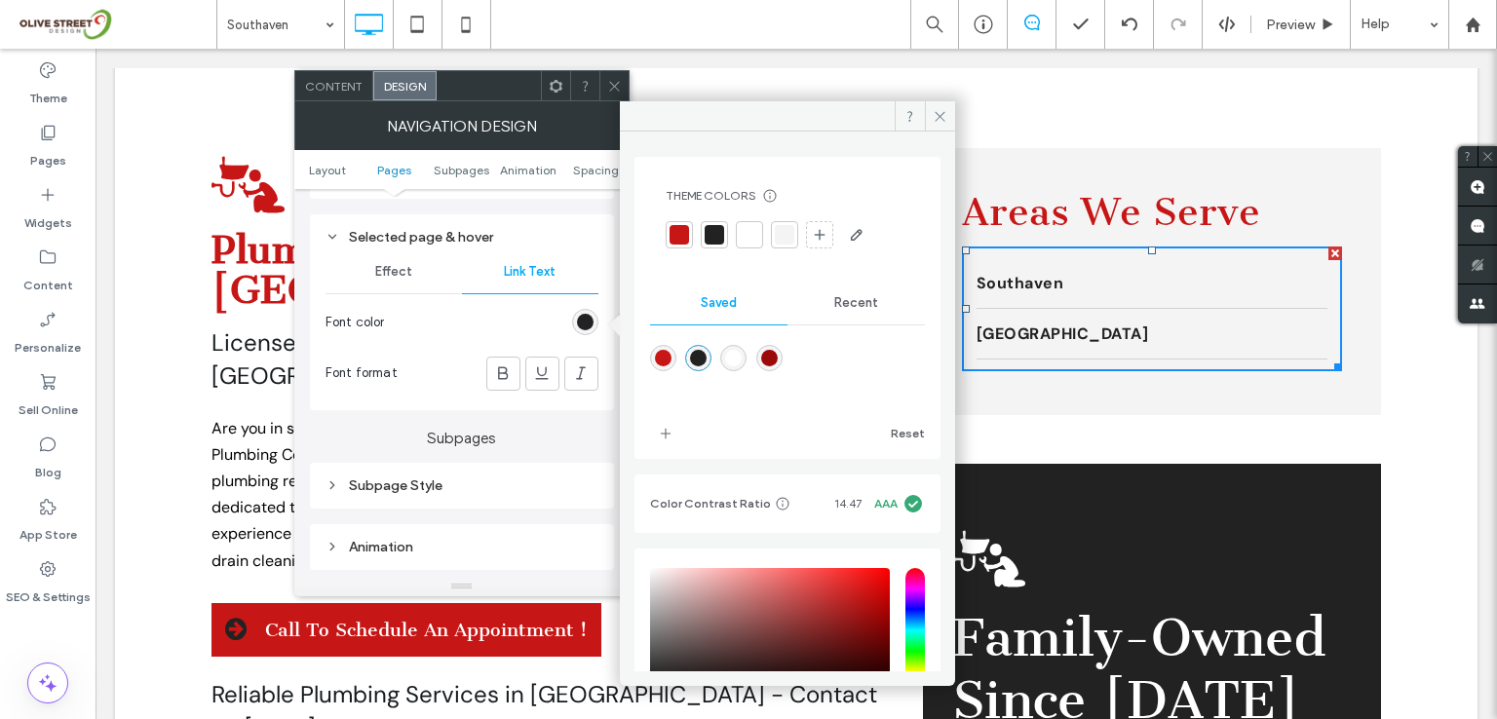
click at [661, 361] on div "rgba(199,22,22,1)" at bounding box center [663, 358] width 17 height 17
type input "*******"
click at [617, 87] on icon at bounding box center [614, 86] width 15 height 15
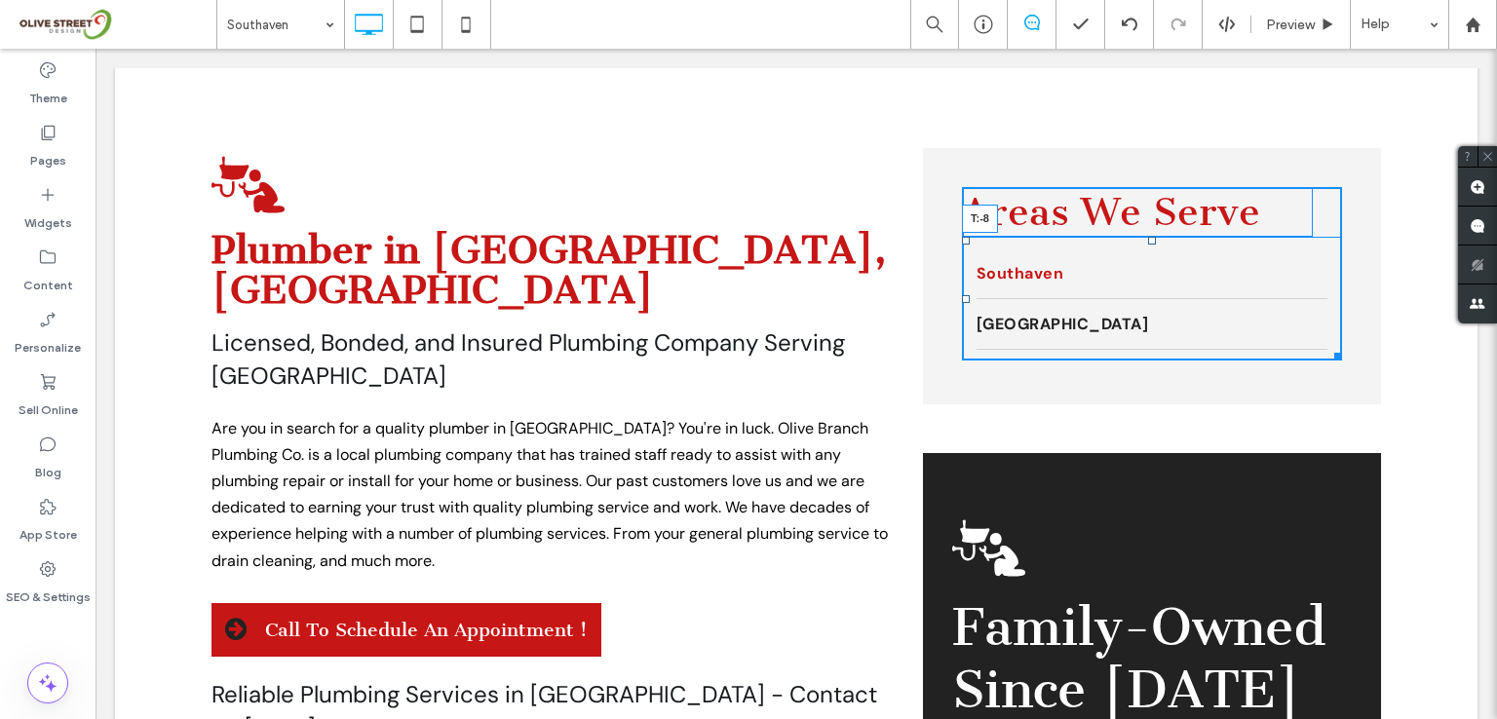
drag, startPoint x: 1142, startPoint y: 250, endPoint x: 1238, endPoint y: 279, distance: 99.6
click at [1142, 230] on div "Areas We Serve [GEOGRAPHIC_DATA] [GEOGRAPHIC_DATA] T:-8 Click To Paste" at bounding box center [1152, 273] width 380 height 173
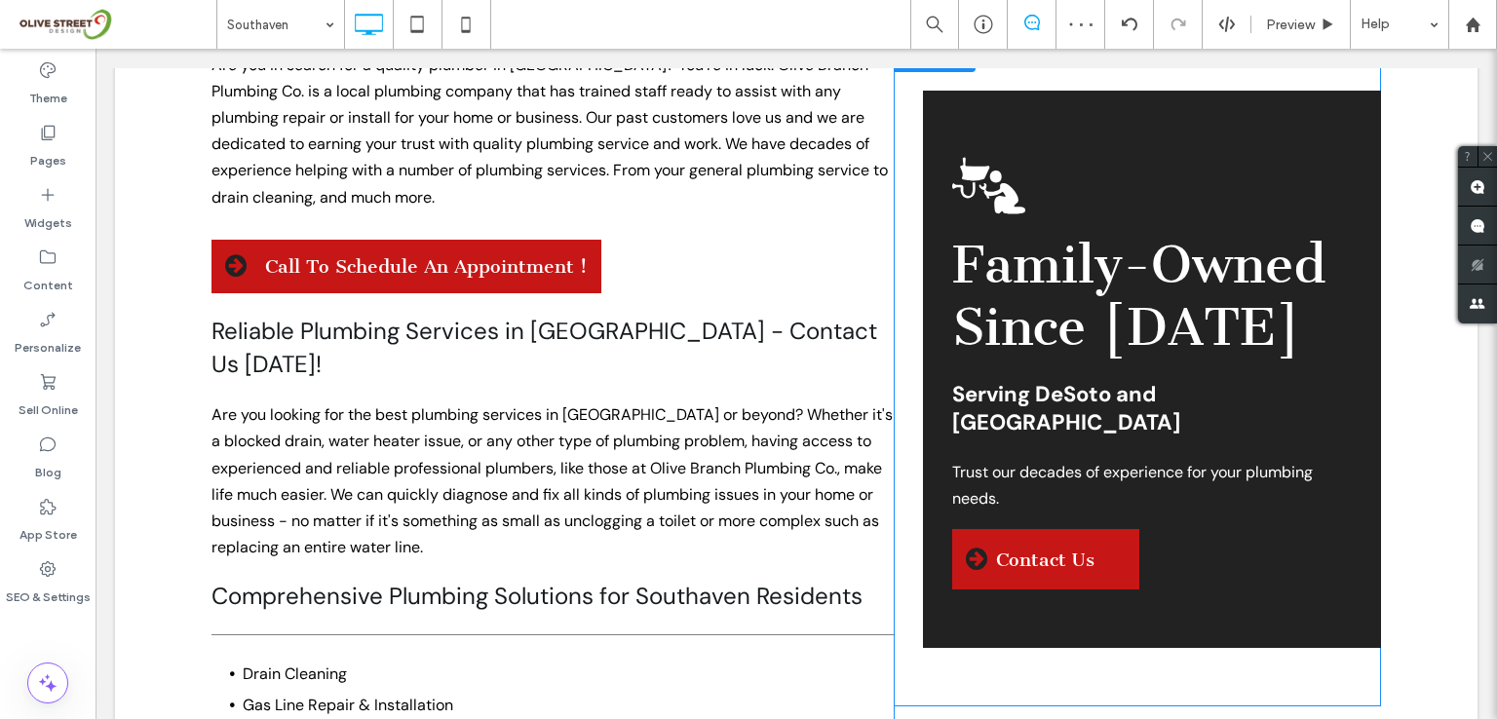
scroll to position [1006, 0]
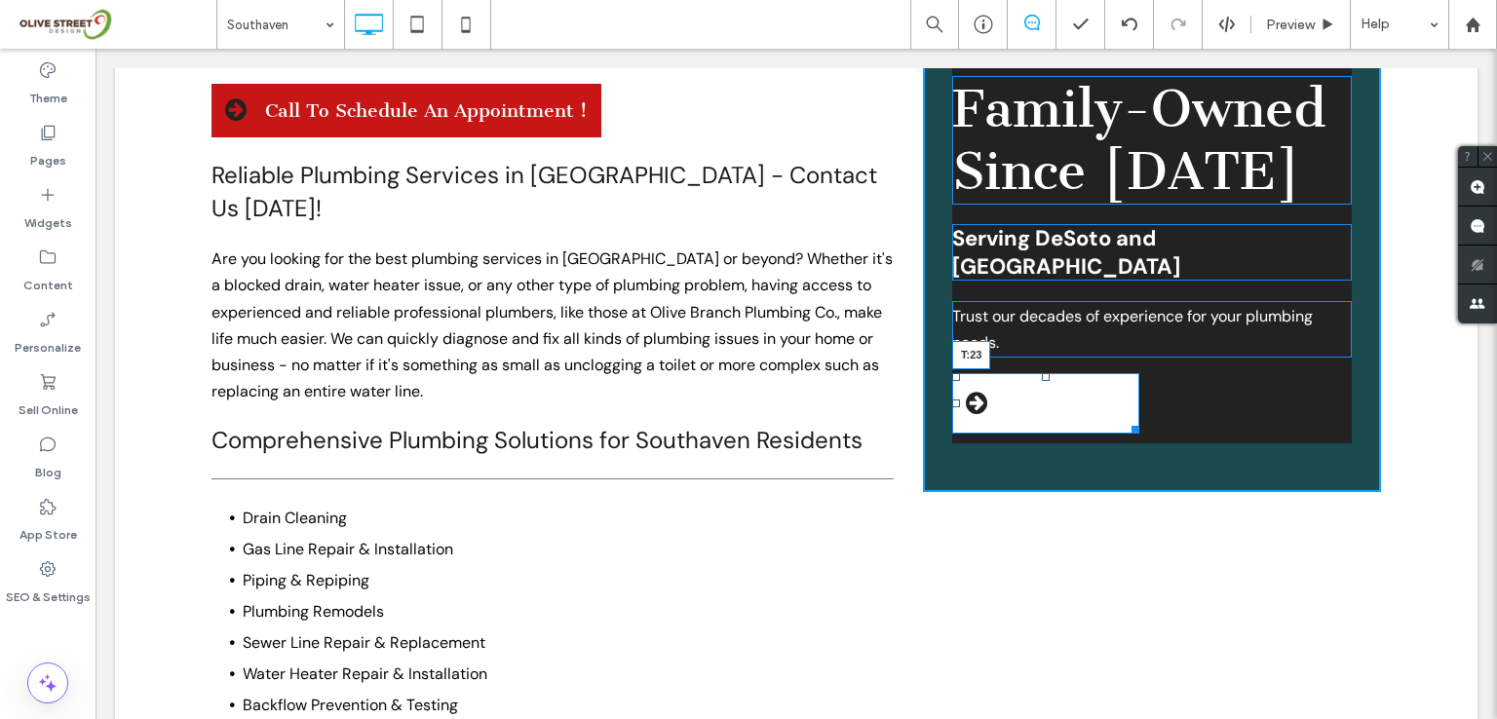
drag, startPoint x: 1041, startPoint y: 344, endPoint x: 1136, endPoint y: 400, distance: 110.5
click at [1041, 351] on div "Family-Owned Since [DATE] Serving [GEOGRAPHIC_DATA] and [GEOGRAPHIC_DATA] Trust…" at bounding box center [1152, 213] width 458 height 557
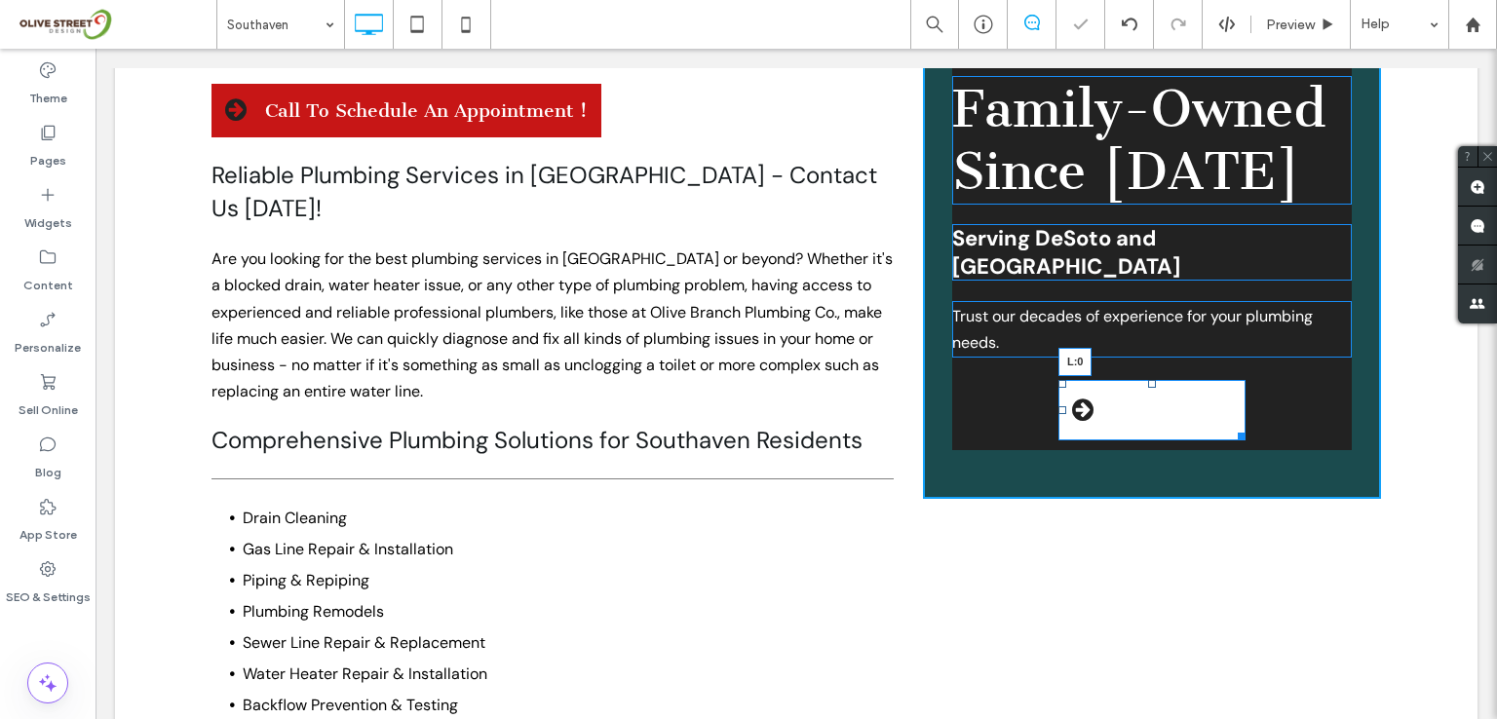
drag, startPoint x: 1058, startPoint y: 379, endPoint x: 1034, endPoint y: 428, distance: 54.5
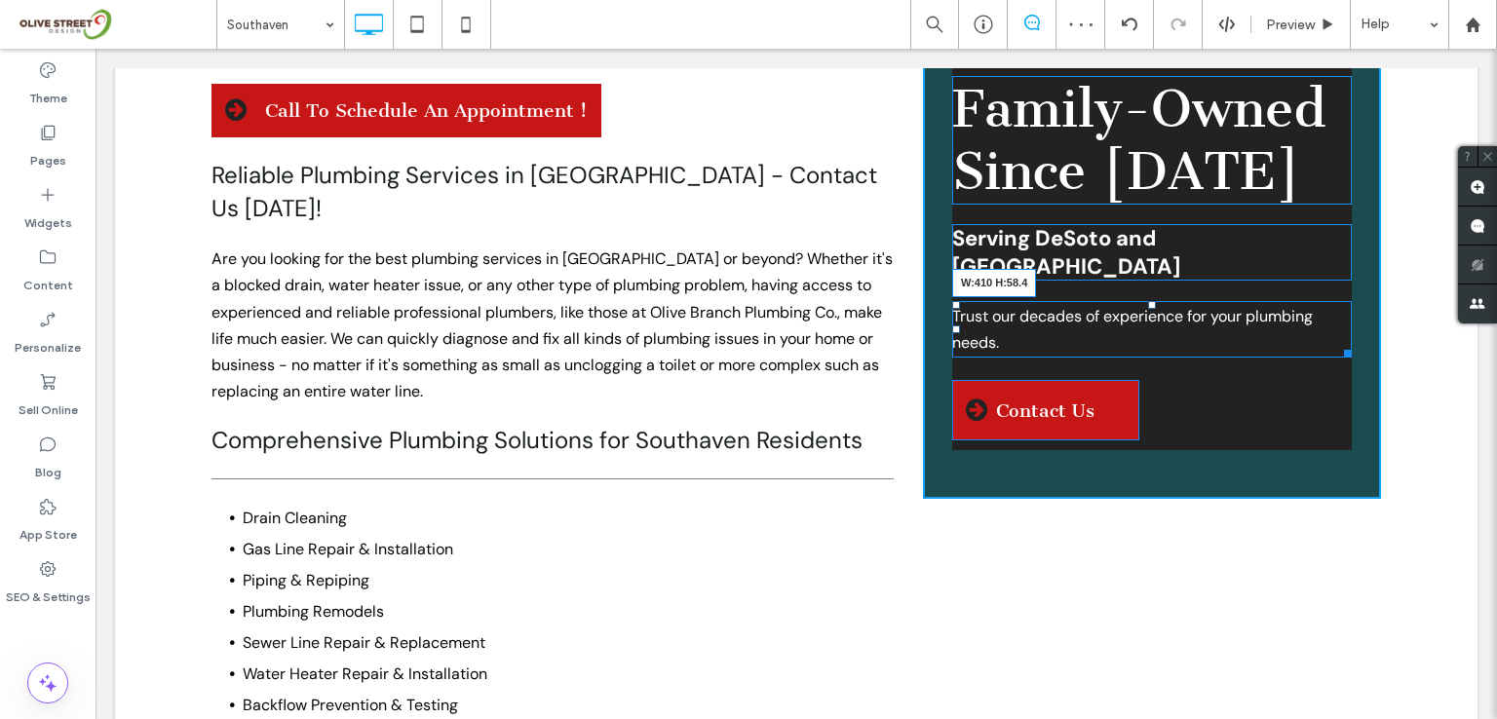
drag, startPoint x: 1332, startPoint y: 321, endPoint x: 1407, endPoint y: 324, distance: 75.1
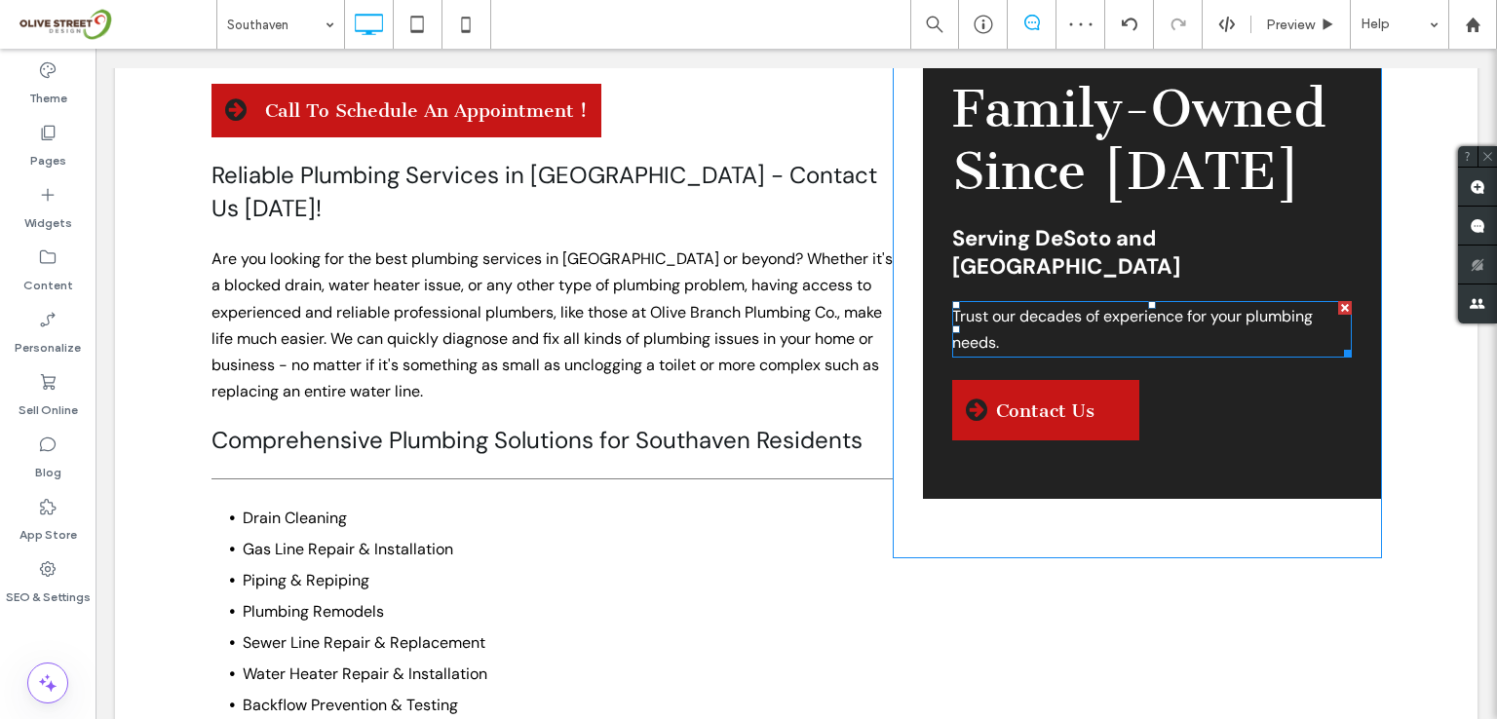
click at [953, 453] on div "Family-Owned Since [DATE] Serving [GEOGRAPHIC_DATA] and [GEOGRAPHIC_DATA] Trust…" at bounding box center [1152, 217] width 458 height 564
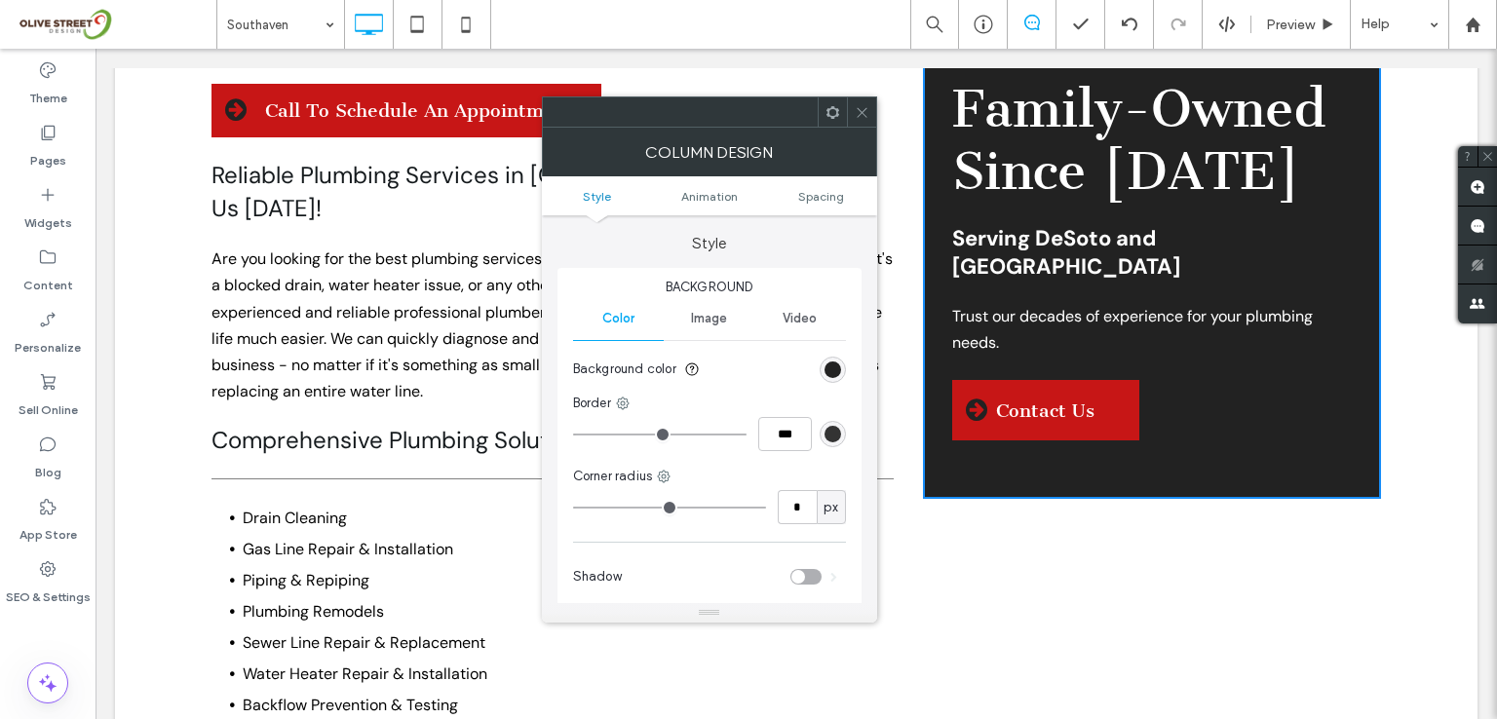
click at [852, 121] on div at bounding box center [861, 111] width 29 height 29
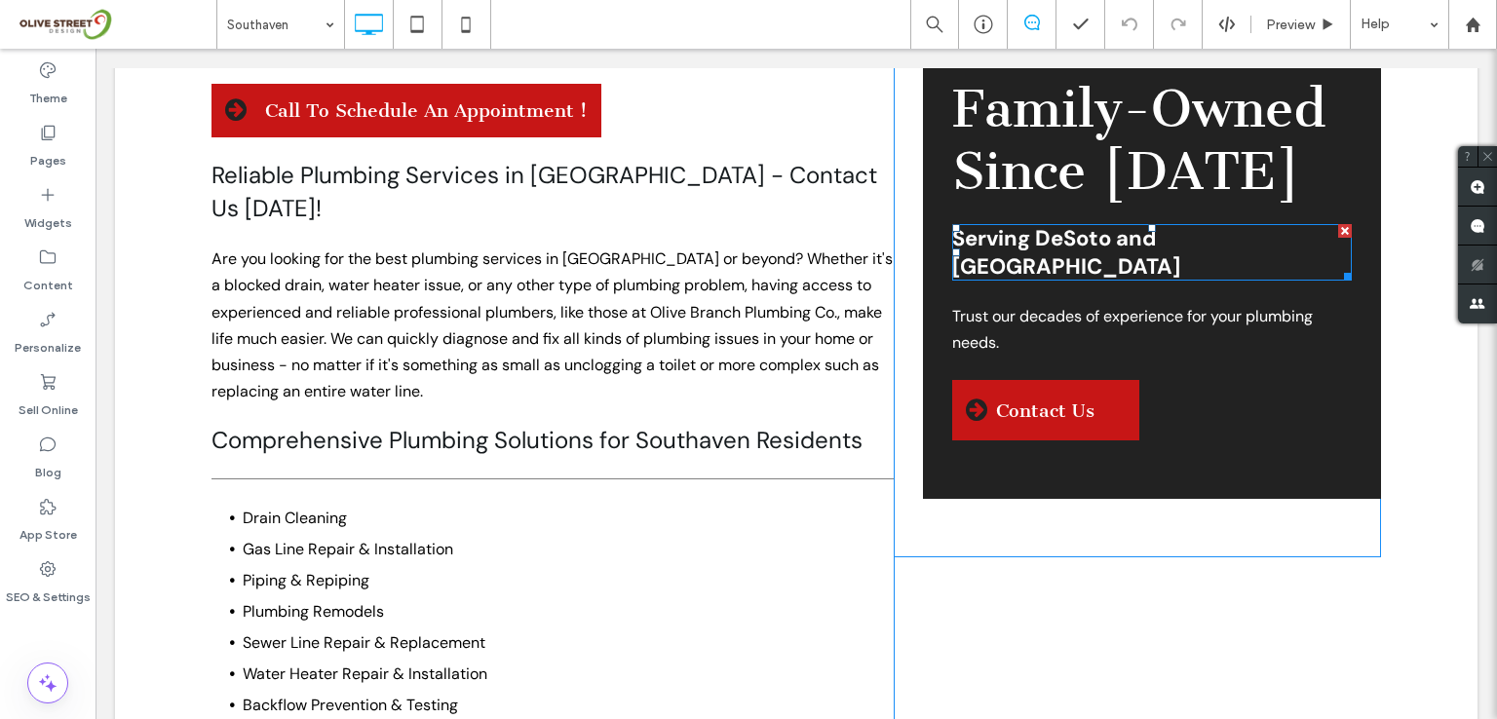
click at [1136, 239] on span "Serving DeSoto and [GEOGRAPHIC_DATA]" at bounding box center [1066, 252] width 228 height 57
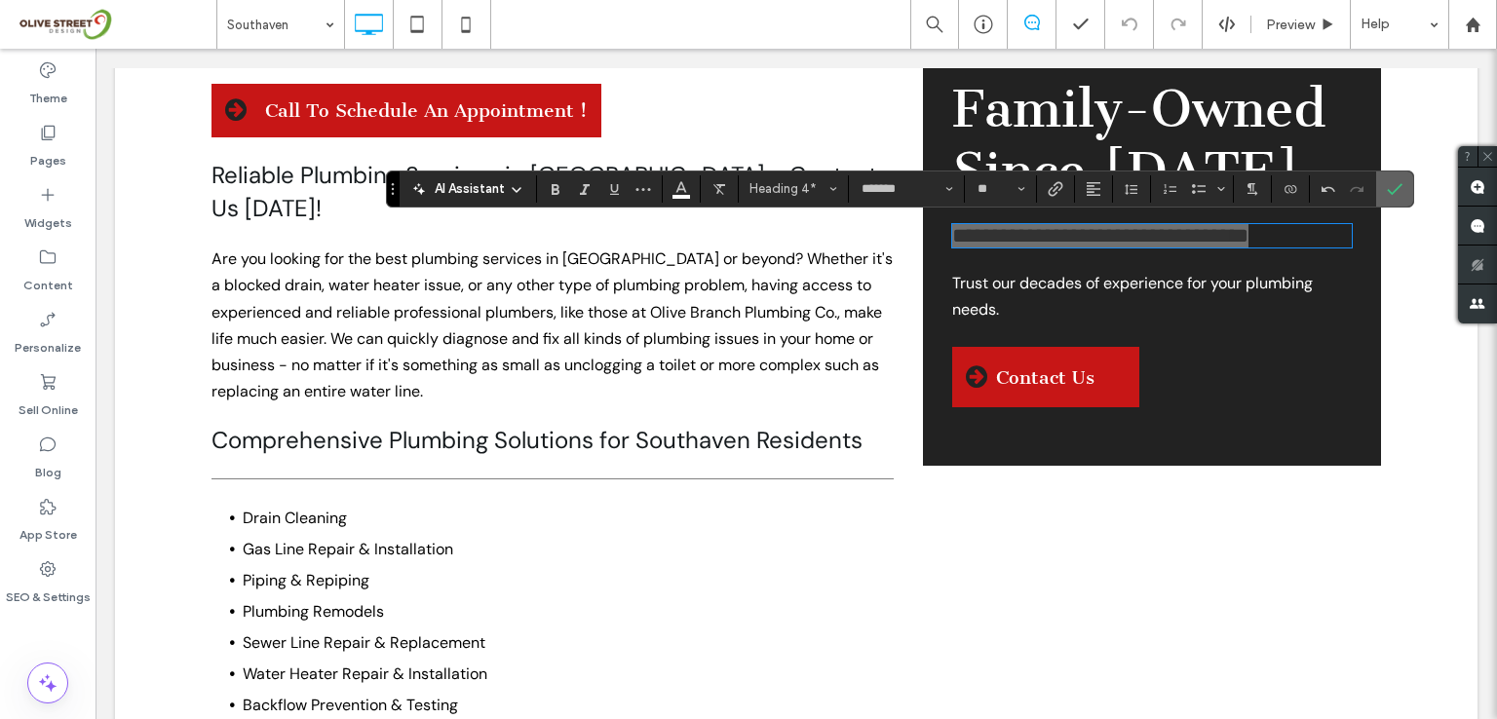
drag, startPoint x: 1395, startPoint y: 184, endPoint x: 1295, endPoint y: 154, distance: 103.9
click at [1395, 184] on icon "Confirm" at bounding box center [1395, 189] width 16 height 16
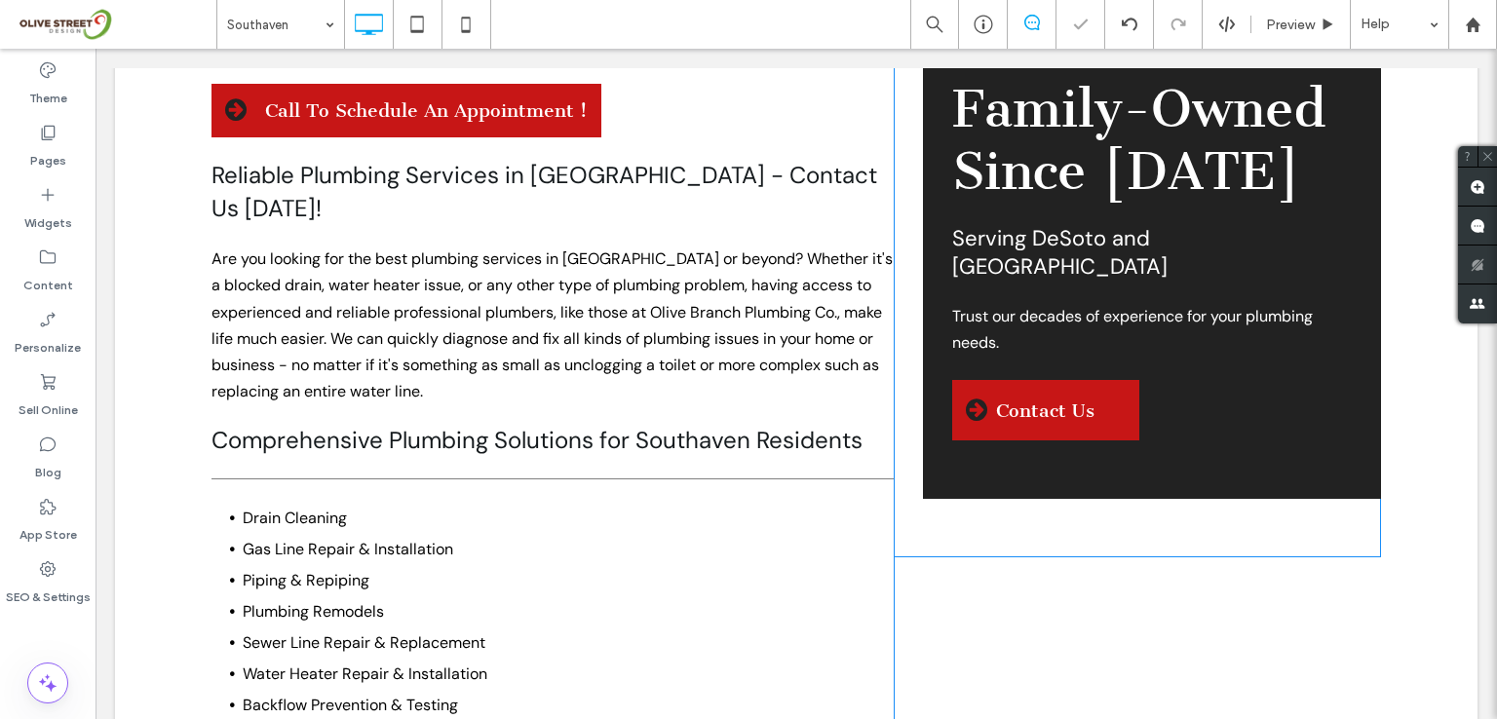
scroll to position [876, 0]
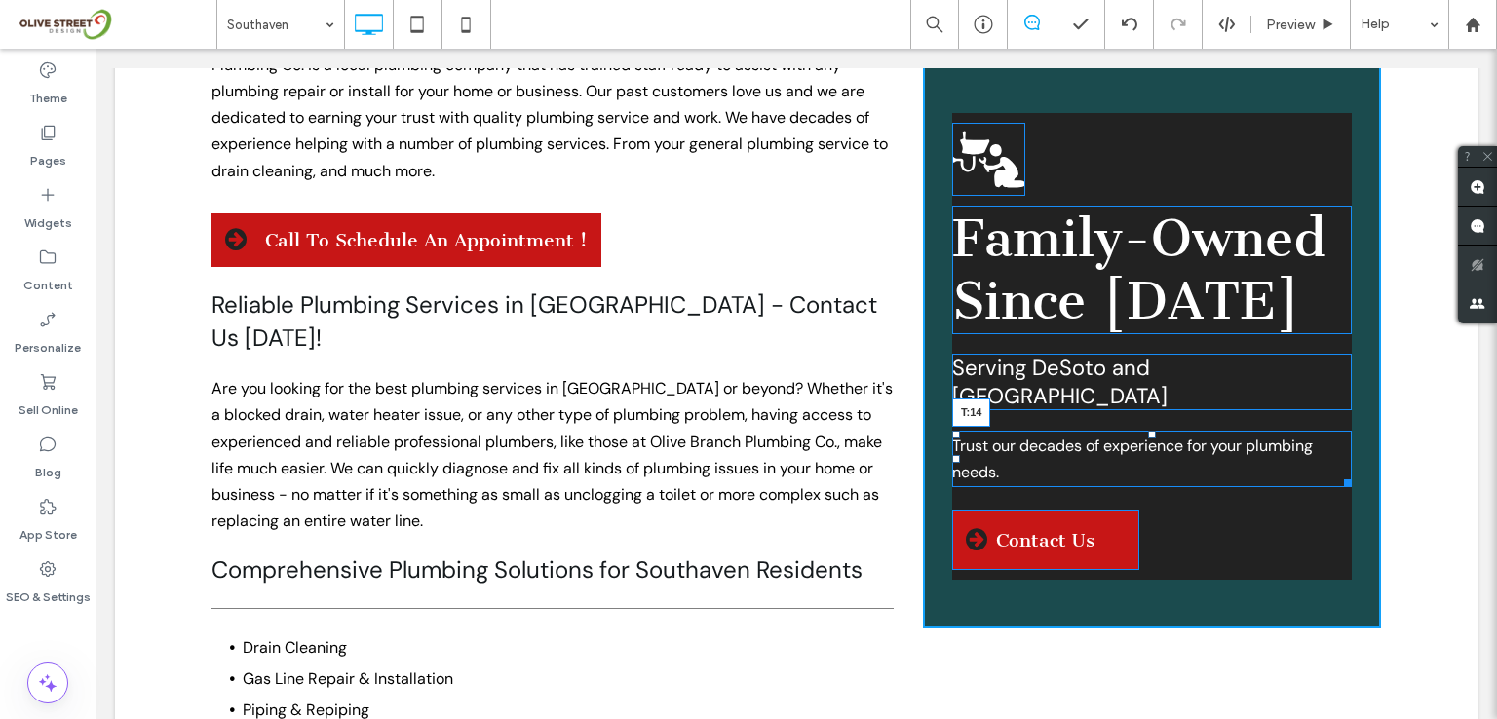
drag, startPoint x: 1145, startPoint y: 403, endPoint x: 1258, endPoint y: 426, distance: 115.2
click at [1148, 431] on div at bounding box center [1152, 435] width 8 height 8
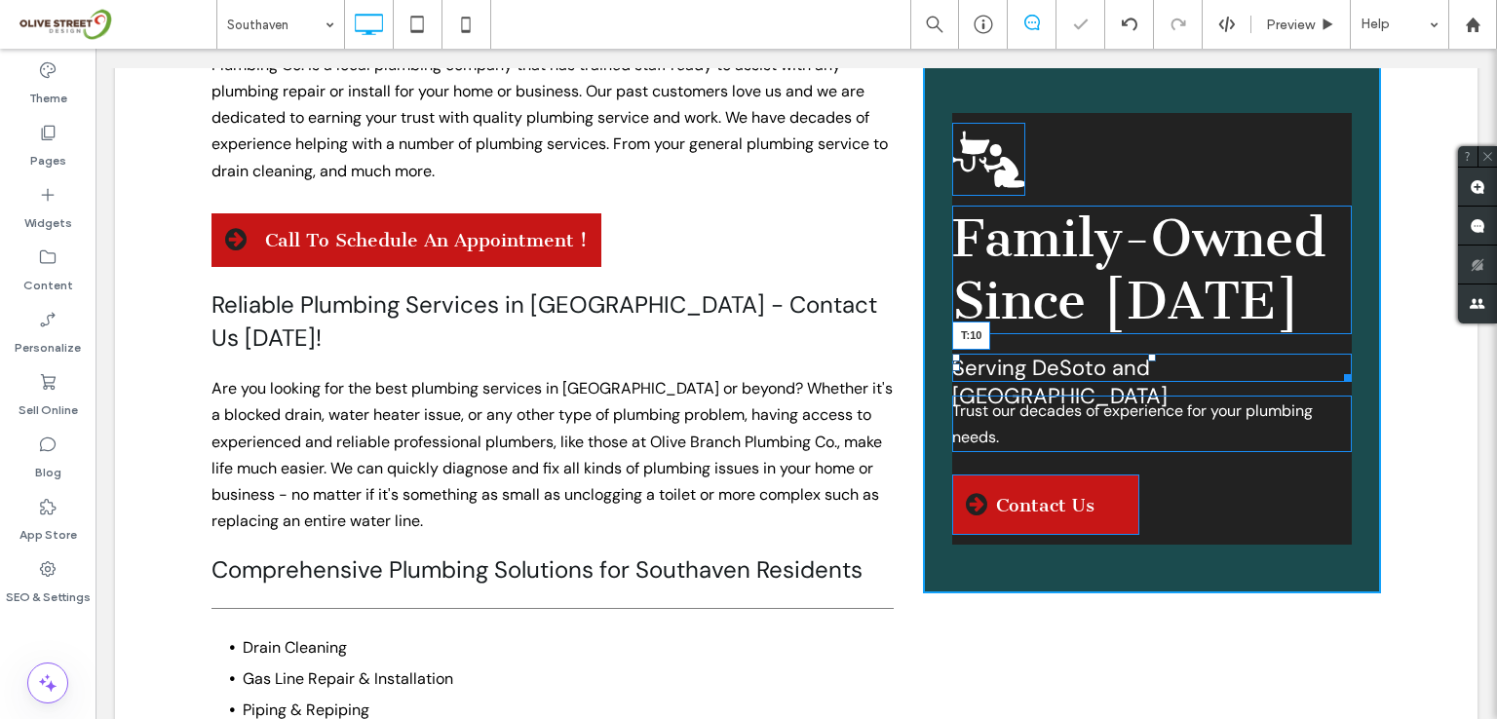
drag, startPoint x: 1145, startPoint y: 355, endPoint x: 1382, endPoint y: 702, distance: 420.1
click at [1148, 354] on div at bounding box center [1152, 358] width 8 height 8
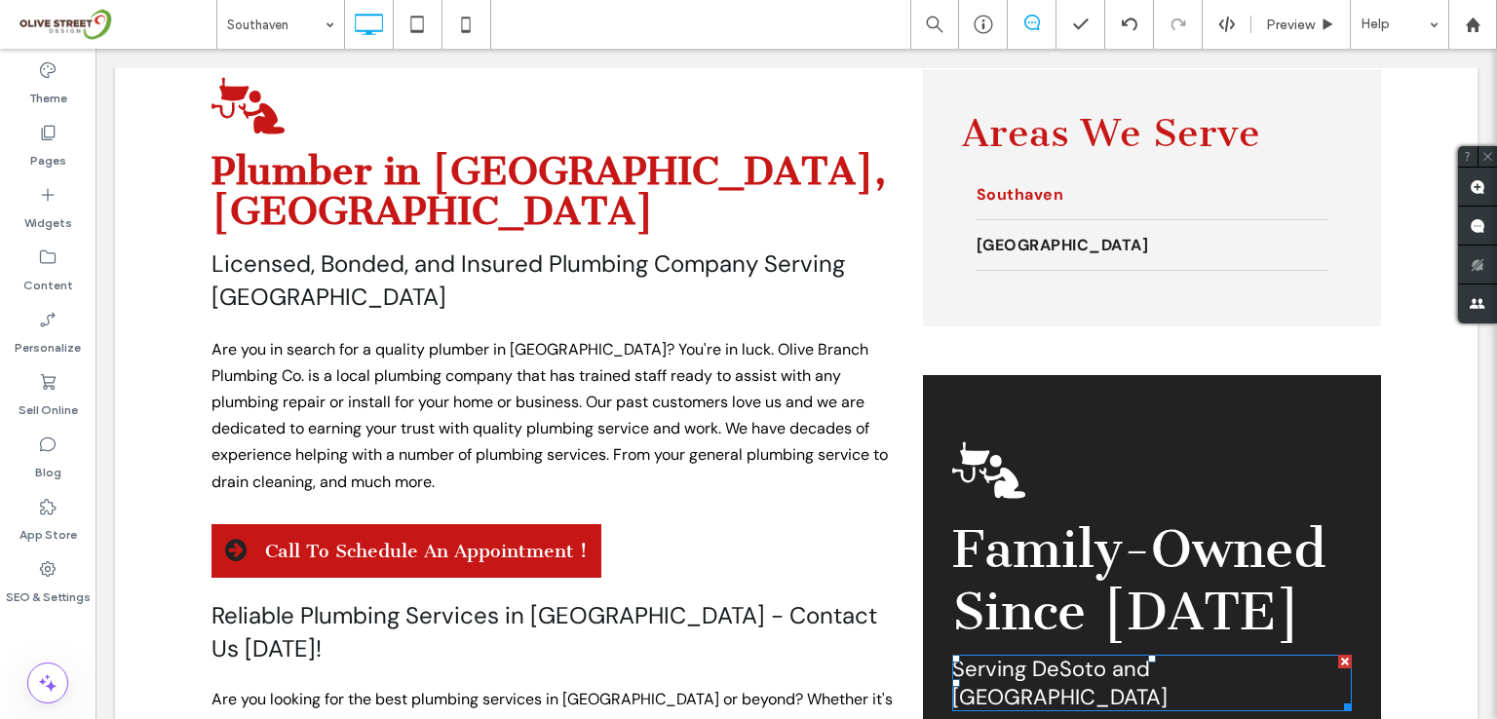
scroll to position [486, 0]
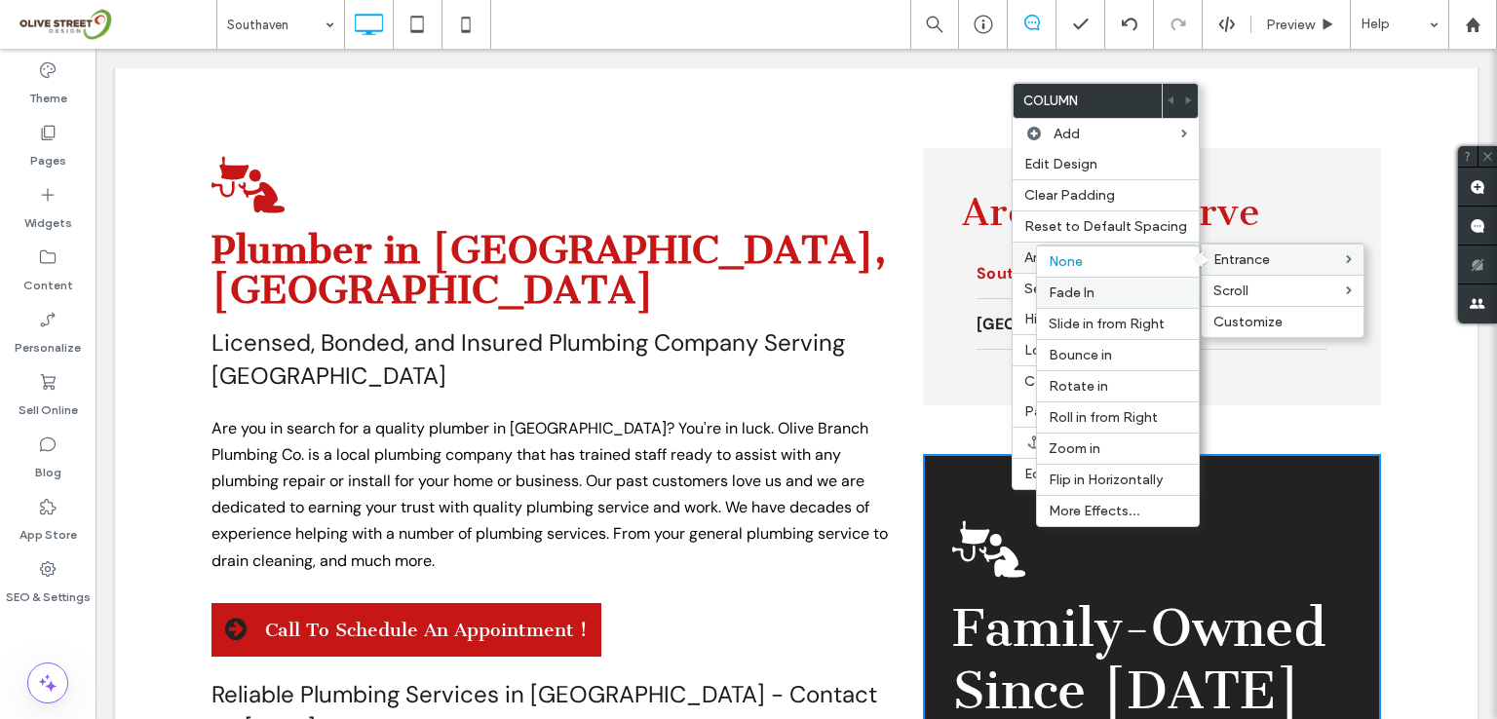
click at [1078, 289] on span "Fade In" at bounding box center [1072, 293] width 46 height 17
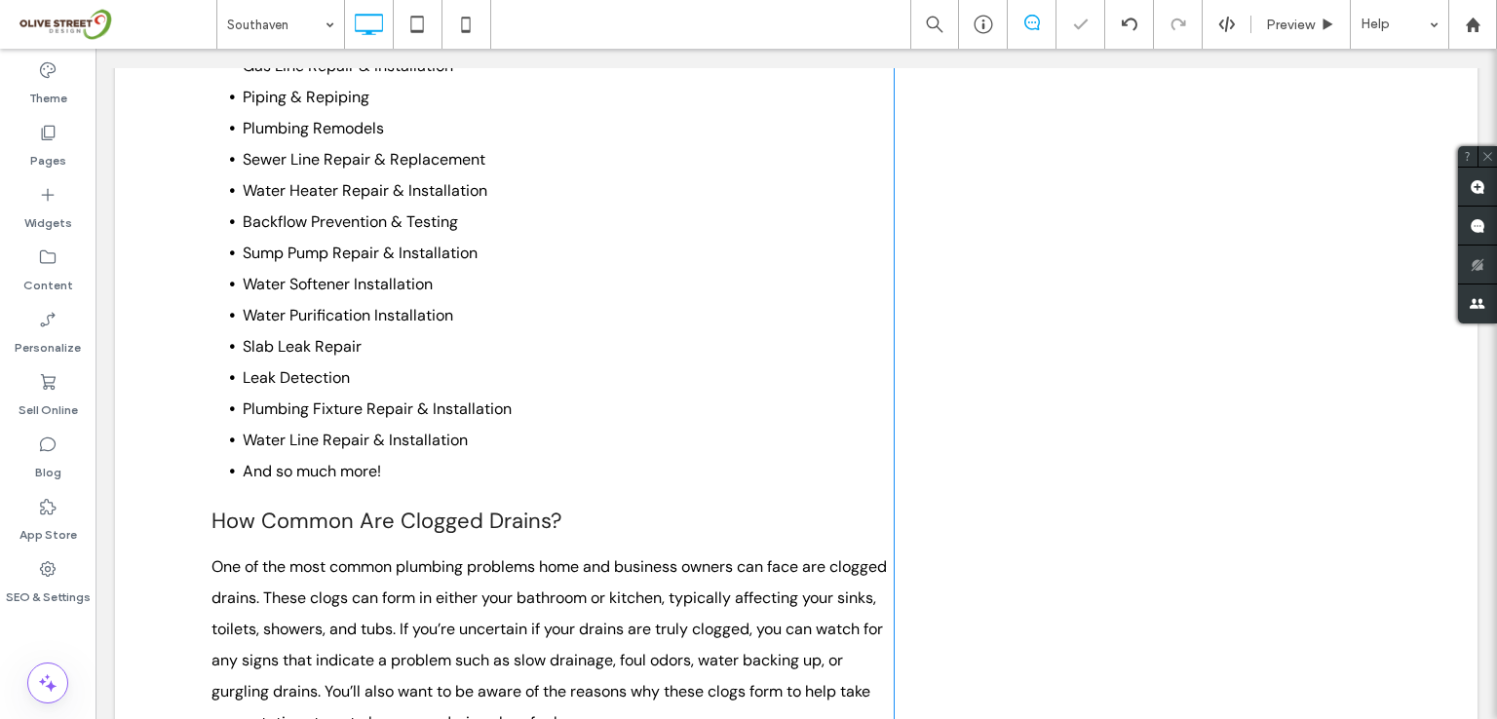
scroll to position [1525, 0]
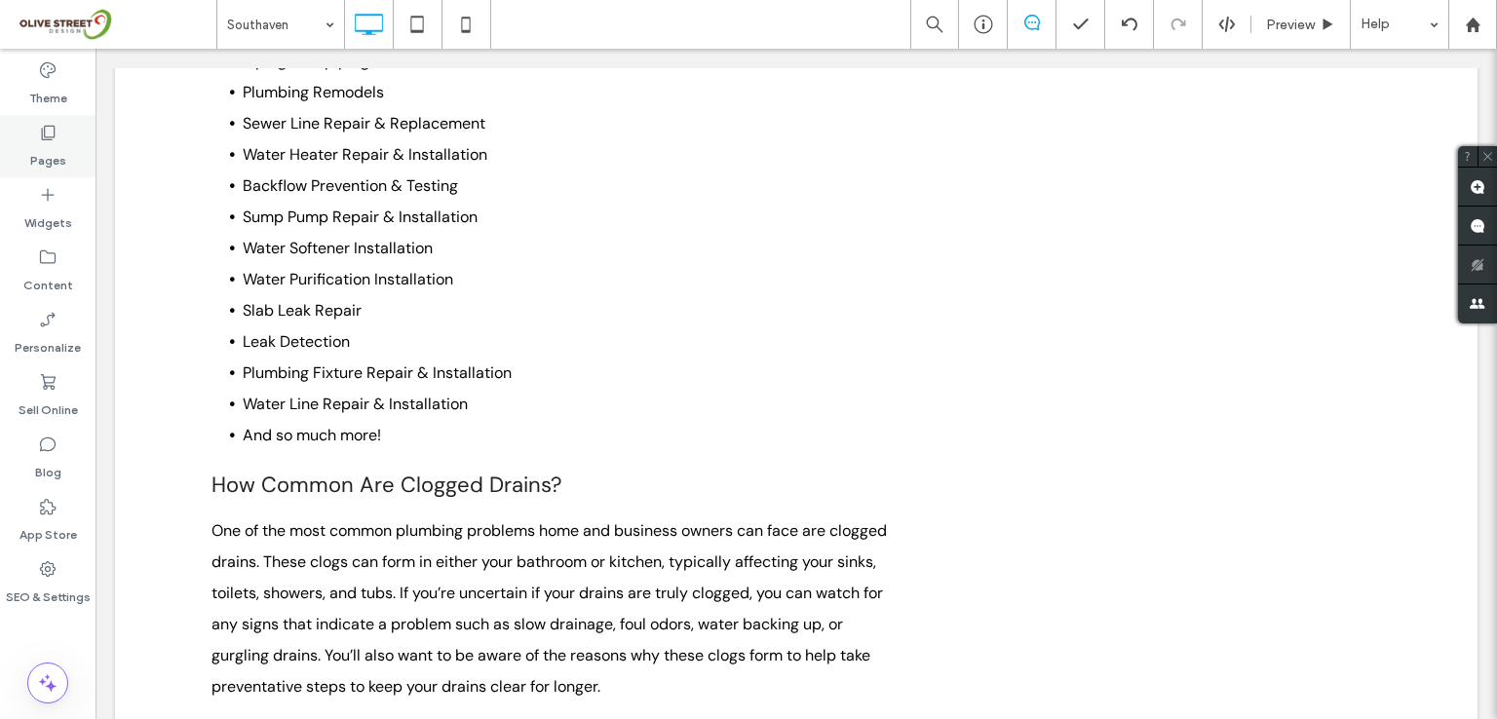
click at [43, 144] on label "Pages" at bounding box center [48, 155] width 36 height 27
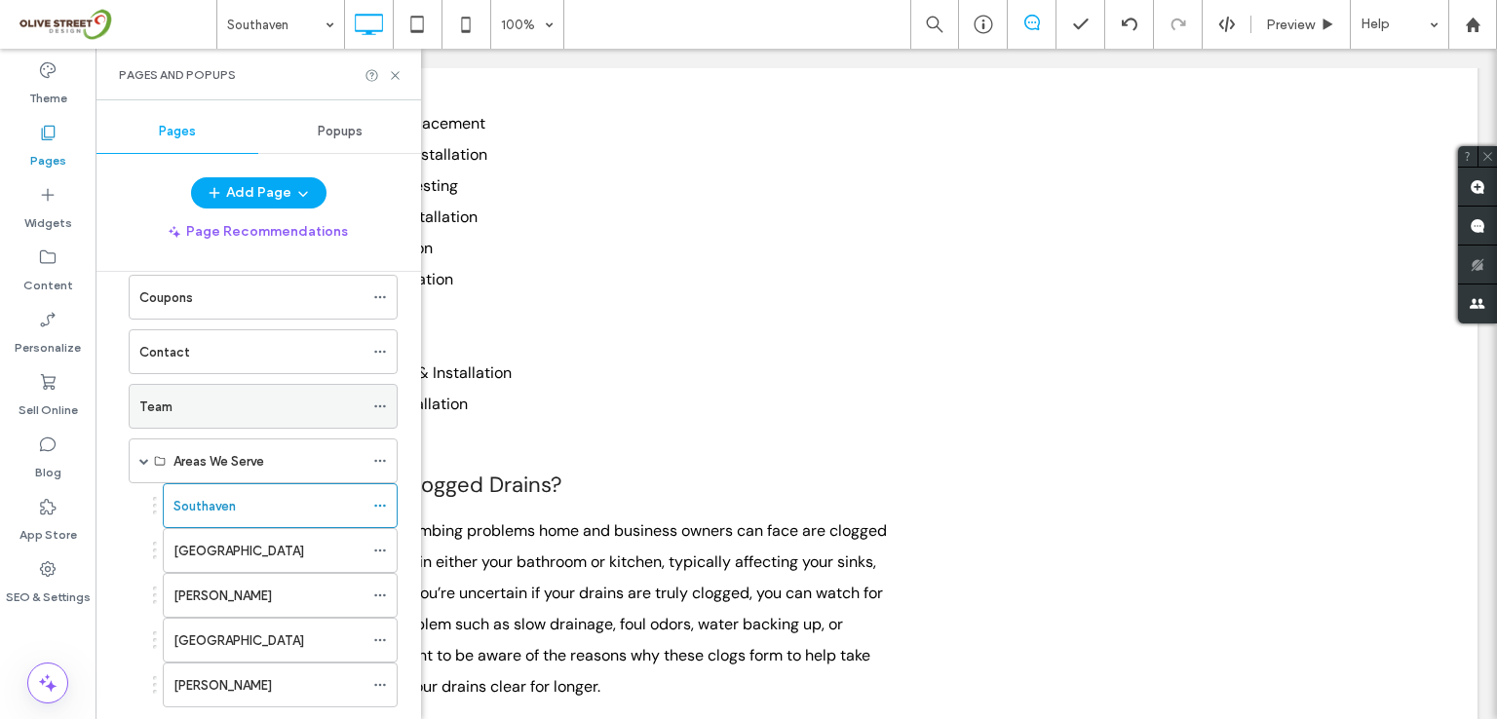
scroll to position [343, 0]
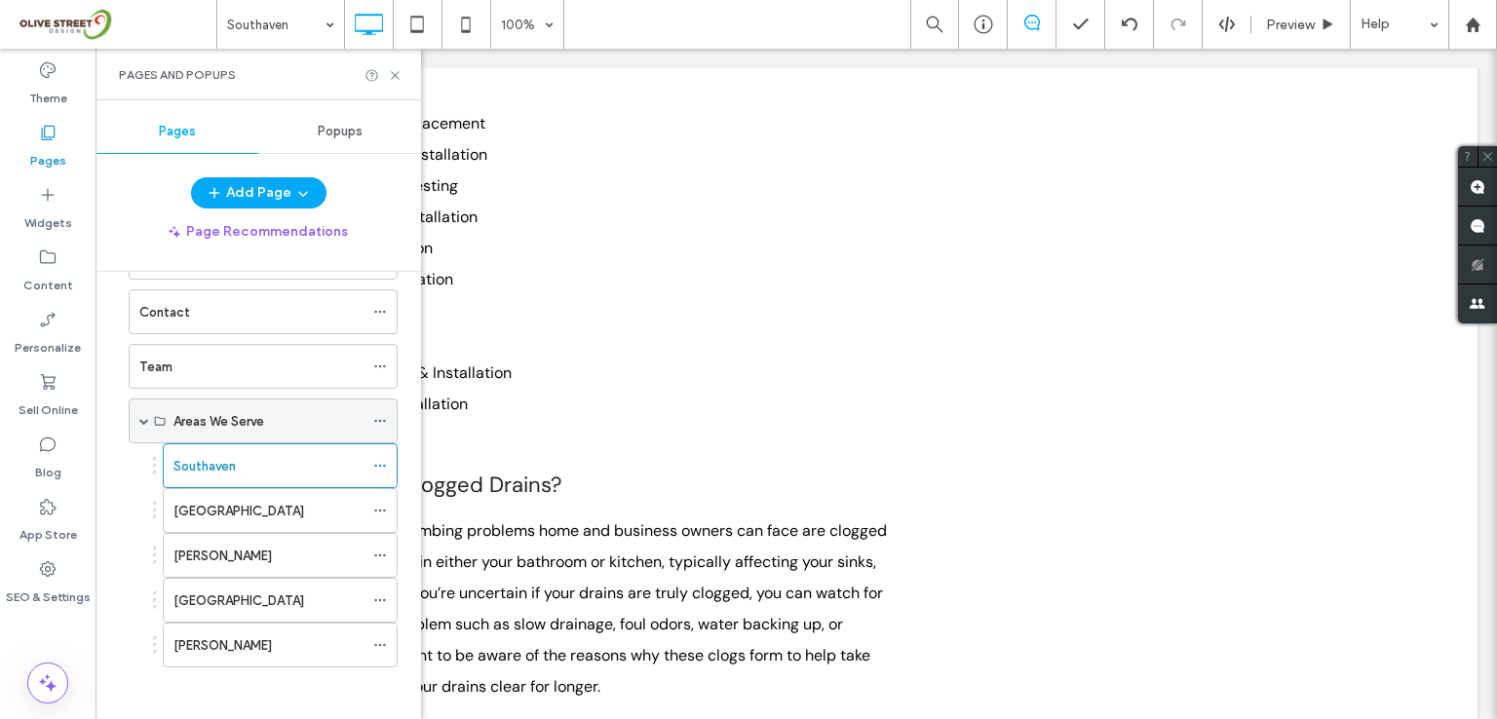
click at [142, 419] on span at bounding box center [144, 421] width 10 height 10
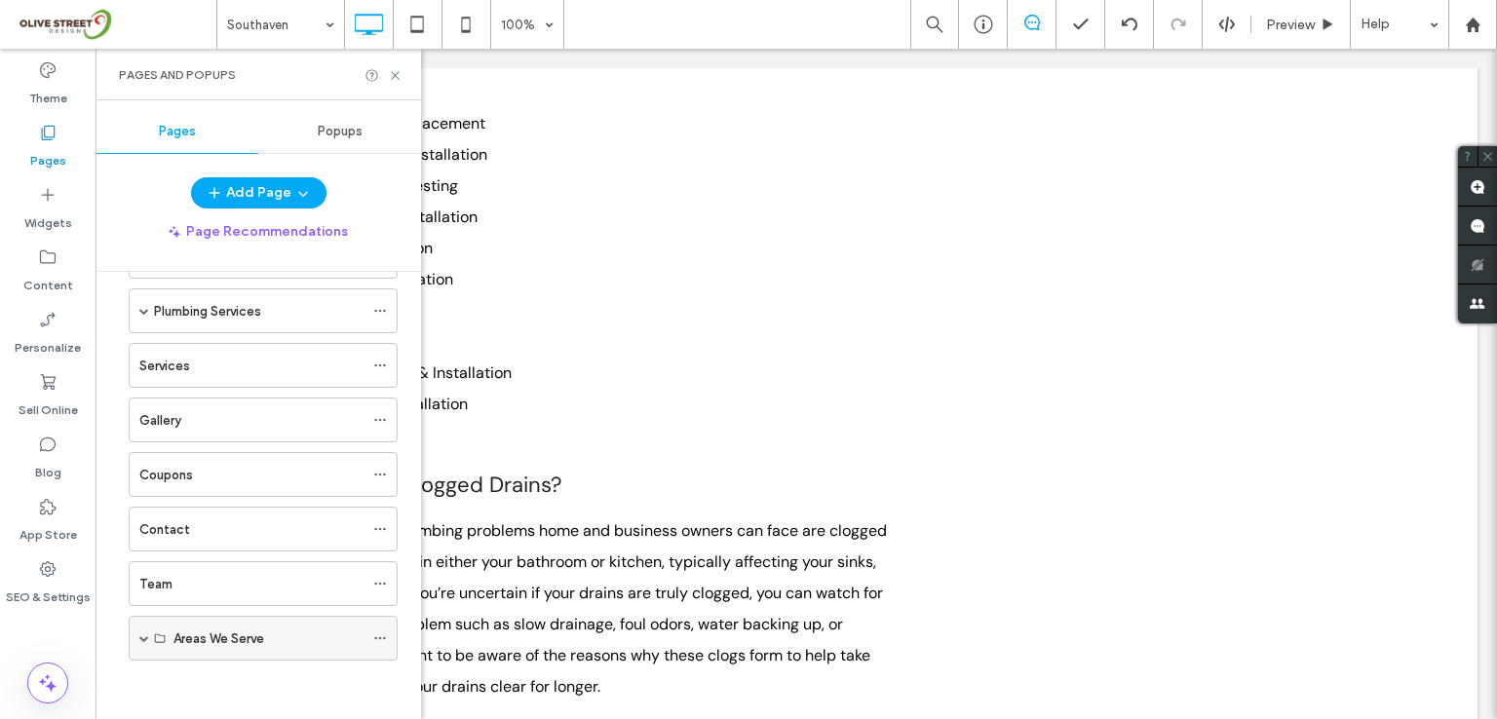
scroll to position [121, 0]
click at [378, 585] on icon at bounding box center [380, 589] width 14 height 14
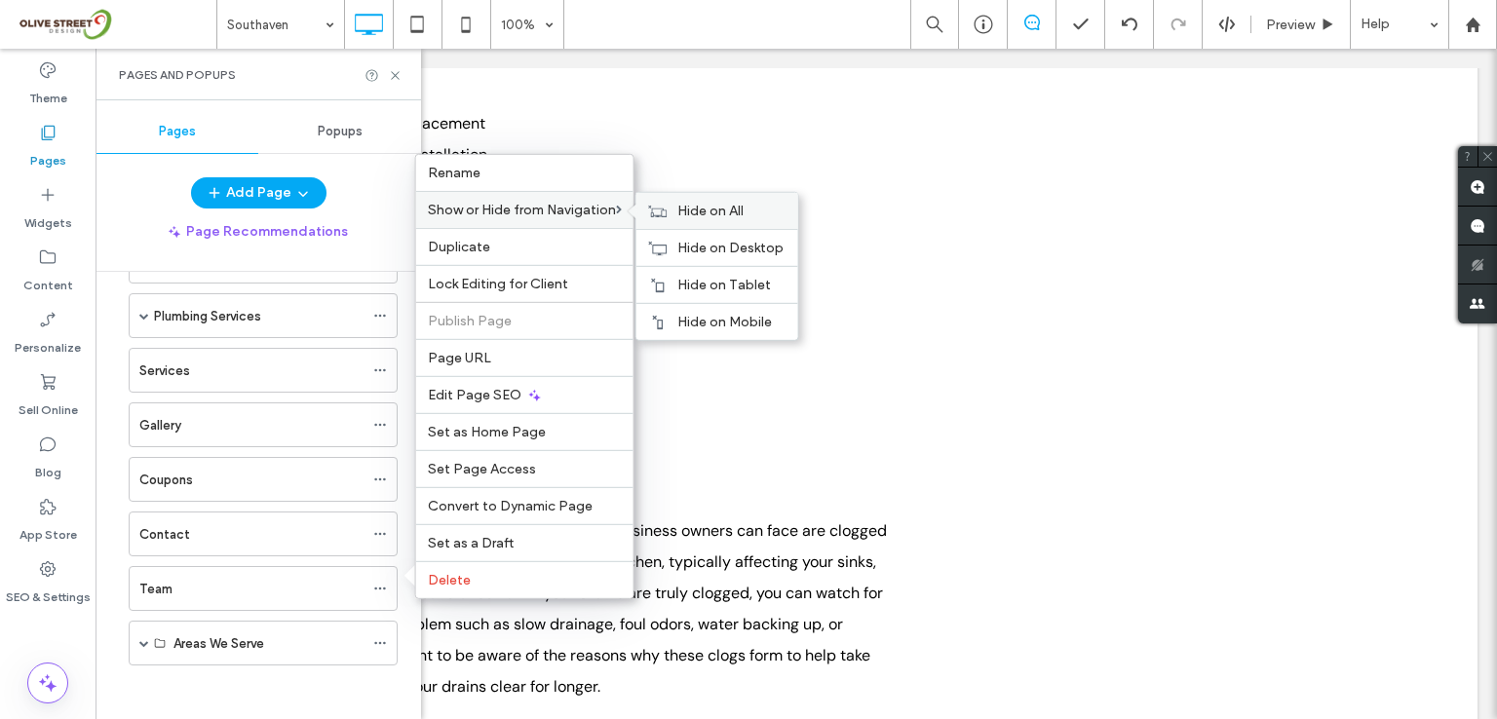
click at [700, 214] on span "Hide on All" at bounding box center [710, 211] width 66 height 17
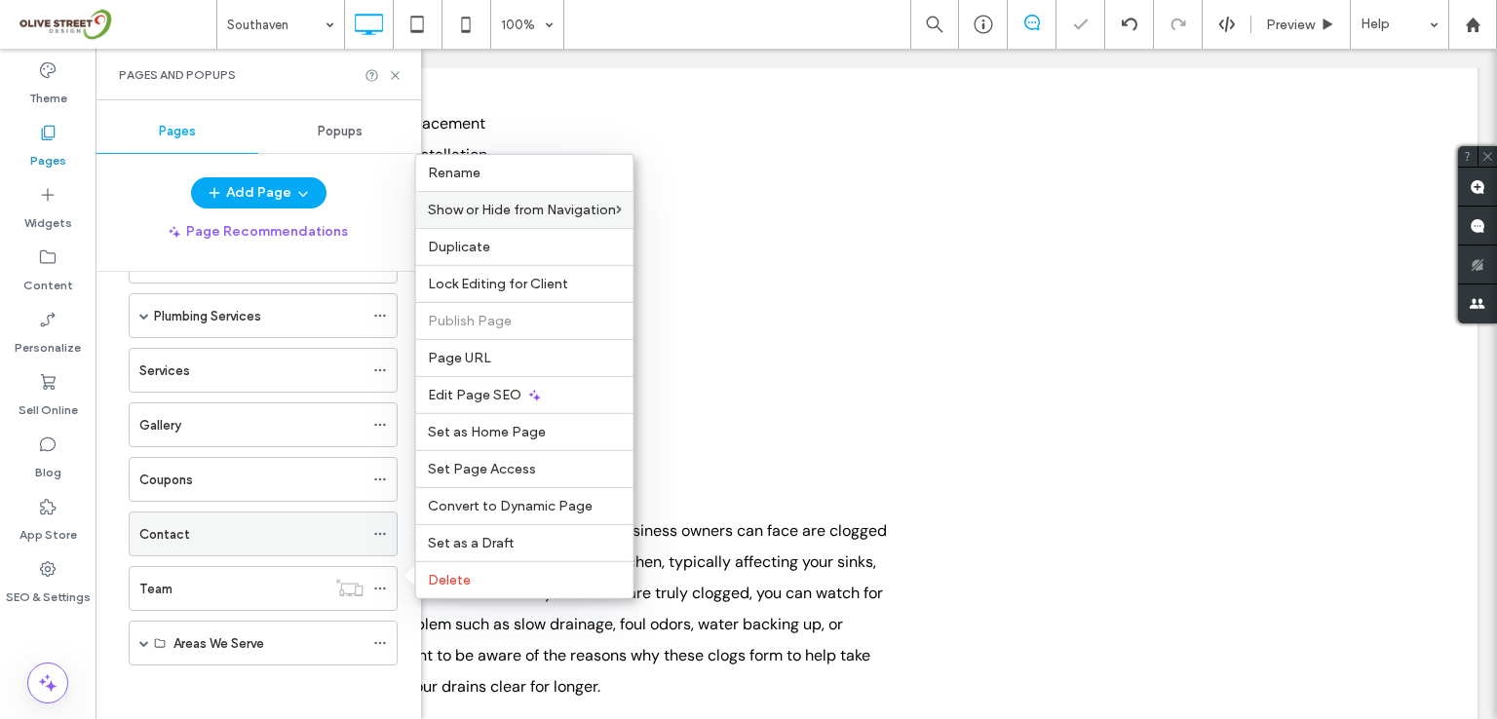
click at [387, 527] on icon at bounding box center [380, 534] width 14 height 14
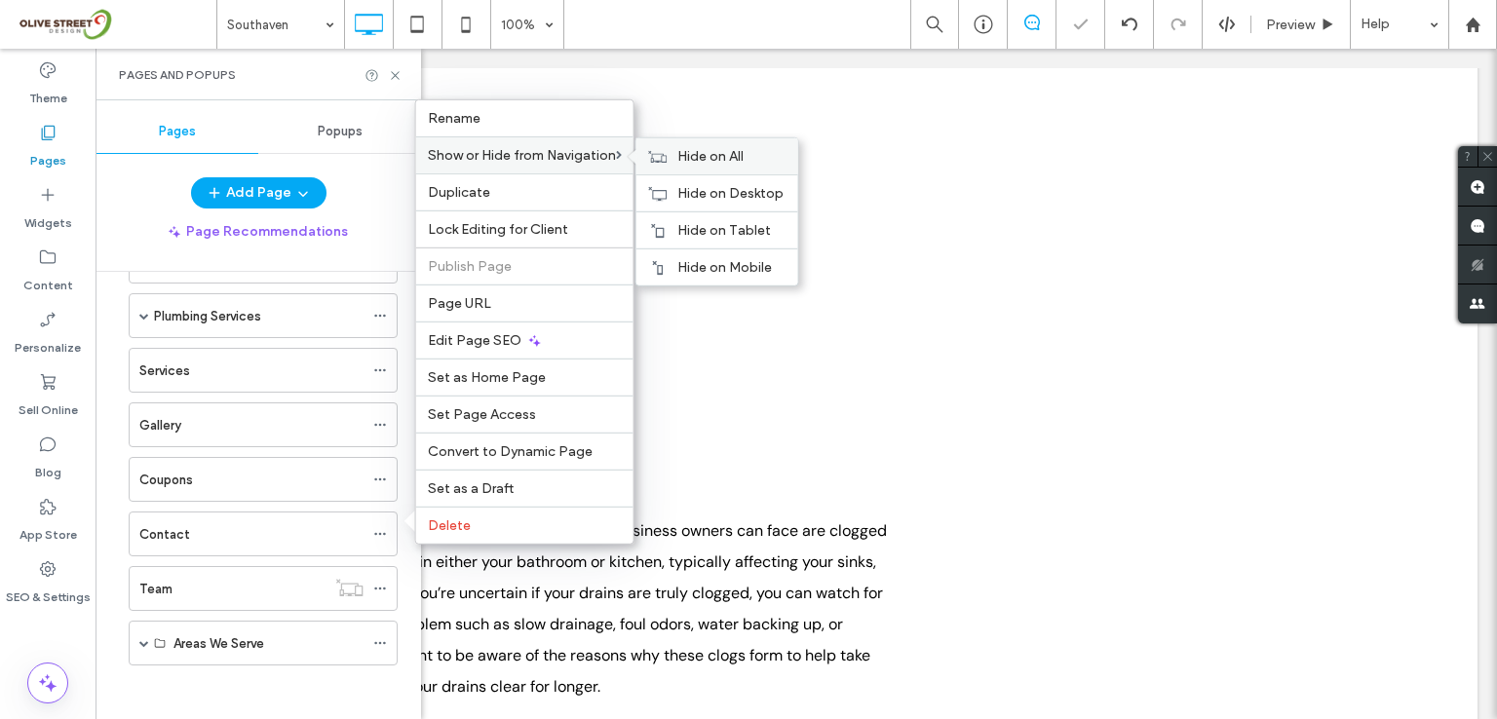
click at [710, 161] on span "Hide on All" at bounding box center [710, 156] width 66 height 17
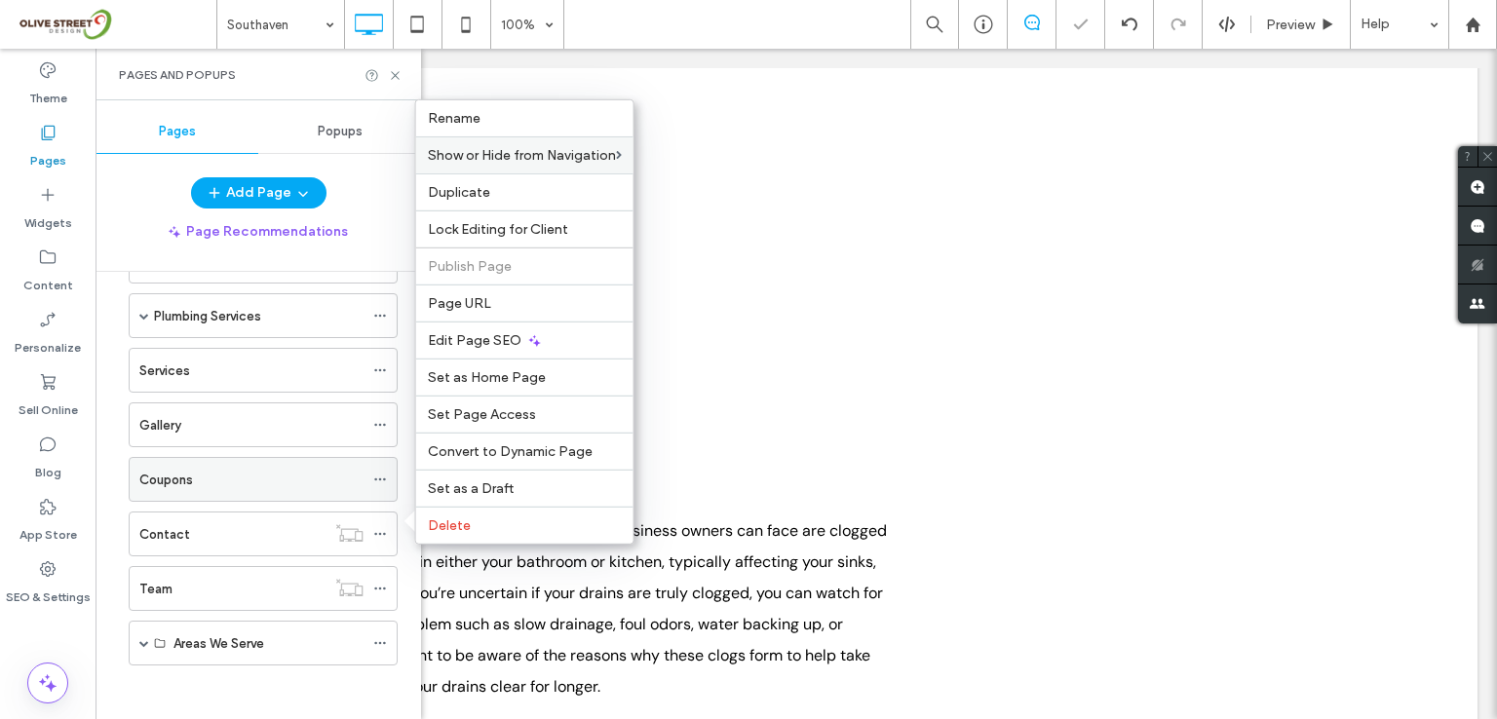
click at [382, 473] on icon at bounding box center [380, 480] width 14 height 14
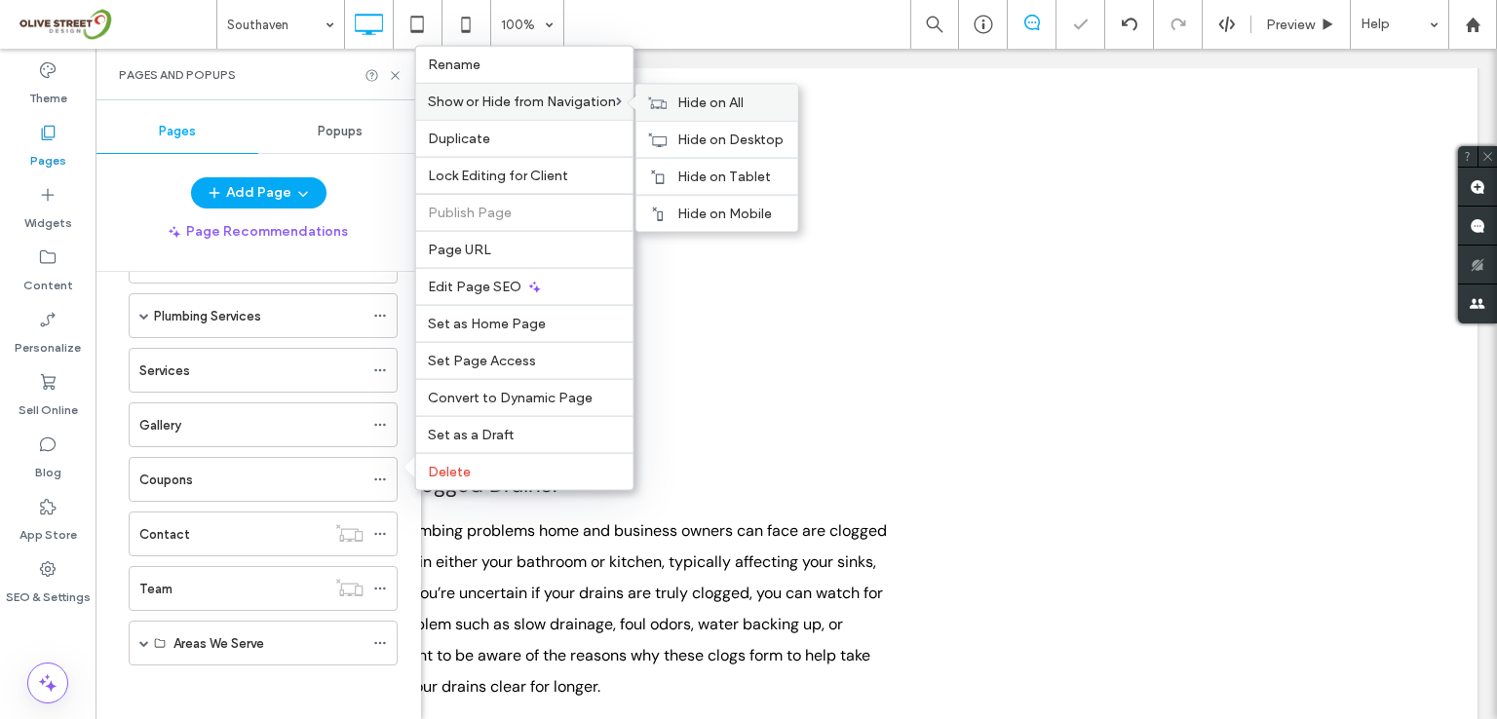
click at [690, 100] on span "Hide on All" at bounding box center [710, 103] width 66 height 17
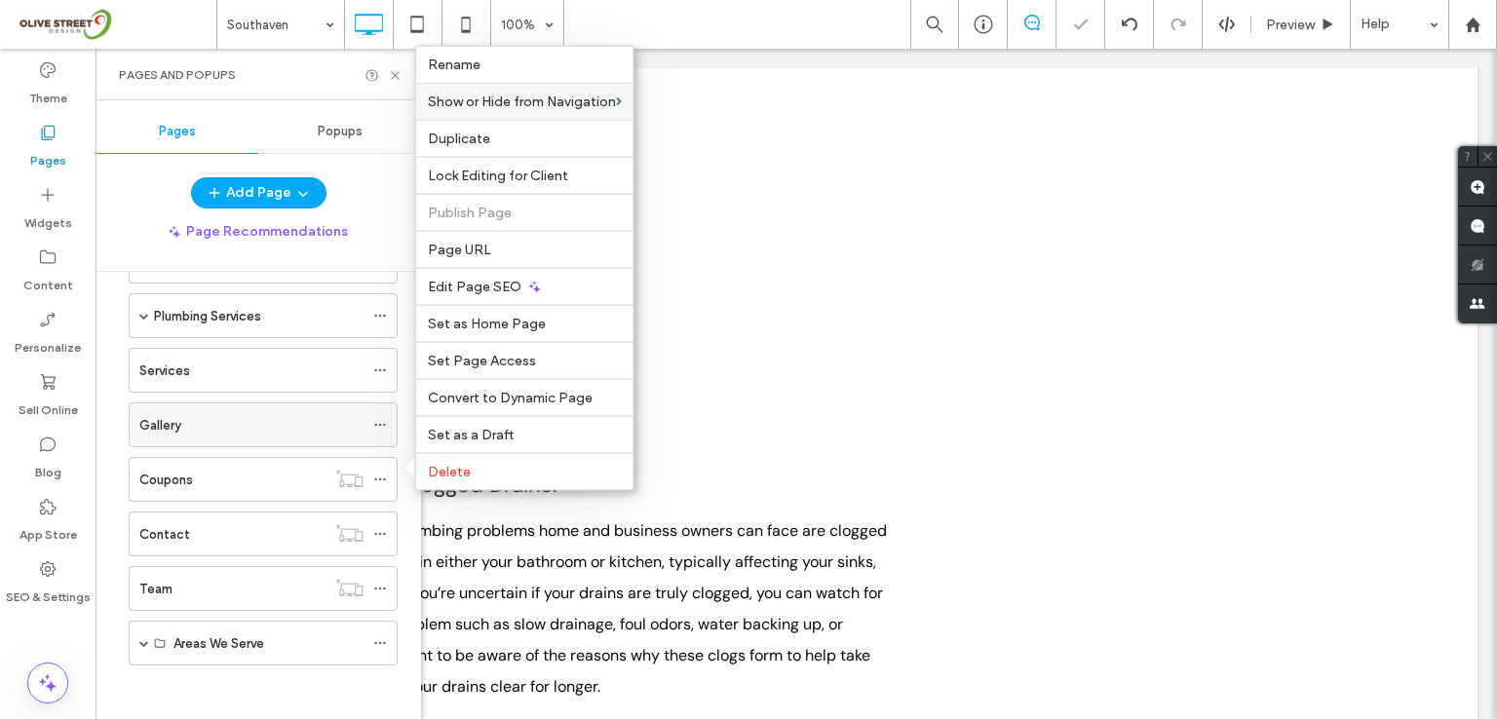
click at [382, 418] on icon at bounding box center [380, 425] width 14 height 14
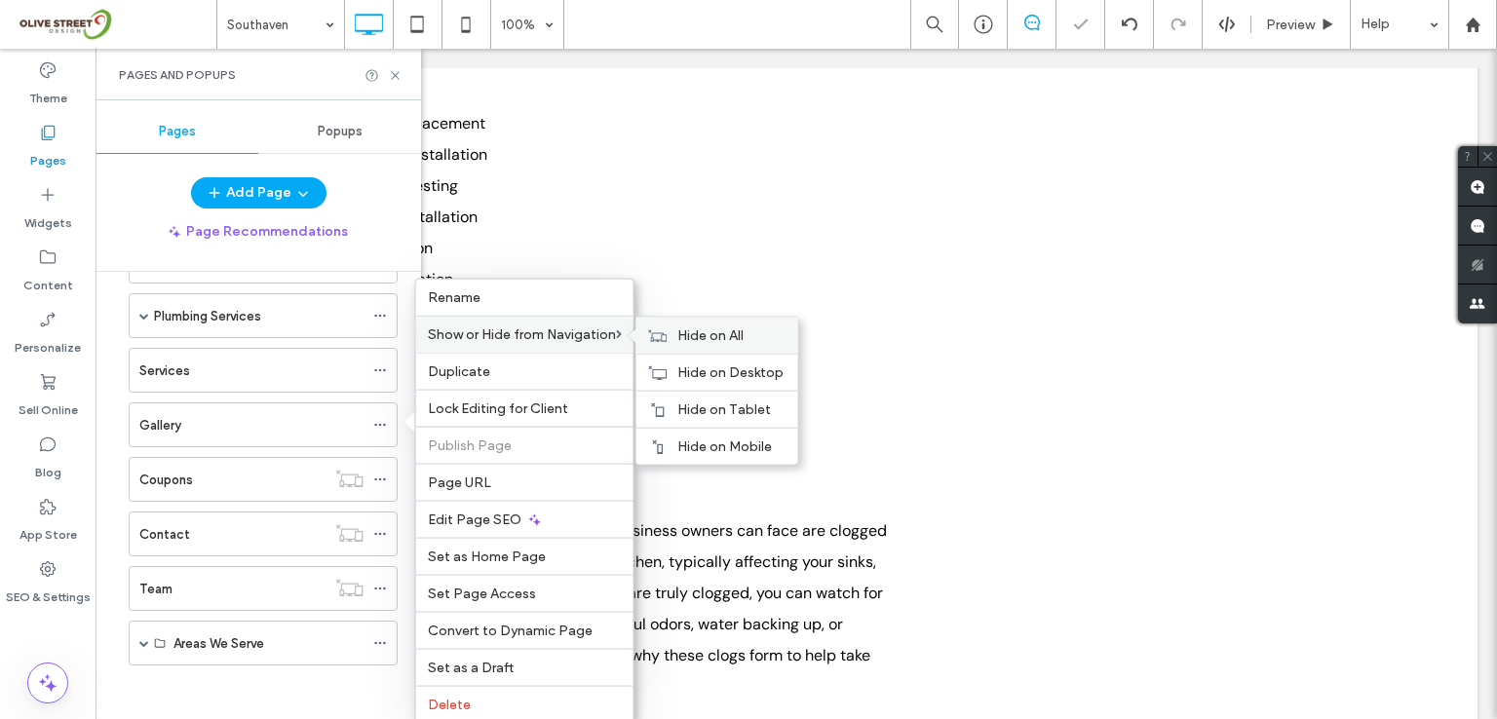
click at [694, 338] on span "Hide on All" at bounding box center [710, 335] width 66 height 17
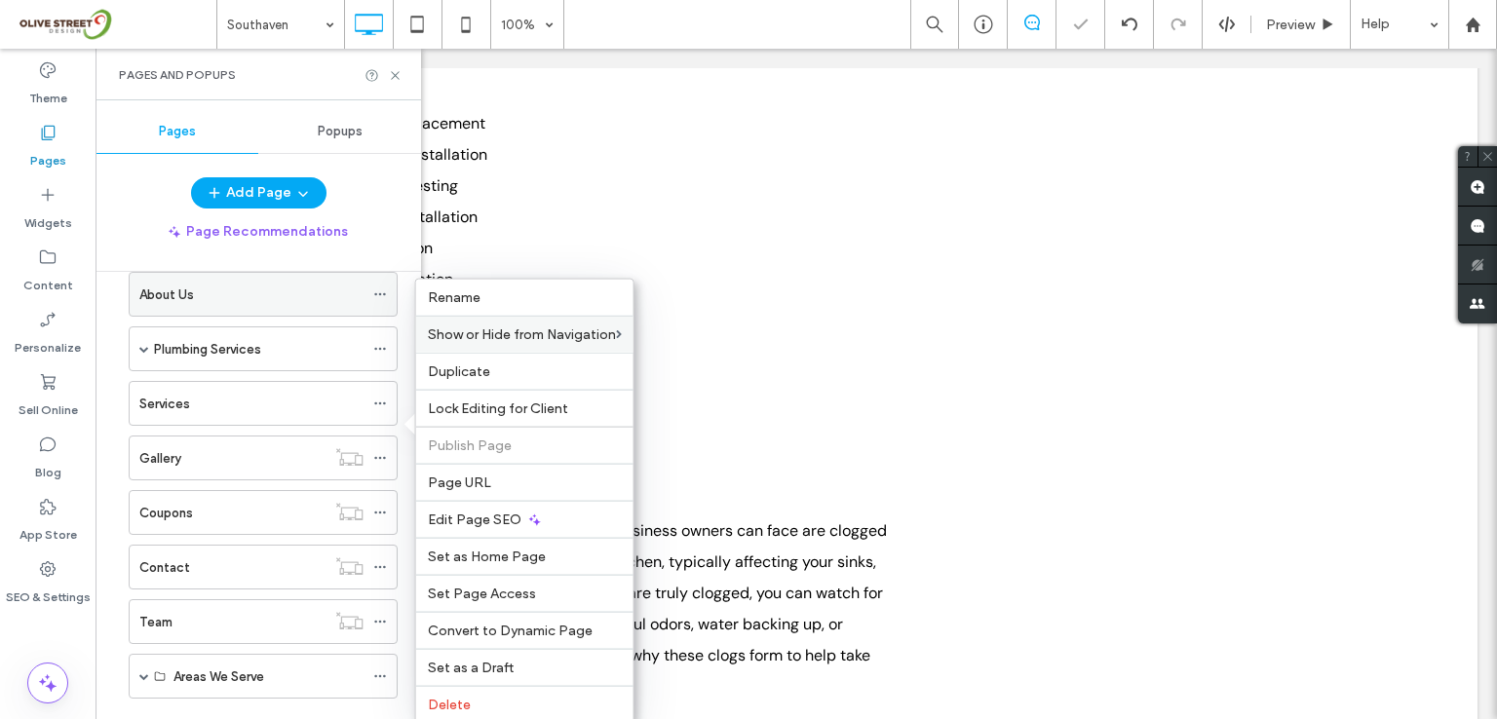
scroll to position [0, 0]
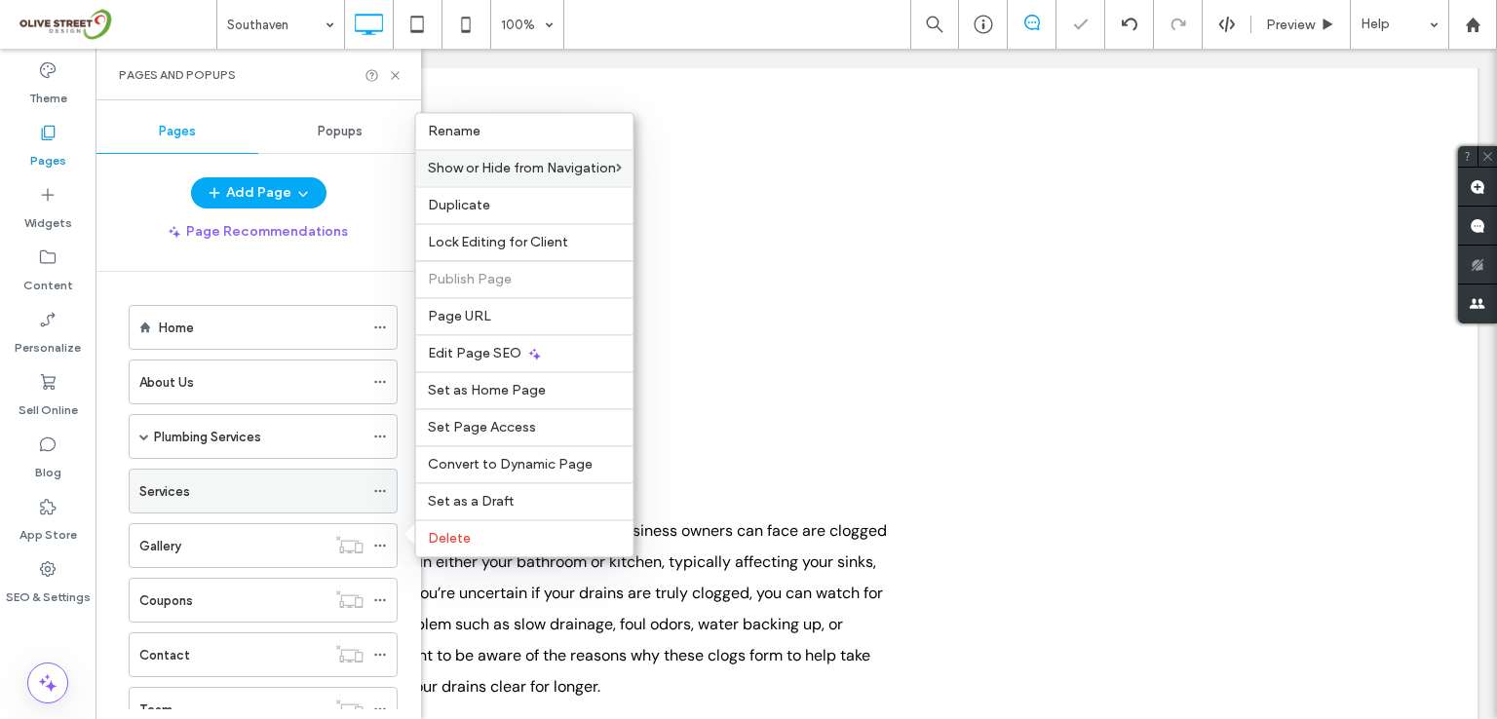
click at [378, 490] on icon at bounding box center [380, 491] width 14 height 14
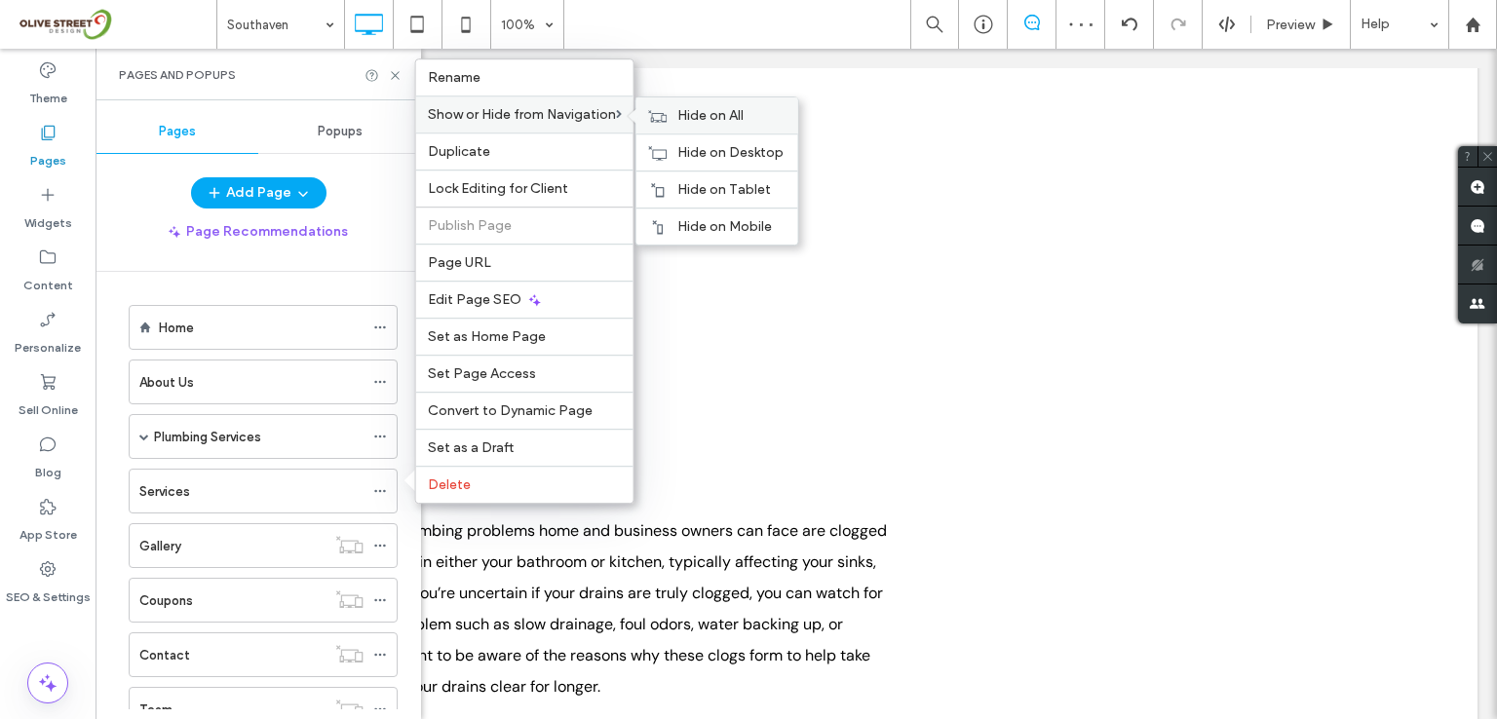
click at [722, 120] on span "Hide on All" at bounding box center [710, 115] width 66 height 17
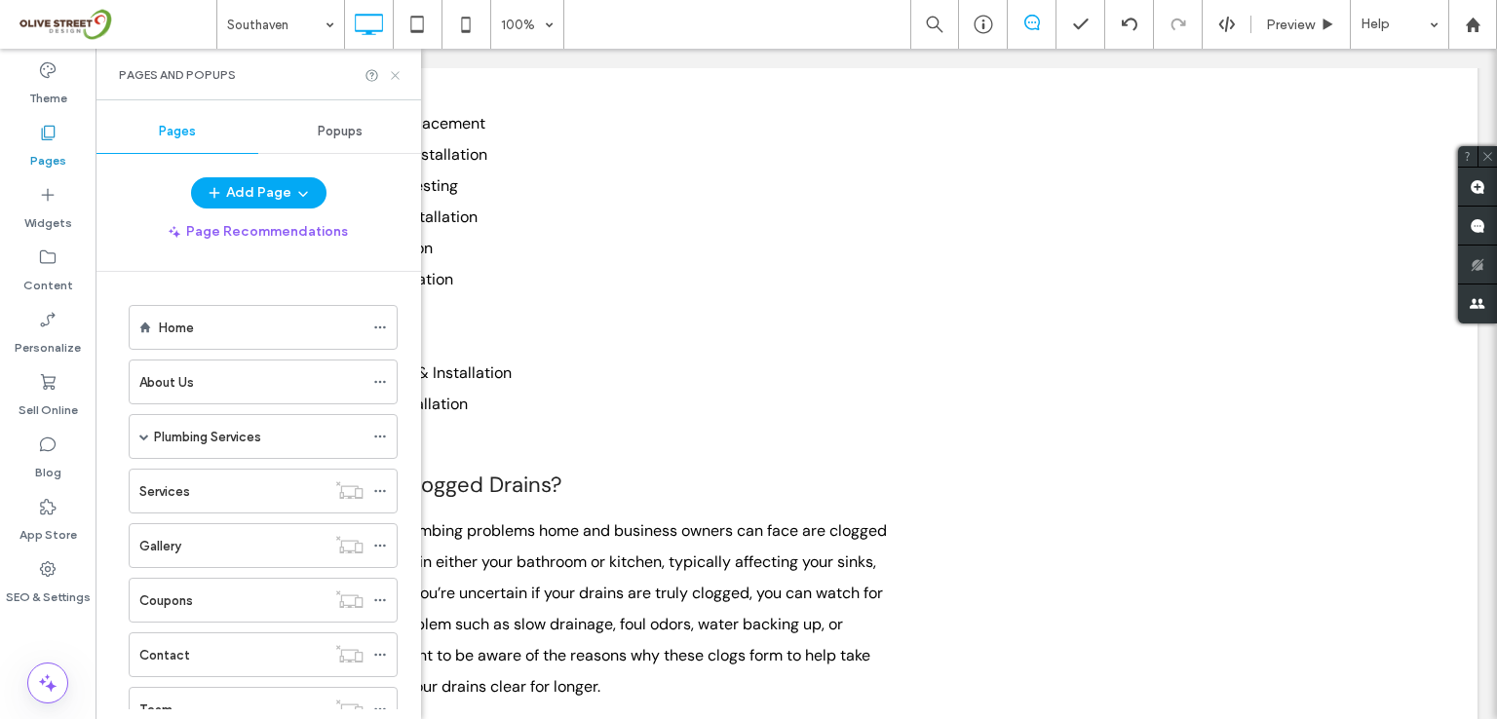
click at [390, 68] on icon at bounding box center [395, 75] width 15 height 15
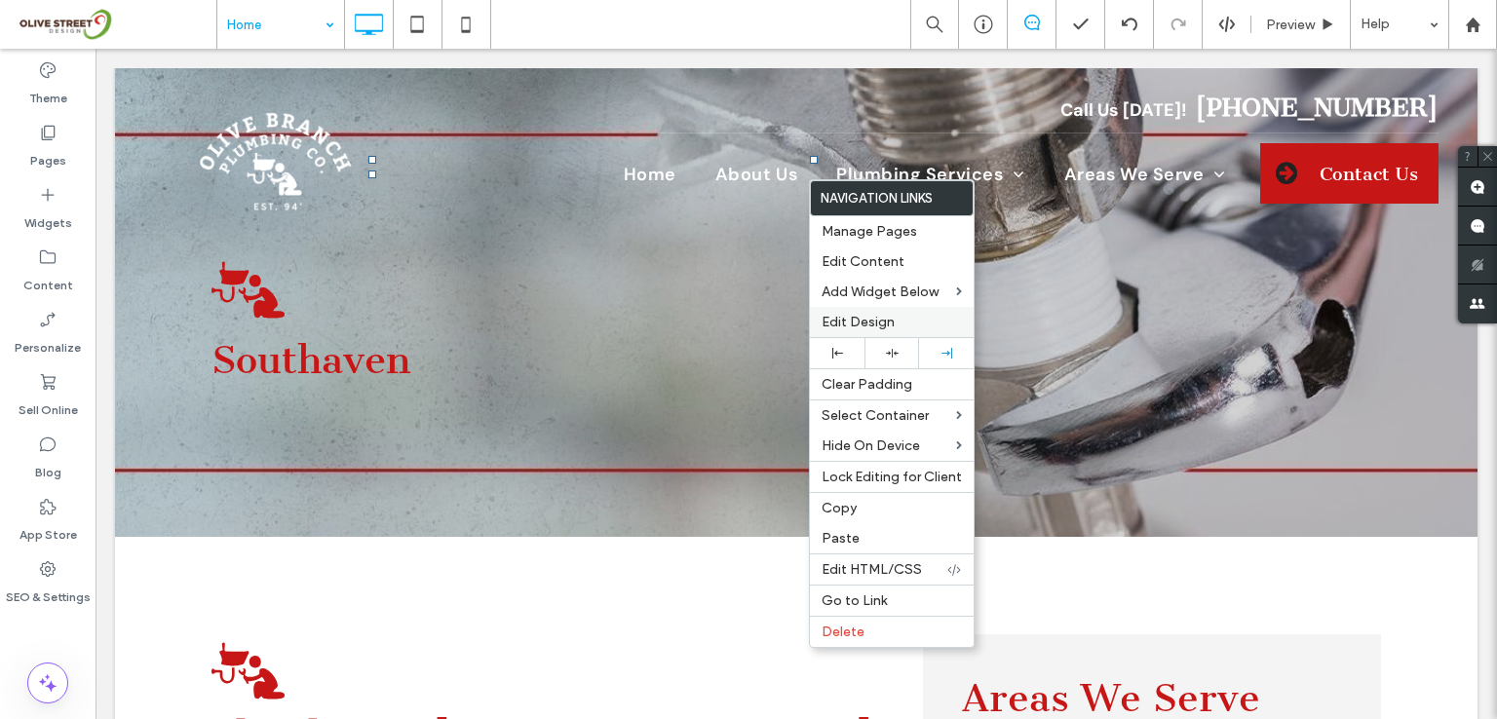
click at [856, 323] on span "Edit Design" at bounding box center [858, 322] width 73 height 17
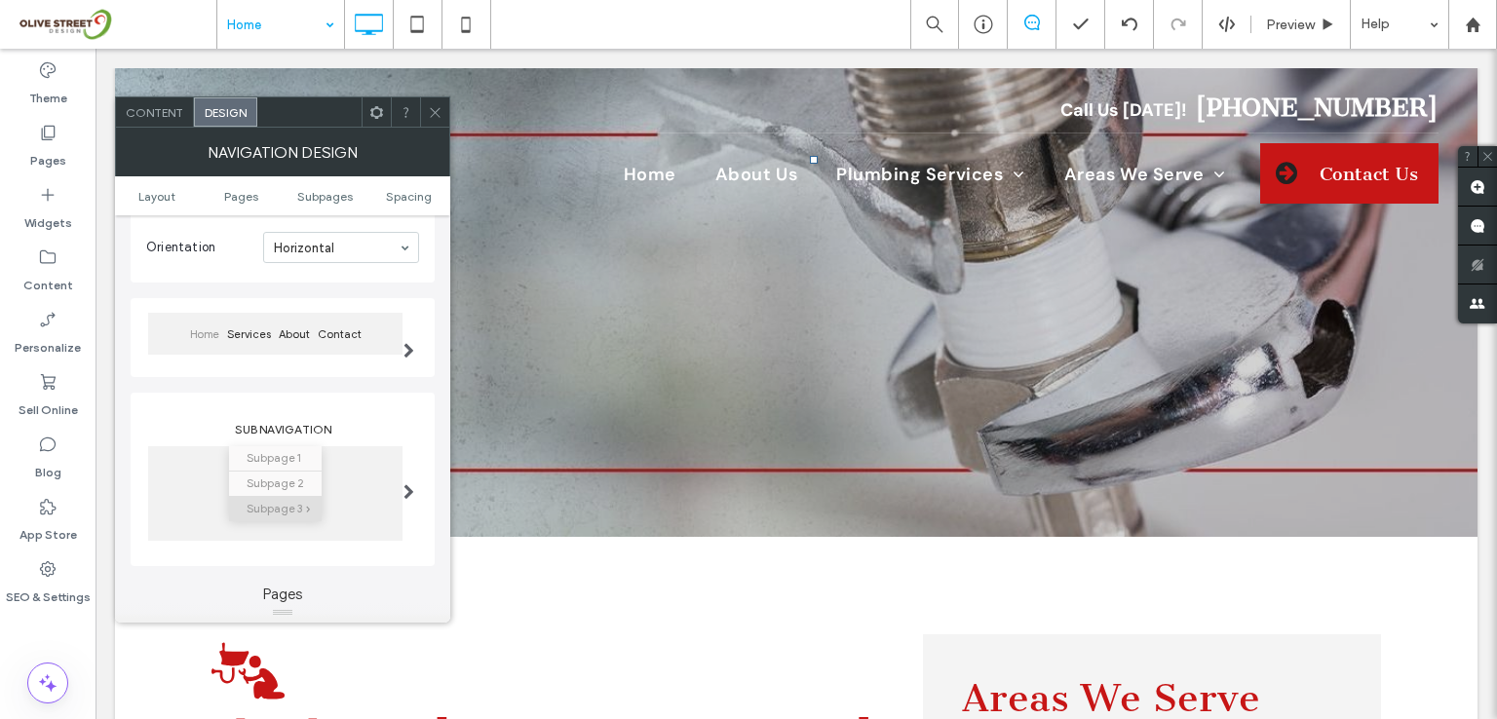
scroll to position [130, 0]
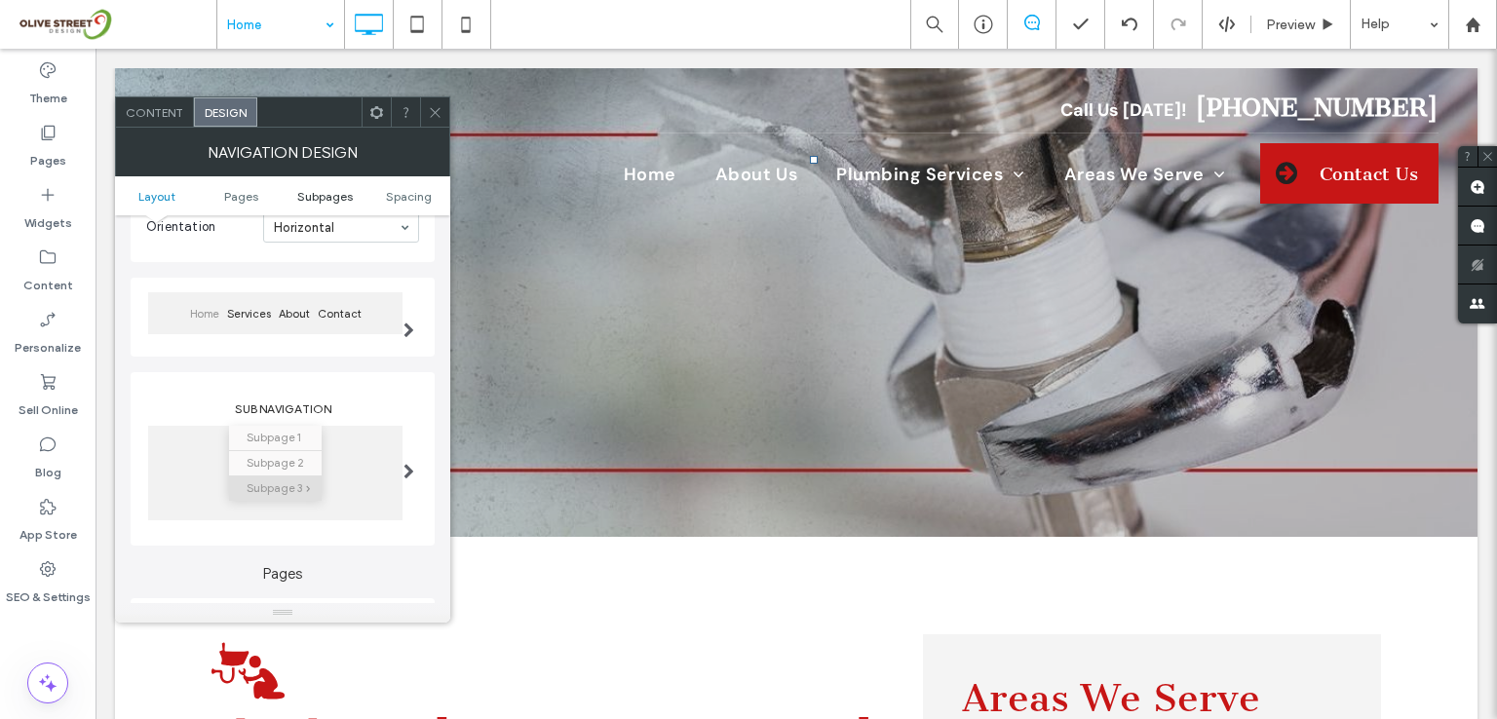
click at [312, 193] on span "Subpages" at bounding box center [325, 196] width 56 height 15
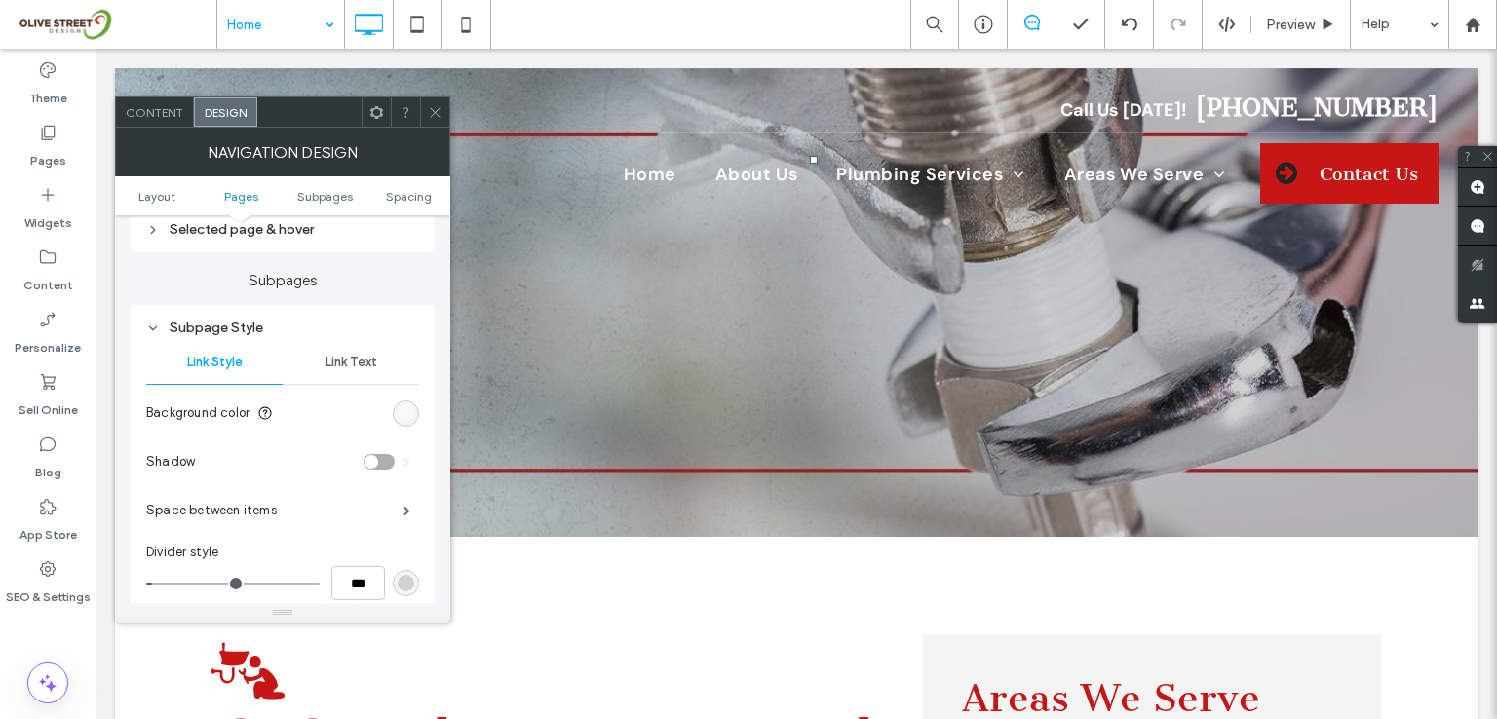
scroll to position [622, 0]
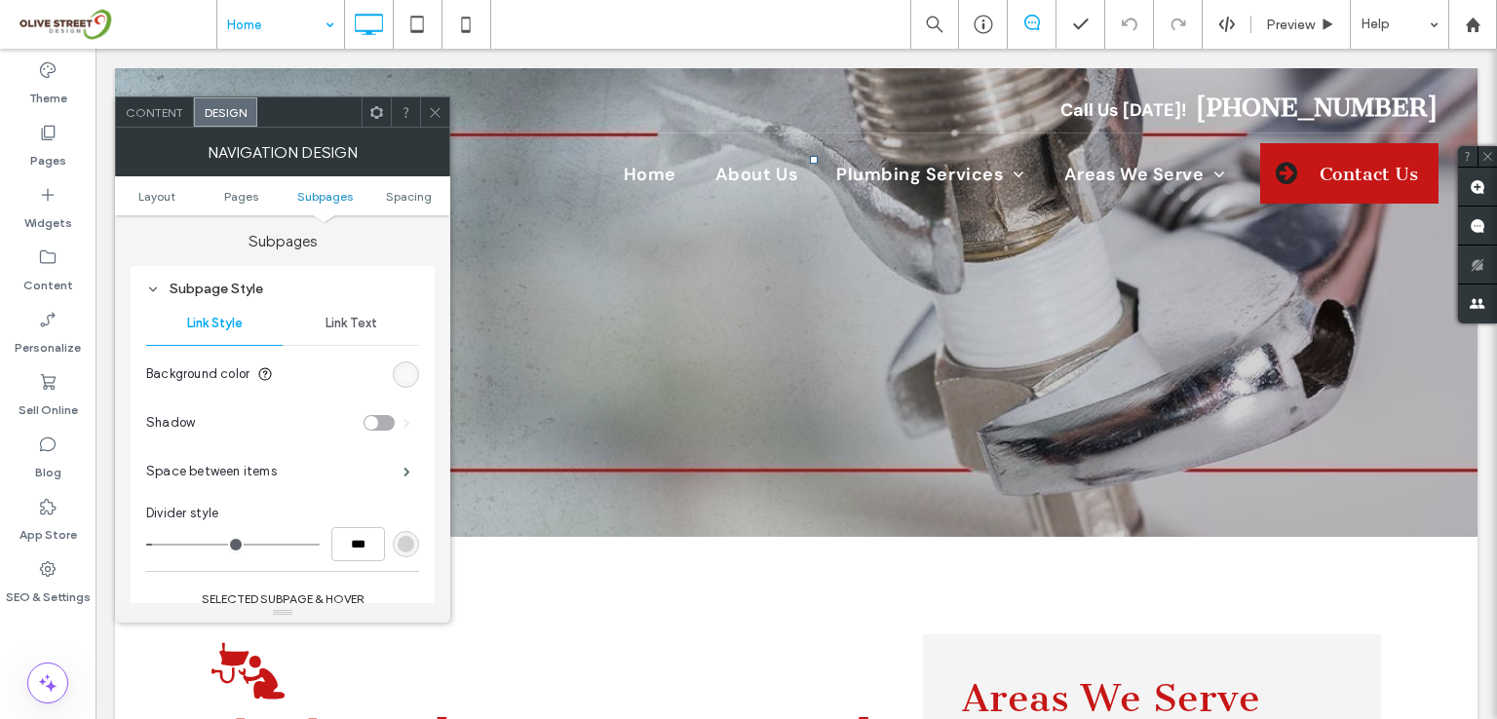
click at [348, 328] on span "Link Text" at bounding box center [351, 324] width 52 height 16
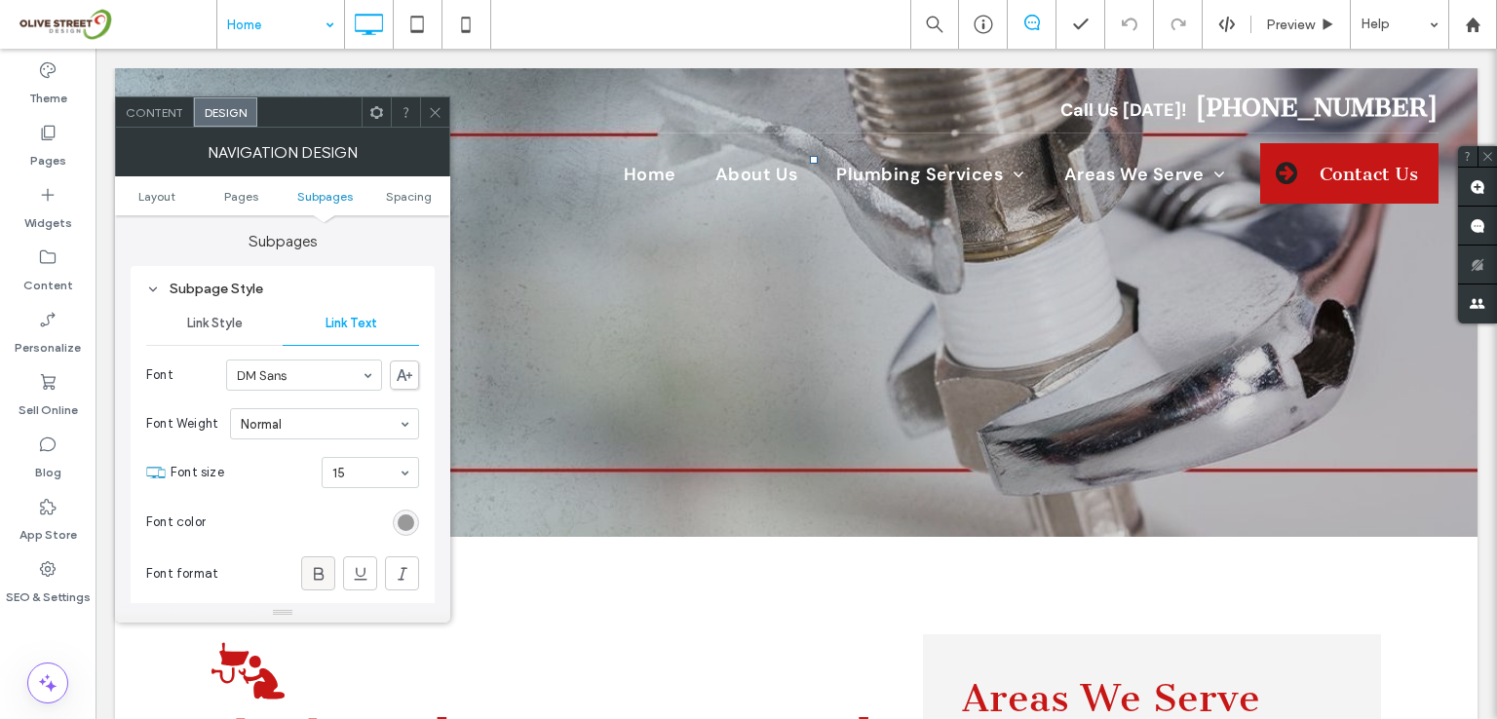
click at [311, 578] on icon at bounding box center [318, 573] width 19 height 19
click at [403, 513] on div "rgb(153, 153, 153)" at bounding box center [406, 523] width 26 height 26
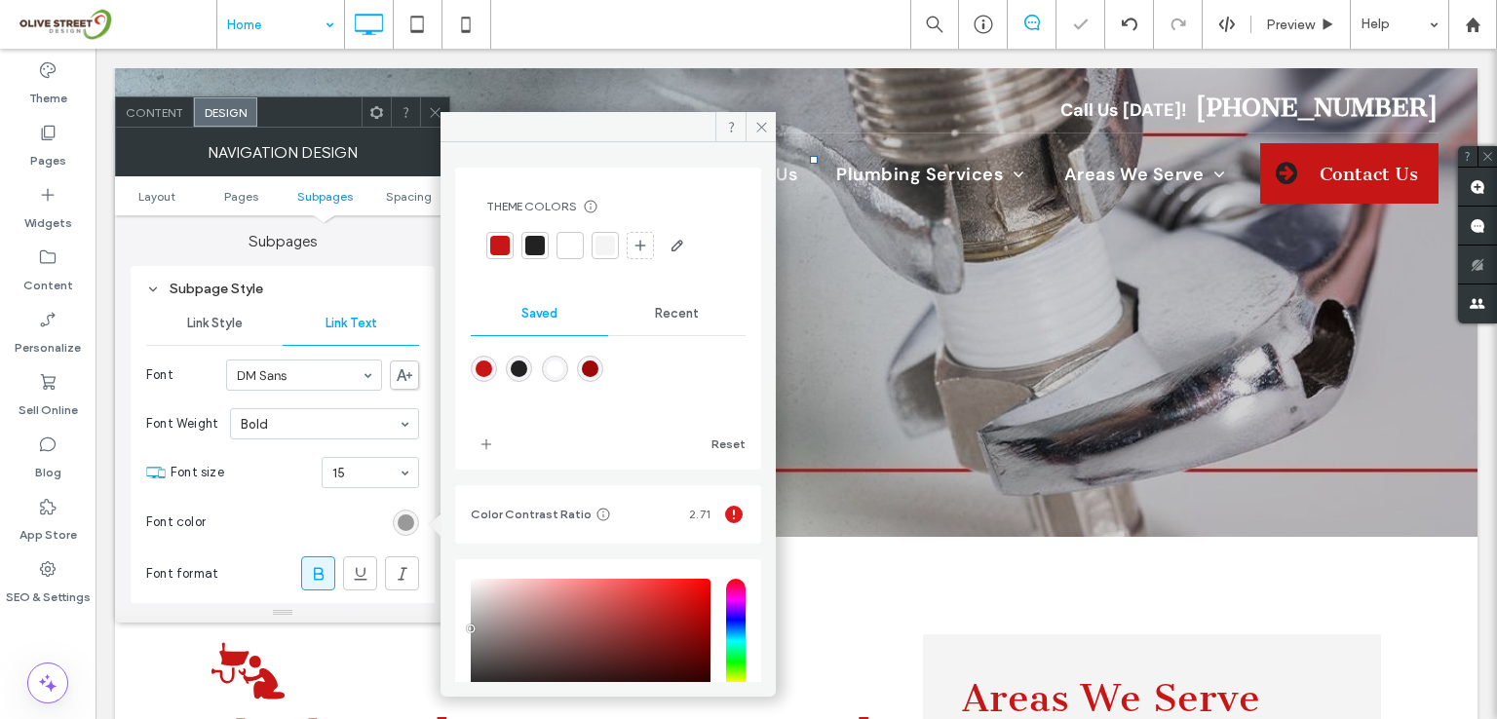
click at [512, 369] on div "rgba(34,34,34,1)" at bounding box center [519, 369] width 26 height 26
type input "*******"
click at [764, 131] on icon at bounding box center [761, 127] width 15 height 15
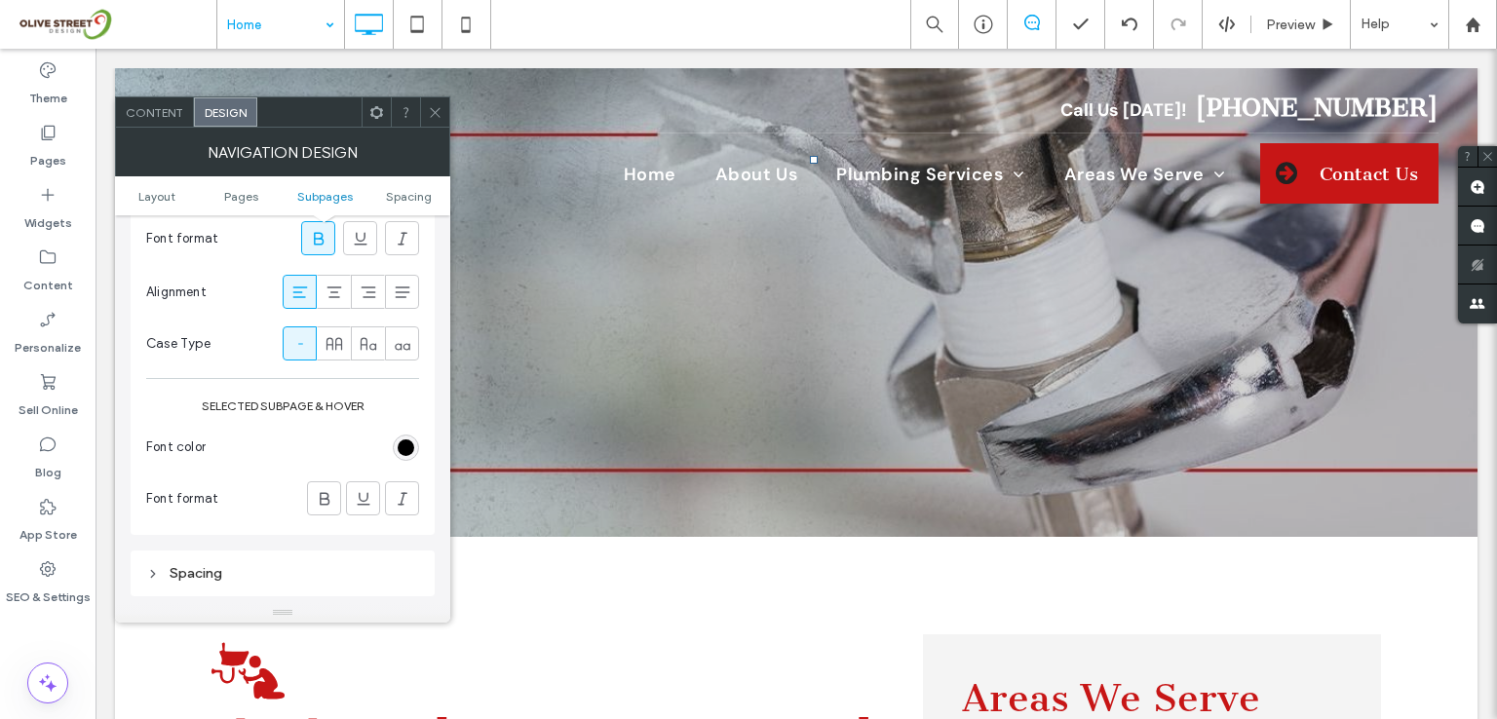
scroll to position [1012, 0]
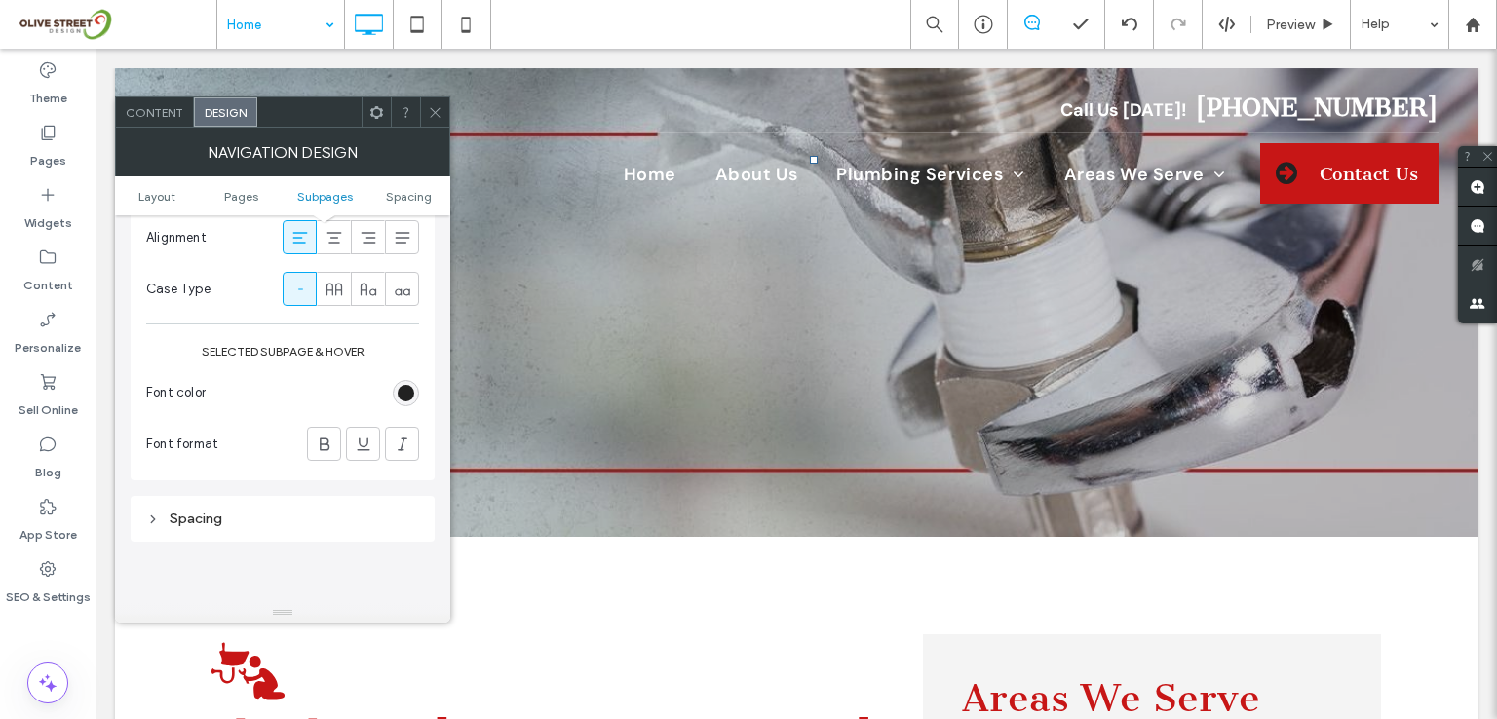
click at [401, 392] on div "rgb(0, 0, 0)" at bounding box center [406, 393] width 17 height 17
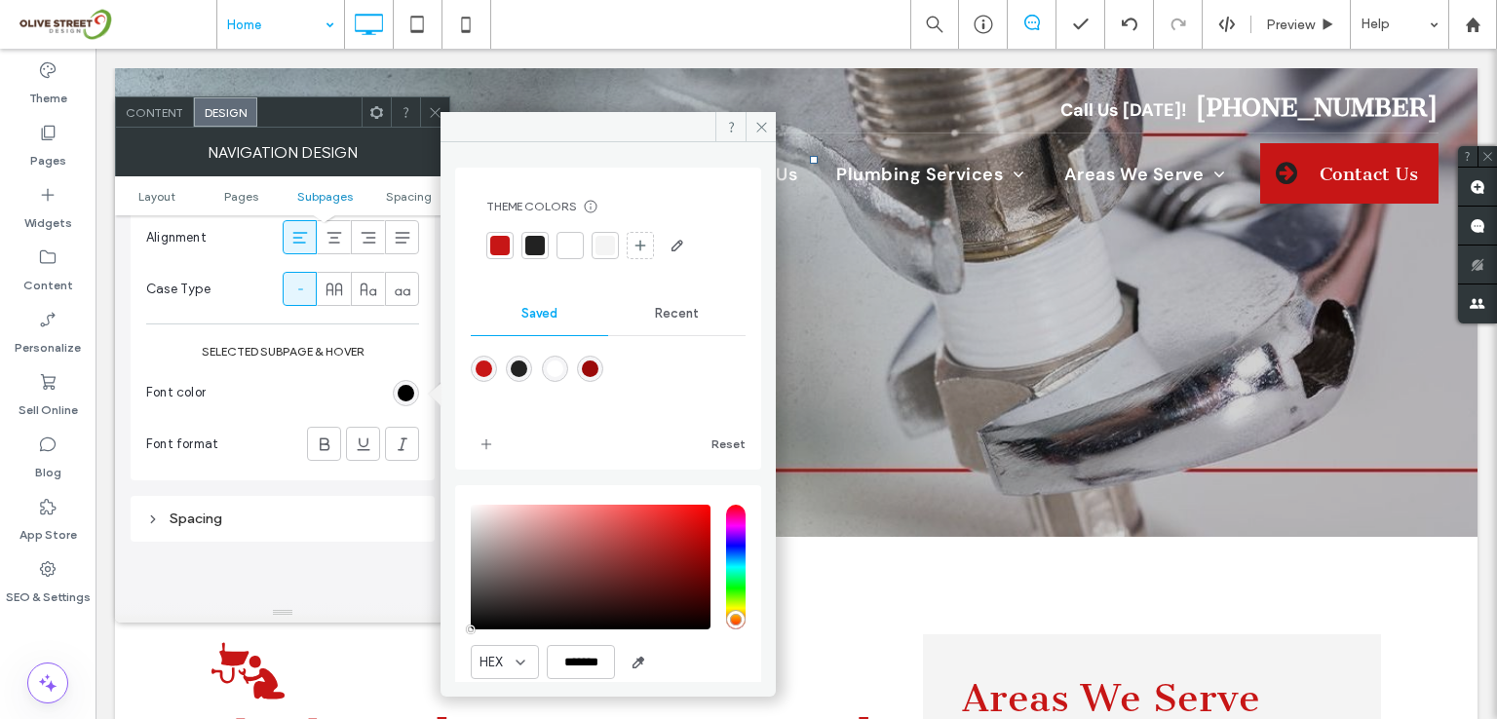
click at [598, 364] on div "rgba(155,9,9,1)" at bounding box center [590, 369] width 17 height 17
type input "*******"
